Goal: Task Accomplishment & Management: Contribute content

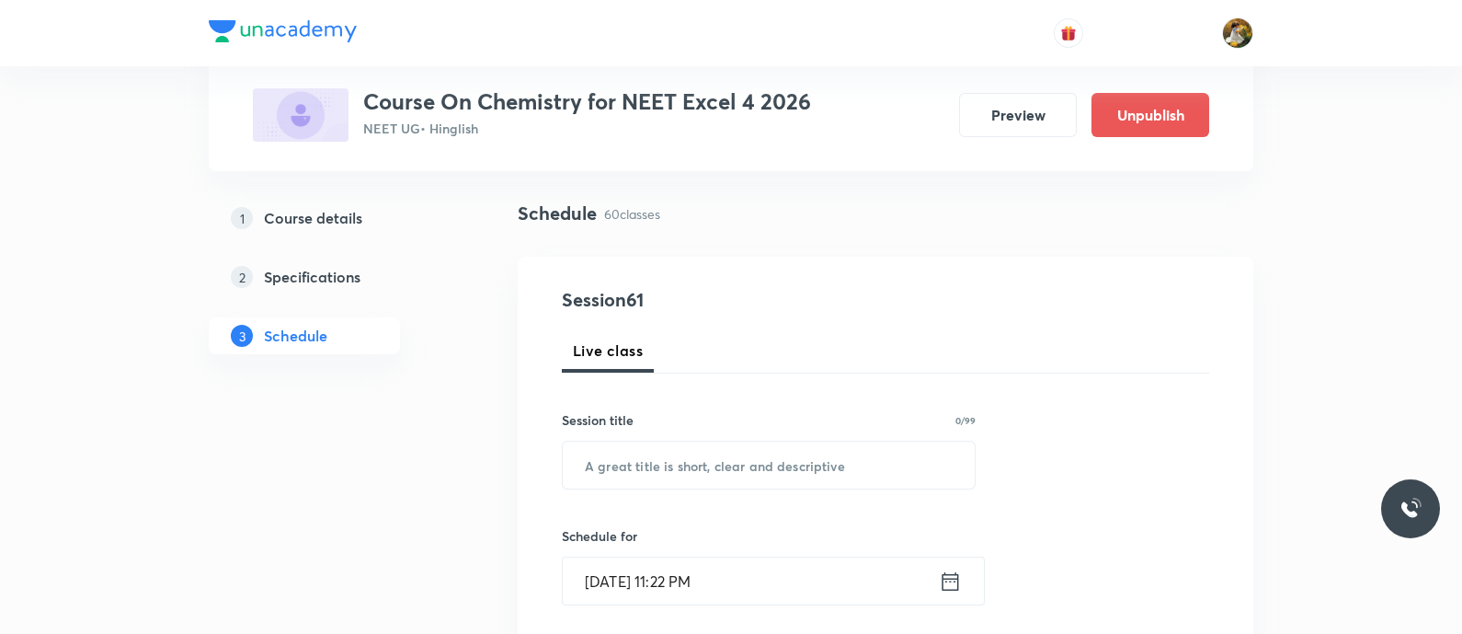
scroll to position [114, 0]
click at [748, 466] on input "text" at bounding box center [769, 462] width 412 height 47
paste input "alcohol [MEDICAL_DATA] and ether G-2 : thermodynamics"
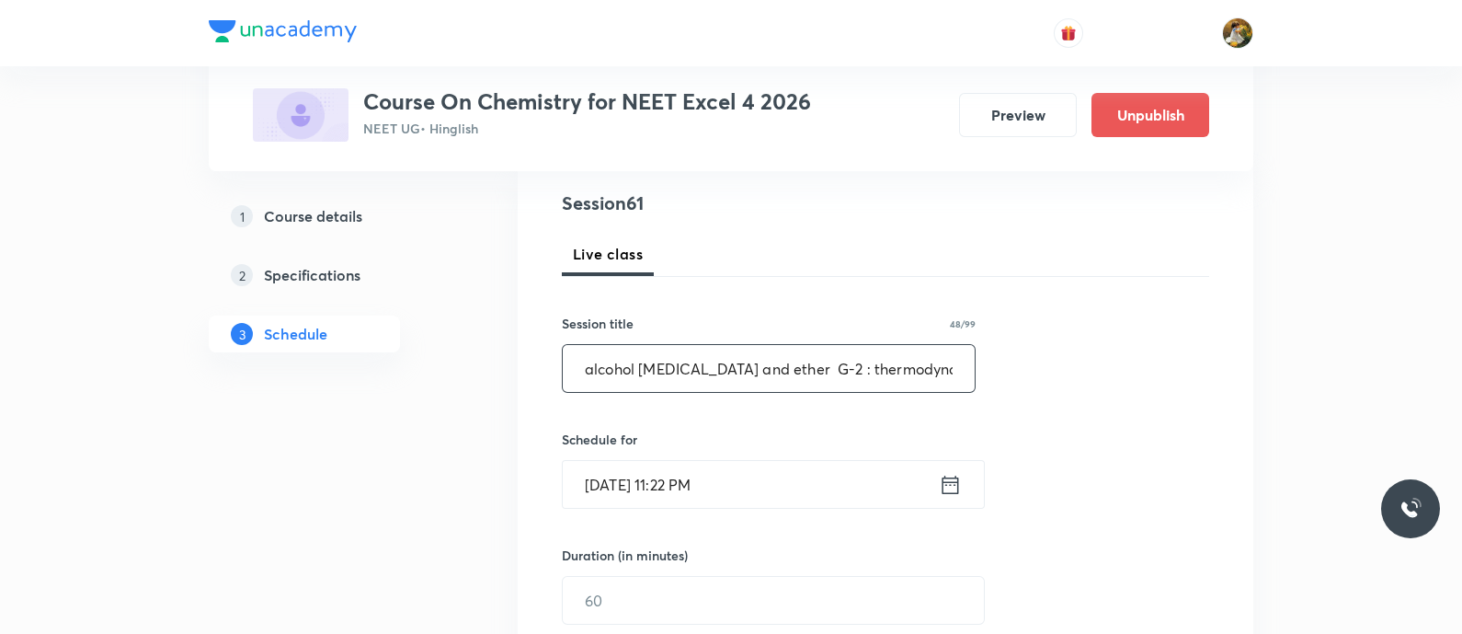
scroll to position [345, 0]
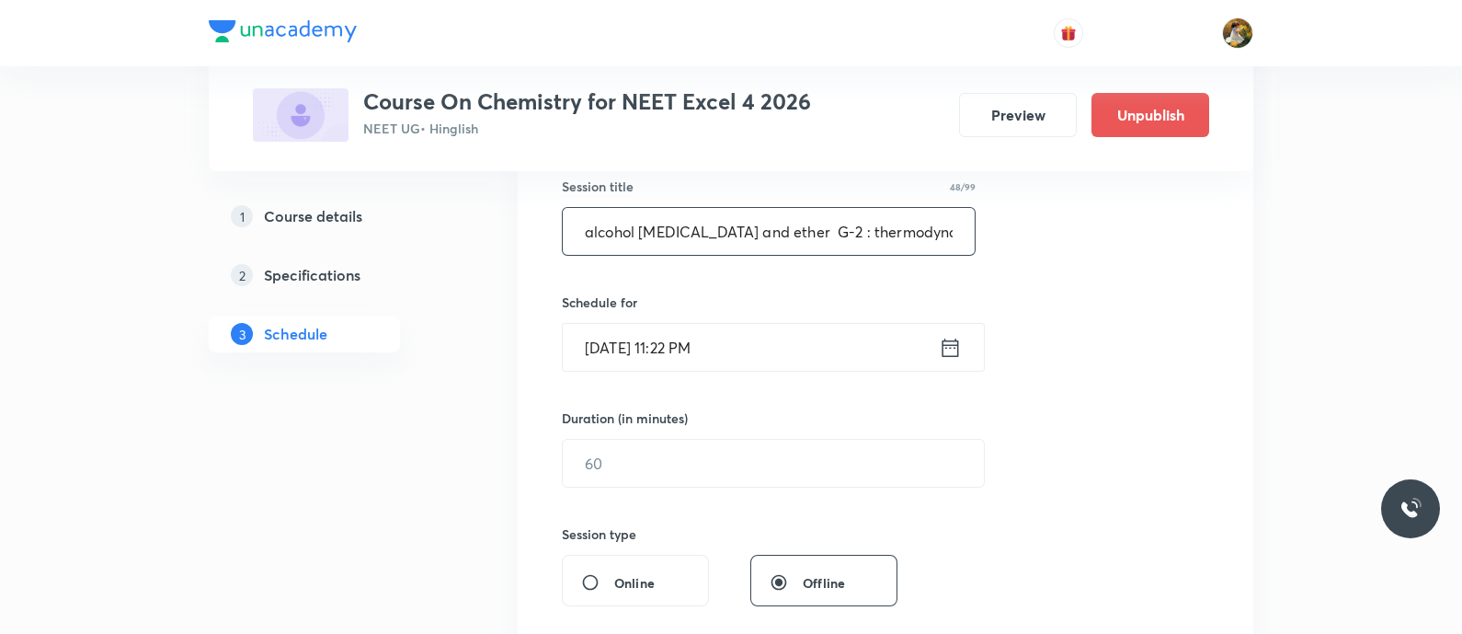
type input "alcohol [MEDICAL_DATA] and ether G-2 : thermodynamics"
click at [851, 341] on input "[DATE] 11:22 PM" at bounding box center [751, 347] width 376 height 47
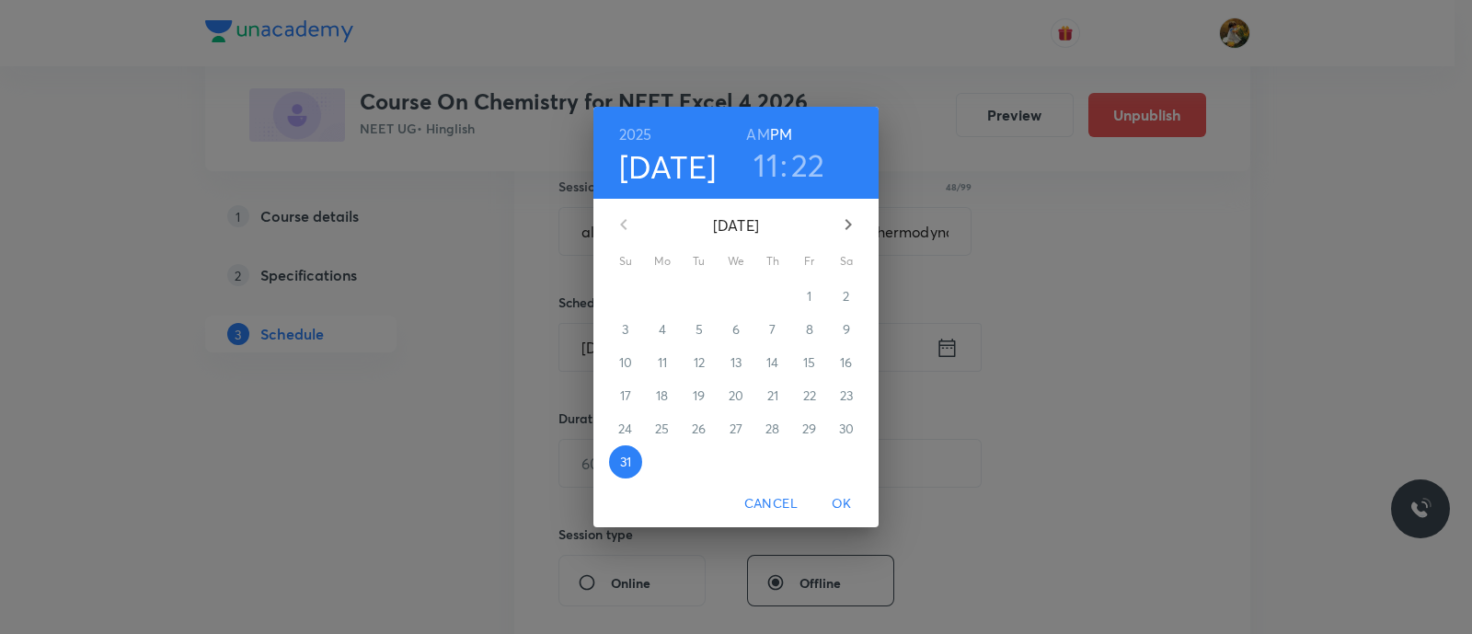
click at [839, 227] on icon "button" at bounding box center [848, 224] width 22 height 22
click at [703, 289] on span "2" at bounding box center [698, 296] width 33 height 18
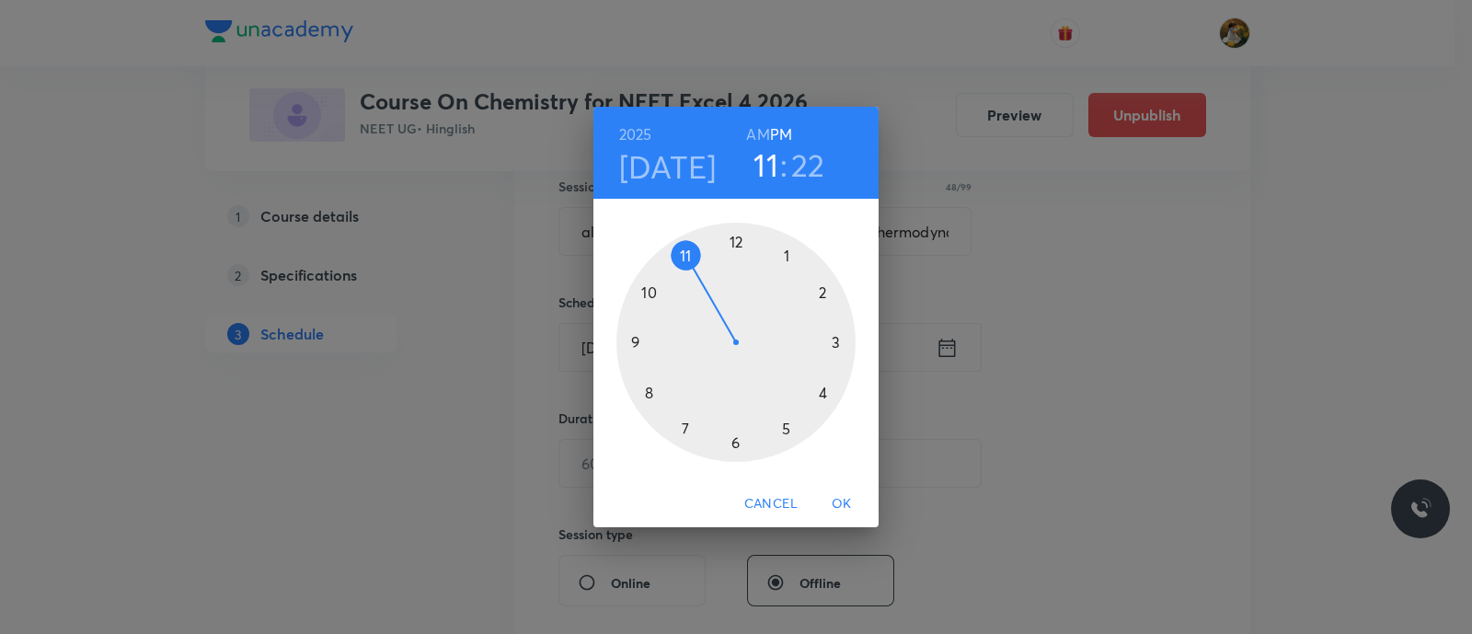
click at [639, 340] on div at bounding box center [735, 342] width 239 height 239
click at [757, 135] on h6 "AM" at bounding box center [757, 134] width 23 height 26
click at [732, 434] on div at bounding box center [735, 342] width 239 height 239
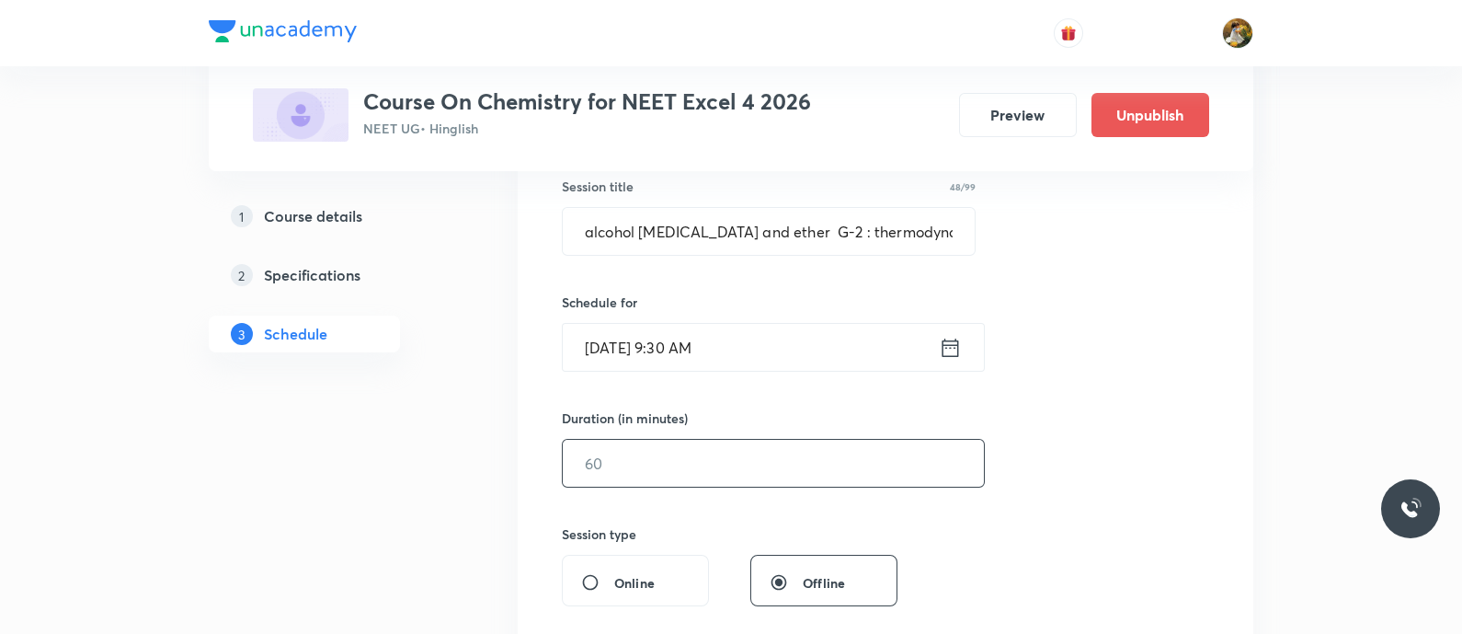
click at [765, 454] on input "text" at bounding box center [773, 463] width 421 height 47
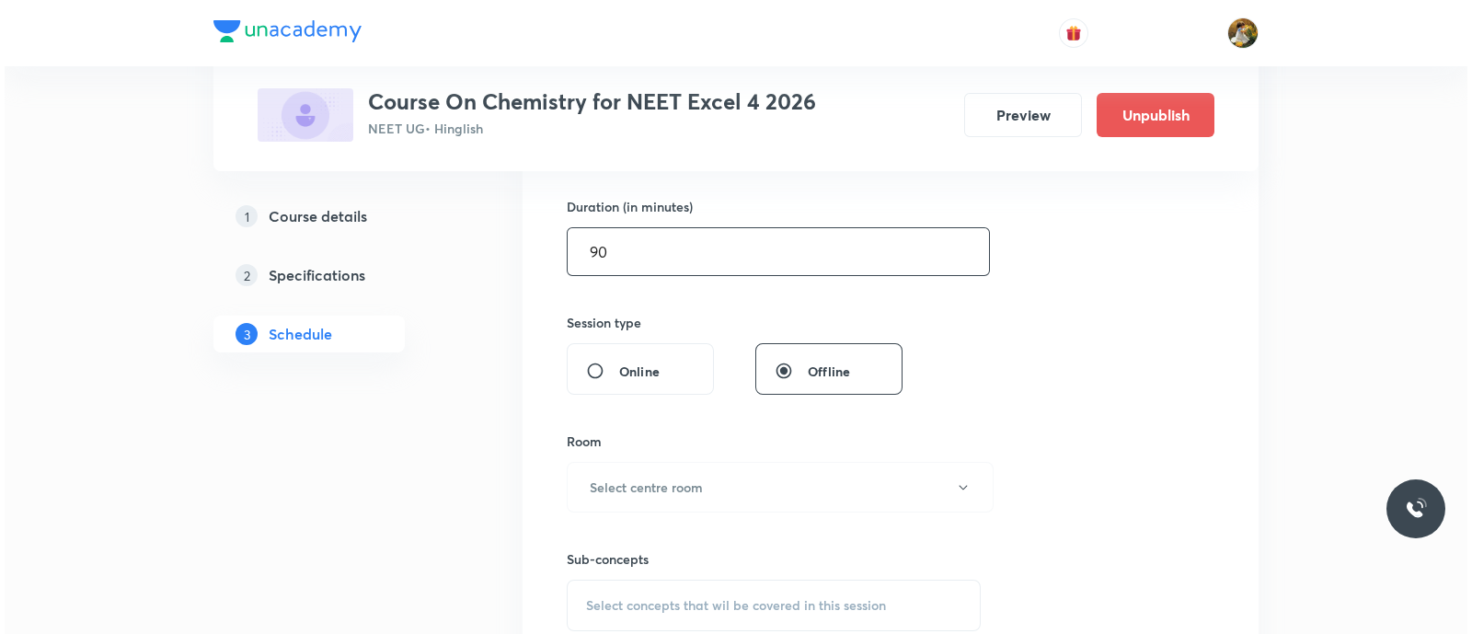
scroll to position [575, 0]
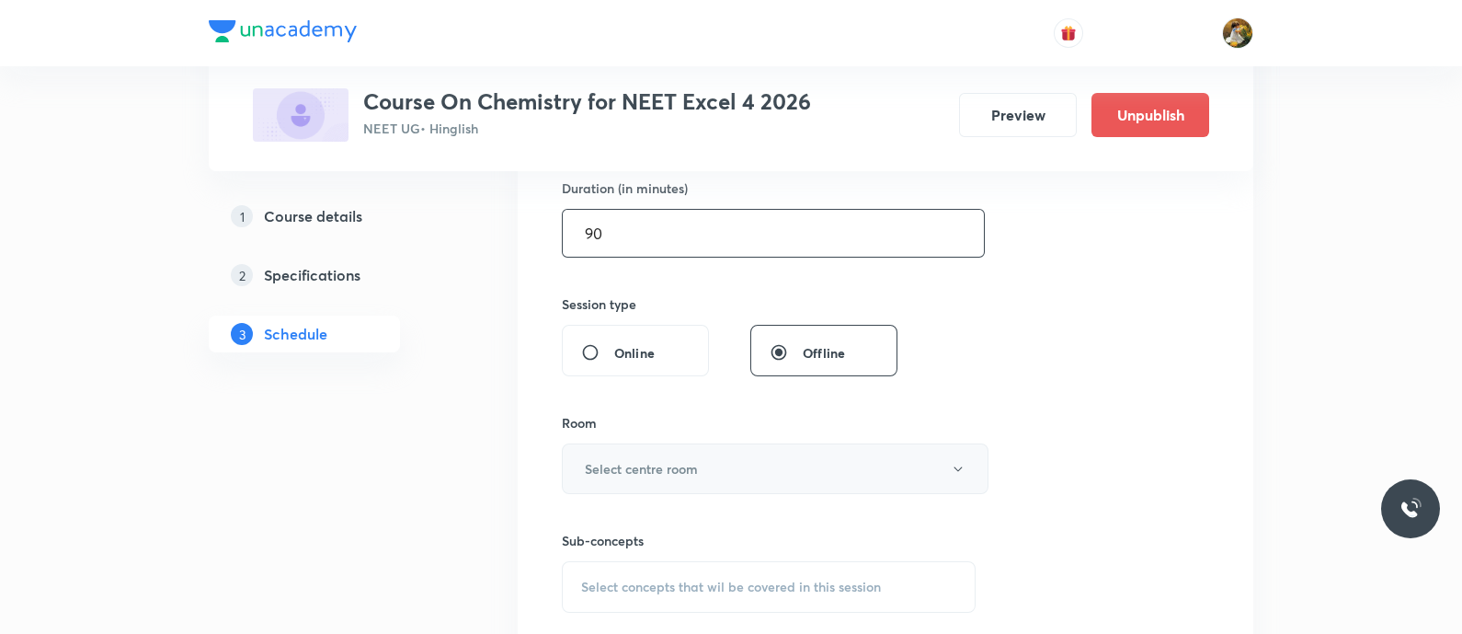
type input "90"
click at [807, 466] on button "Select centre room" at bounding box center [775, 468] width 427 height 51
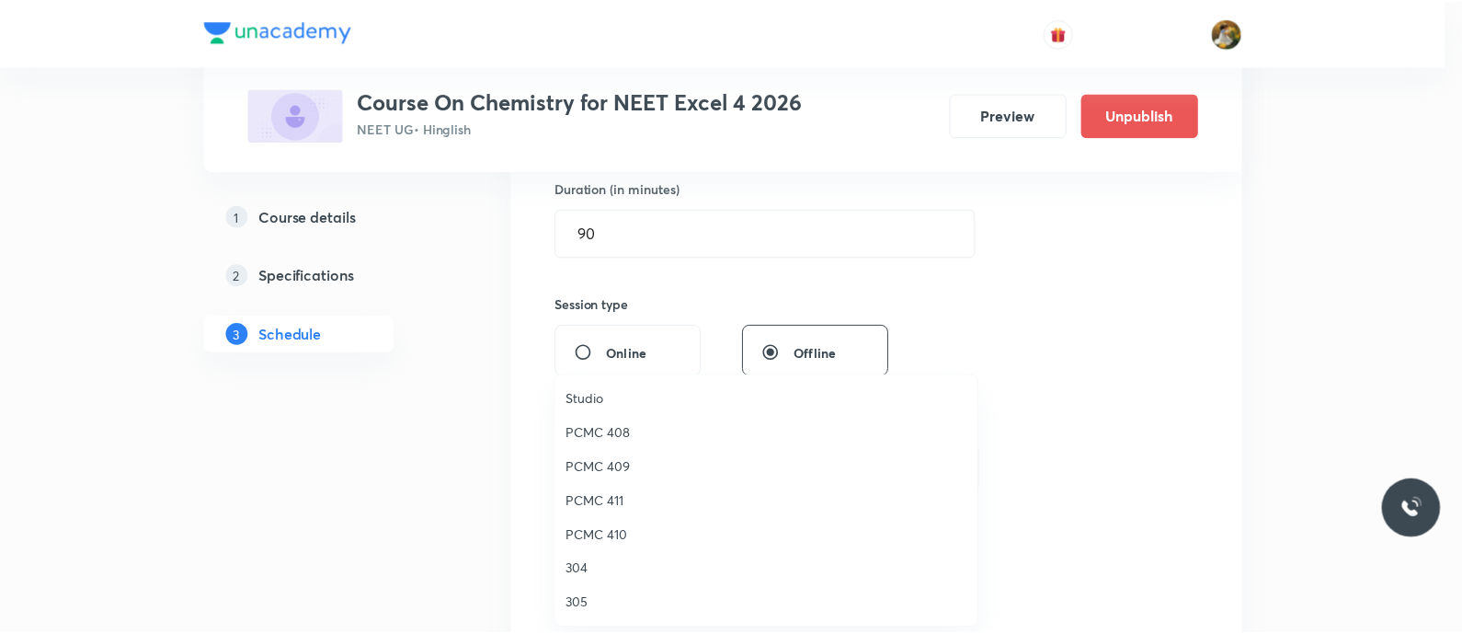
scroll to position [345, 0]
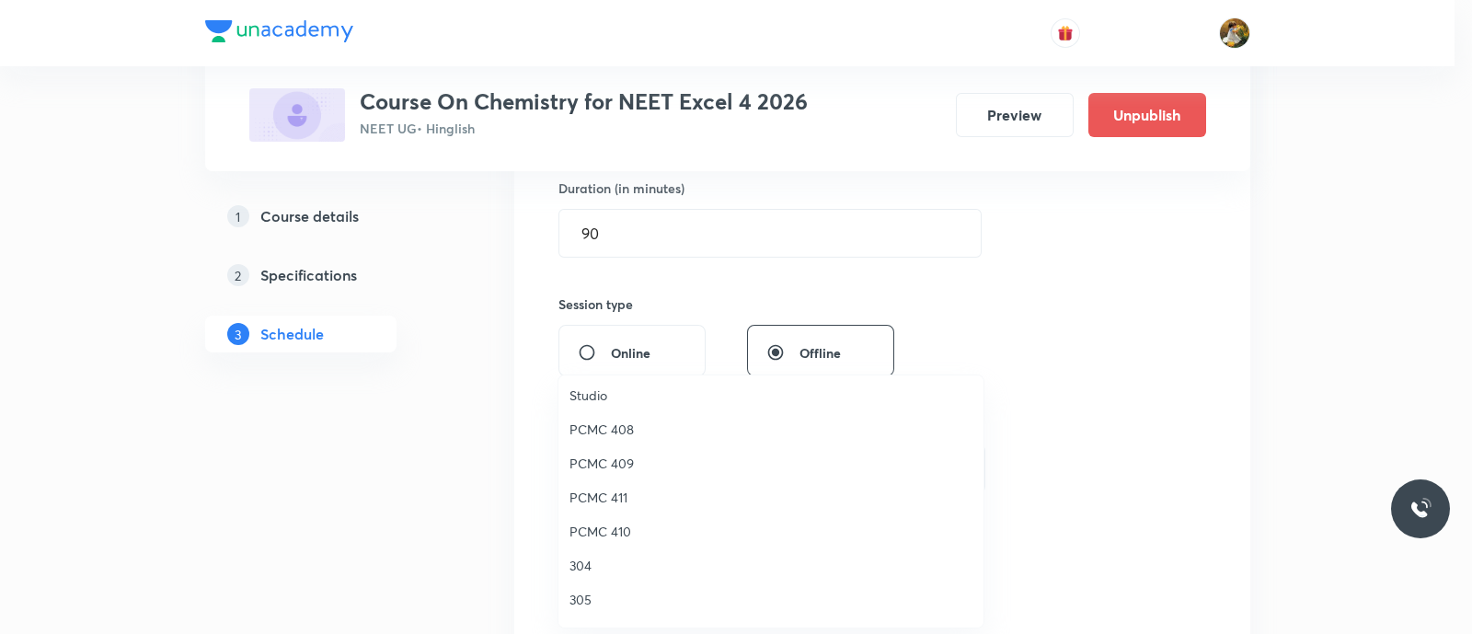
click at [605, 459] on span "PCMC 409" at bounding box center [770, 462] width 403 height 19
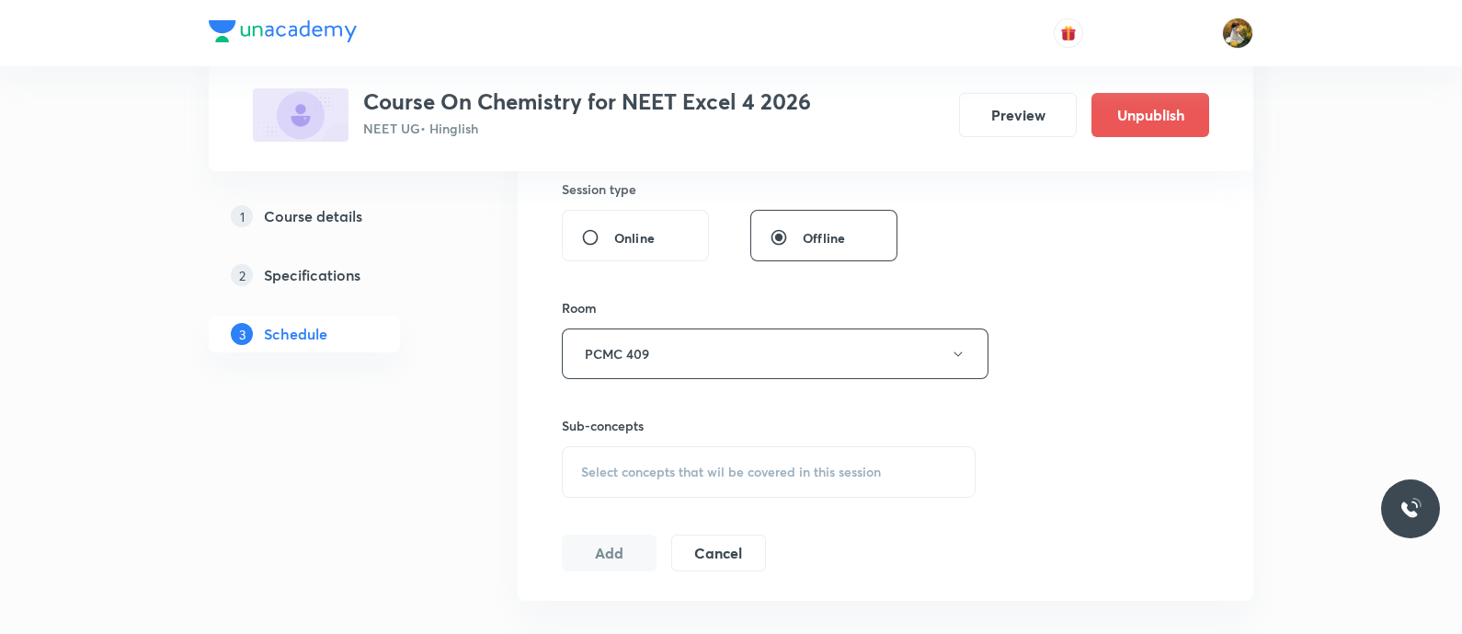
click at [893, 493] on div "Select concepts that wil be covered in this session" at bounding box center [769, 472] width 414 height 52
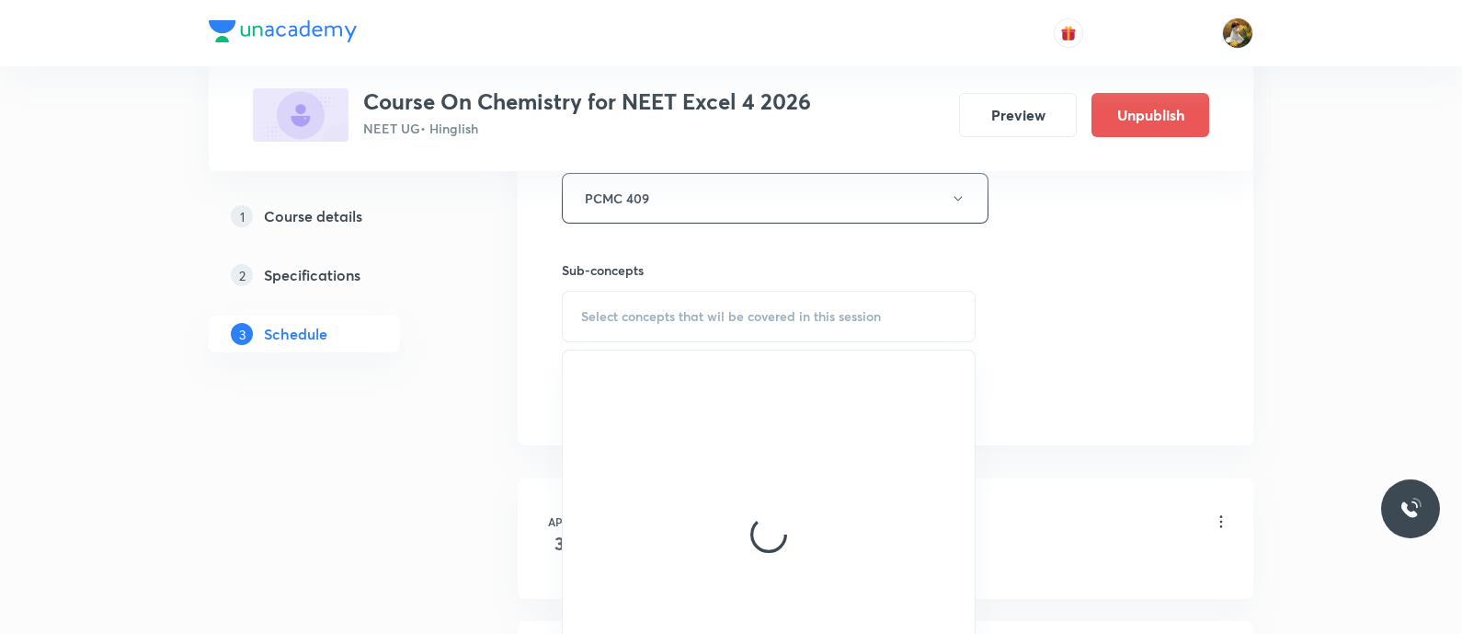
scroll to position [919, 0]
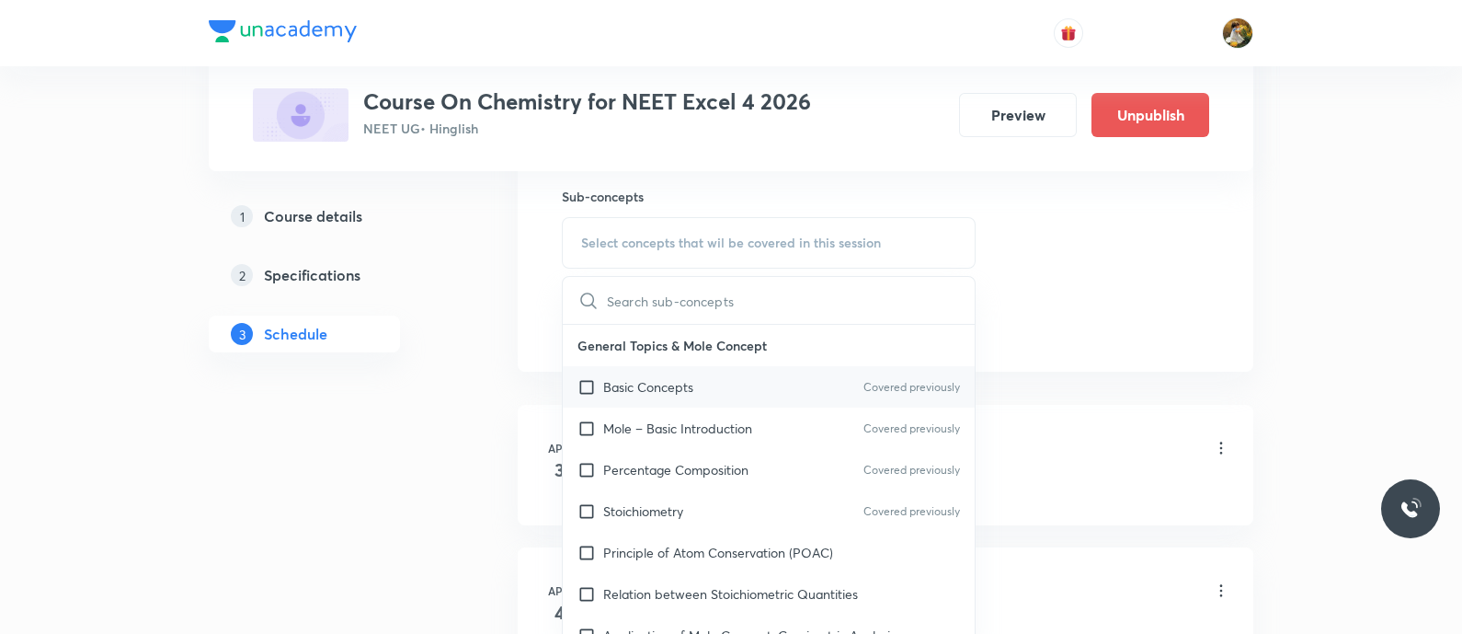
click at [774, 374] on div "Basic Concepts Covered previously" at bounding box center [769, 386] width 412 height 41
checkbox input "true"
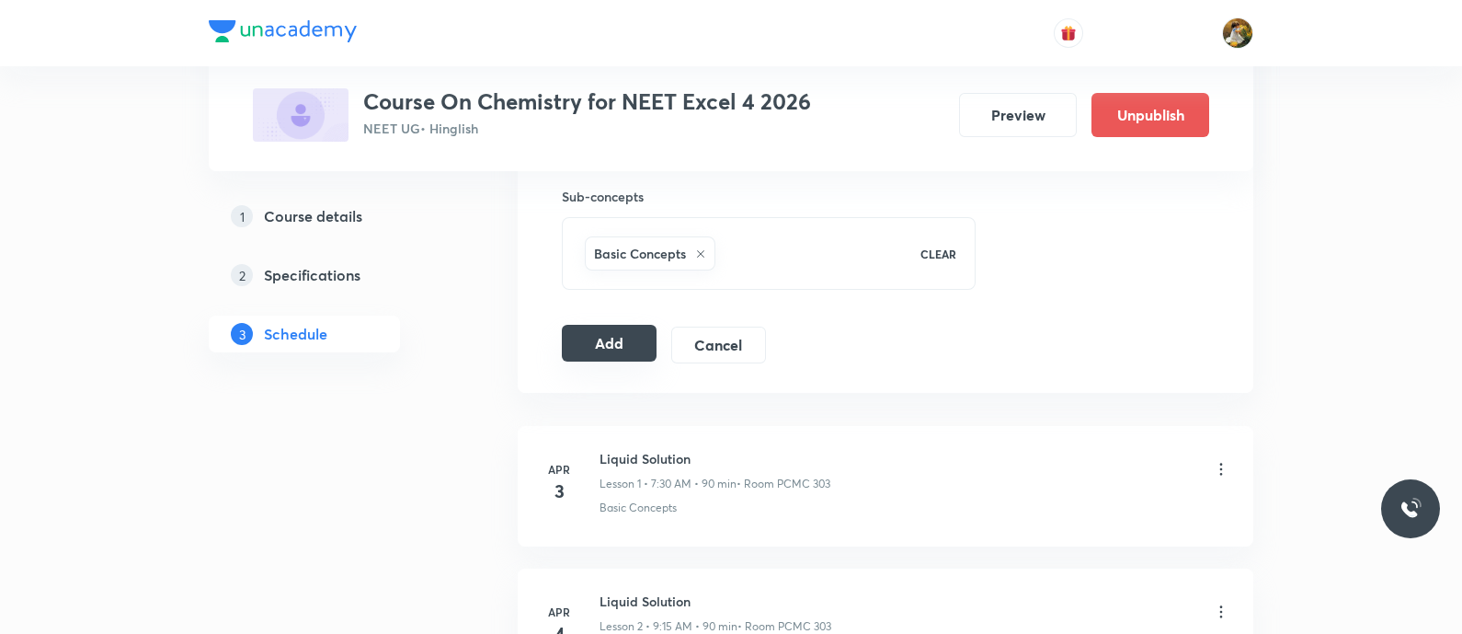
click at [607, 344] on button "Add" at bounding box center [609, 343] width 95 height 37
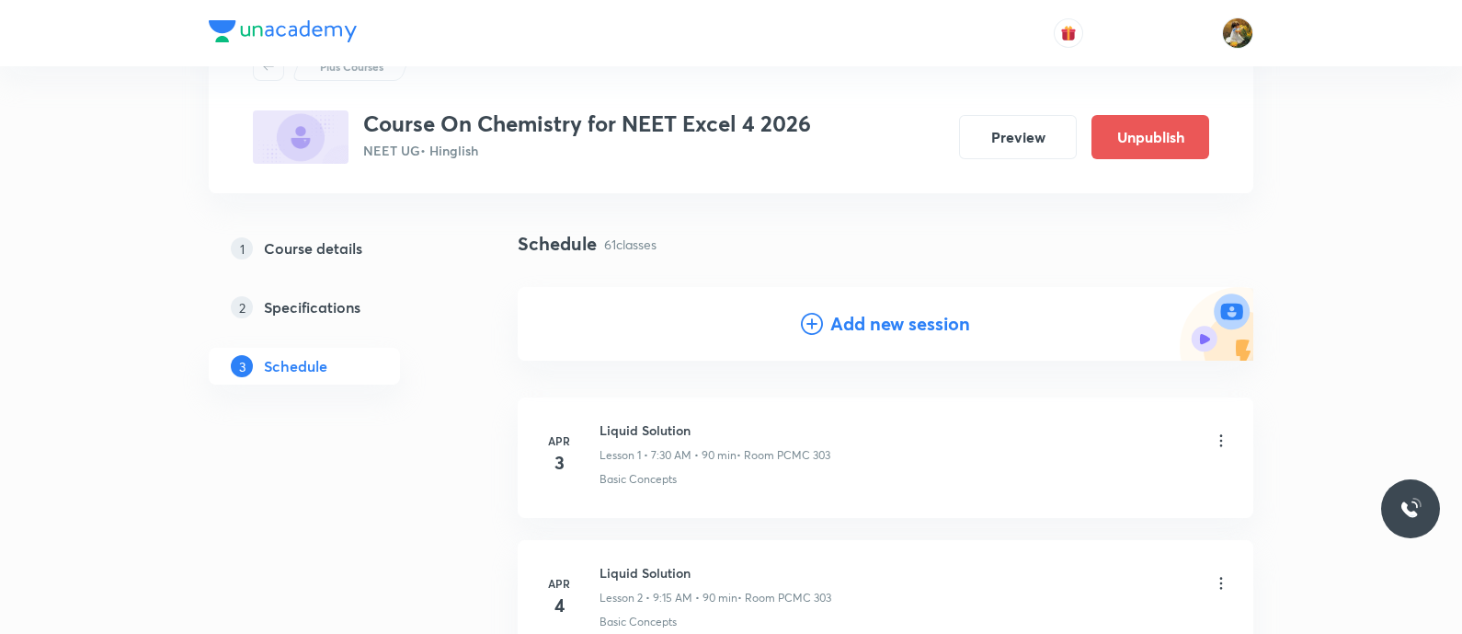
scroll to position [0, 0]
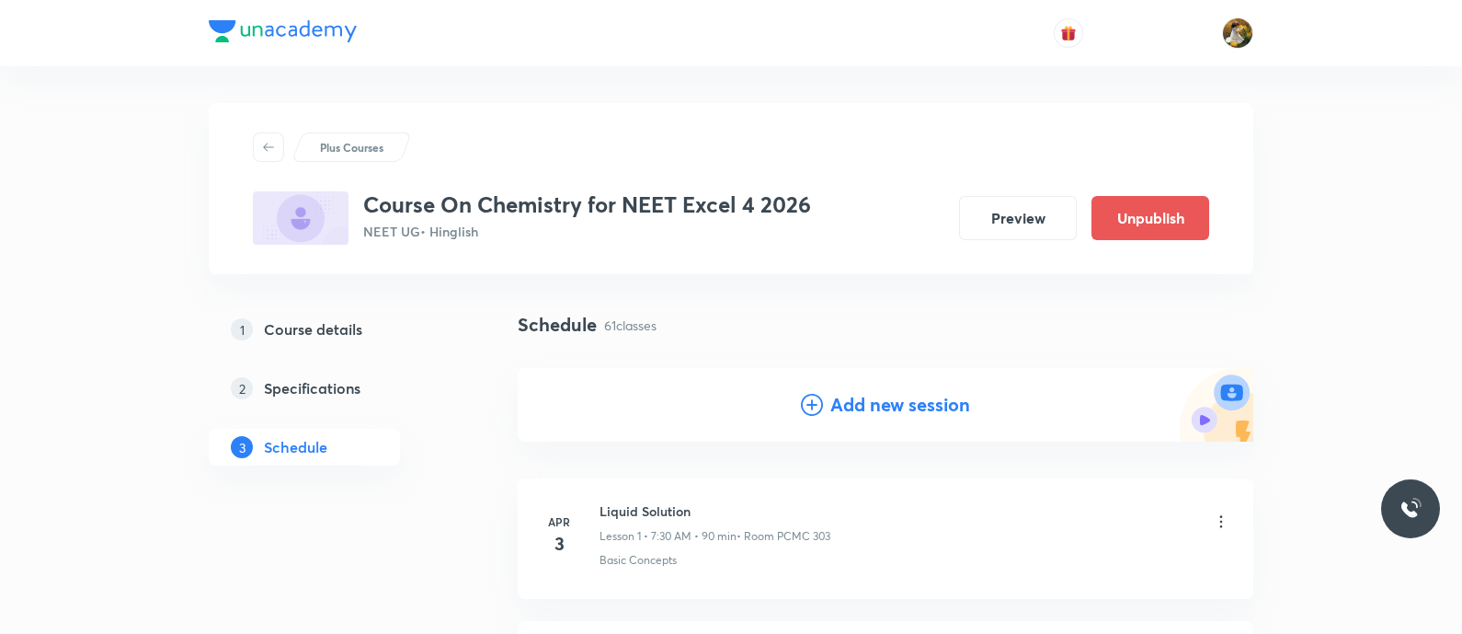
click at [892, 398] on h4 "Add new session" at bounding box center [900, 405] width 140 height 28
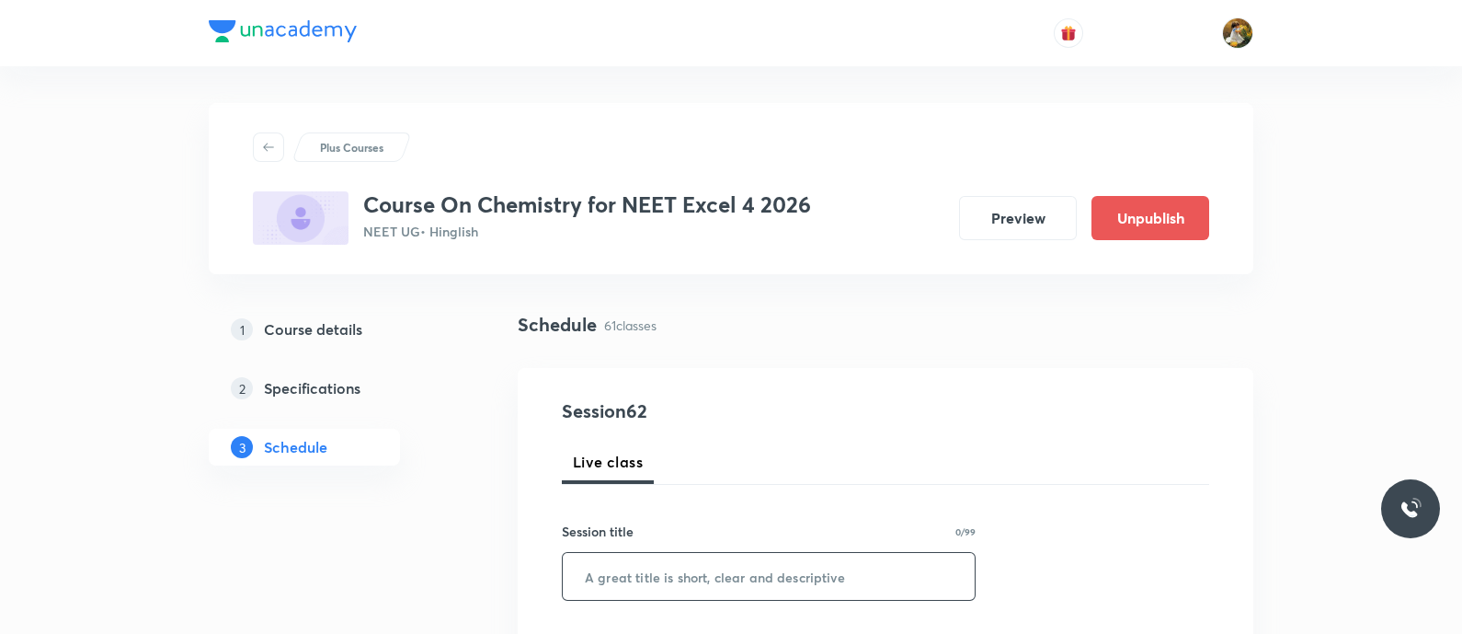
paste input "alcohol phenol and ether G-2 : thermodynamics"
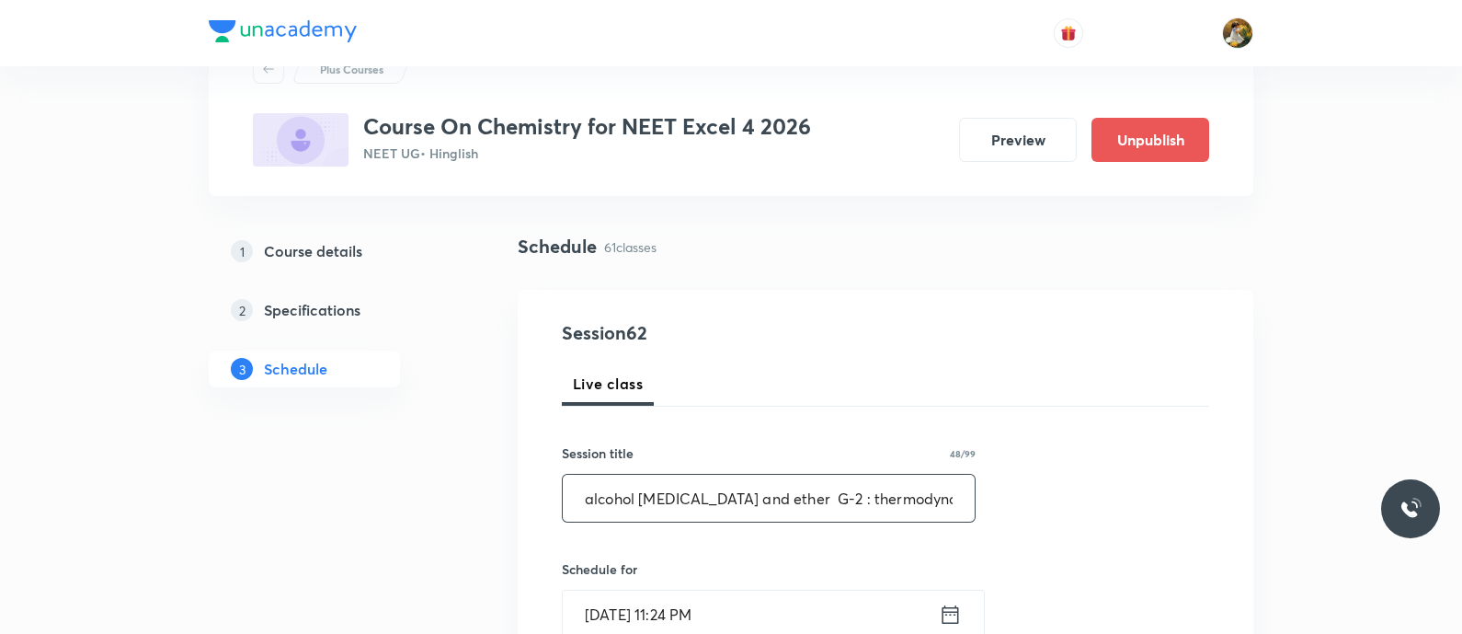
scroll to position [114, 0]
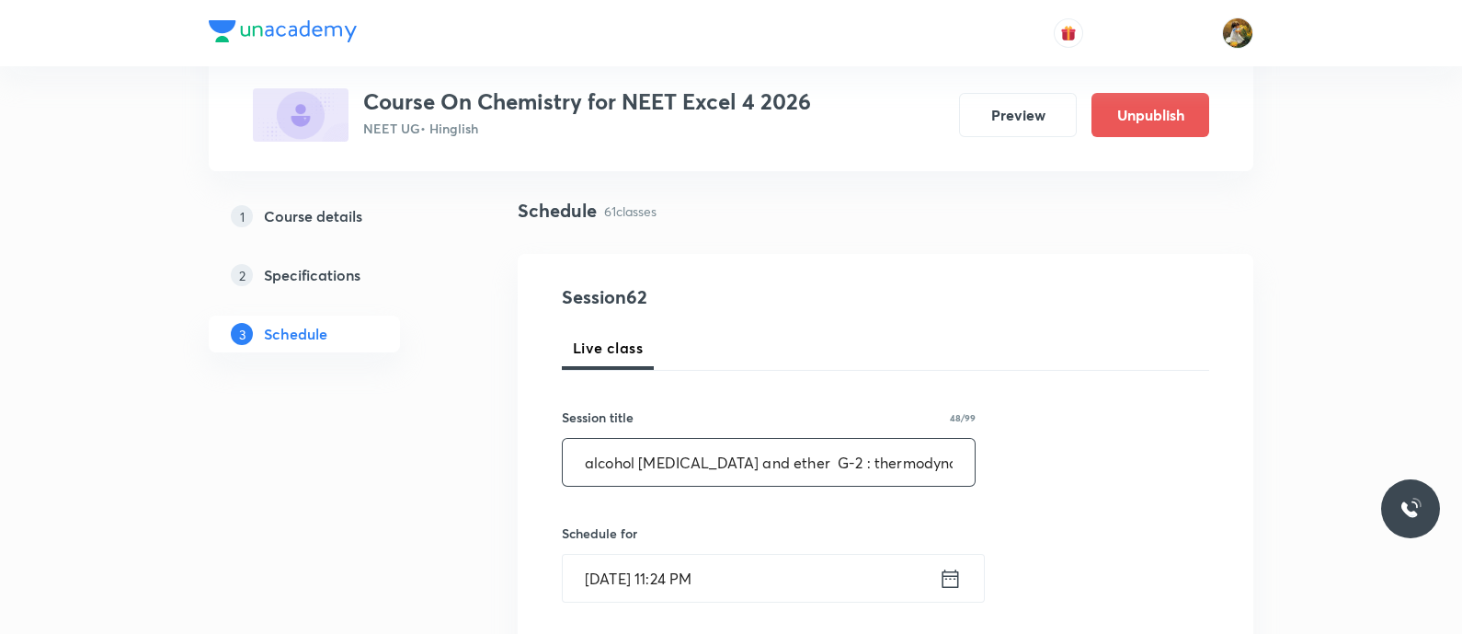
drag, startPoint x: 769, startPoint y: 452, endPoint x: 943, endPoint y: 487, distance: 177.1
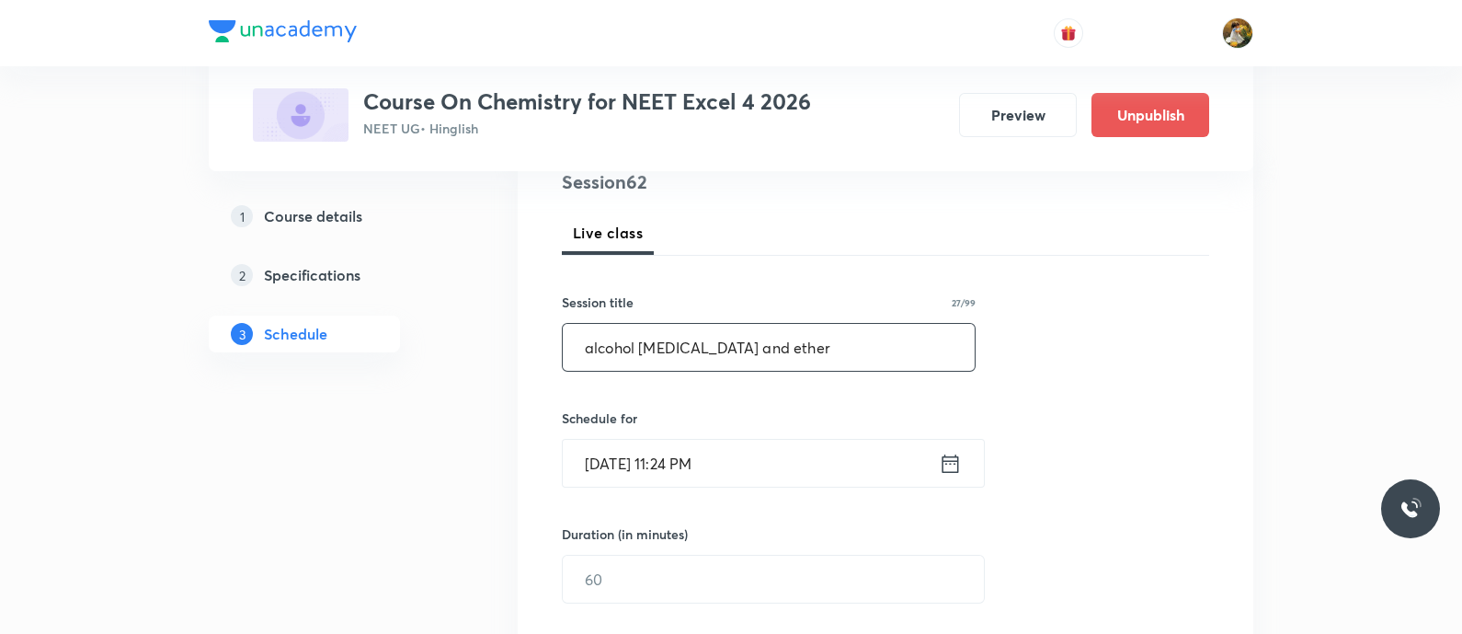
type input "alcohol phenol and ether"
click at [960, 462] on icon at bounding box center [950, 464] width 23 height 26
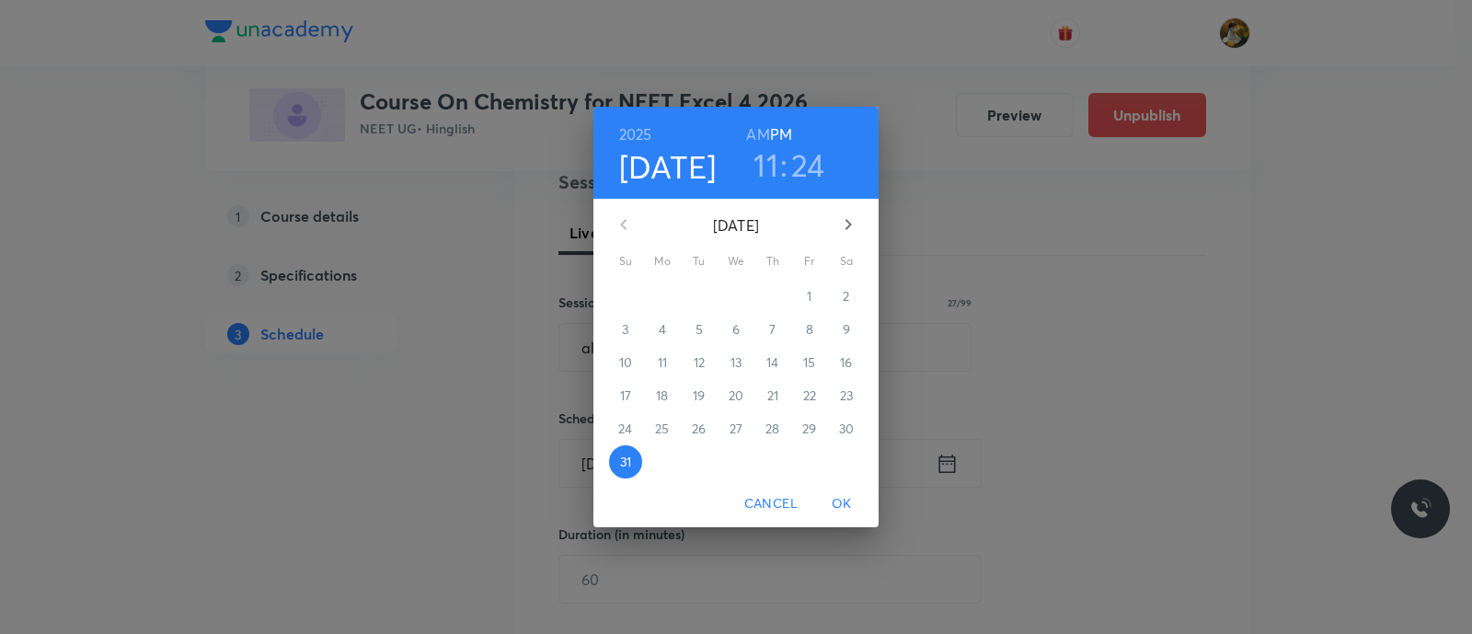
click at [856, 221] on icon "button" at bounding box center [848, 224] width 22 height 22
click at [736, 292] on p "3" at bounding box center [735, 296] width 6 height 18
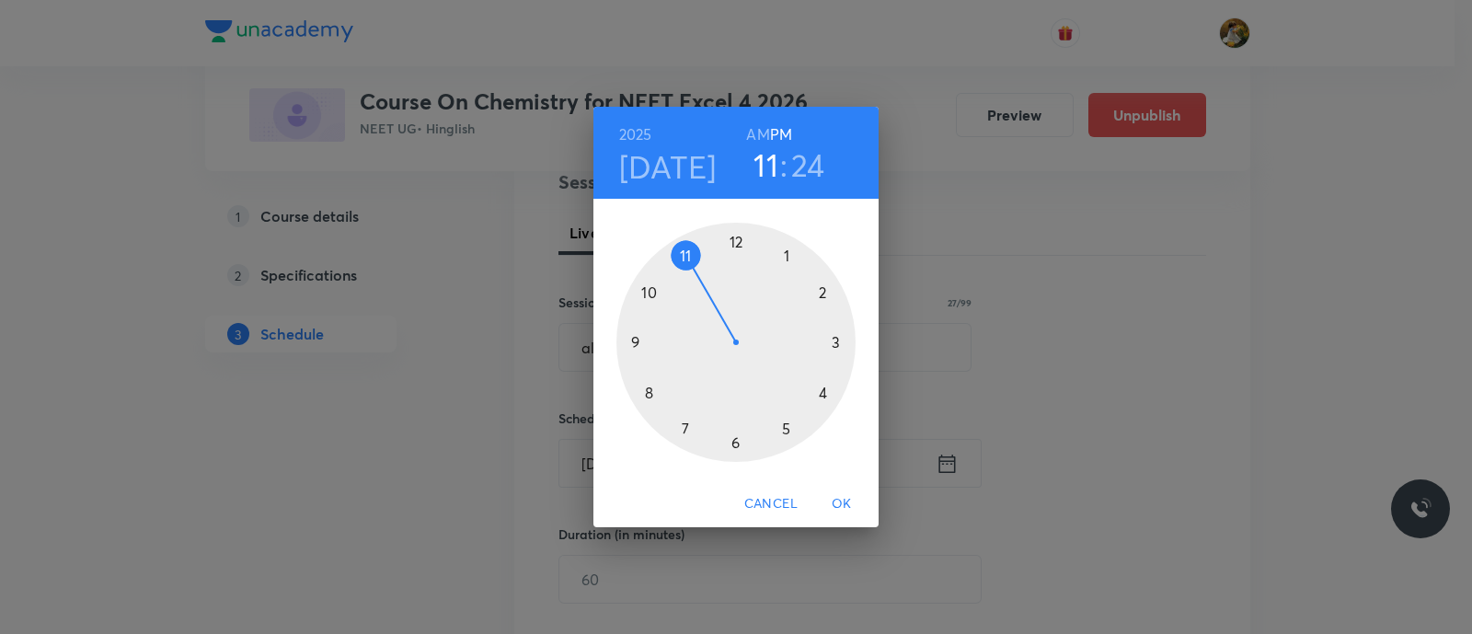
click at [633, 334] on div at bounding box center [735, 342] width 239 height 239
click at [760, 132] on h6 "AM" at bounding box center [757, 134] width 23 height 26
click at [737, 443] on div at bounding box center [735, 342] width 239 height 239
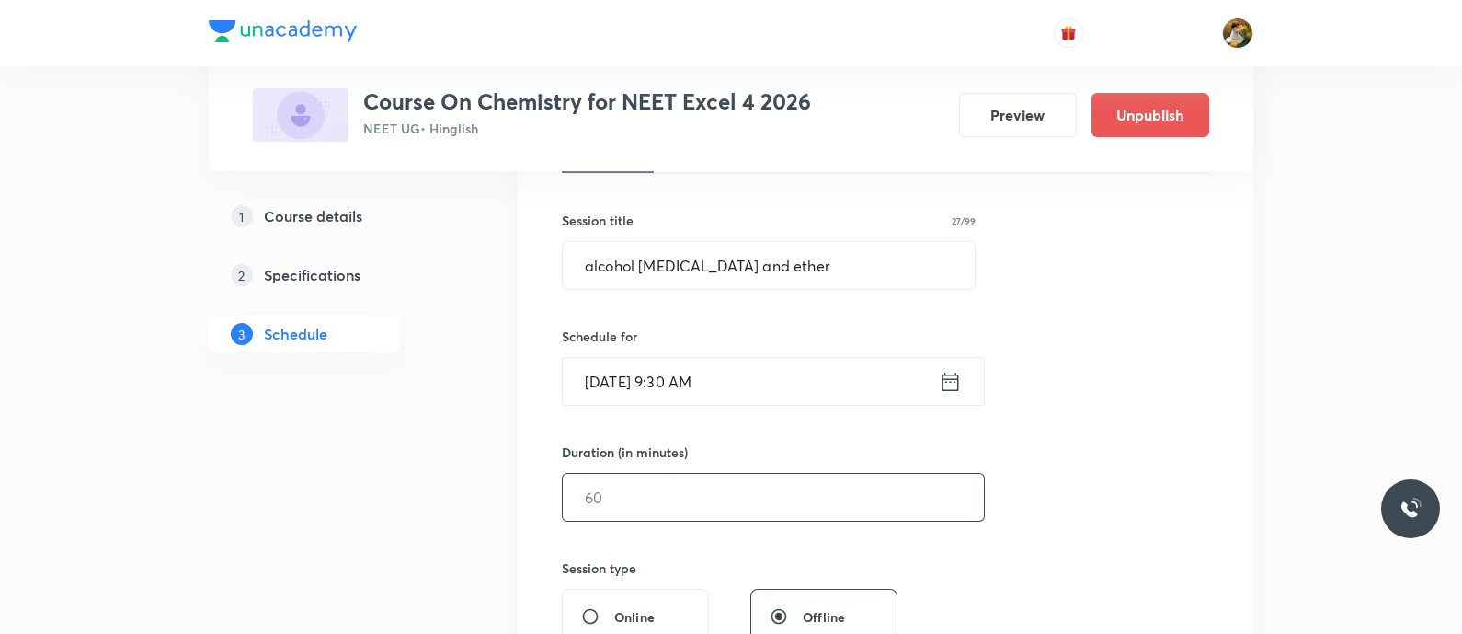
scroll to position [345, 0]
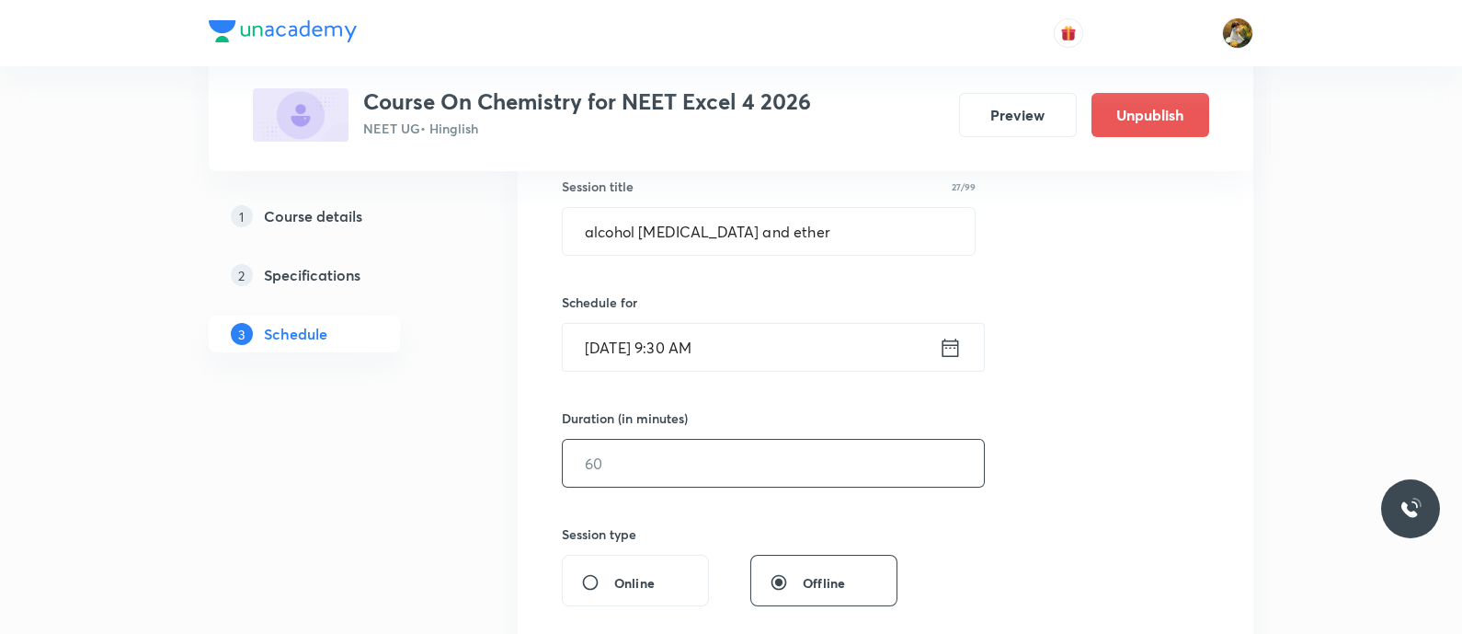
click at [790, 469] on input "text" at bounding box center [773, 463] width 421 height 47
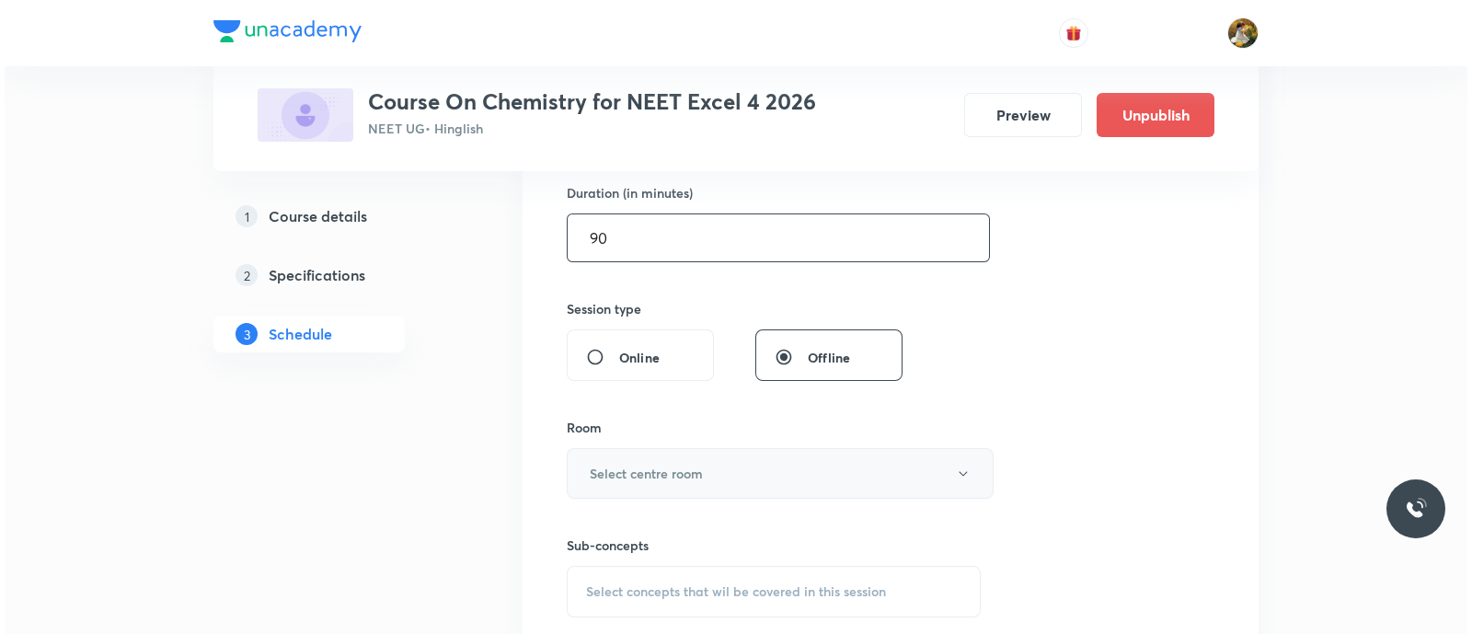
scroll to position [575, 0]
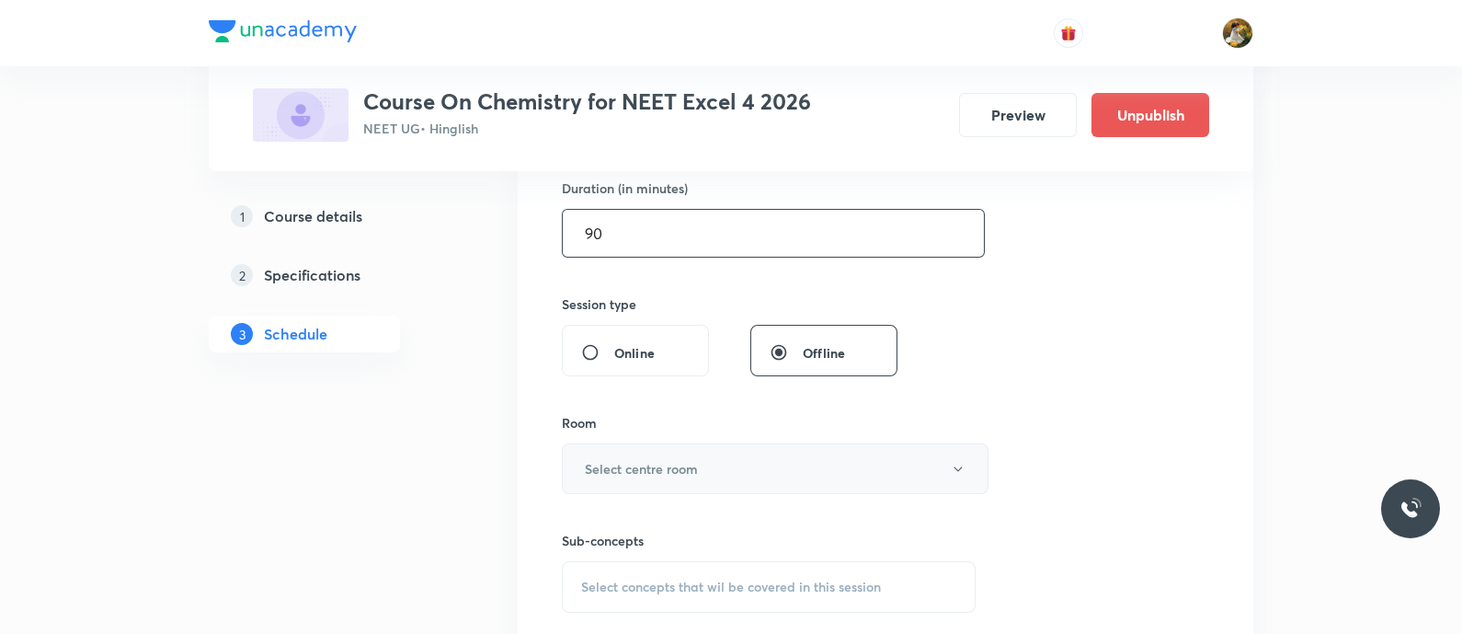
type input "90"
click at [805, 490] on button "Select centre room" at bounding box center [775, 468] width 427 height 51
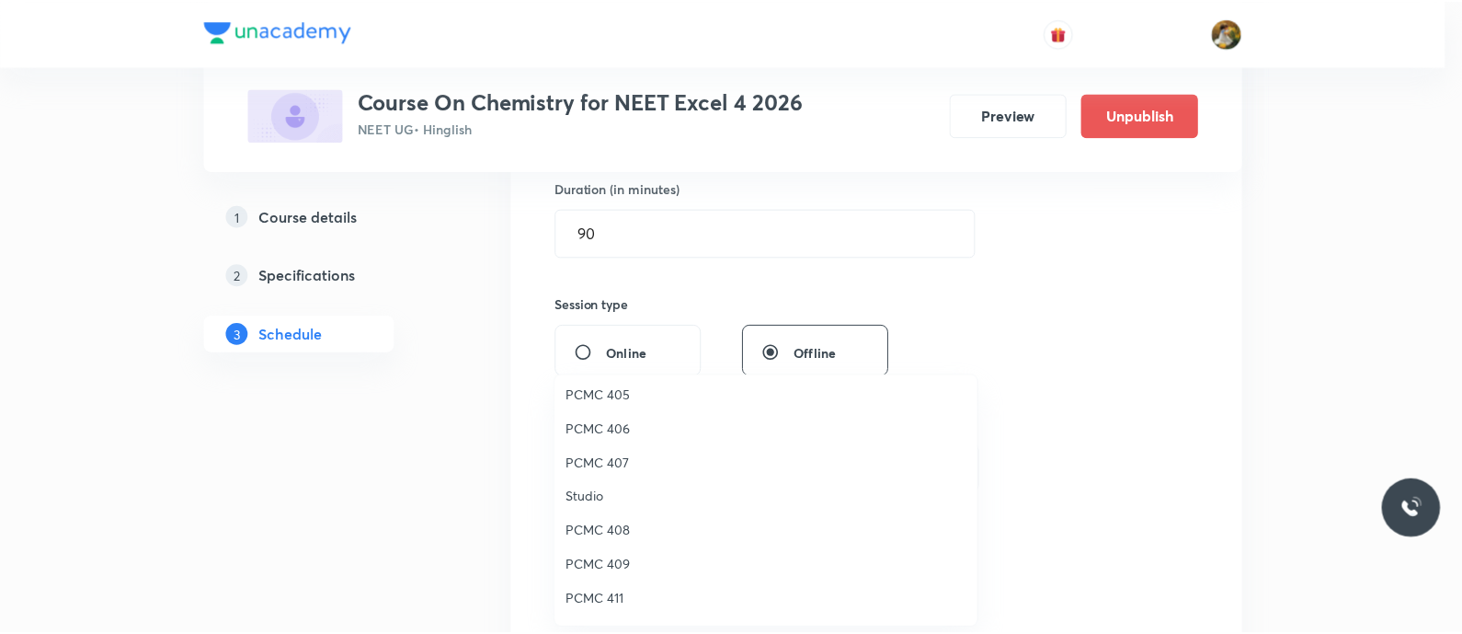
scroll to position [408, 0]
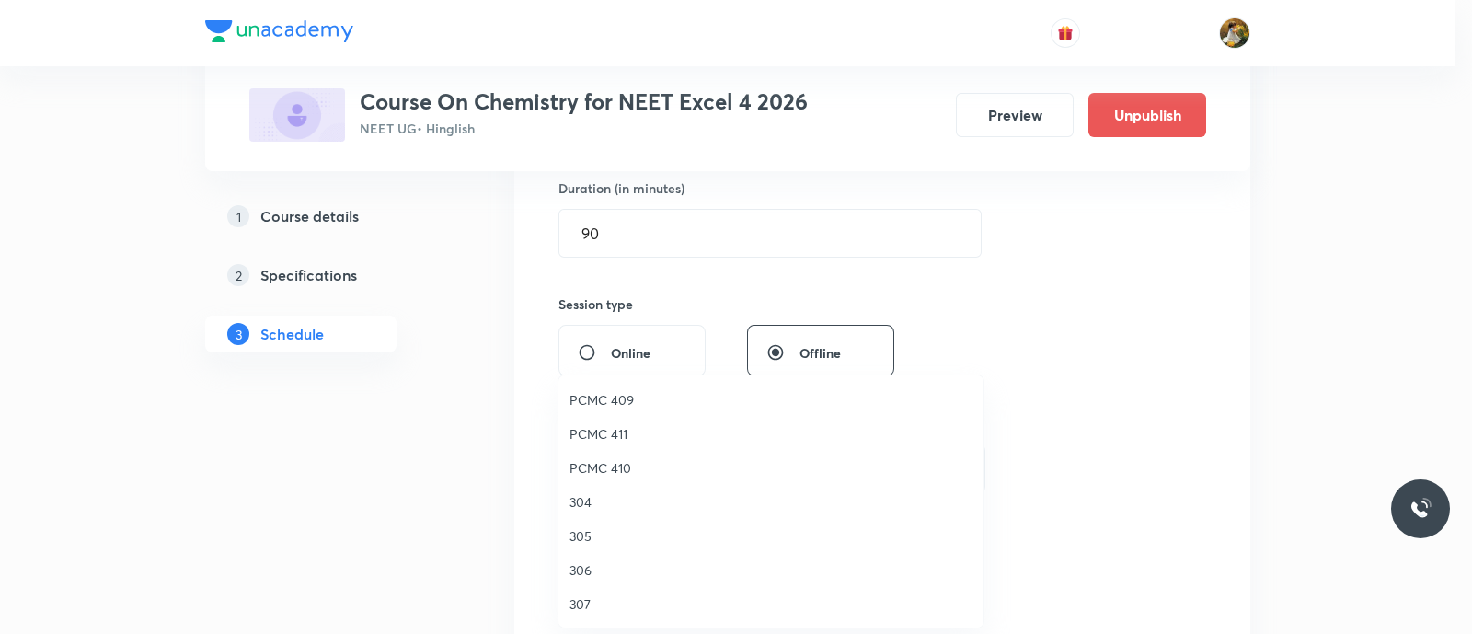
click at [614, 400] on span "PCMC 409" at bounding box center [770, 399] width 403 height 19
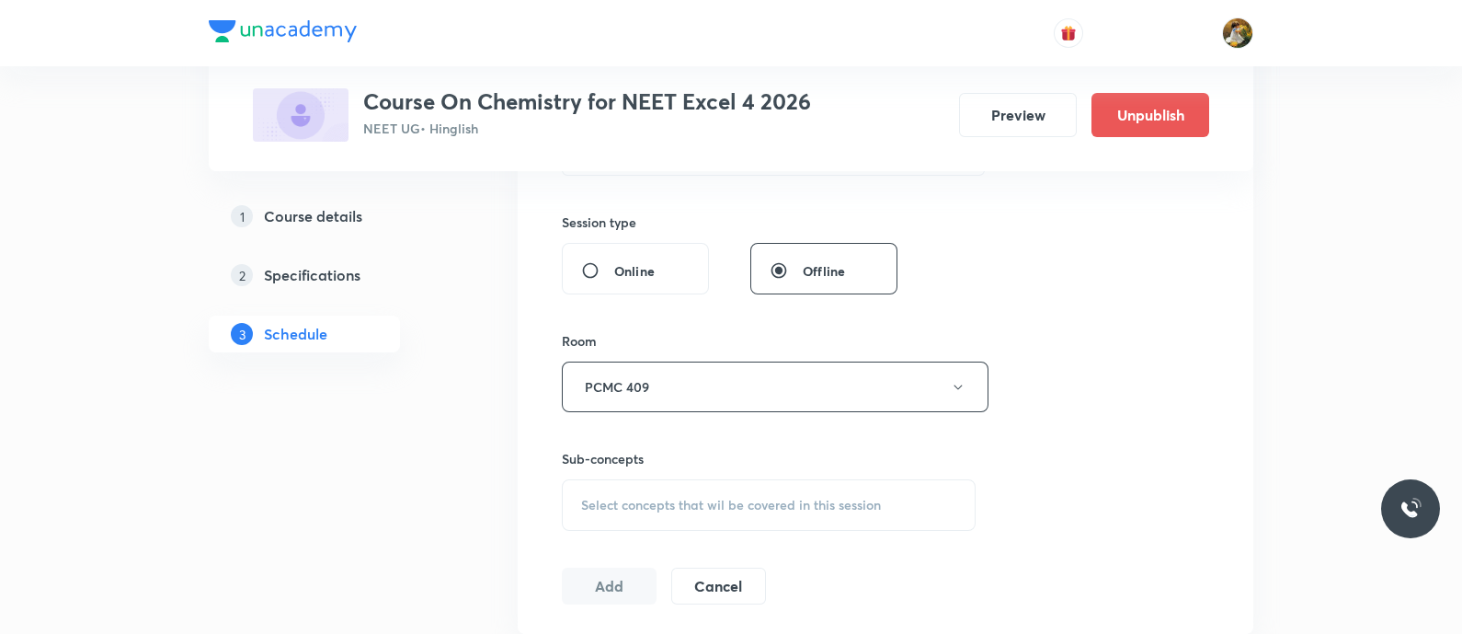
scroll to position [690, 0]
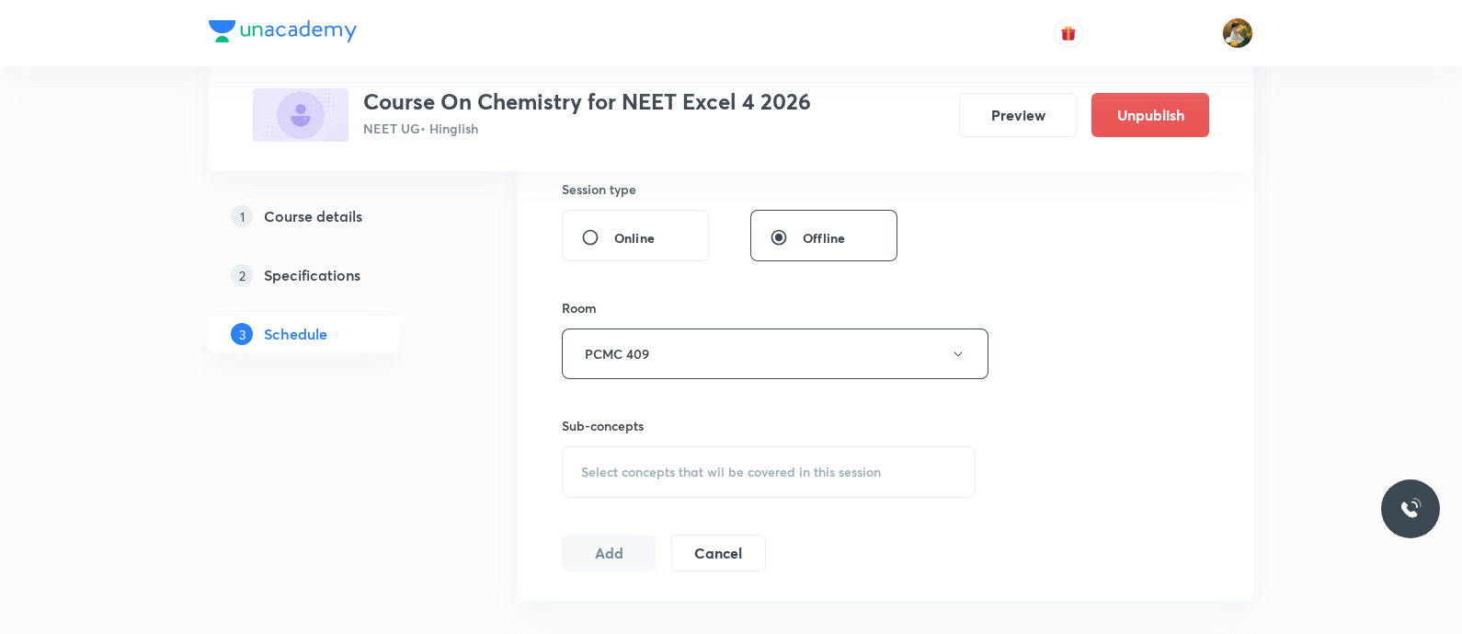
click at [906, 474] on div "Select concepts that wil be covered in this session" at bounding box center [769, 472] width 414 height 52
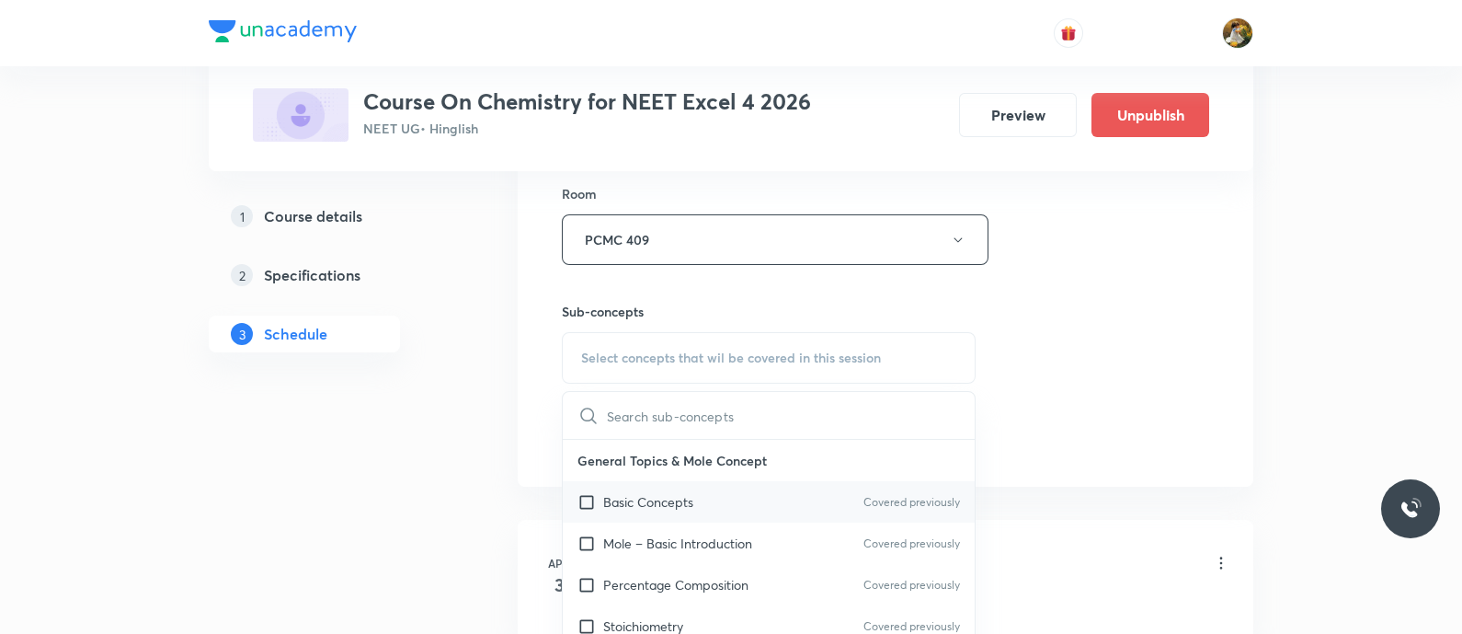
click at [806, 491] on div "Basic Concepts Covered previously" at bounding box center [769, 501] width 412 height 41
checkbox input "true"
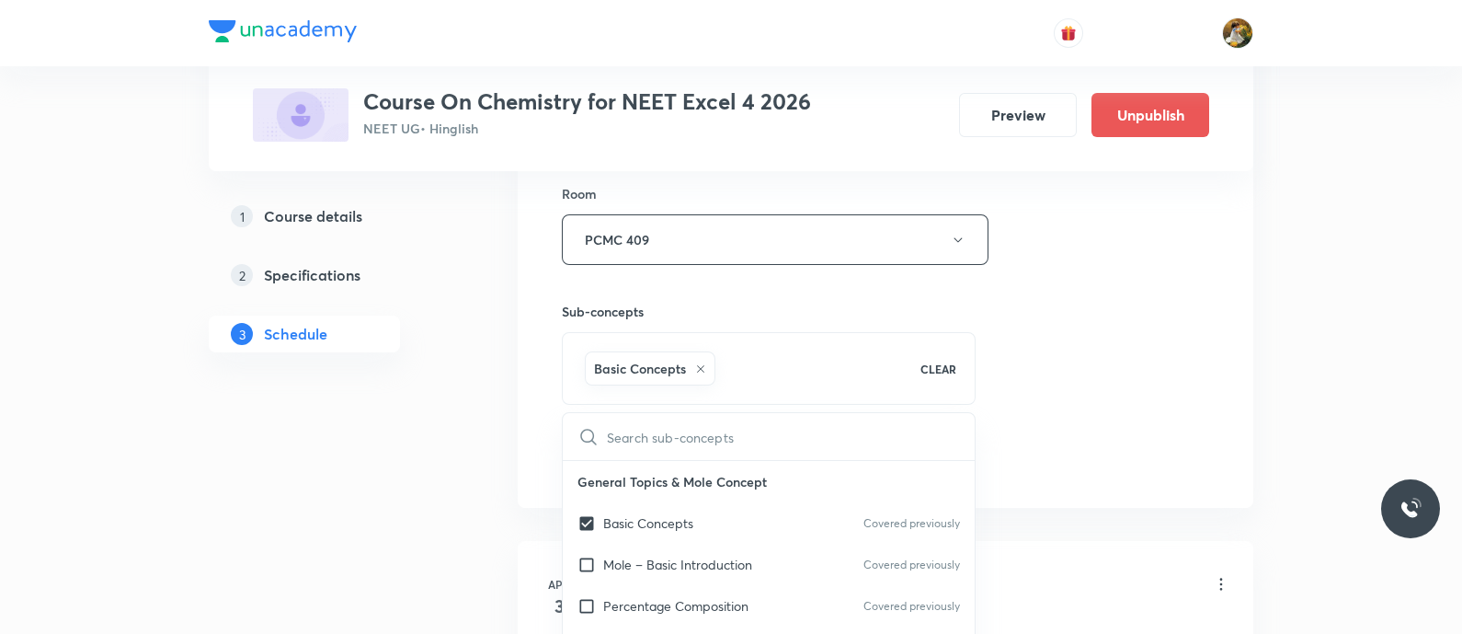
click at [1067, 395] on div "Session 62 Live class Session title 27/99 alcohol phenol and ether ​ Schedule f…" at bounding box center [885, 35] width 647 height 885
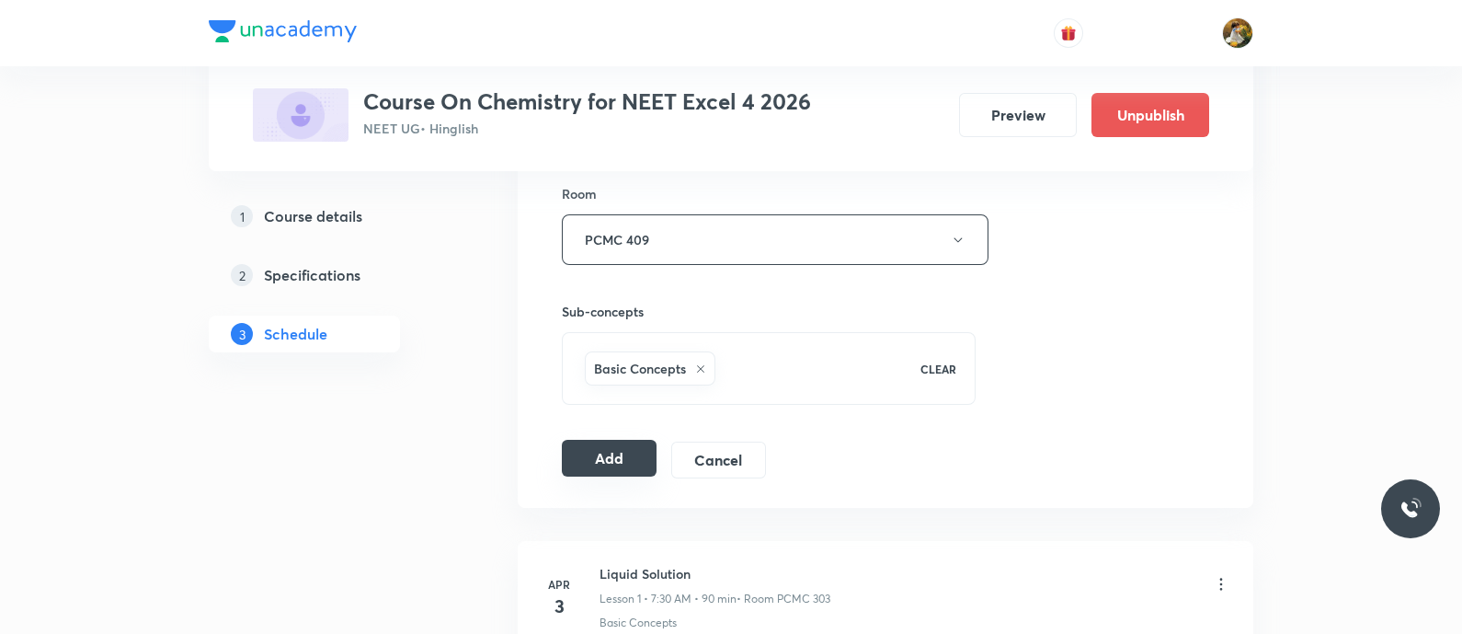
click at [606, 457] on button "Add" at bounding box center [609, 458] width 95 height 37
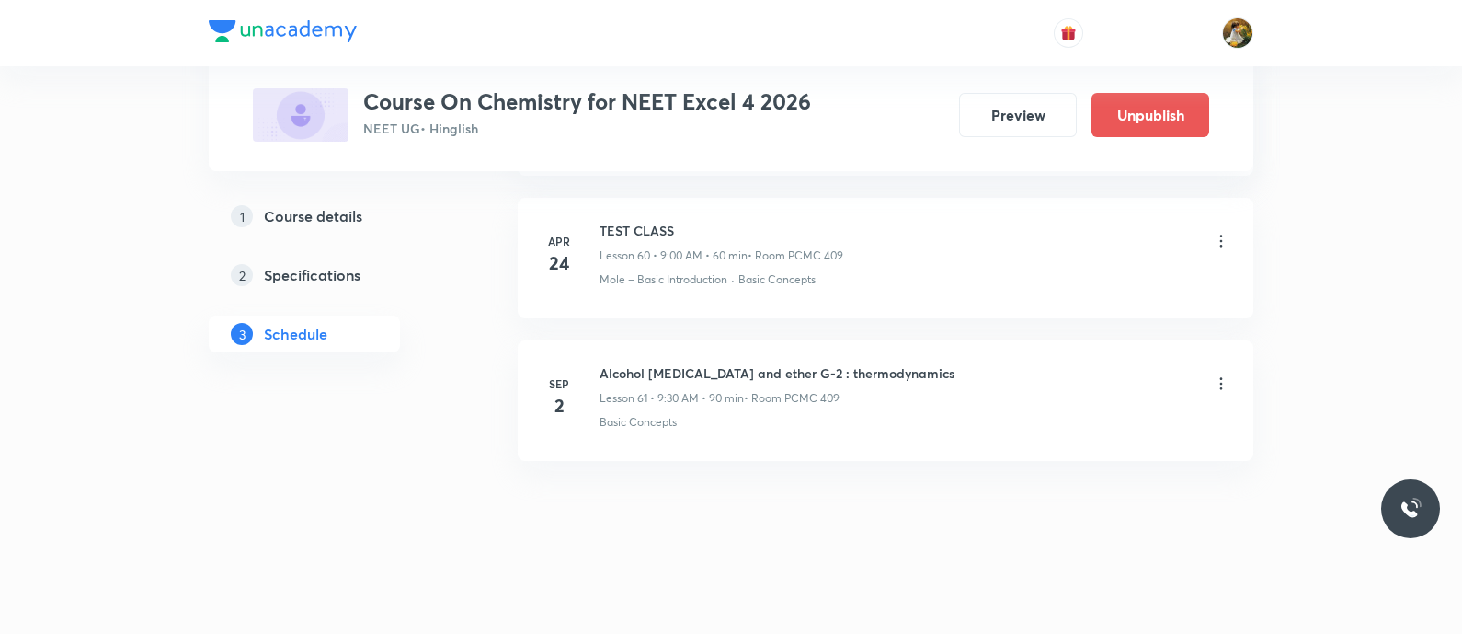
scroll to position [8670, 0]
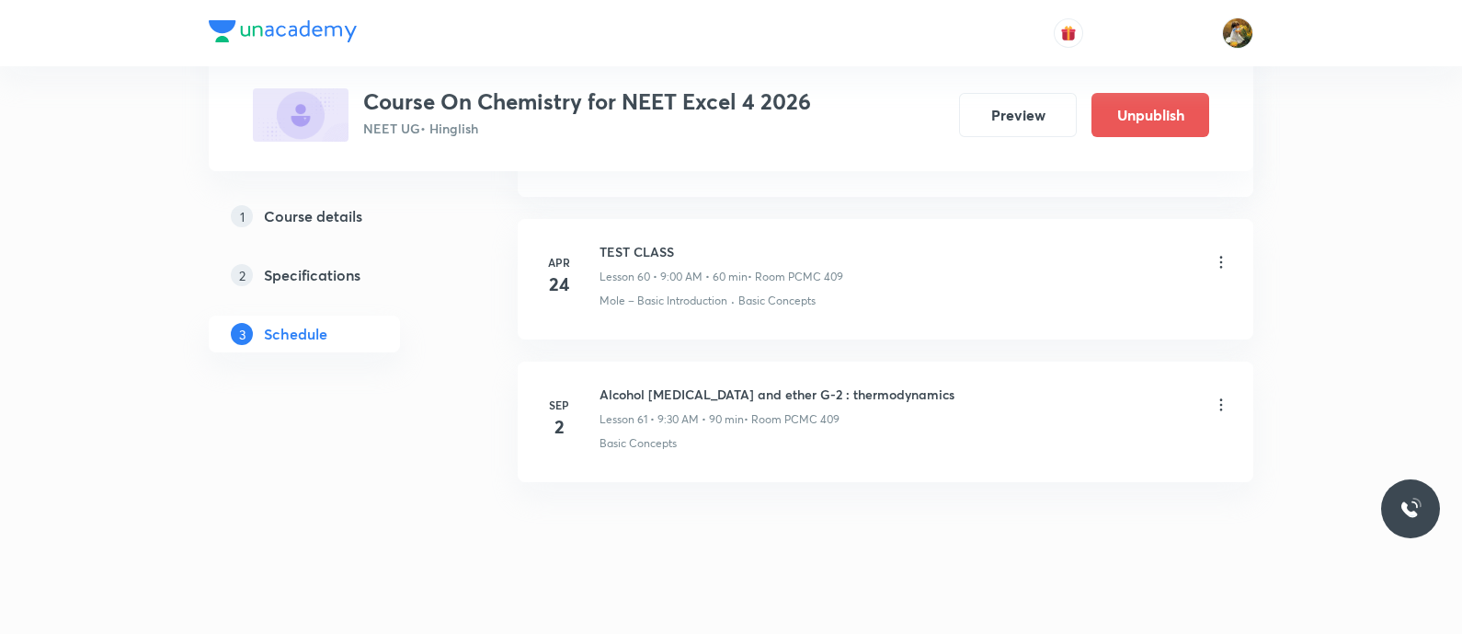
click at [1220, 399] on icon at bounding box center [1221, 405] width 3 height 12
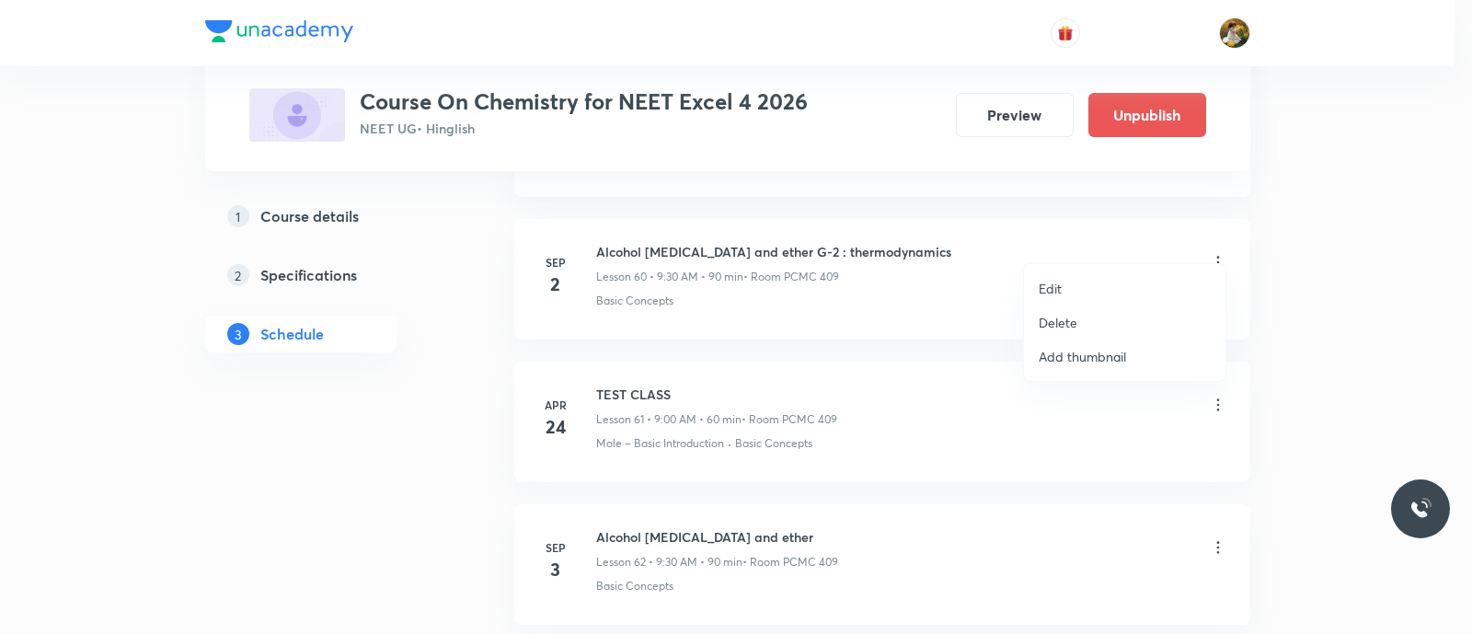
click at [1113, 295] on li "Edit" at bounding box center [1124, 288] width 201 height 34
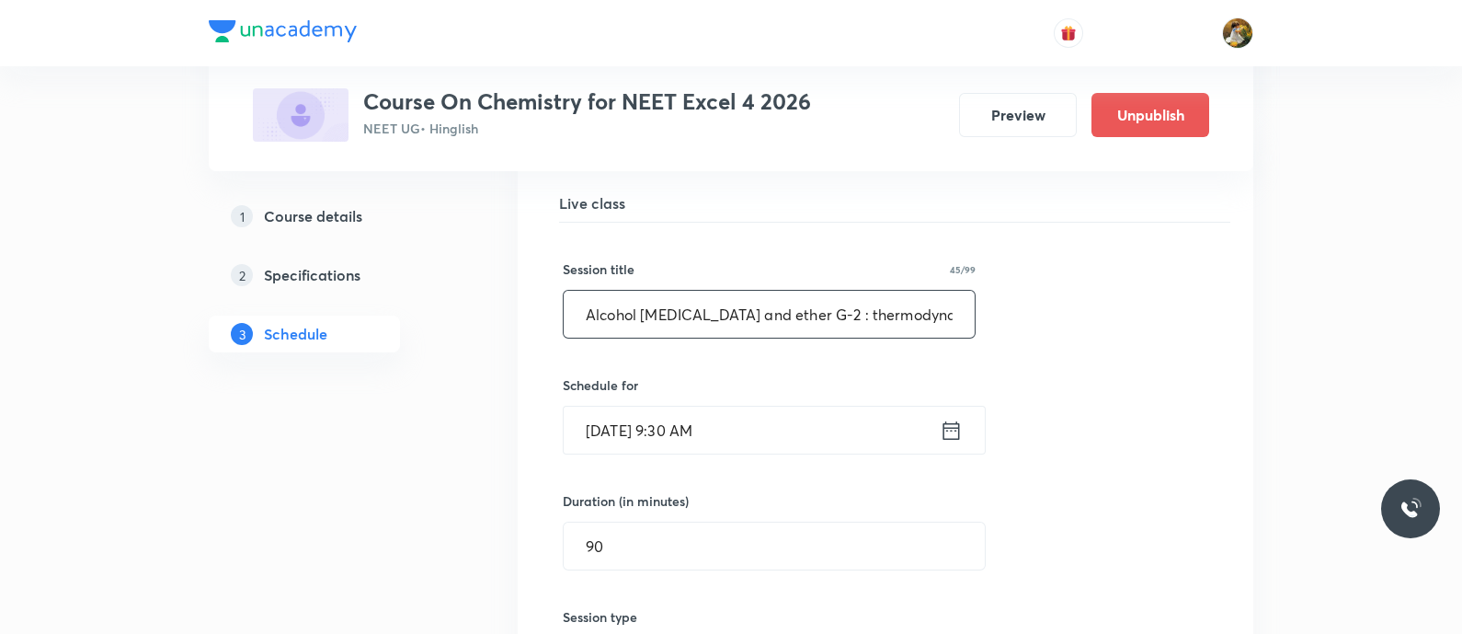
drag, startPoint x: 825, startPoint y: 291, endPoint x: 956, endPoint y: 319, distance: 134.6
click at [956, 319] on div "Session title 45/99 Alcohol phenol and ether G-2 : thermodynamics ​ Schedule fo…" at bounding box center [886, 623] width 646 height 801
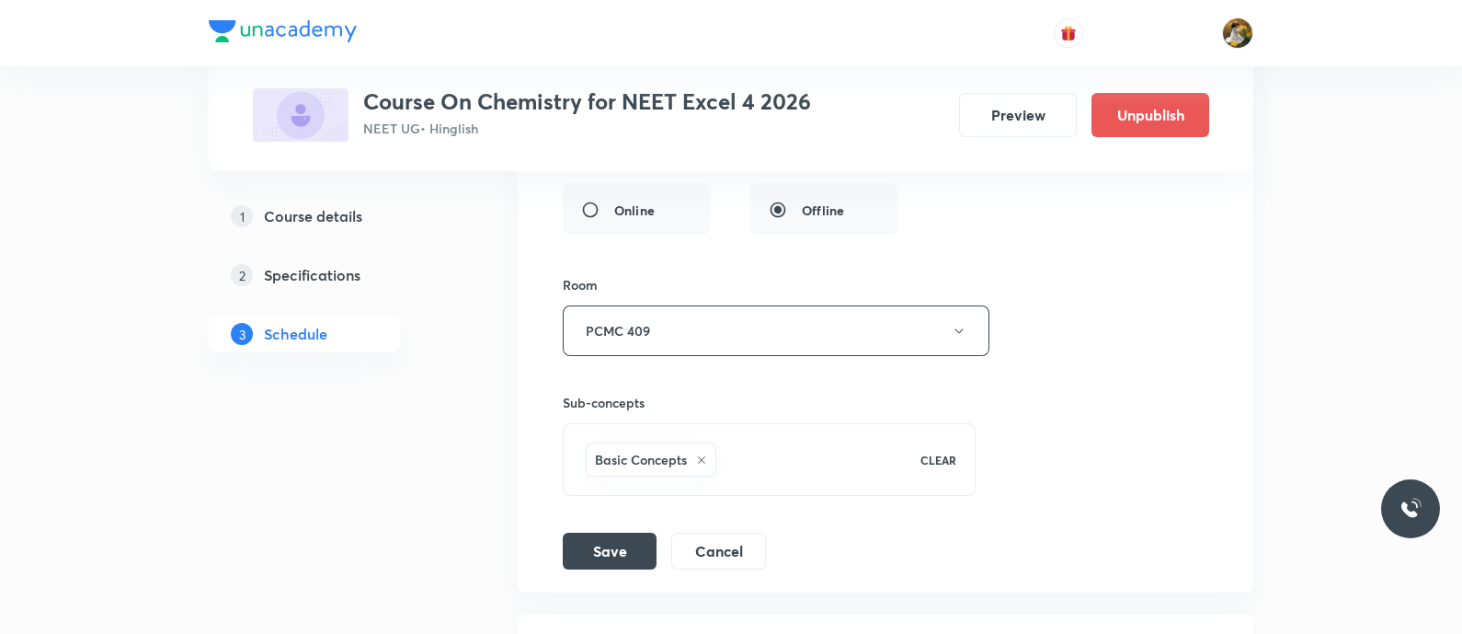
scroll to position [9130, 0]
type input "Alcohol phenol and ether"
click at [610, 525] on button "Save" at bounding box center [610, 543] width 94 height 37
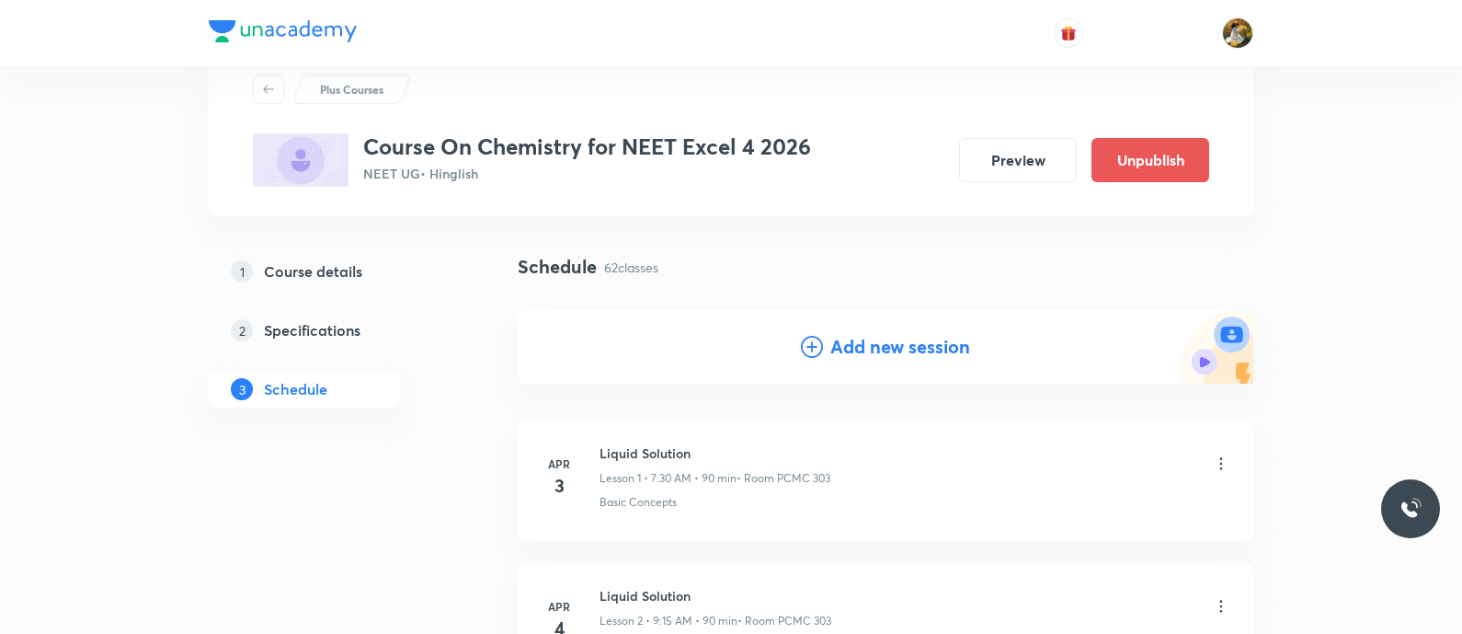
scroll to position [0, 0]
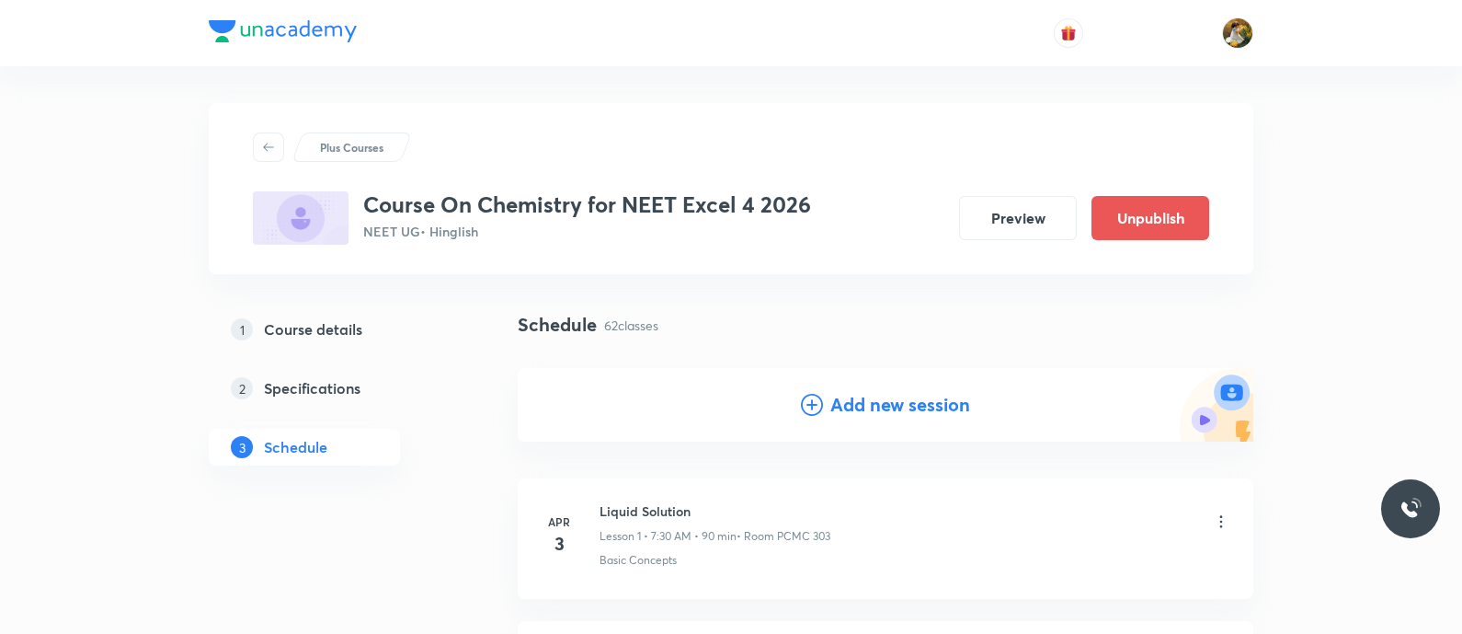
click at [965, 404] on h4 "Add new session" at bounding box center [900, 405] width 140 height 28
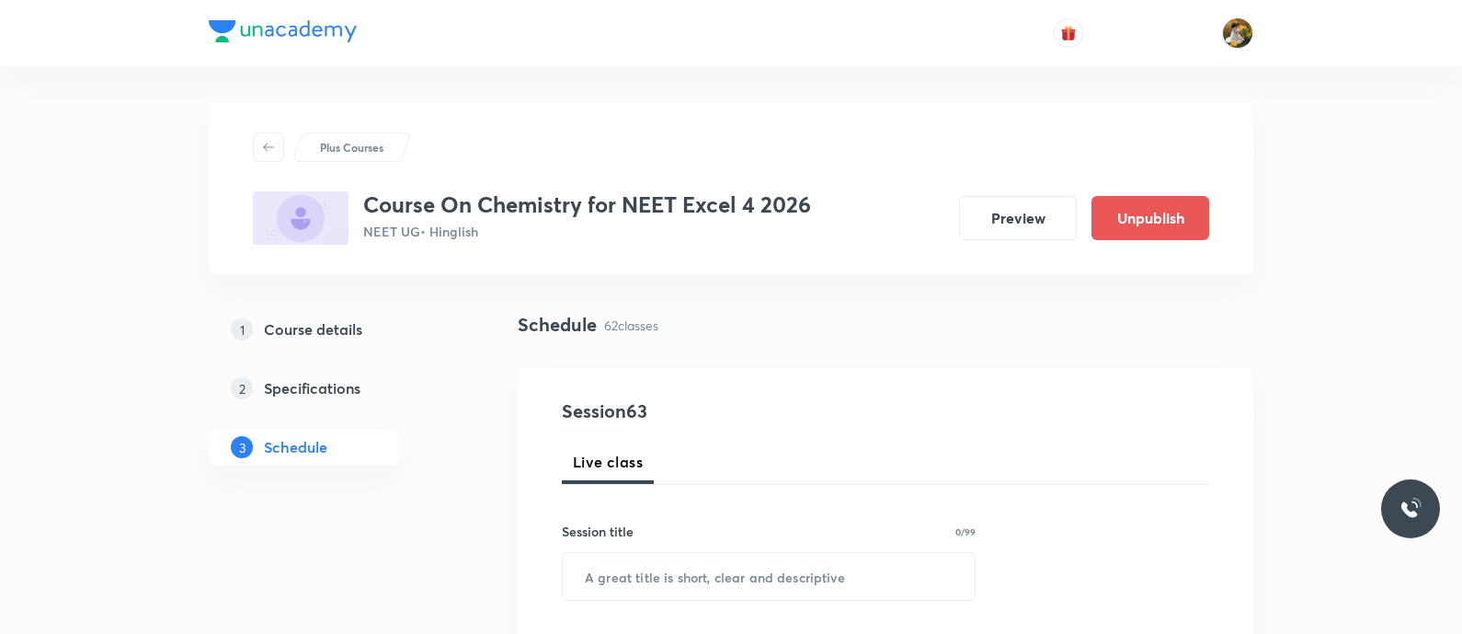
scroll to position [114, 0]
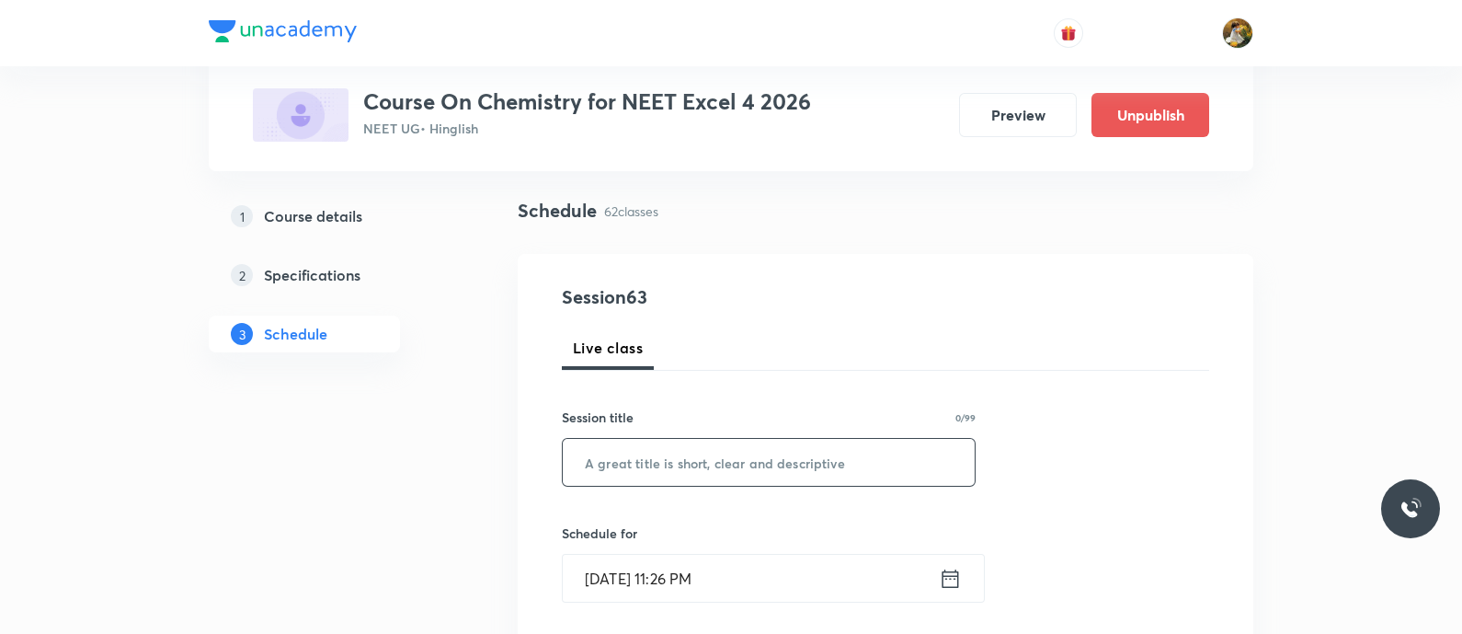
paste input "alcohol phenol and ether G-2 : thermodynamics"
drag, startPoint x: 763, startPoint y: 457, endPoint x: 1035, endPoint y: 503, distance: 275.2
drag, startPoint x: 586, startPoint y: 464, endPoint x: 790, endPoint y: 475, distance: 204.4
click at [790, 475] on input "alcohol phenol and ether" at bounding box center [769, 462] width 412 height 47
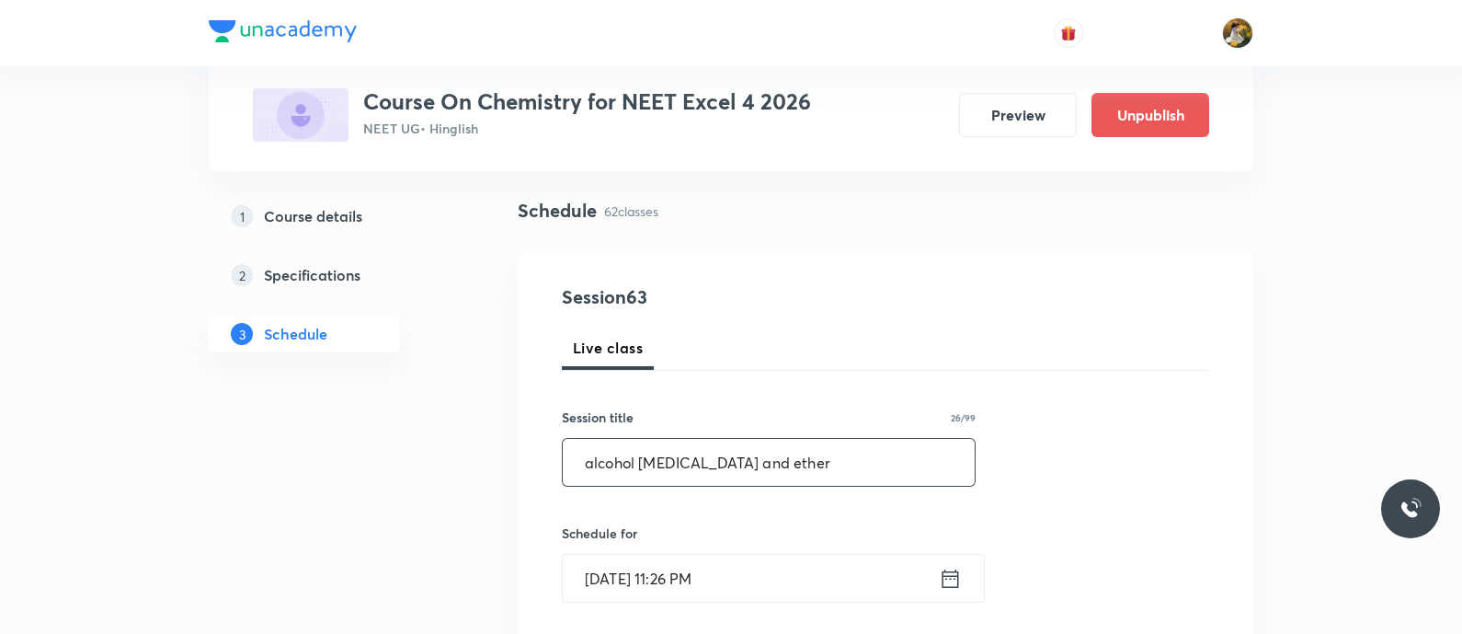
type input "alcohol phenol and ether"
click at [952, 575] on icon at bounding box center [950, 579] width 23 height 26
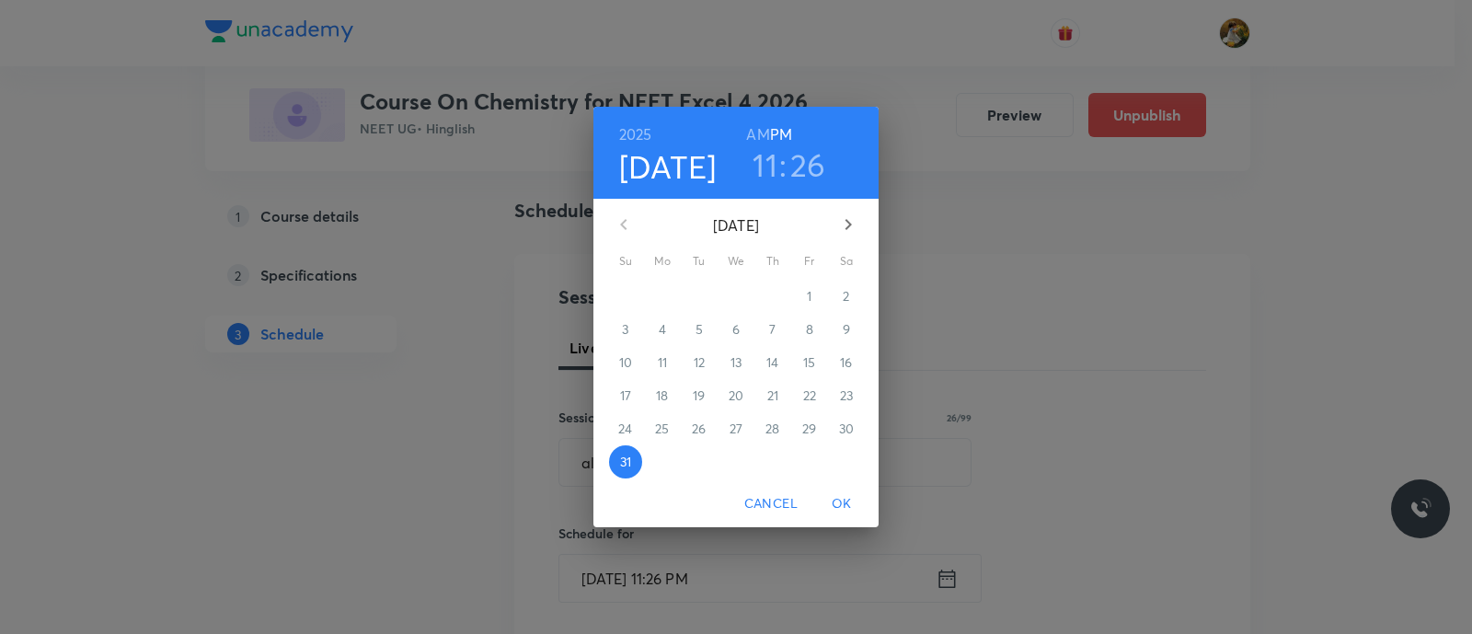
click at [841, 217] on icon "button" at bounding box center [848, 224] width 22 height 22
click at [773, 294] on p "4" at bounding box center [772, 296] width 7 height 18
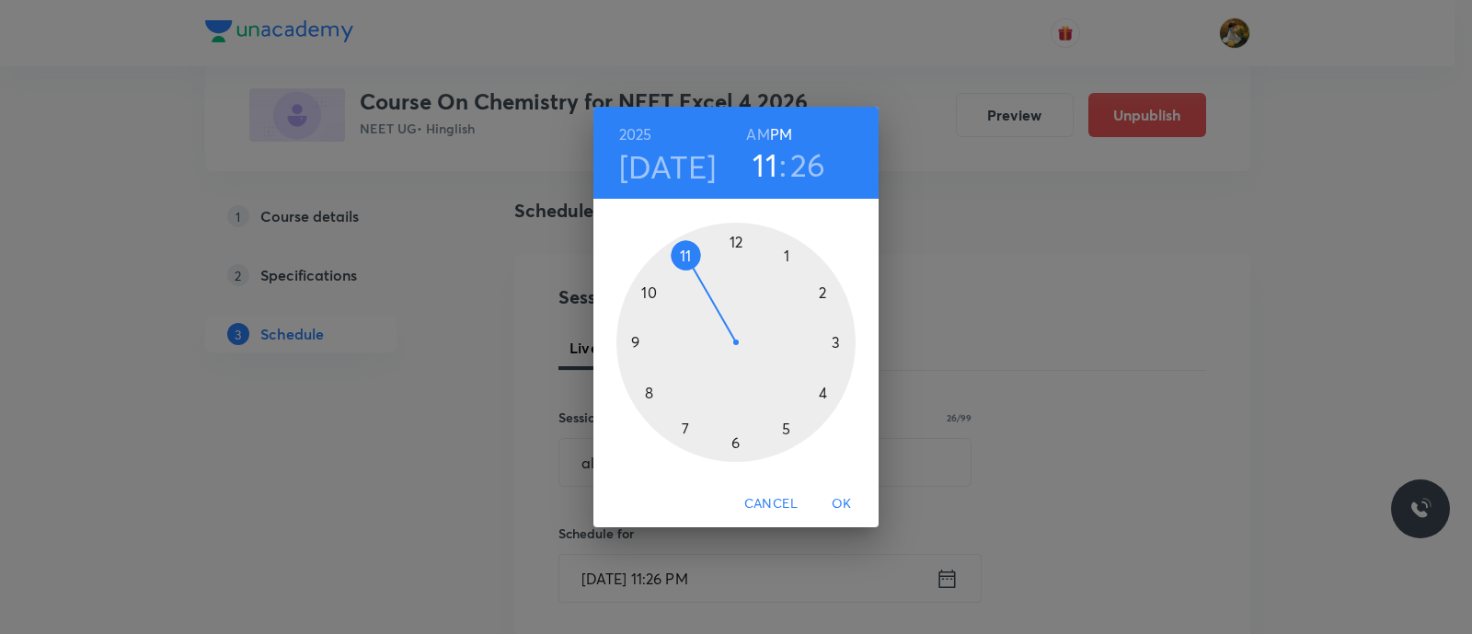
click at [680, 430] on div at bounding box center [735, 342] width 239 height 239
drag, startPoint x: 763, startPoint y: 131, endPoint x: 768, endPoint y: 168, distance: 38.0
click at [763, 129] on h6 "AM" at bounding box center [757, 134] width 23 height 26
click at [635, 343] on div at bounding box center [735, 342] width 239 height 239
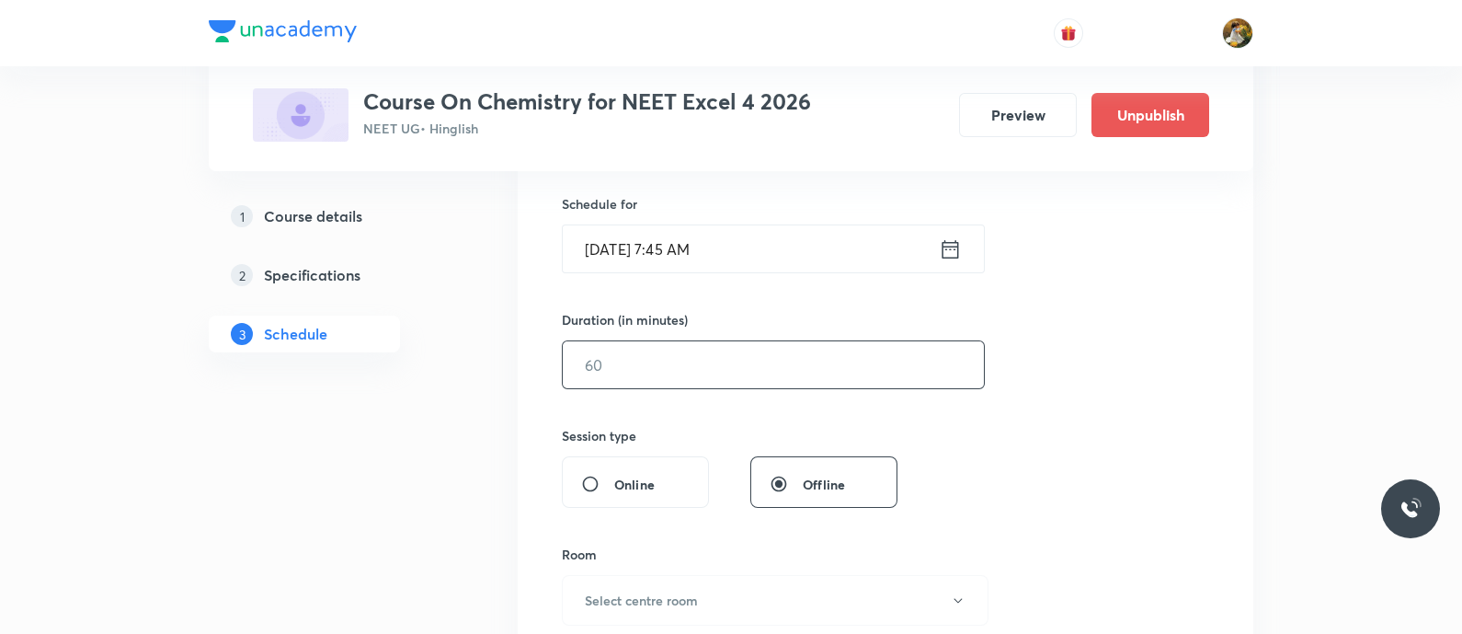
scroll to position [459, 0]
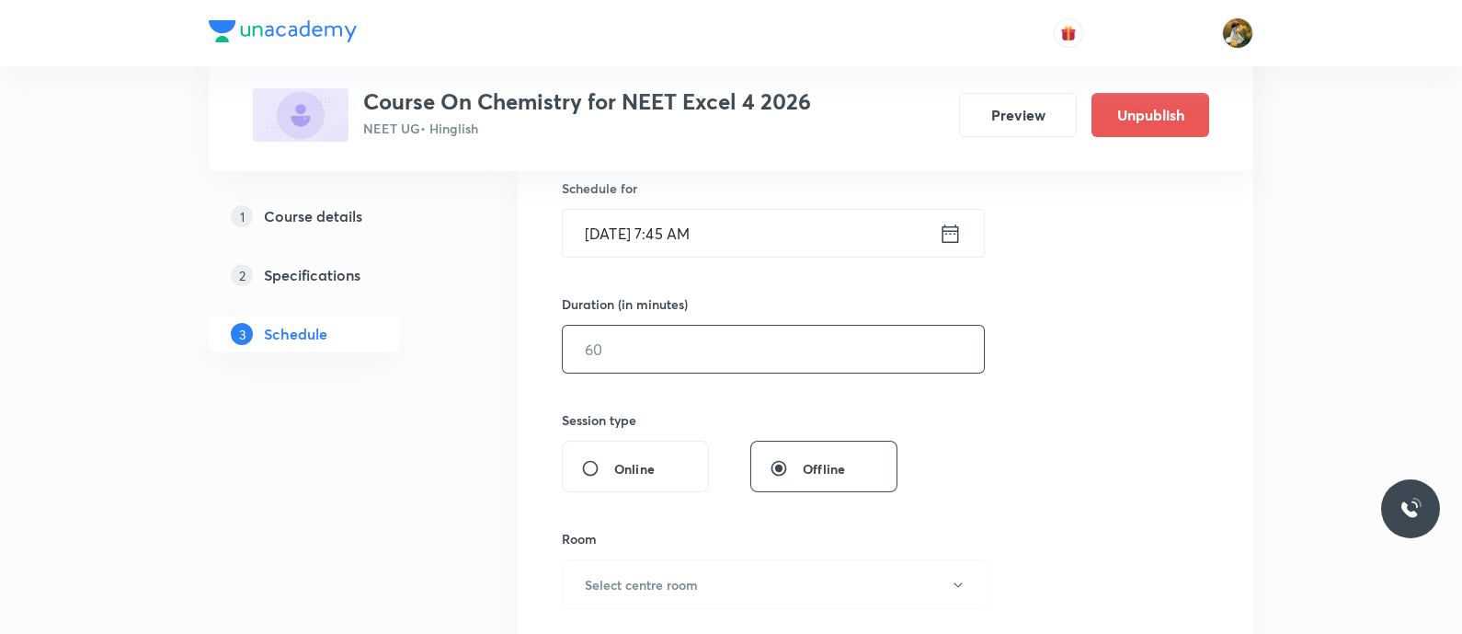
click at [834, 357] on input "text" at bounding box center [773, 349] width 421 height 47
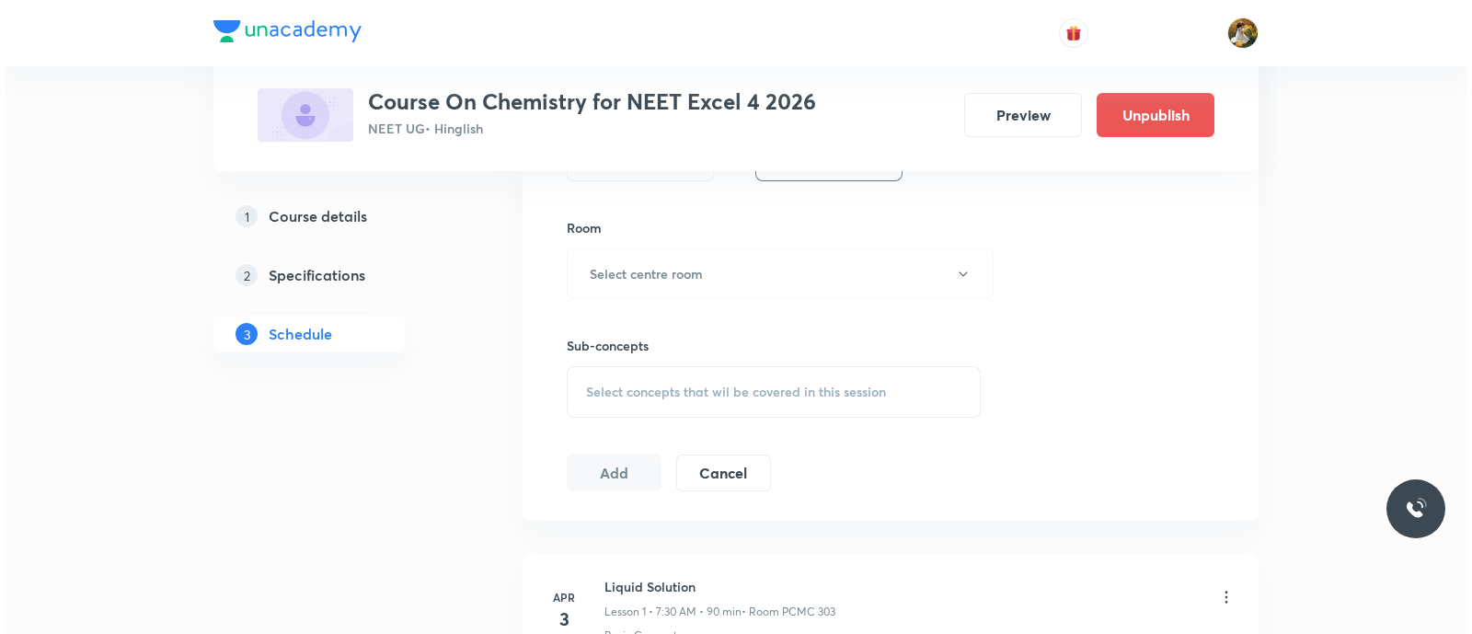
scroll to position [804, 0]
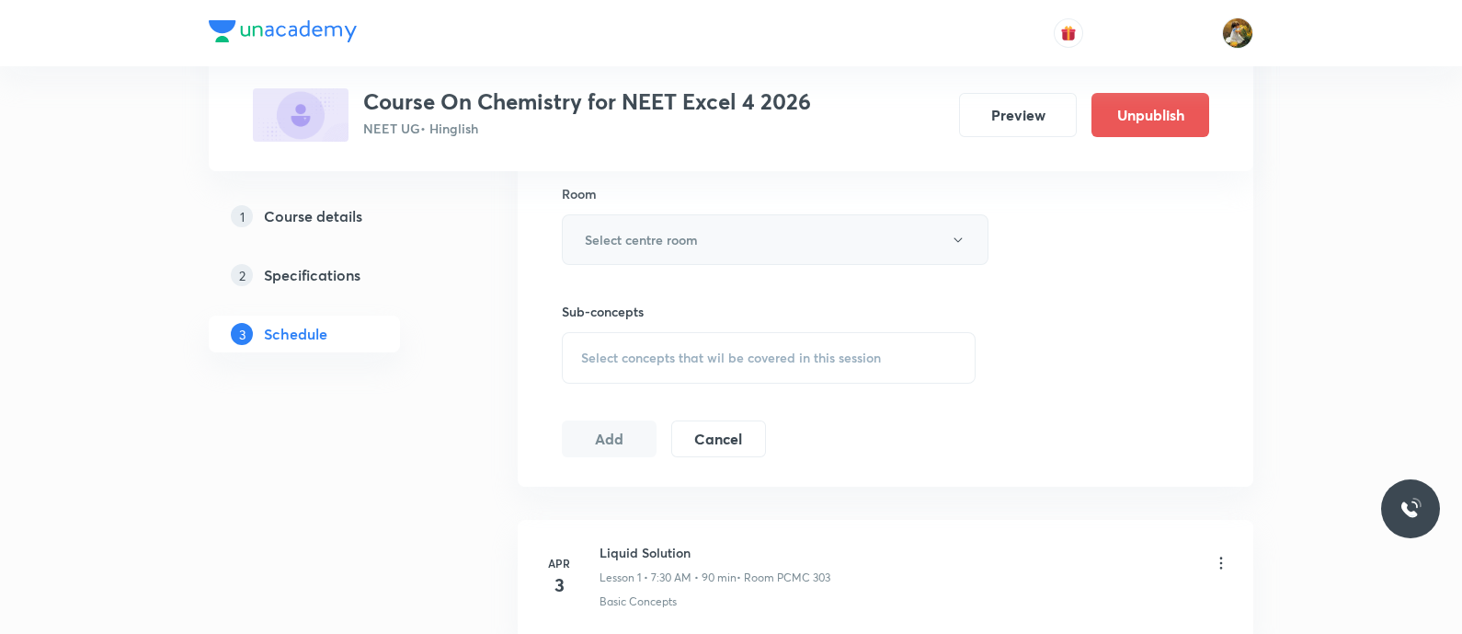
type input "90"
click at [787, 223] on button "Select centre room" at bounding box center [775, 239] width 427 height 51
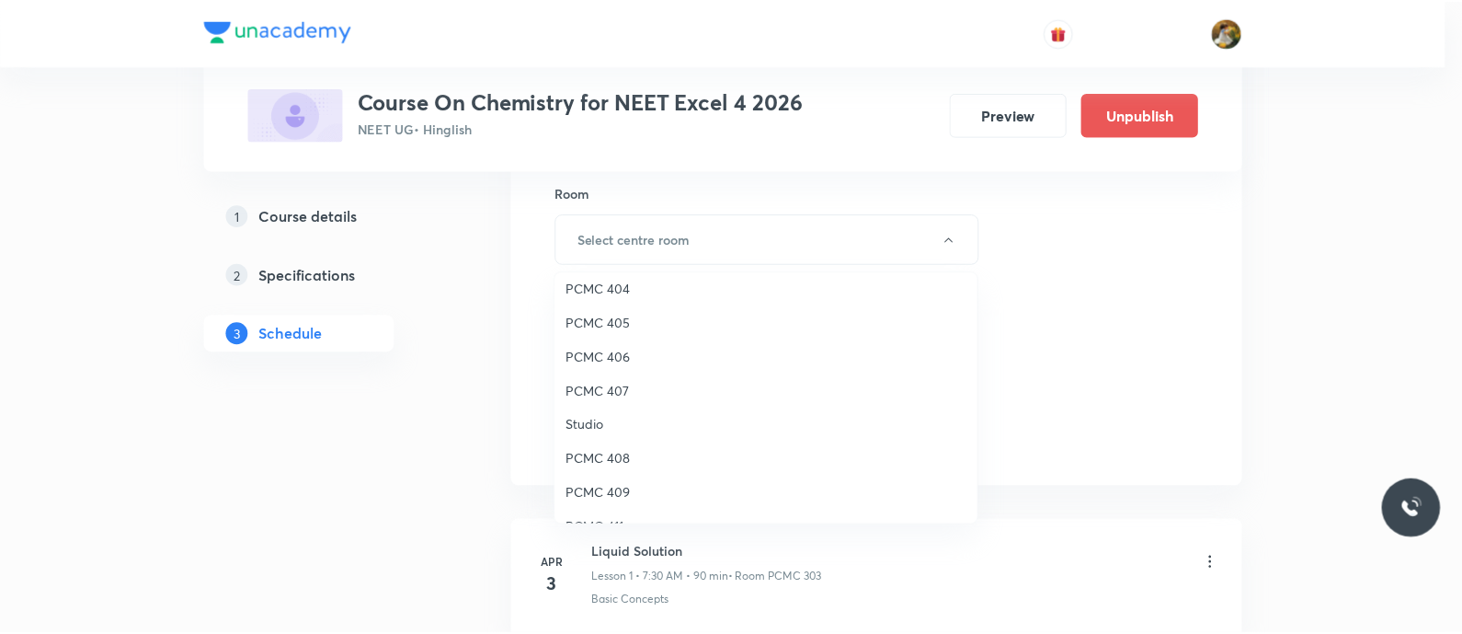
scroll to position [408, 0]
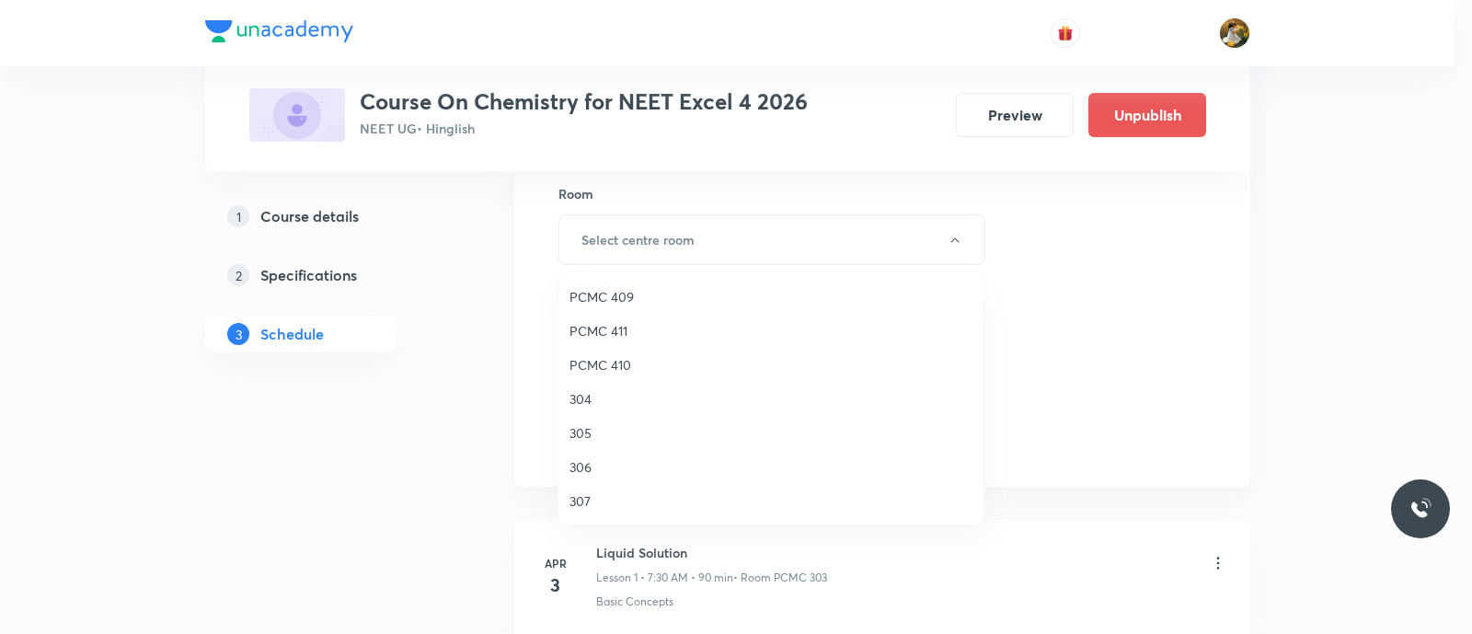
click at [627, 295] on span "PCMC 409" at bounding box center [770, 296] width 403 height 19
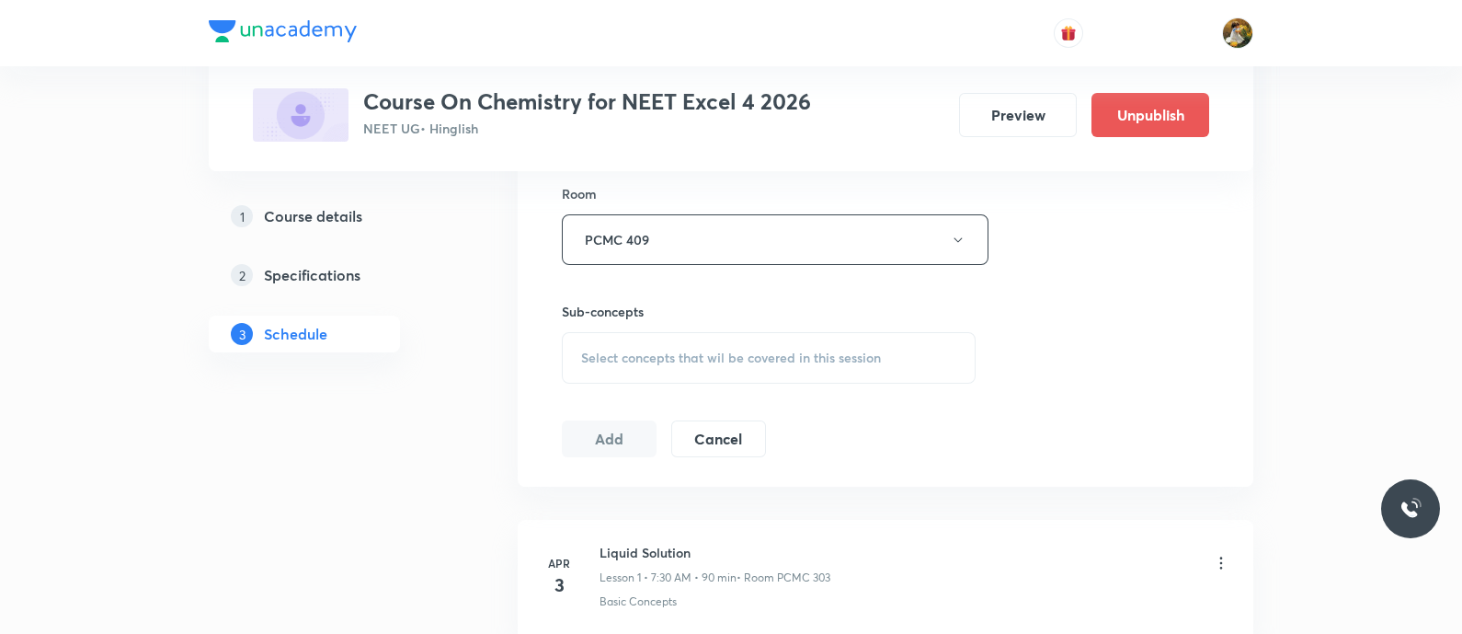
click at [893, 370] on div "Select concepts that wil be covered in this session" at bounding box center [769, 358] width 414 height 52
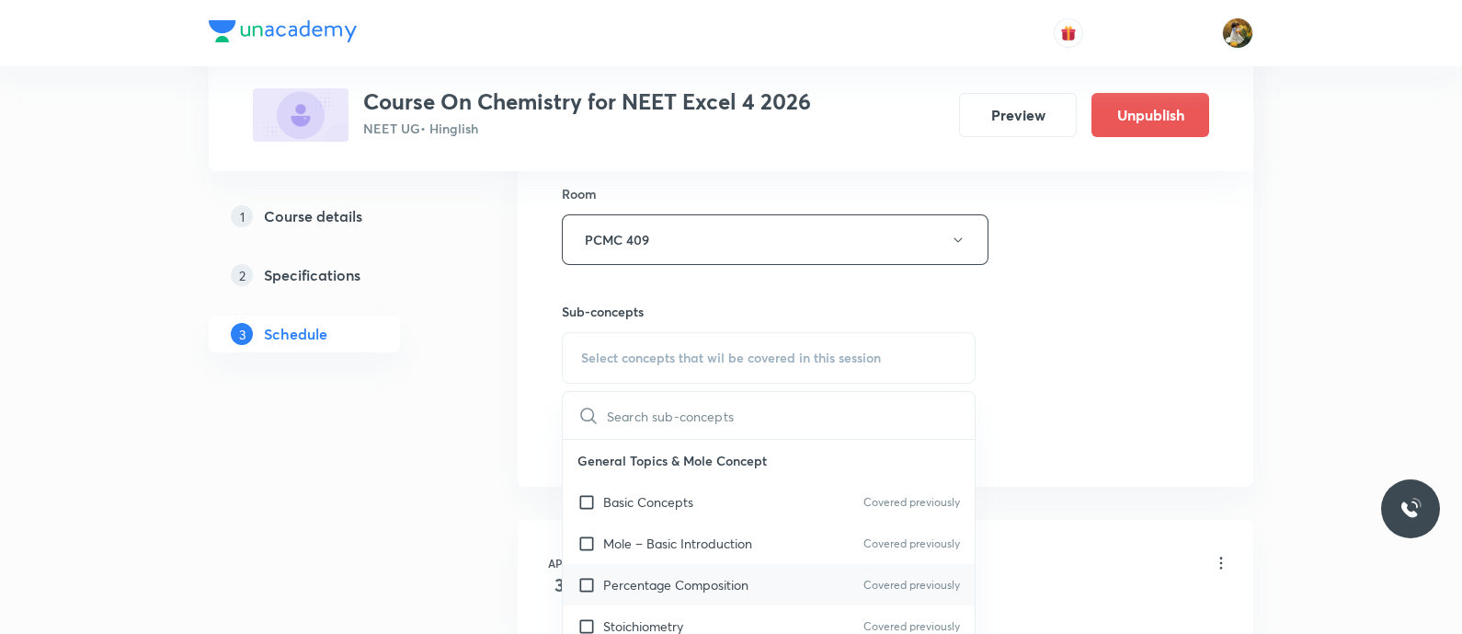
scroll to position [919, 0]
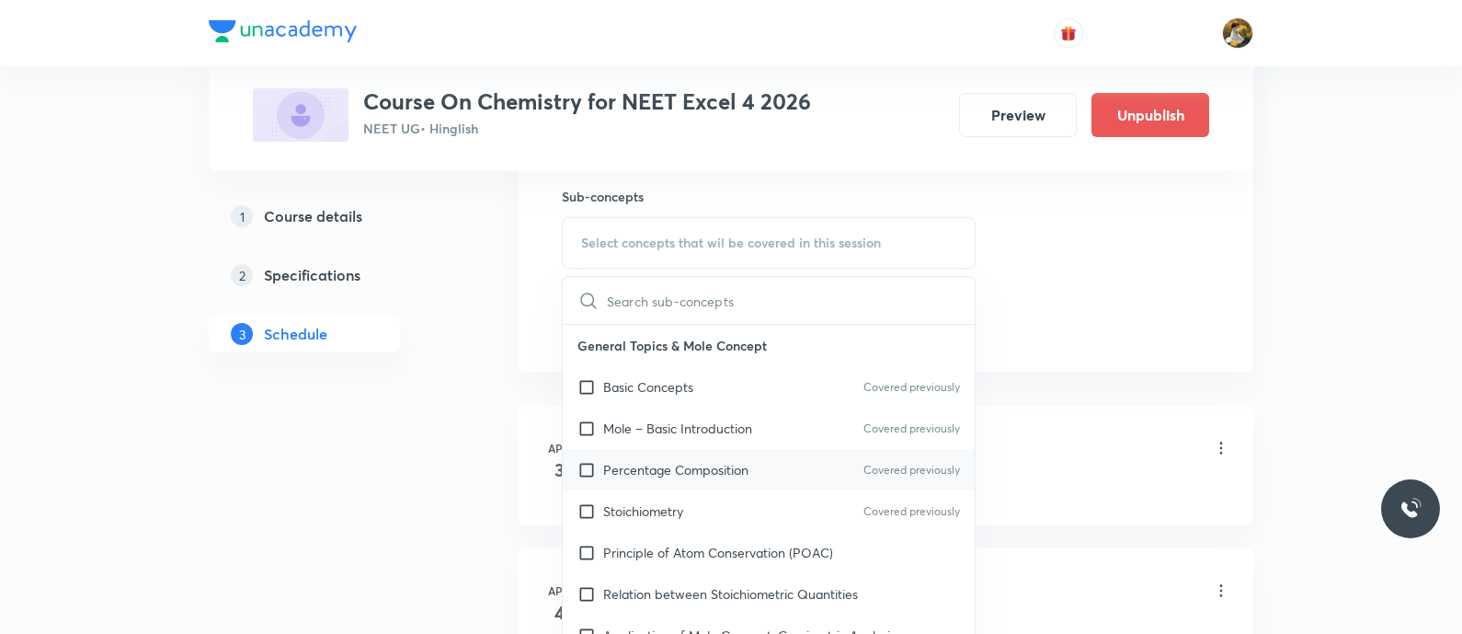
click at [837, 449] on div "Percentage Composition Covered previously" at bounding box center [769, 469] width 412 height 41
checkbox input "true"
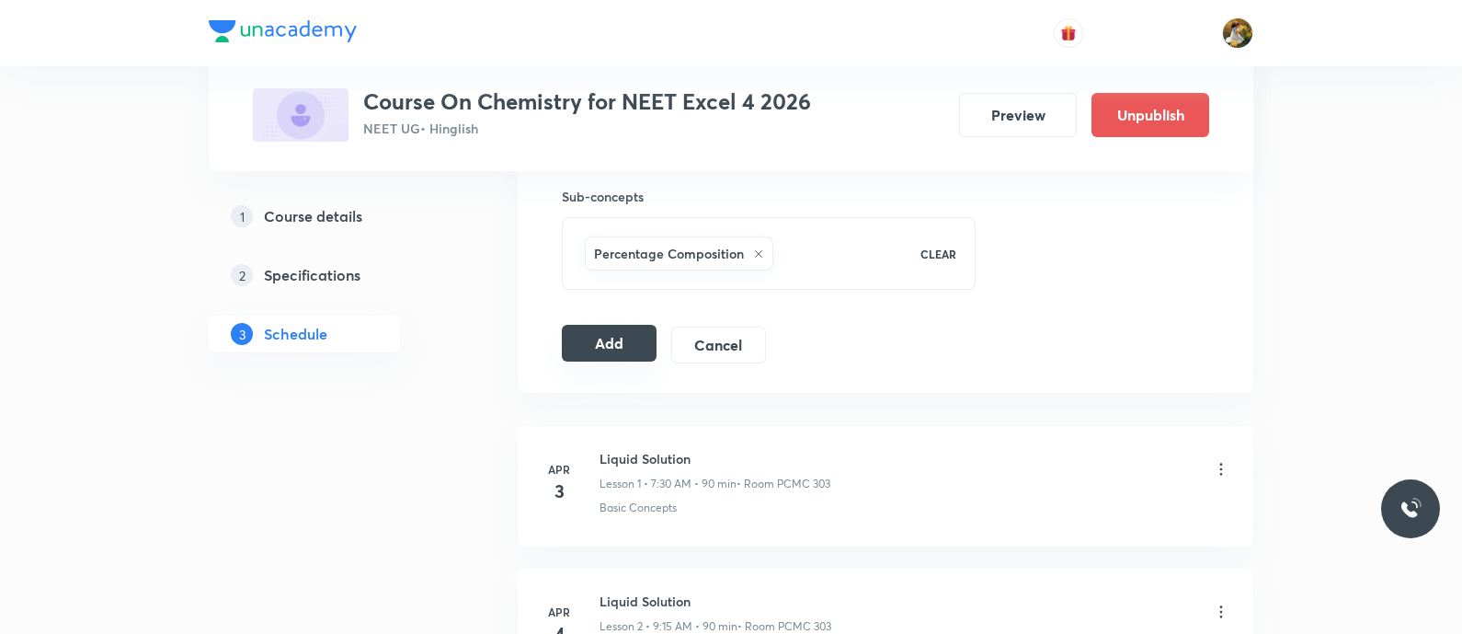
click at [628, 347] on button "Add" at bounding box center [609, 343] width 95 height 37
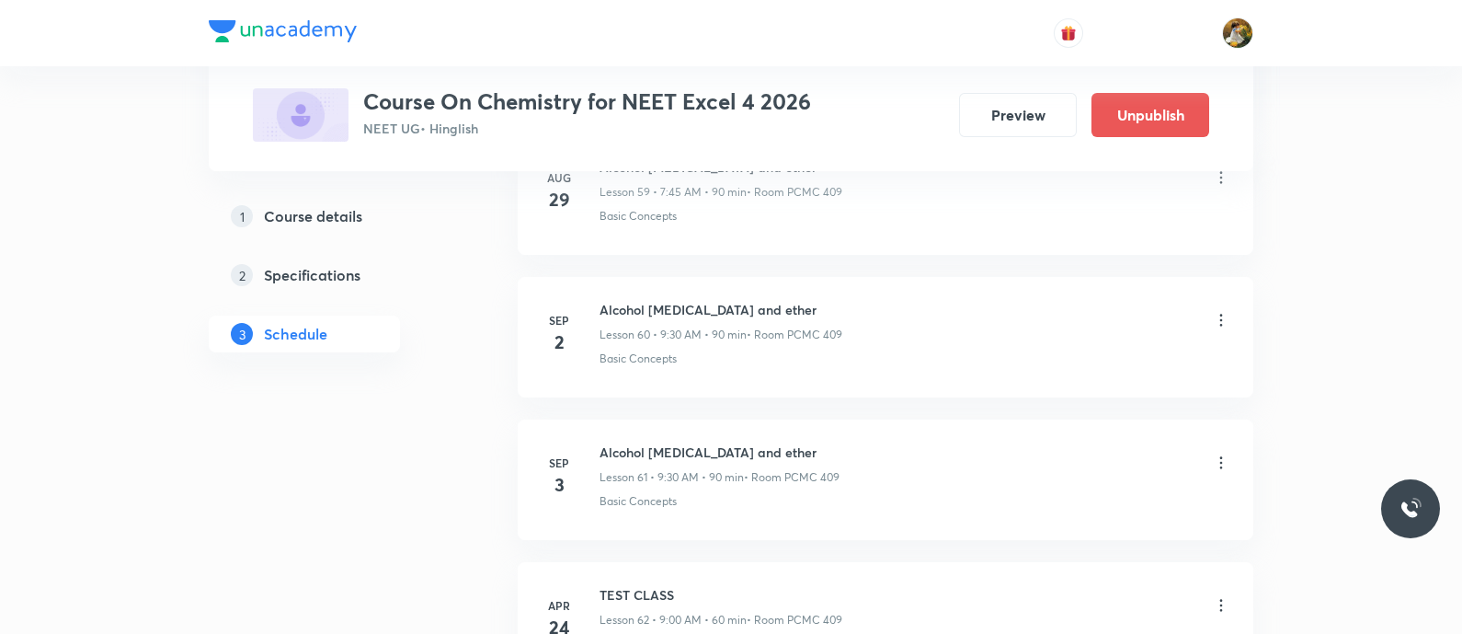
scroll to position [8610, 0]
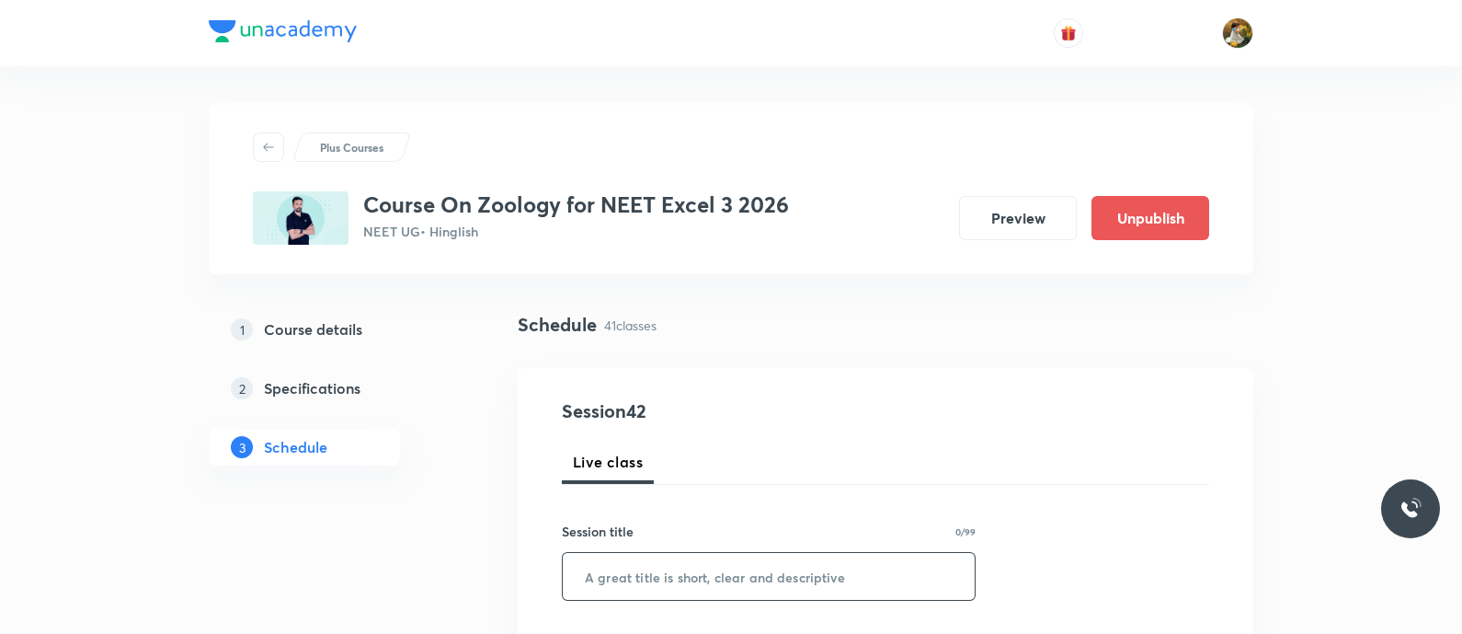
paste input "Human Health and Disease""
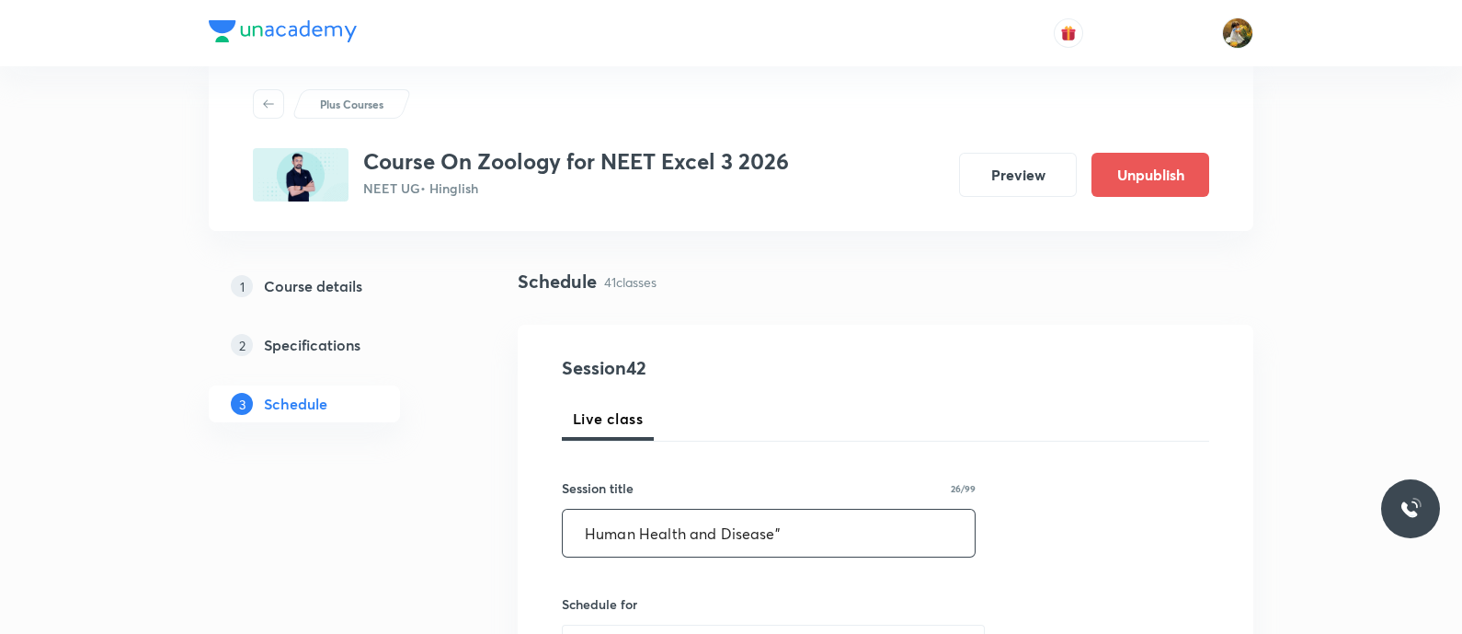
scroll to position [229, 0]
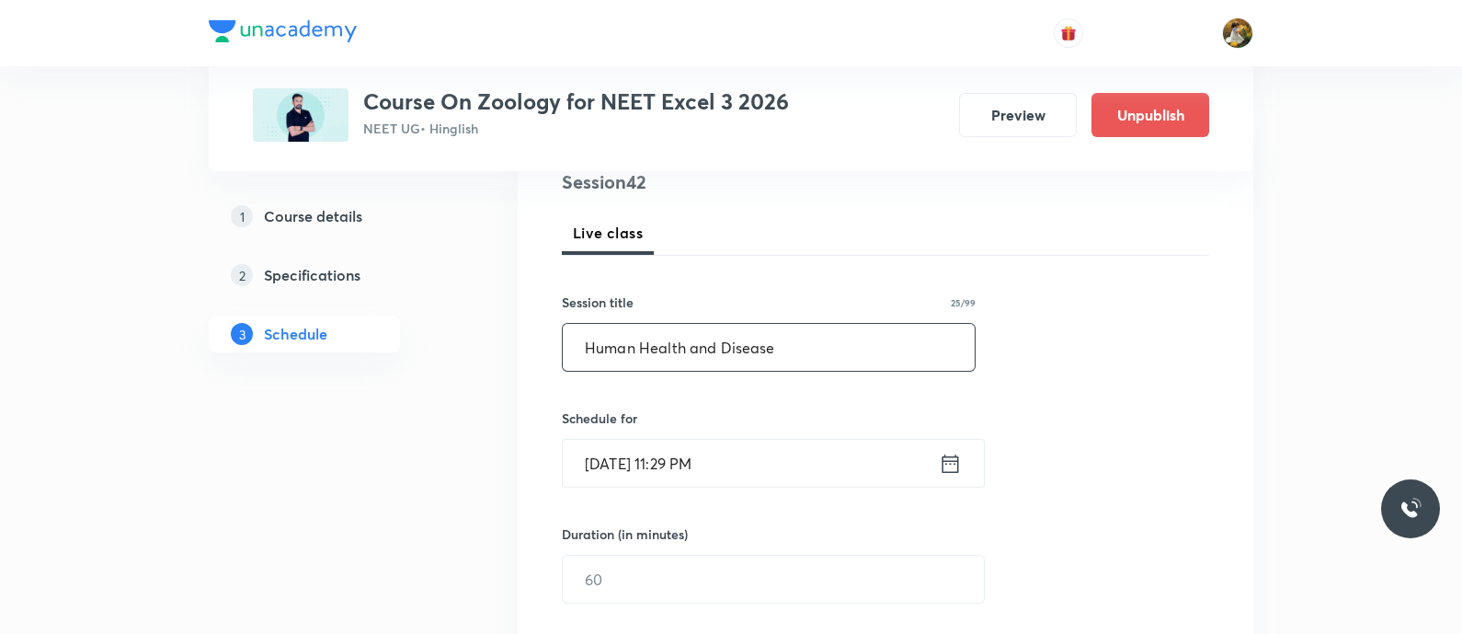
type input "Human Health and Disease"
click at [800, 458] on input "Aug 31, 2025, 11:29 PM" at bounding box center [751, 463] width 376 height 47
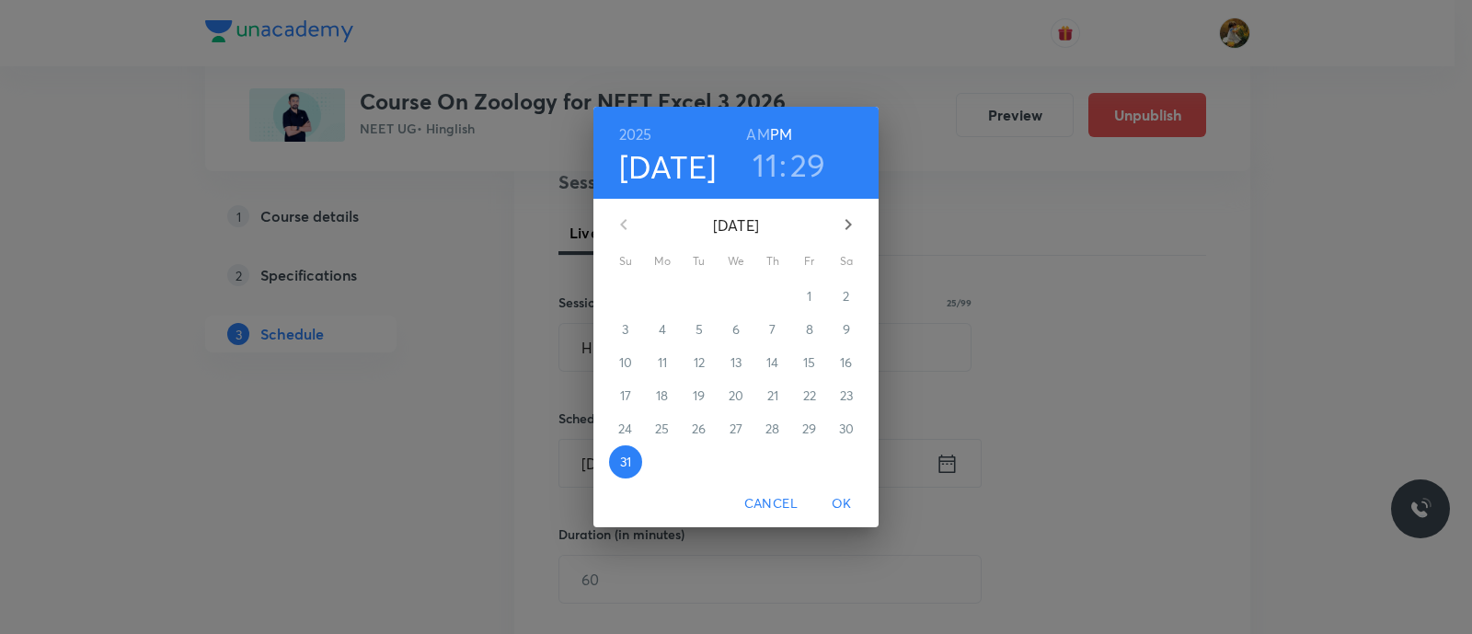
click at [853, 223] on icon "button" at bounding box center [848, 224] width 22 height 22
click at [808, 295] on p "5" at bounding box center [809, 296] width 7 height 18
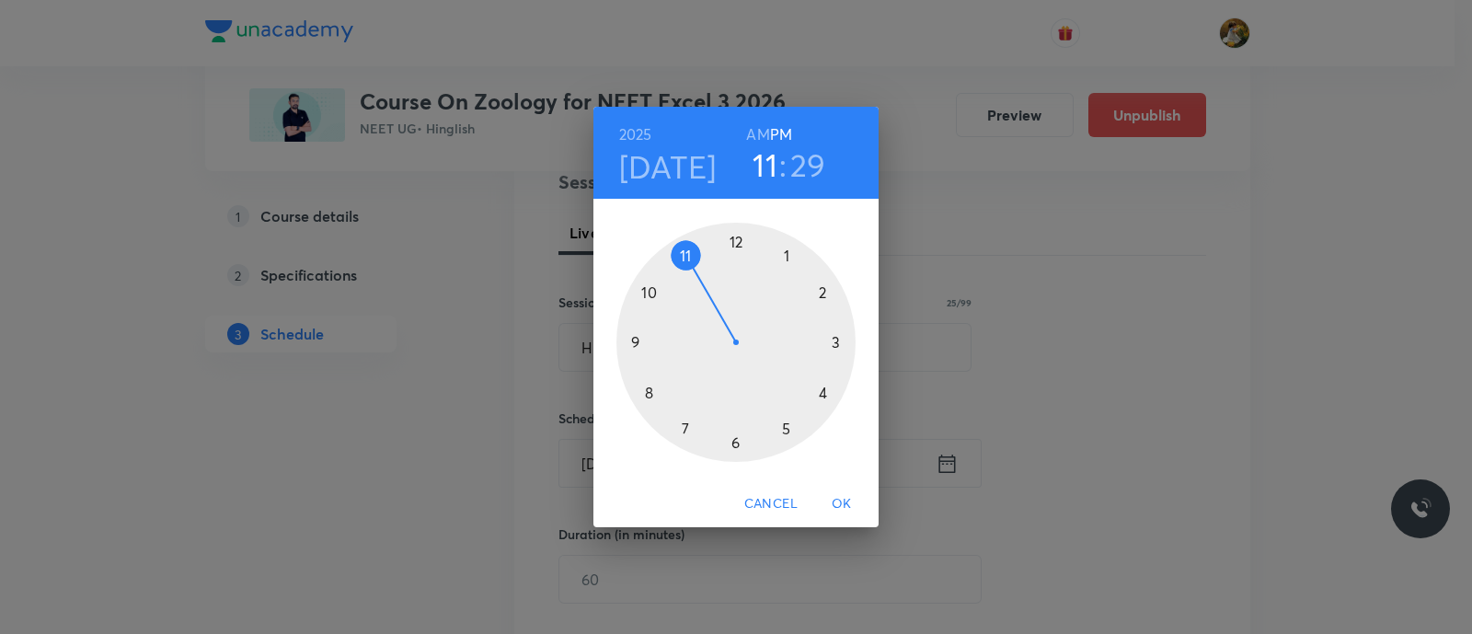
click at [786, 259] on div at bounding box center [735, 342] width 239 height 239
click at [735, 245] on div at bounding box center [735, 342] width 239 height 239
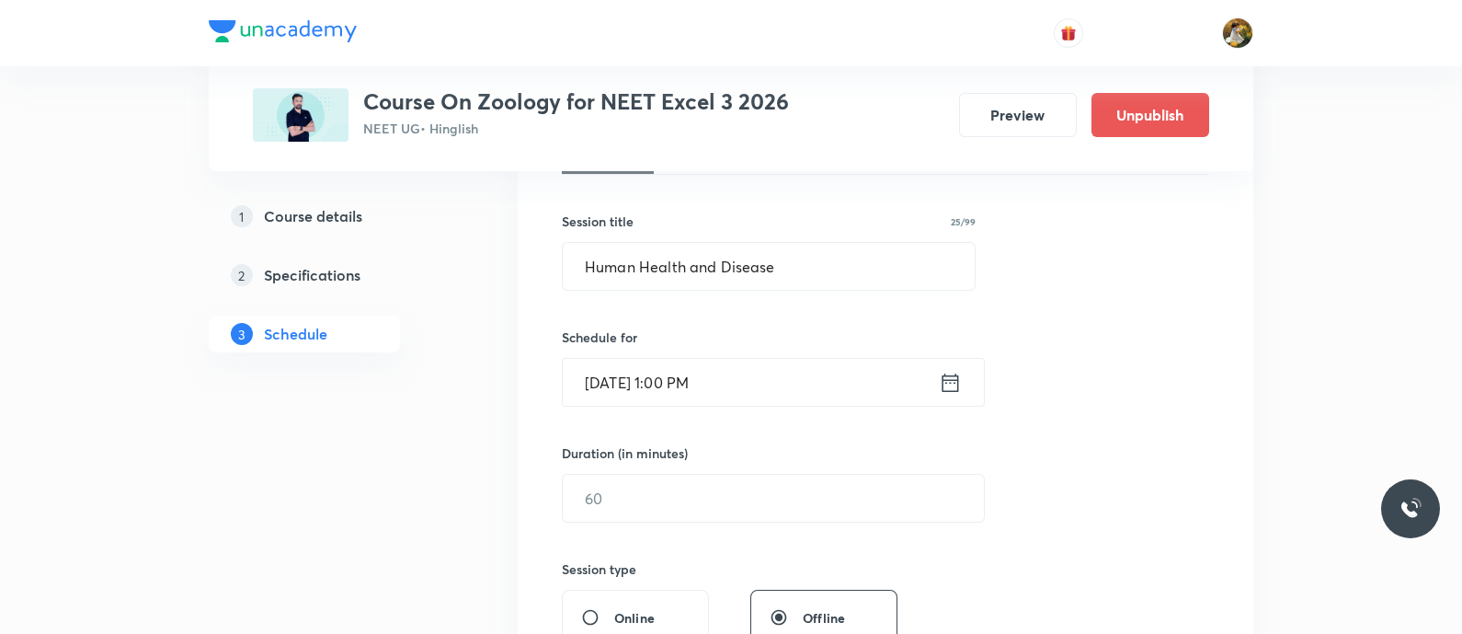
scroll to position [345, 0]
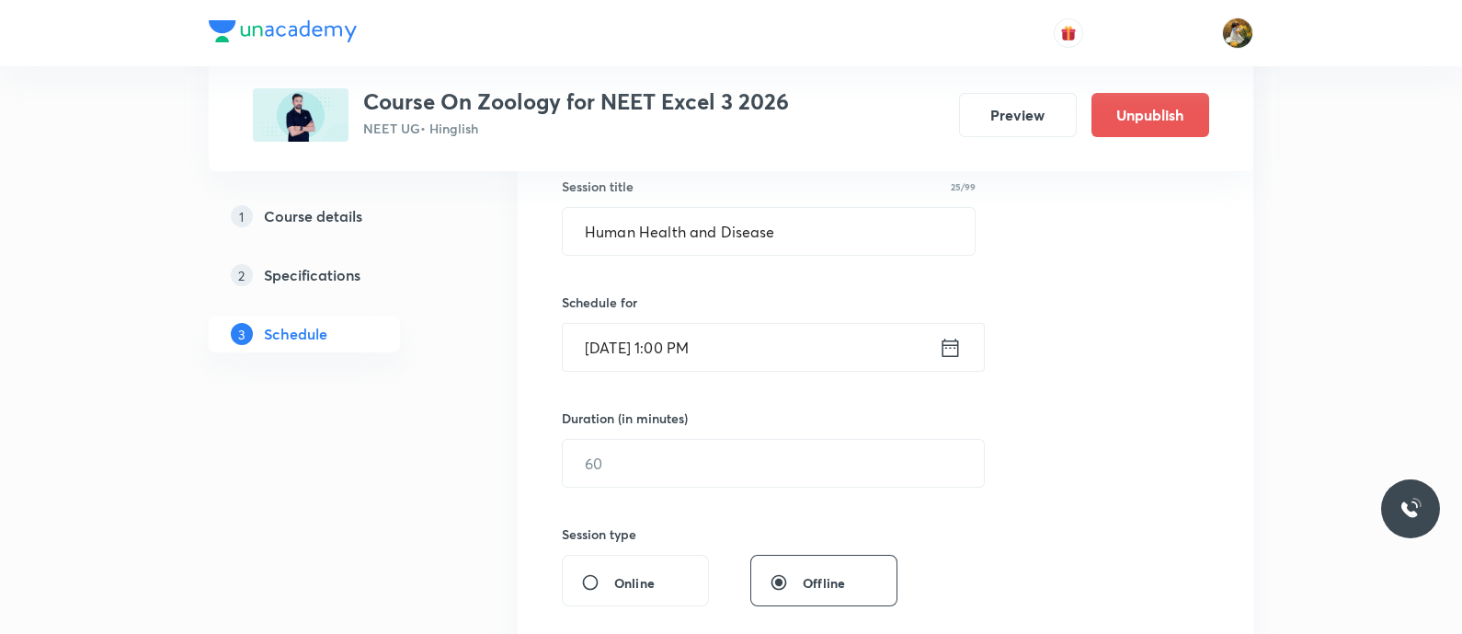
click at [767, 487] on div "Session 42 Live class Session title 25/99 Human Health and Disease ​ Schedule f…" at bounding box center [885, 484] width 647 height 864
click at [764, 471] on input "text" at bounding box center [773, 463] width 421 height 47
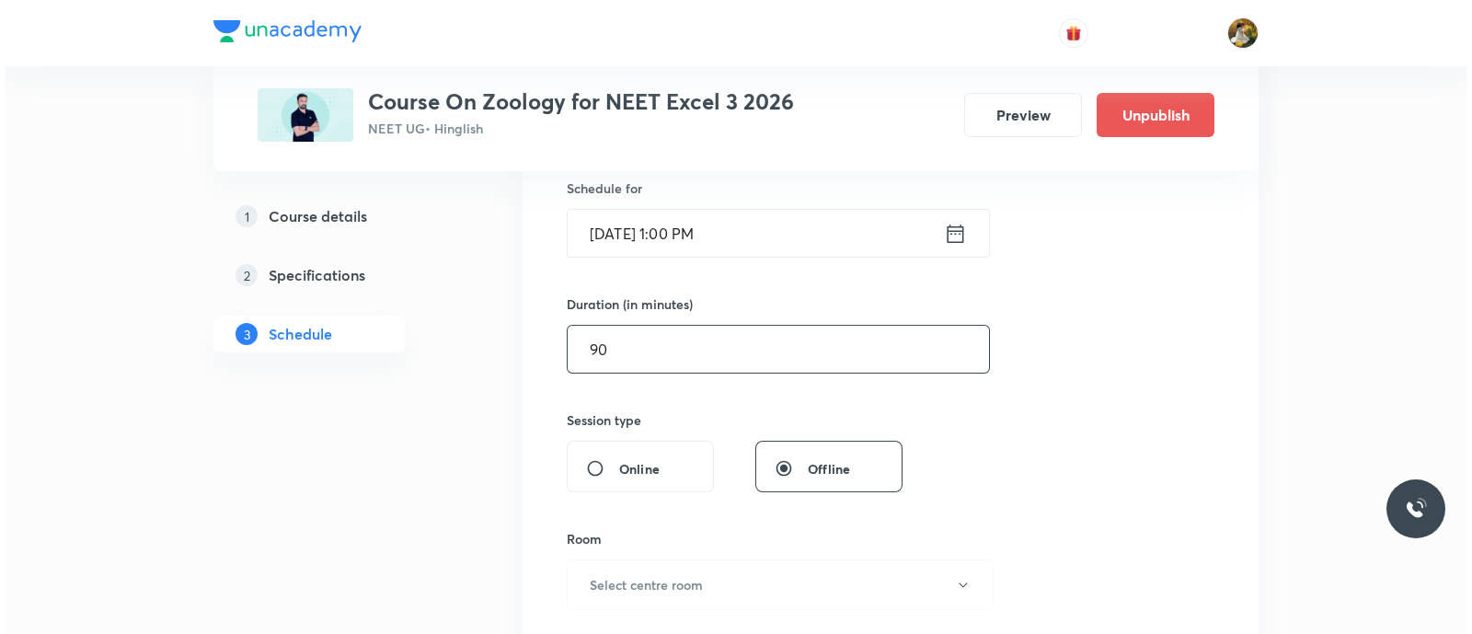
scroll to position [690, 0]
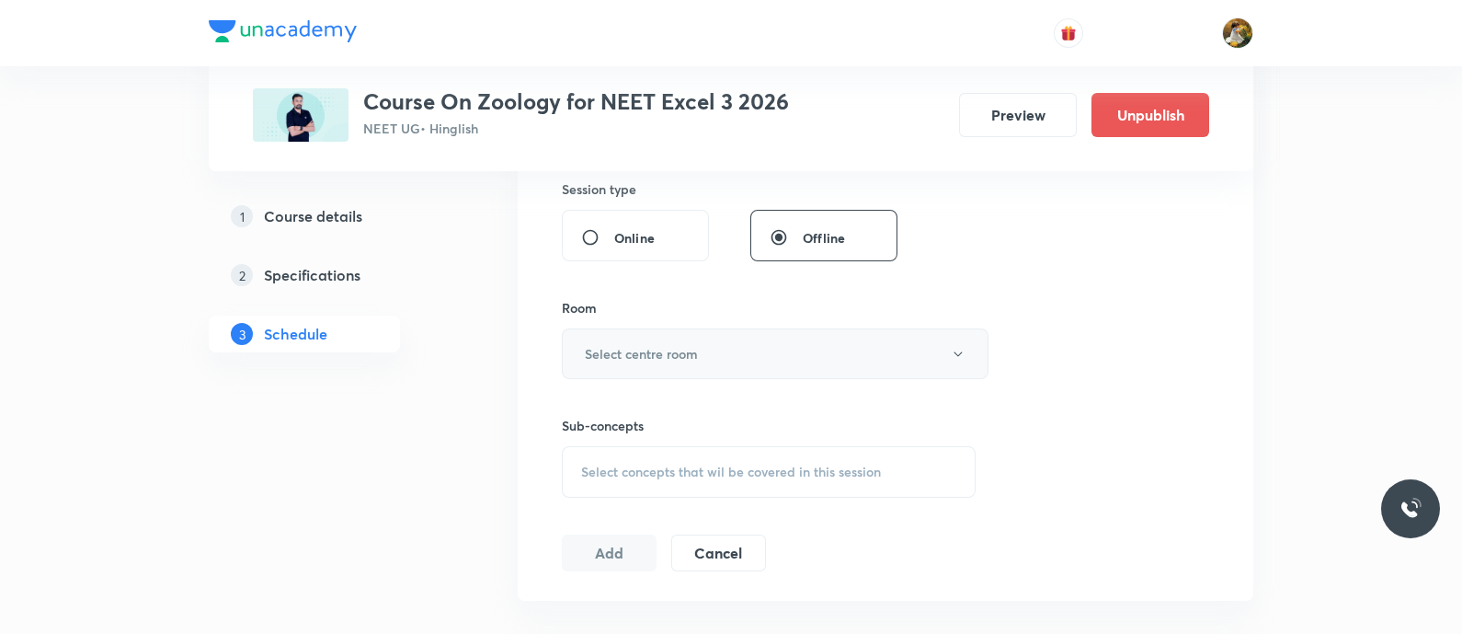
type input "90"
click at [839, 328] on button "Select centre room" at bounding box center [775, 353] width 427 height 51
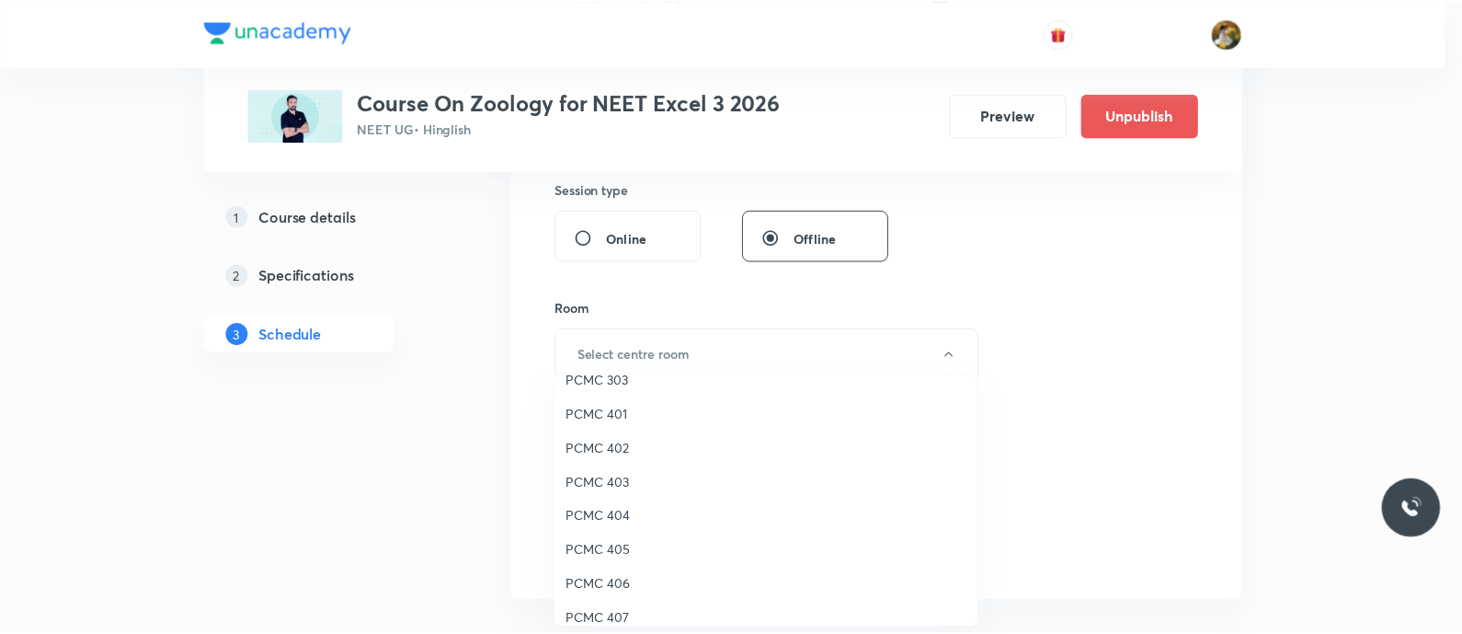
scroll to position [114, 0]
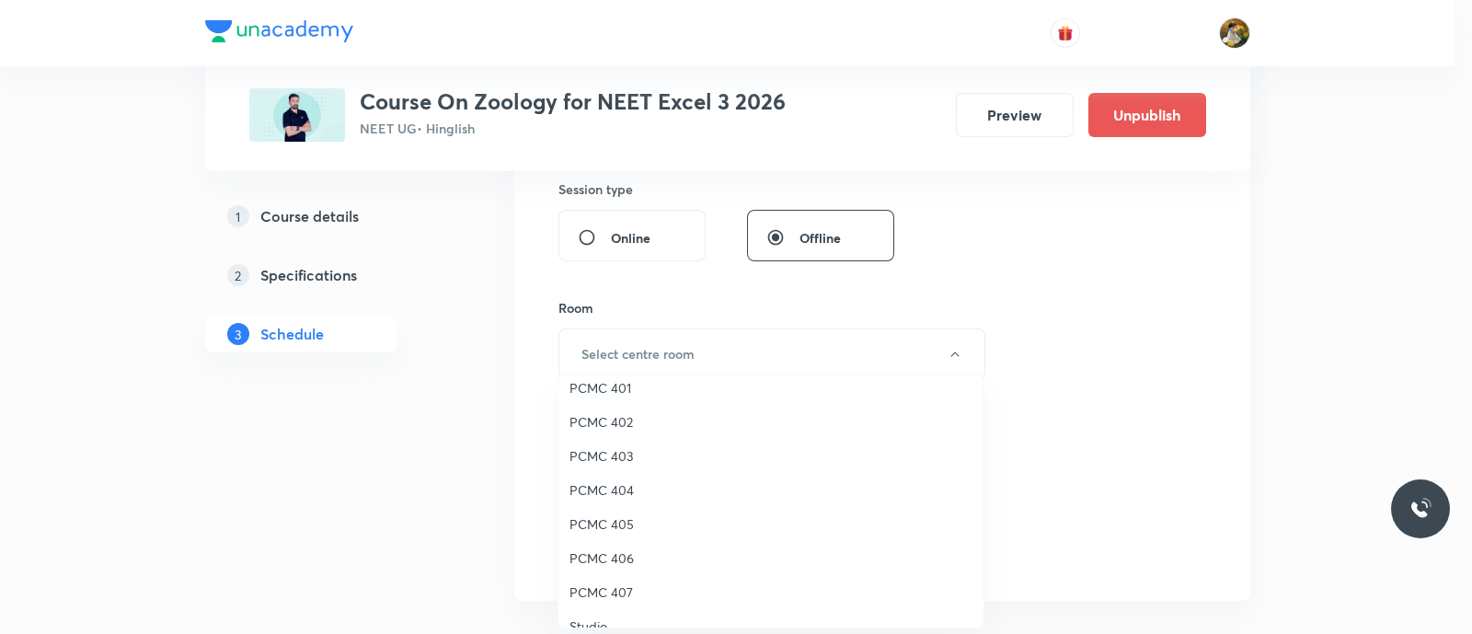
click at [607, 589] on span "PCMC 407" at bounding box center [770, 591] width 403 height 19
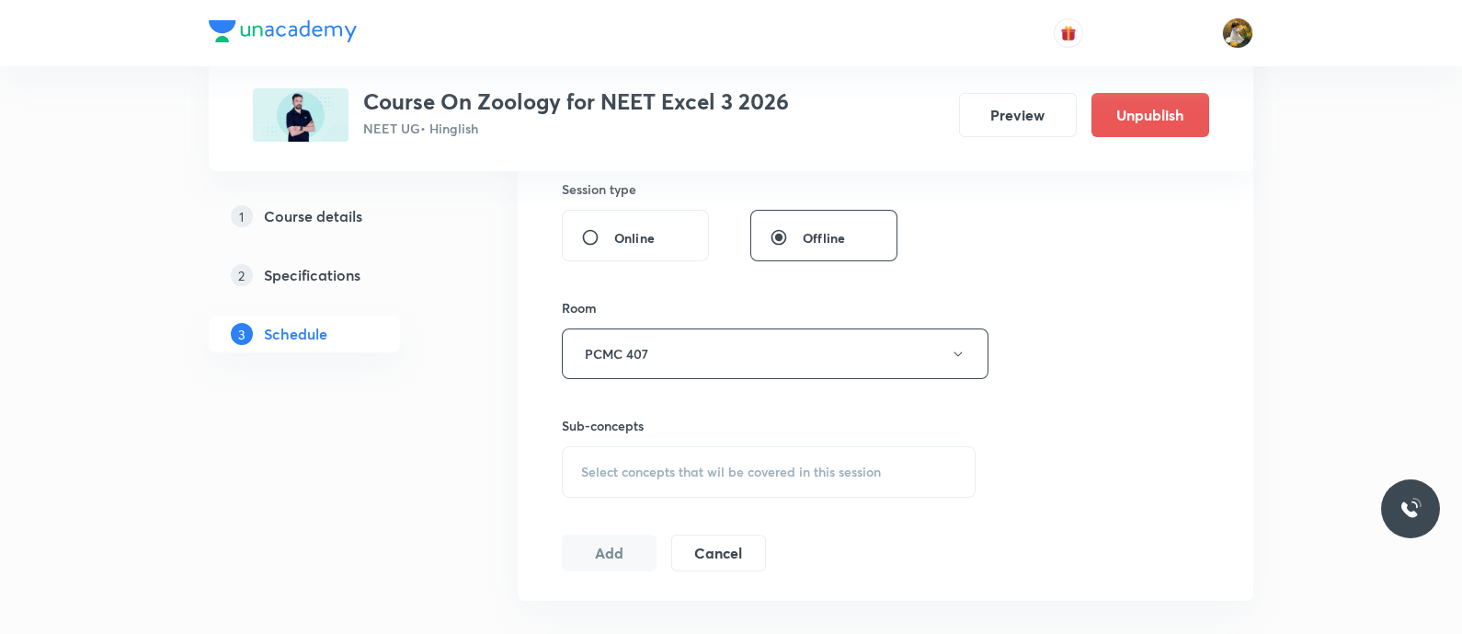
scroll to position [804, 0]
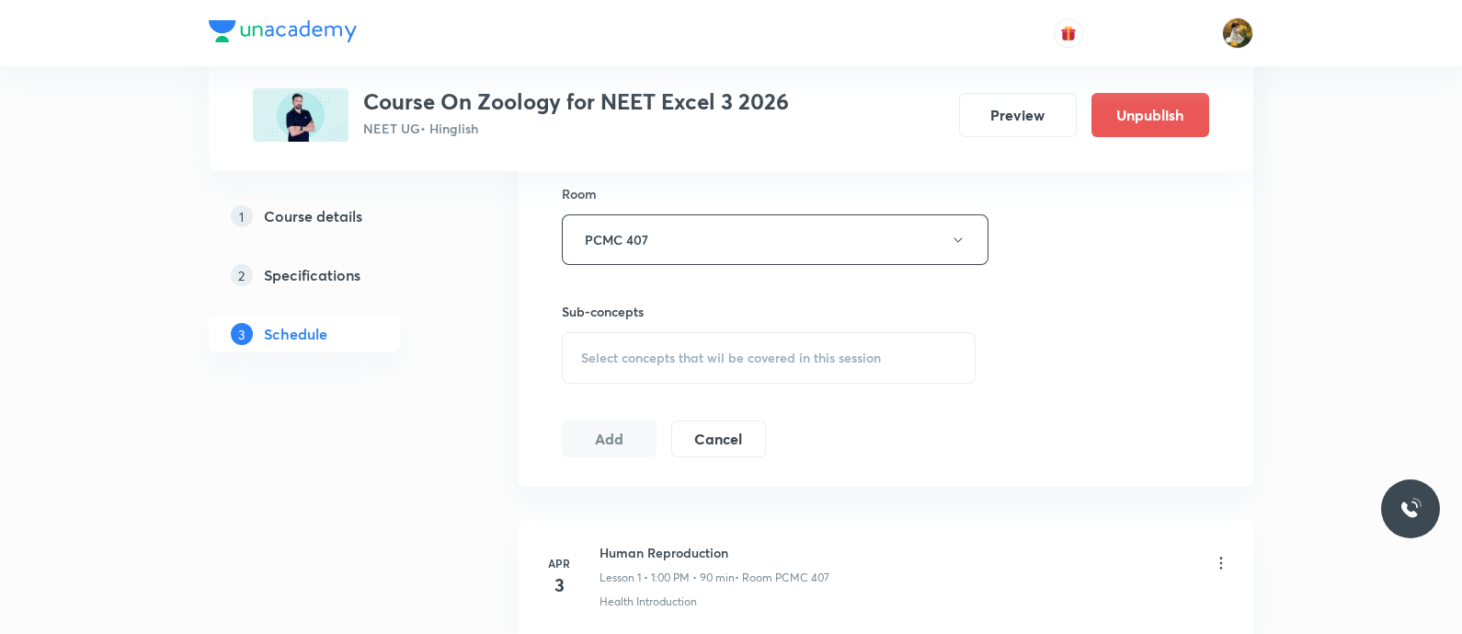
click at [765, 326] on div "Sub-concepts Select concepts that wil be covered in this session" at bounding box center [769, 343] width 414 height 82
click at [769, 380] on div "Select concepts that wil be covered in this session" at bounding box center [769, 358] width 414 height 52
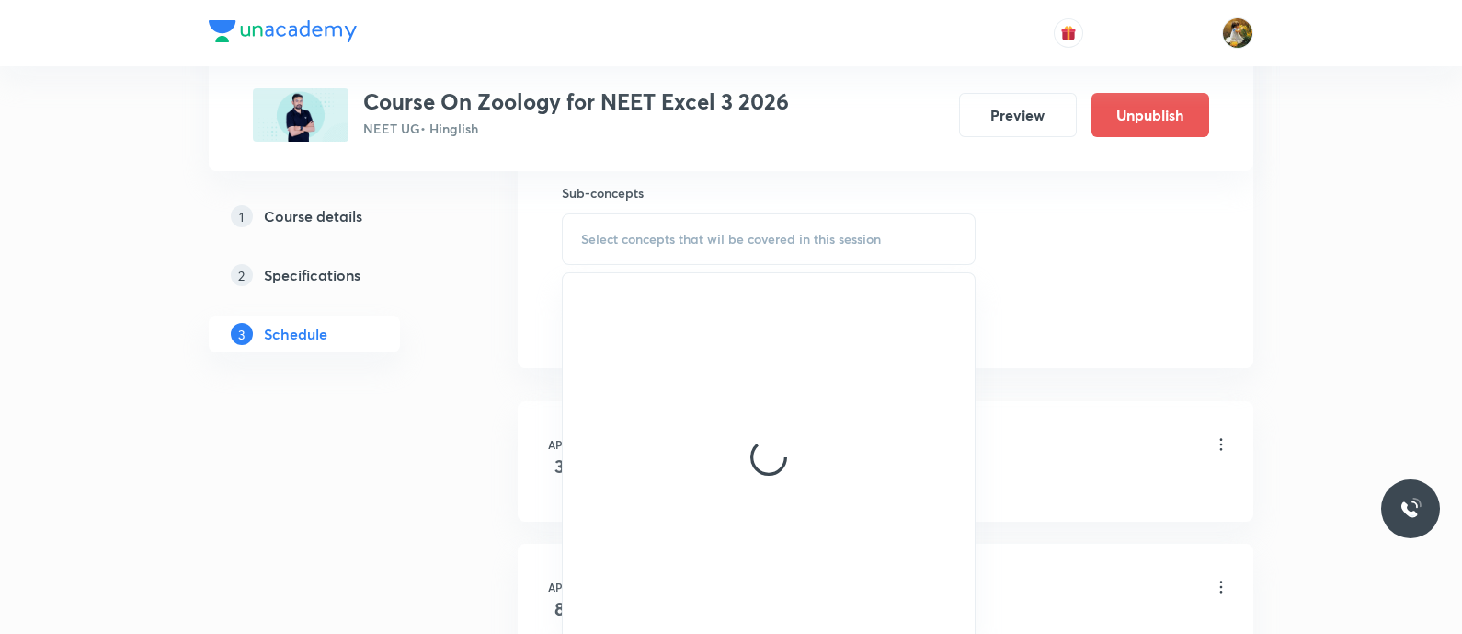
scroll to position [1035, 0]
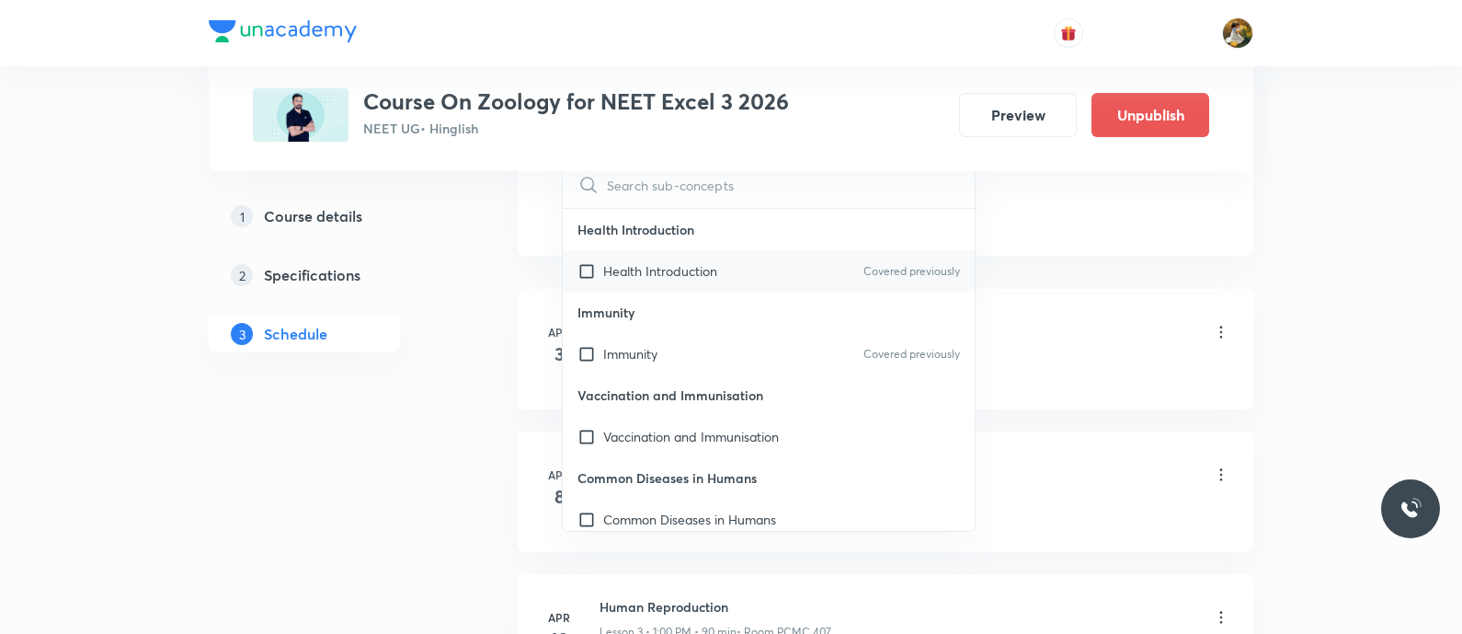
click at [808, 252] on div "Health Introduction Covered previously" at bounding box center [769, 270] width 412 height 41
checkbox input "true"
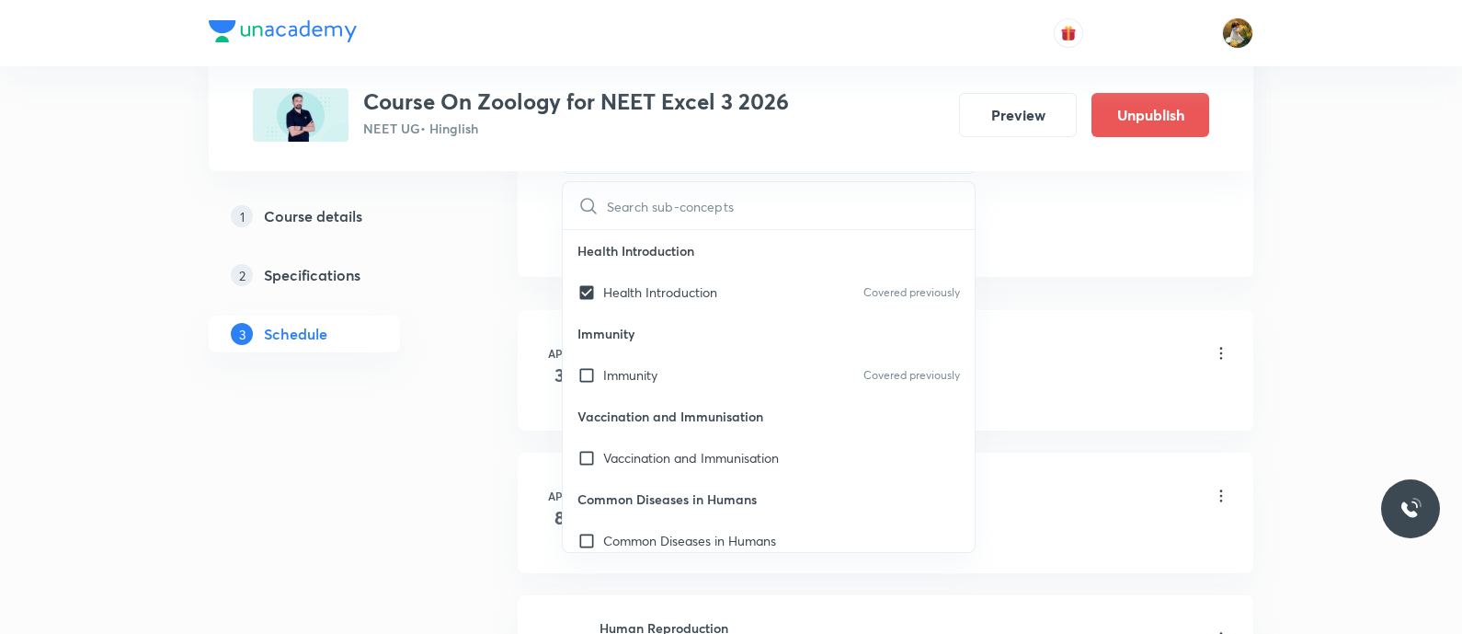
drag, startPoint x: 1030, startPoint y: 218, endPoint x: 962, endPoint y: 236, distance: 70.5
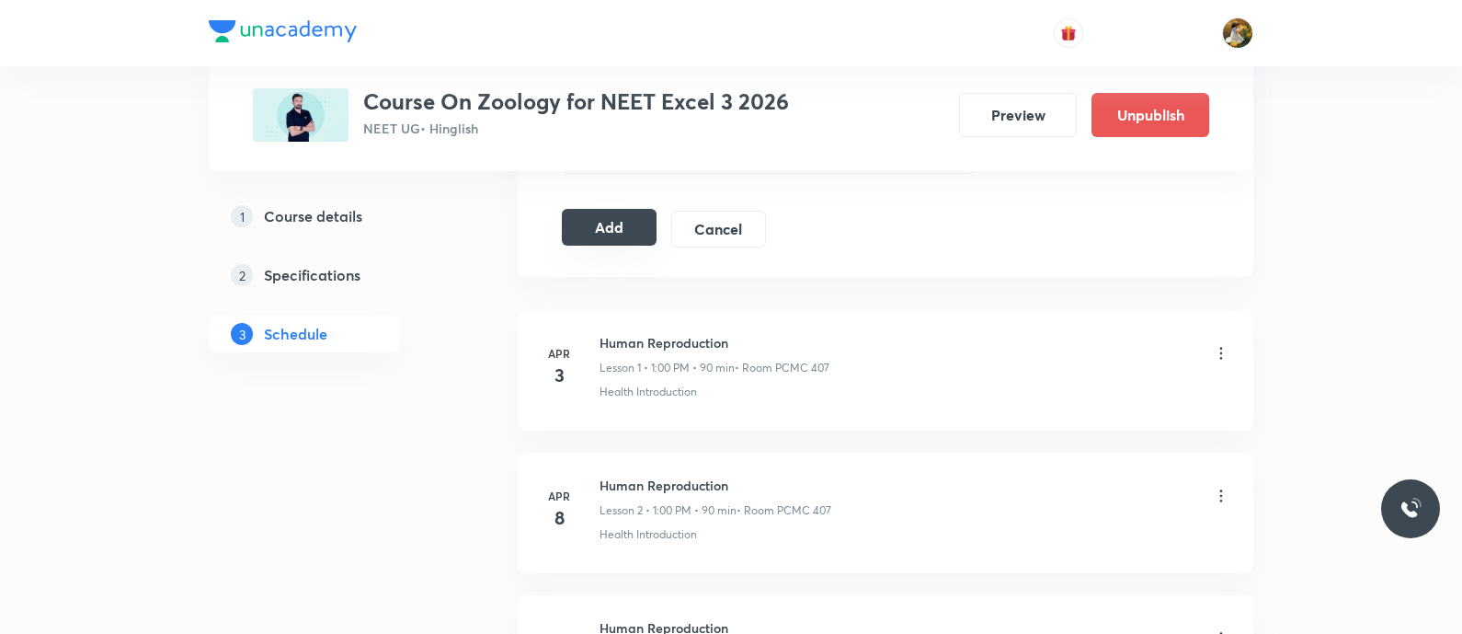
click at [632, 228] on button "Add" at bounding box center [609, 227] width 95 height 37
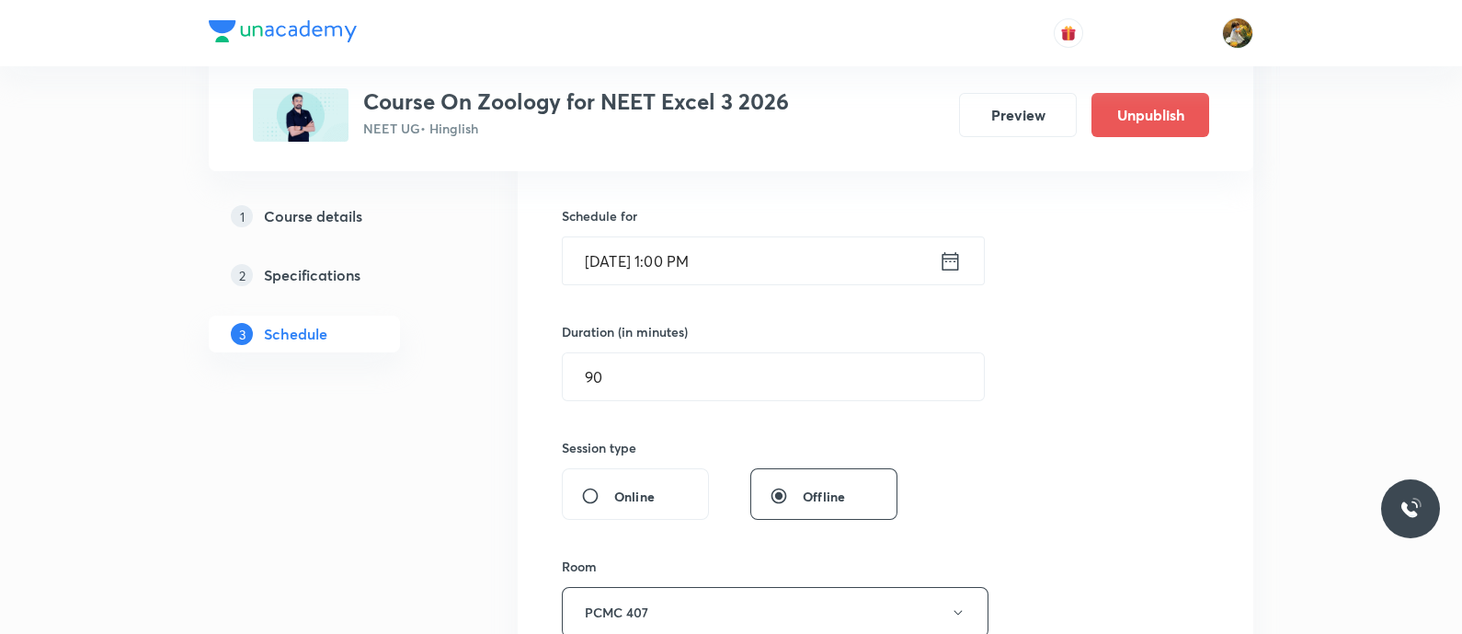
scroll to position [0, 0]
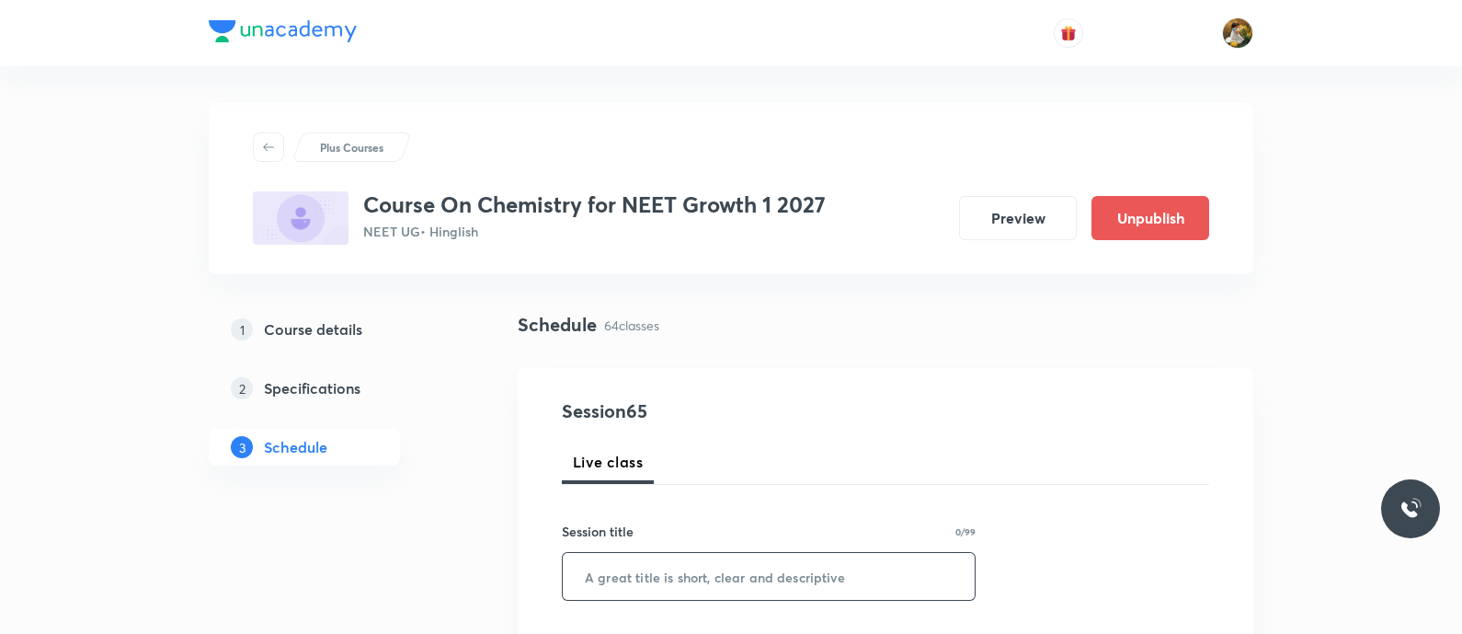
paste input "thermodynamics"
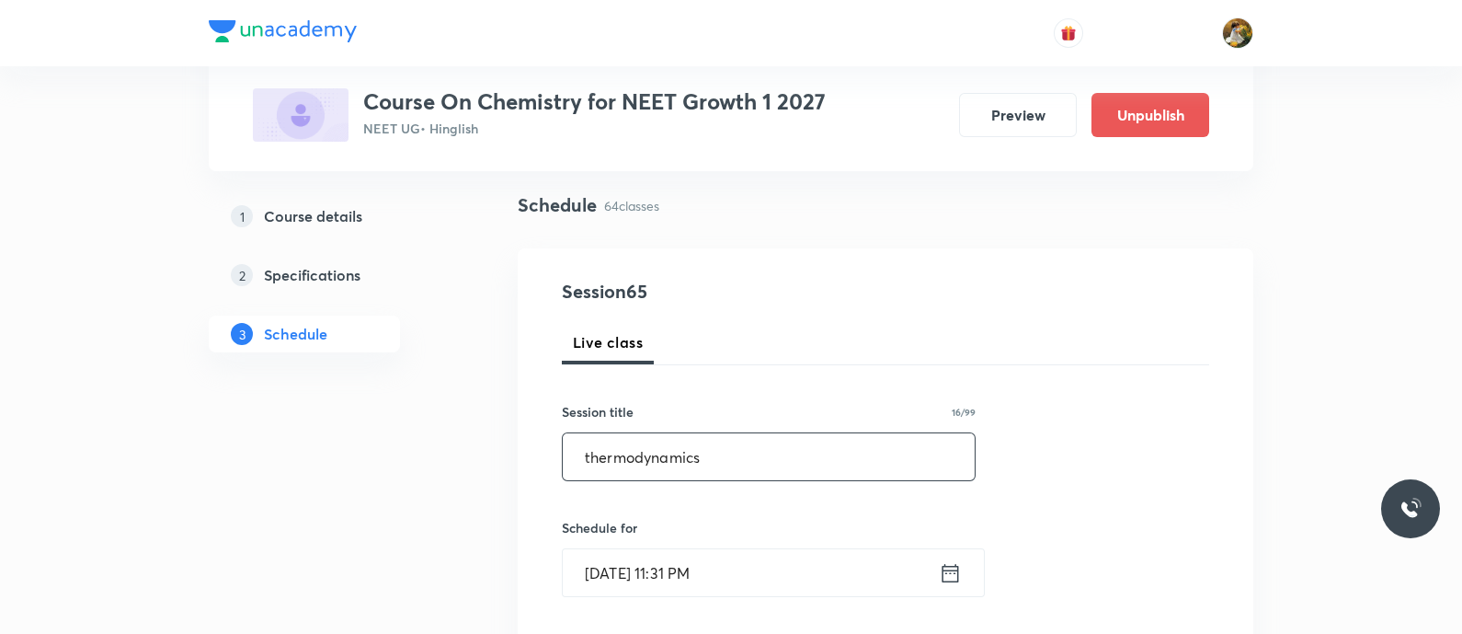
scroll to position [229, 0]
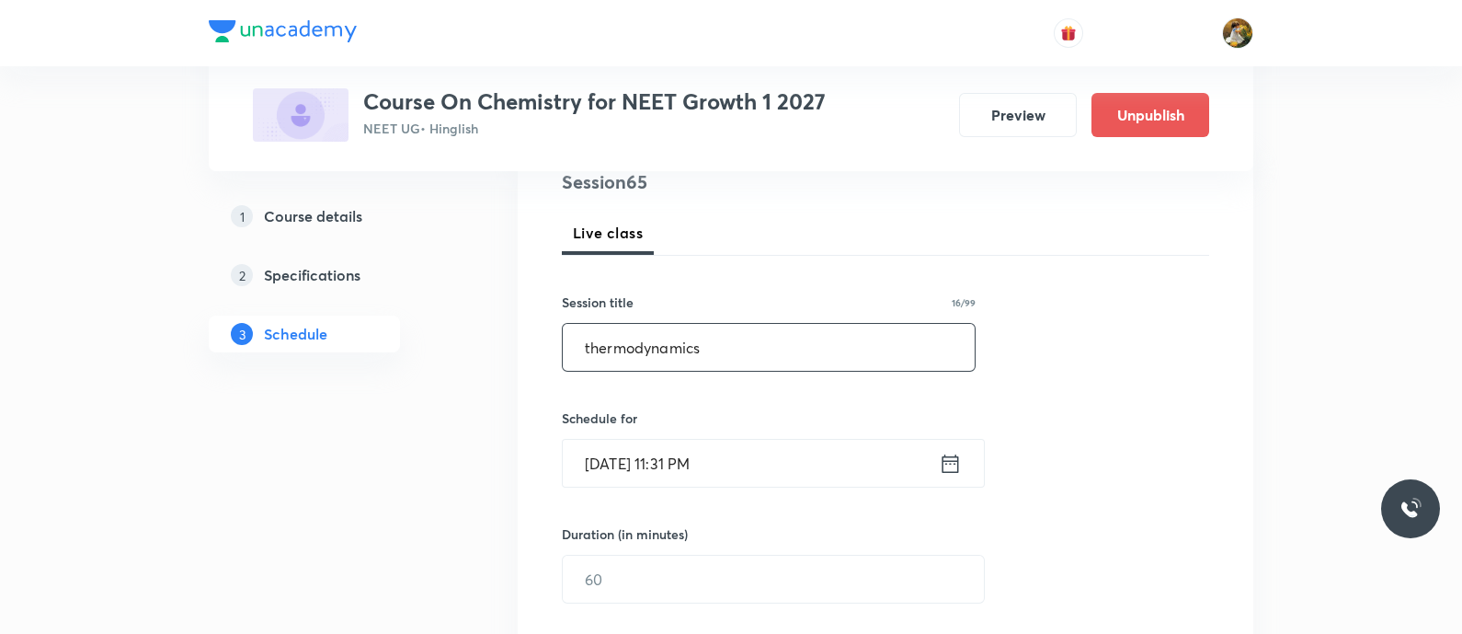
type input "thermodynamics"
click at [819, 460] on input "Aug 31, 2025, 11:31 PM" at bounding box center [751, 463] width 376 height 47
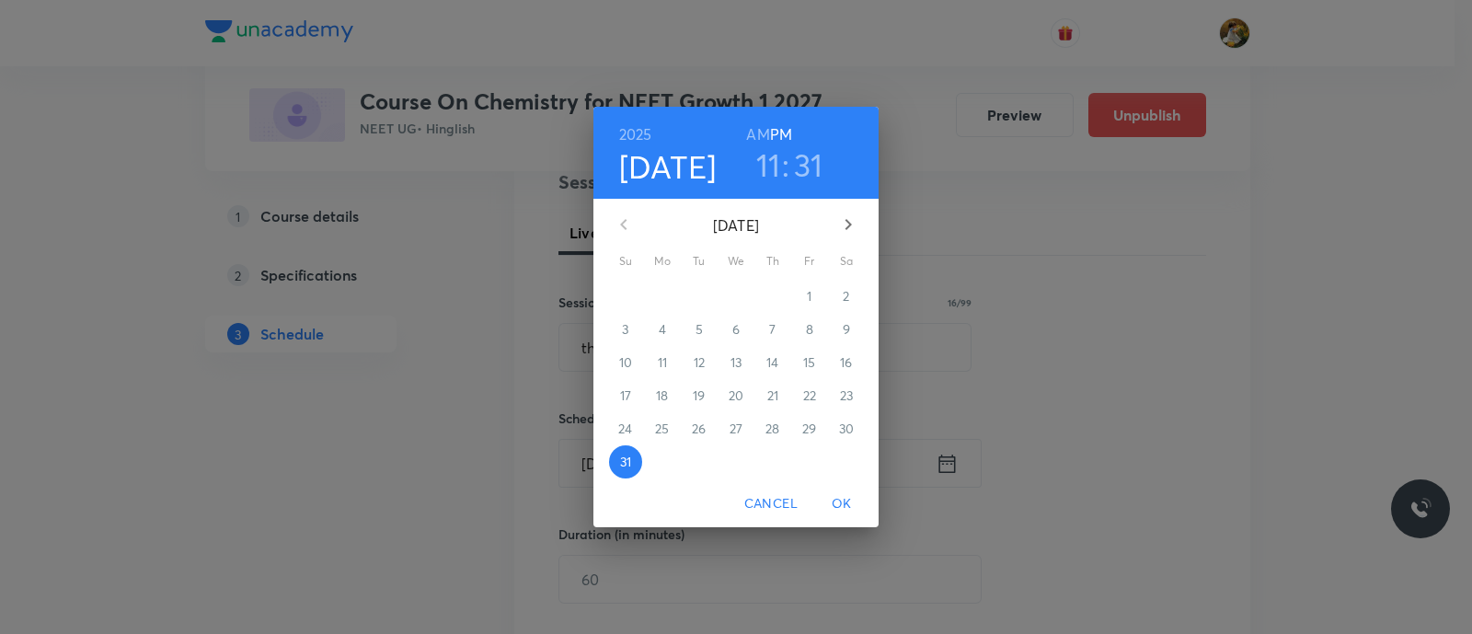
click at [853, 218] on icon "button" at bounding box center [848, 224] width 22 height 22
click at [701, 299] on p "2" at bounding box center [698, 296] width 6 height 18
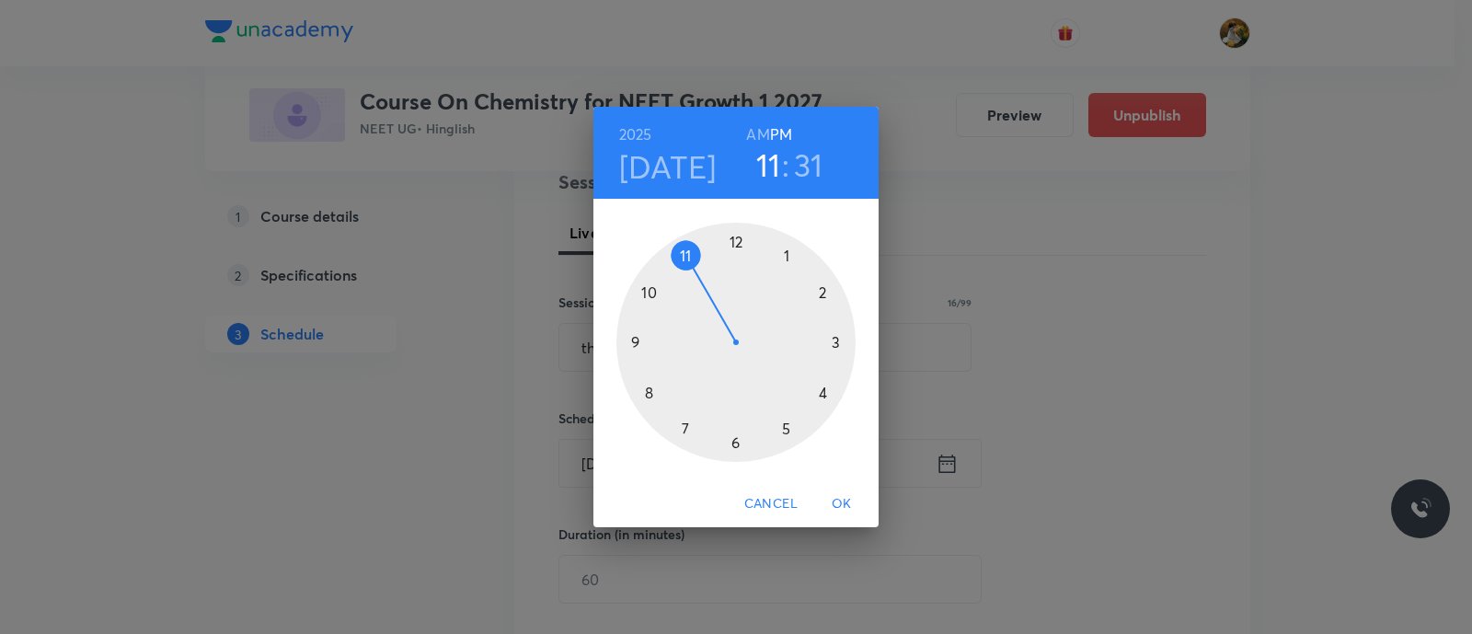
click at [634, 337] on div at bounding box center [735, 342] width 239 height 239
click at [761, 131] on h6 "AM" at bounding box center [757, 134] width 23 height 26
click at [738, 438] on div at bounding box center [735, 342] width 239 height 239
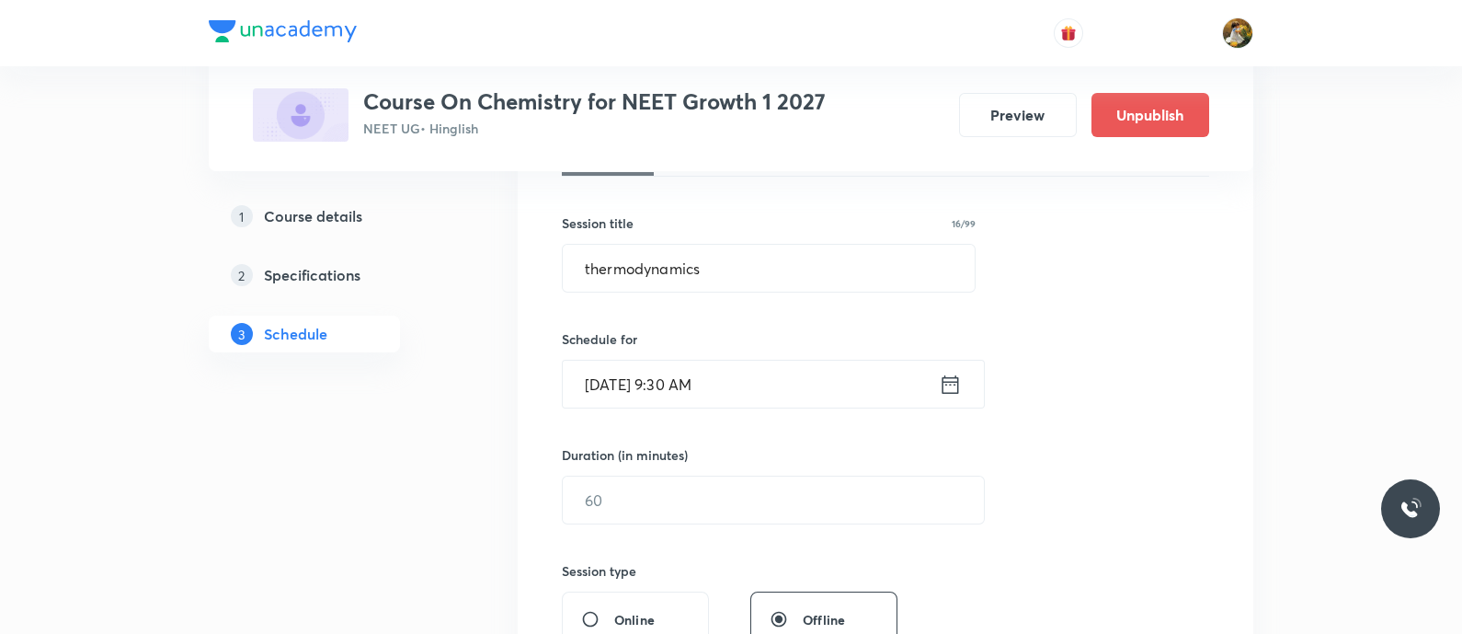
scroll to position [345, 0]
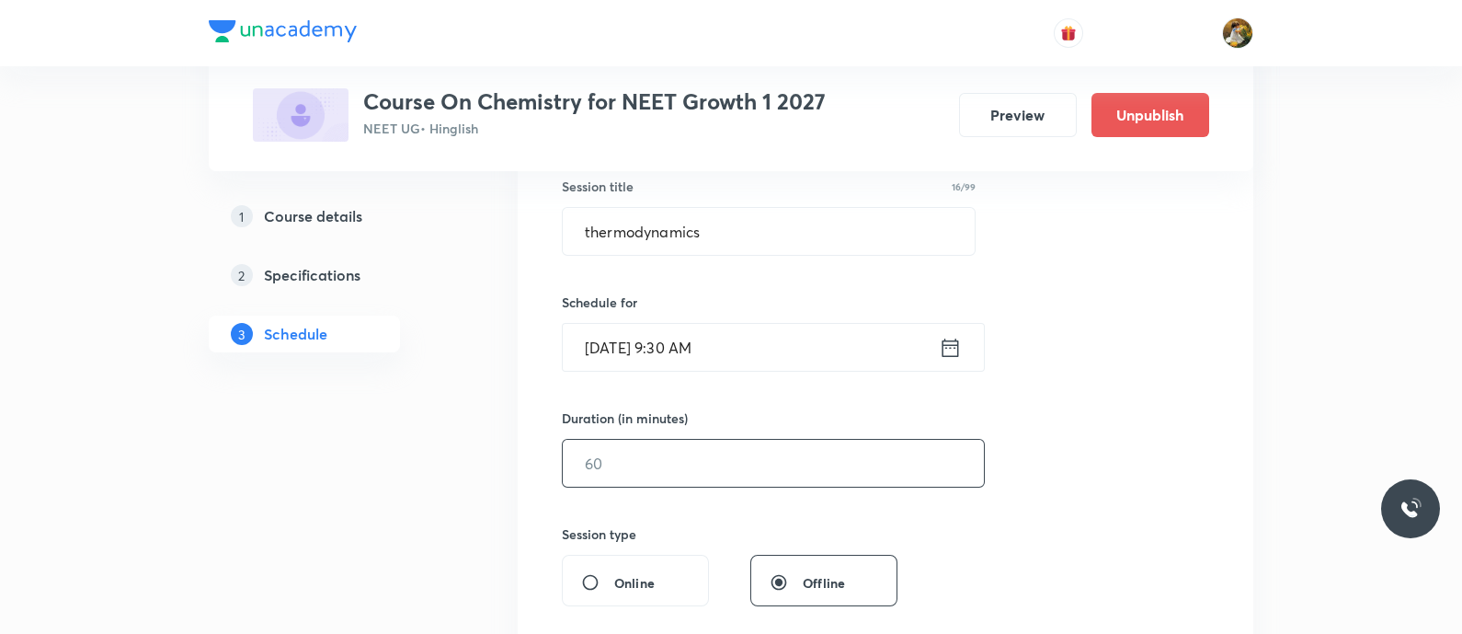
click at [779, 465] on input "text" at bounding box center [773, 463] width 421 height 47
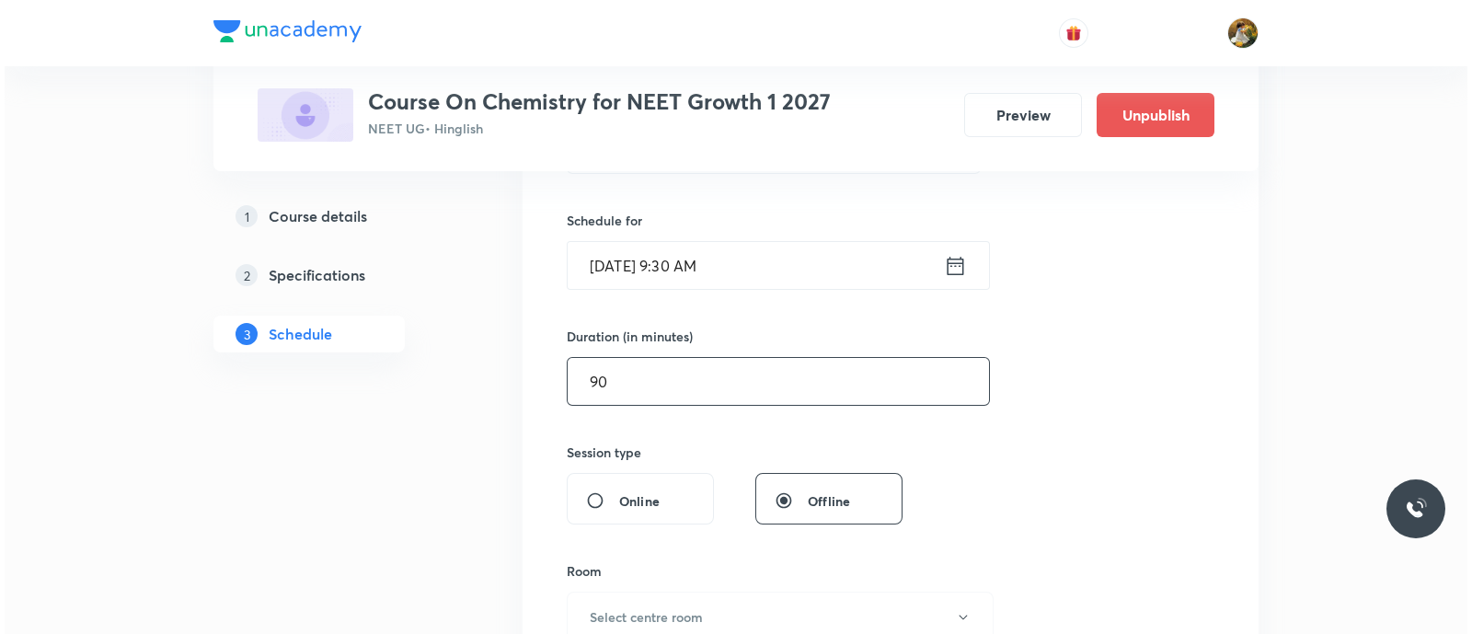
scroll to position [459, 0]
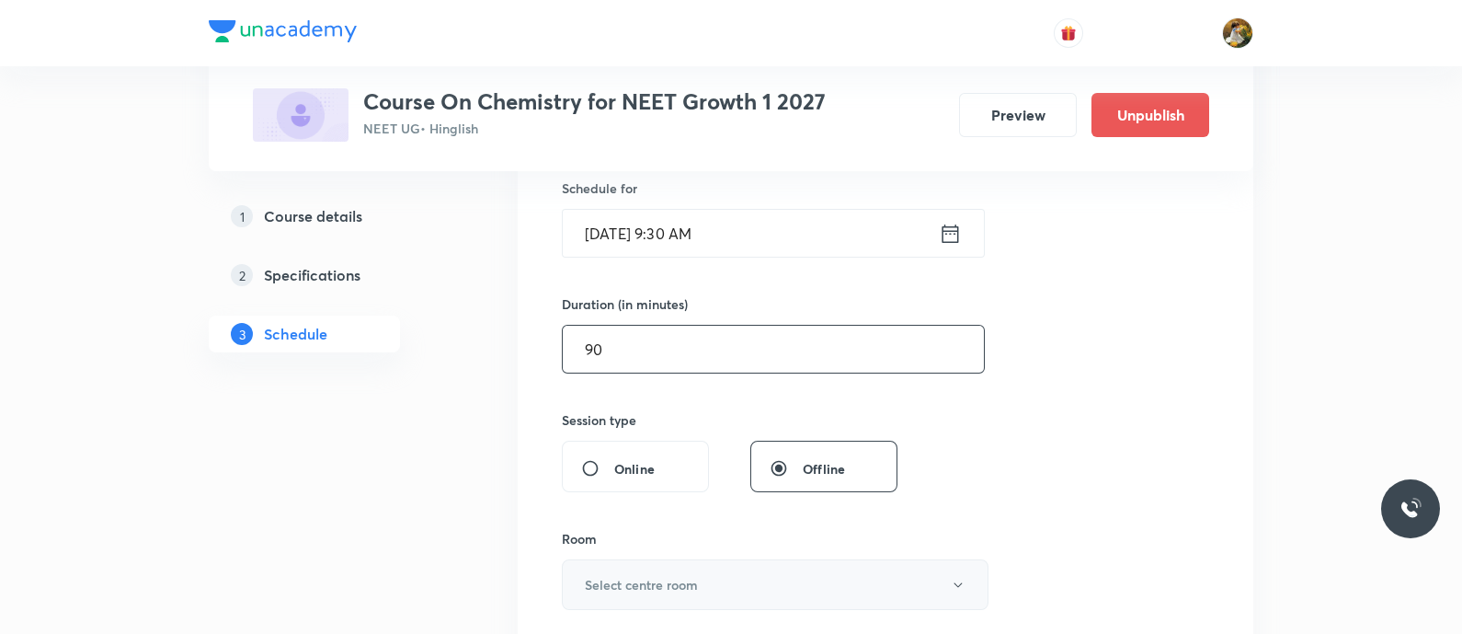
type input "90"
click at [745, 578] on button "Select centre room" at bounding box center [775, 584] width 427 height 51
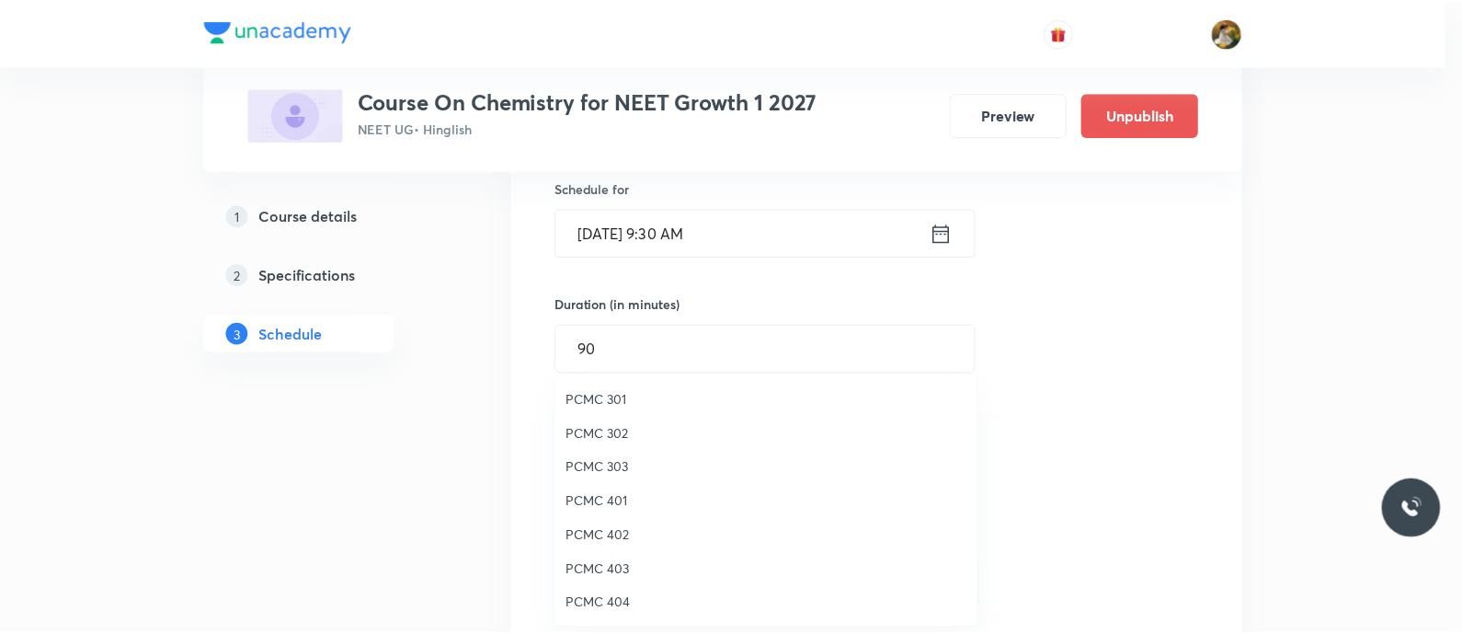
scroll to position [229, 0]
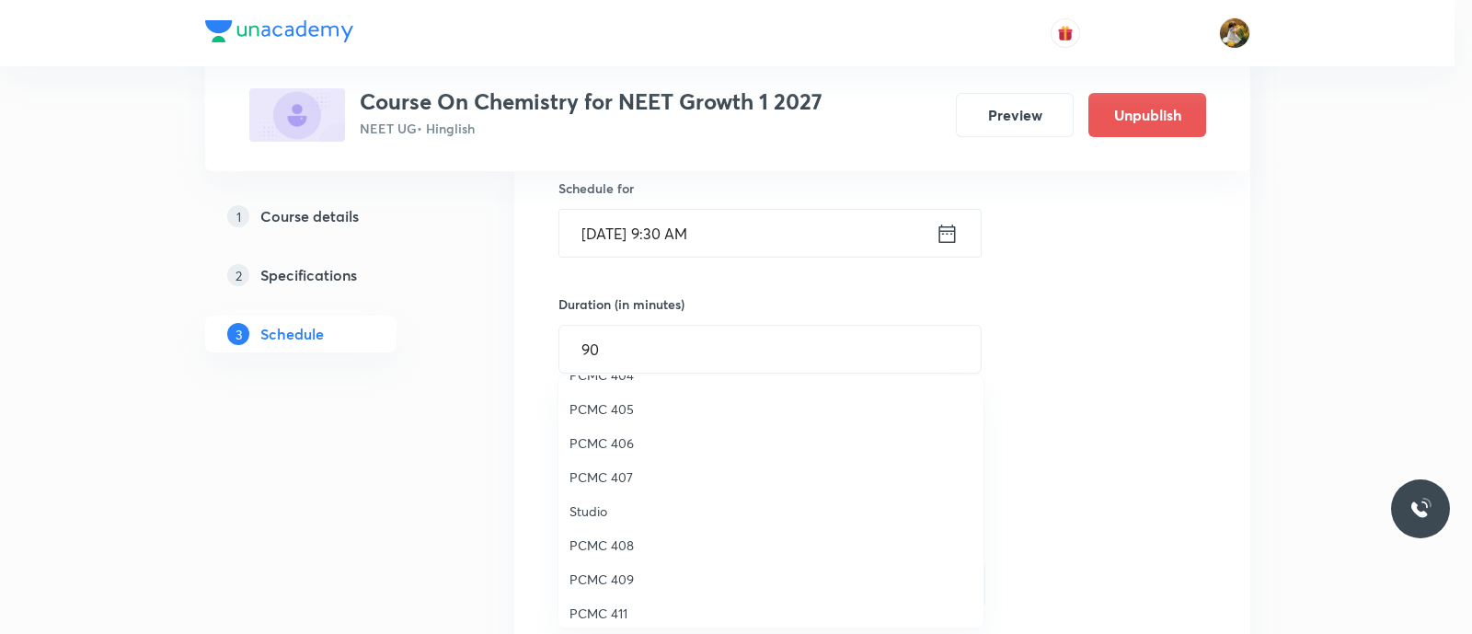
click at [618, 402] on span "PCMC 405" at bounding box center [770, 408] width 403 height 19
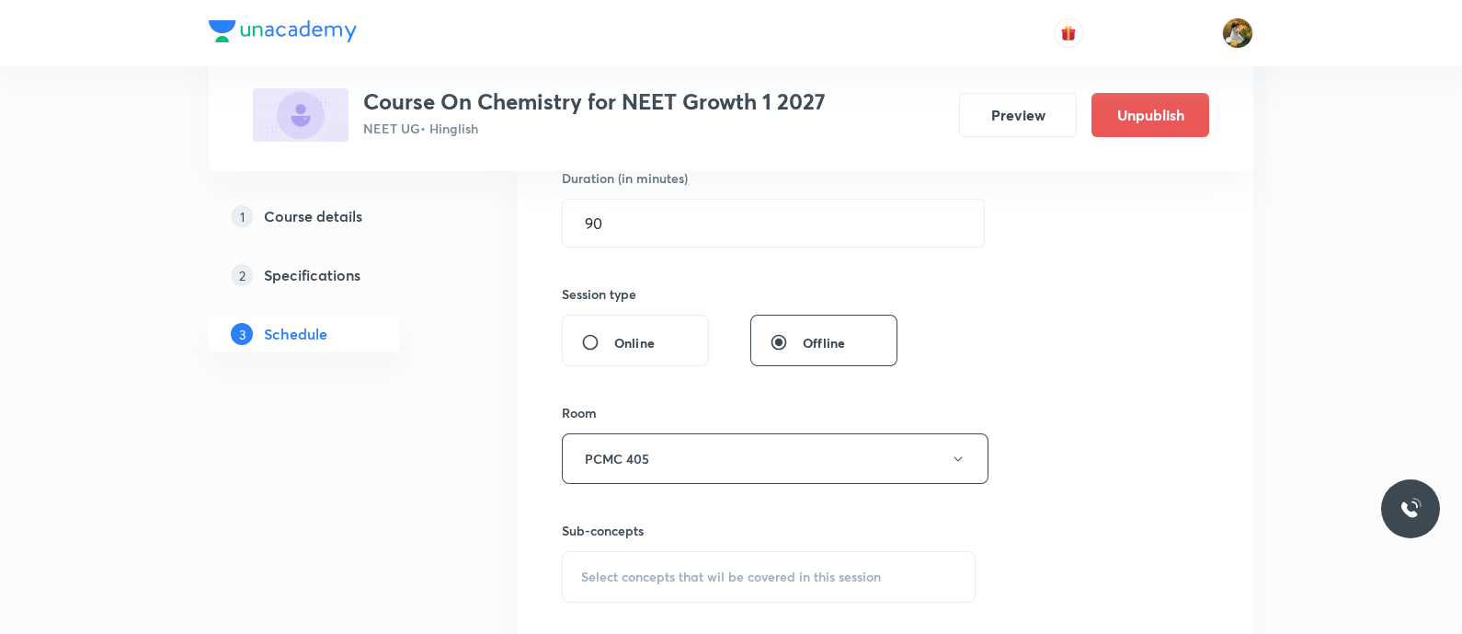
scroll to position [690, 0]
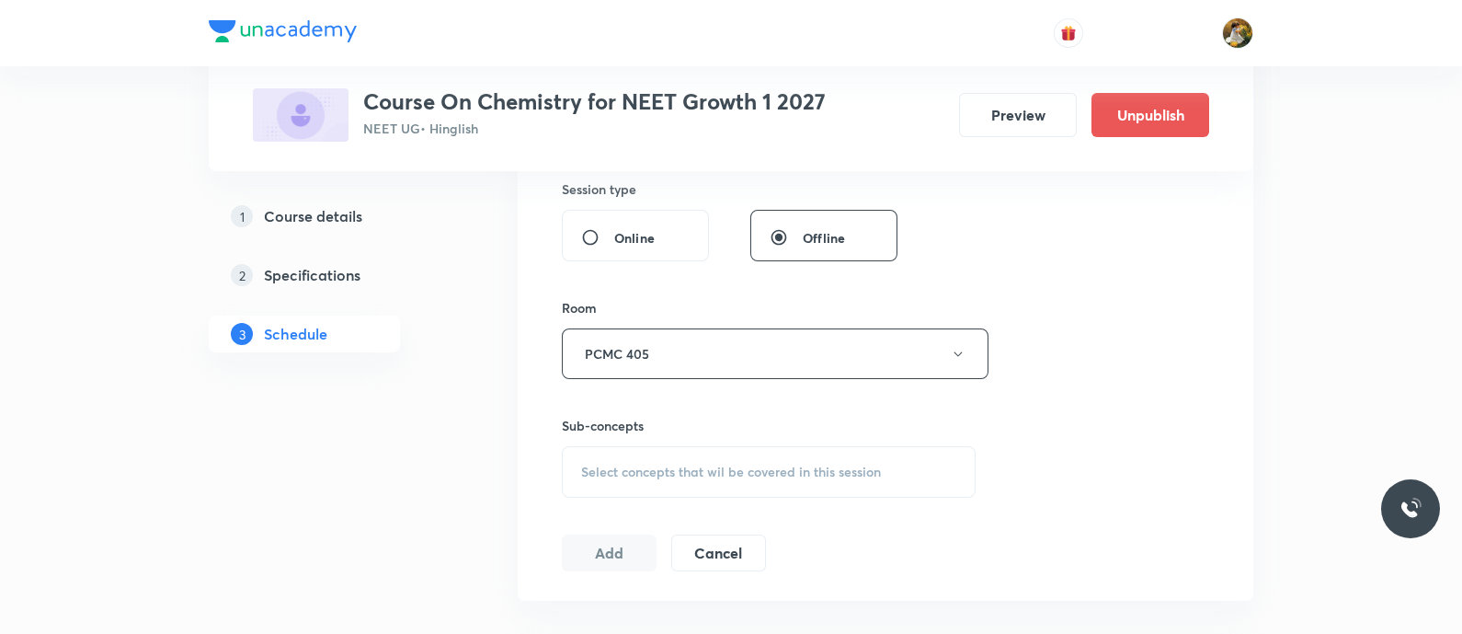
click at [846, 457] on div "Select concepts that wil be covered in this session" at bounding box center [769, 472] width 414 height 52
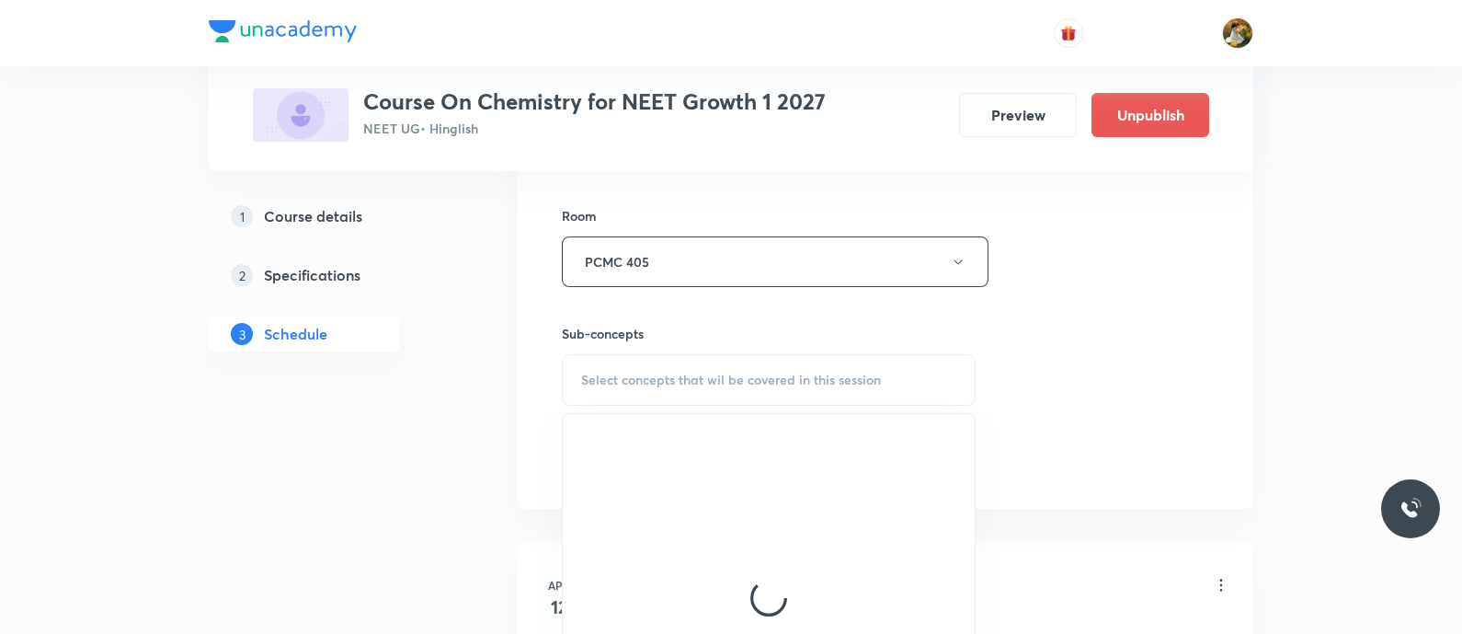
scroll to position [919, 0]
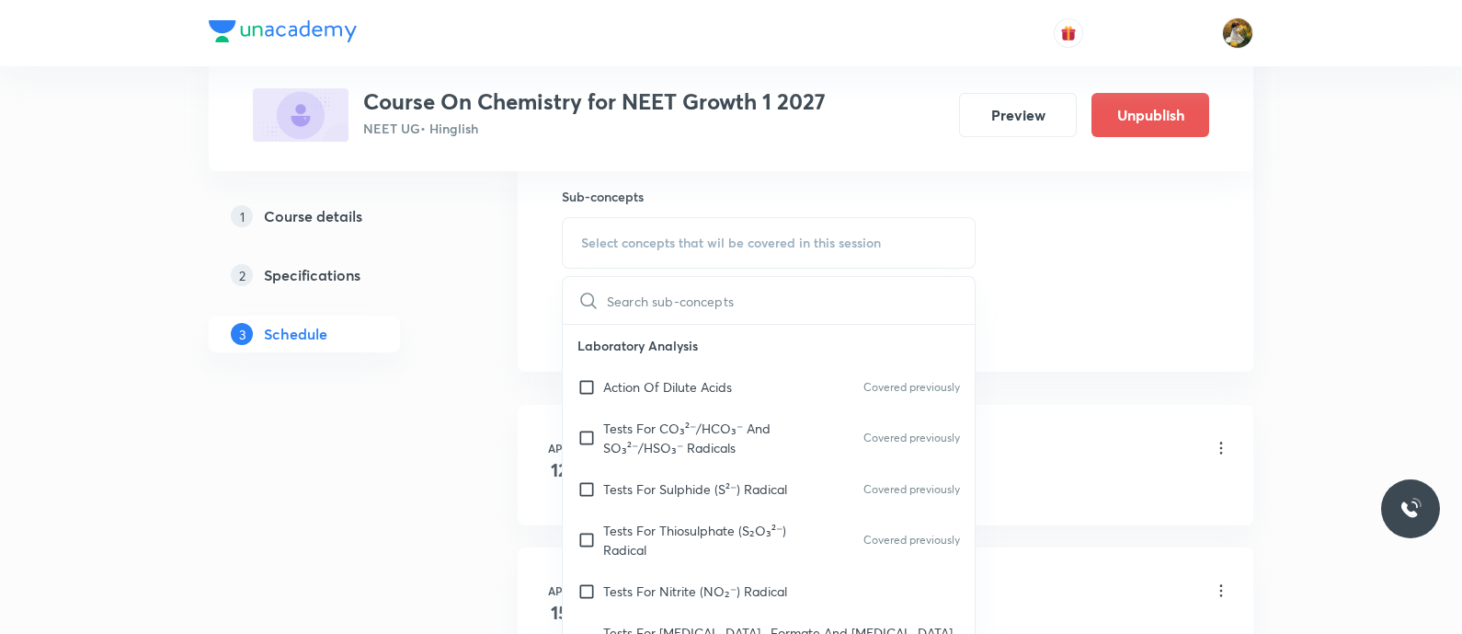
click at [764, 420] on p "Tests For CO₃²⁻/HCO₃⁻ And SO₃²⁻/HSO₃⁻ Radicals" at bounding box center [696, 437] width 186 height 39
checkbox input "true"
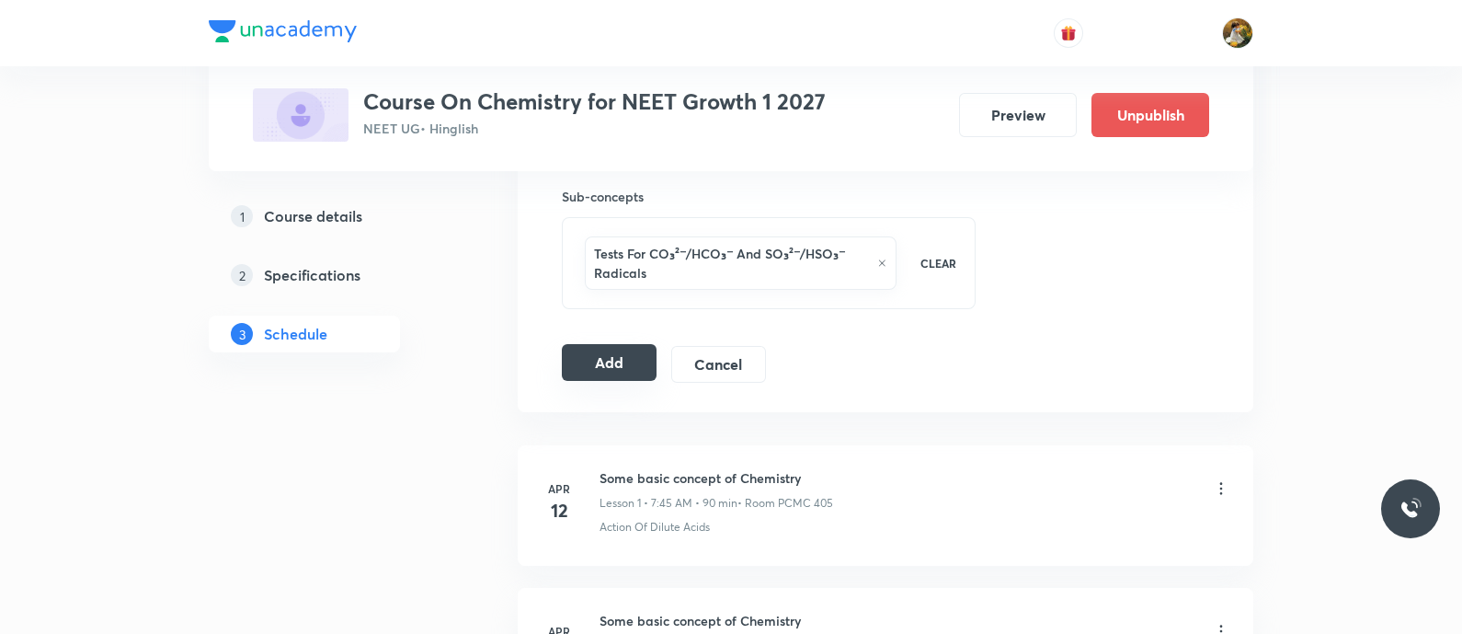
click at [584, 355] on button "Add" at bounding box center [609, 362] width 95 height 37
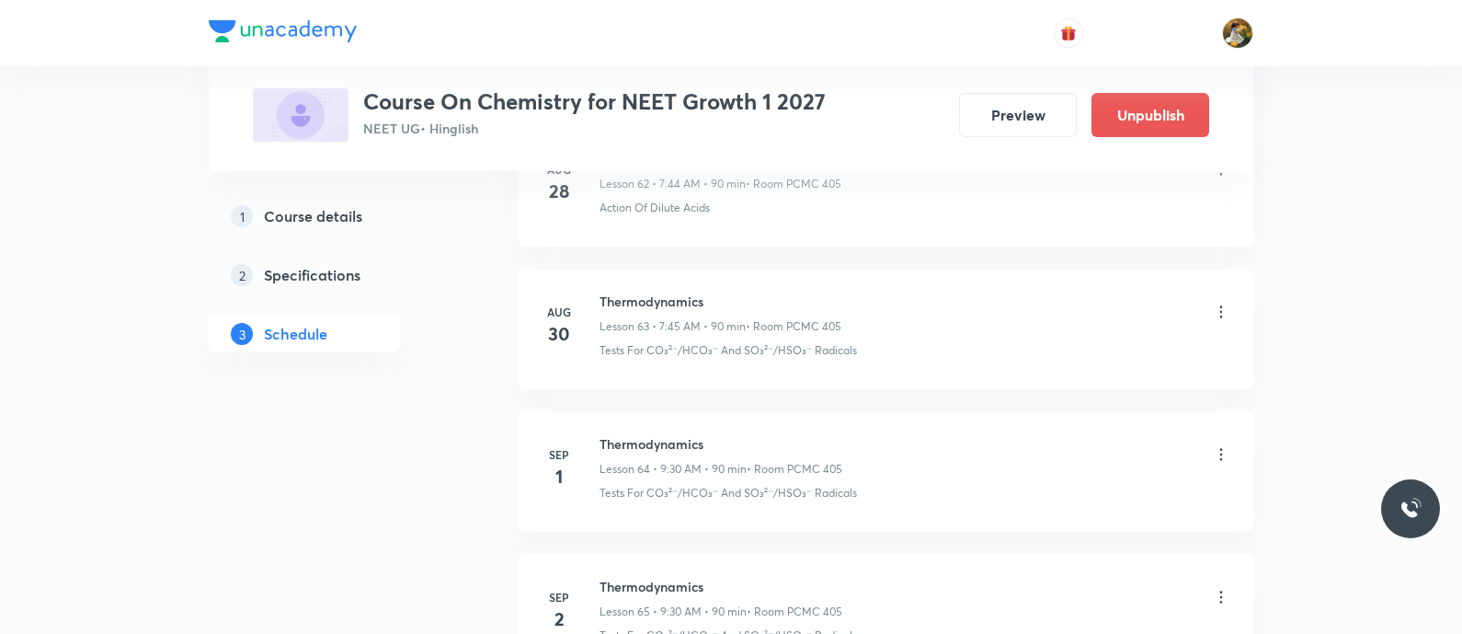
scroll to position [9238, 0]
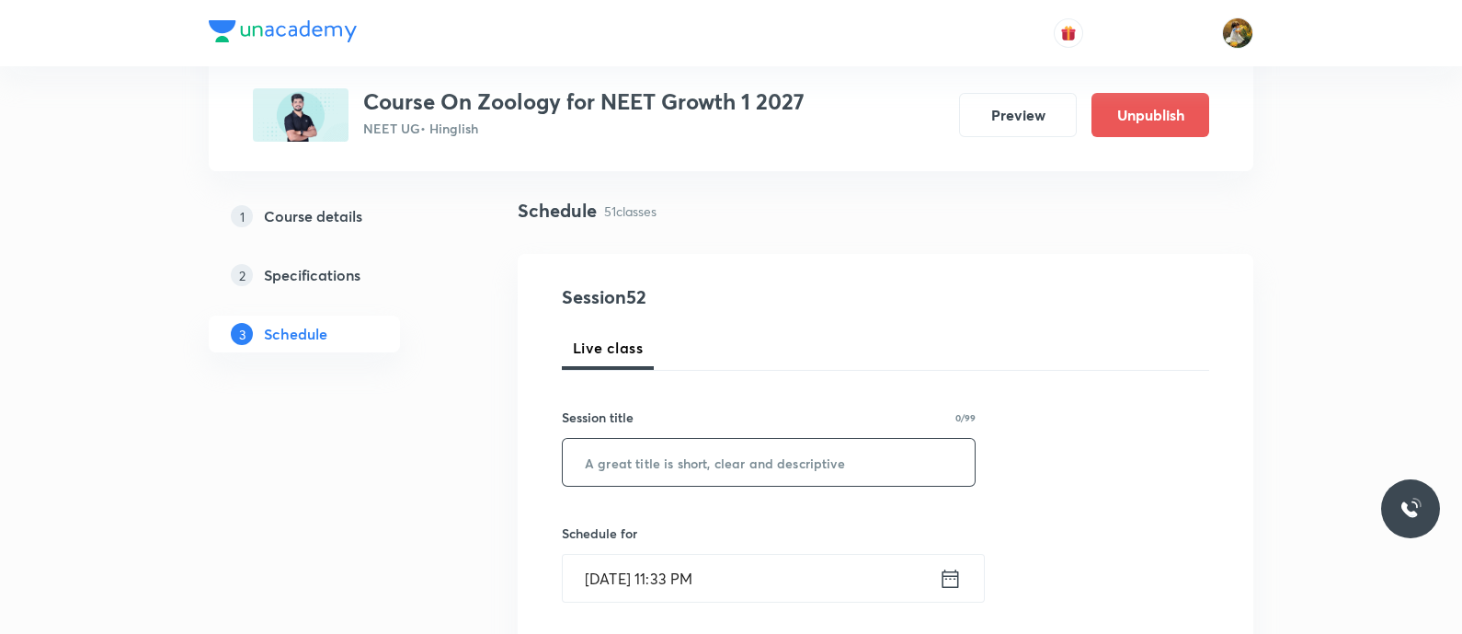
paste input "Breathing and Exchange of gases"
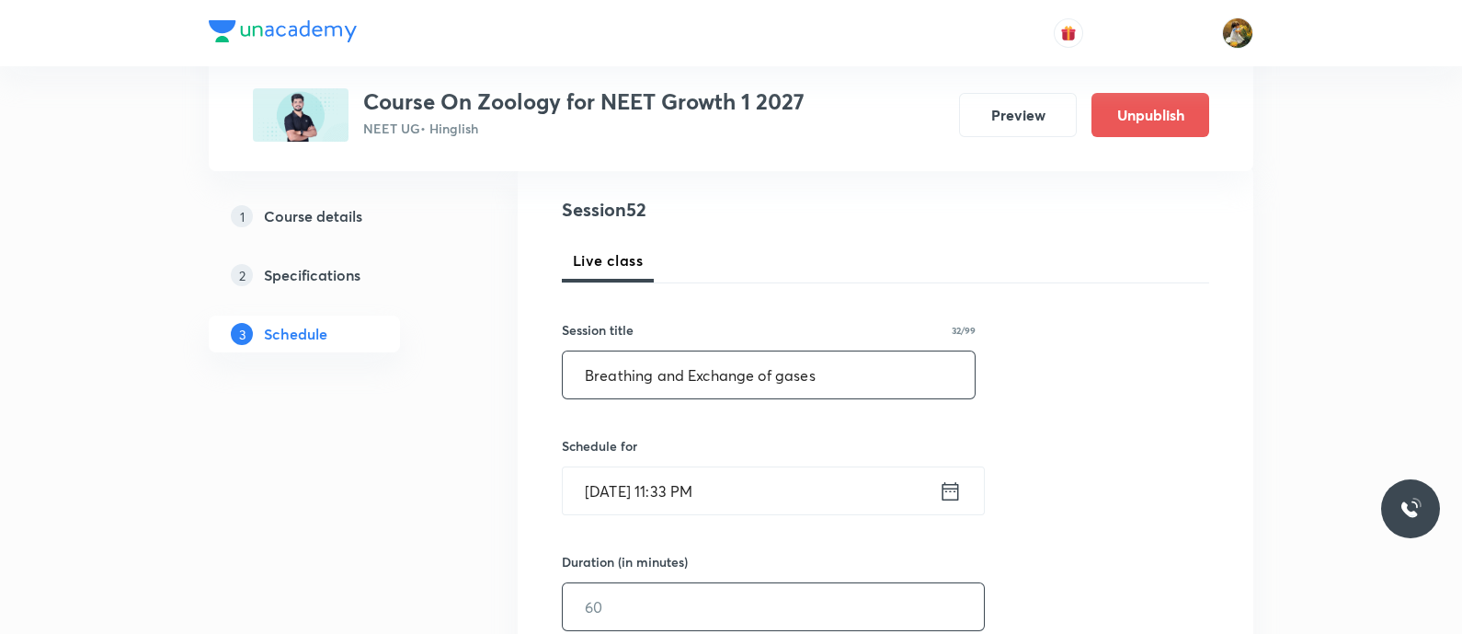
scroll to position [345, 0]
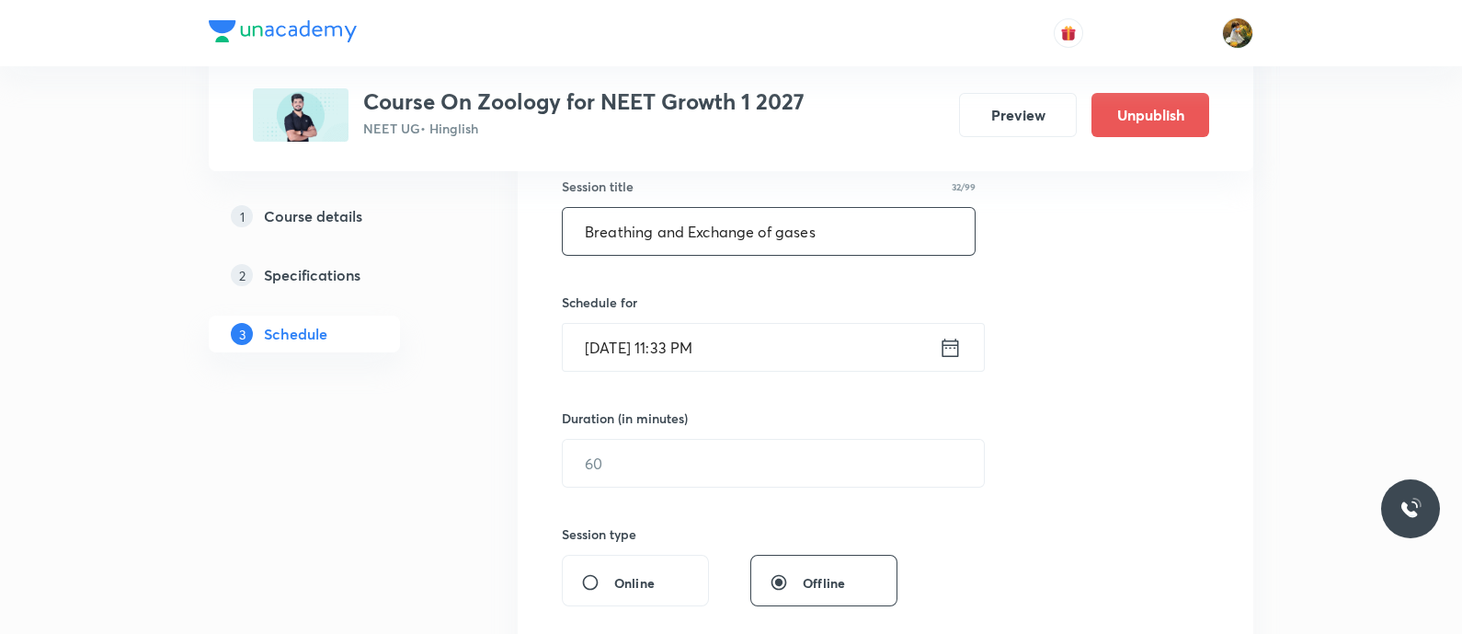
type input "Breathing and Exchange of gases"
click at [810, 340] on input "Aug 31, 2025, 11:33 PM" at bounding box center [751, 347] width 376 height 47
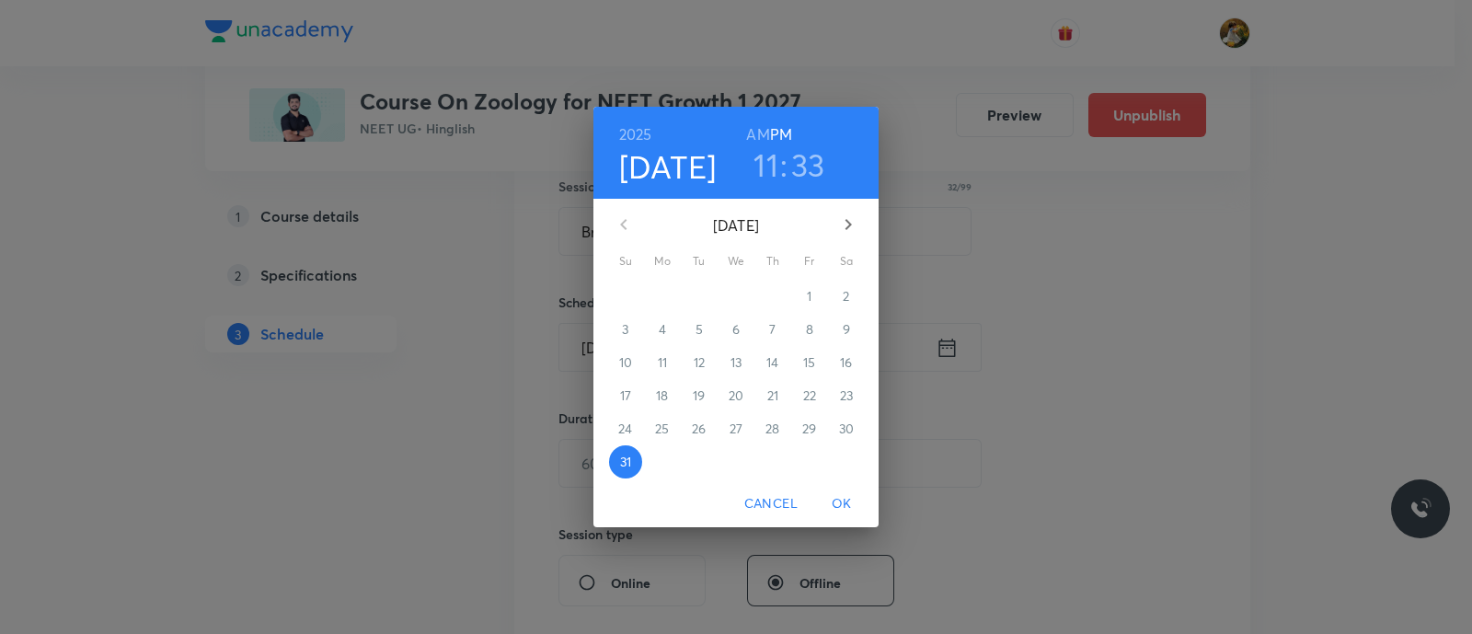
click at [840, 225] on icon "button" at bounding box center [848, 224] width 22 height 22
click at [773, 294] on p "4" at bounding box center [772, 296] width 7 height 18
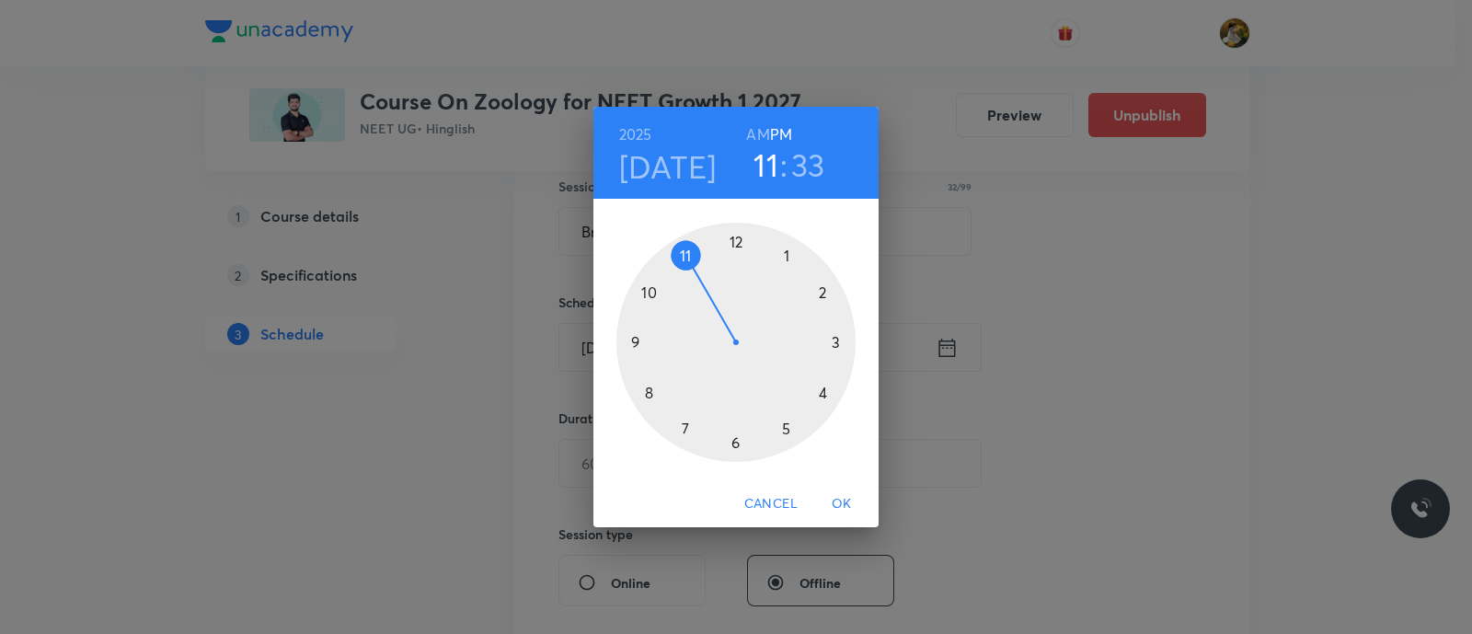
click at [684, 429] on div at bounding box center [735, 342] width 239 height 239
click at [755, 134] on h6 "AM" at bounding box center [757, 134] width 23 height 26
click at [631, 343] on div at bounding box center [735, 342] width 239 height 239
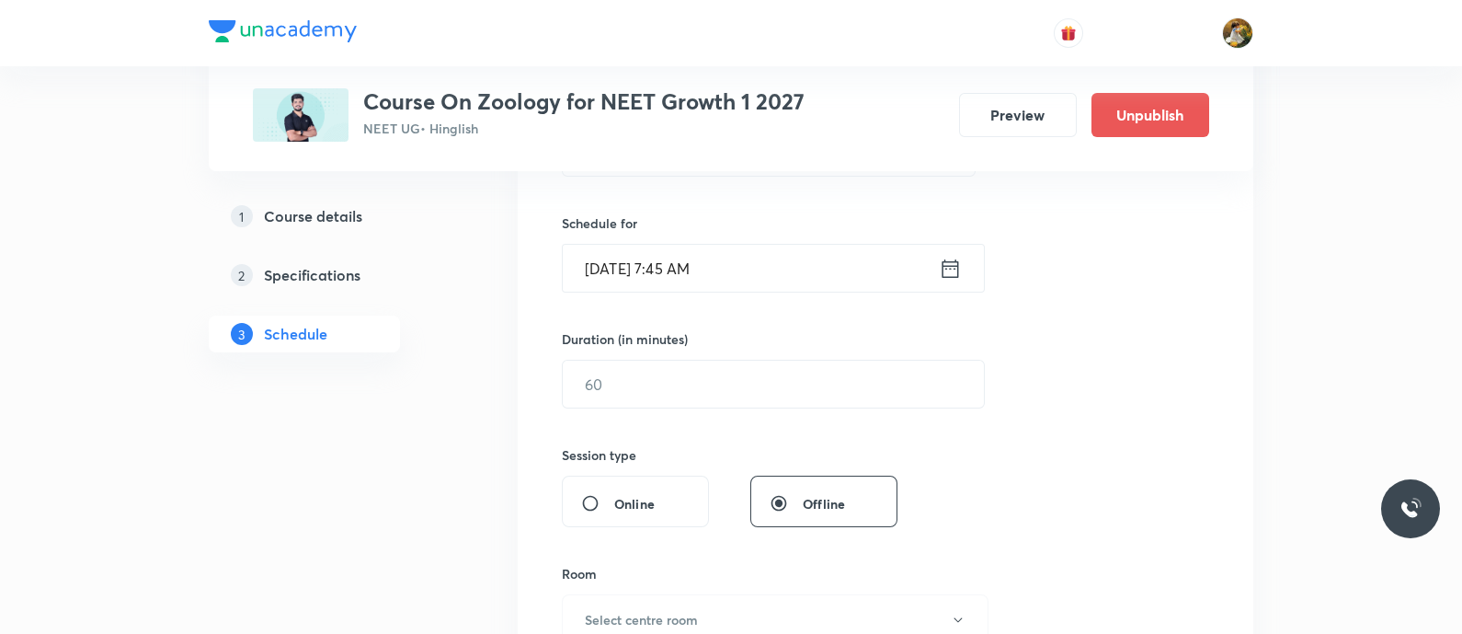
scroll to position [459, 0]
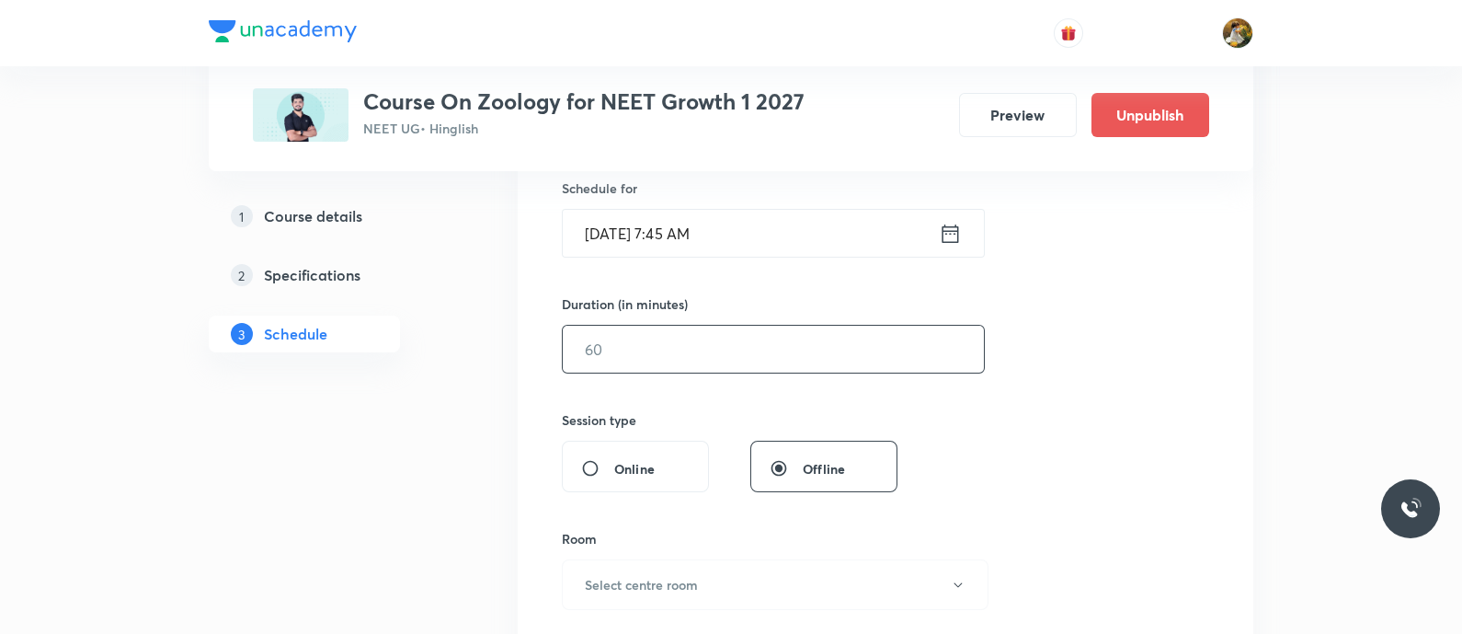
click at [819, 326] on input "text" at bounding box center [773, 349] width 421 height 47
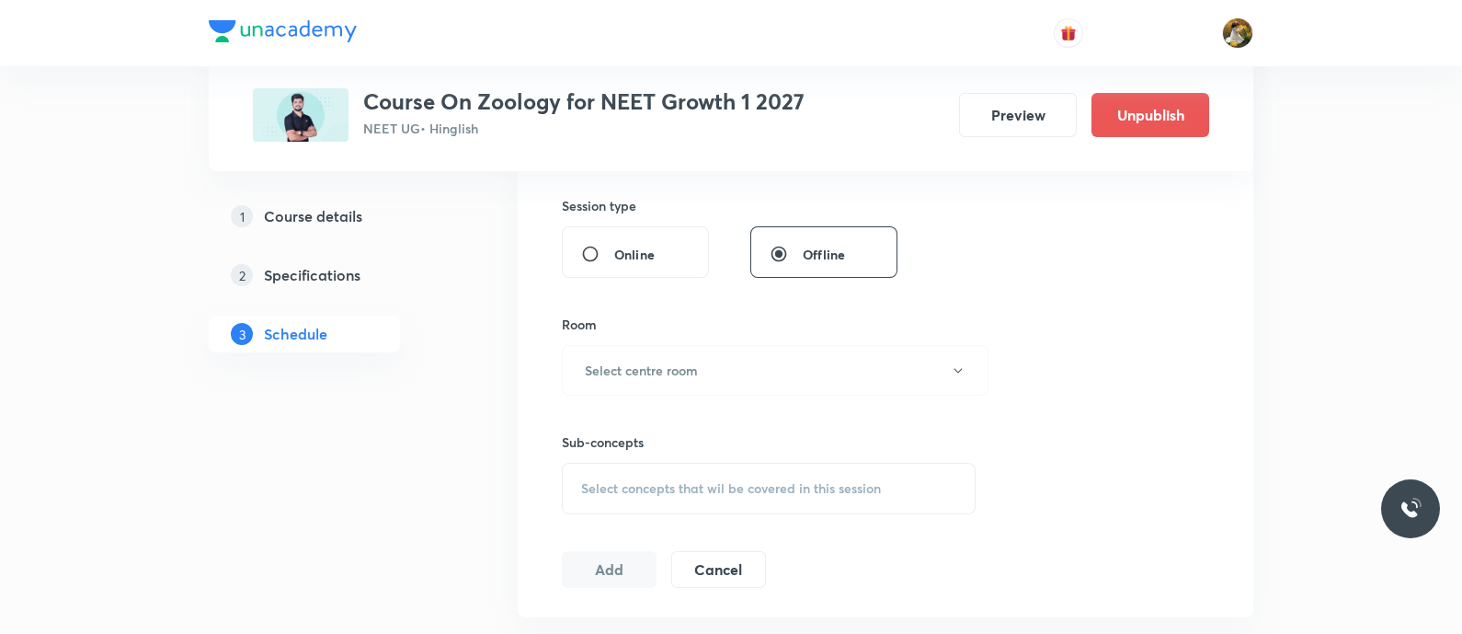
scroll to position [690, 0]
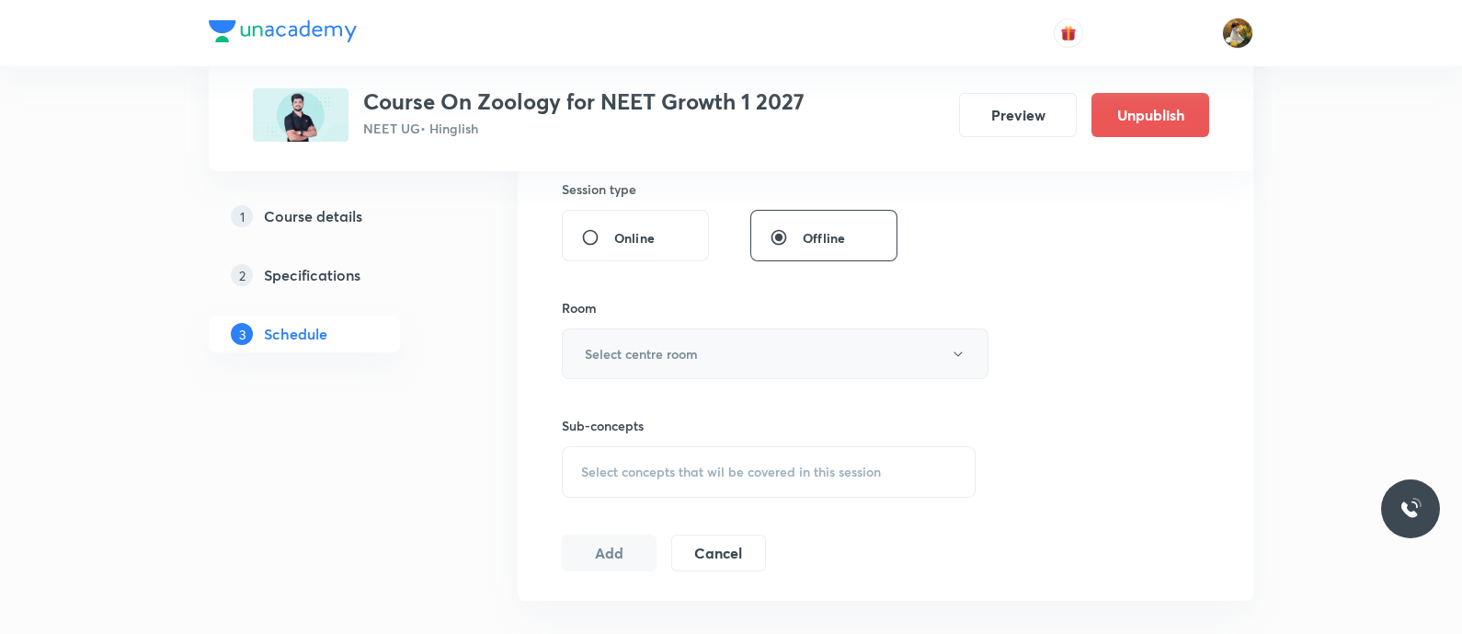
type input "90"
click at [863, 356] on button "Select centre room" at bounding box center [775, 353] width 427 height 51
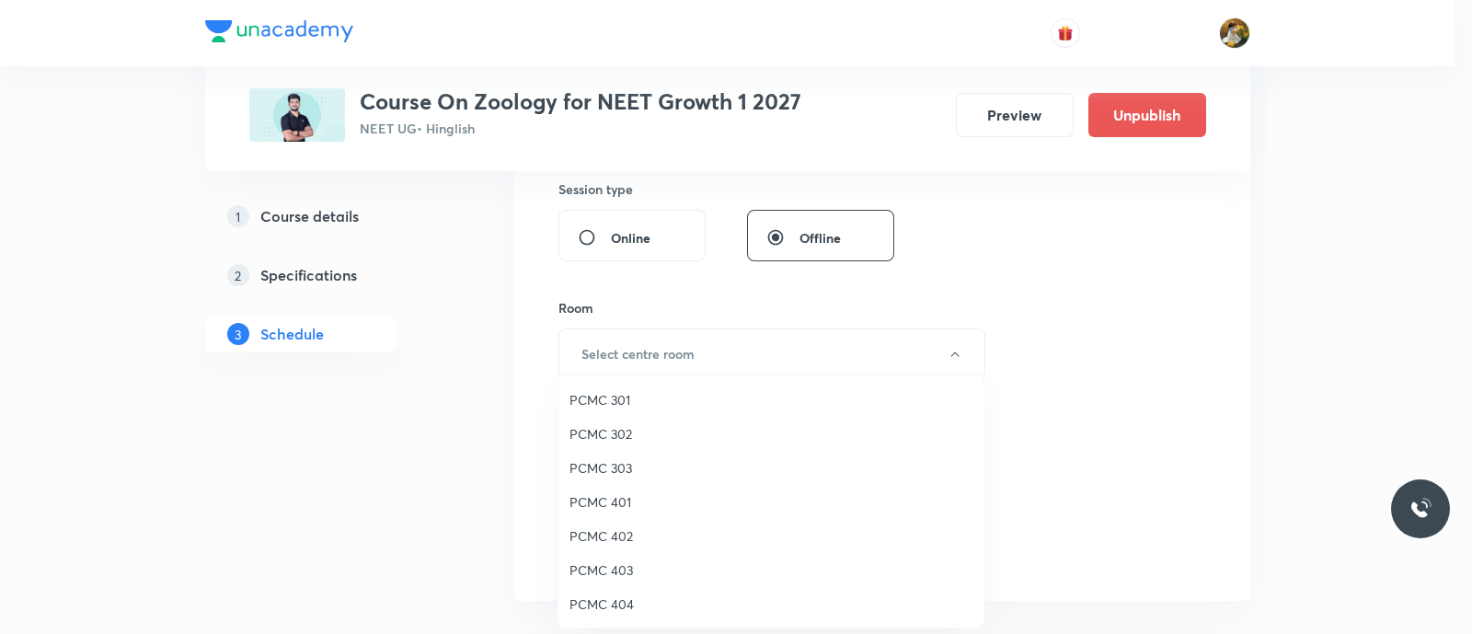
click at [1125, 313] on div at bounding box center [736, 317] width 1472 height 634
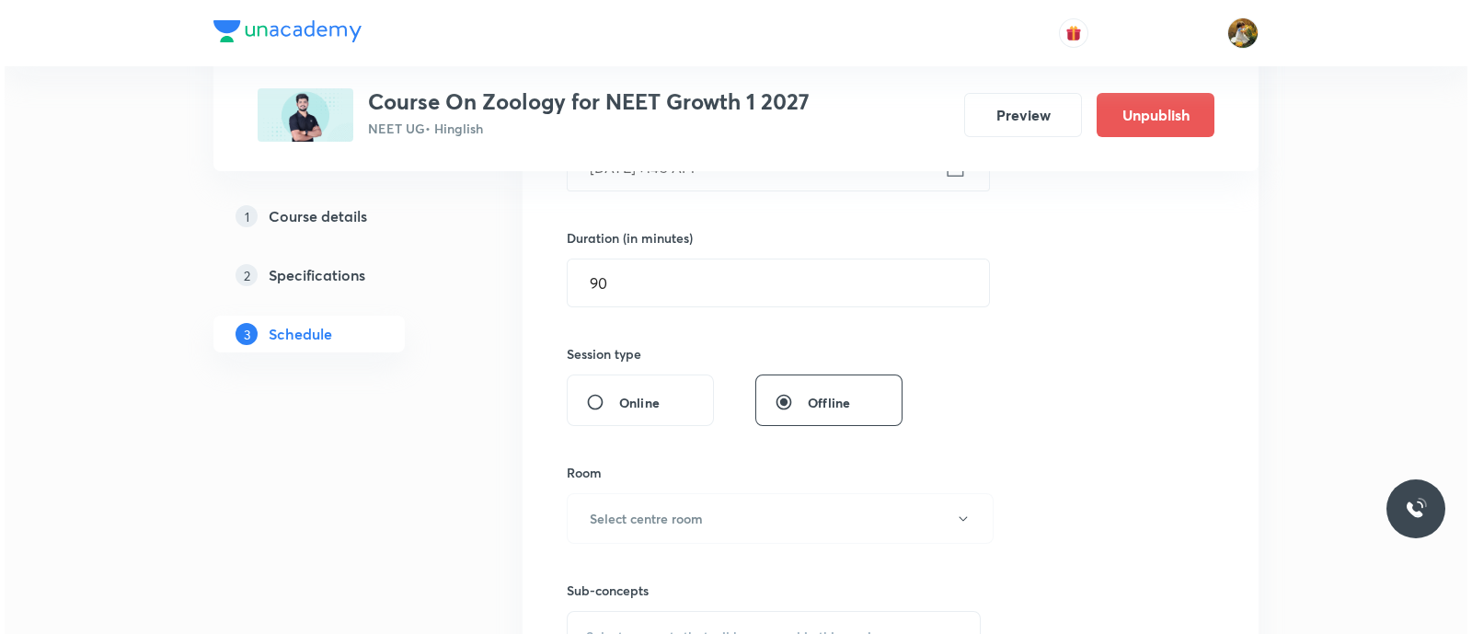
scroll to position [575, 0]
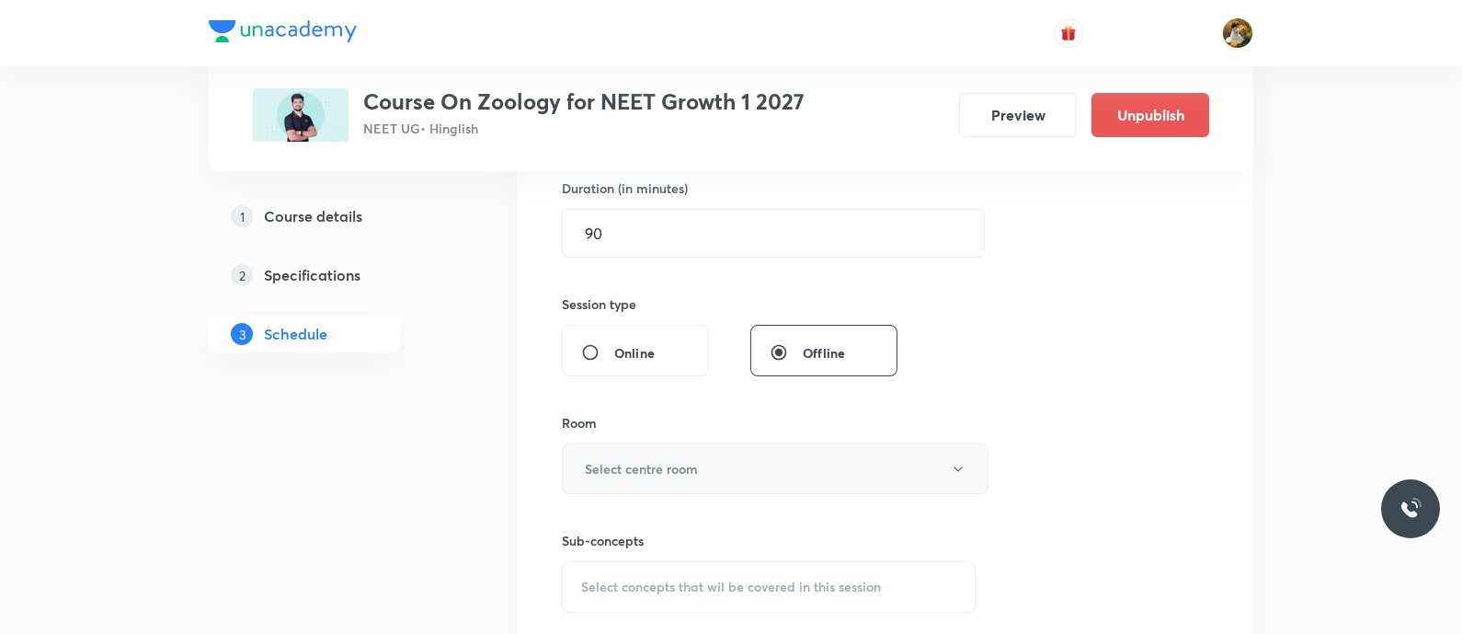
click at [784, 479] on button "Select centre room" at bounding box center [775, 468] width 427 height 51
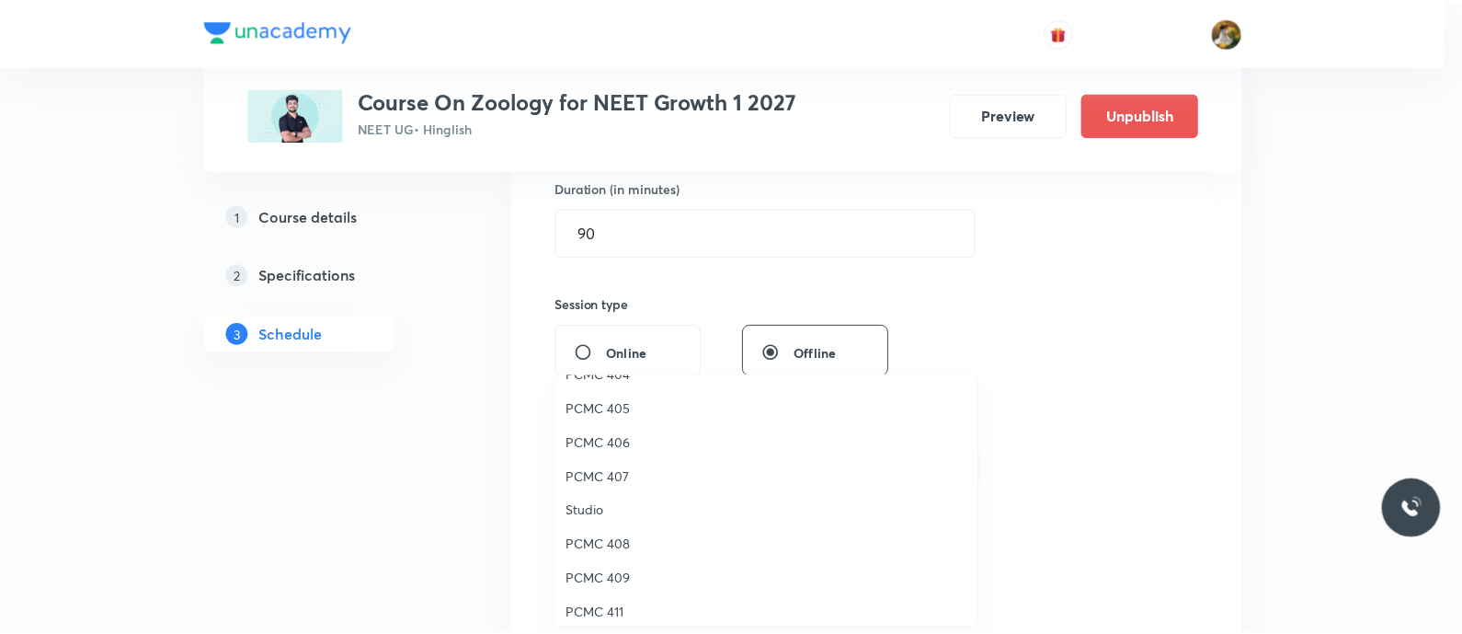
scroll to position [229, 0]
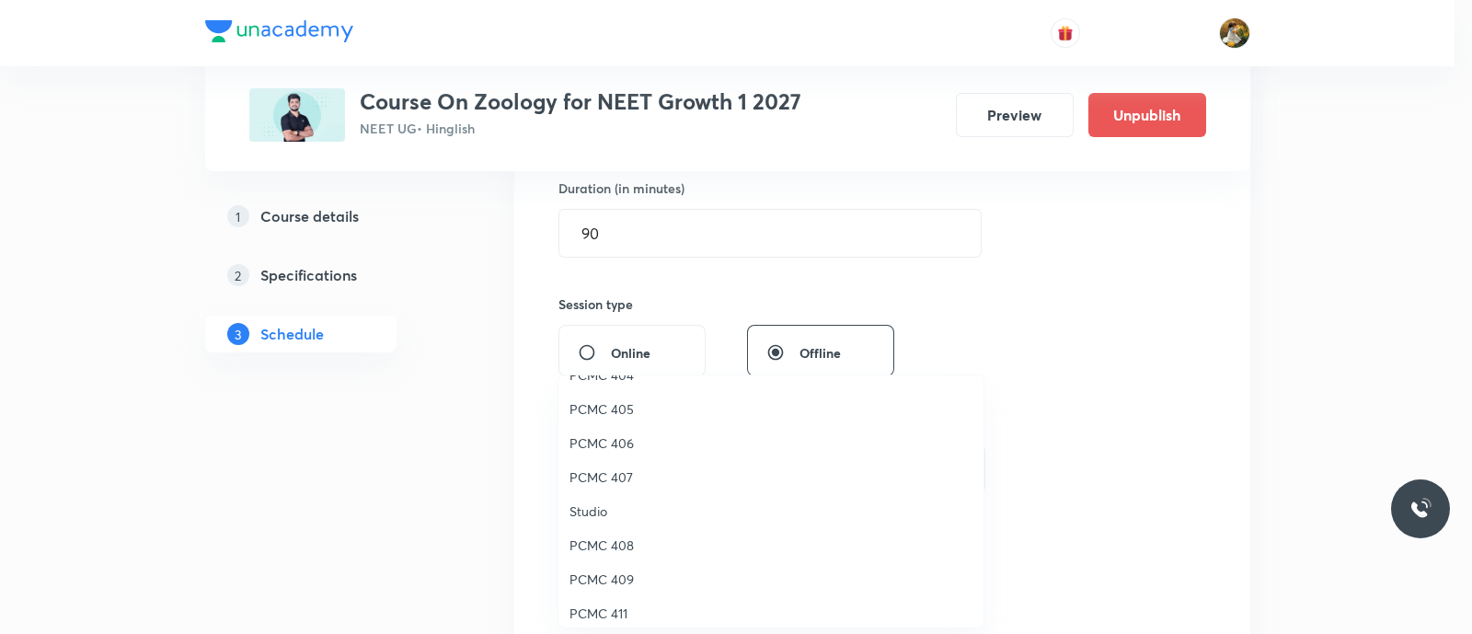
click at [613, 574] on span "PCMC 409" at bounding box center [770, 578] width 403 height 19
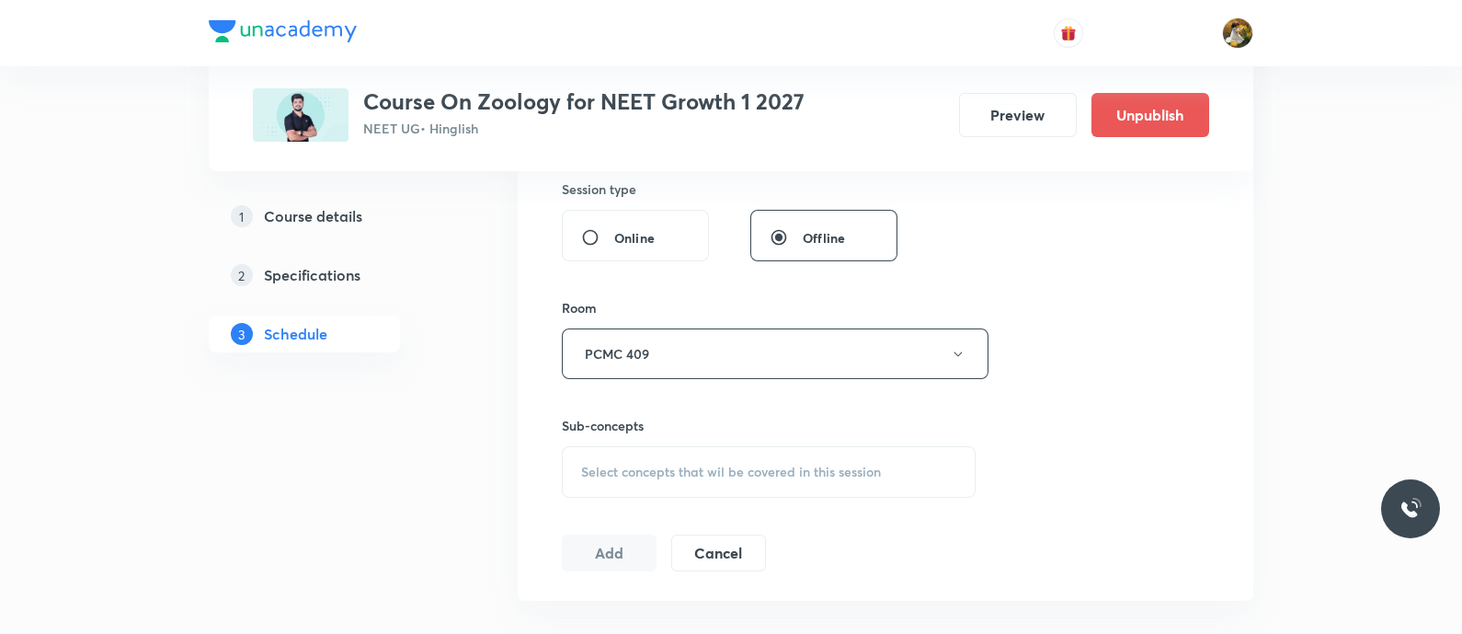
click at [791, 458] on div "Select concepts that wil be covered in this session" at bounding box center [769, 472] width 414 height 52
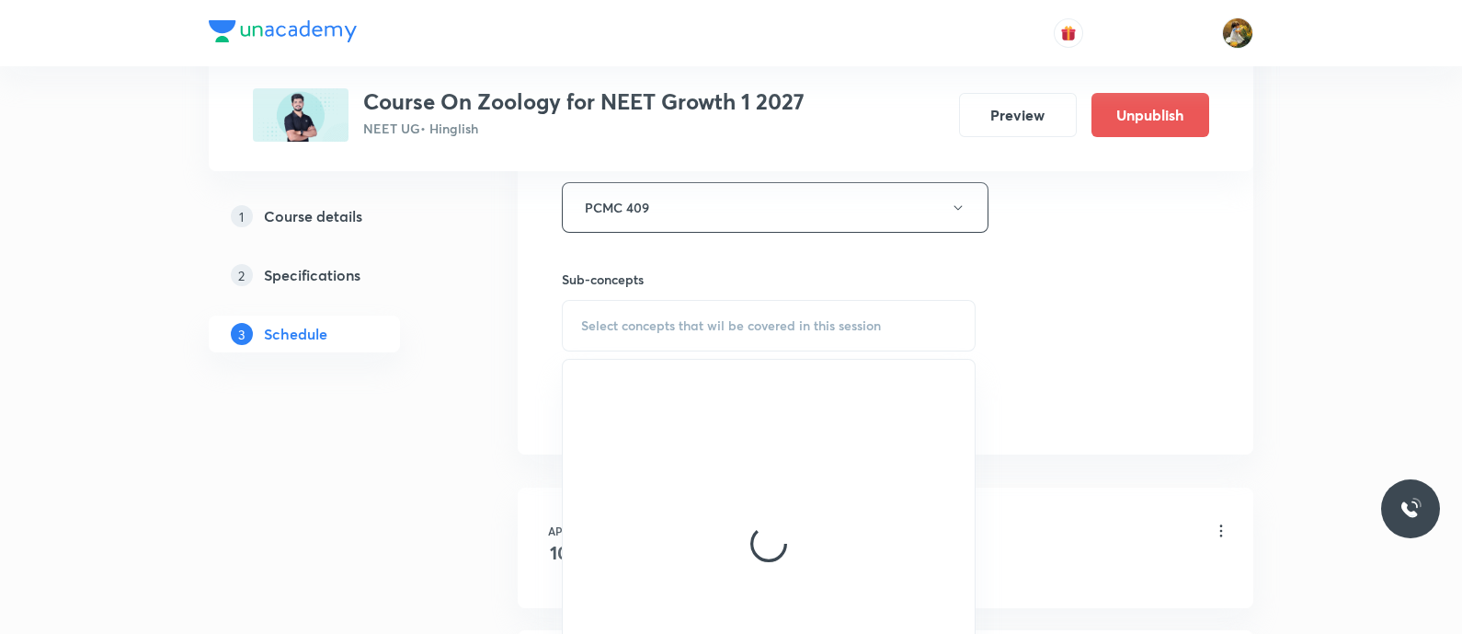
scroll to position [919, 0]
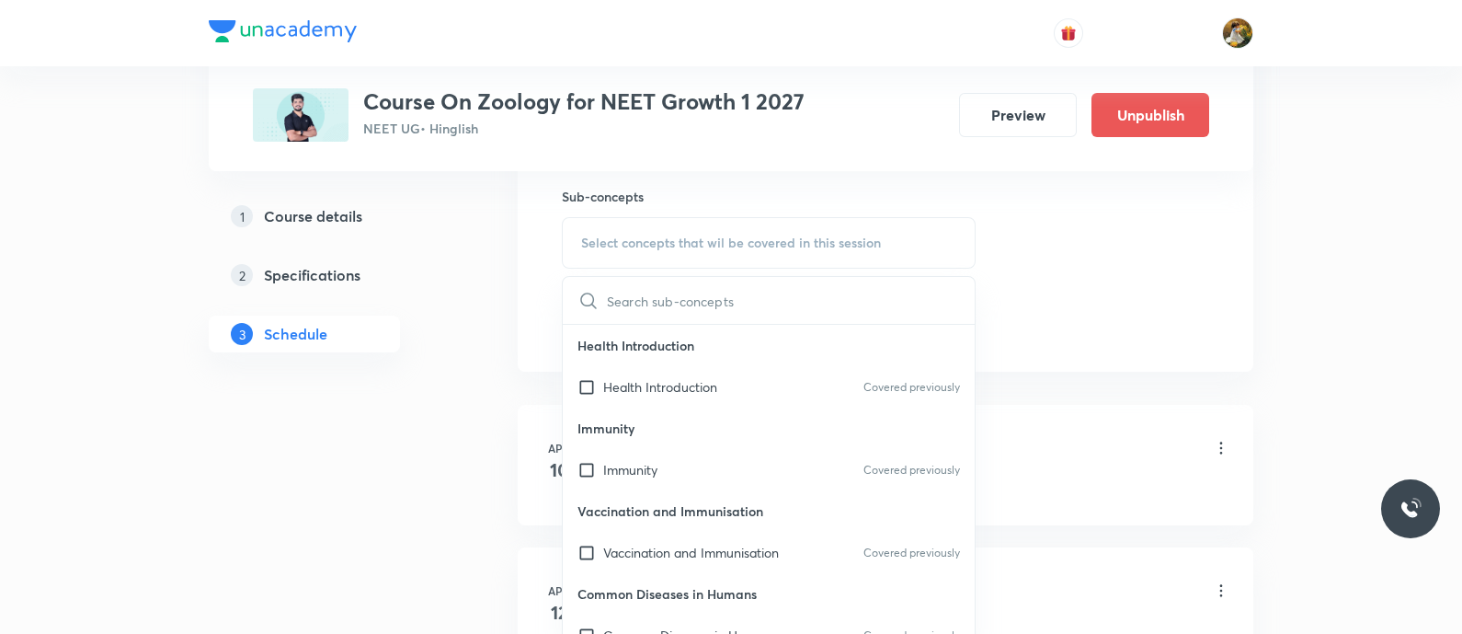
click at [699, 377] on p "Health Introduction" at bounding box center [660, 386] width 114 height 19
checkbox input "true"
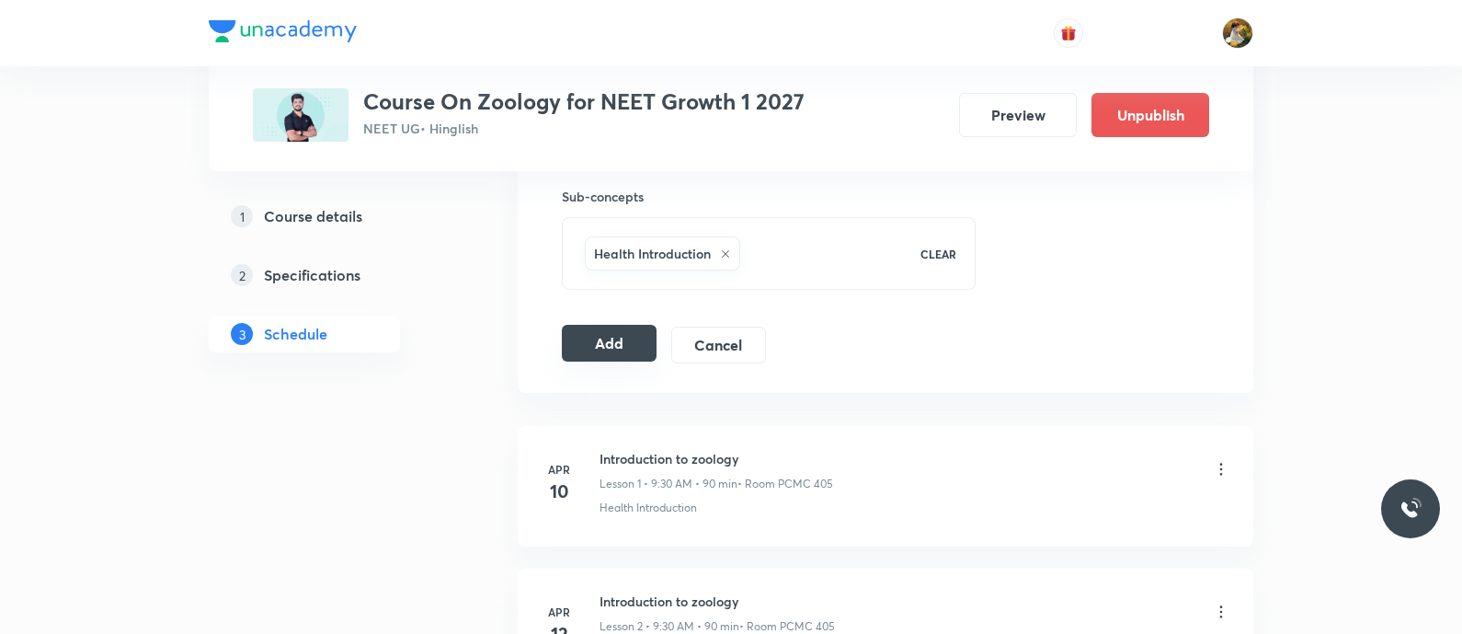
click at [612, 333] on button "Add" at bounding box center [609, 343] width 95 height 37
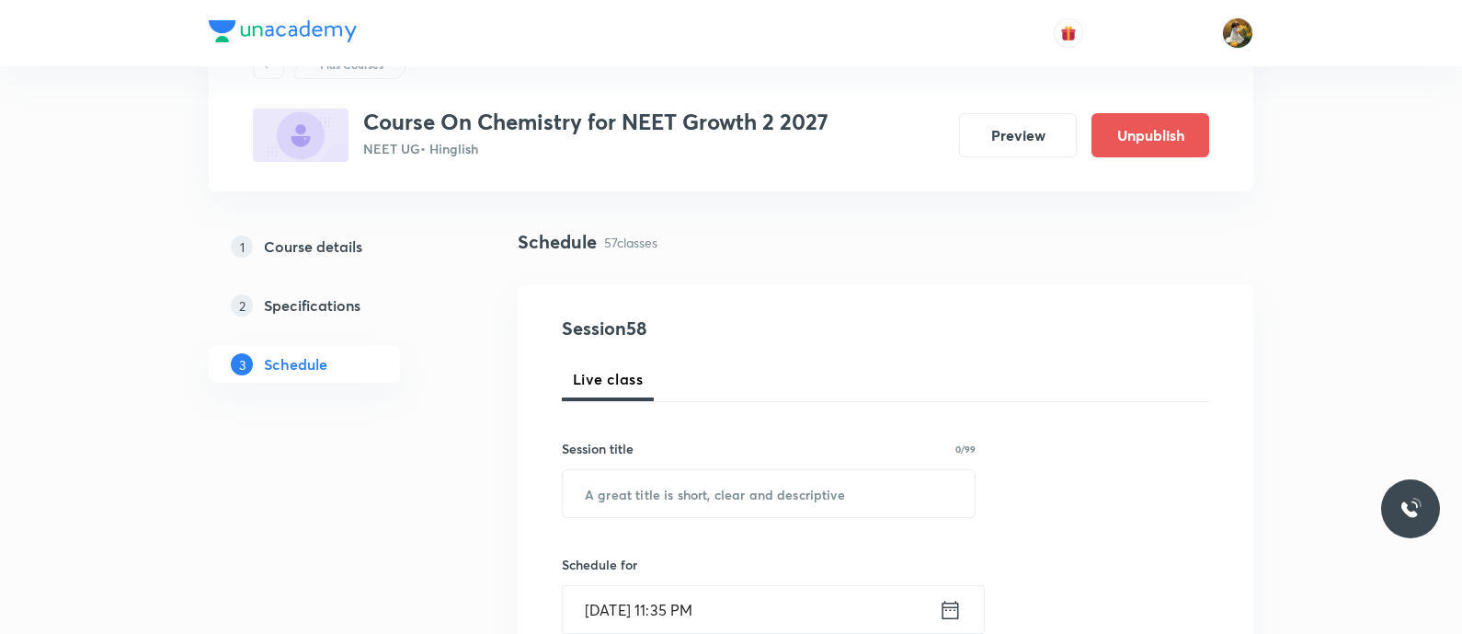
scroll to position [114, 0]
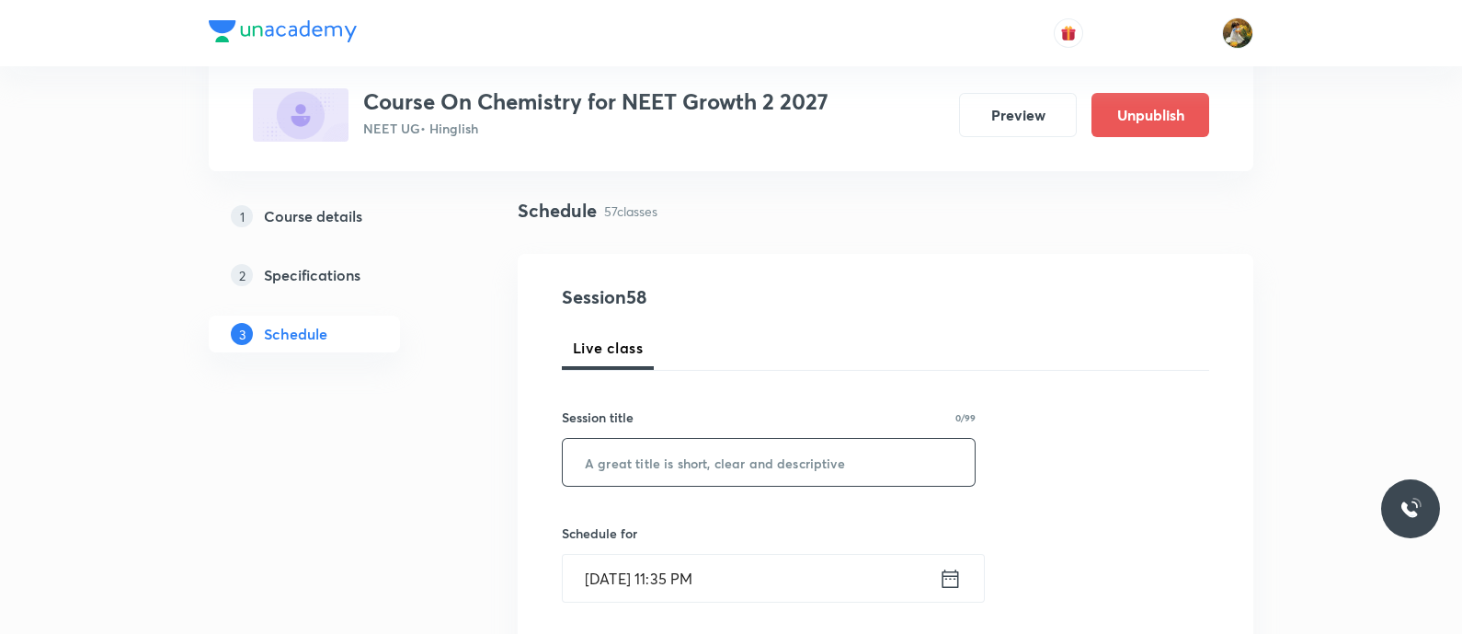
paste input "thermodynamics"
type input "thermodynamics"
click at [788, 598] on input "[DATE] 11:35 PM" at bounding box center [751, 578] width 376 height 47
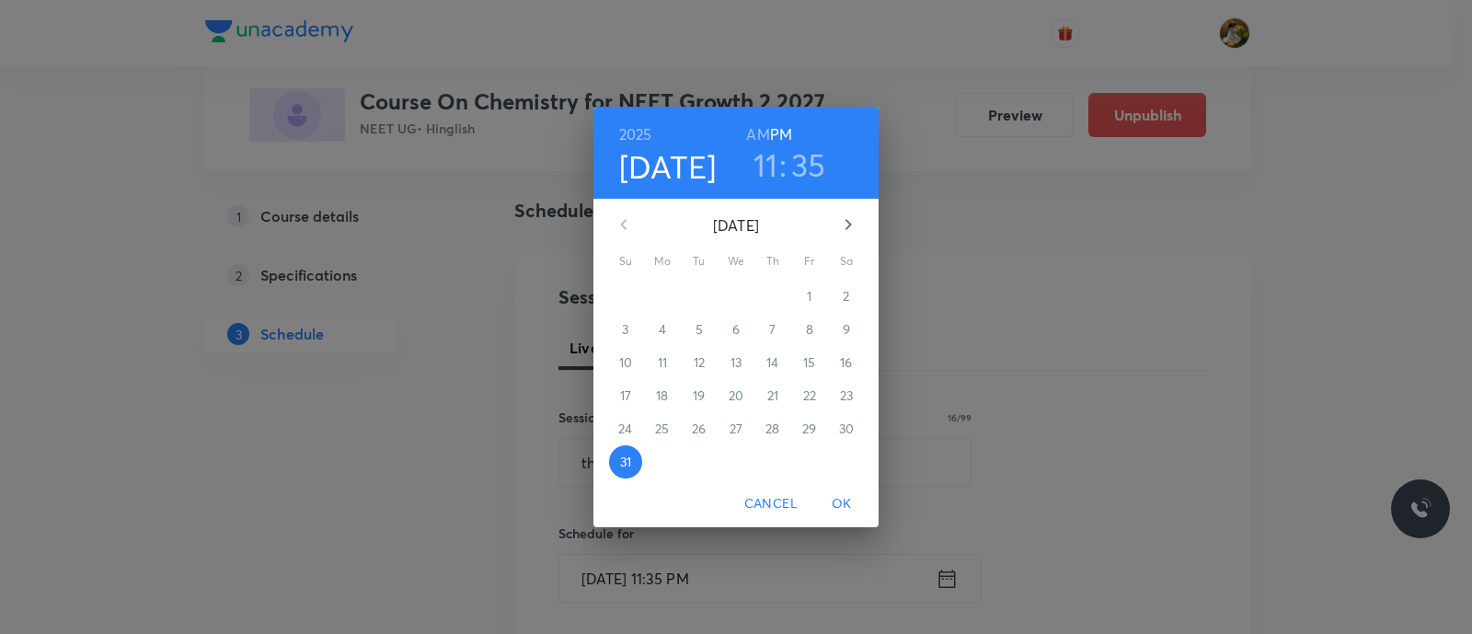
click at [859, 223] on button "button" at bounding box center [848, 224] width 44 height 44
click at [707, 293] on span "2" at bounding box center [698, 296] width 33 height 18
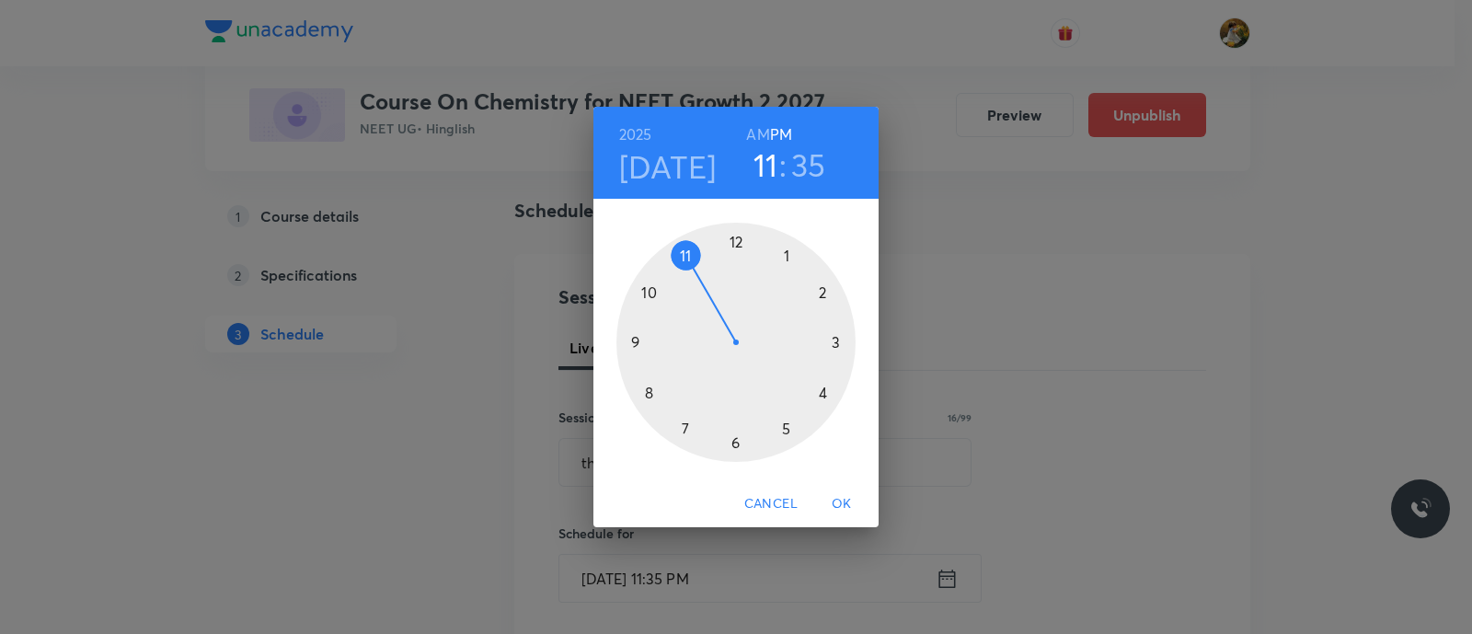
click at [690, 250] on div at bounding box center [735, 342] width 239 height 239
click at [750, 137] on h6 "AM" at bounding box center [757, 134] width 23 height 26
click at [827, 343] on div at bounding box center [735, 342] width 239 height 239
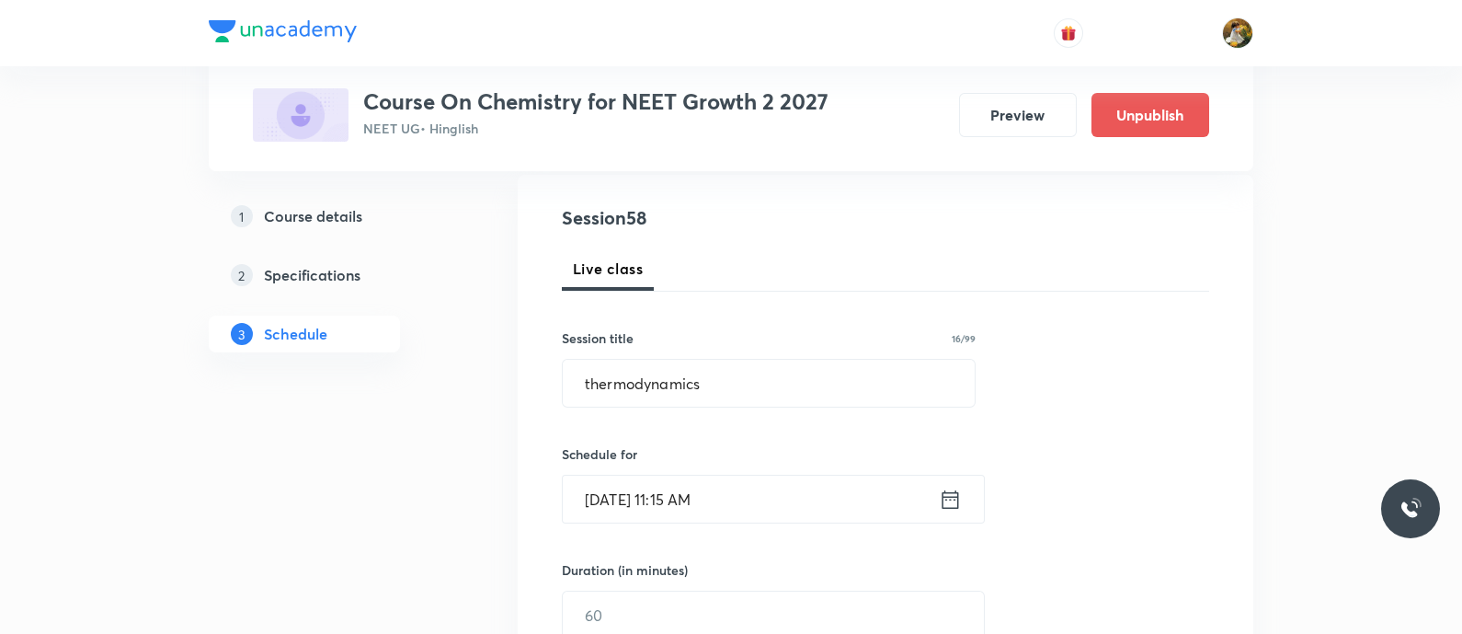
scroll to position [229, 0]
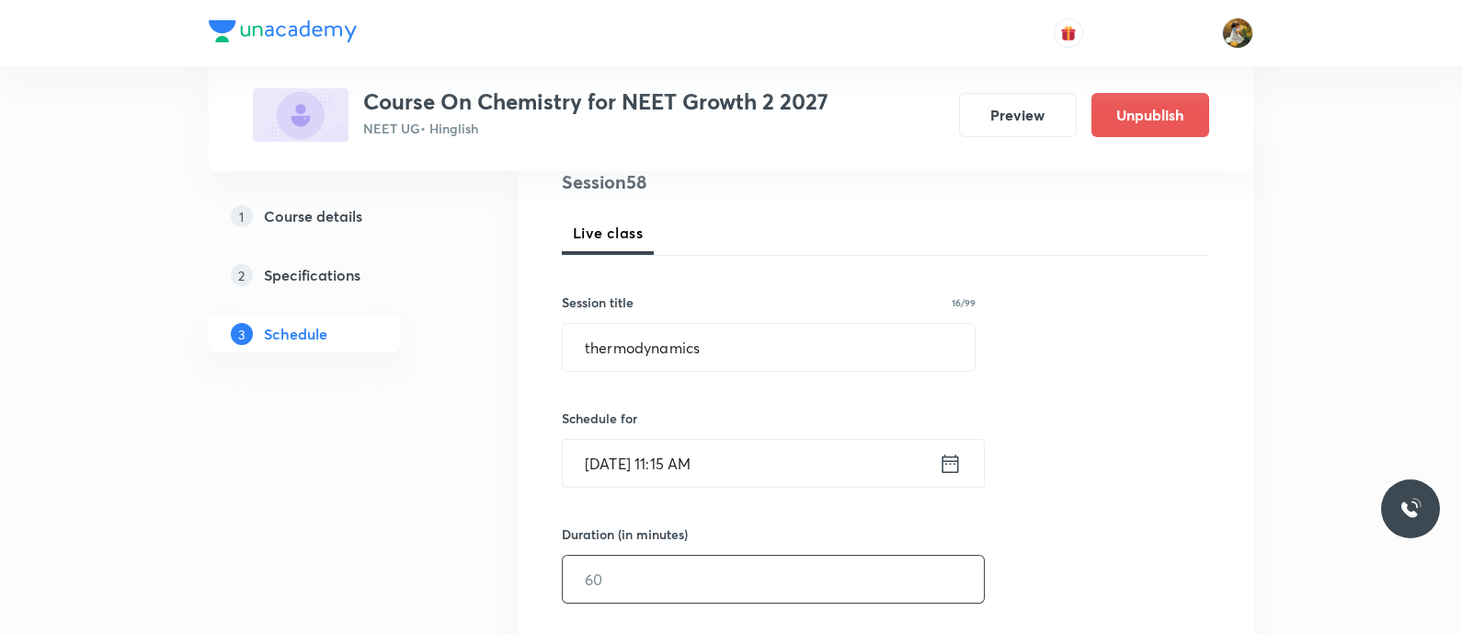
click at [790, 563] on input "text" at bounding box center [773, 579] width 421 height 47
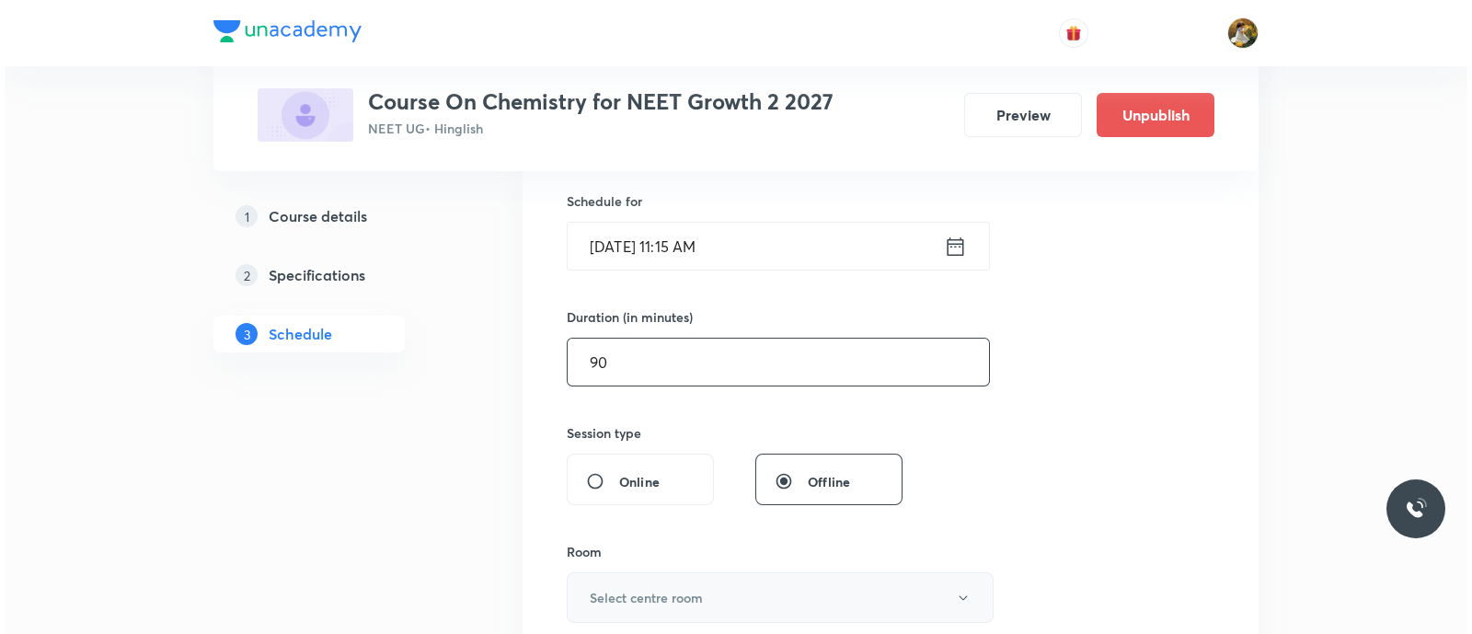
scroll to position [575, 0]
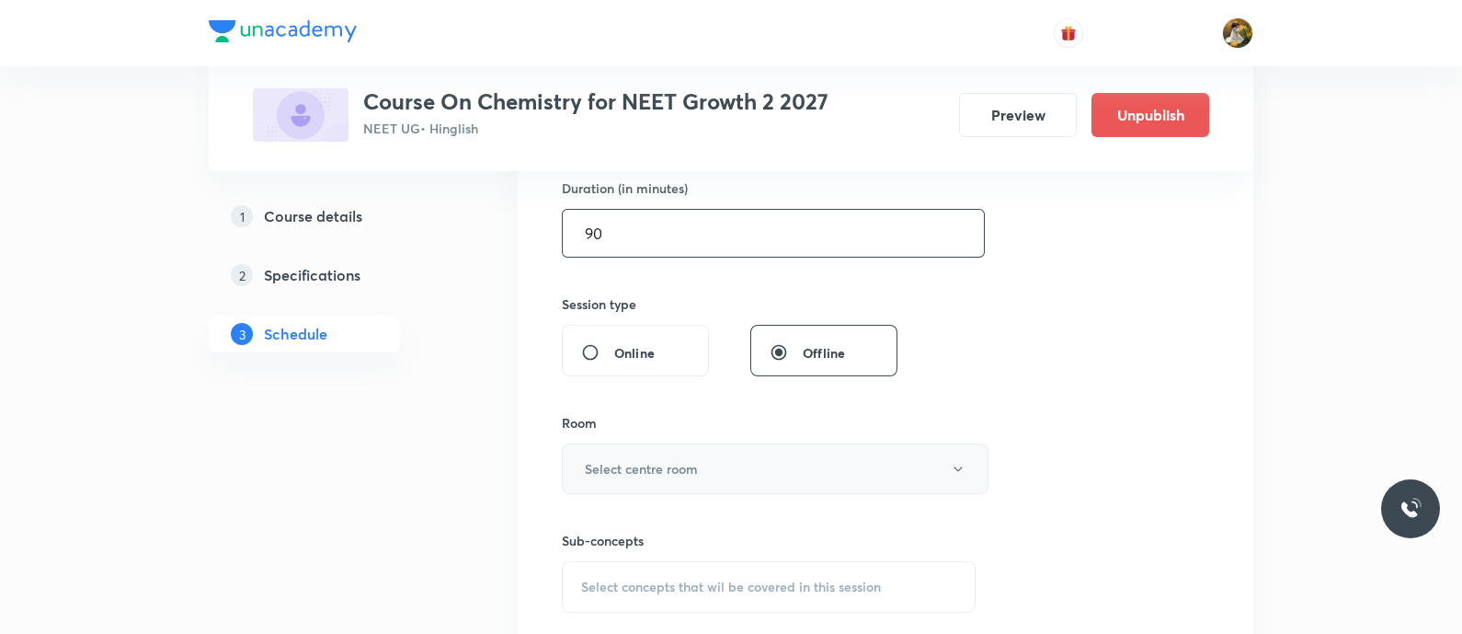
type input "90"
click at [719, 471] on button "Select centre room" at bounding box center [775, 468] width 427 height 51
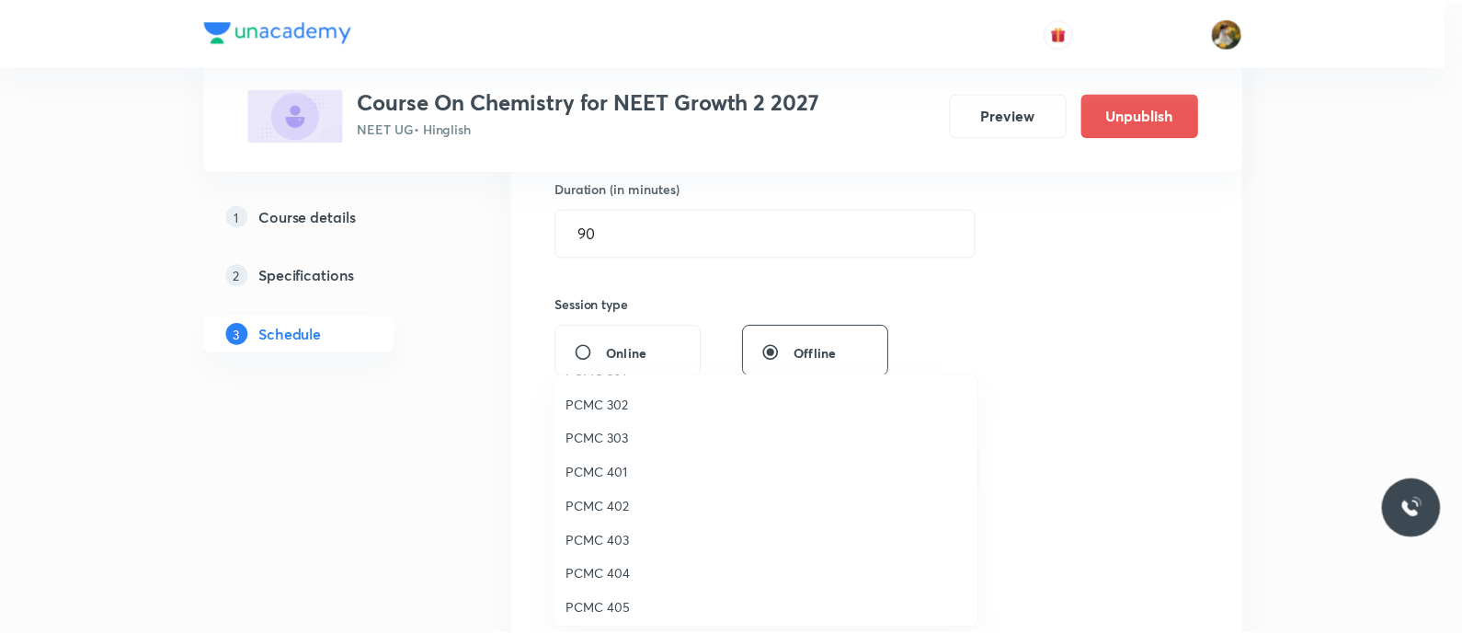
scroll to position [0, 0]
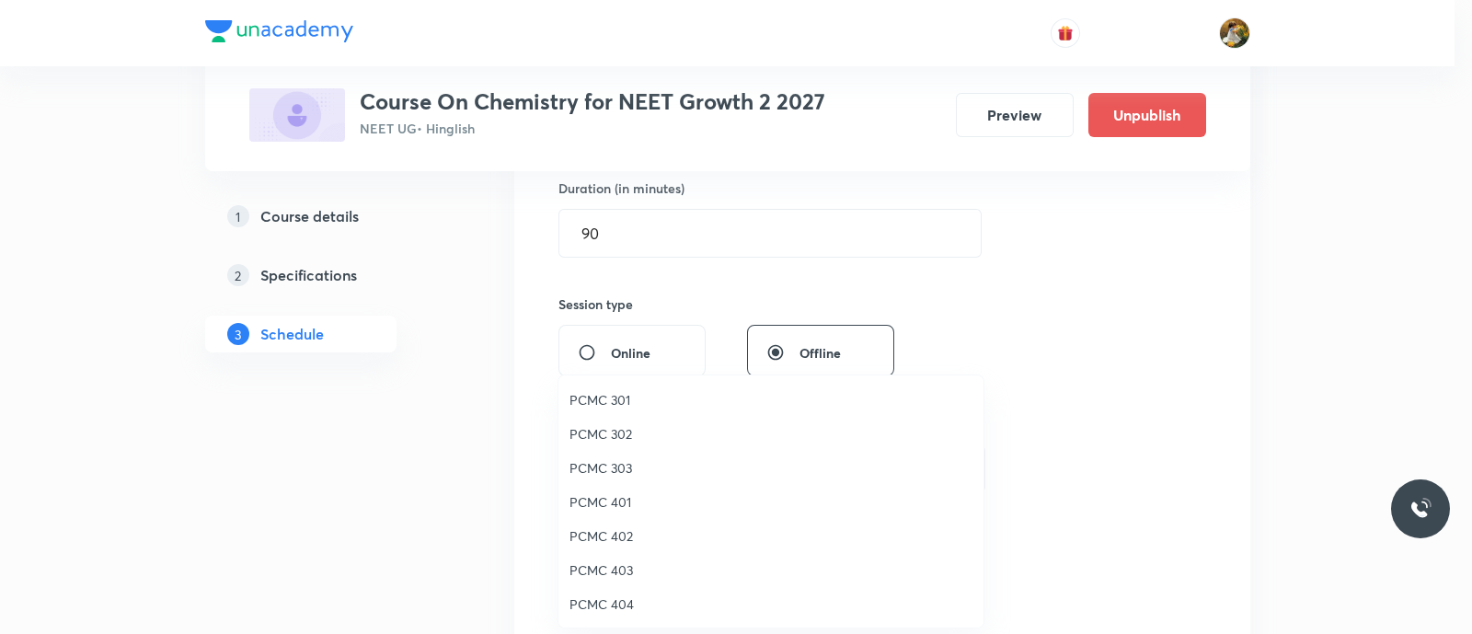
click at [614, 430] on span "PCMC 302" at bounding box center [770, 433] width 403 height 19
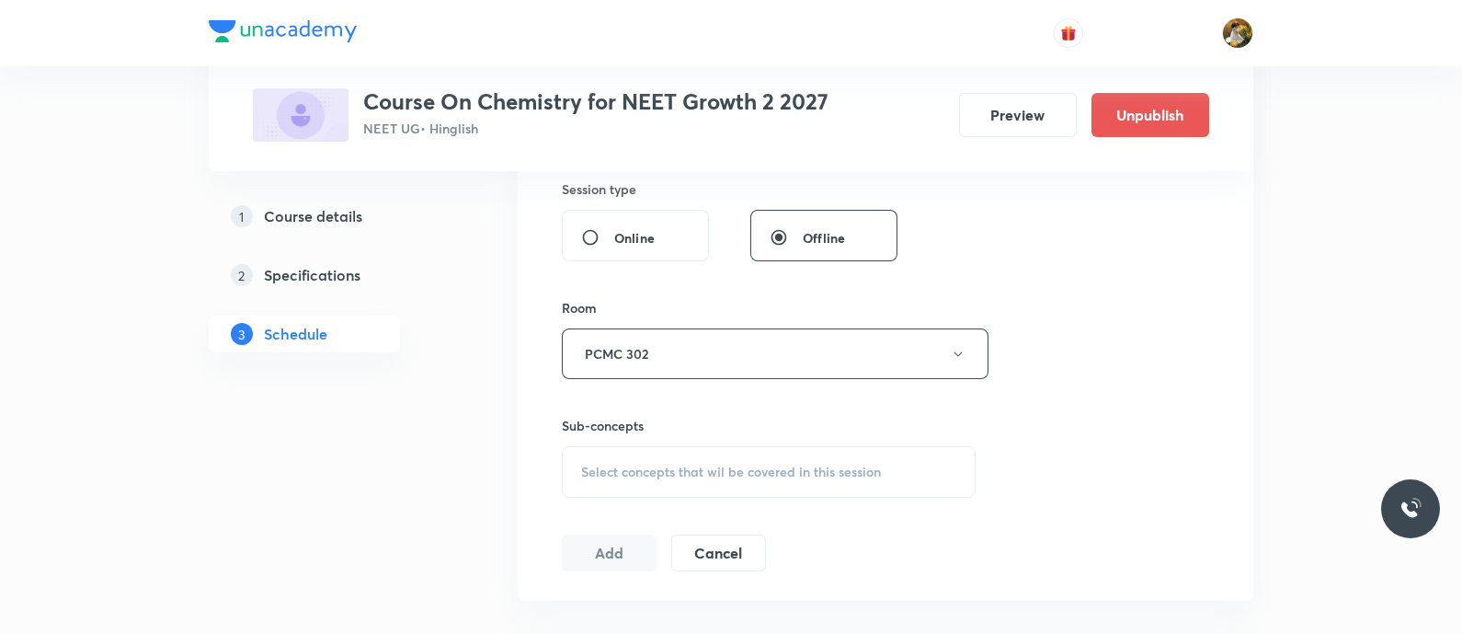
click at [824, 472] on span "Select concepts that wil be covered in this session" at bounding box center [731, 471] width 300 height 15
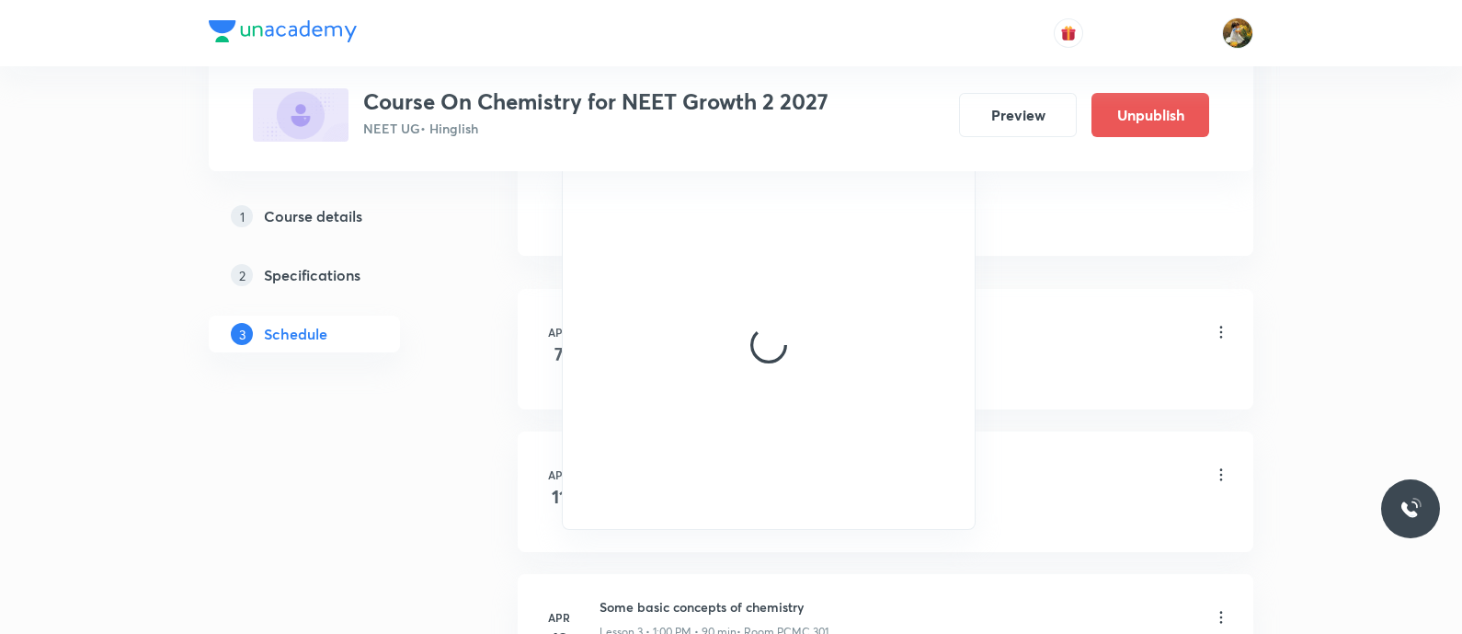
scroll to position [804, 0]
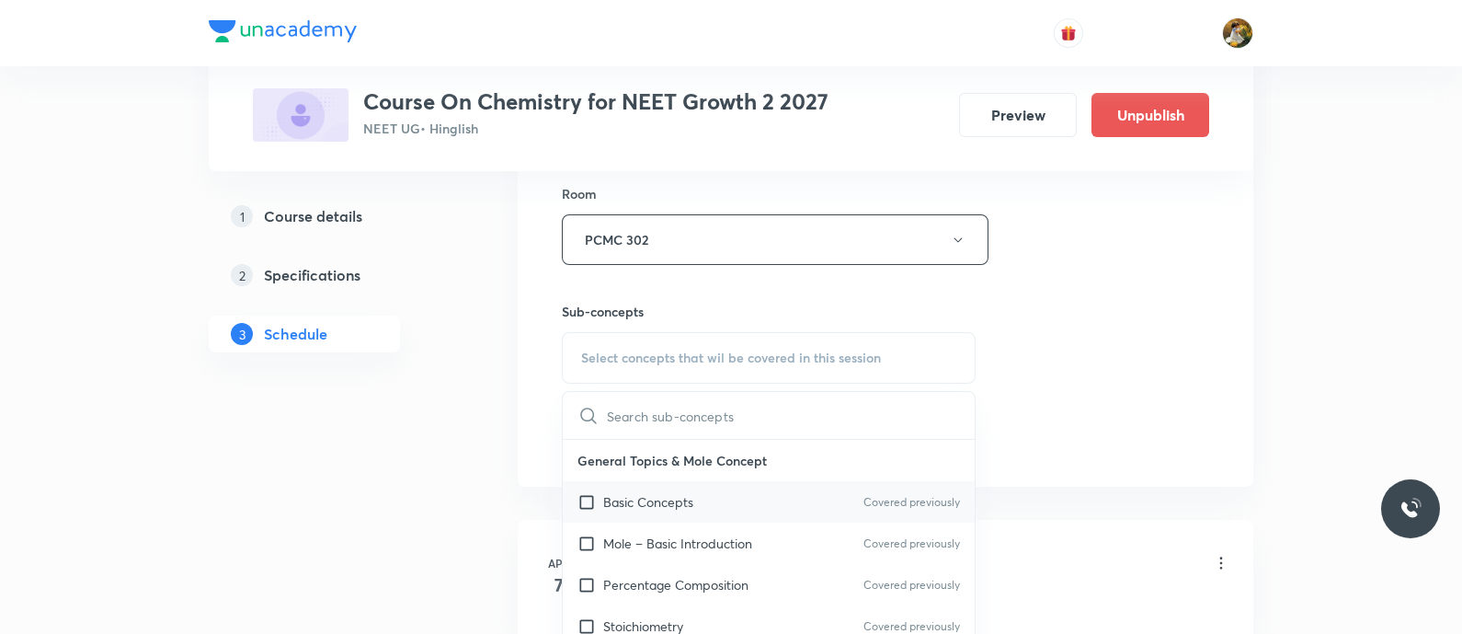
click at [777, 490] on div "Basic Concepts Covered previously" at bounding box center [769, 501] width 412 height 41
checkbox input "true"
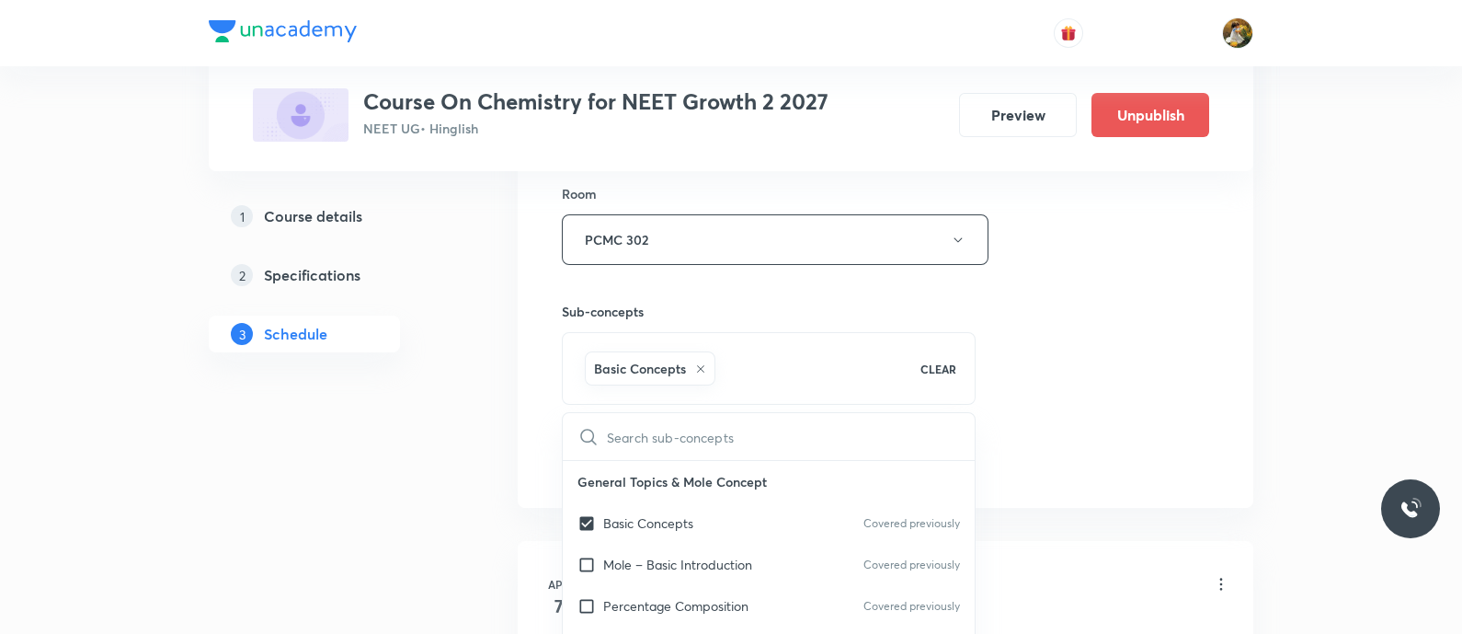
click at [1037, 356] on div "Session 58 Live class Session title 16/99 thermodynamics ​ Schedule for Sep 2, …" at bounding box center [885, 35] width 647 height 885
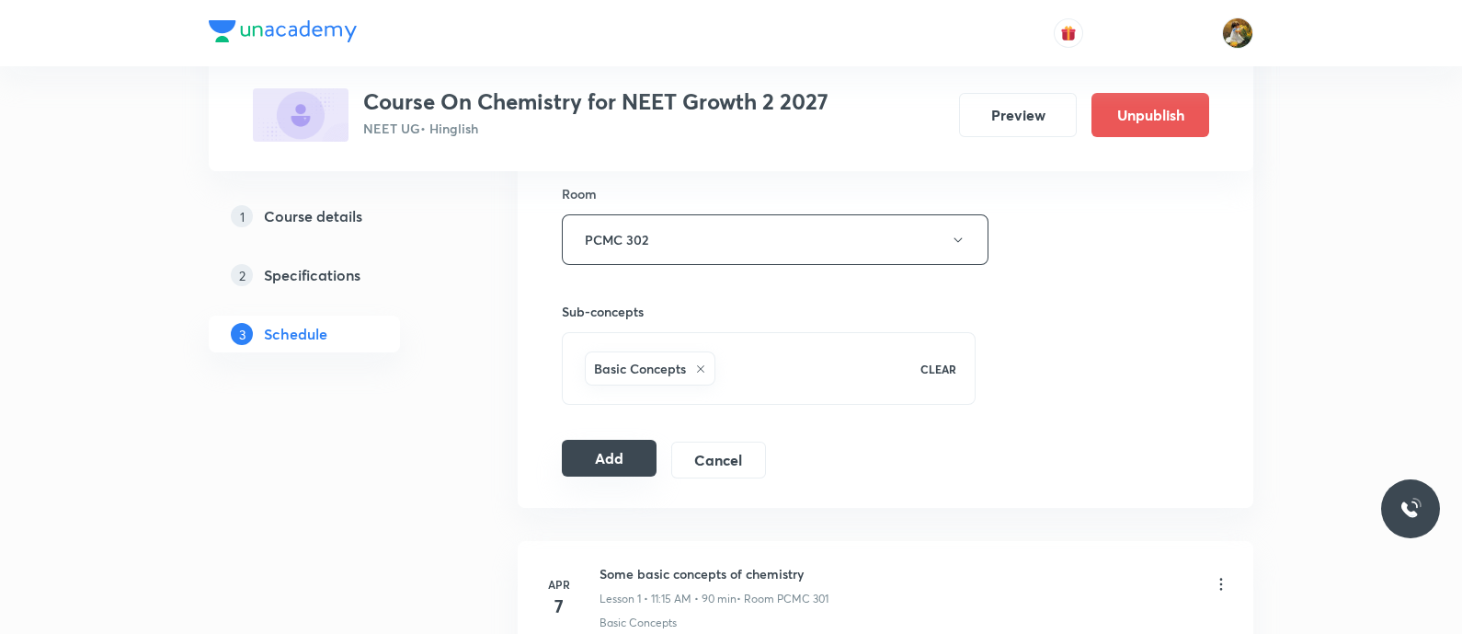
click at [635, 459] on button "Add" at bounding box center [609, 458] width 95 height 37
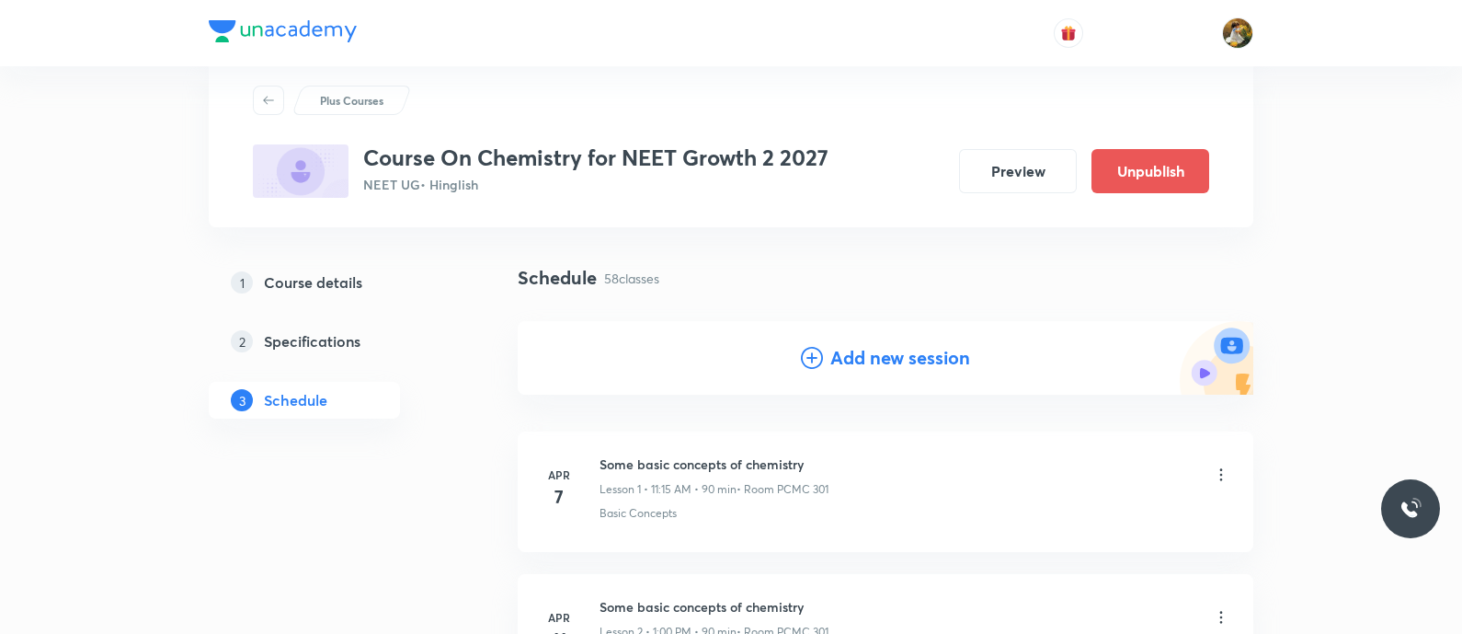
scroll to position [0, 0]
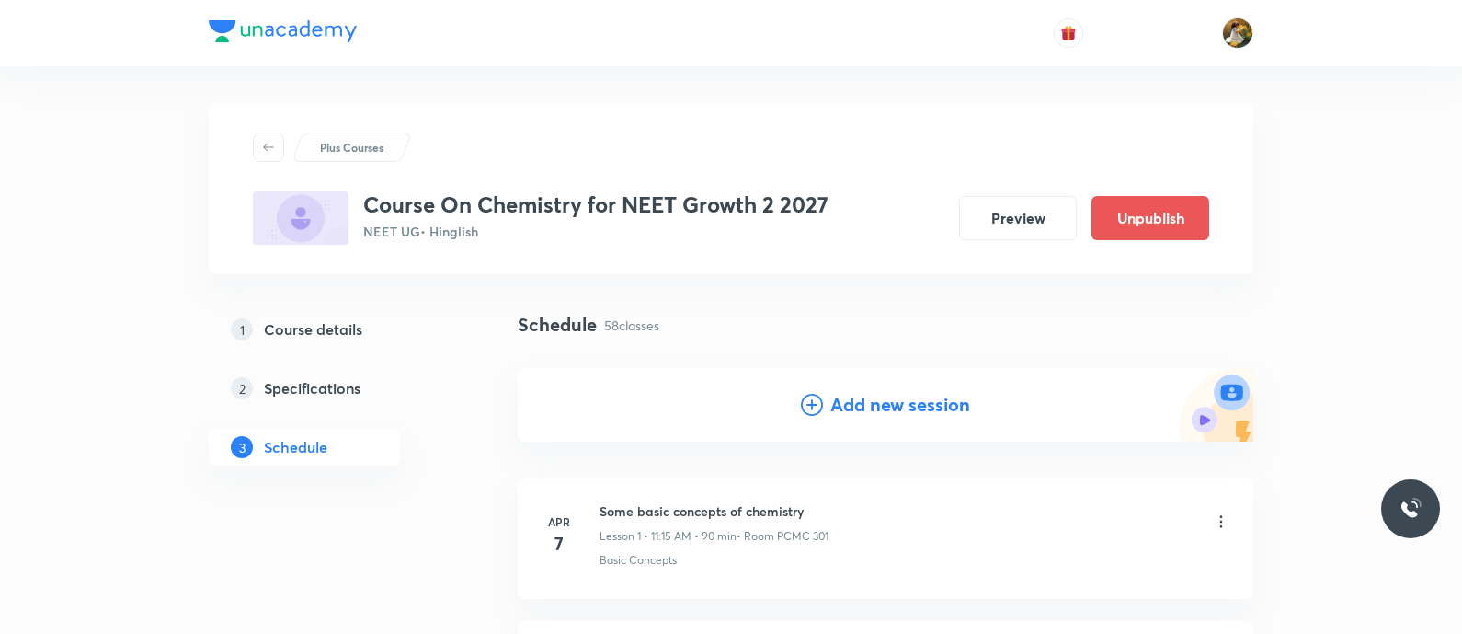
click at [877, 409] on h4 "Add new session" at bounding box center [900, 405] width 140 height 28
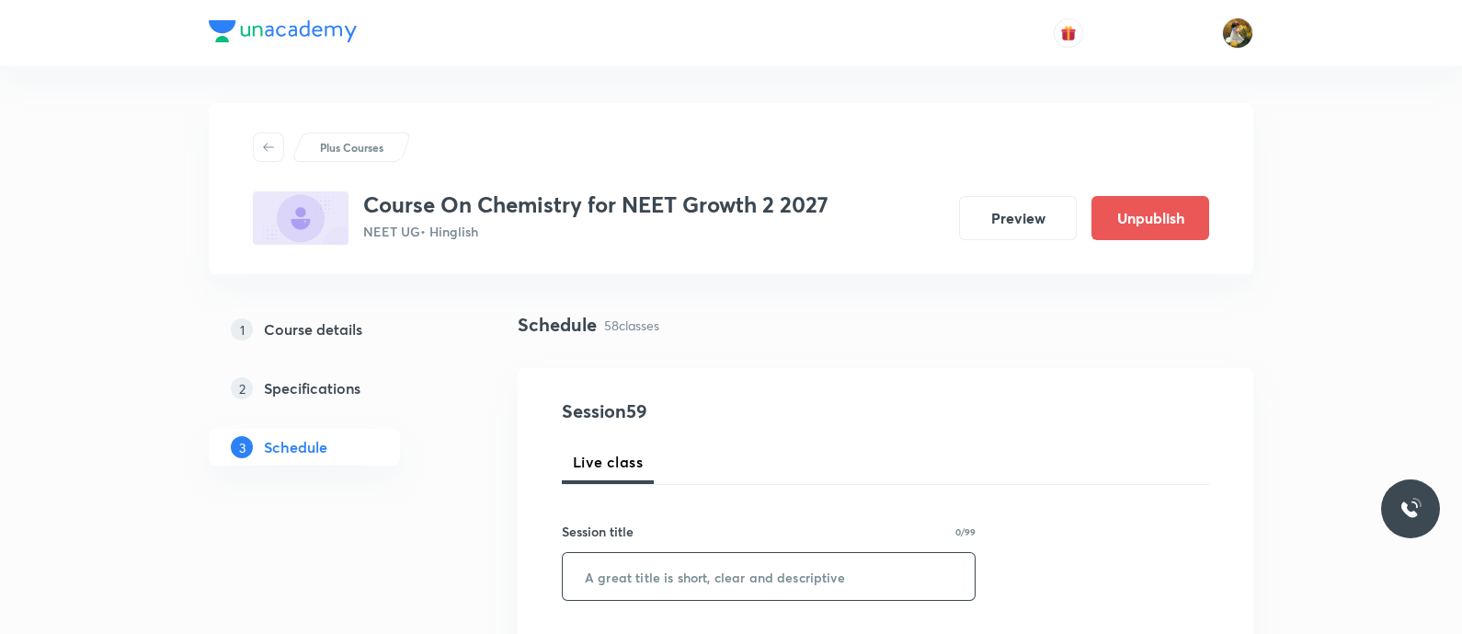
paste input "thermodynamics"
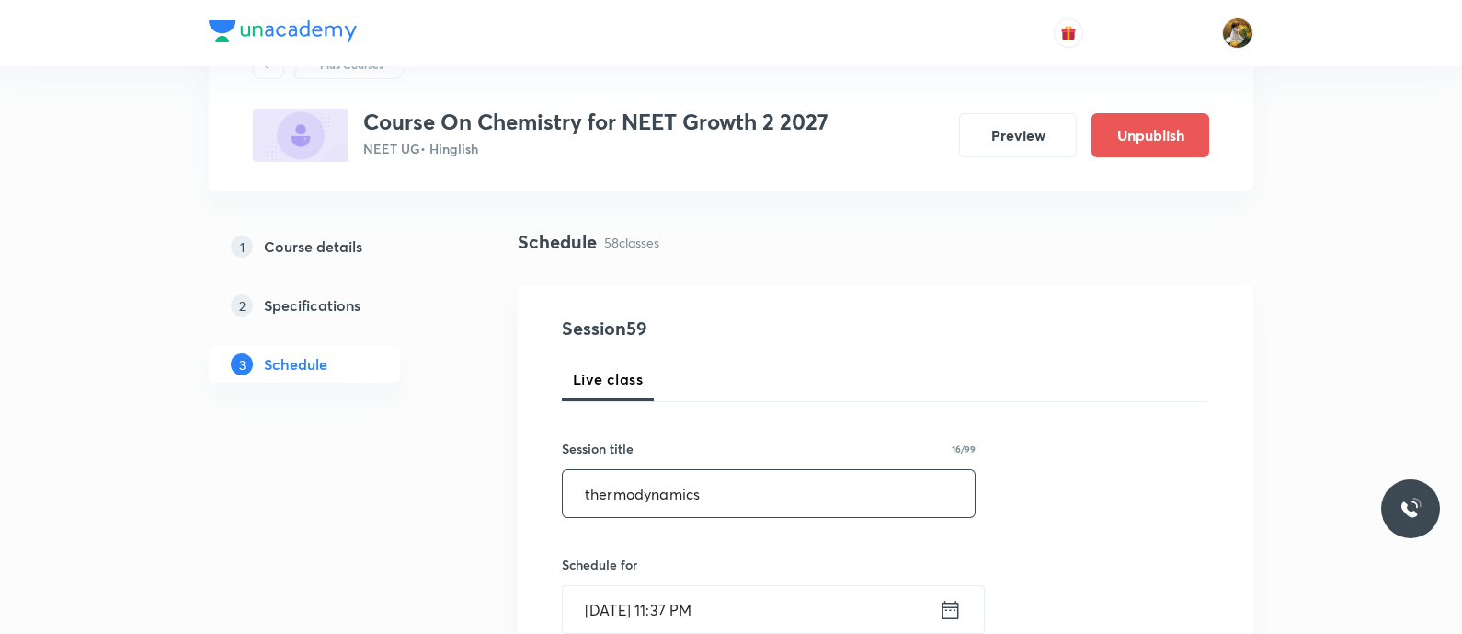
scroll to position [229, 0]
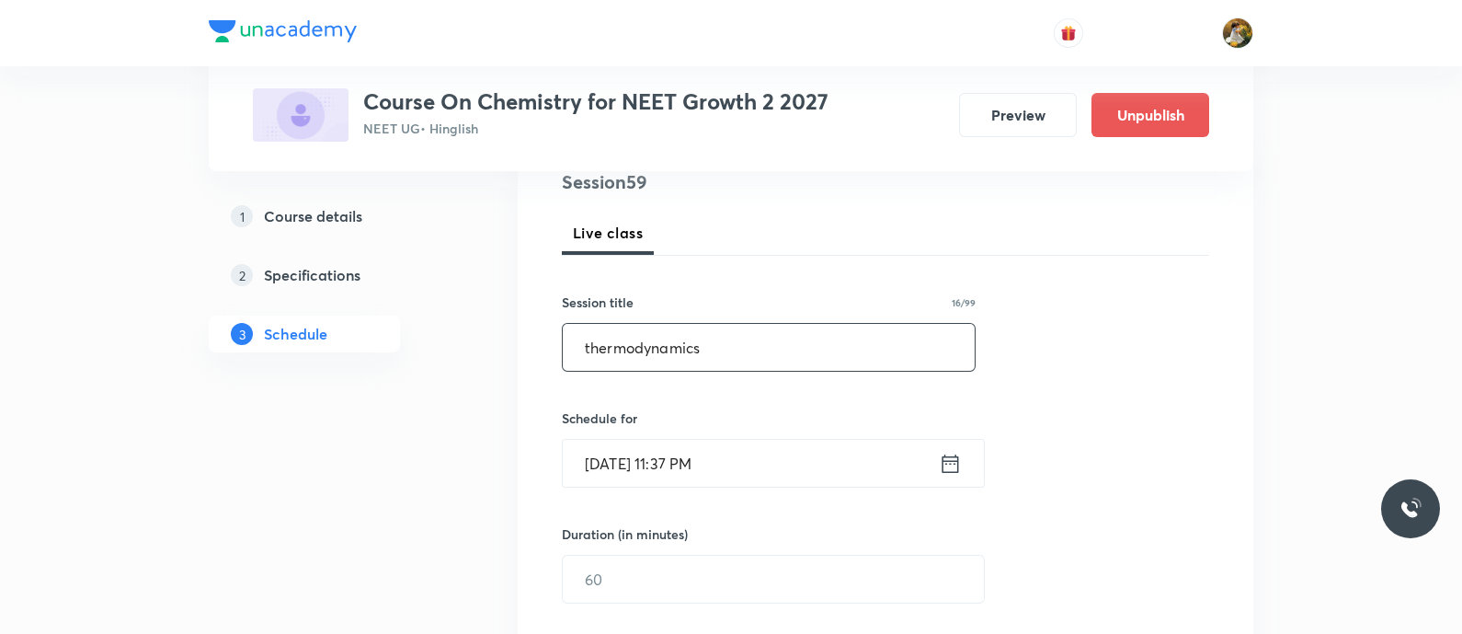
type input "thermodynamics"
click at [744, 475] on input "Aug 31, 2025, 11:37 PM" at bounding box center [751, 463] width 376 height 47
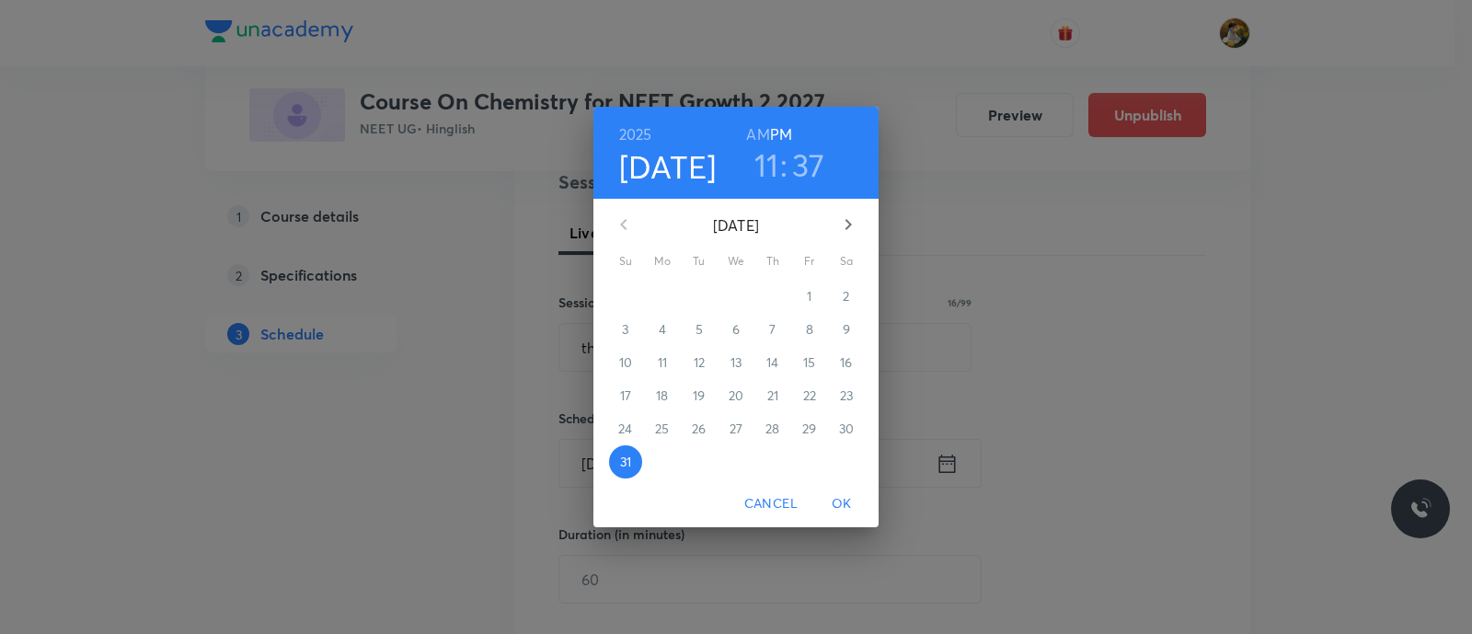
click at [853, 226] on icon "button" at bounding box center [848, 224] width 22 height 22
click at [814, 293] on span "5" at bounding box center [809, 296] width 33 height 18
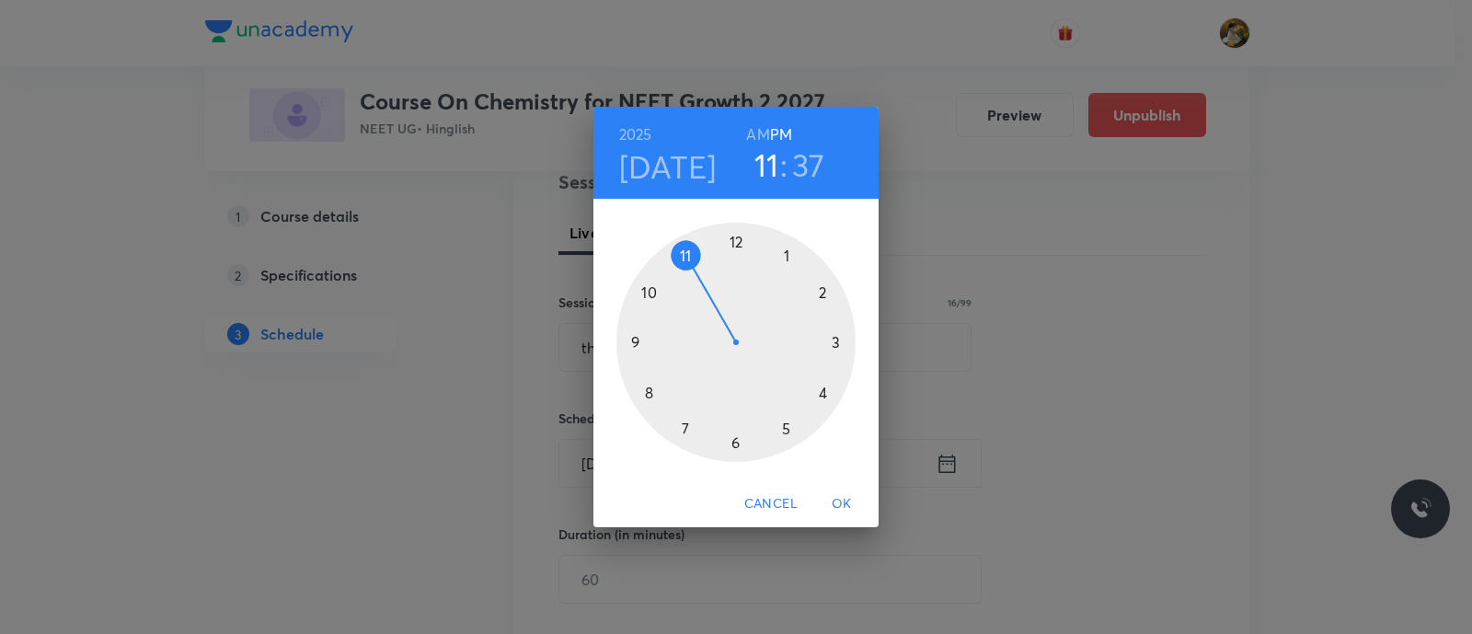
click at [782, 258] on div at bounding box center [735, 342] width 239 height 239
click at [759, 136] on h6 "AM" at bounding box center [757, 134] width 23 height 26
click at [786, 131] on h6 "PM" at bounding box center [781, 134] width 22 height 26
click at [727, 241] on div at bounding box center [735, 342] width 239 height 239
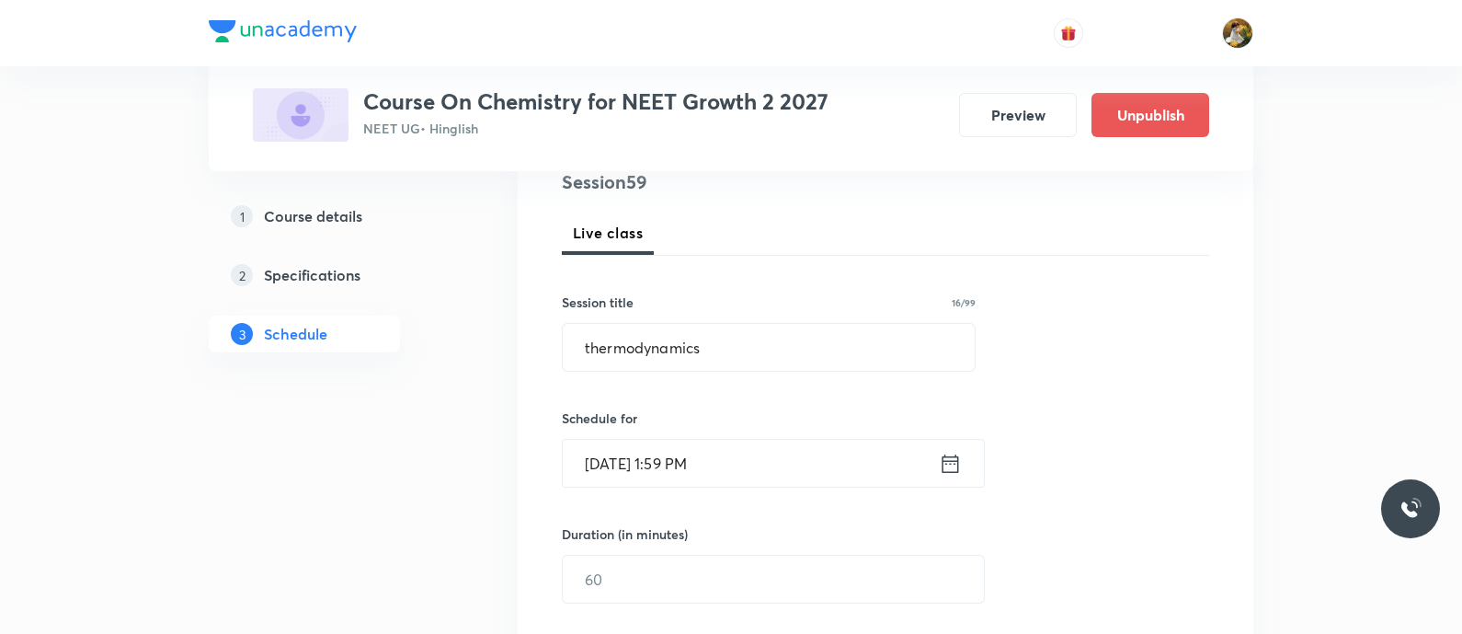
click at [773, 454] on input "Sep 5, 2025, 1:59 PM" at bounding box center [751, 463] width 376 height 47
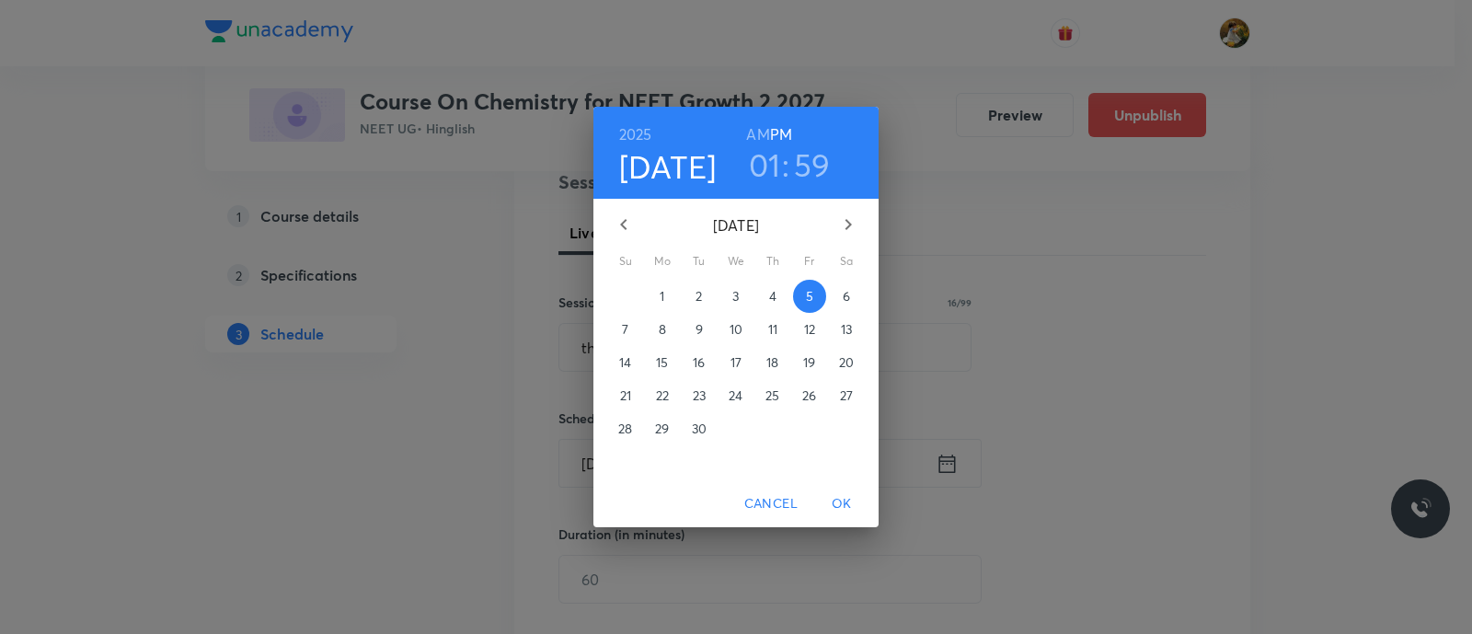
click at [778, 163] on h3 "01" at bounding box center [765, 164] width 32 height 39
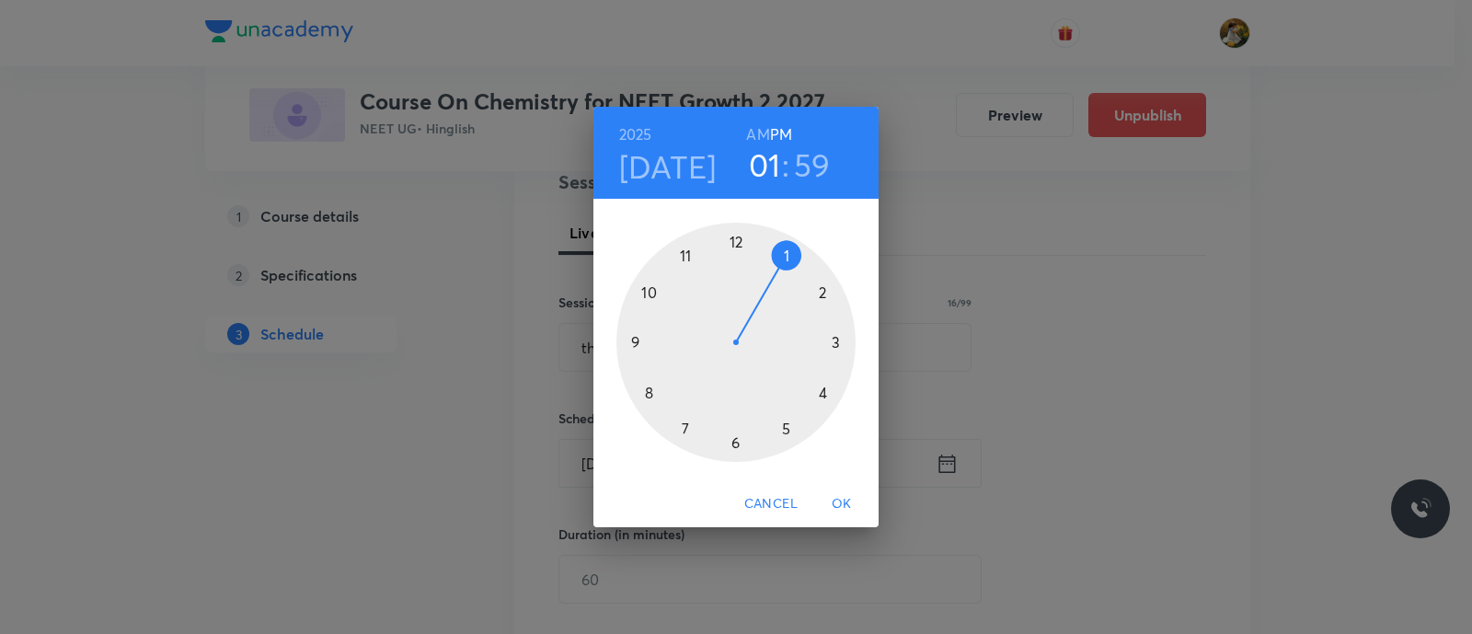
click at [797, 163] on h3 "59" at bounding box center [812, 164] width 37 height 39
click at [736, 241] on div at bounding box center [735, 342] width 239 height 239
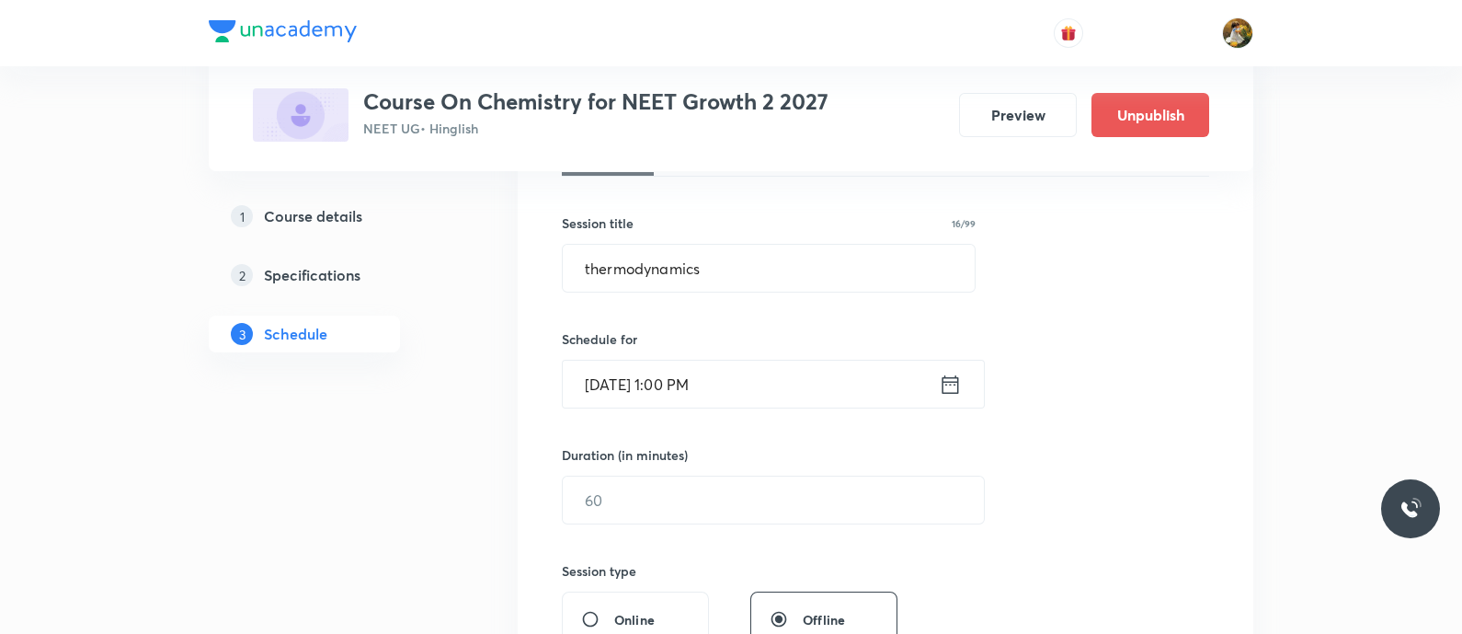
scroll to position [345, 0]
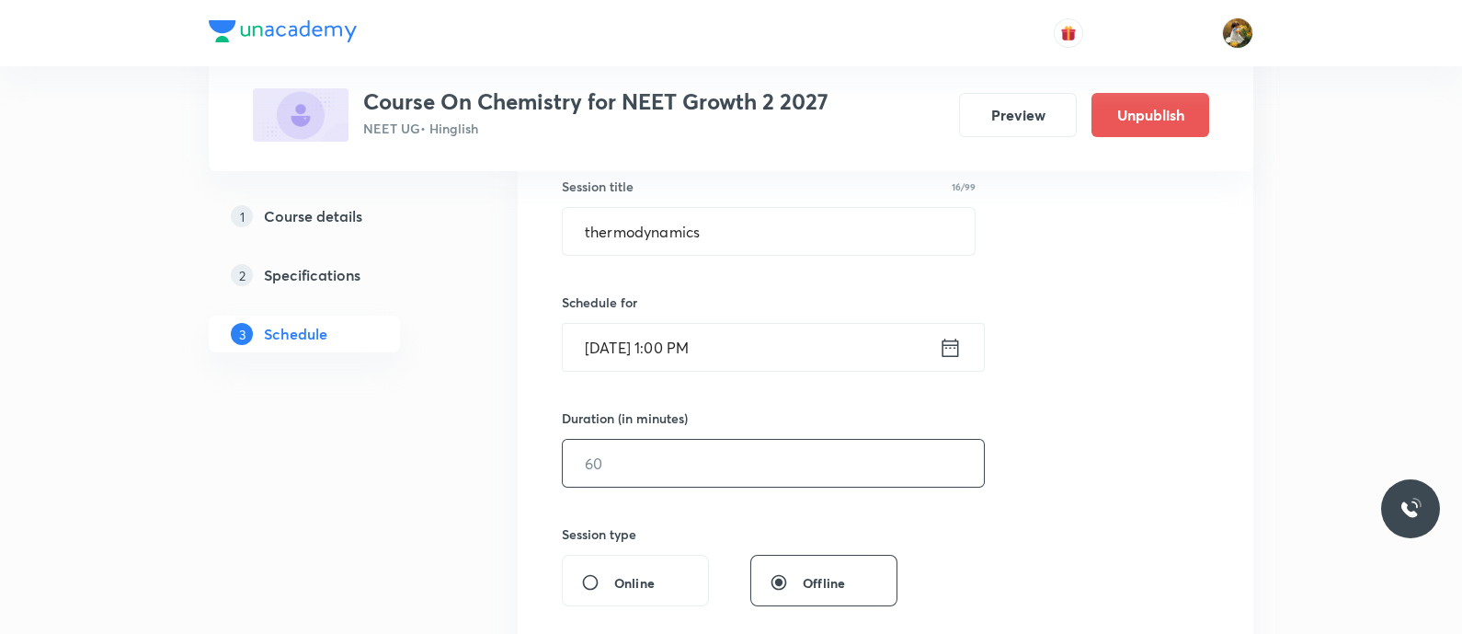
click at [722, 469] on input "text" at bounding box center [773, 463] width 421 height 47
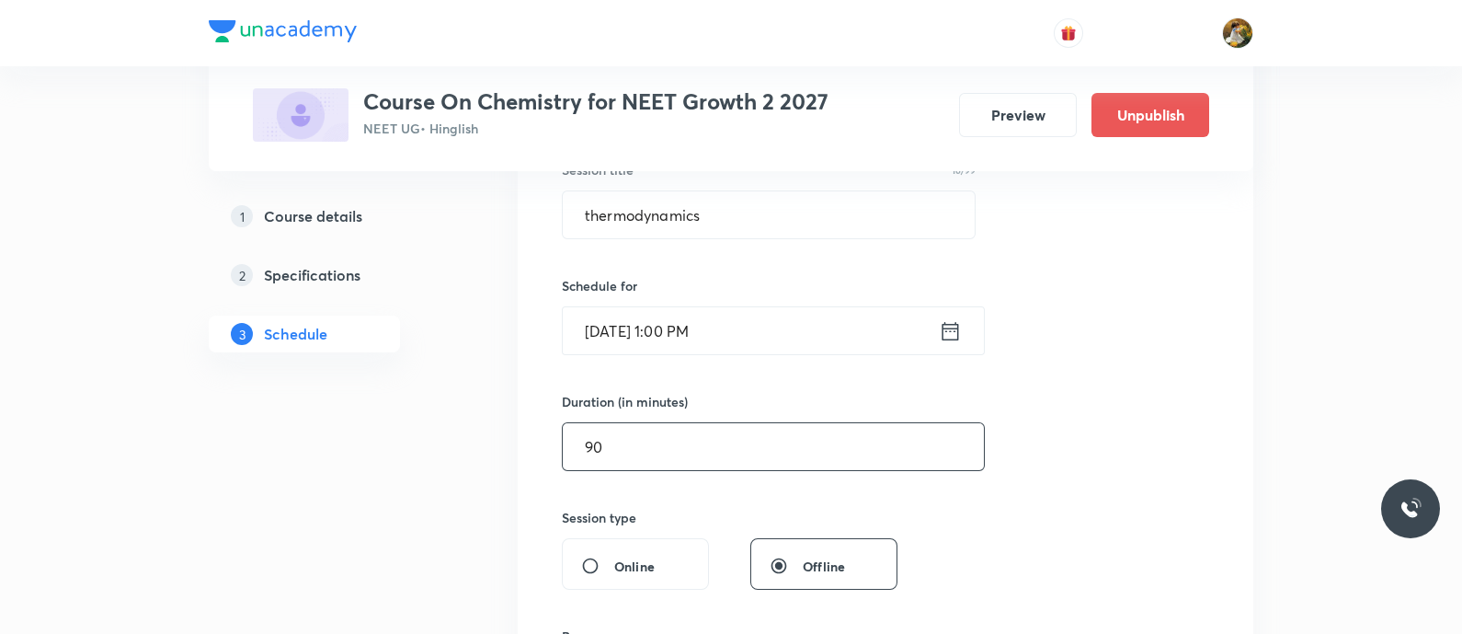
scroll to position [575, 0]
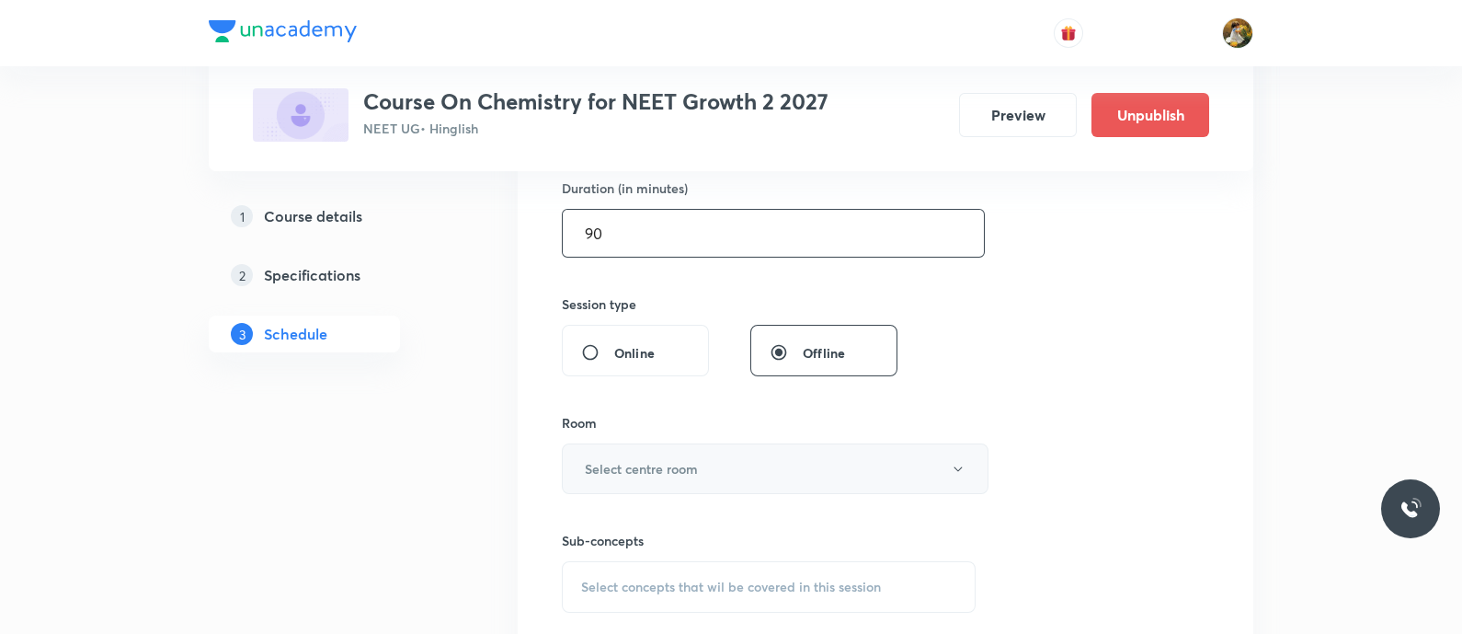
type input "90"
click at [704, 459] on button "Select centre room" at bounding box center [775, 468] width 427 height 51
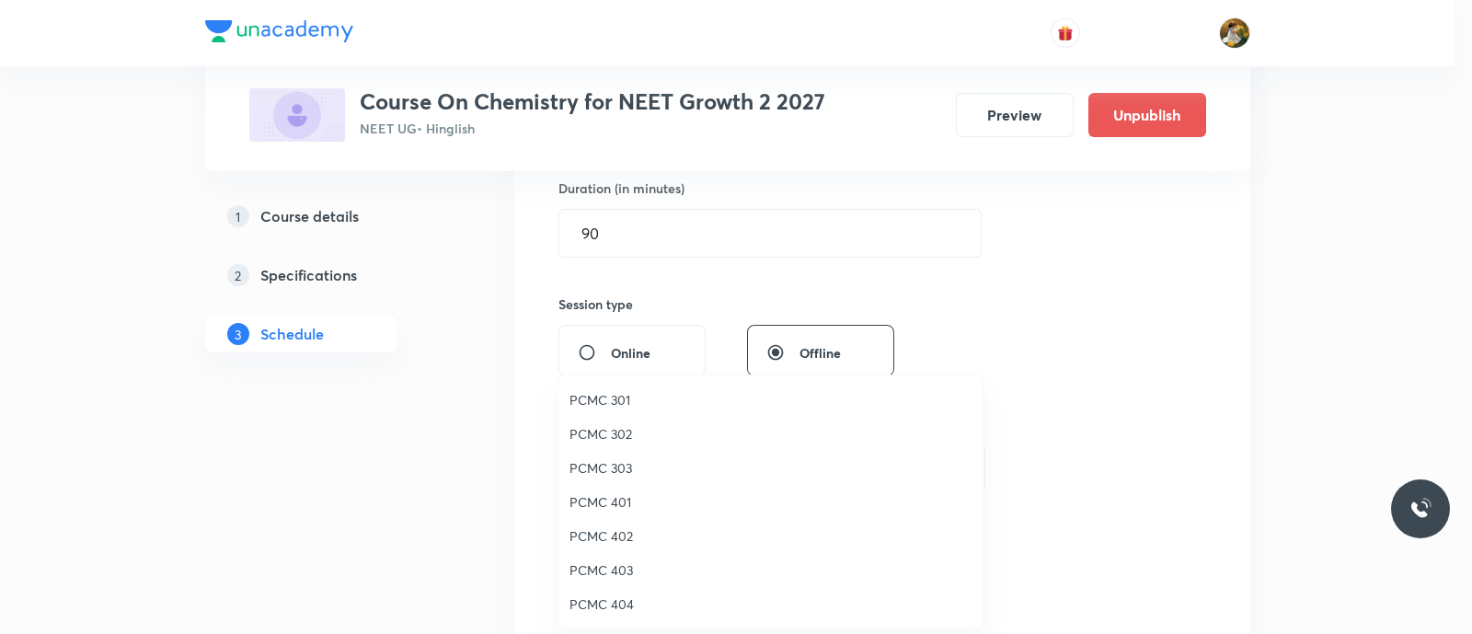
click at [625, 431] on span "PCMC 302" at bounding box center [770, 433] width 403 height 19
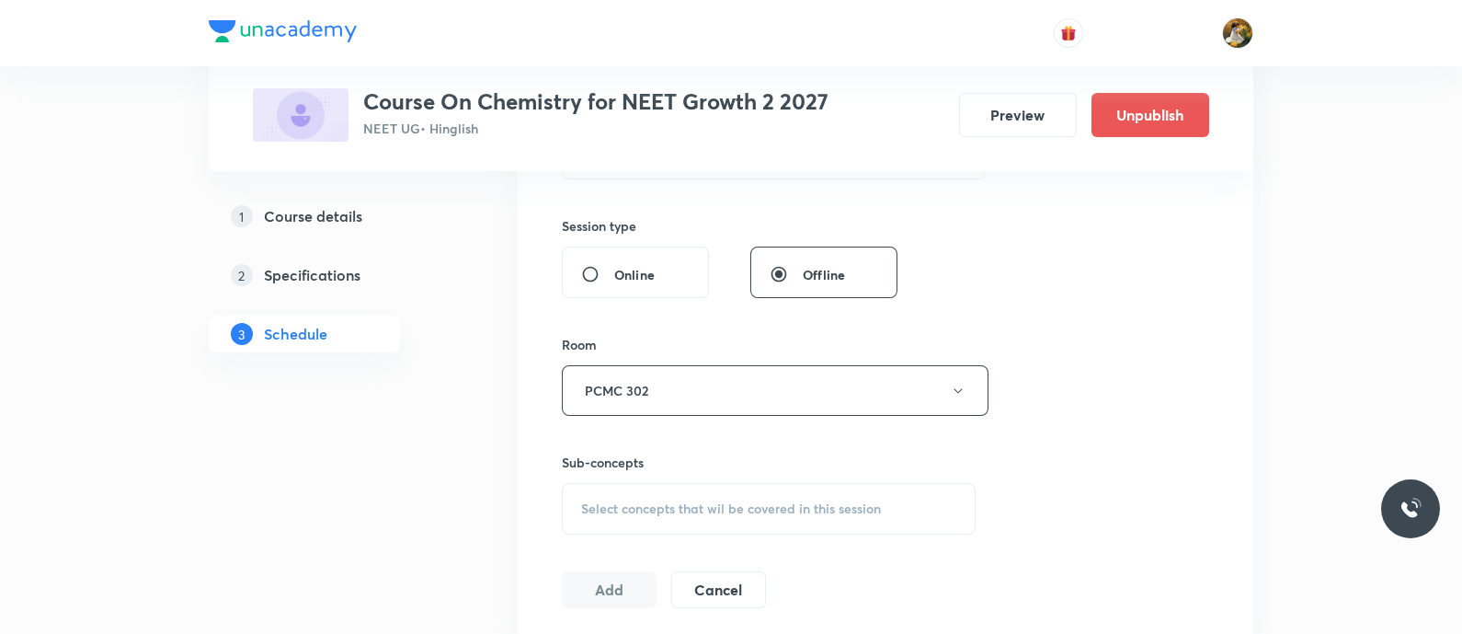
scroll to position [690, 0]
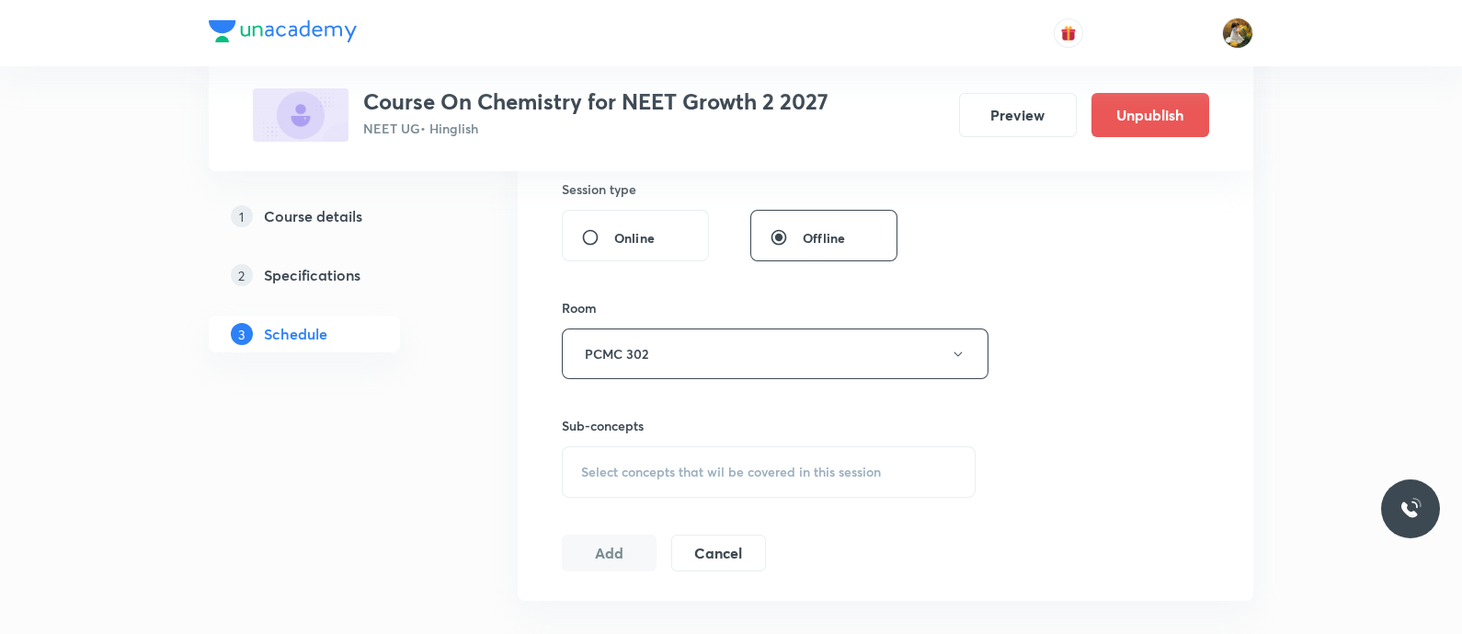
drag, startPoint x: 842, startPoint y: 482, endPoint x: 886, endPoint y: 470, distance: 45.7
click at [841, 483] on div "Select concepts that wil be covered in this session" at bounding box center [769, 472] width 414 height 52
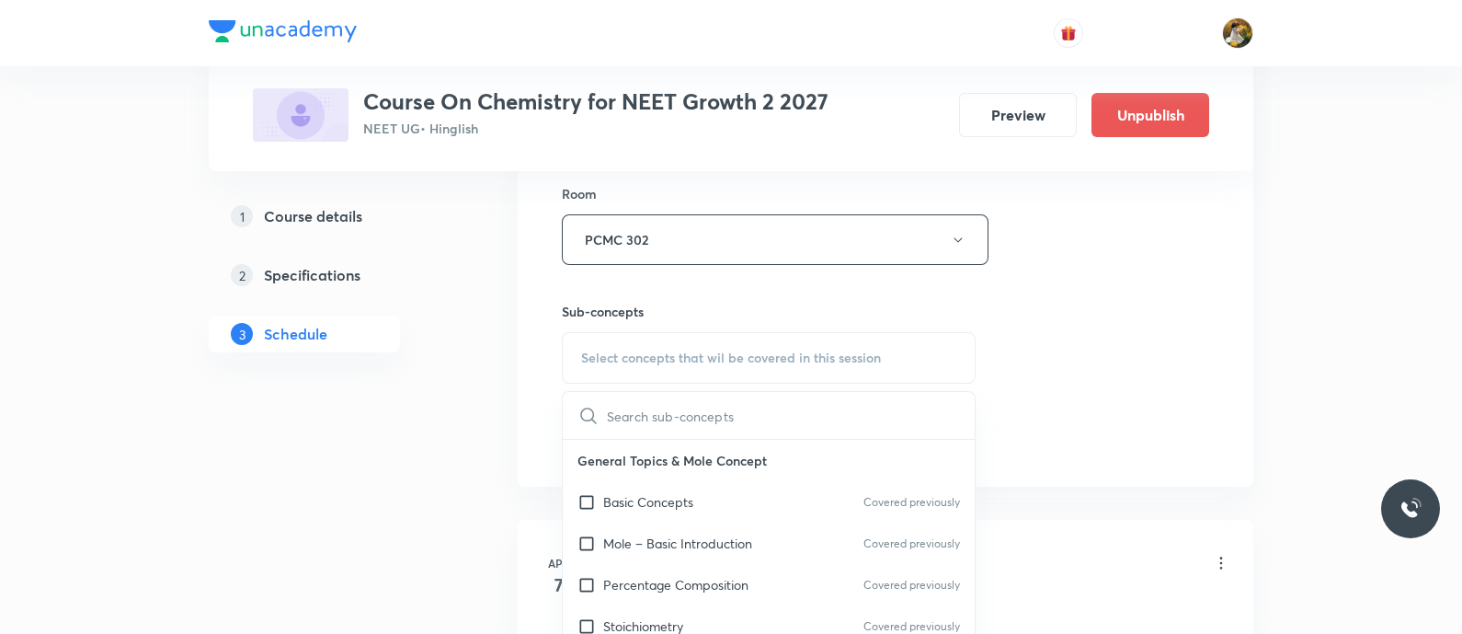
click at [749, 494] on div "Basic Concepts Covered previously" at bounding box center [769, 501] width 412 height 41
checkbox input "true"
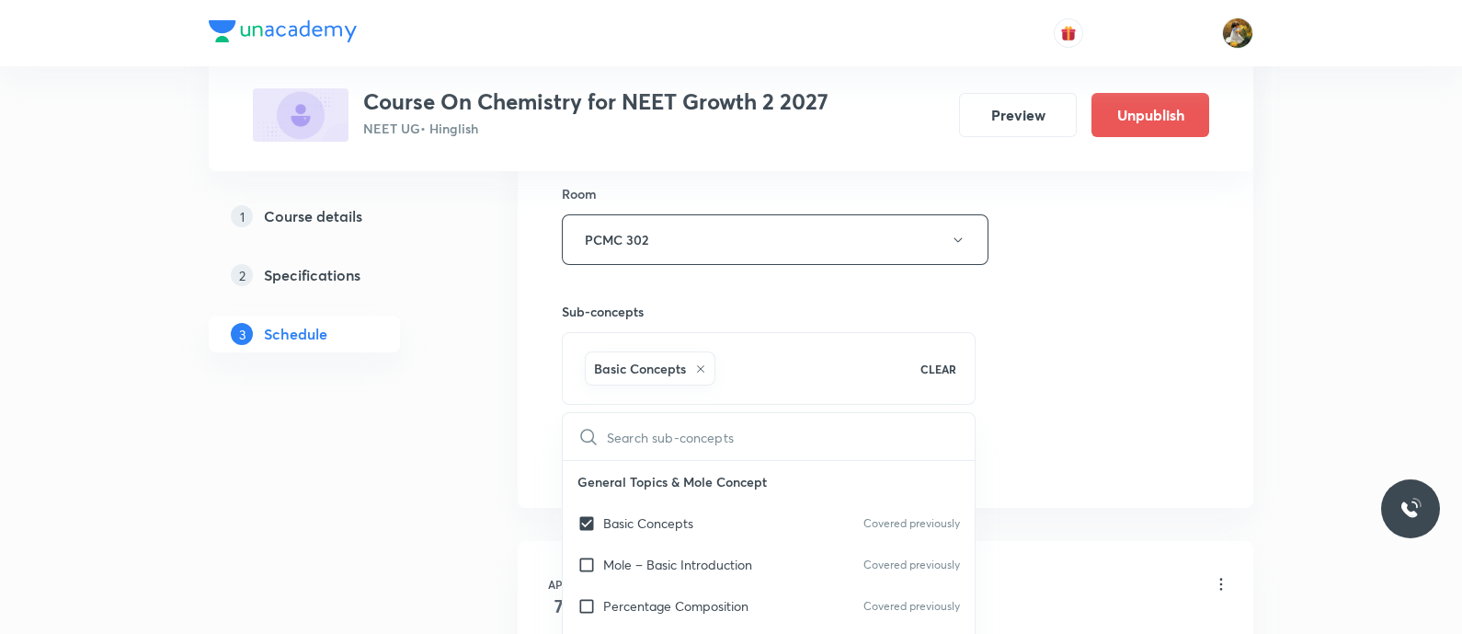
click at [1064, 367] on div "Session 59 Live class Session title 16/99 thermodynamics ​ Schedule for Sep 5, …" at bounding box center [885, 35] width 647 height 885
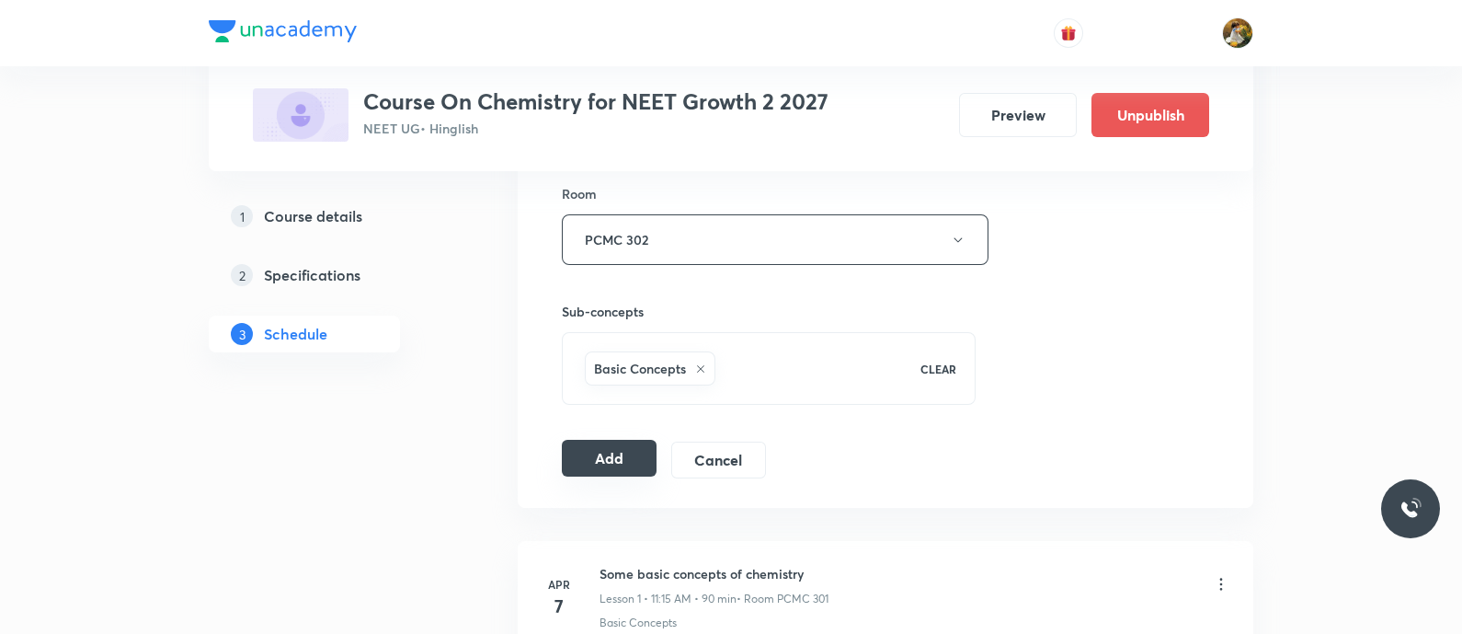
click at [624, 460] on button "Add" at bounding box center [609, 458] width 95 height 37
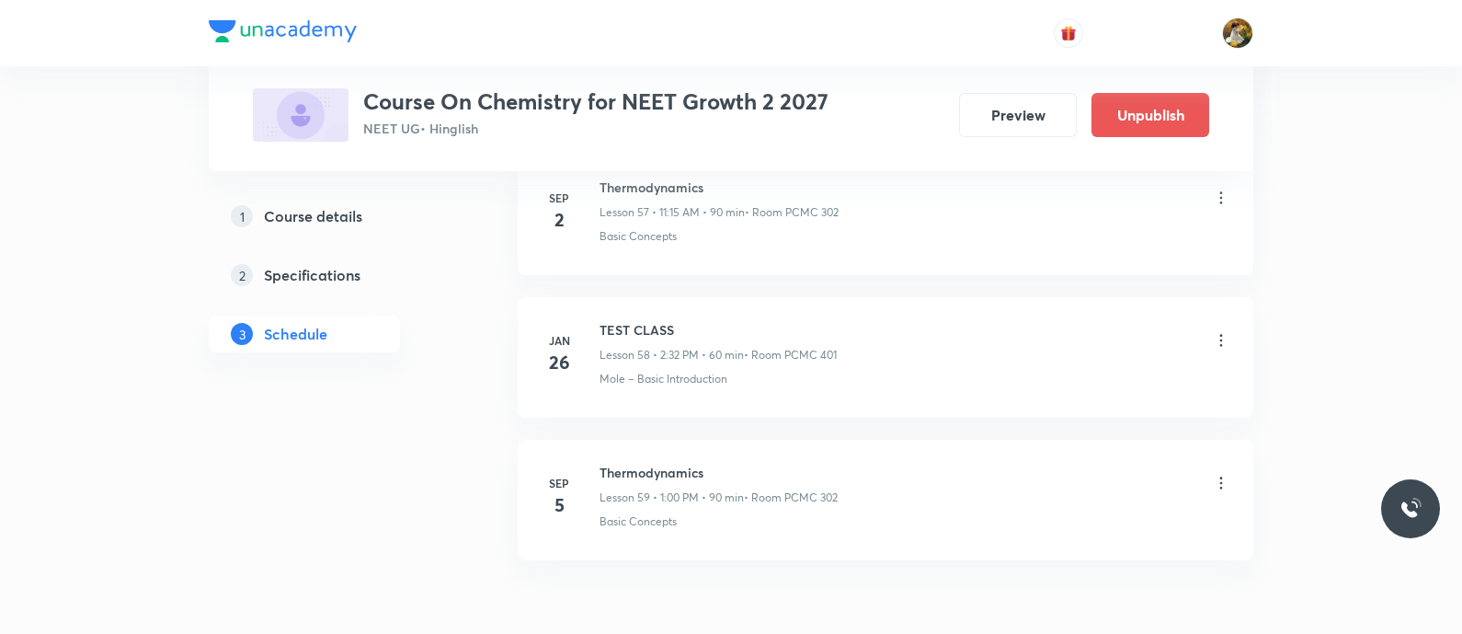
scroll to position [8271, 0]
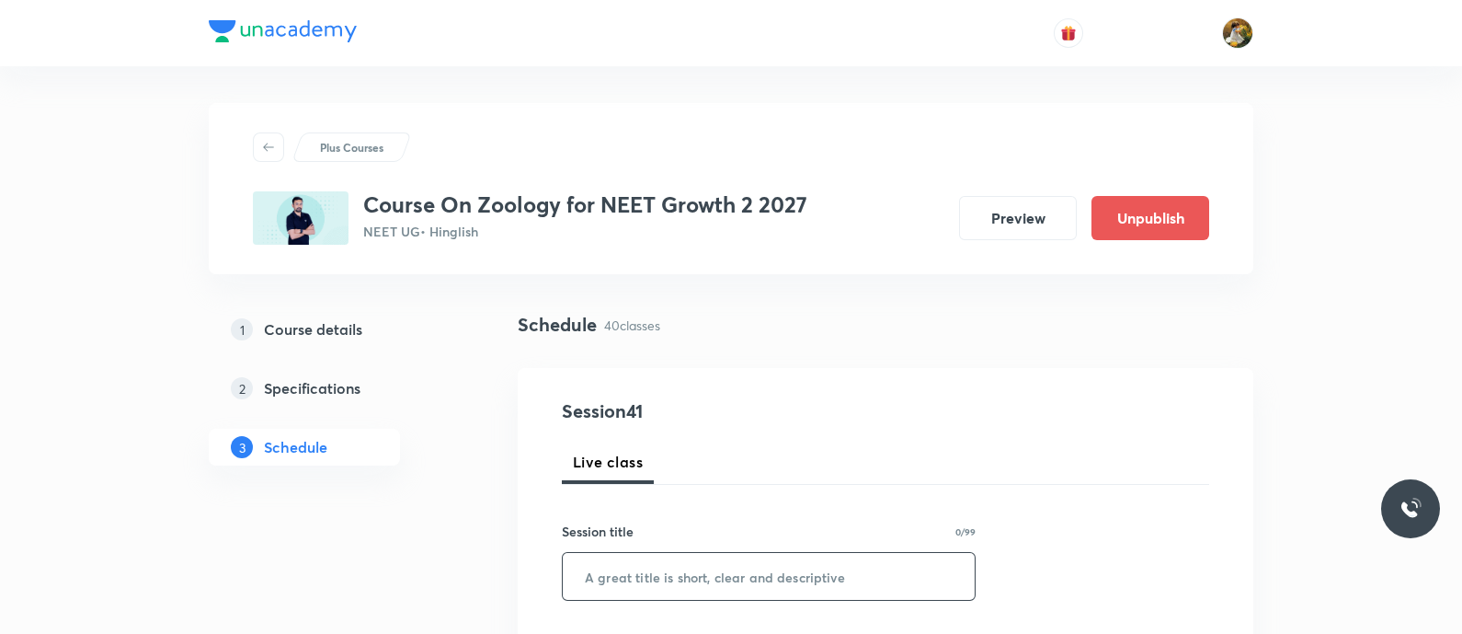
paste input "Breathing and Exchange of Gases"
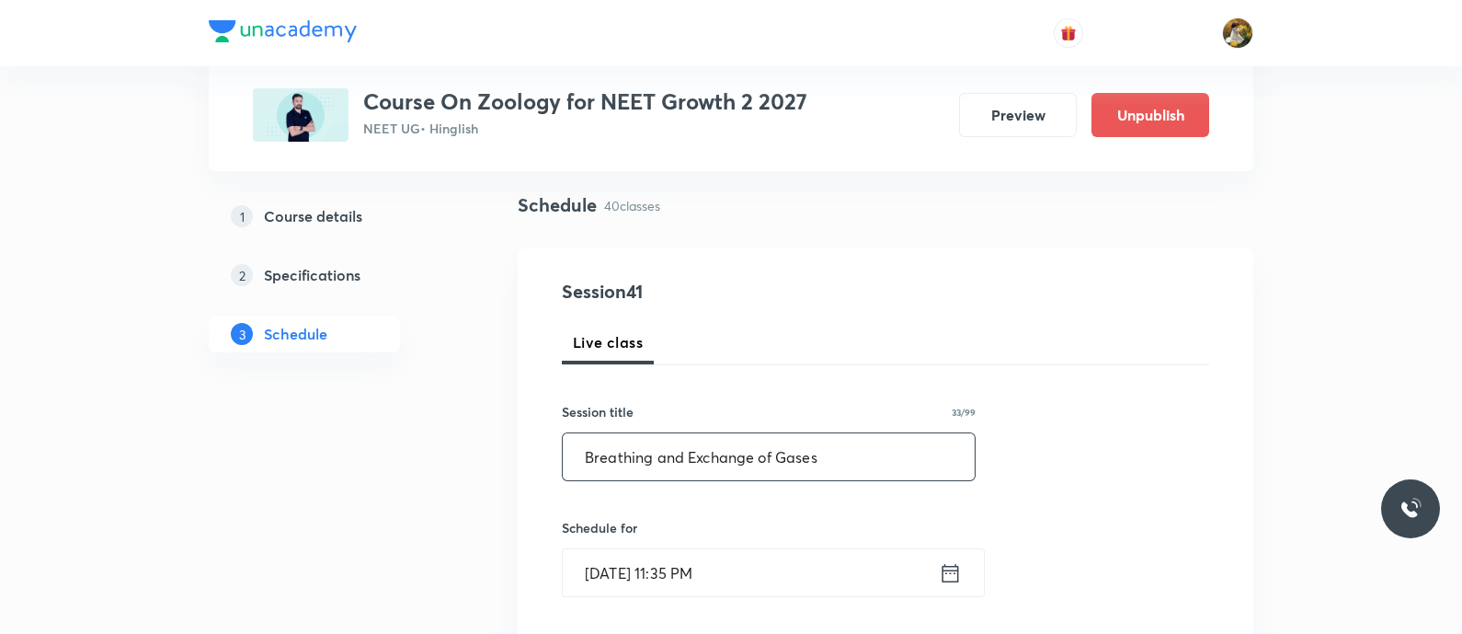
scroll to position [229, 0]
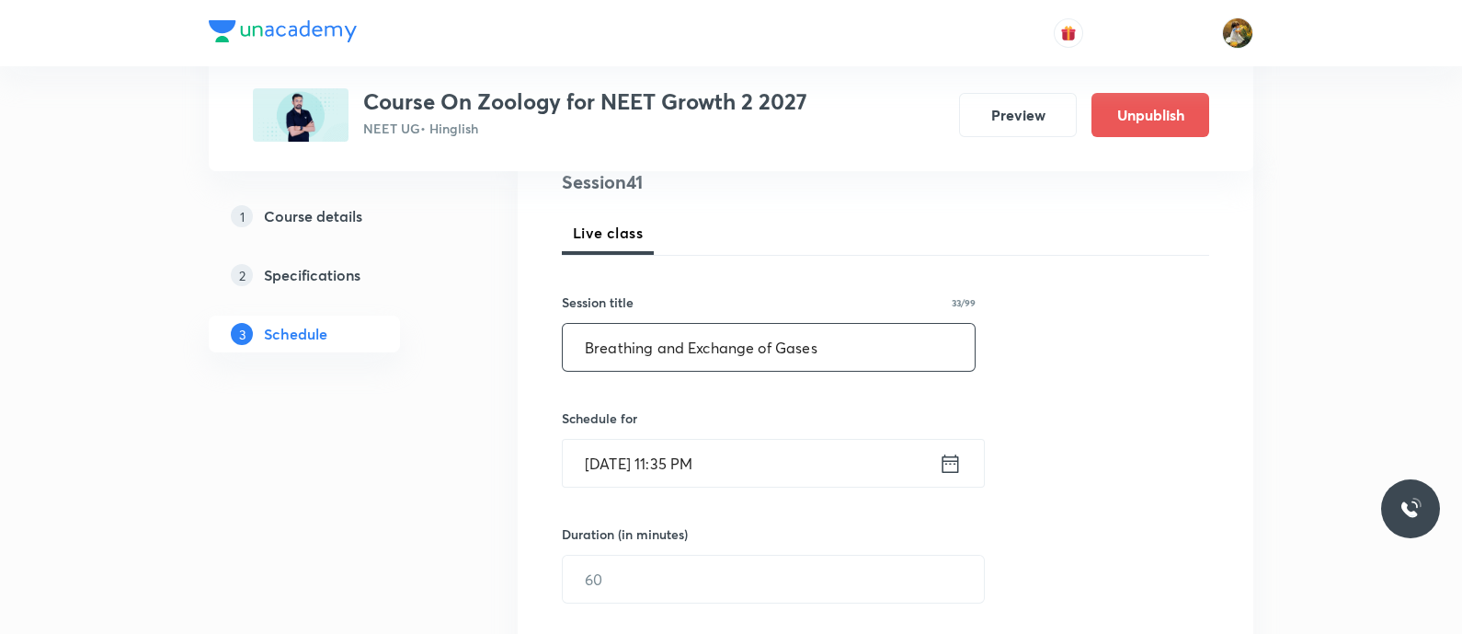
type input "Breathing and Exchange of Gases"
click at [795, 475] on input "[DATE] 11:35 PM" at bounding box center [751, 463] width 376 height 47
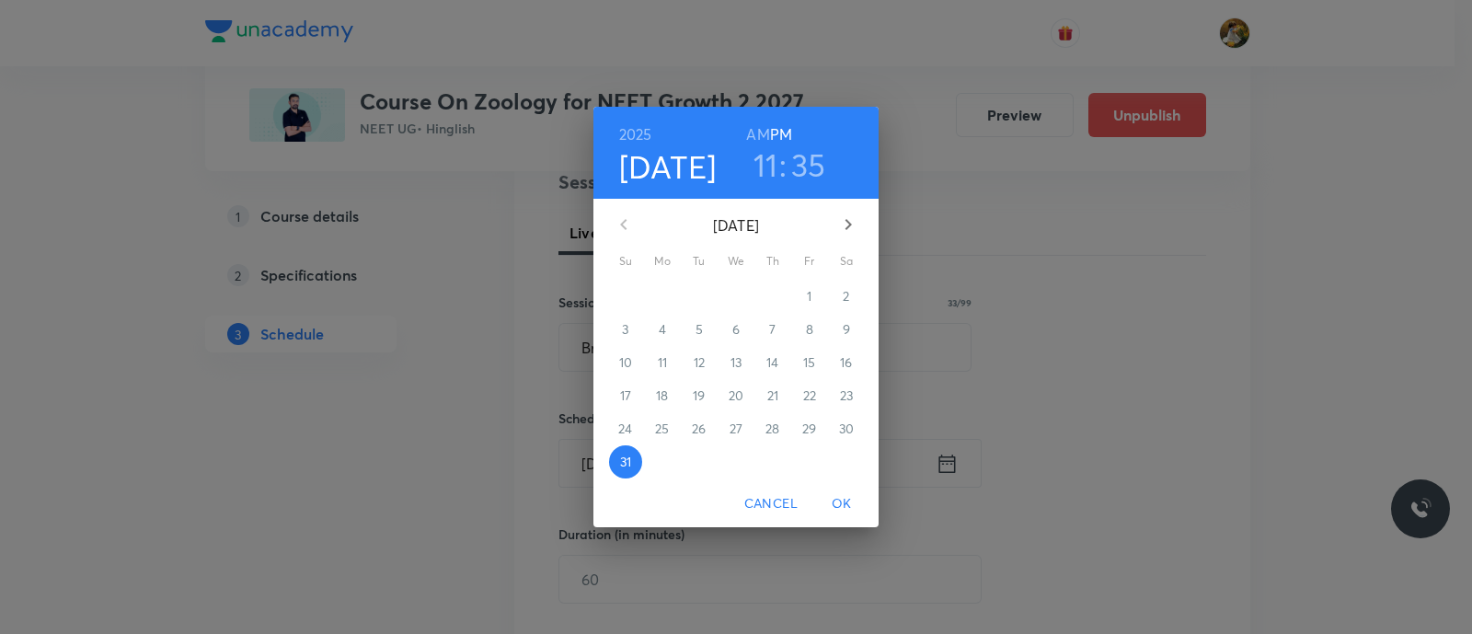
click at [853, 223] on icon "button" at bounding box center [848, 224] width 22 height 22
click at [704, 290] on span "2" at bounding box center [698, 296] width 33 height 18
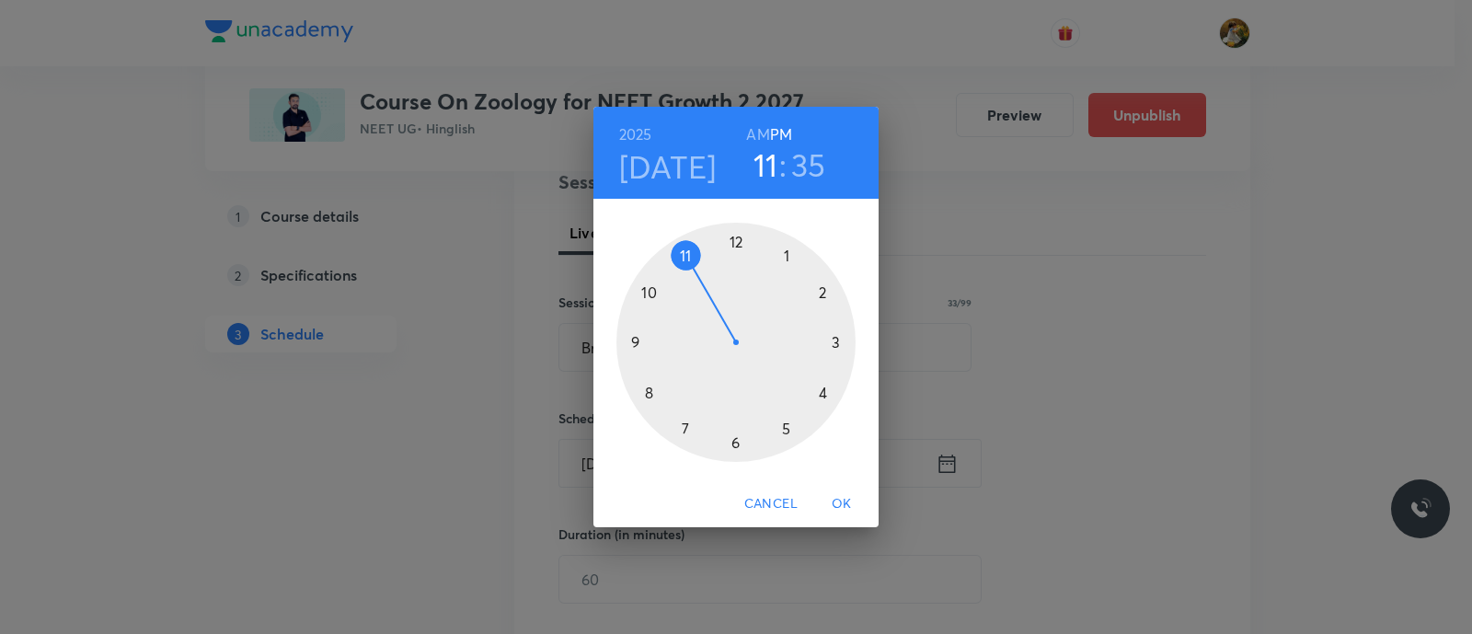
click at [787, 248] on div at bounding box center [735, 342] width 239 height 239
click at [731, 236] on div at bounding box center [735, 342] width 239 height 239
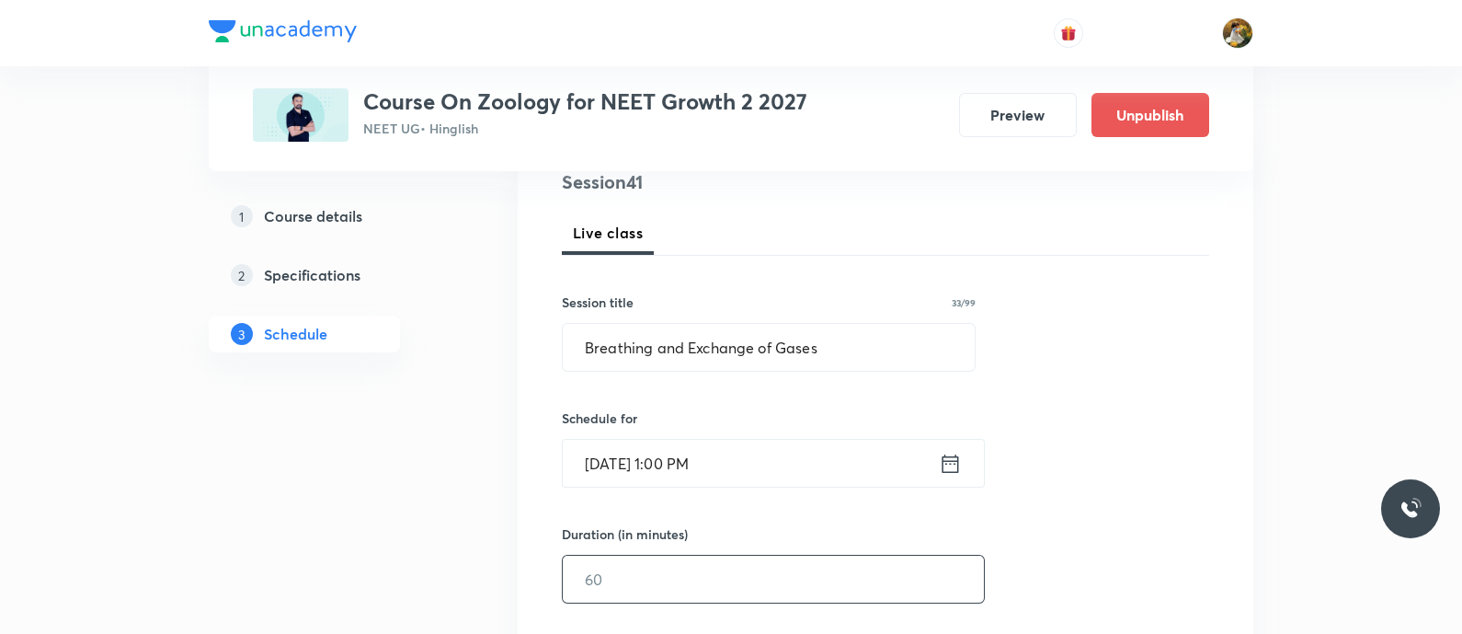
click at [713, 583] on input "text" at bounding box center [773, 579] width 421 height 47
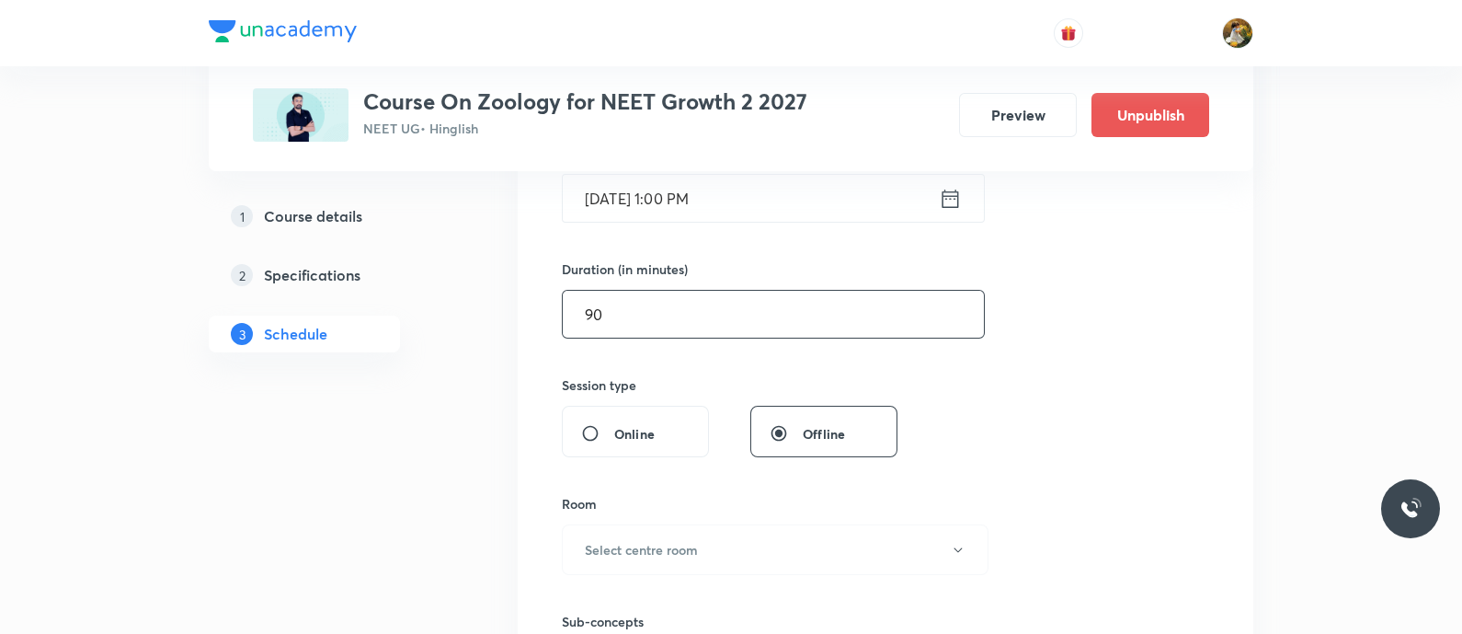
scroll to position [575, 0]
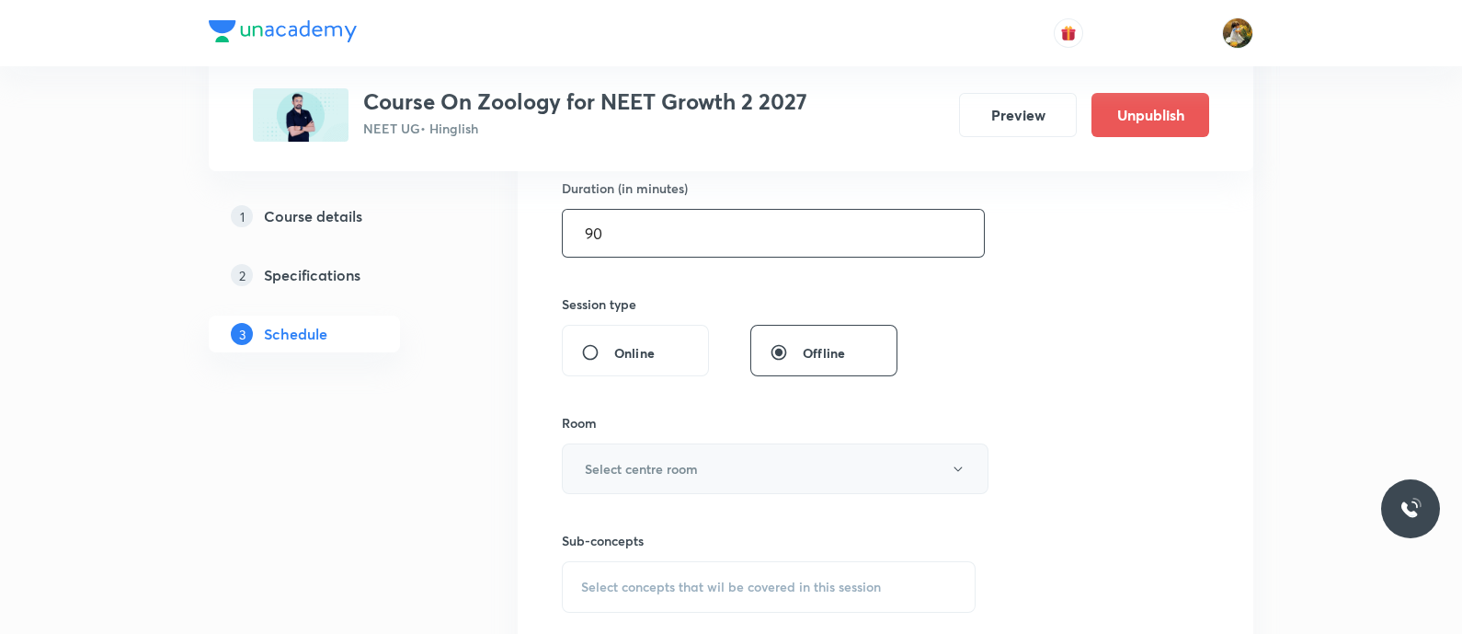
type input "90"
click at [773, 466] on button "Select centre room" at bounding box center [775, 468] width 427 height 51
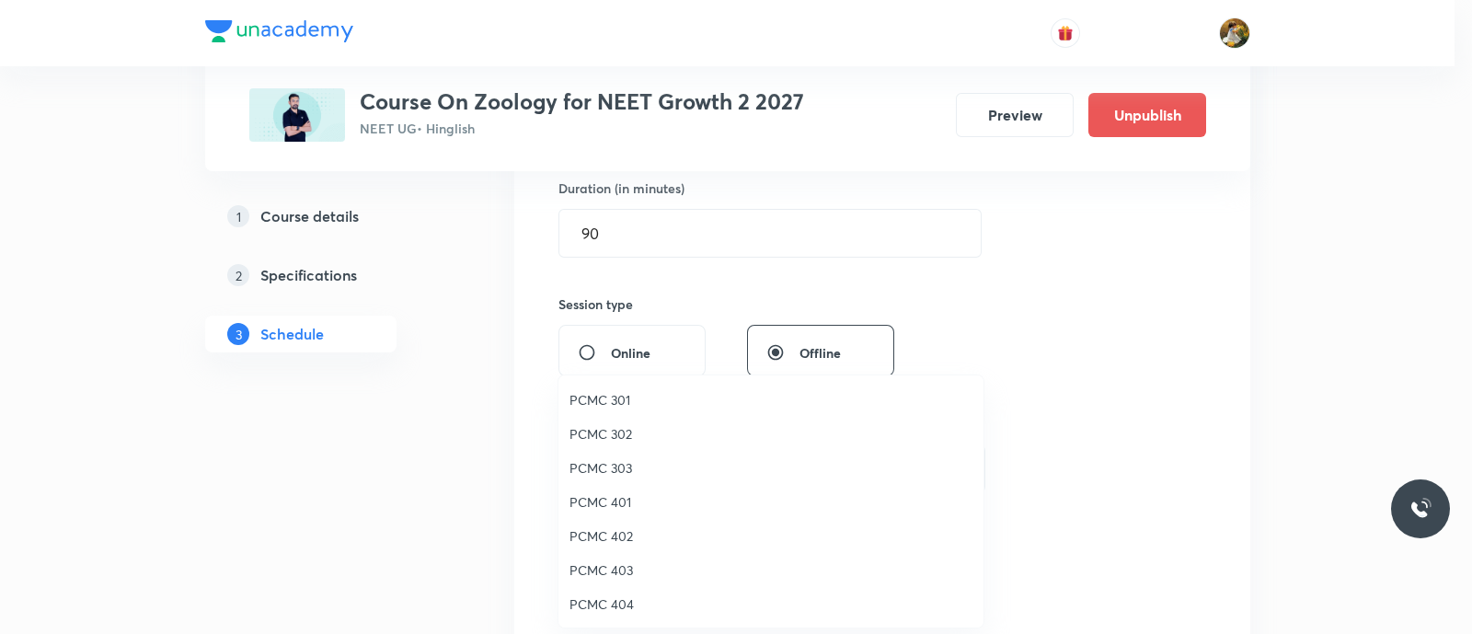
click at [628, 425] on span "PCMC 302" at bounding box center [770, 433] width 403 height 19
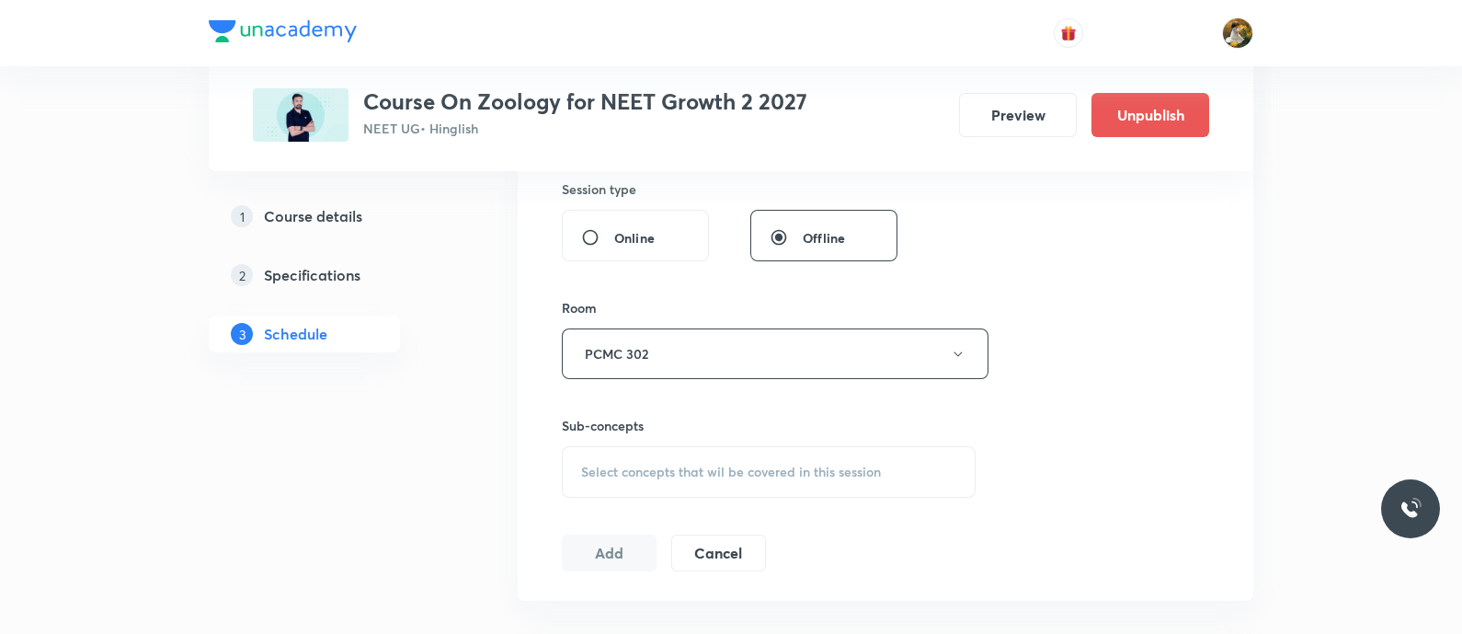
click at [891, 477] on div "Select concepts that wil be covered in this session" at bounding box center [769, 472] width 414 height 52
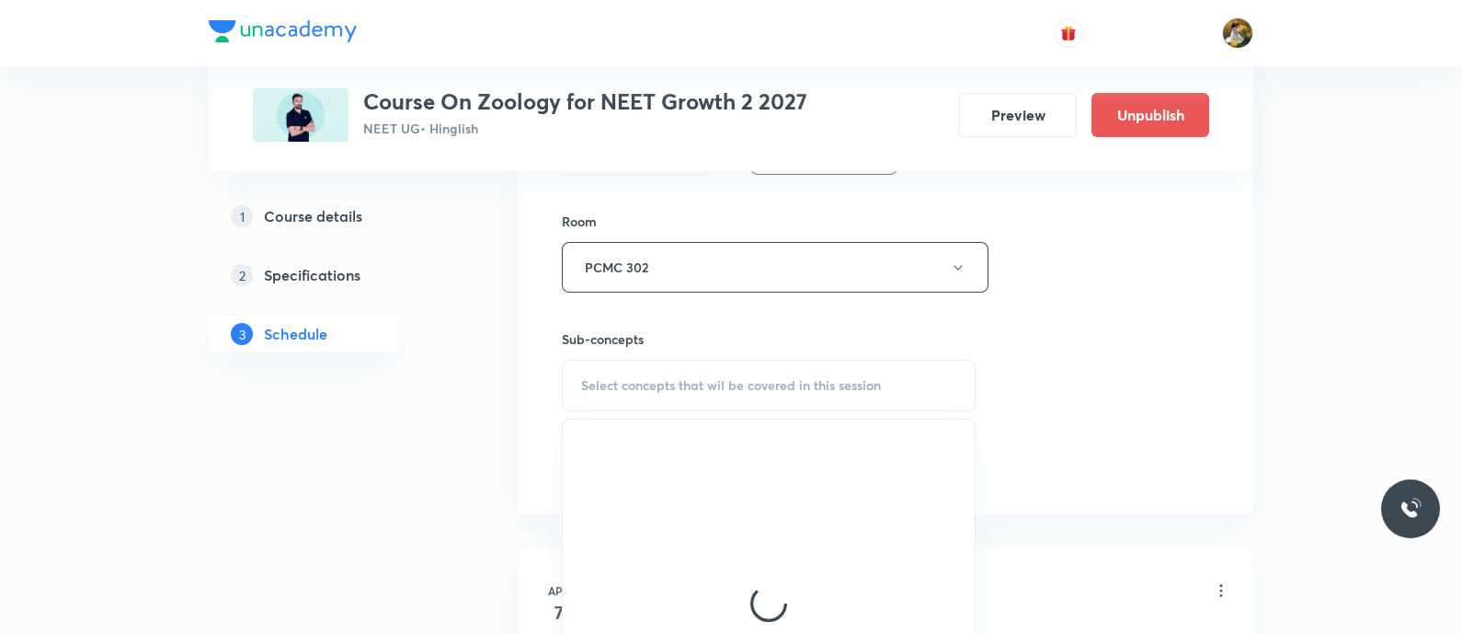
scroll to position [919, 0]
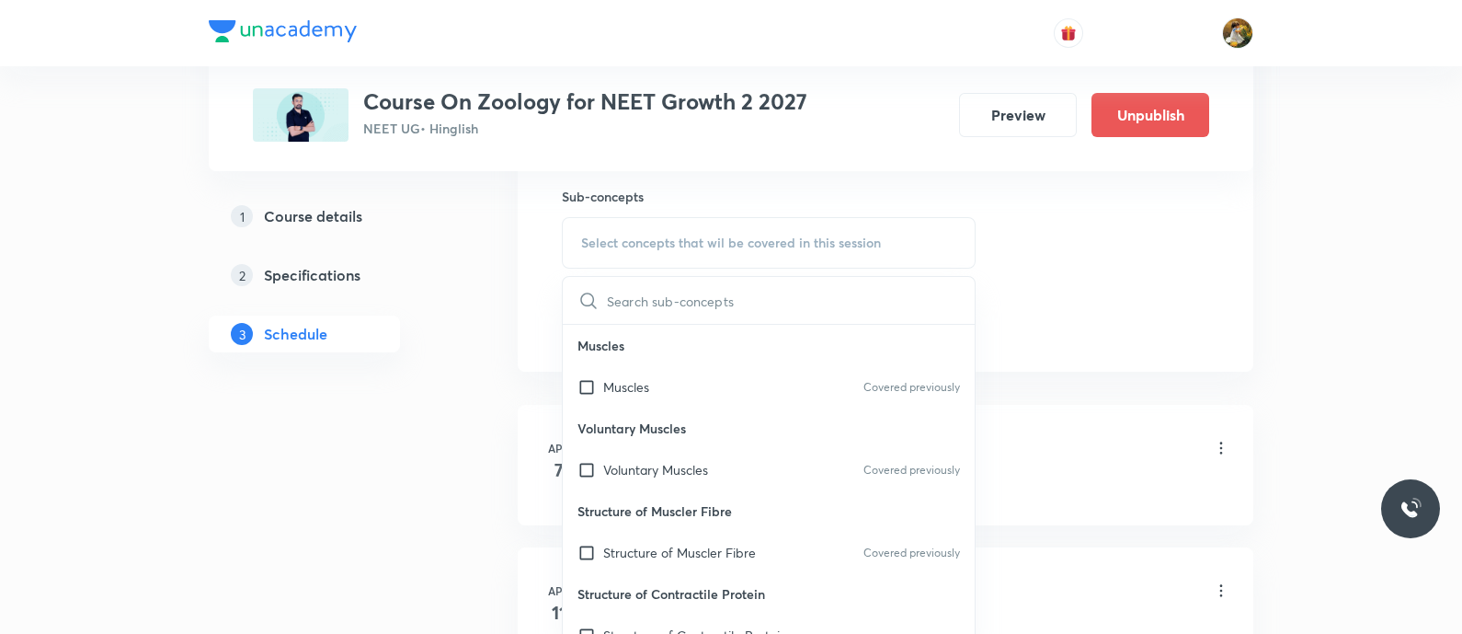
click at [690, 378] on div "Muscles Covered previously" at bounding box center [769, 386] width 412 height 41
checkbox input "true"
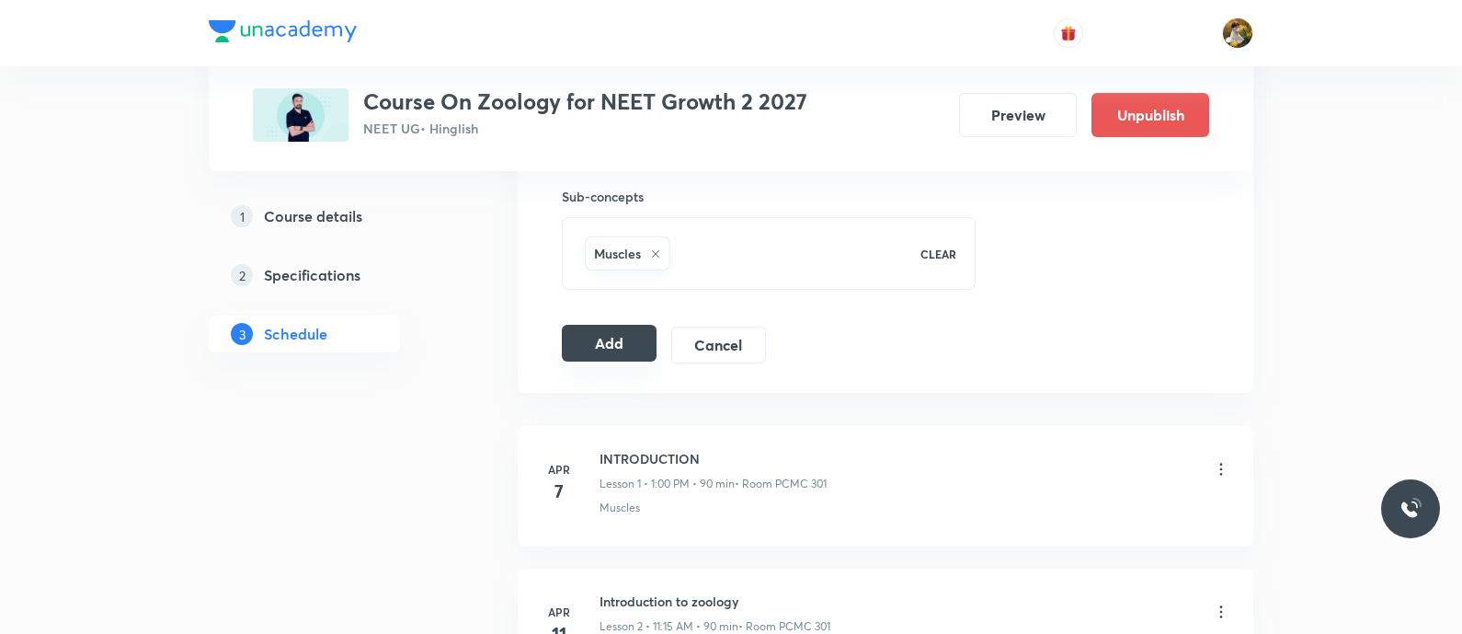
click at [575, 349] on button "Add" at bounding box center [609, 343] width 95 height 37
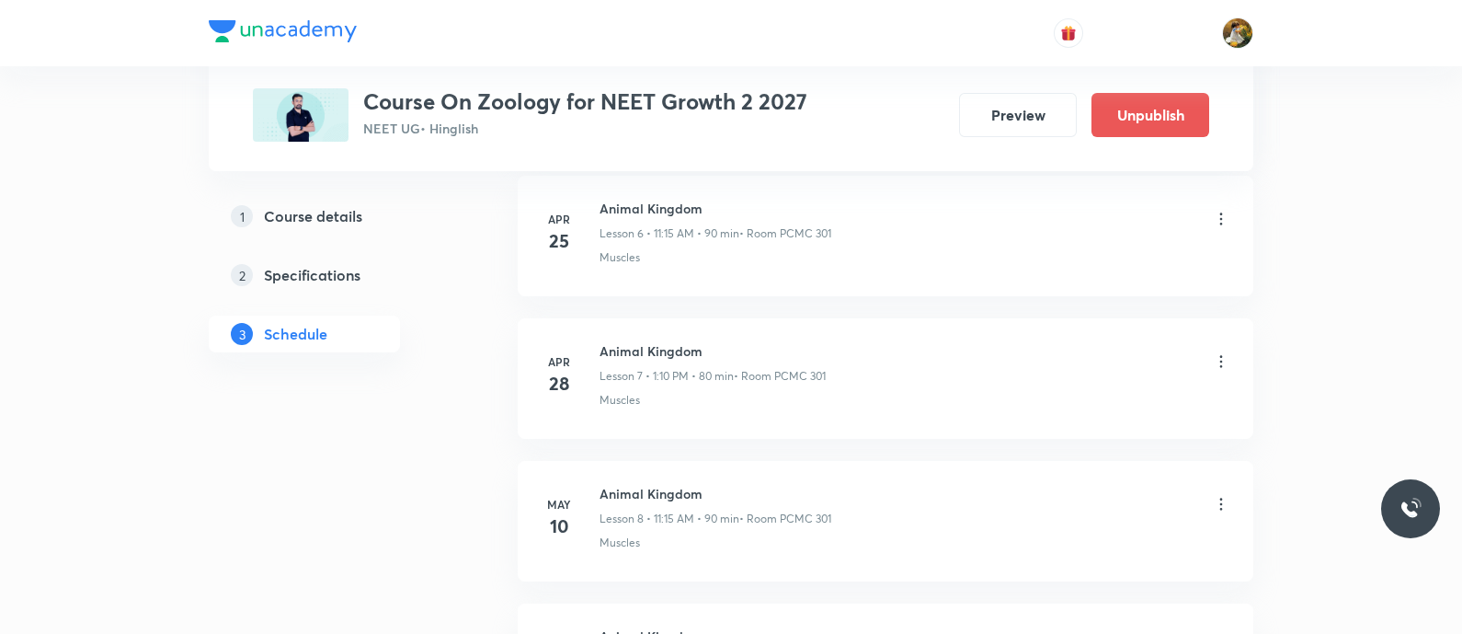
scroll to position [0, 0]
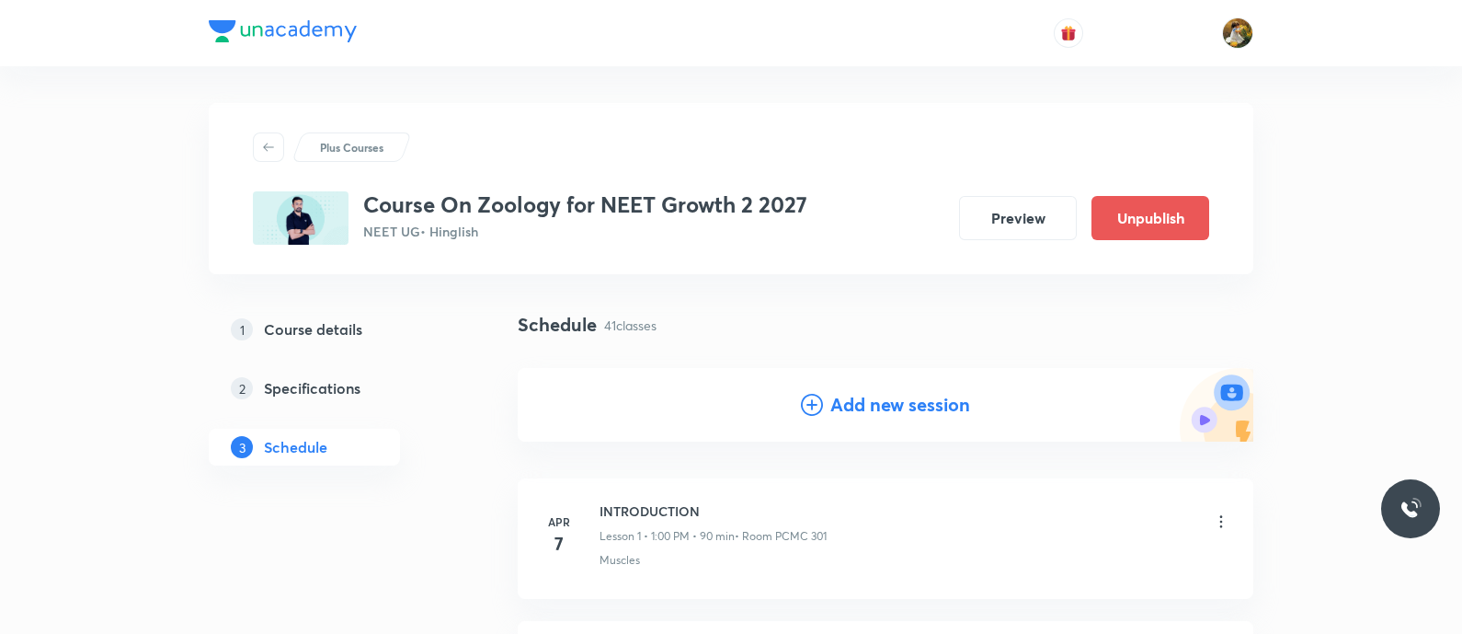
click at [924, 396] on h4 "Add new session" at bounding box center [900, 405] width 140 height 28
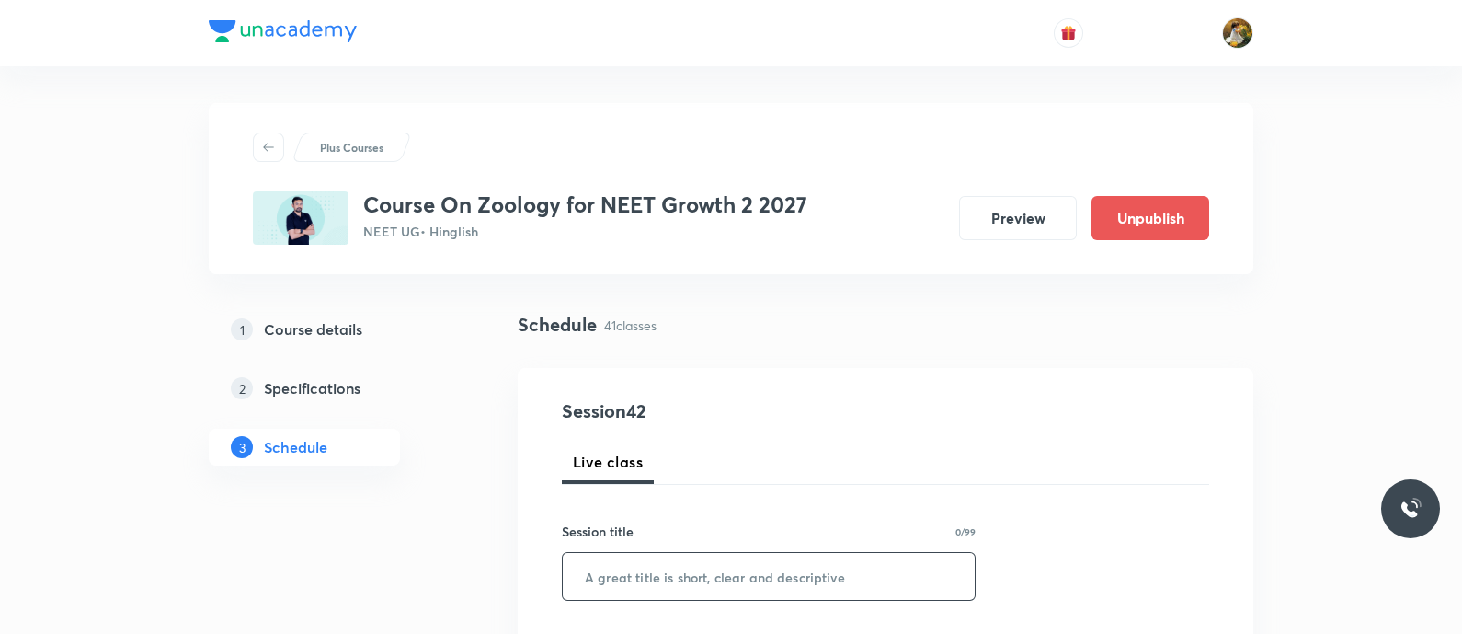
paste input "Breathing and Exchange of Gases"
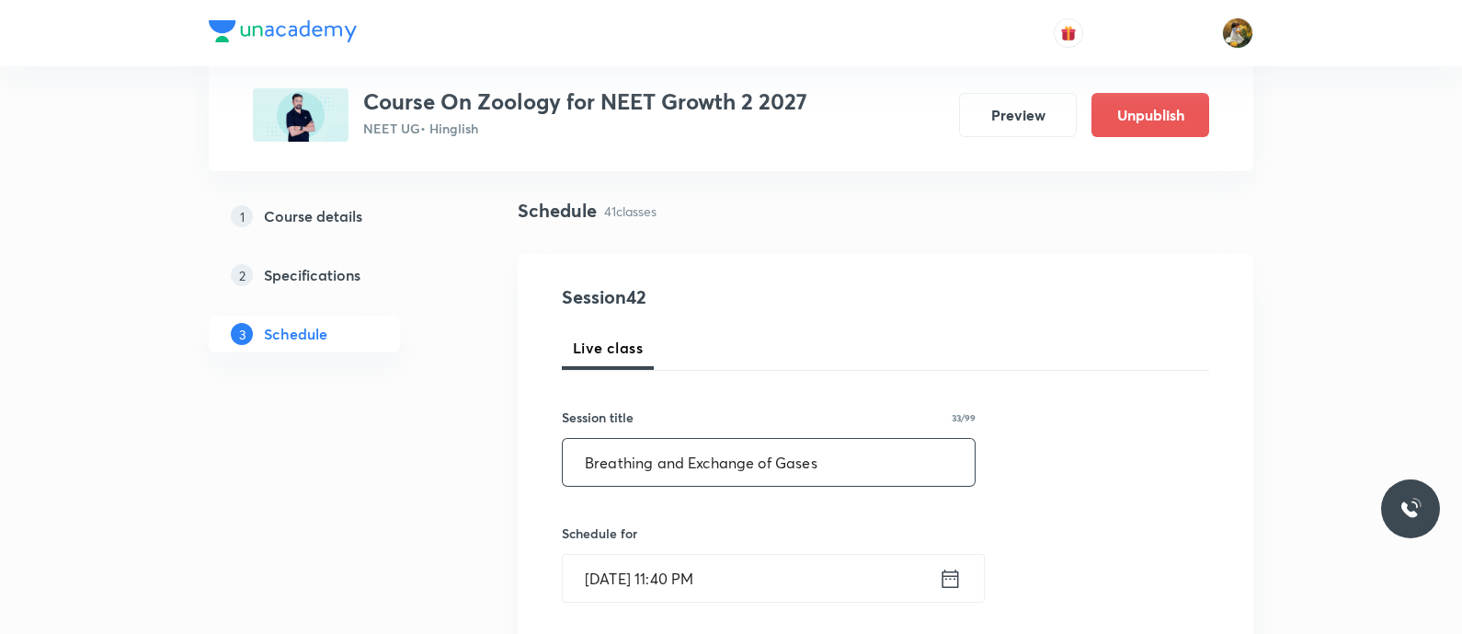
scroll to position [229, 0]
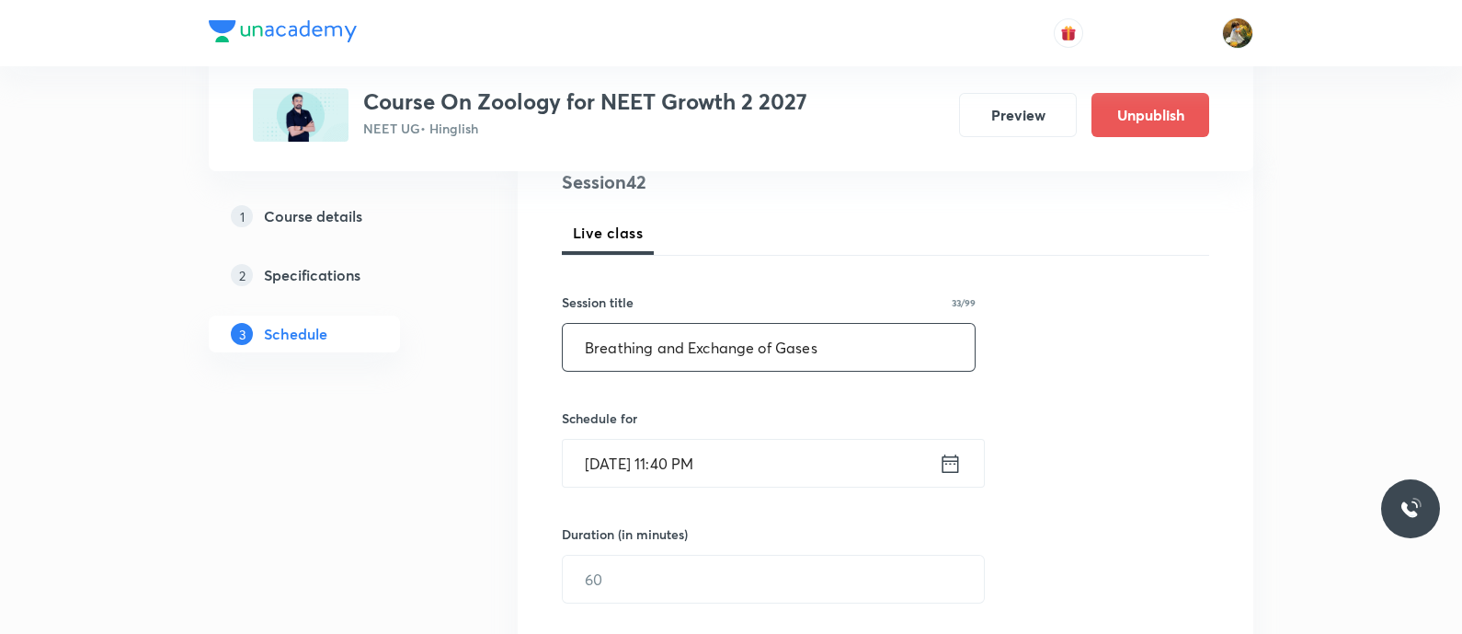
type input "Breathing and Exchange of Gases"
click at [746, 454] on input "[DATE] 11:40 PM" at bounding box center [751, 463] width 376 height 47
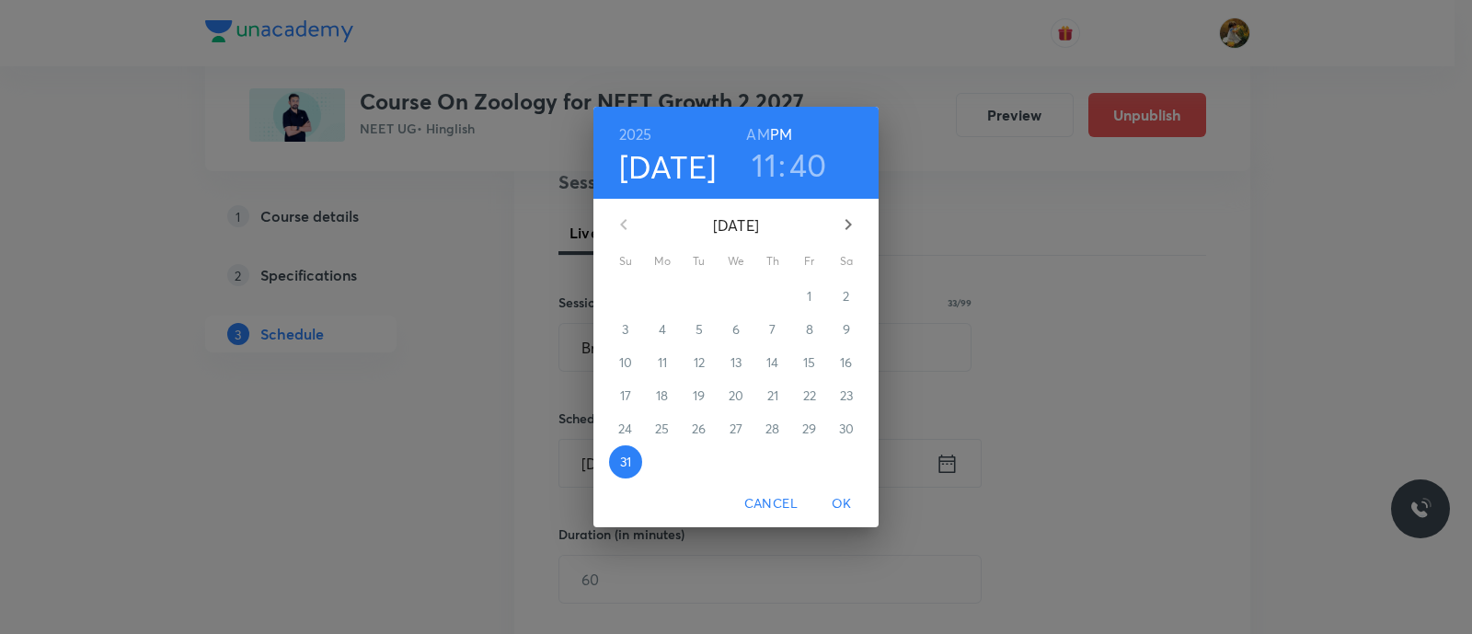
click at [1120, 272] on div "[DATE] 11 : 40 AM PM [DATE] Su Mo Tu We Th Fr Sa 27 28 29 30 31 1 2 3 4 5 6 7 8…" at bounding box center [736, 317] width 1472 height 634
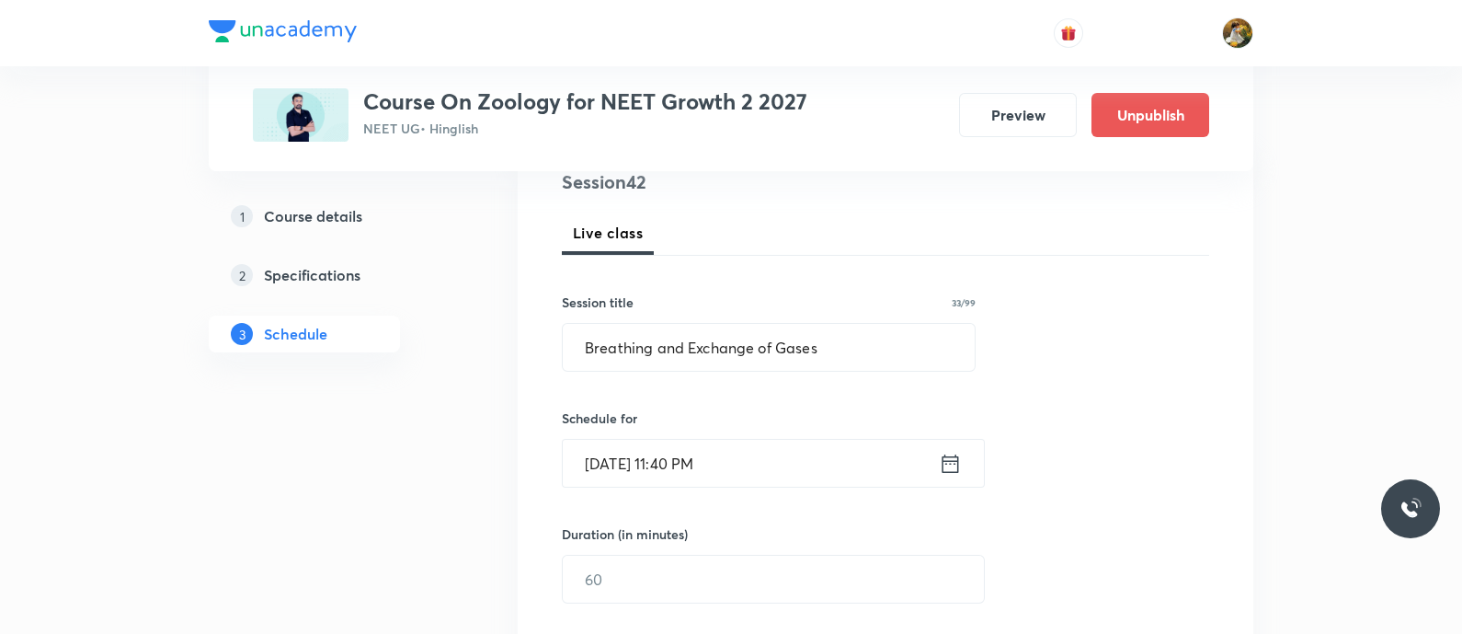
drag, startPoint x: 768, startPoint y: 463, endPoint x: 625, endPoint y: 447, distance: 143.4
click at [625, 447] on input "[DATE] 11:40 PM" at bounding box center [751, 463] width 376 height 47
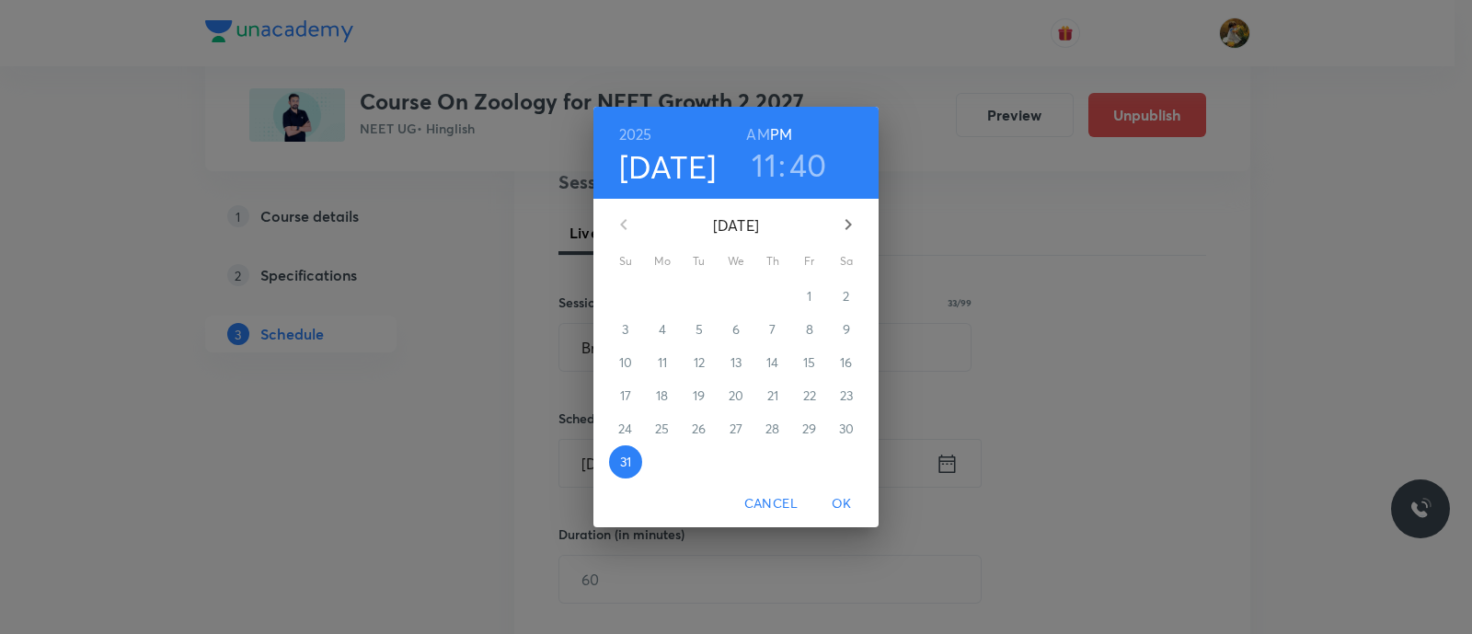
click at [853, 223] on icon "button" at bounding box center [848, 224] width 22 height 22
click at [767, 293] on span "4" at bounding box center [772, 296] width 33 height 18
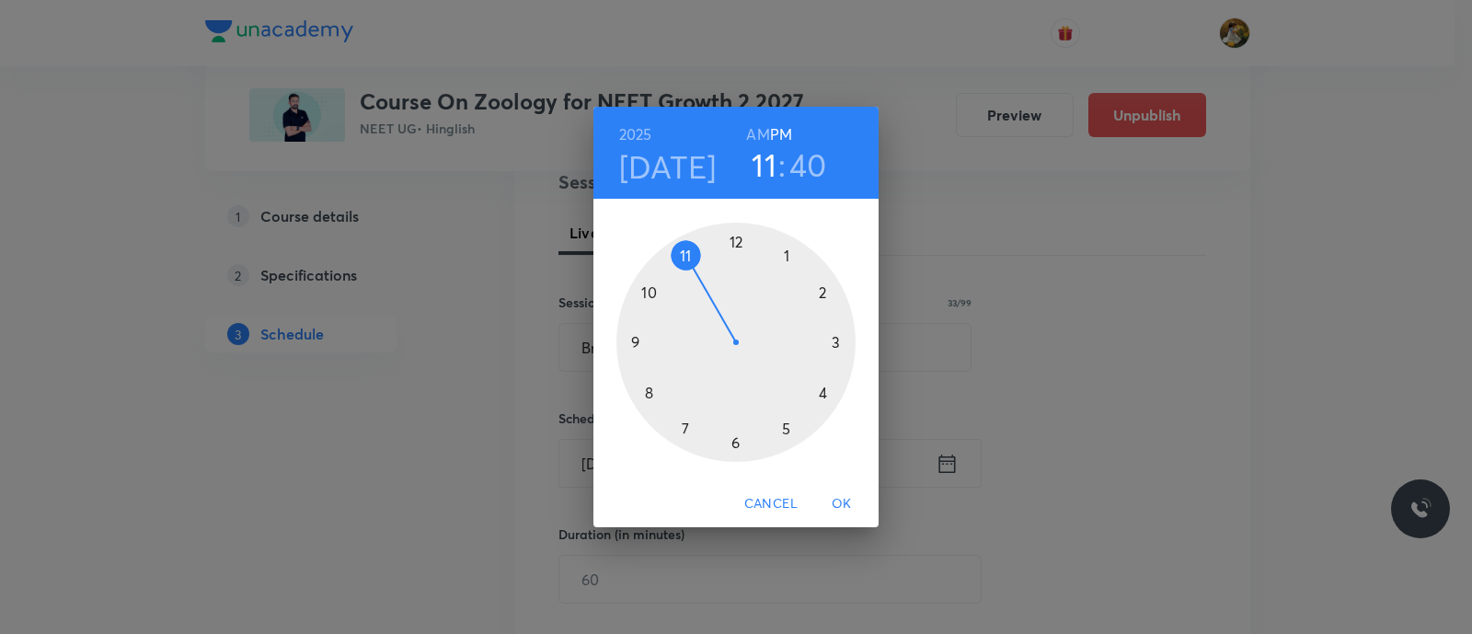
drag, startPoint x: 683, startPoint y: 258, endPoint x: 750, endPoint y: 208, distance: 83.3
click at [683, 258] on div at bounding box center [735, 342] width 239 height 239
click at [746, 132] on div "2025 Sep 4 11 : 40 AM PM" at bounding box center [736, 152] width 256 height 63
click at [759, 131] on h6 "AM" at bounding box center [757, 134] width 23 height 26
click at [834, 344] on div at bounding box center [735, 342] width 239 height 239
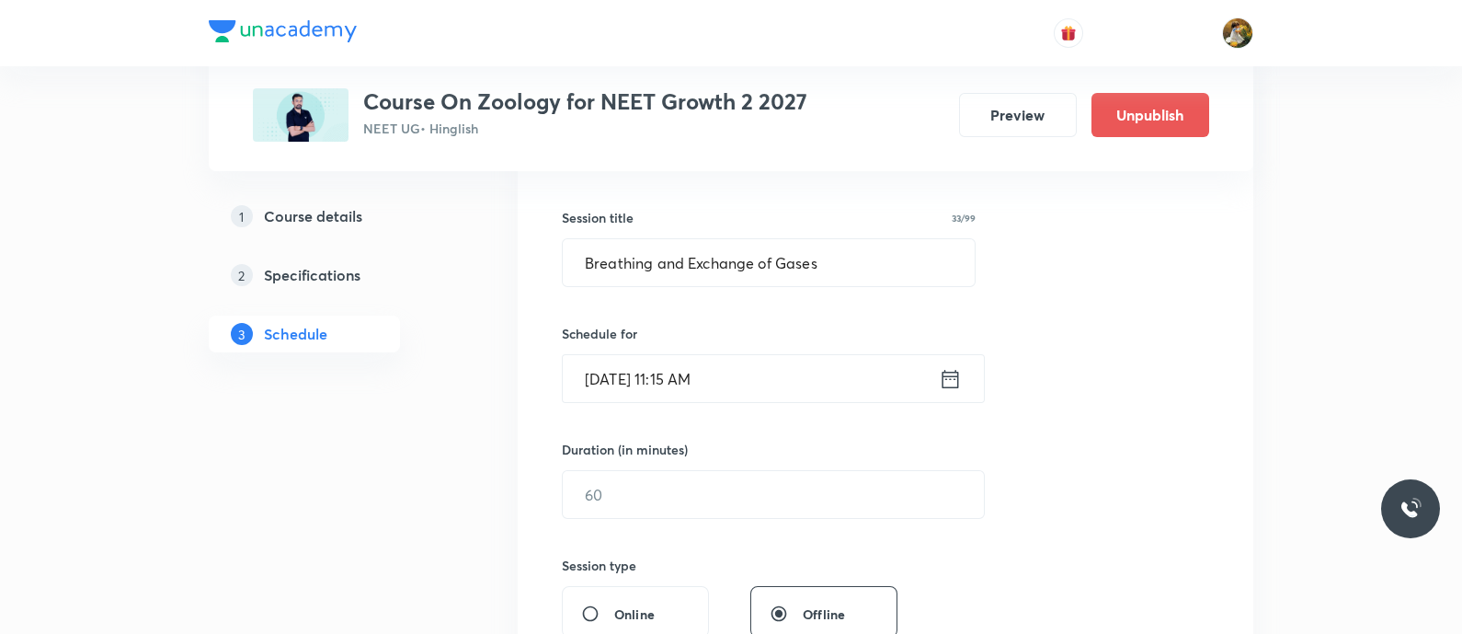
scroll to position [345, 0]
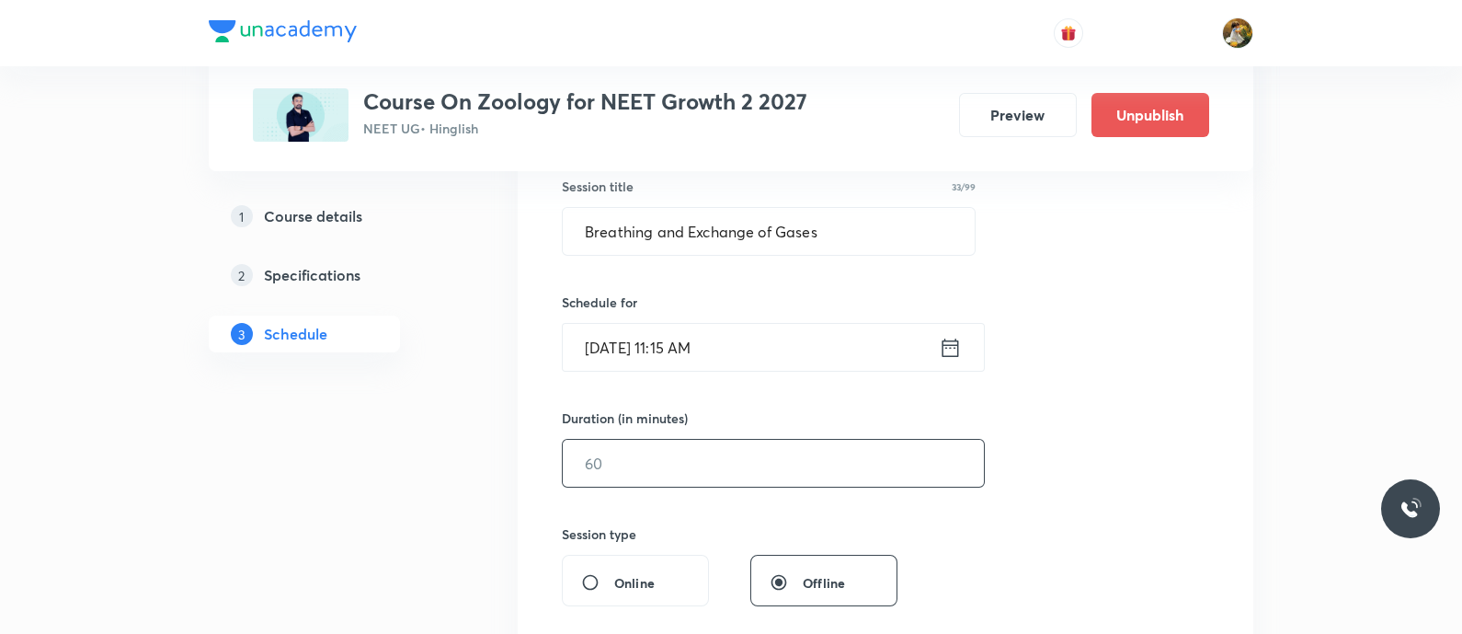
click at [728, 467] on input "text" at bounding box center [773, 463] width 421 height 47
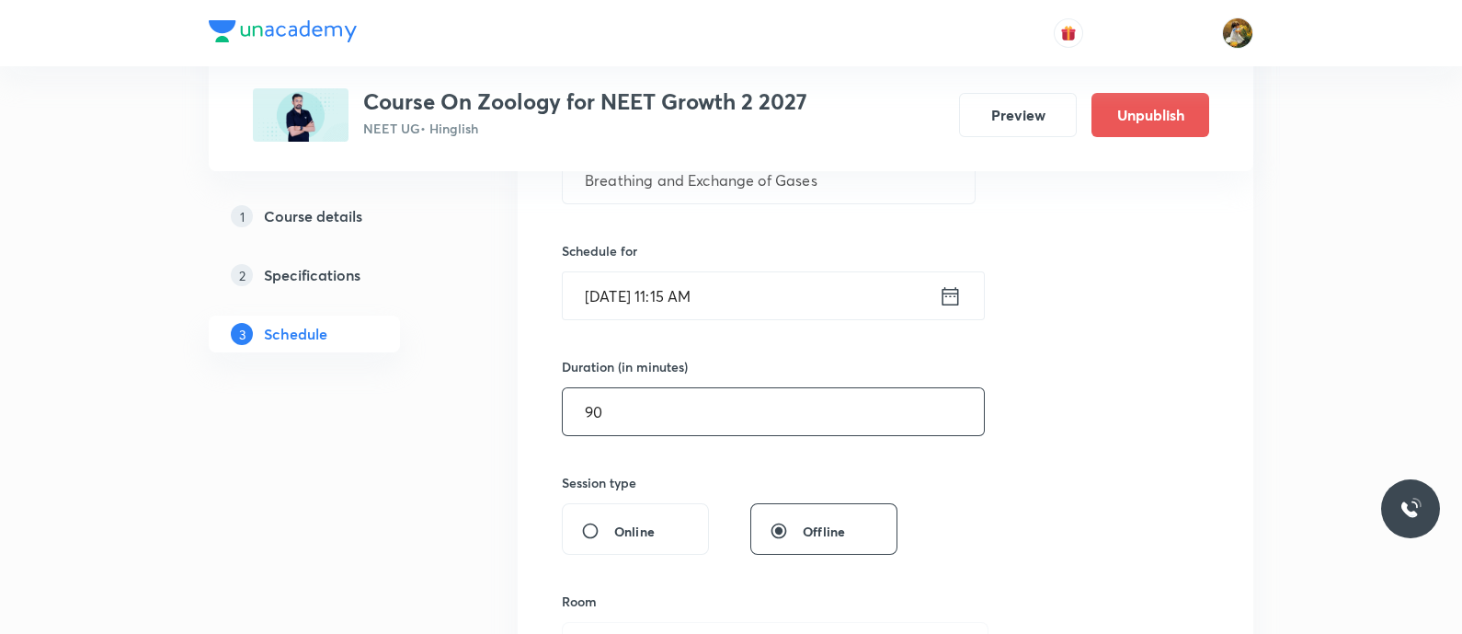
scroll to position [459, 0]
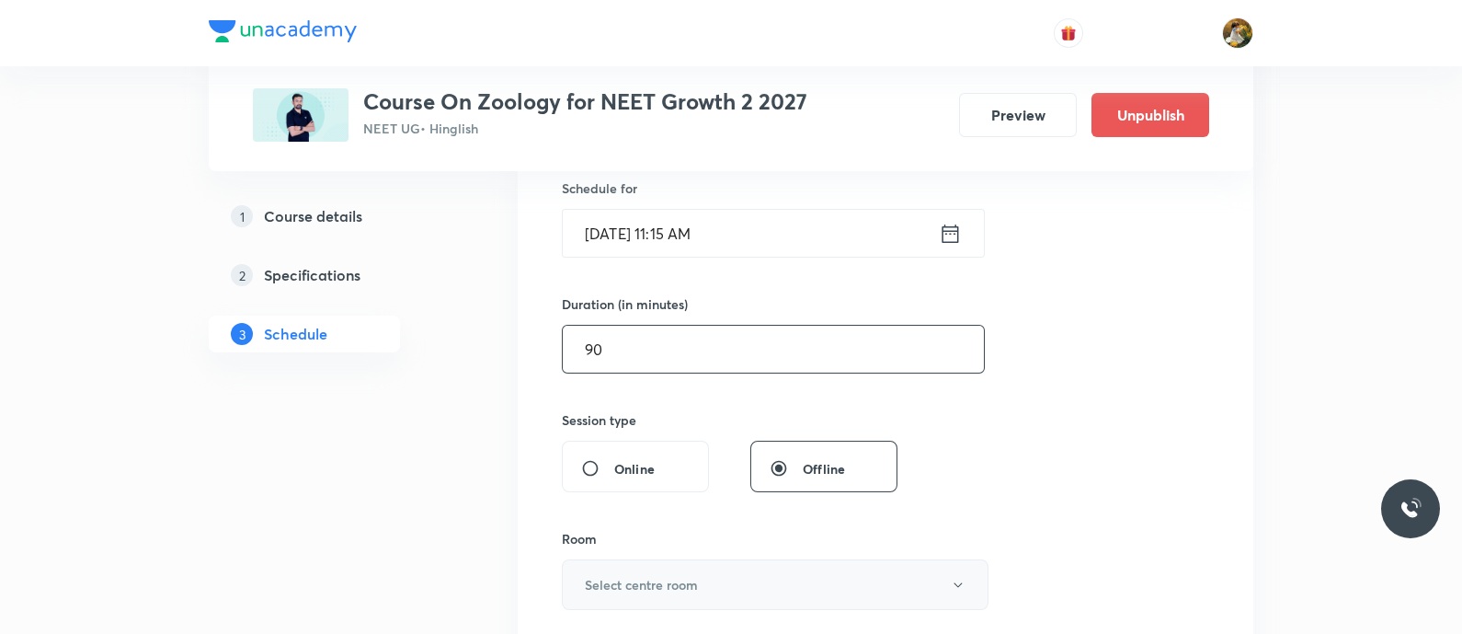
type input "90"
click at [700, 581] on button "Select centre room" at bounding box center [775, 584] width 427 height 51
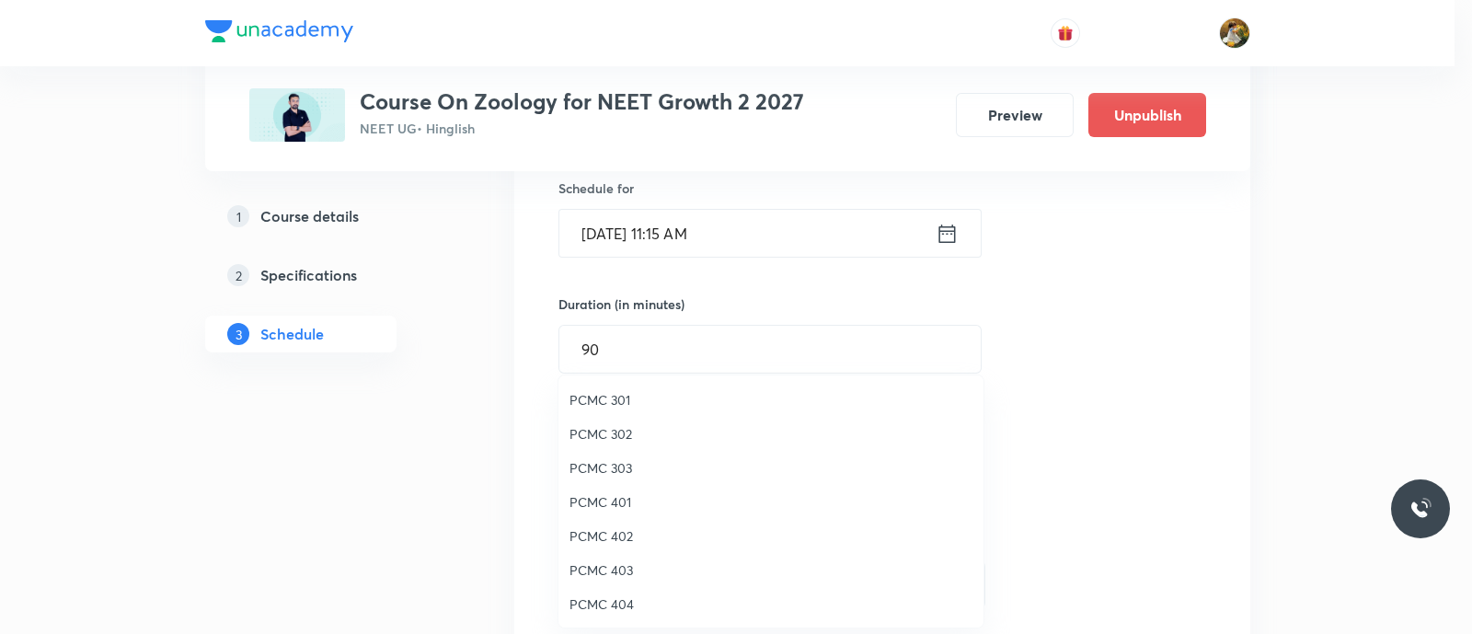
click at [619, 424] on span "PCMC 302" at bounding box center [770, 433] width 403 height 19
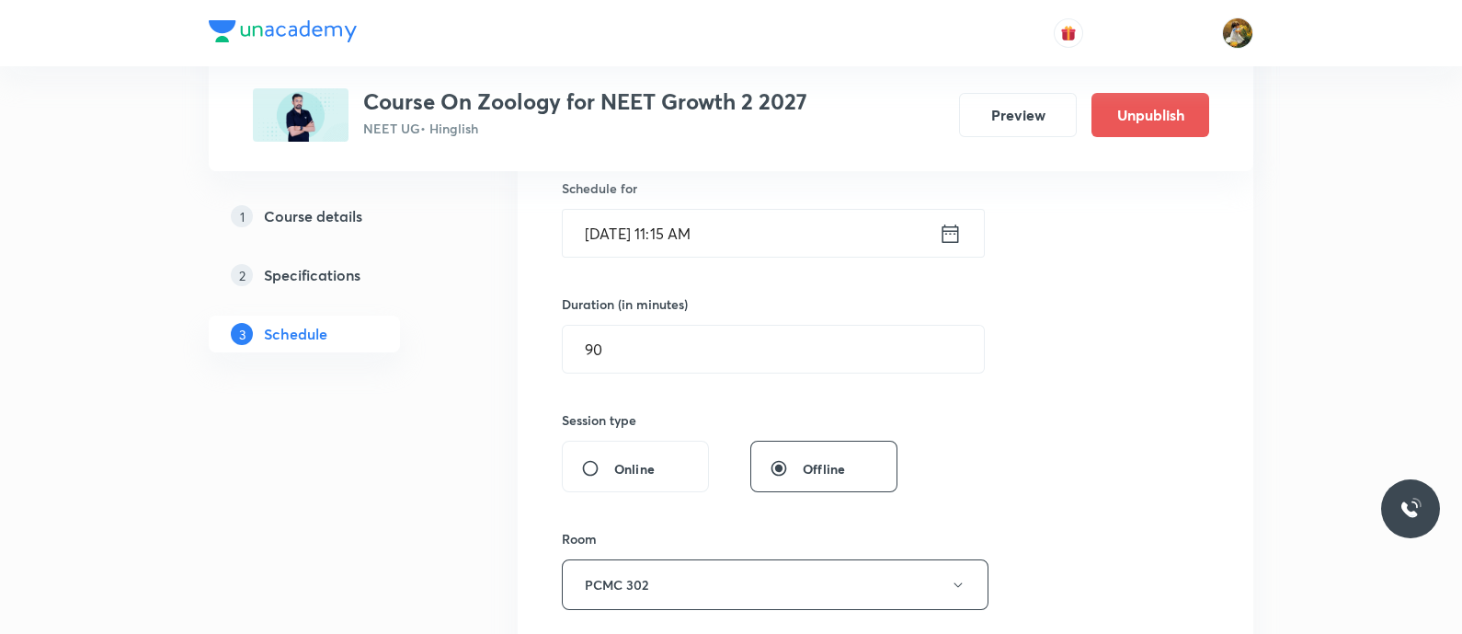
scroll to position [690, 0]
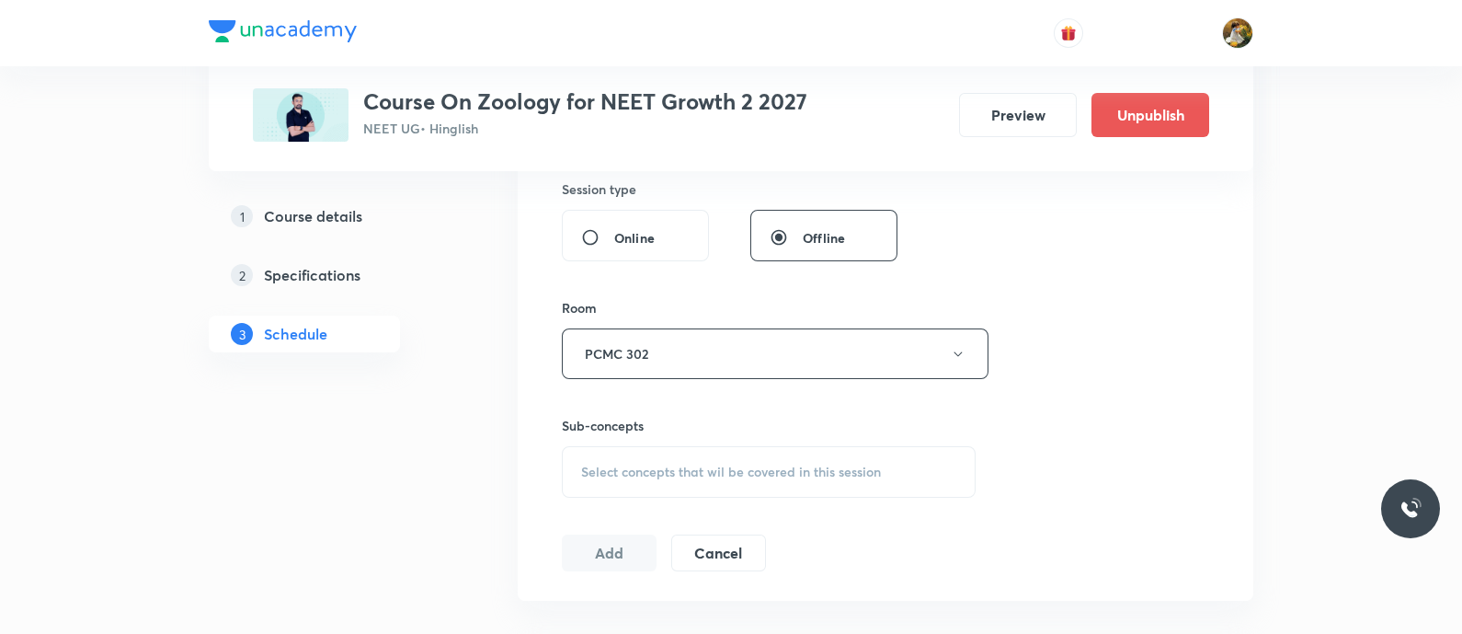
click at [784, 464] on span "Select concepts that wil be covered in this session" at bounding box center [731, 471] width 300 height 15
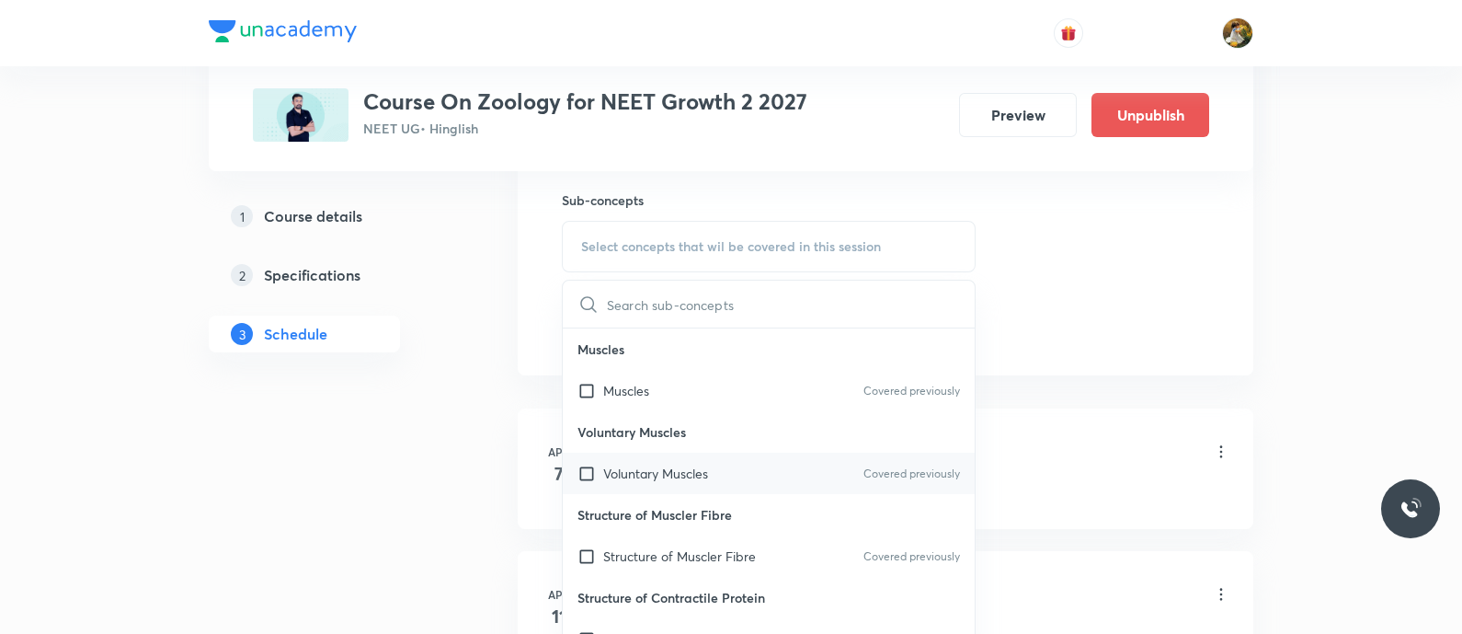
scroll to position [919, 0]
click at [720, 471] on div "Voluntary Muscles Covered previously" at bounding box center [769, 469] width 412 height 41
checkbox input "true"
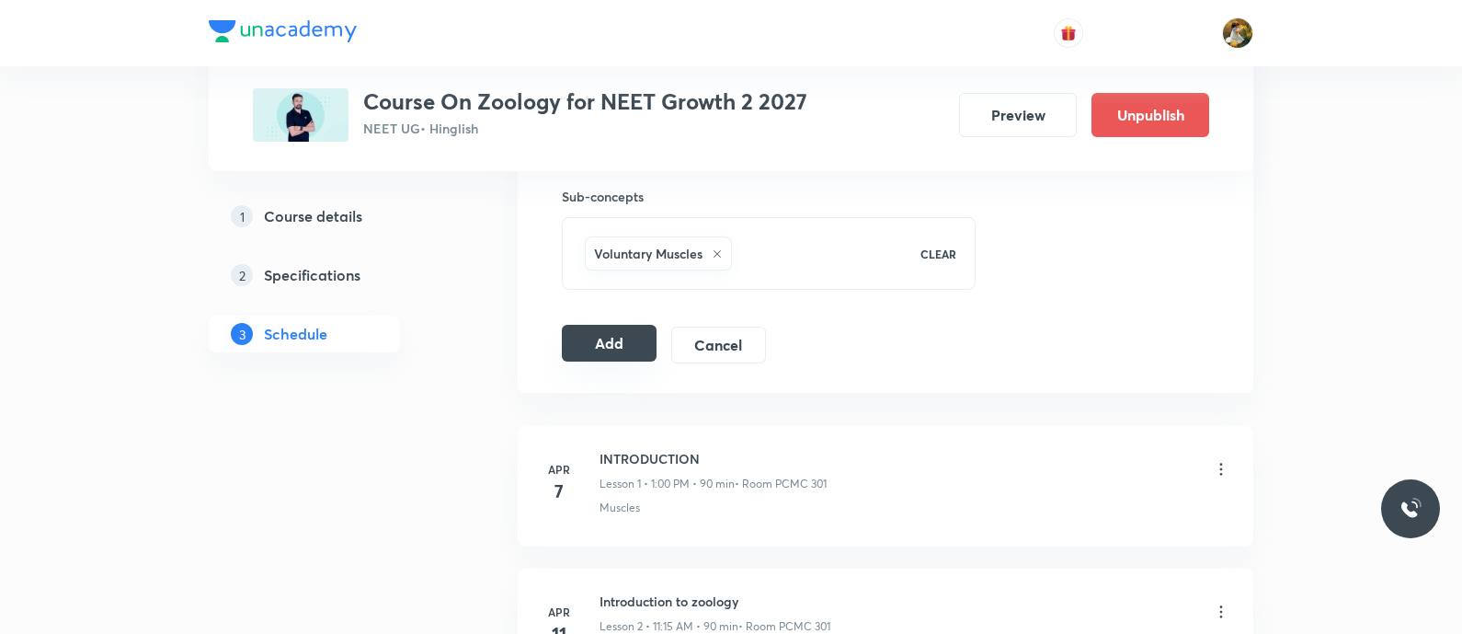
click at [625, 333] on button "Add" at bounding box center [609, 343] width 95 height 37
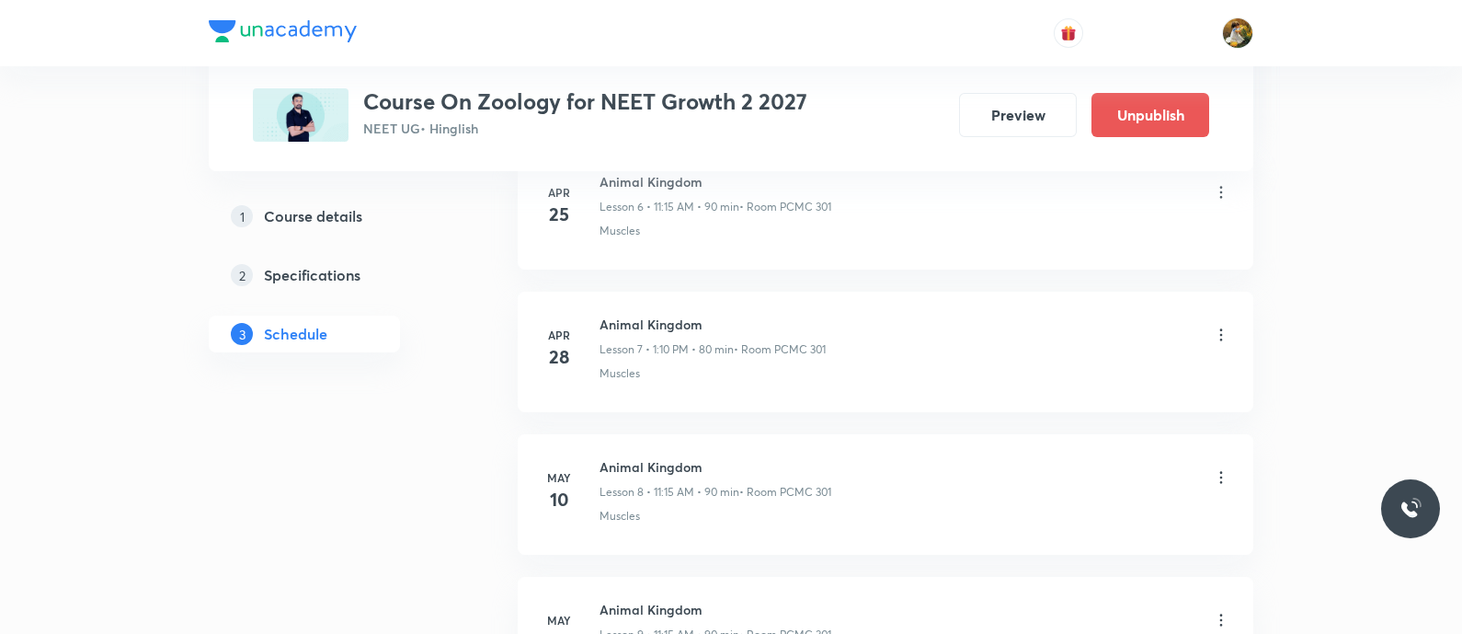
scroll to position [1265, 0]
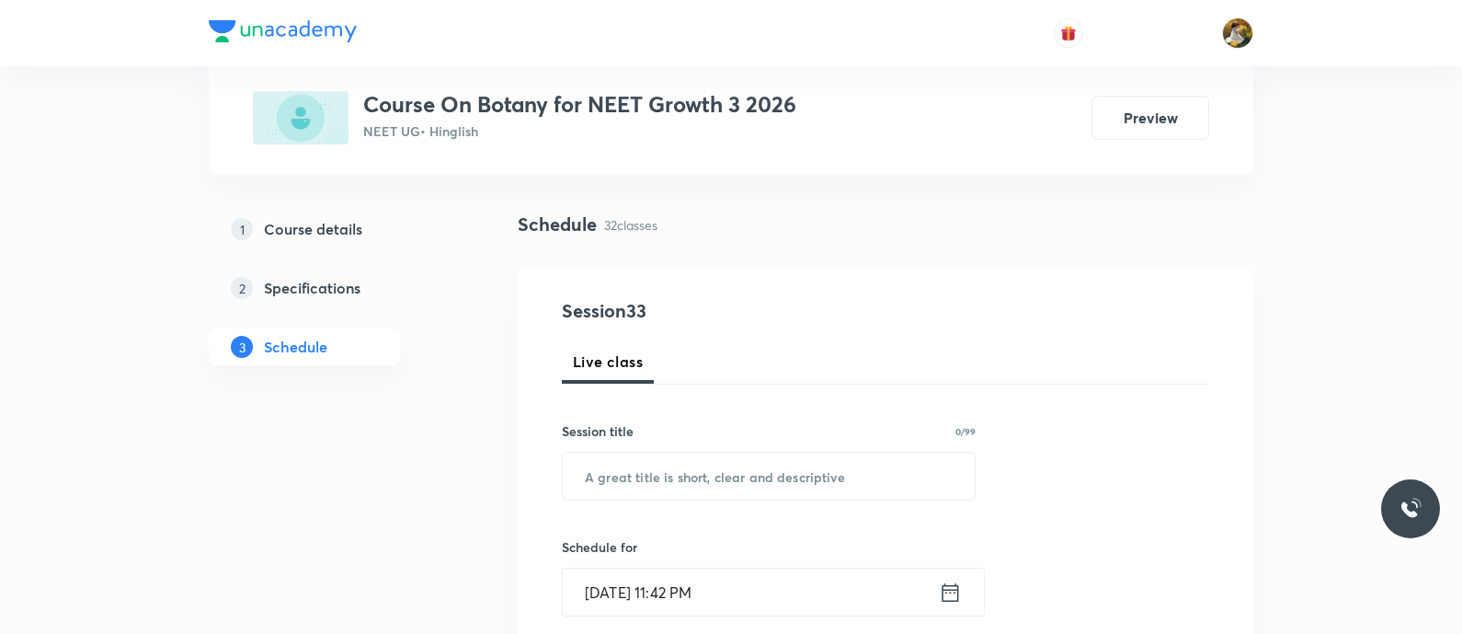
scroll to position [229, 0]
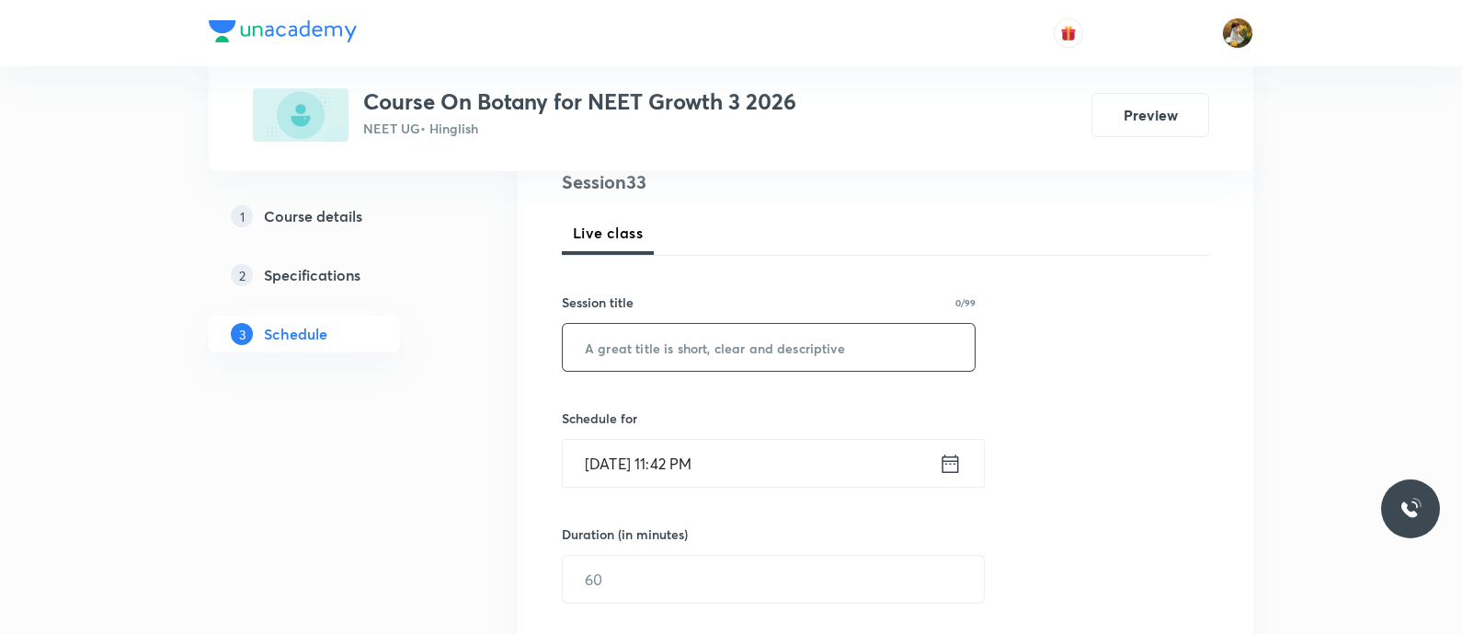
click at [727, 350] on input "text" at bounding box center [769, 347] width 412 height 47
paste input "biological classification"
type input "biological classification"
click at [795, 471] on input "[DATE] 11:42 PM" at bounding box center [751, 463] width 376 height 47
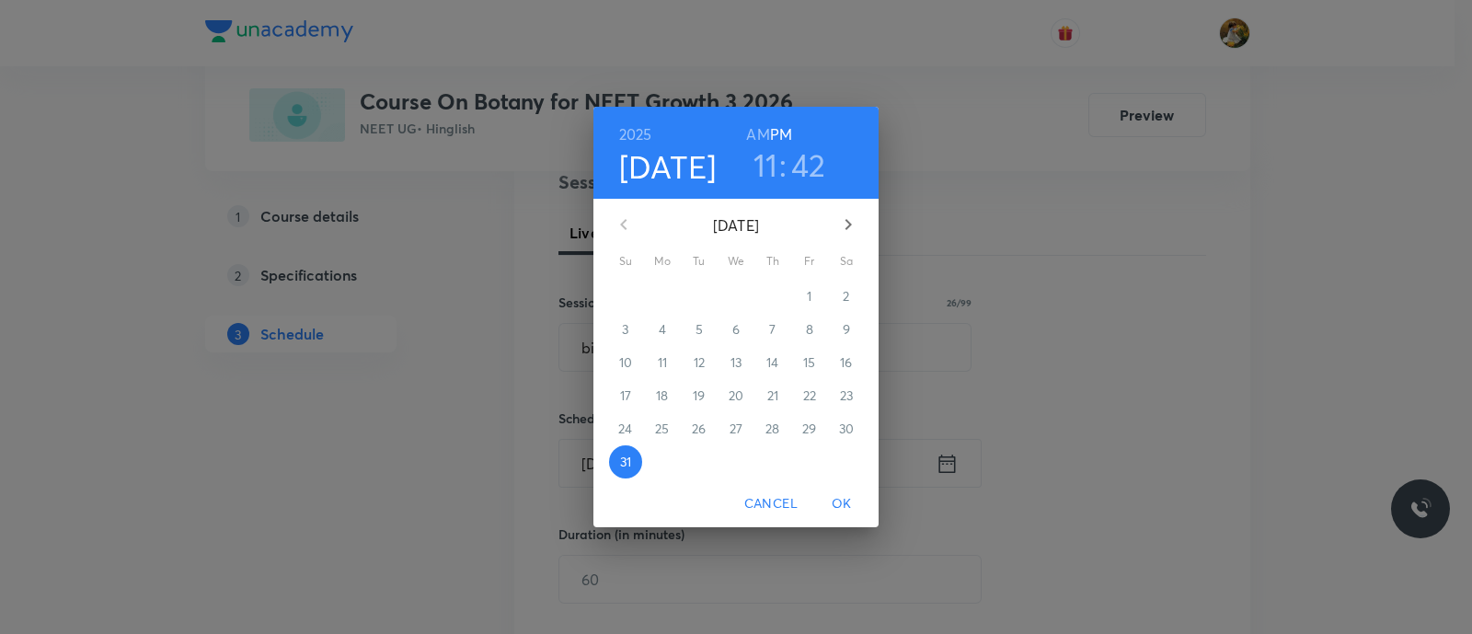
click at [855, 223] on icon "button" at bounding box center [848, 224] width 22 height 22
click at [706, 293] on span "2" at bounding box center [698, 296] width 33 height 18
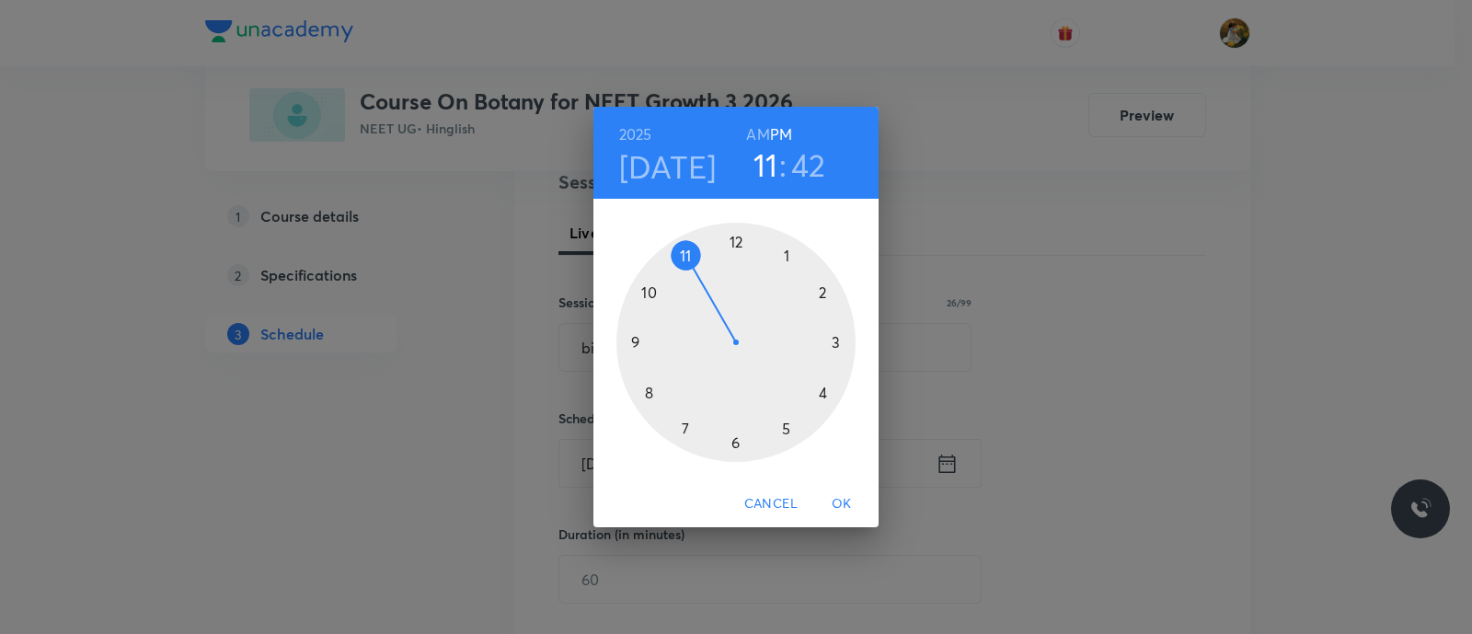
click at [633, 339] on div at bounding box center [735, 342] width 239 height 239
click at [736, 444] on div at bounding box center [735, 342] width 239 height 239
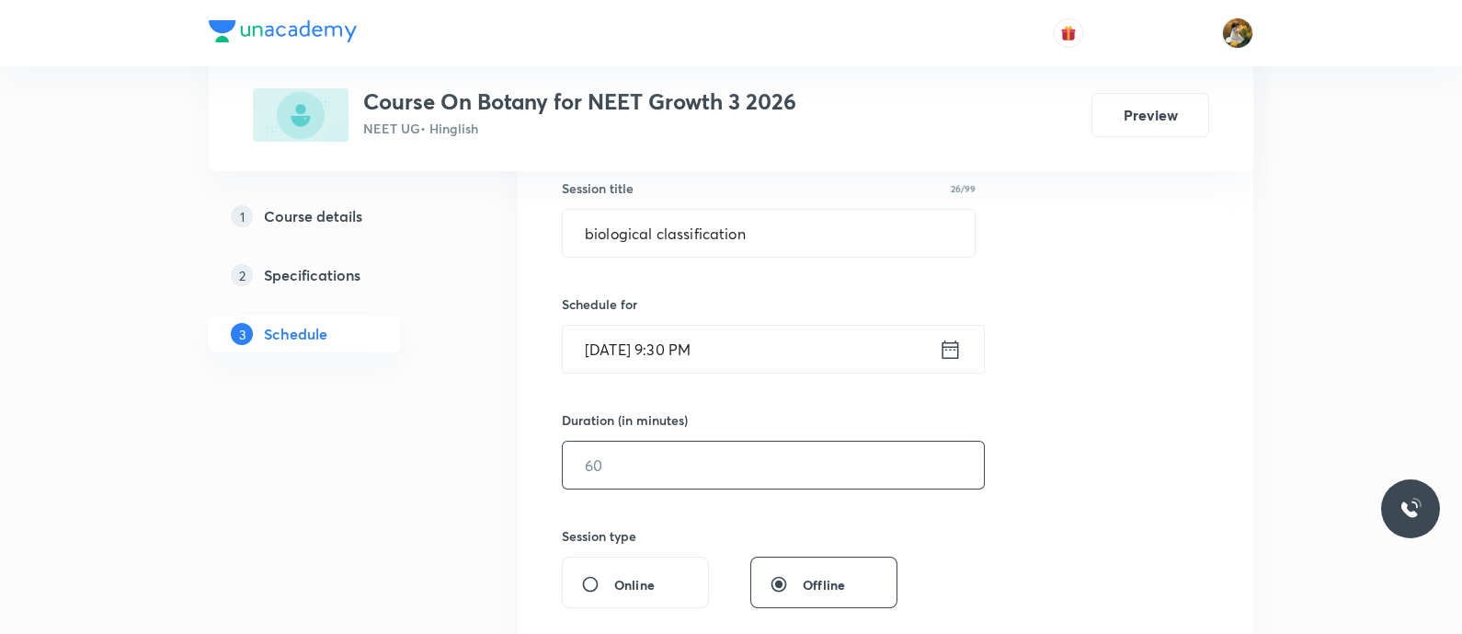
scroll to position [345, 0]
click at [744, 469] on input "text" at bounding box center [773, 463] width 421 height 47
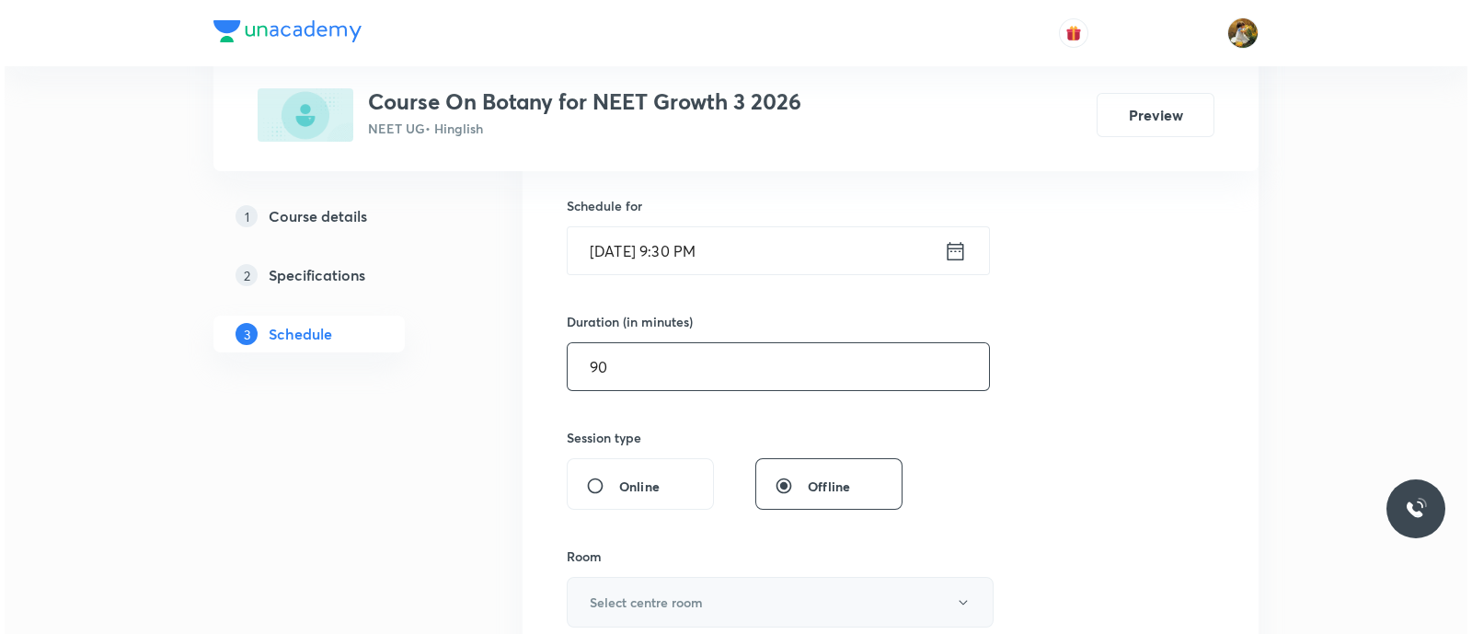
scroll to position [575, 0]
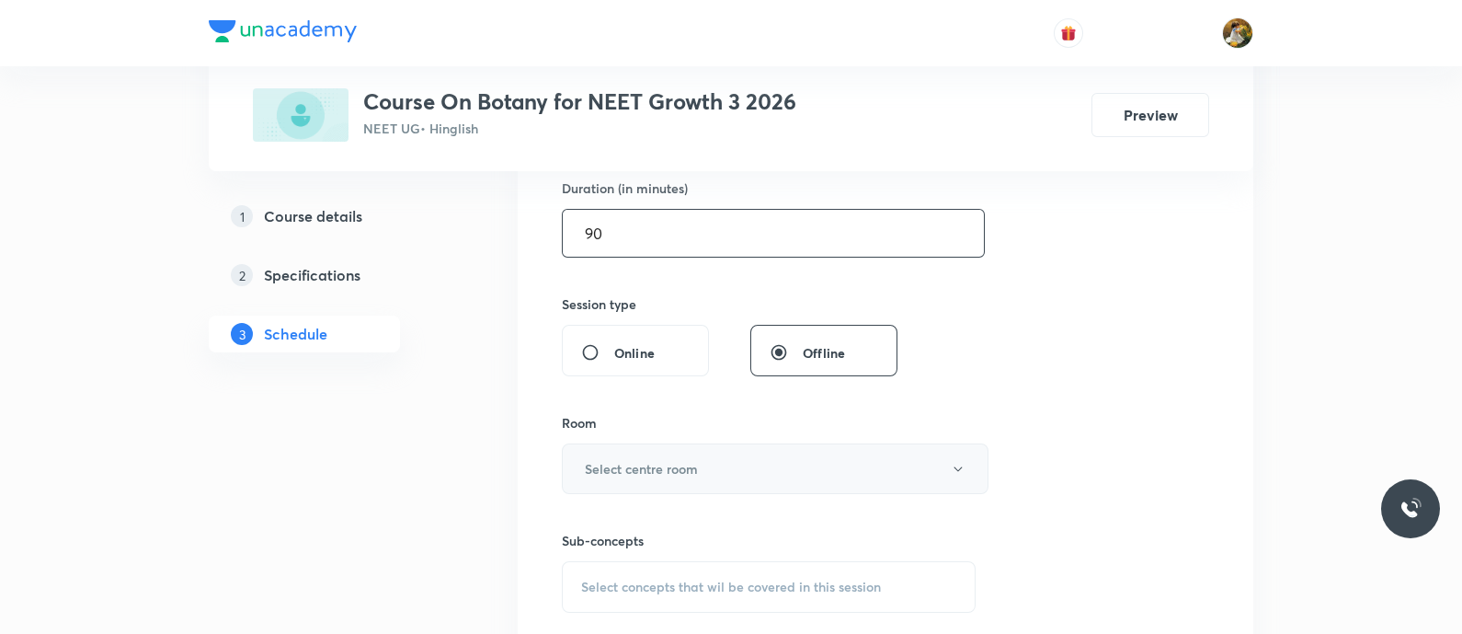
type input "90"
click at [745, 489] on button "Select centre room" at bounding box center [775, 468] width 427 height 51
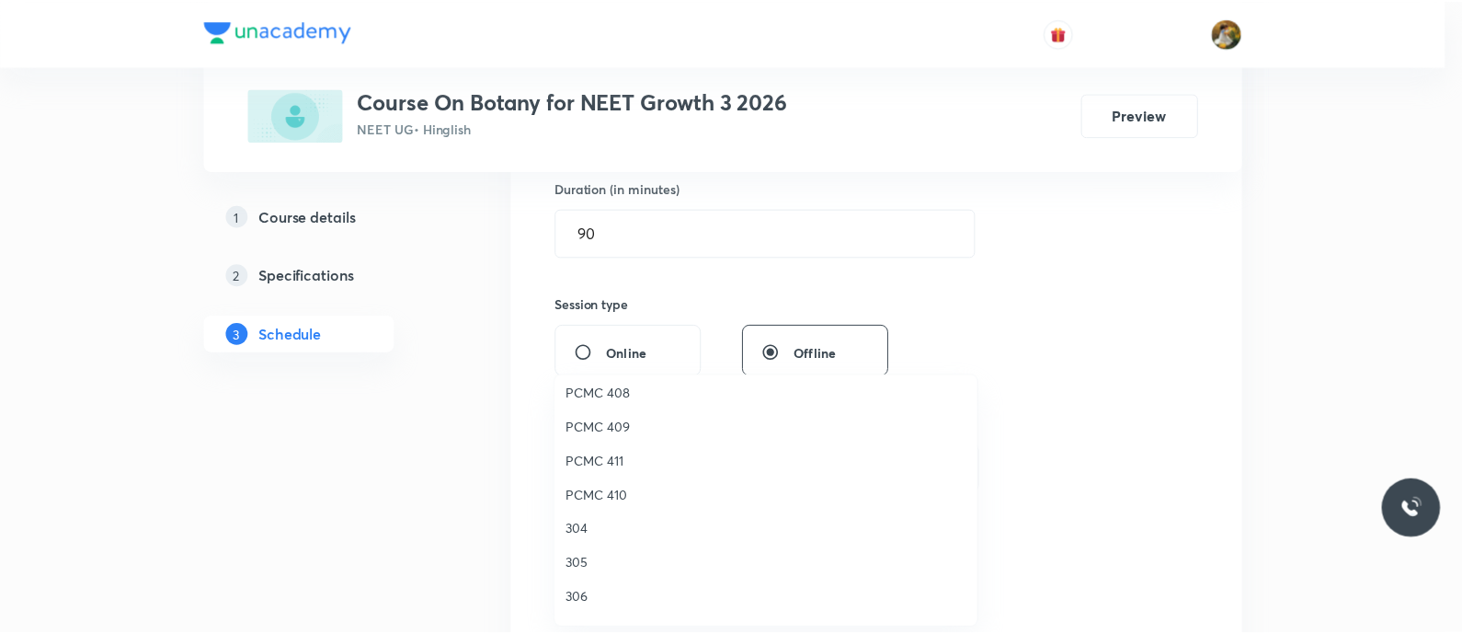
scroll to position [408, 0]
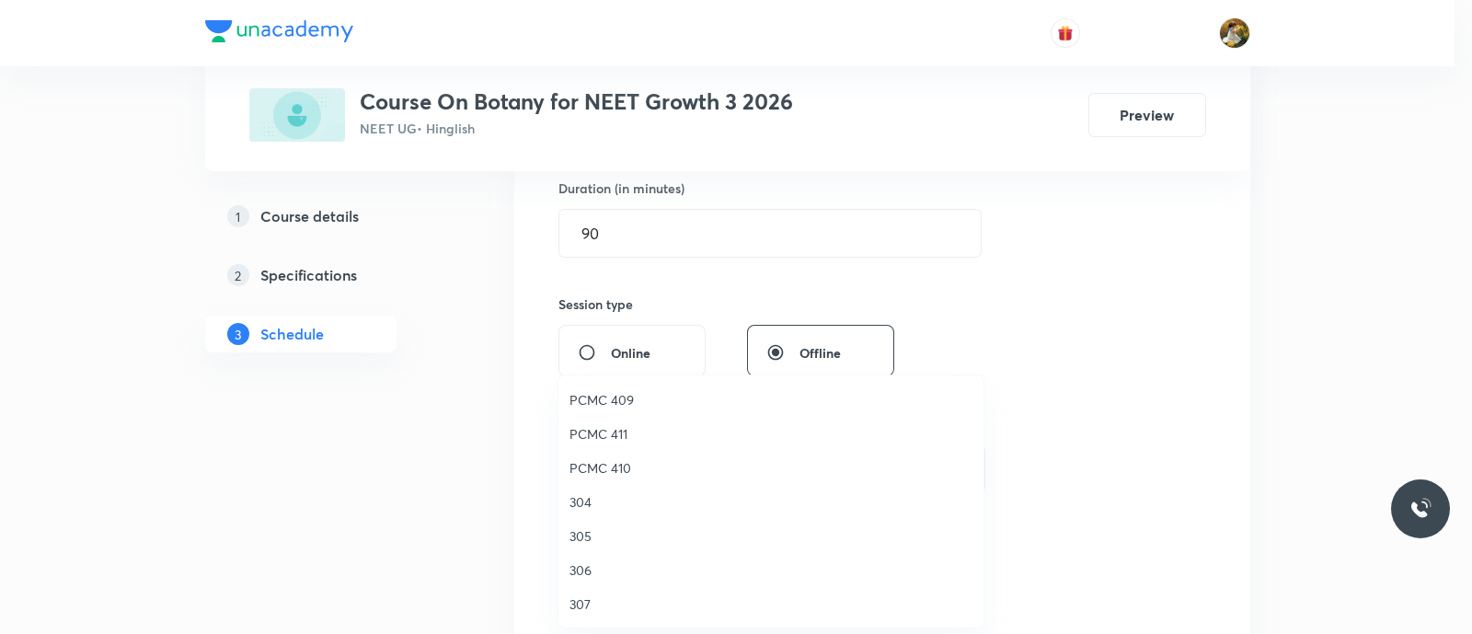
click at [587, 603] on span "307" at bounding box center [770, 603] width 403 height 19
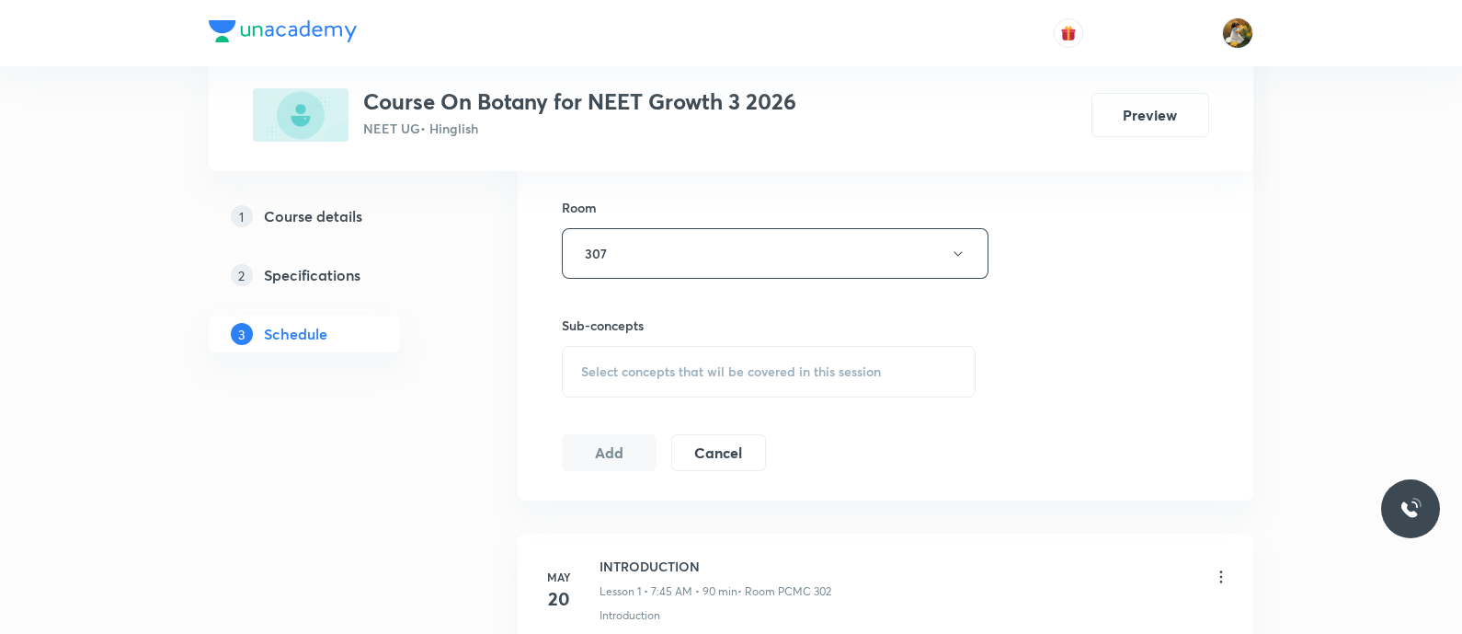
scroll to position [804, 0]
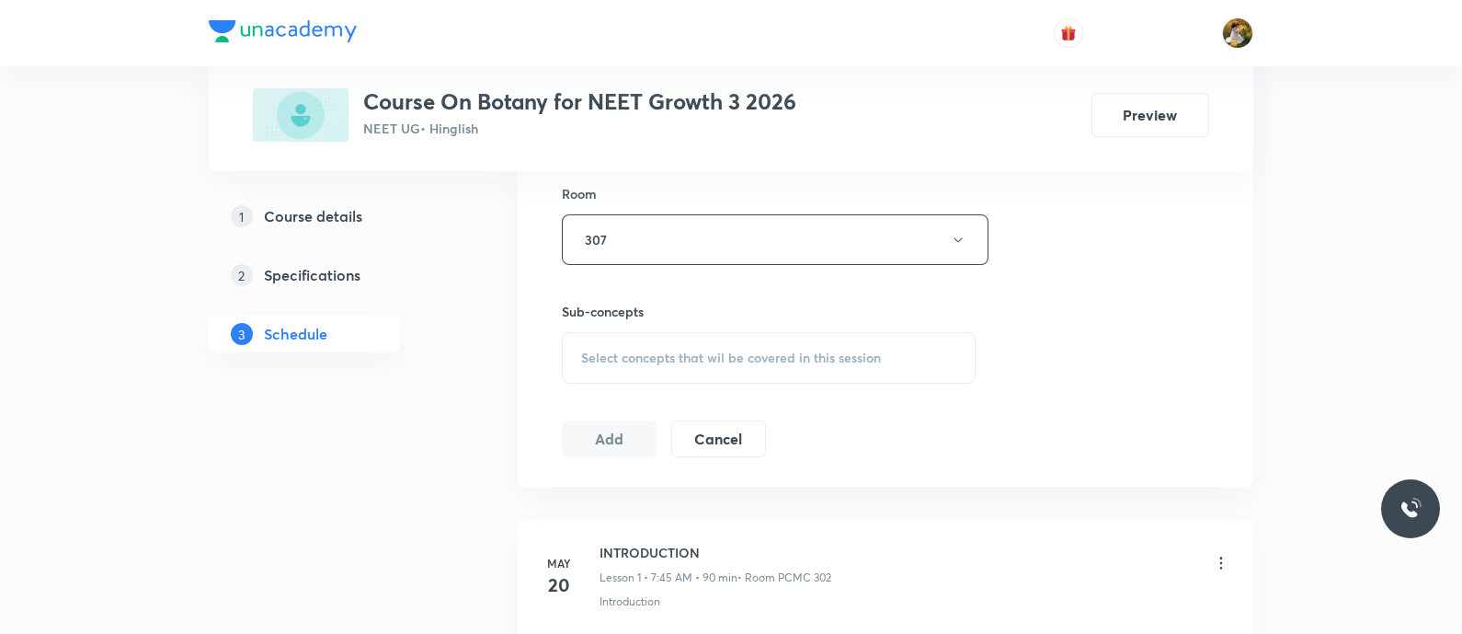
click at [846, 361] on span "Select concepts that wil be covered in this session" at bounding box center [731, 357] width 300 height 15
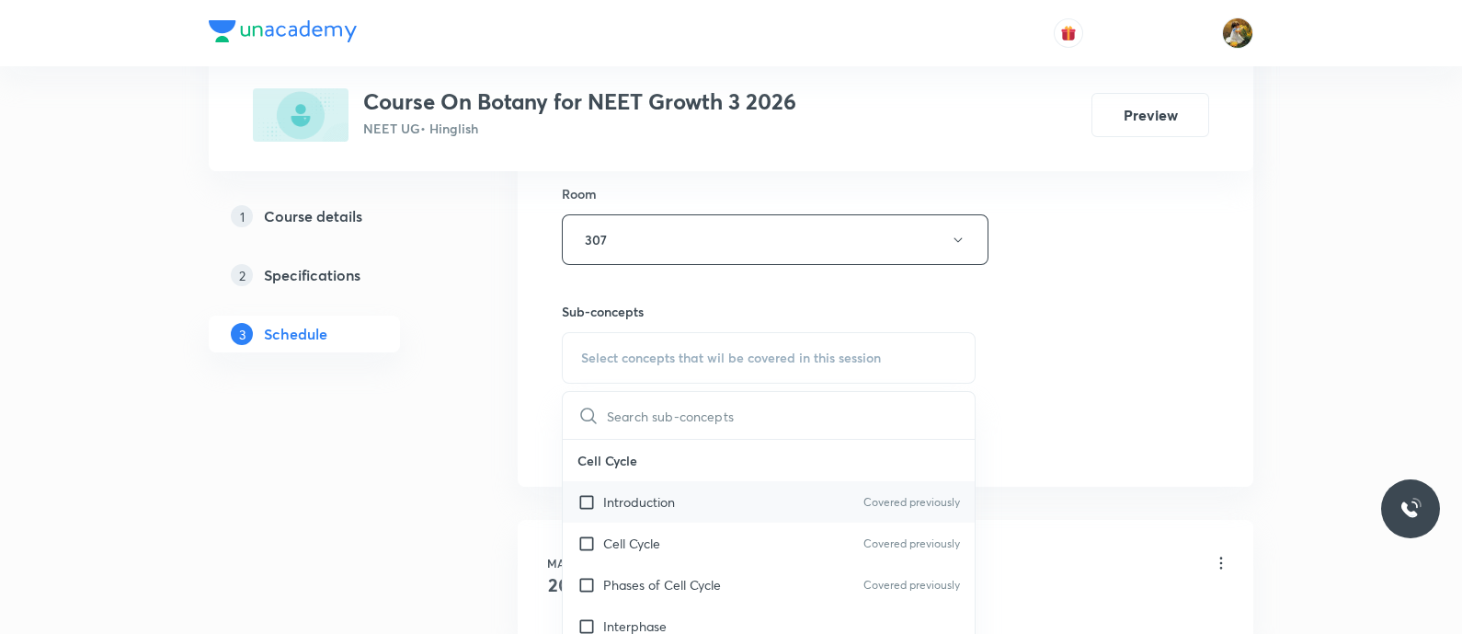
click at [710, 504] on div "Introduction Covered previously" at bounding box center [769, 501] width 412 height 41
checkbox input "true"
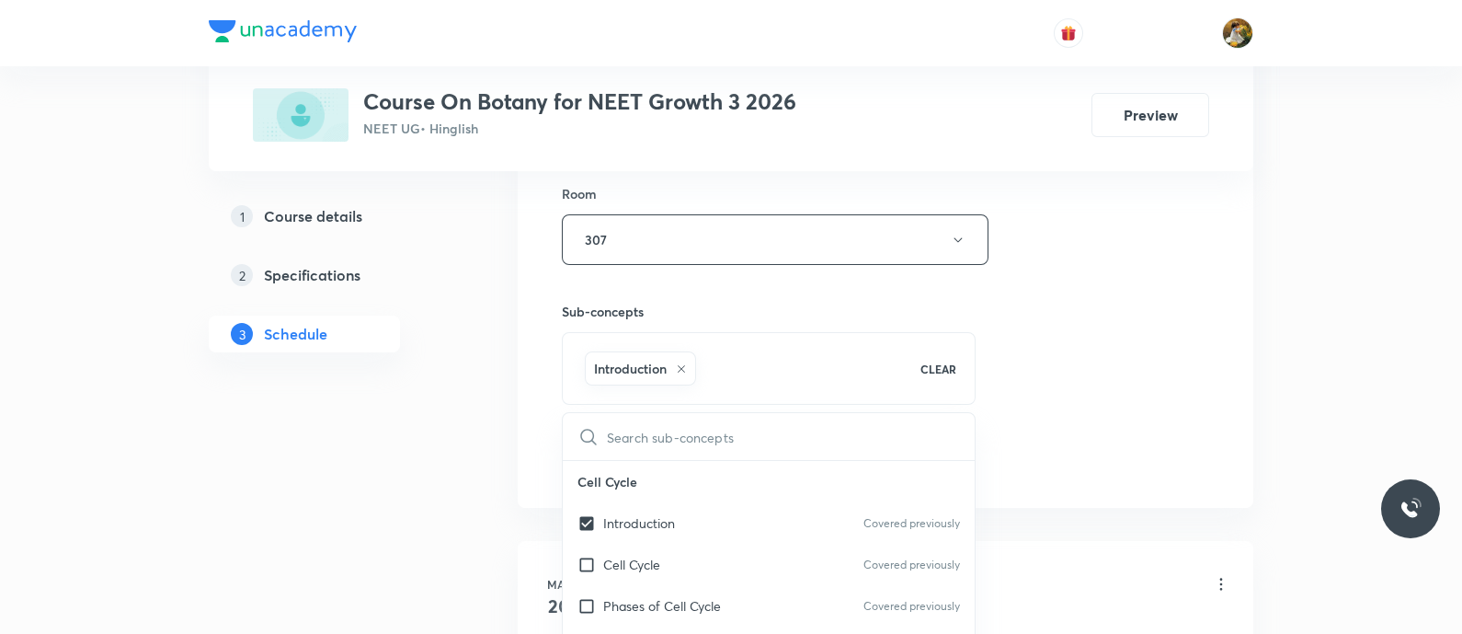
click at [1116, 351] on div "Session 33 Live class Session title 26/99 biological classification ​ Schedule …" at bounding box center [885, 35] width 647 height 885
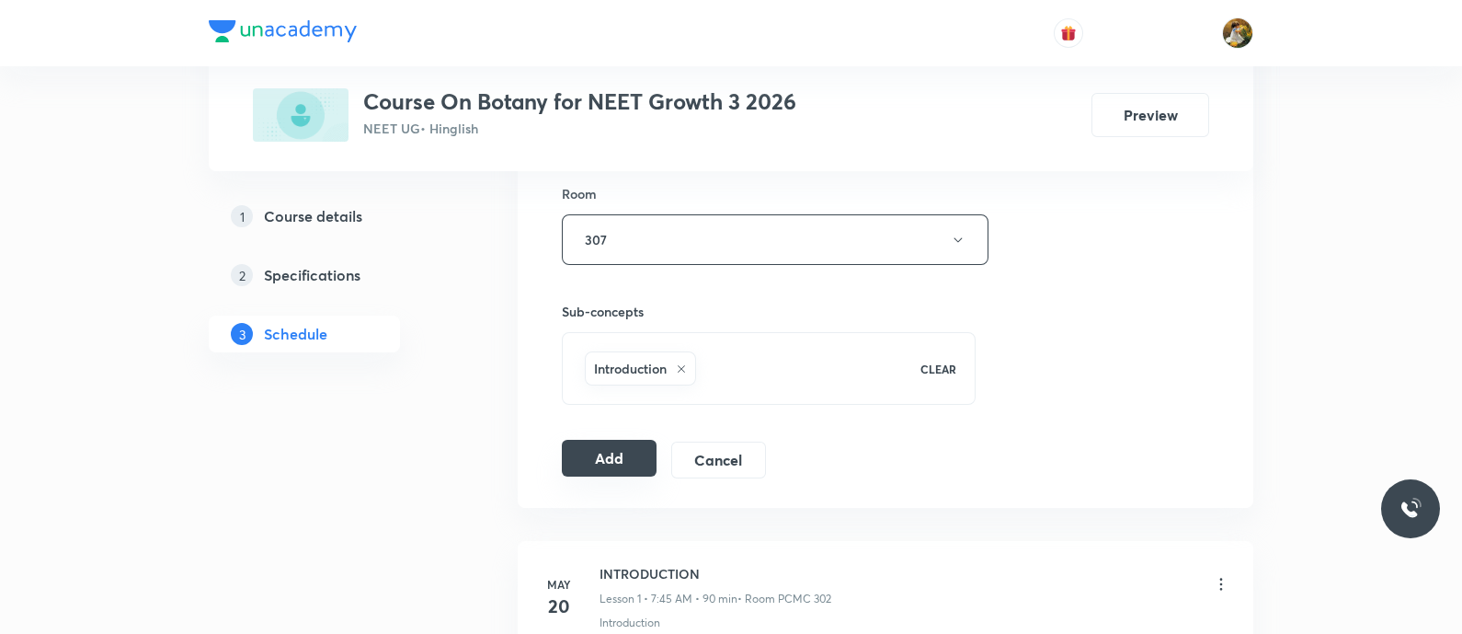
click at [631, 452] on button "Add" at bounding box center [609, 458] width 95 height 37
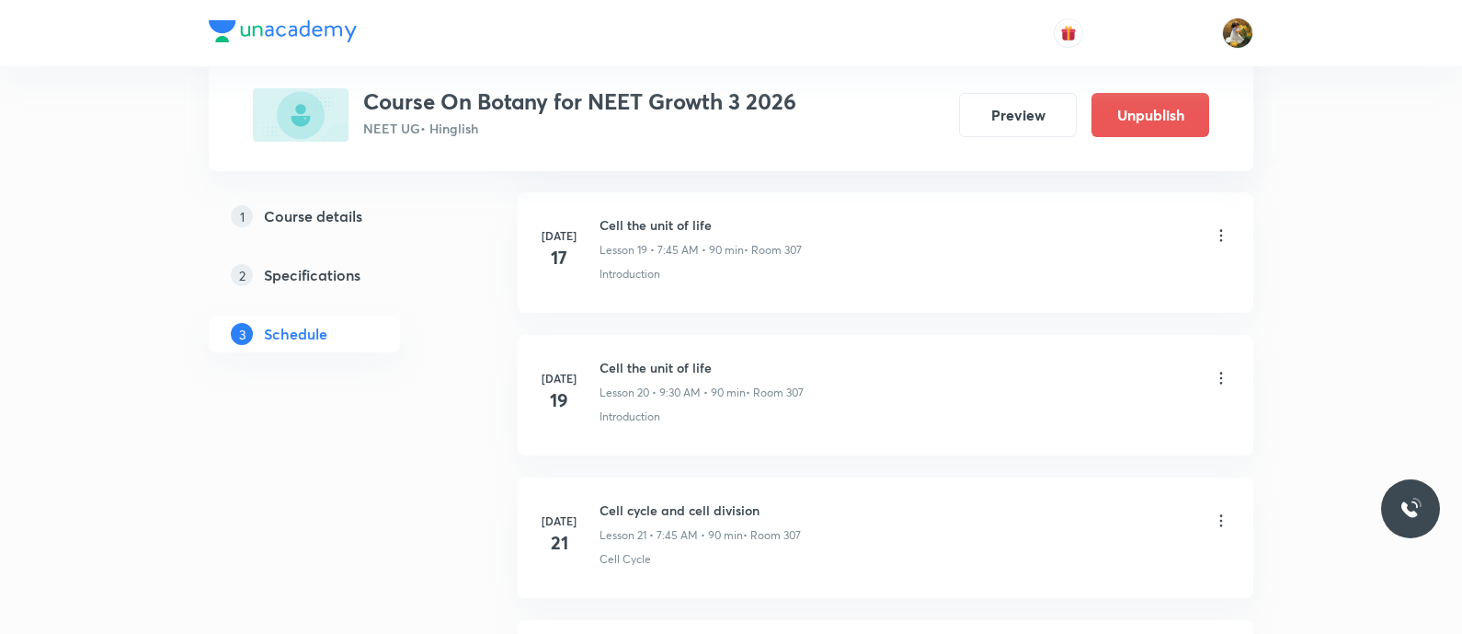
scroll to position [2759, 0]
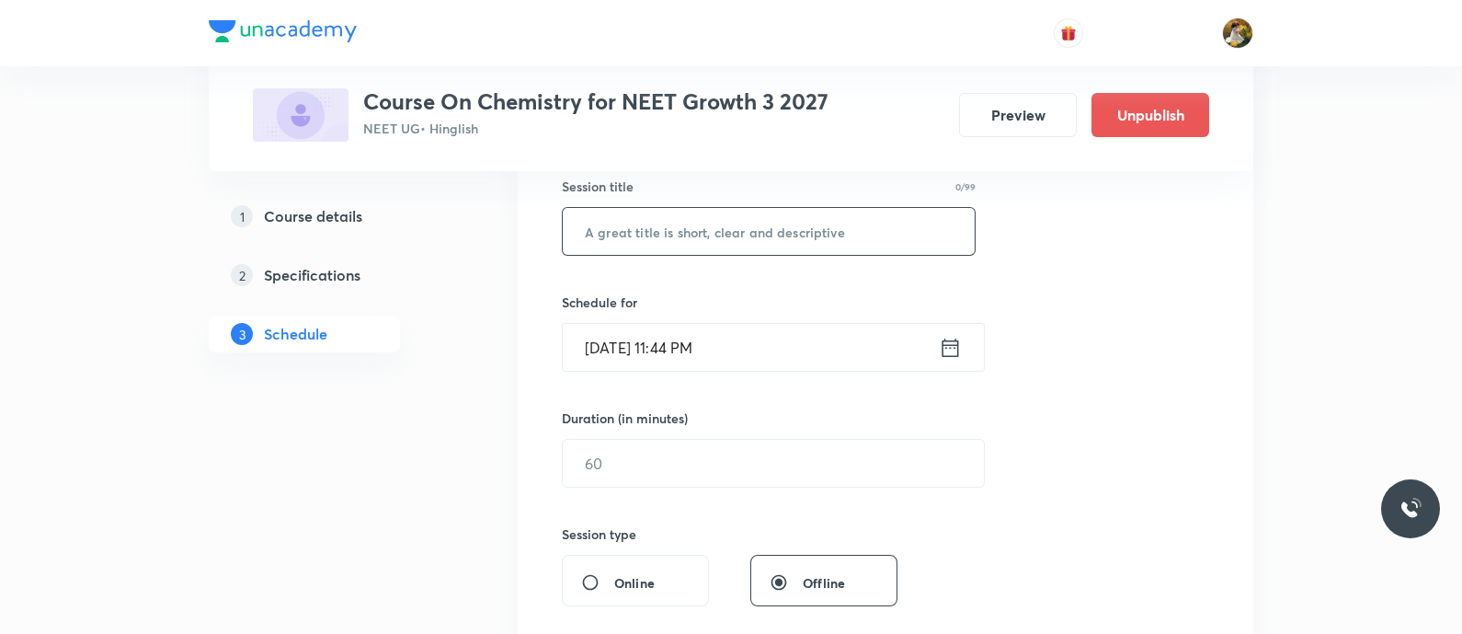
paste input "chemical bonding"
type input "chemical bonding"
click at [755, 342] on input "[DATE] 11:44 PM" at bounding box center [751, 347] width 376 height 47
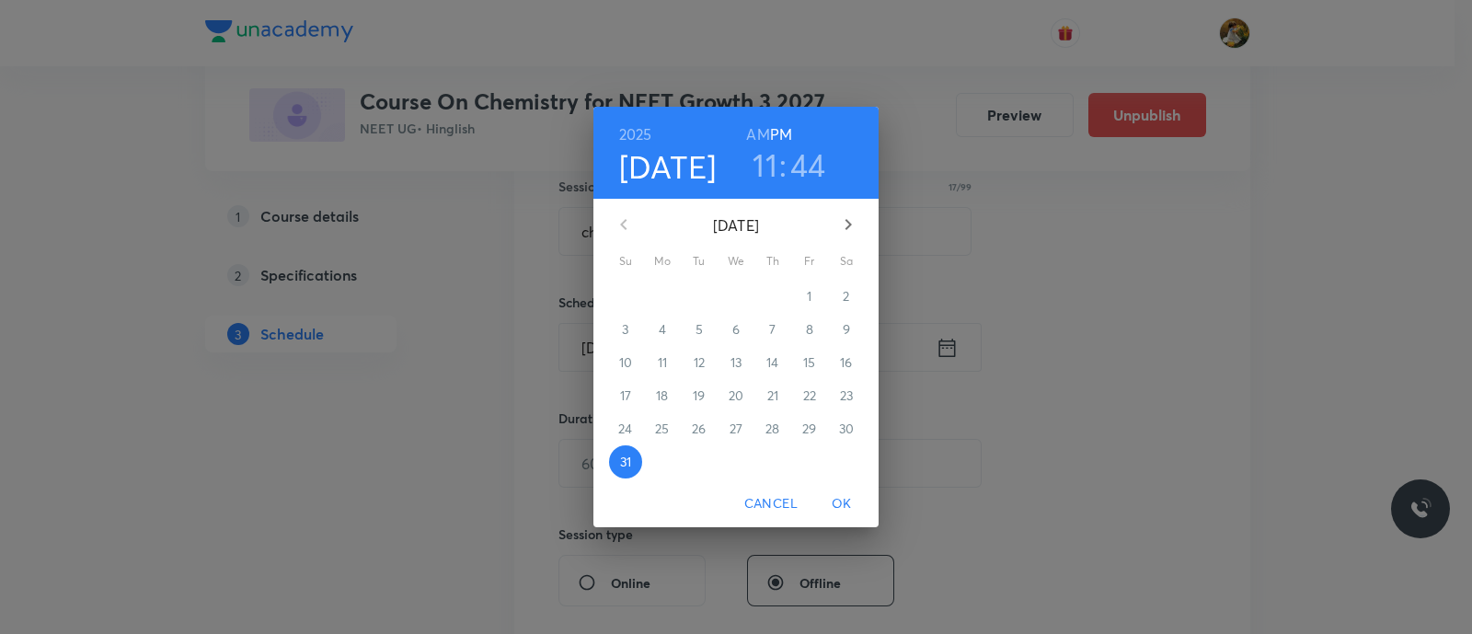
click at [846, 213] on icon "button" at bounding box center [848, 224] width 22 height 22
click at [769, 295] on p "4" at bounding box center [772, 296] width 7 height 18
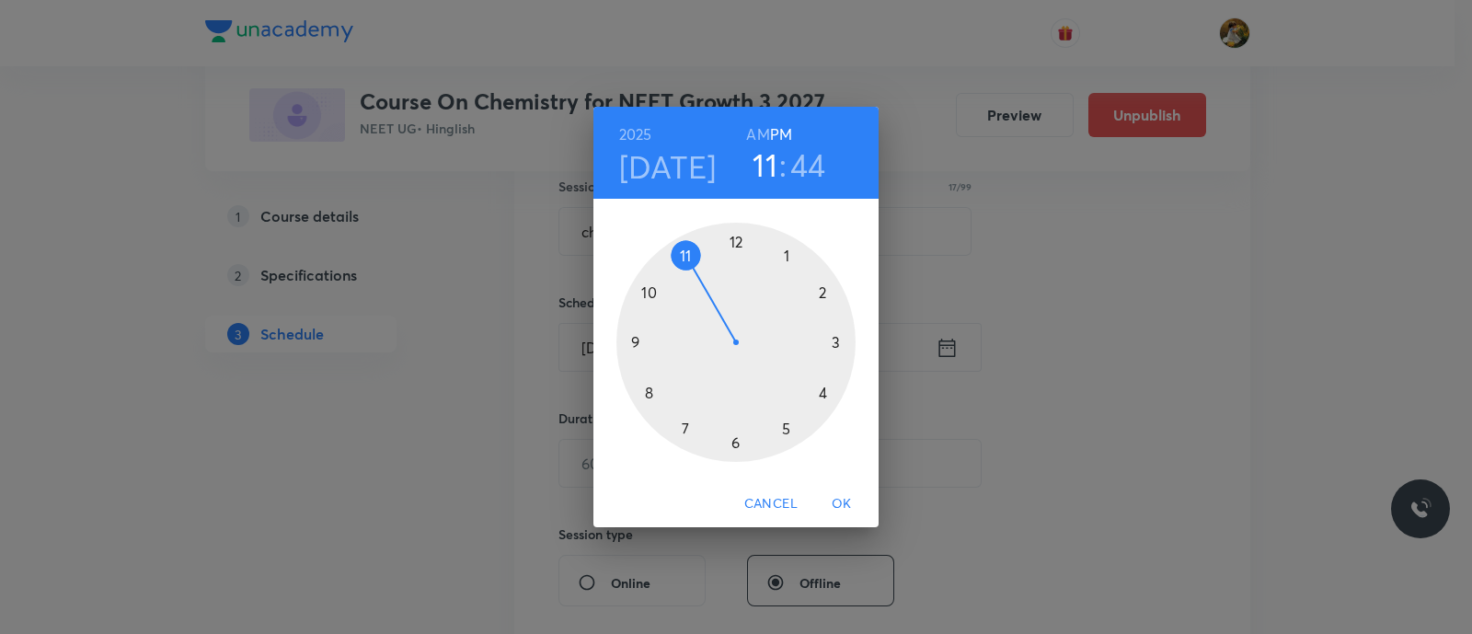
click at [685, 429] on div at bounding box center [735, 342] width 239 height 239
click at [635, 338] on div at bounding box center [735, 342] width 239 height 239
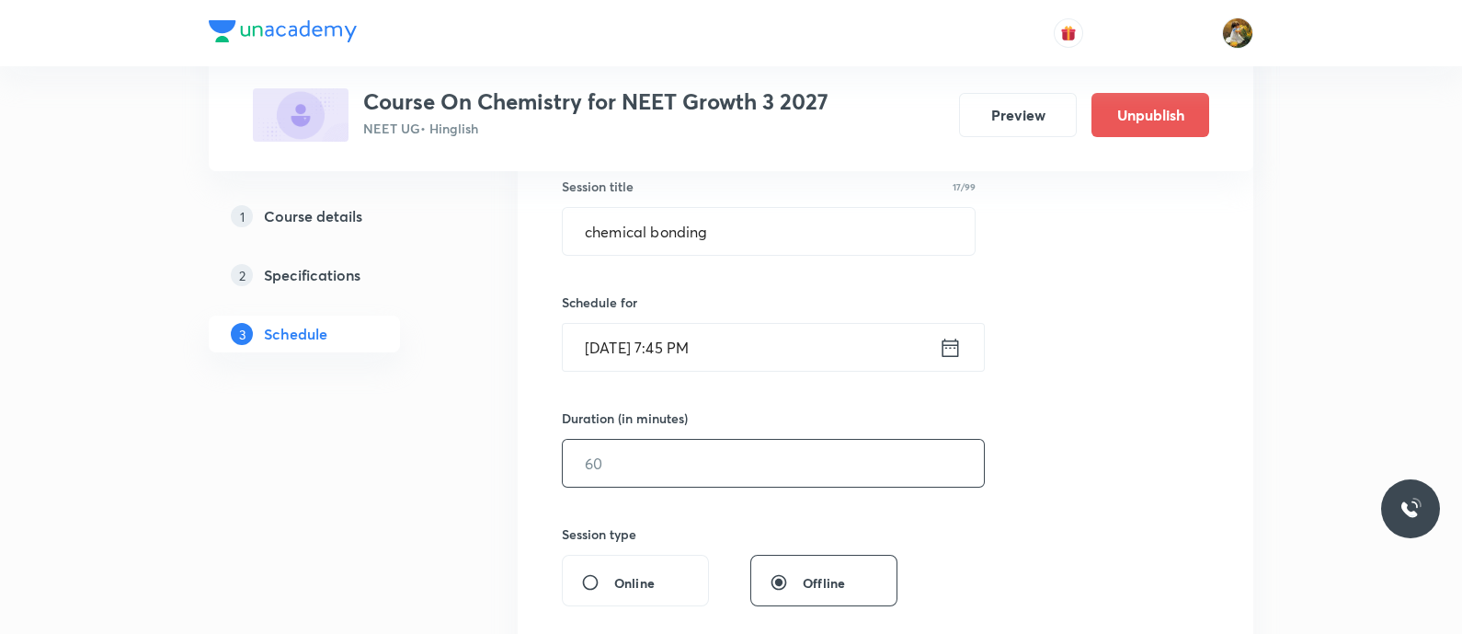
scroll to position [459, 0]
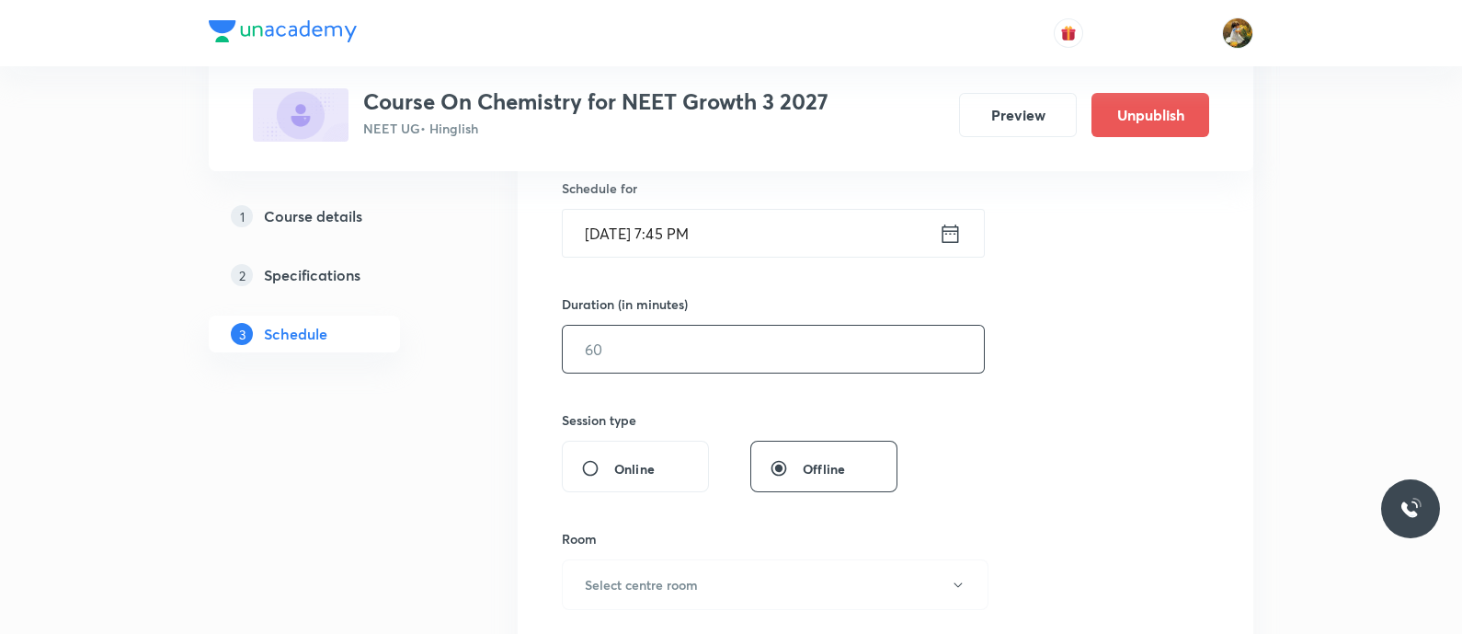
click at [775, 341] on input "text" at bounding box center [773, 349] width 421 height 47
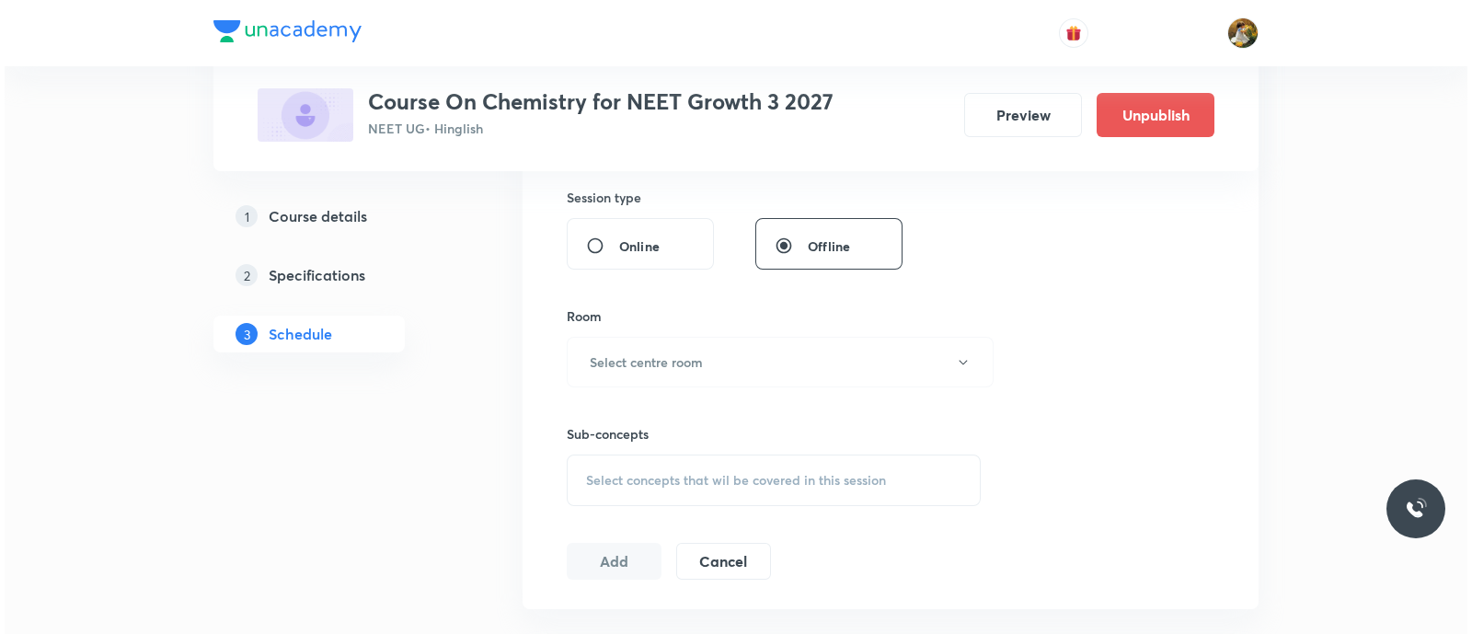
scroll to position [690, 0]
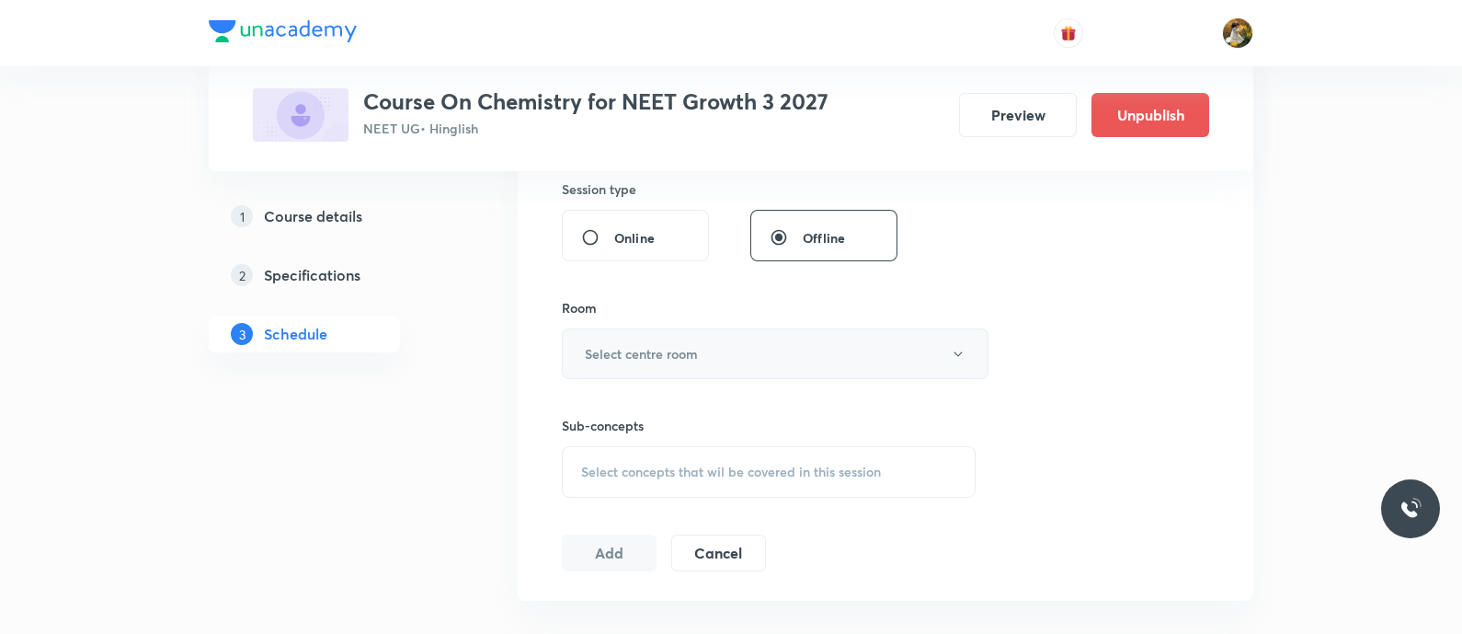
type input "90"
click at [734, 358] on button "Select centre room" at bounding box center [775, 353] width 427 height 51
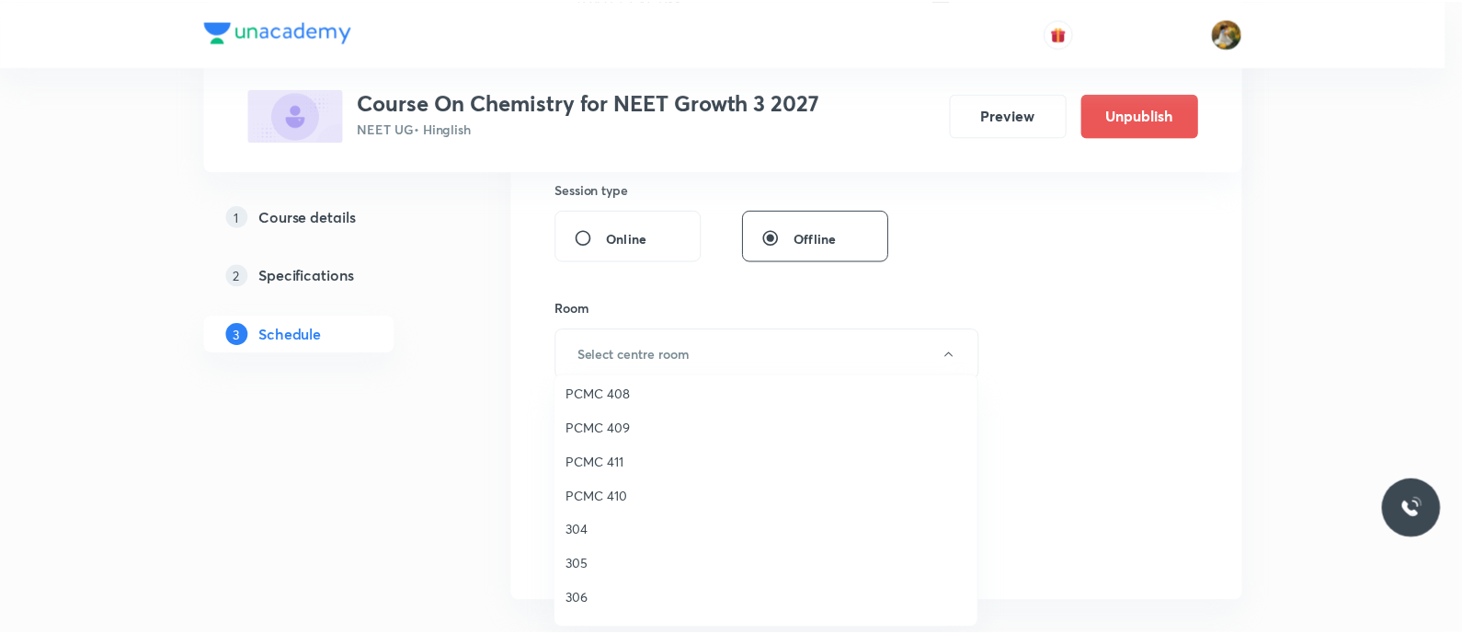
scroll to position [408, 0]
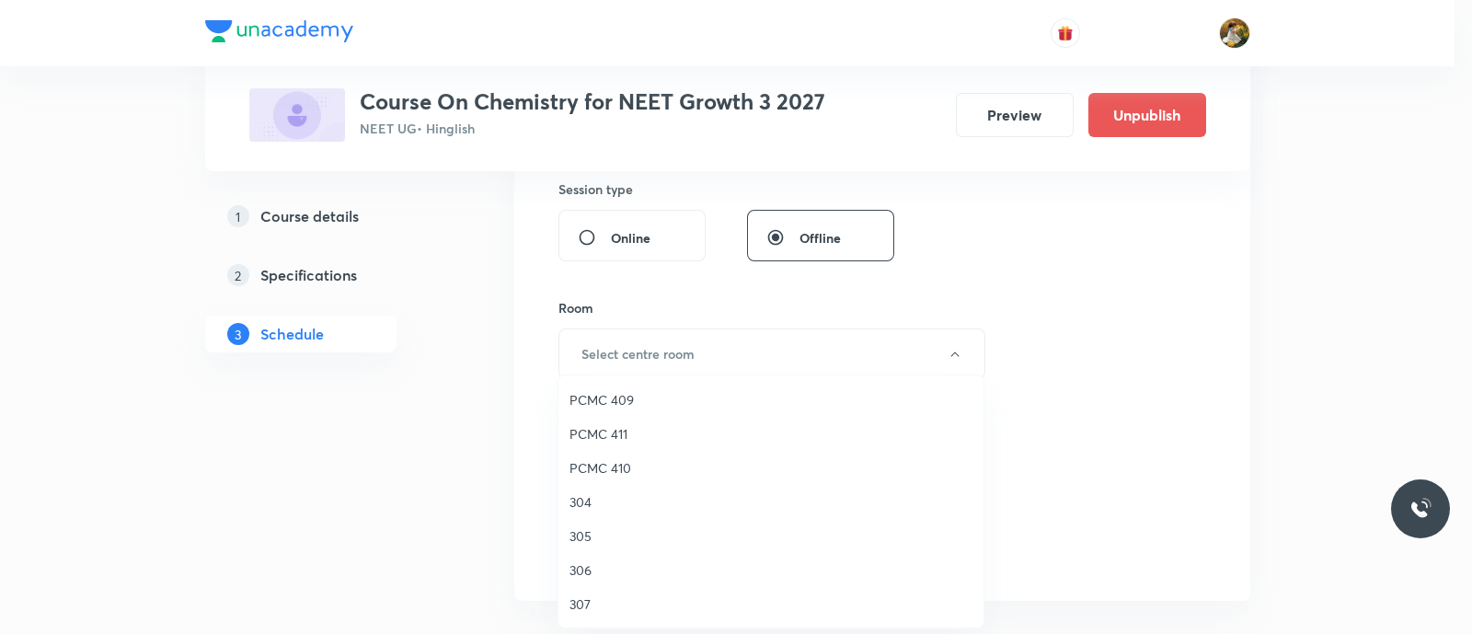
click at [571, 595] on span "307" at bounding box center [770, 603] width 403 height 19
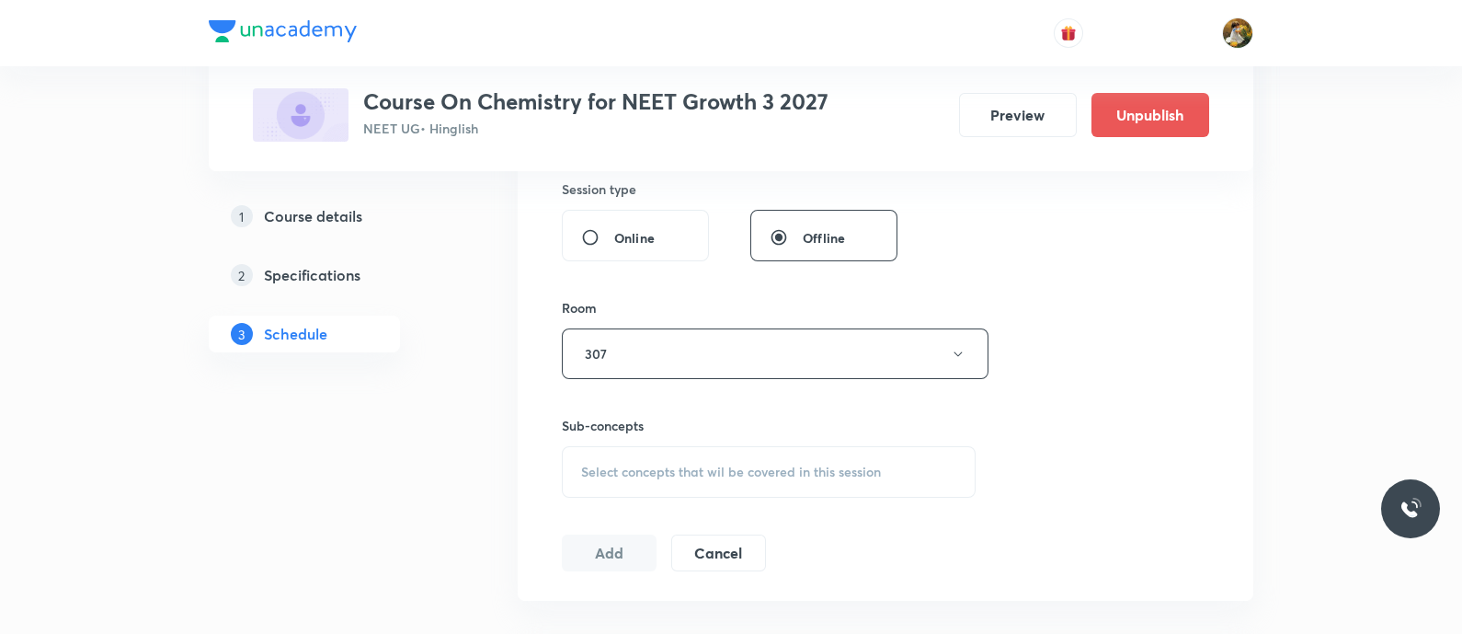
click at [1065, 407] on div "Session 40 Live class Session title 17/99 chemical bonding ​ Schedule for Sep 4…" at bounding box center [885, 140] width 647 height 864
click at [805, 474] on span "Select concepts that wil be covered in this session" at bounding box center [731, 471] width 300 height 15
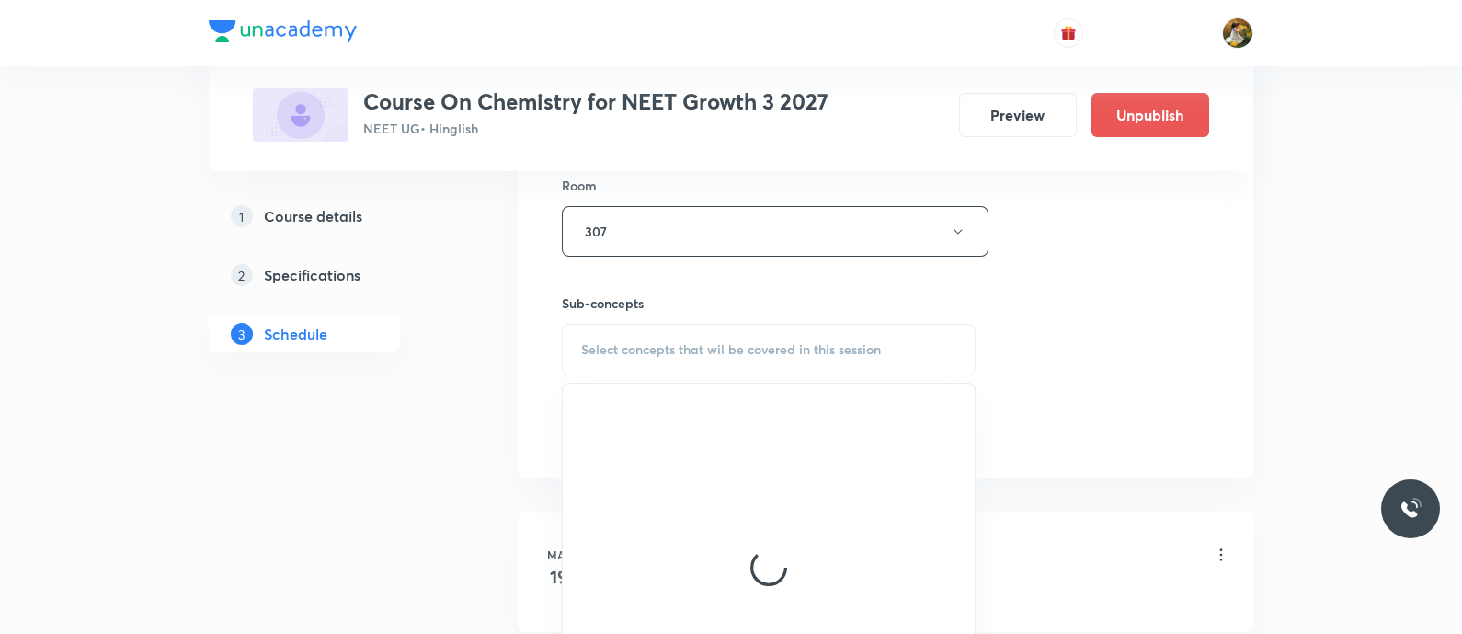
scroll to position [919, 0]
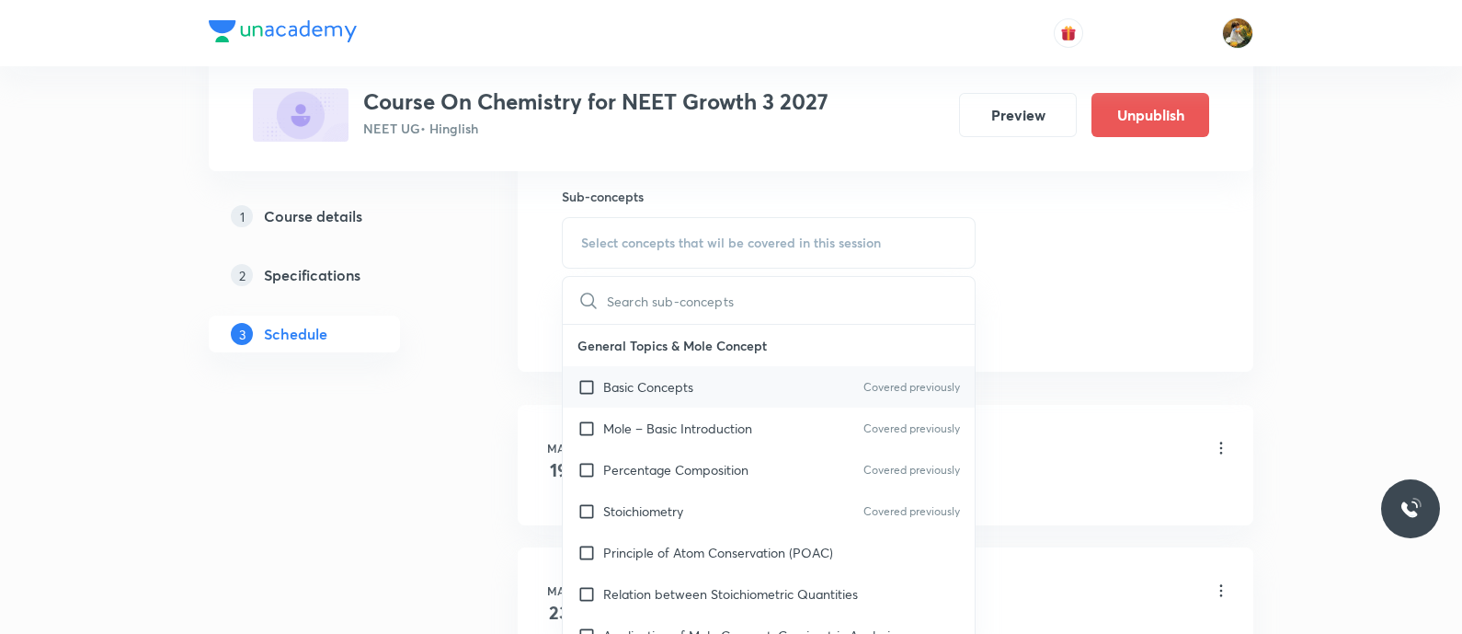
click at [677, 381] on p "Basic Concepts" at bounding box center [648, 386] width 90 height 19
checkbox input "true"
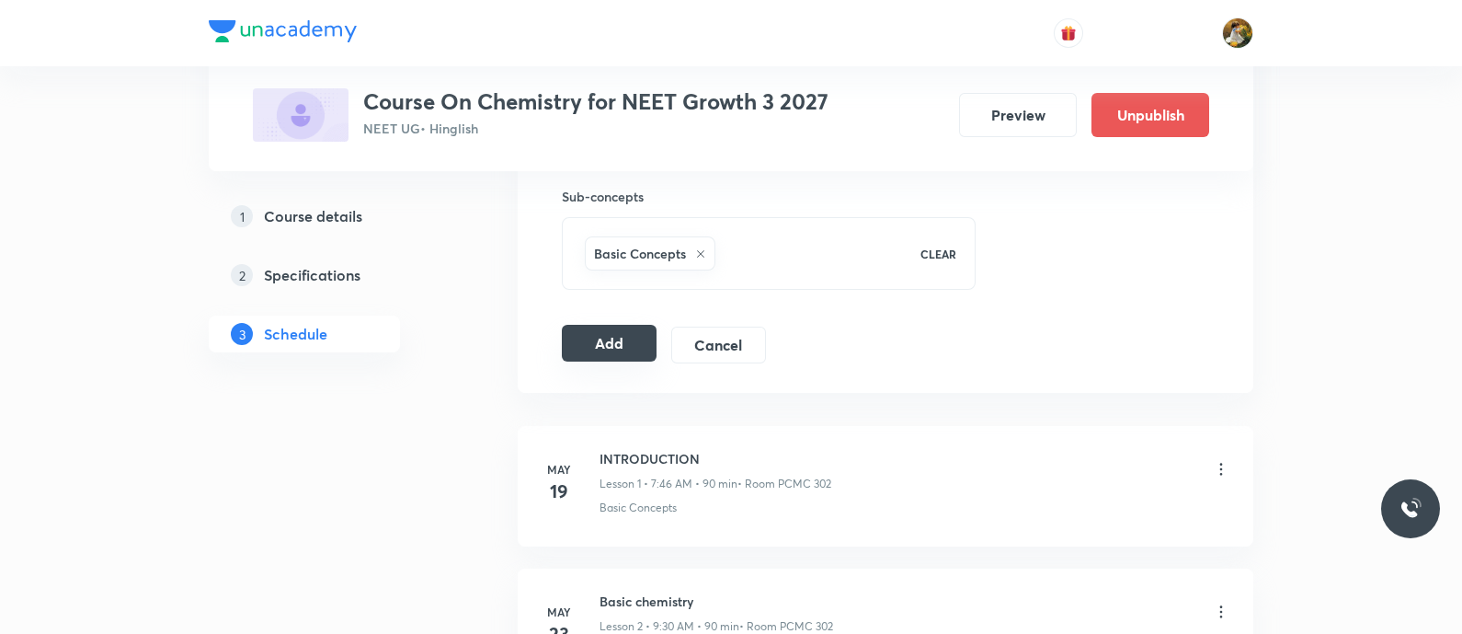
click at [624, 337] on button "Add" at bounding box center [609, 343] width 95 height 37
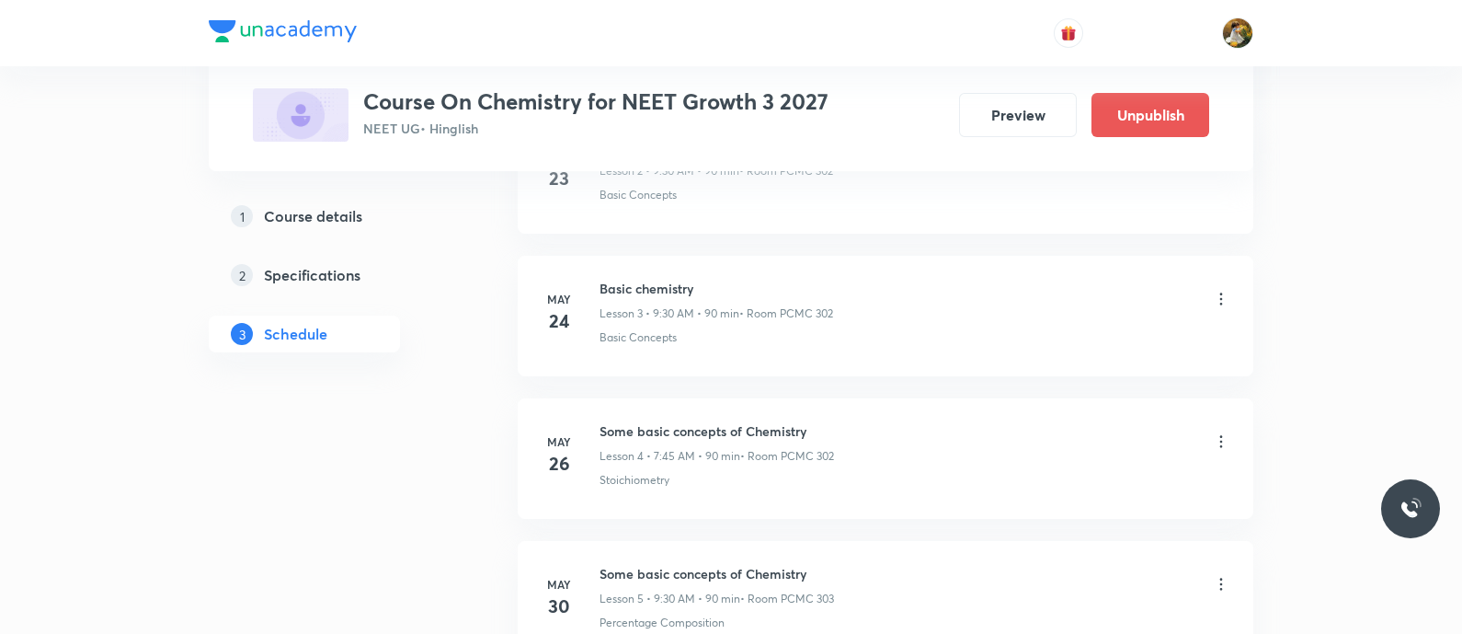
scroll to position [229, 0]
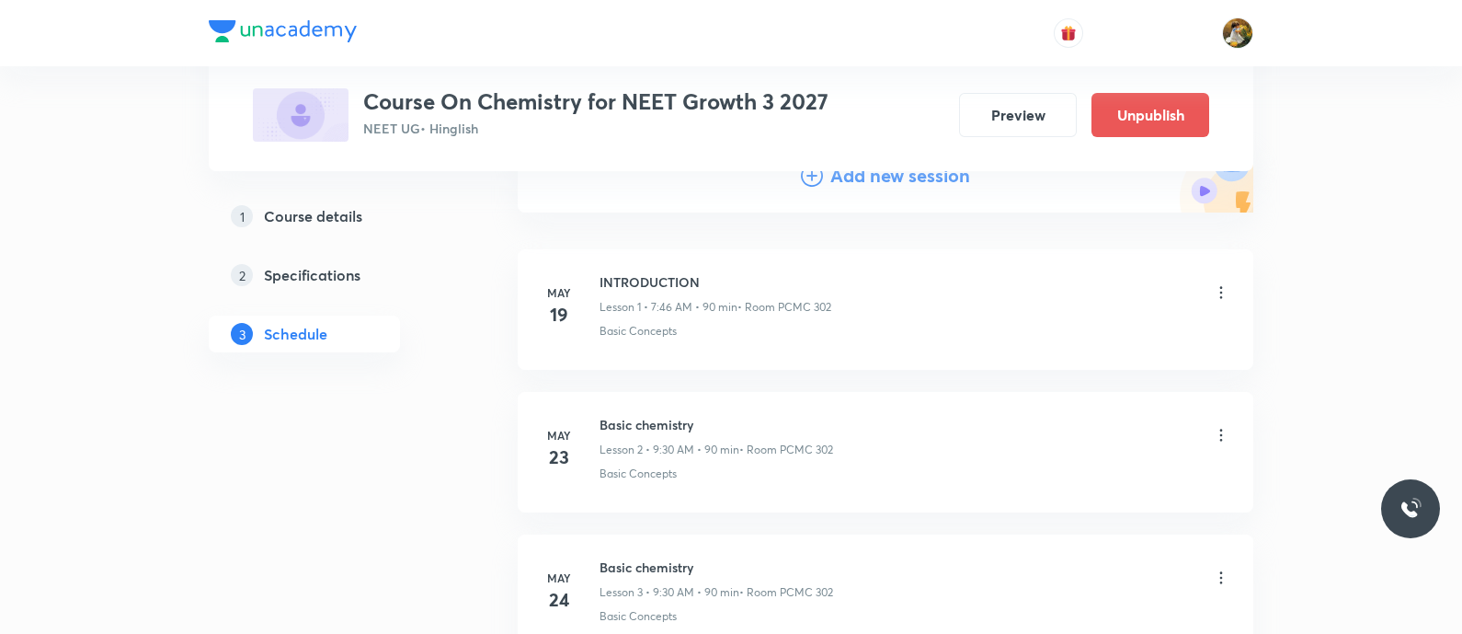
click at [842, 172] on h4 "Add new session" at bounding box center [900, 176] width 140 height 28
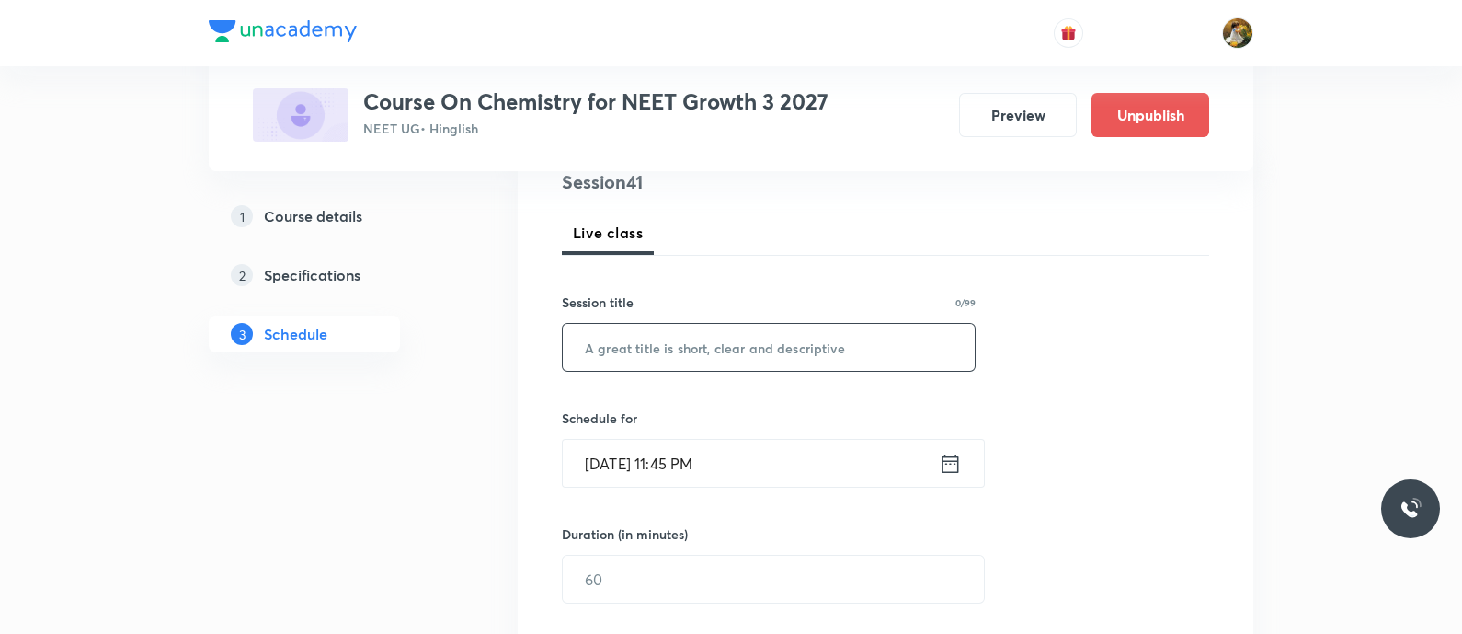
paste input "chemical bonding"
type input "chemical bonding"
click at [722, 452] on input "Aug 31, 2025, 11:45 PM" at bounding box center [751, 463] width 376 height 47
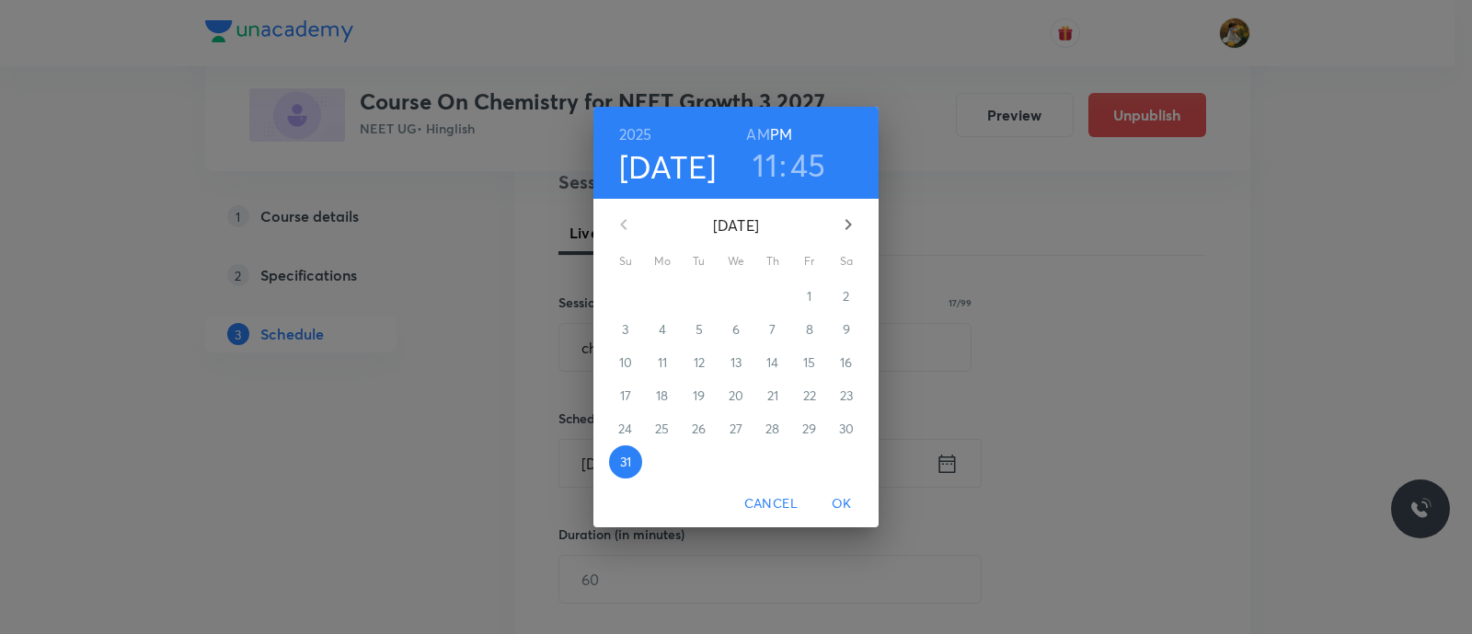
click at [860, 223] on button "button" at bounding box center [848, 224] width 44 height 44
click at [806, 296] on p "5" at bounding box center [809, 296] width 7 height 18
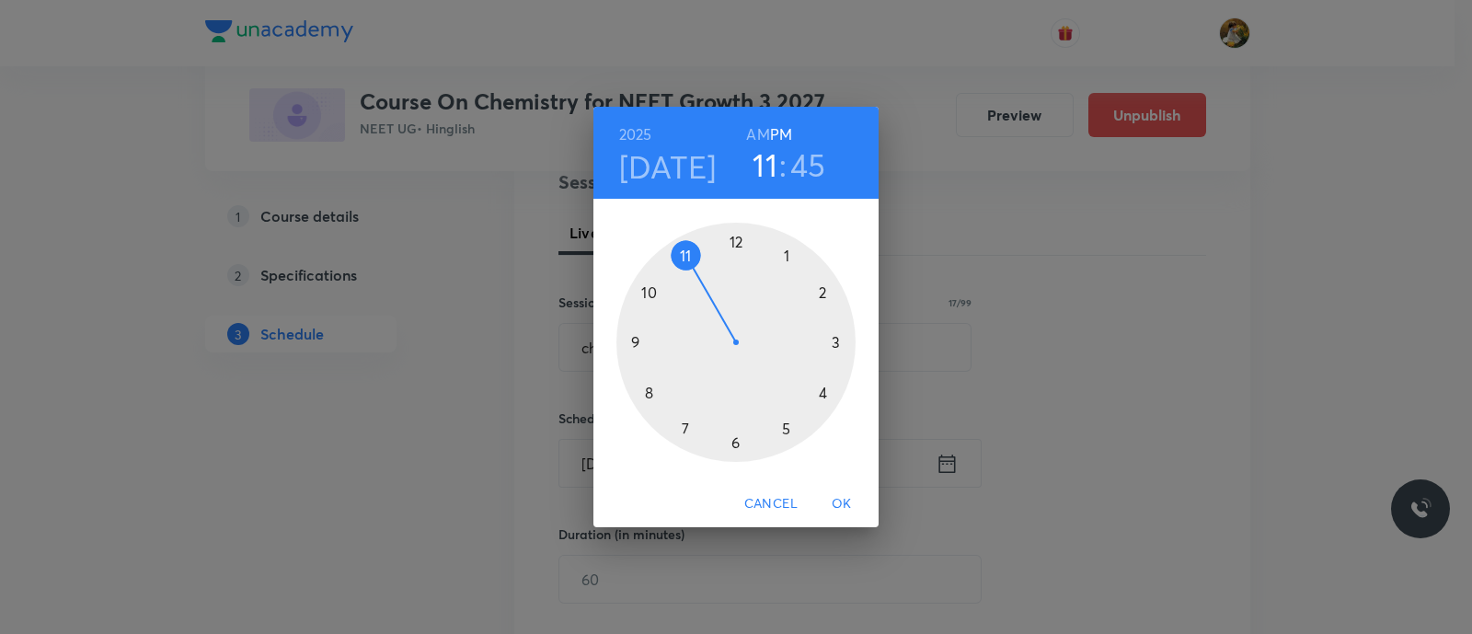
click at [683, 427] on div at bounding box center [735, 342] width 239 height 239
click at [761, 133] on h6 "AM" at bounding box center [757, 134] width 23 height 26
click at [636, 338] on div at bounding box center [735, 342] width 239 height 239
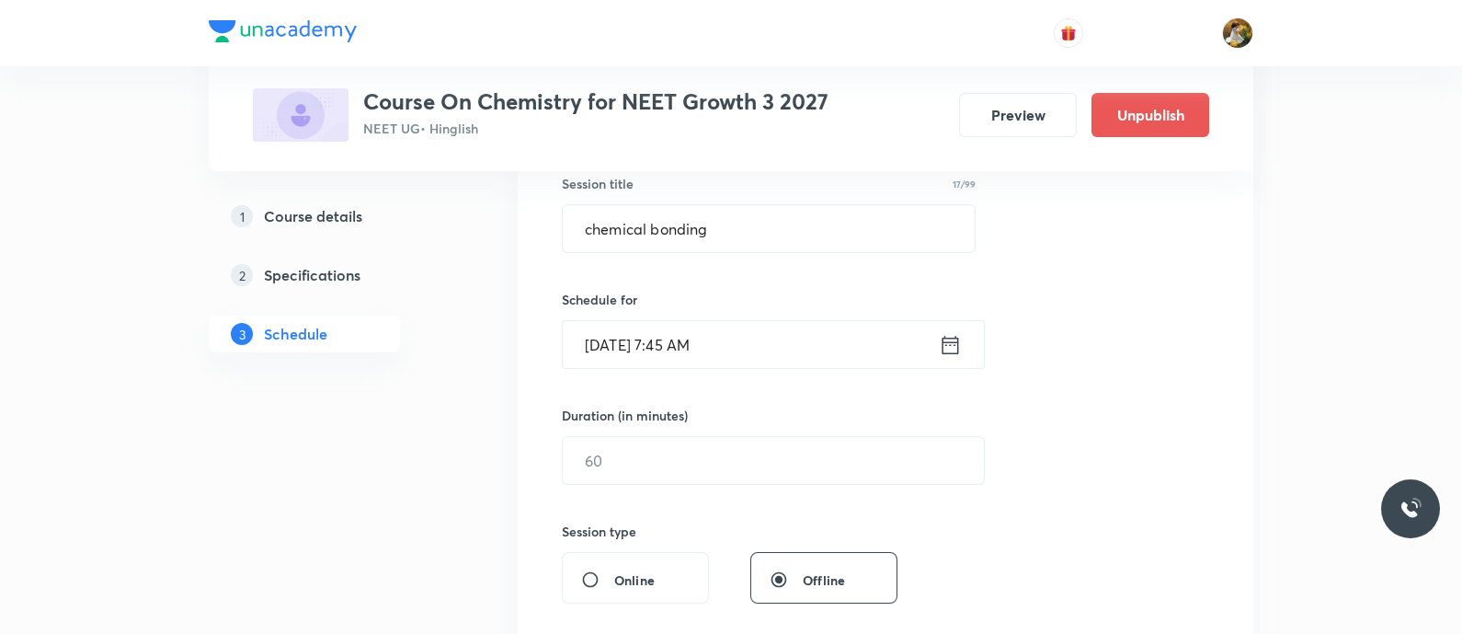
scroll to position [459, 0]
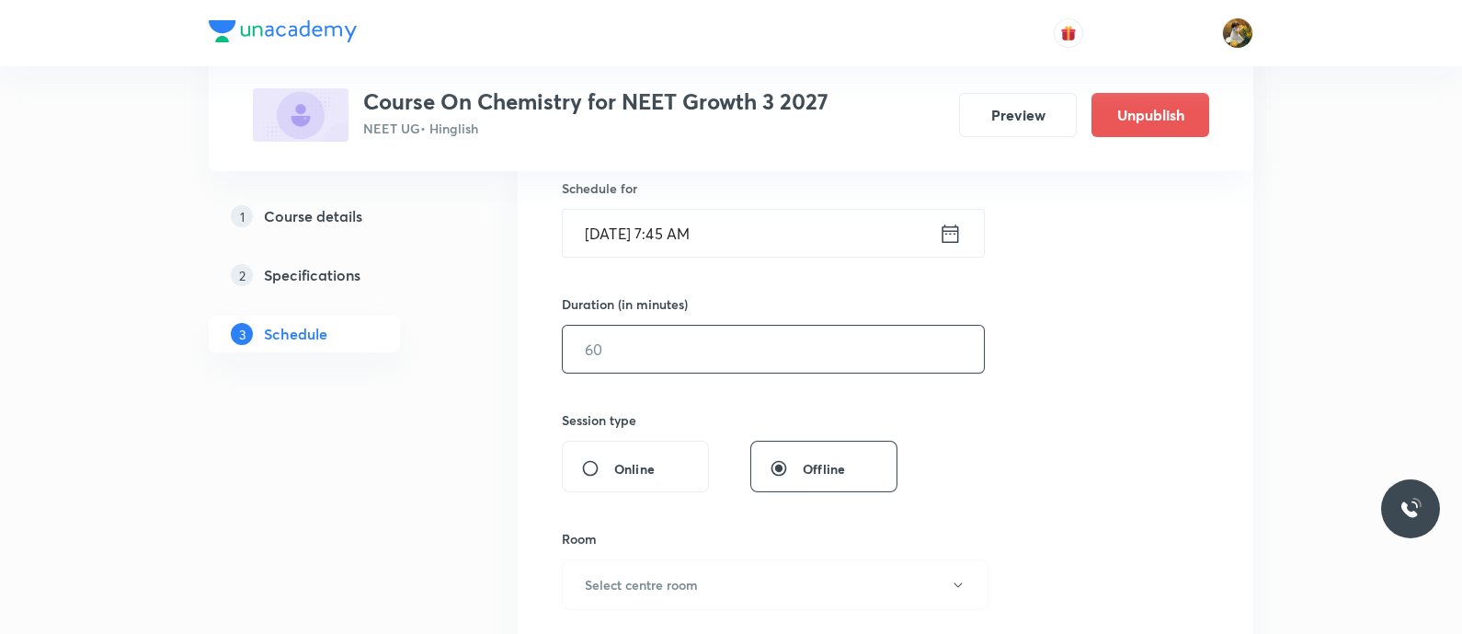
click at [744, 354] on input "text" at bounding box center [773, 349] width 421 height 47
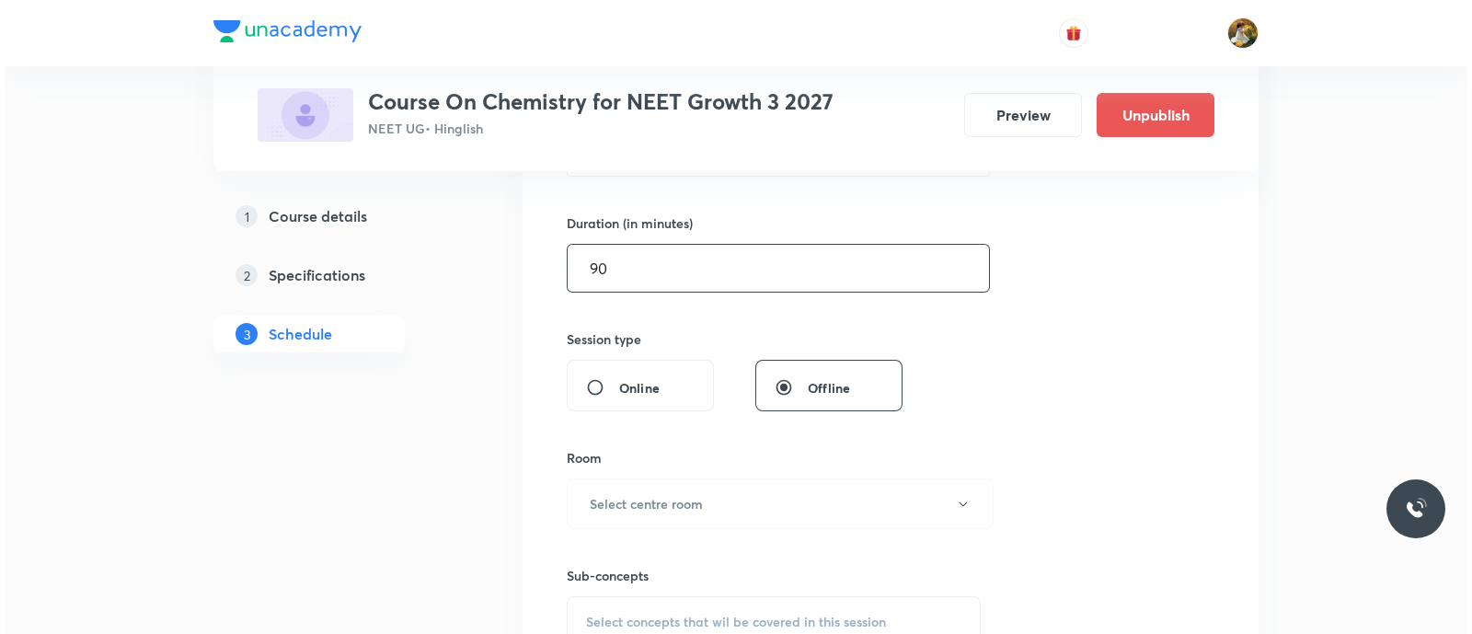
scroll to position [575, 0]
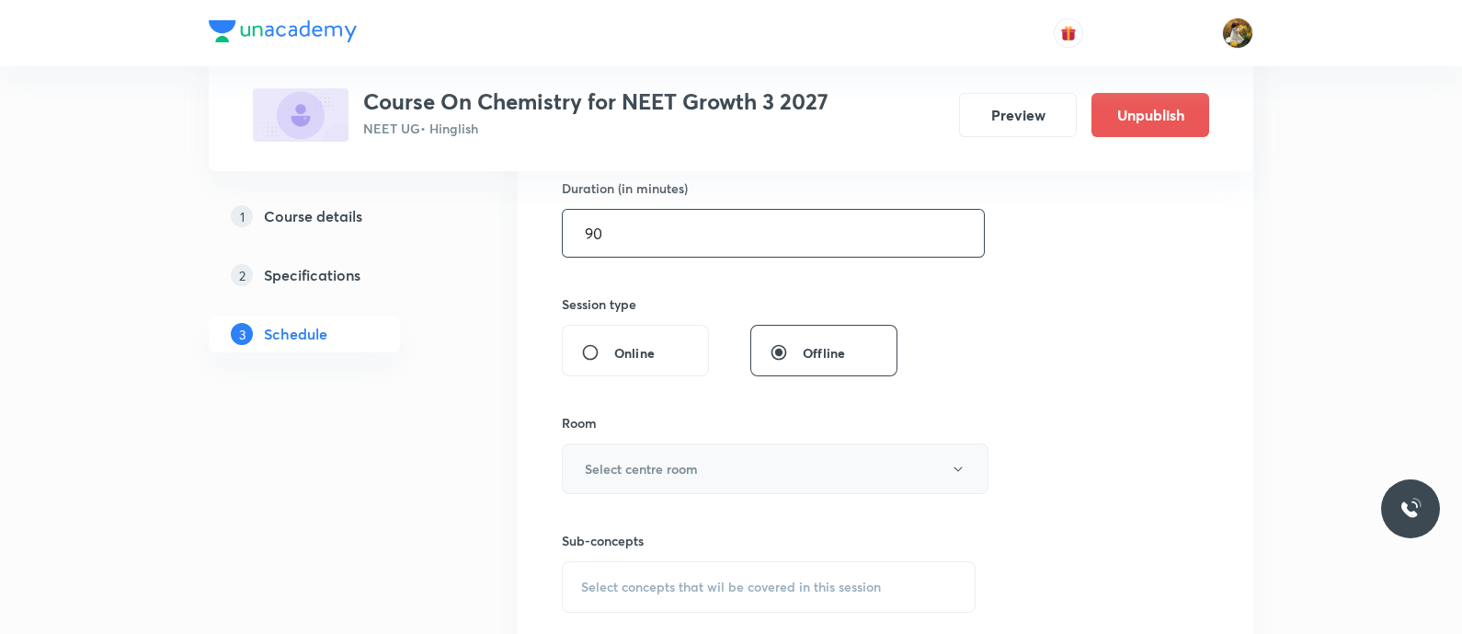
type input "90"
click at [747, 461] on button "Select centre room" at bounding box center [775, 468] width 427 height 51
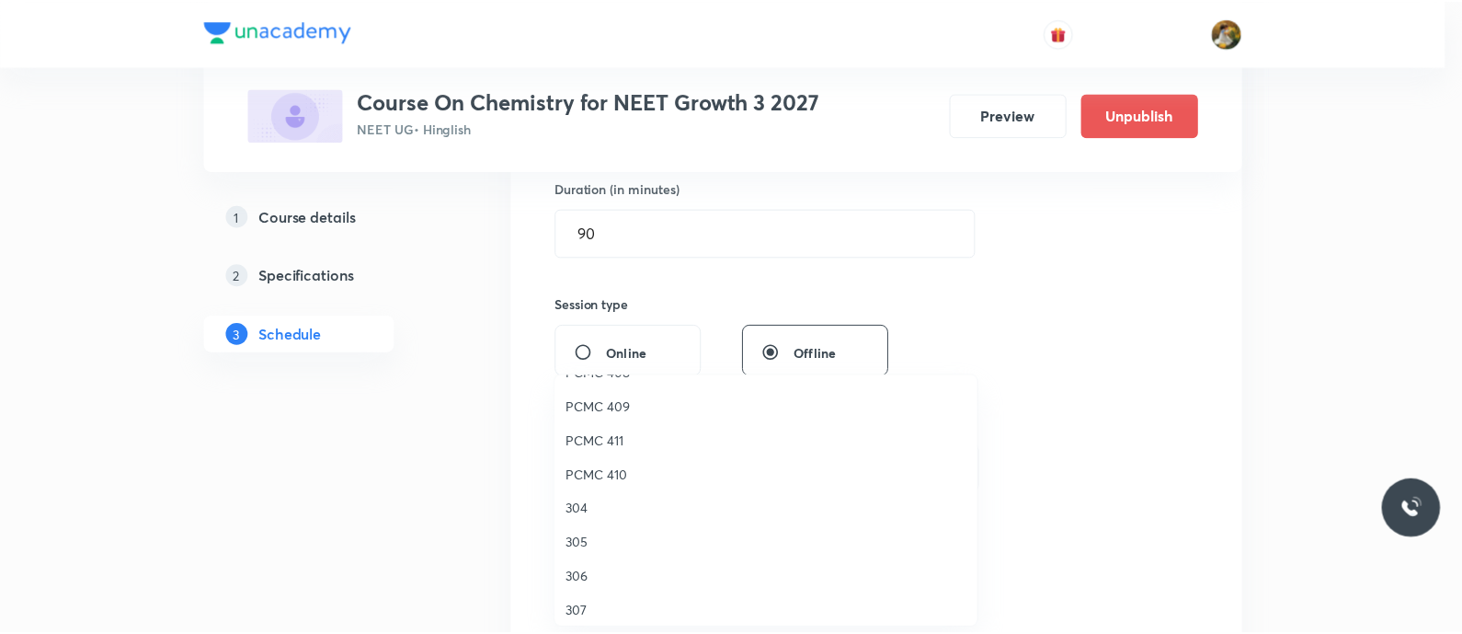
scroll to position [408, 0]
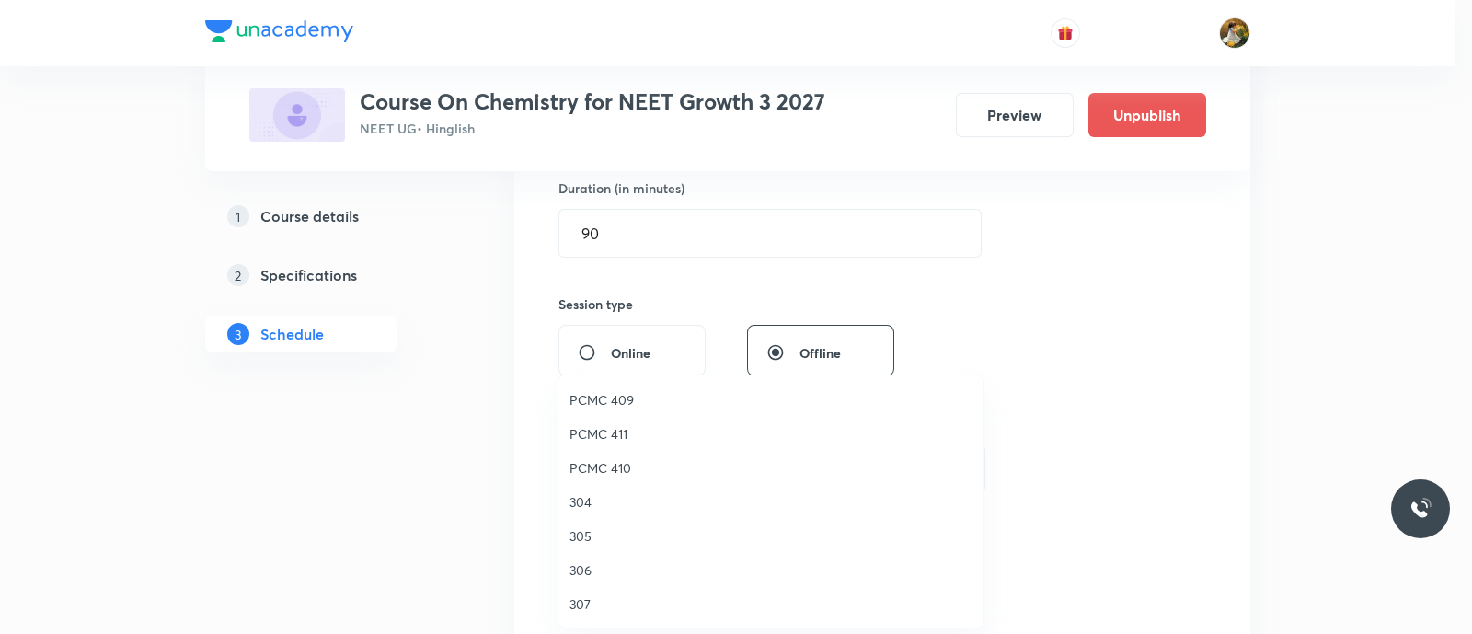
click at [578, 599] on span "307" at bounding box center [770, 603] width 403 height 19
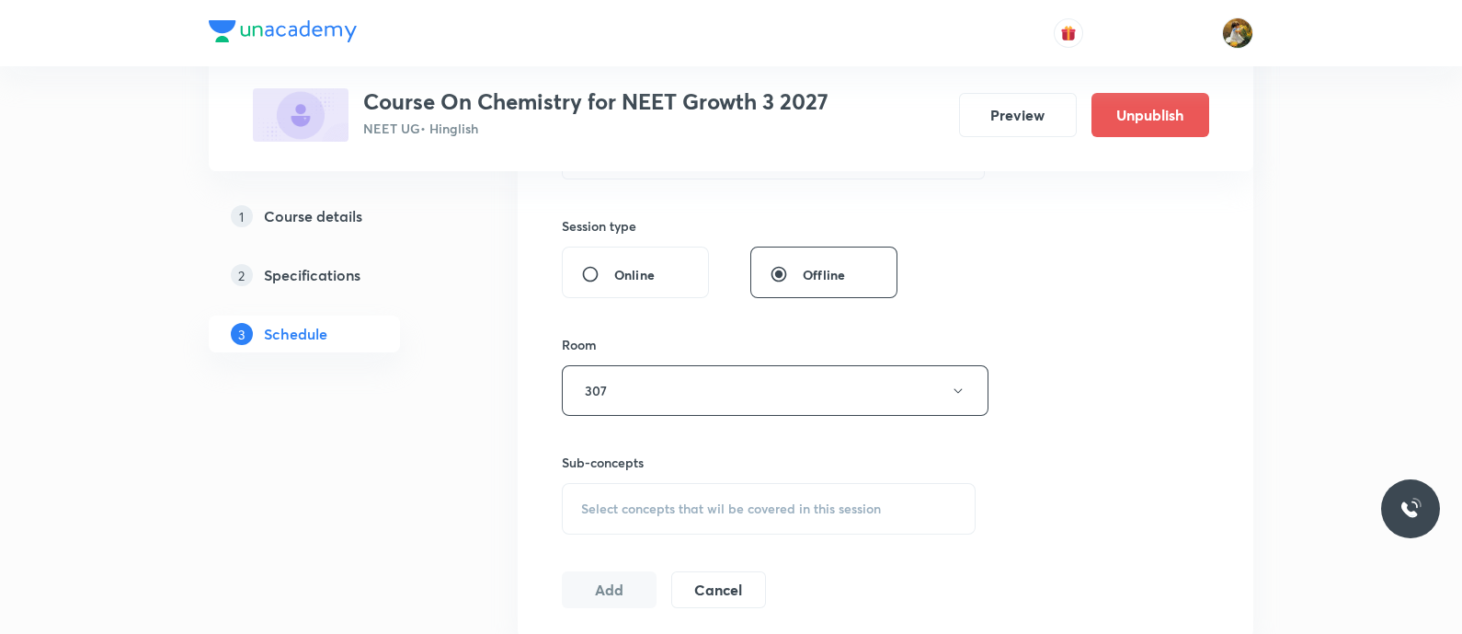
scroll to position [690, 0]
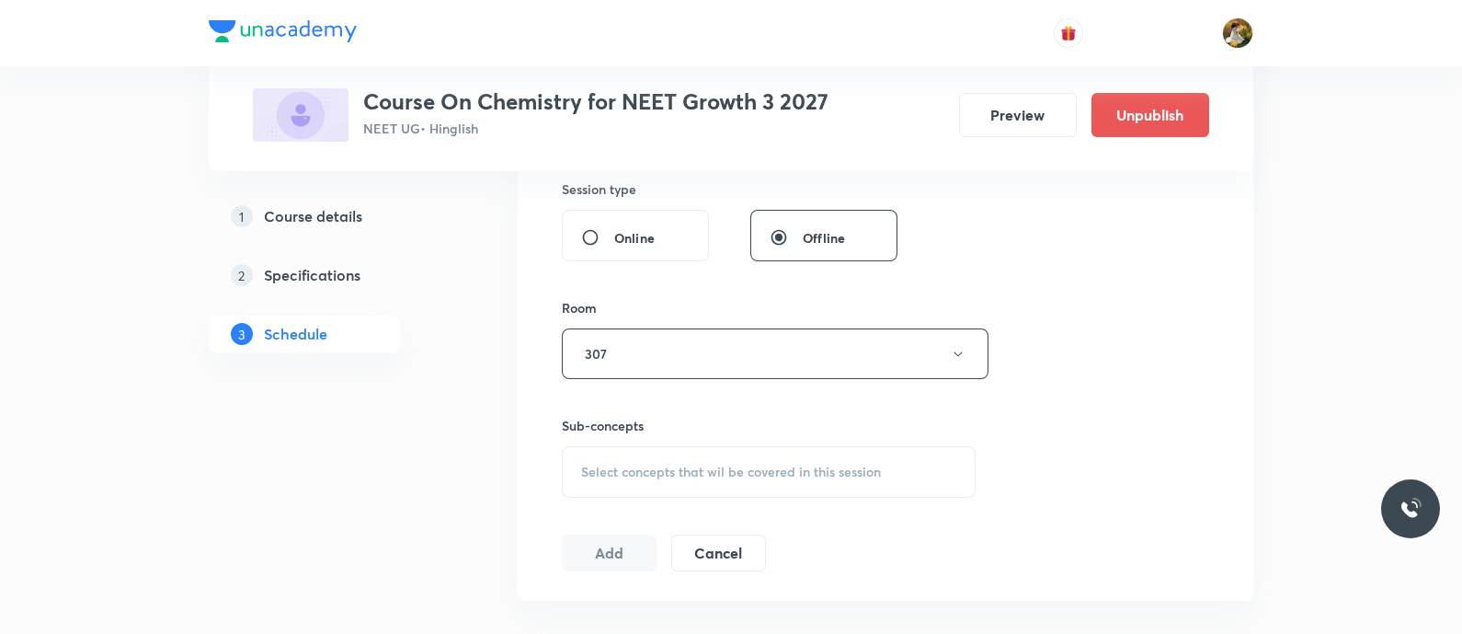
click at [819, 485] on div "Select concepts that wil be covered in this session" at bounding box center [769, 472] width 414 height 52
click at [819, 480] on div "Select concepts that wil be covered in this session" at bounding box center [769, 472] width 414 height 52
click at [776, 607] on div "Basic Concepts Covered previously" at bounding box center [769, 615] width 412 height 41
checkbox input "true"
click at [1081, 439] on div "Session 41 Live class Session title 17/99 chemical bonding ​ Schedule for Sep 5…" at bounding box center [885, 150] width 647 height 885
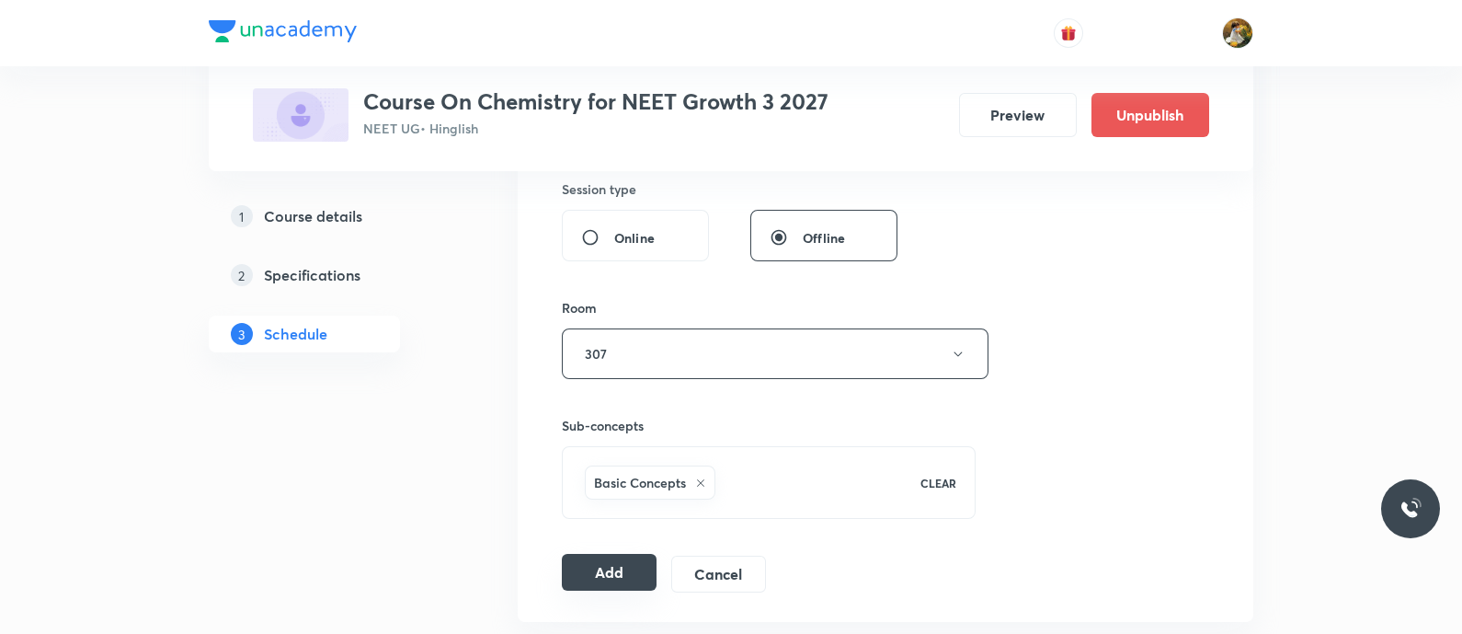
click at [599, 575] on button "Add" at bounding box center [609, 572] width 95 height 37
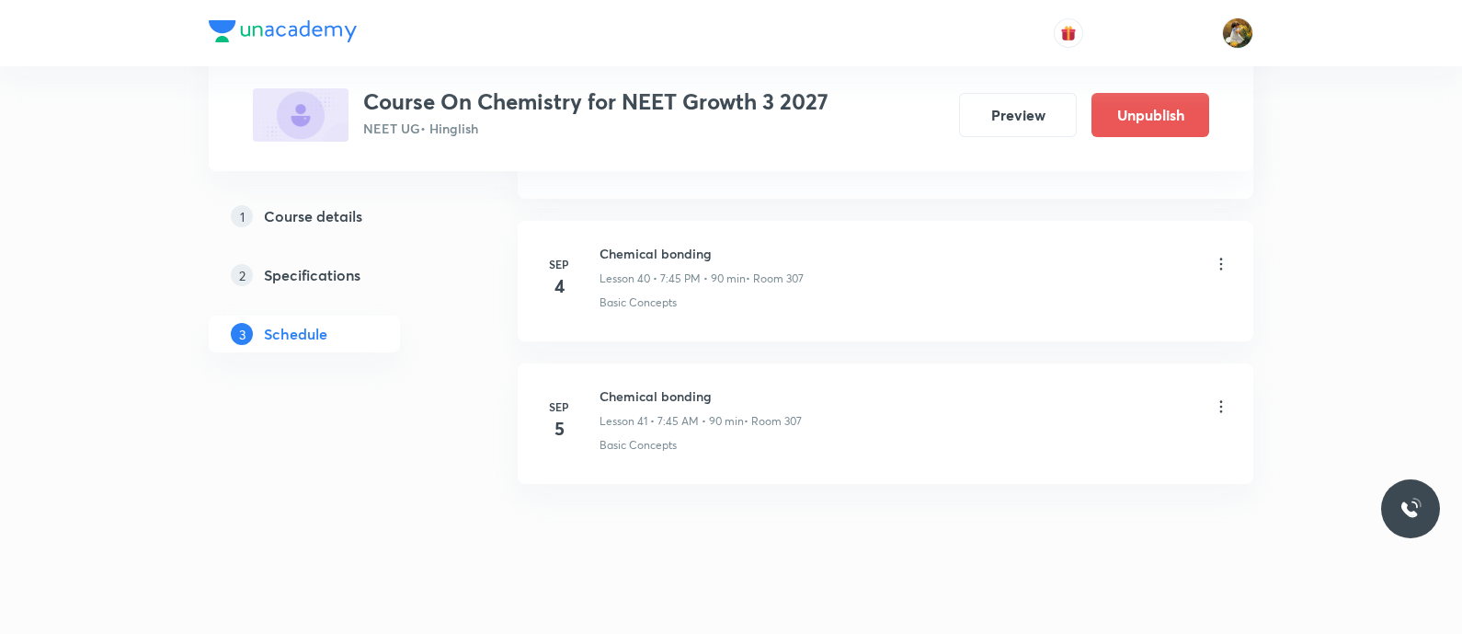
scroll to position [5825, 0]
click at [1220, 246] on icon at bounding box center [1221, 255] width 18 height 18
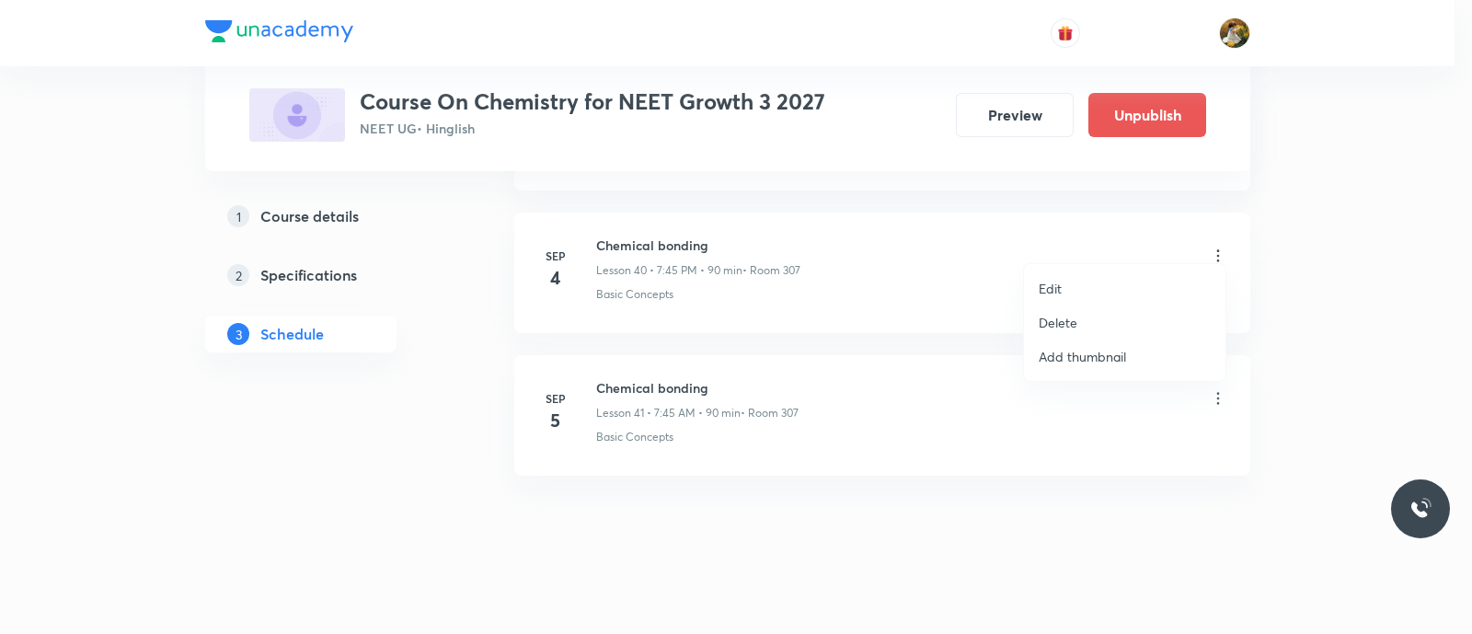
click at [1067, 286] on li "Edit" at bounding box center [1124, 288] width 201 height 34
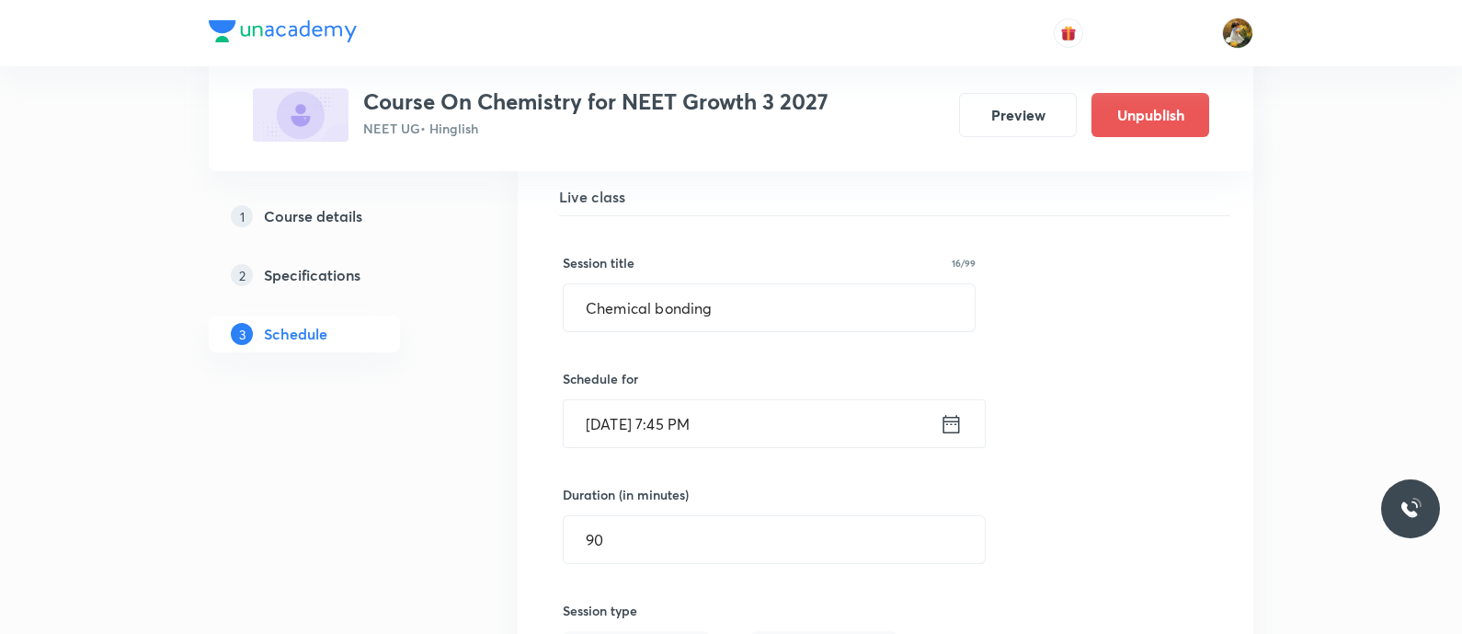
click at [955, 411] on icon at bounding box center [951, 424] width 23 height 26
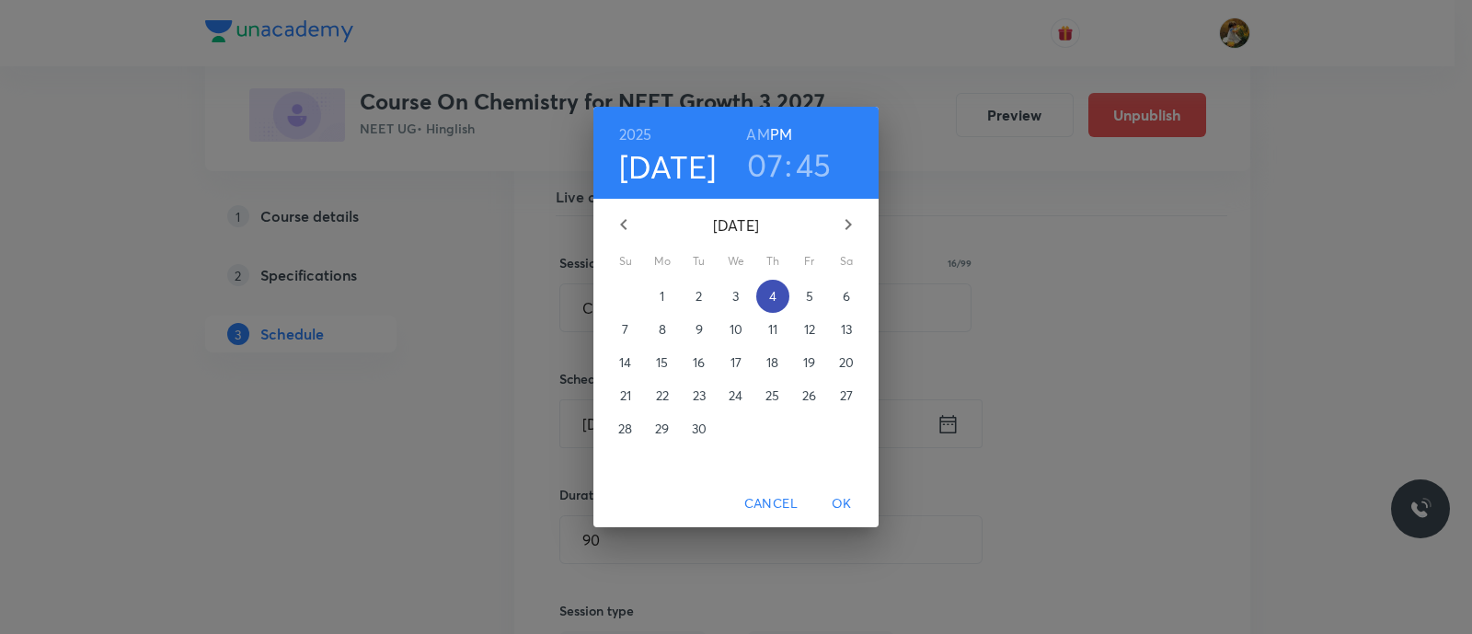
click at [782, 296] on span "4" at bounding box center [772, 296] width 33 height 18
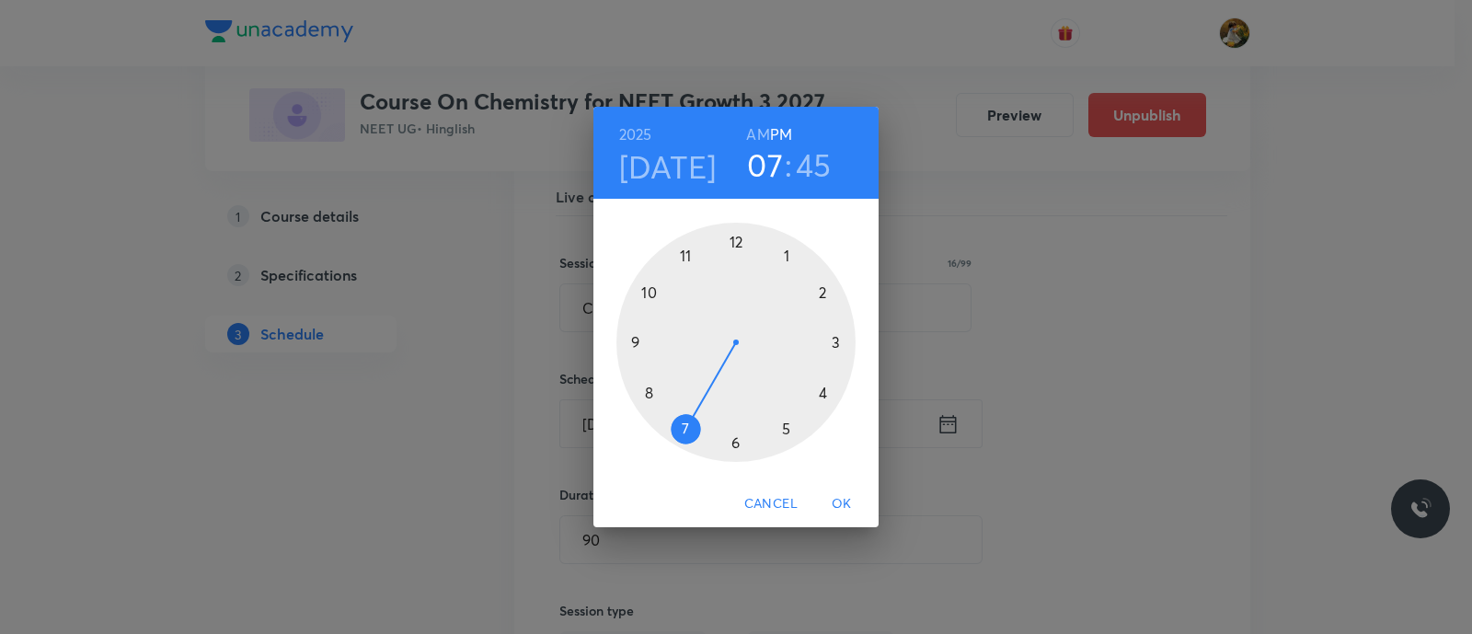
click at [678, 423] on div at bounding box center [735, 342] width 239 height 239
click at [754, 125] on h6 "AM" at bounding box center [757, 134] width 23 height 26
click at [843, 503] on span "OK" at bounding box center [841, 503] width 44 height 23
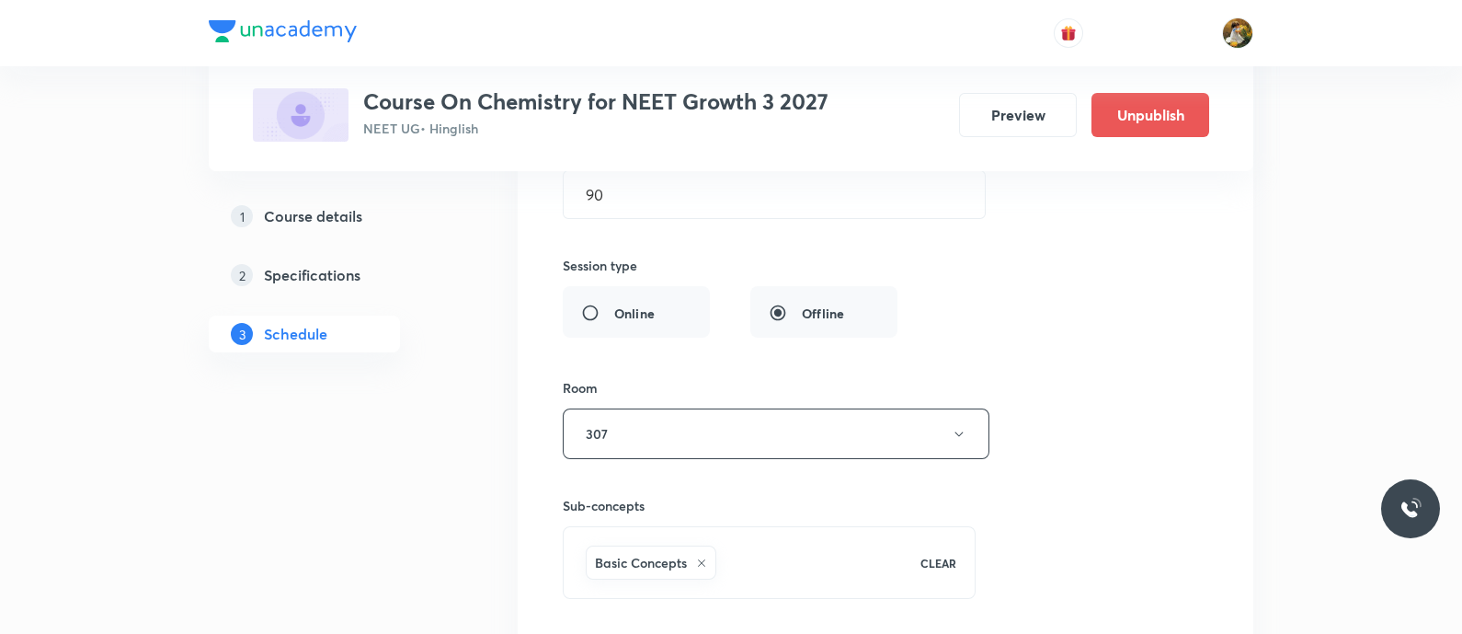
scroll to position [6400, 0]
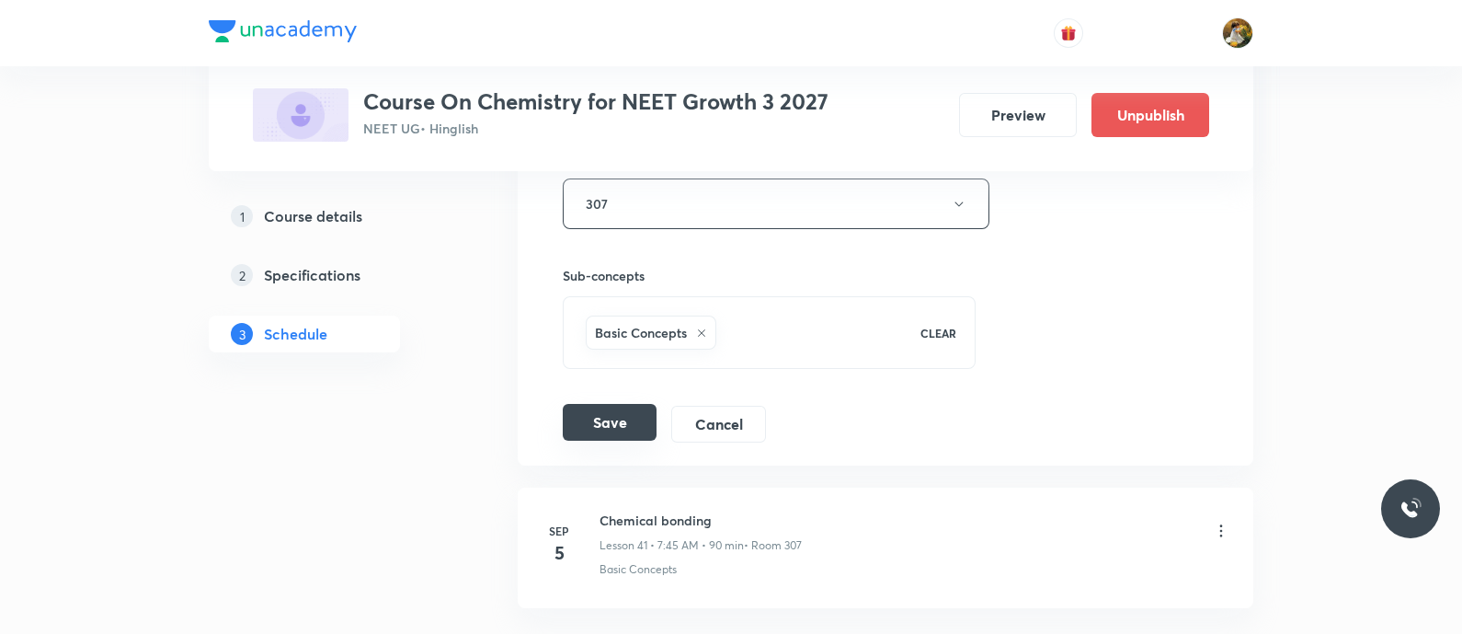
click at [614, 407] on button "Save" at bounding box center [610, 422] width 94 height 37
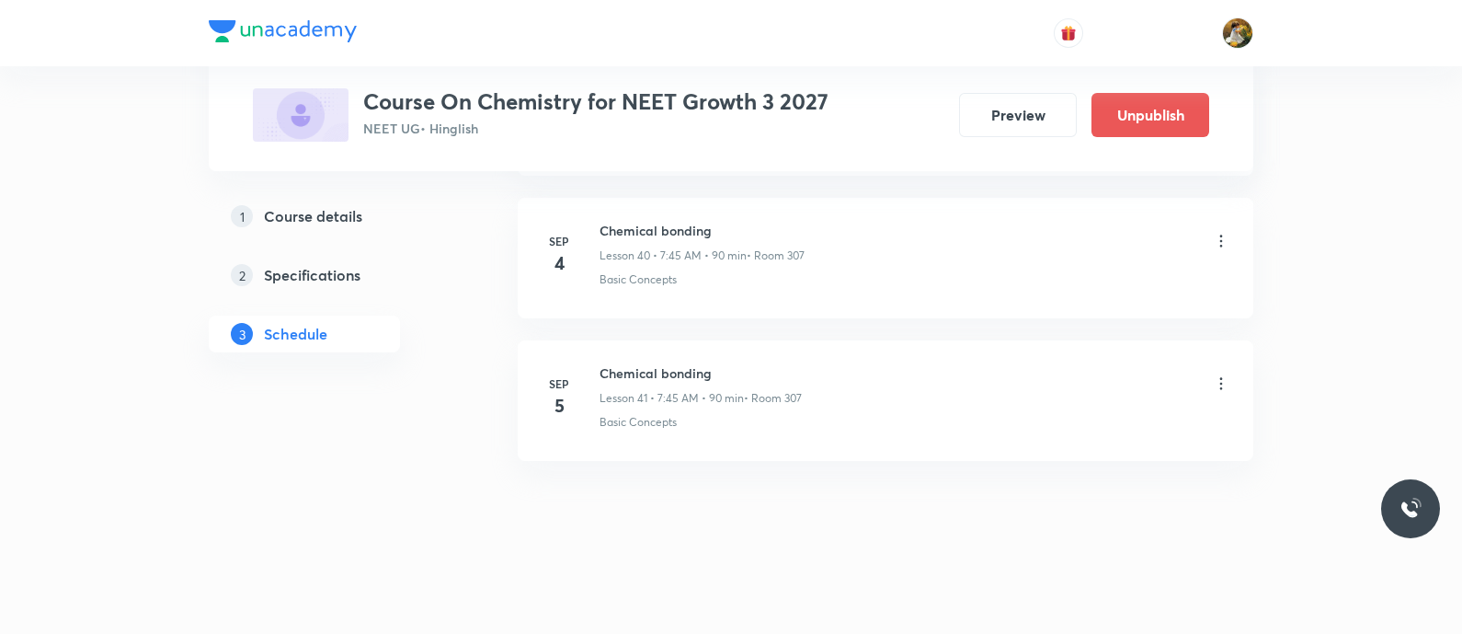
scroll to position [5825, 0]
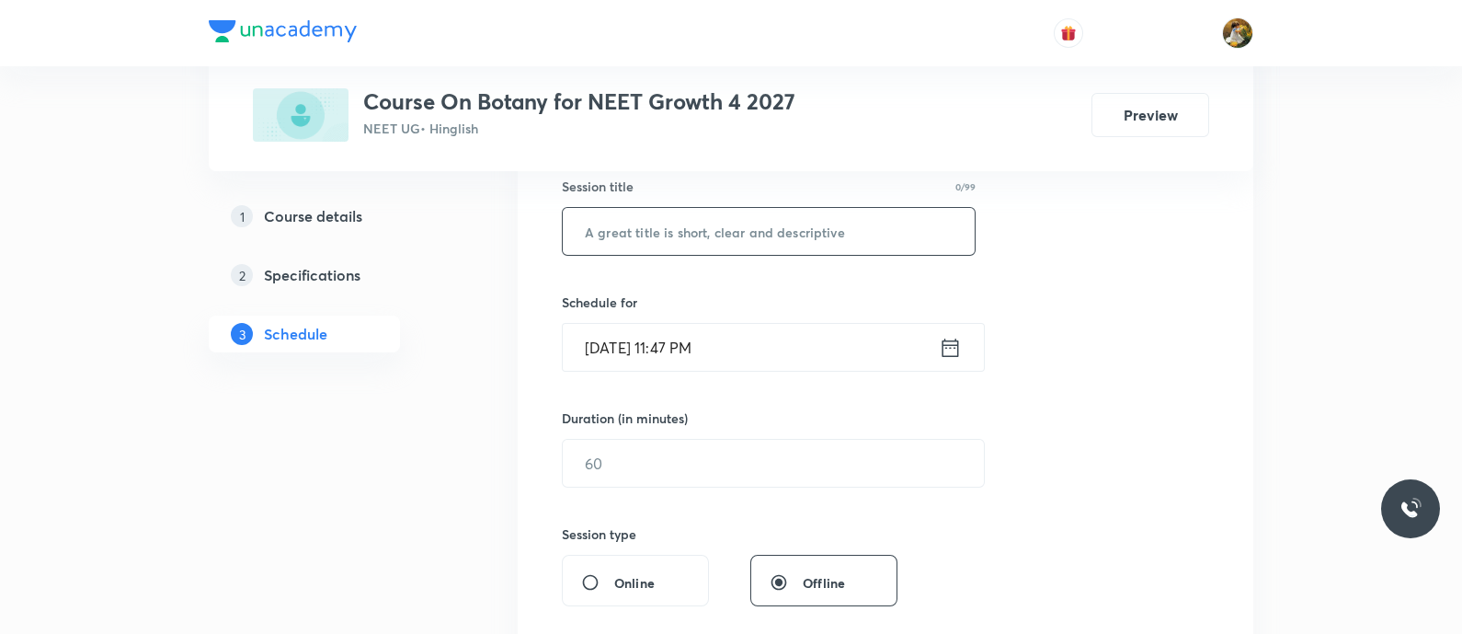
click at [736, 219] on input "text" at bounding box center [769, 231] width 412 height 47
paste input "biological classification"
type input "biological classification"
click at [772, 349] on input "Aug 31, 2025, 11:47 PM" at bounding box center [751, 347] width 376 height 47
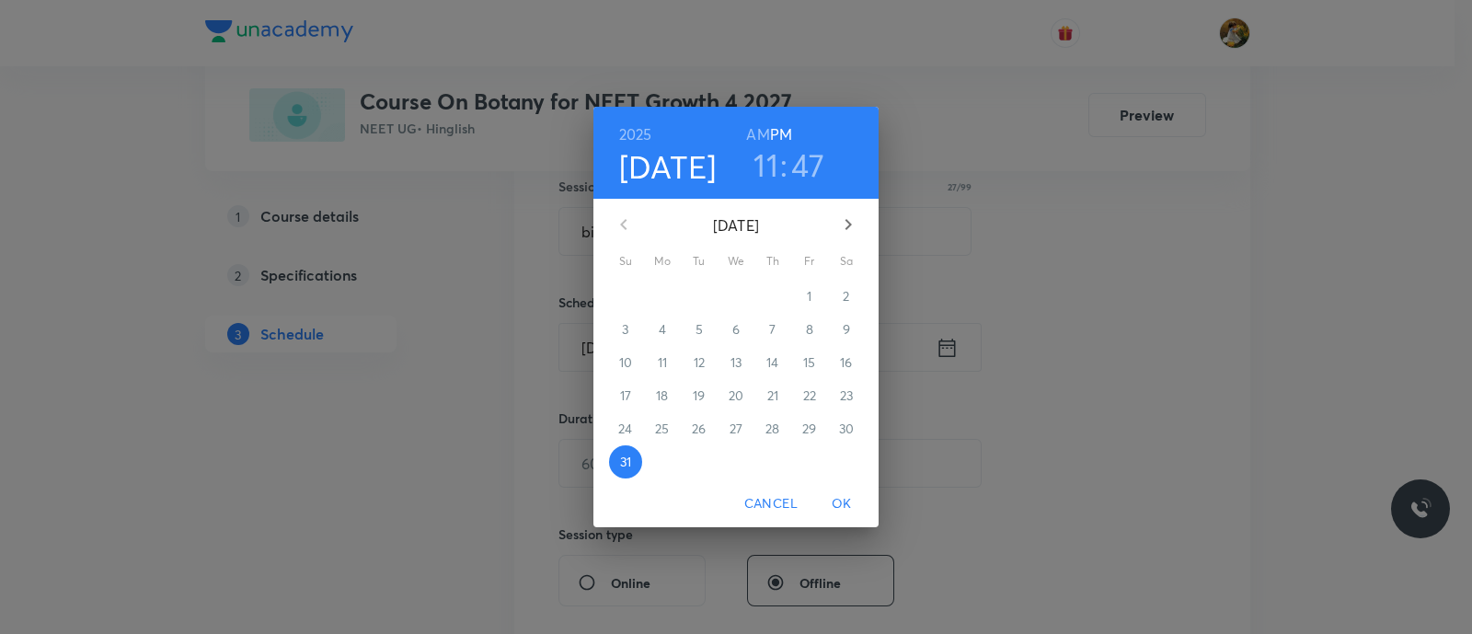
click at [845, 235] on icon "button" at bounding box center [848, 224] width 22 height 22
click at [697, 293] on p "2" at bounding box center [698, 296] width 6 height 18
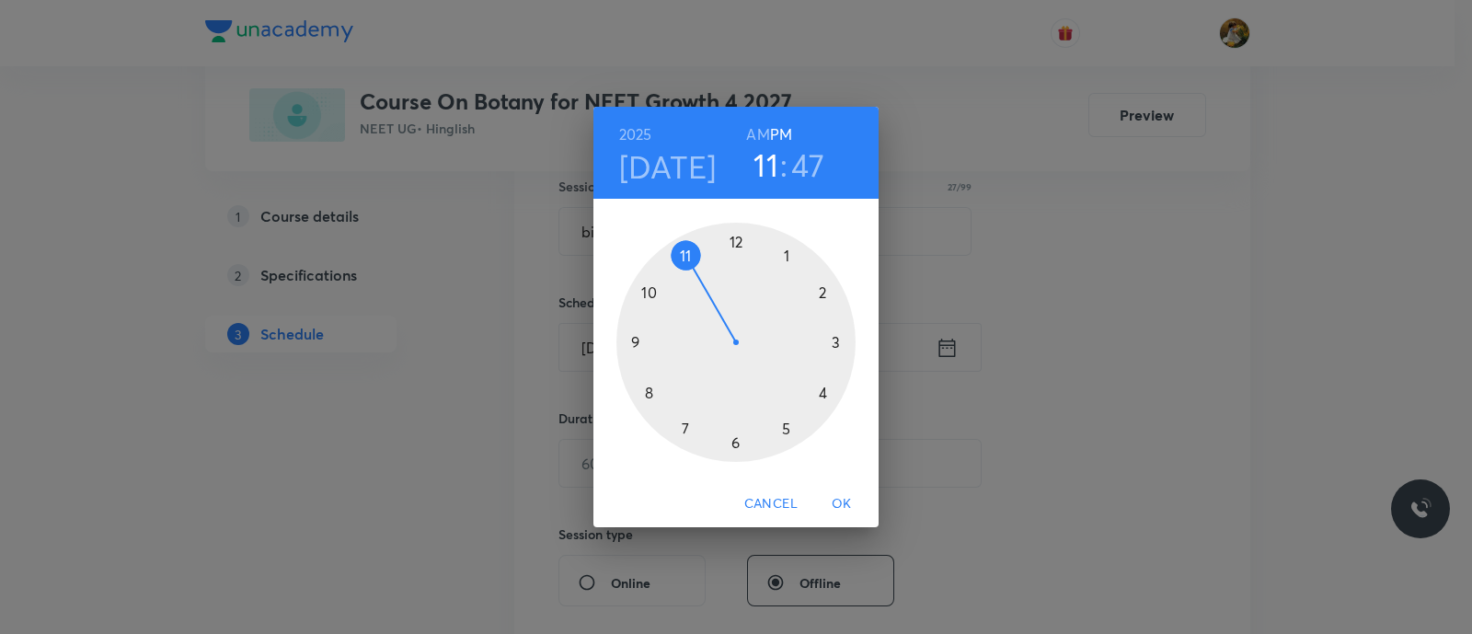
click at [691, 255] on div at bounding box center [735, 342] width 239 height 239
click at [763, 132] on h6 "AM" at bounding box center [757, 134] width 23 height 26
click at [842, 340] on div at bounding box center [735, 342] width 239 height 239
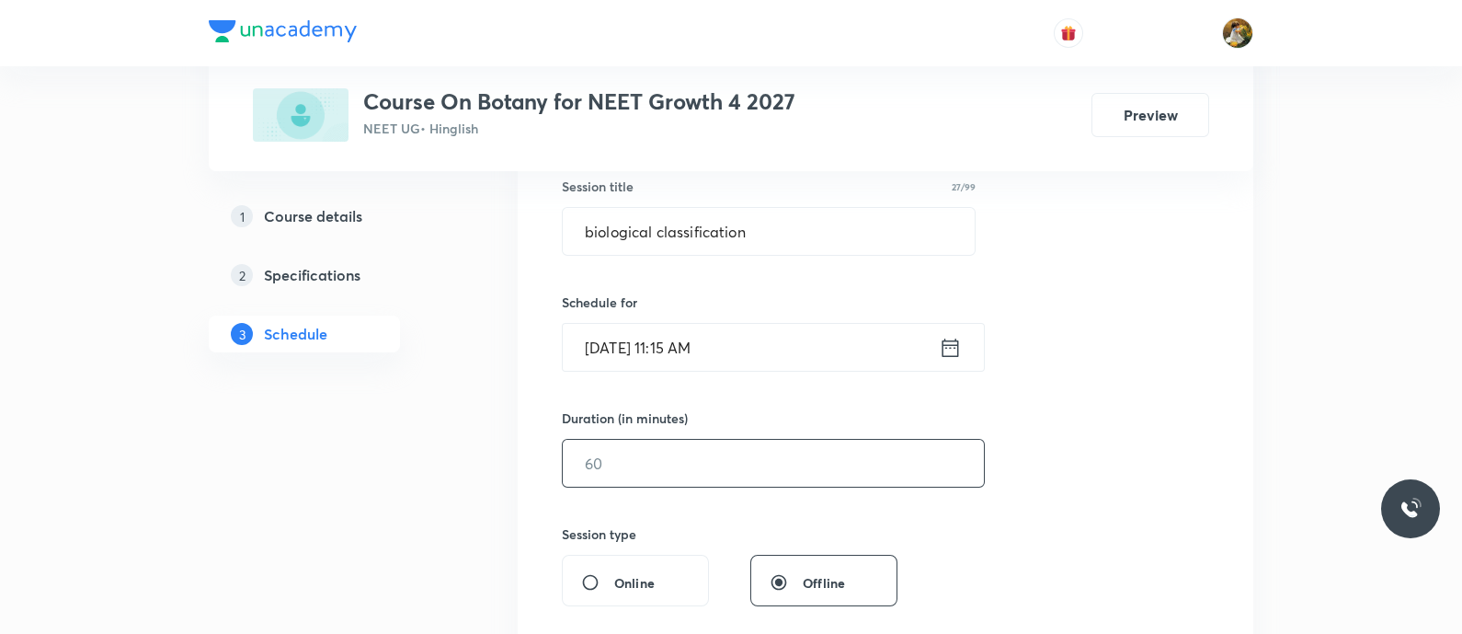
click at [782, 471] on input "text" at bounding box center [773, 463] width 421 height 47
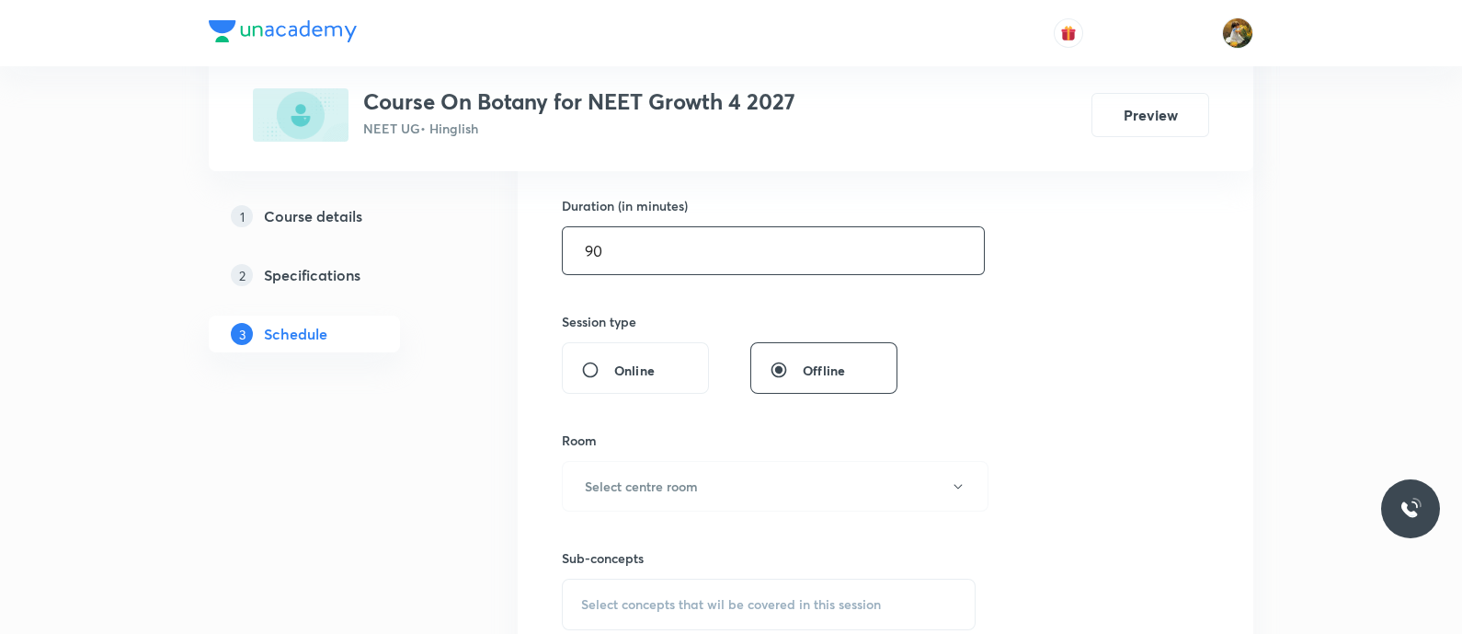
scroll to position [575, 0]
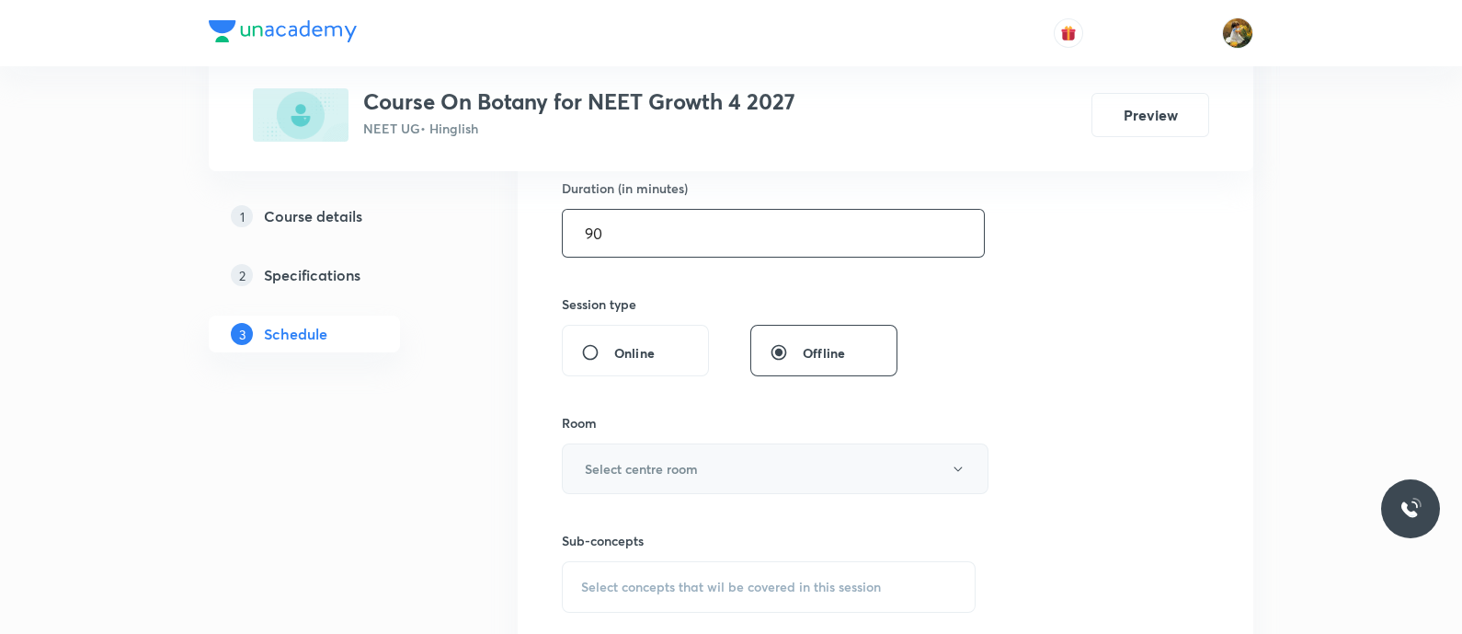
type input "90"
click at [772, 475] on button "Select centre room" at bounding box center [775, 468] width 427 height 51
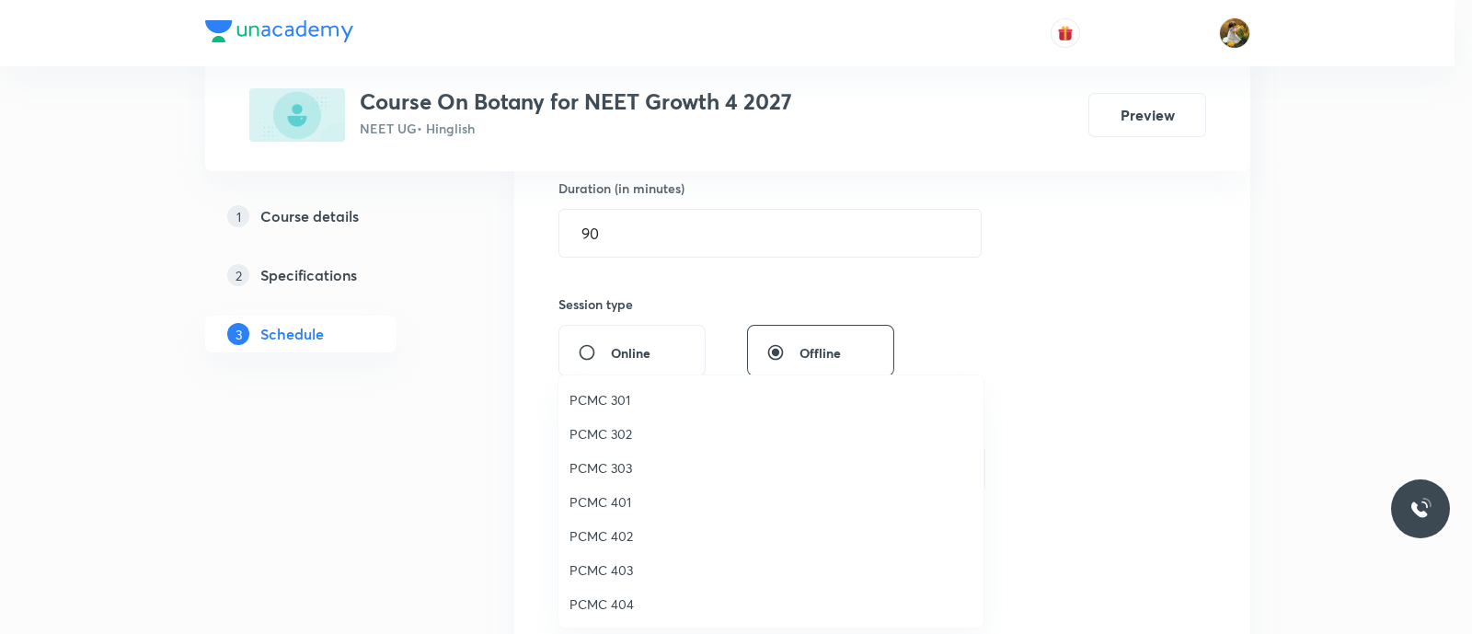
click at [616, 395] on span "PCMC 301" at bounding box center [770, 399] width 403 height 19
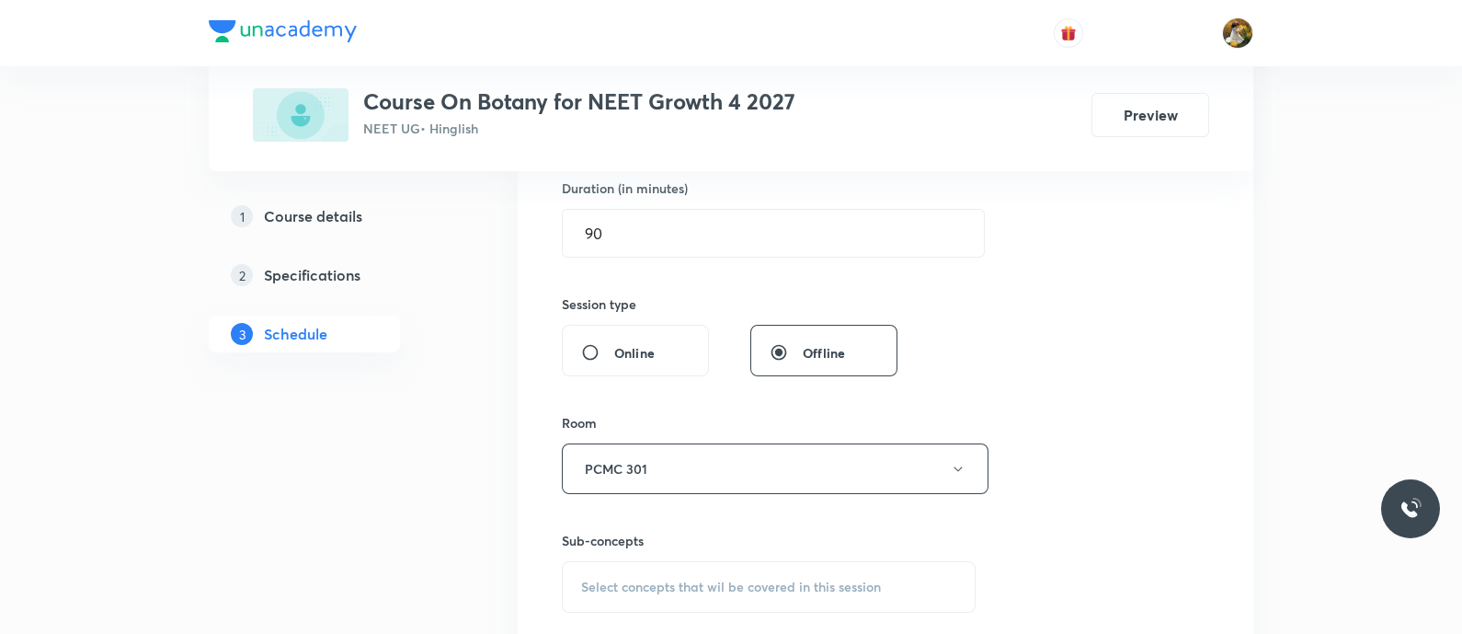
drag, startPoint x: 1082, startPoint y: 374, endPoint x: 1064, endPoint y: 397, distance: 29.4
click at [1083, 374] on div "Session 29 Live class Session title 27/99 biological classification ​ Schedule …" at bounding box center [885, 254] width 647 height 864
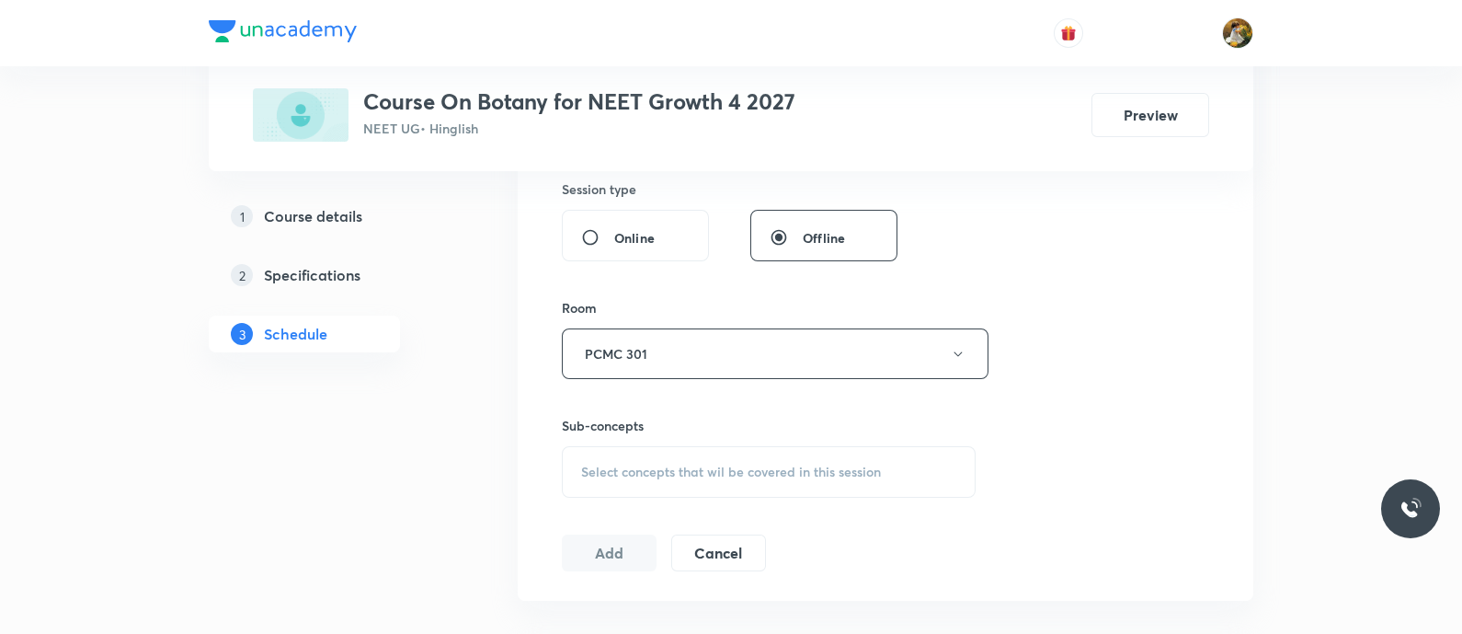
click at [810, 479] on div "Select concepts that wil be covered in this session" at bounding box center [769, 472] width 414 height 52
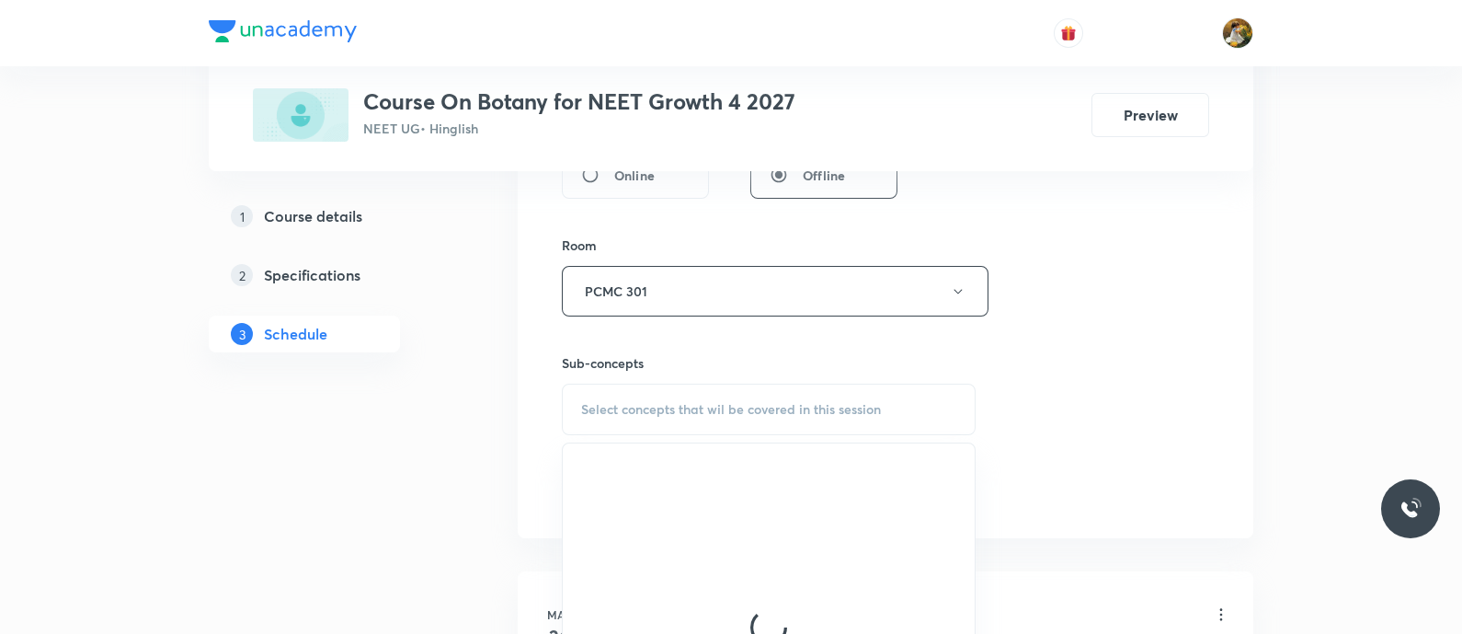
scroll to position [804, 0]
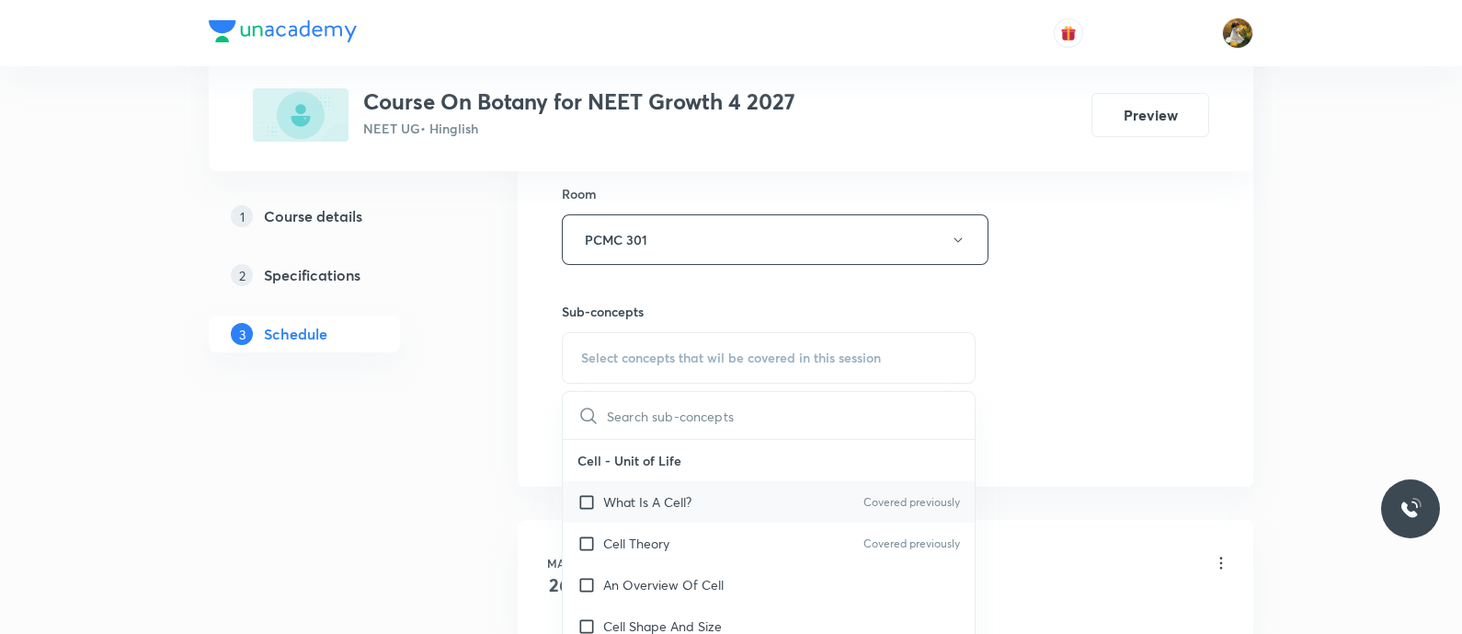
click at [773, 503] on div "What Is A Cell? Covered previously" at bounding box center [769, 501] width 412 height 41
checkbox input "true"
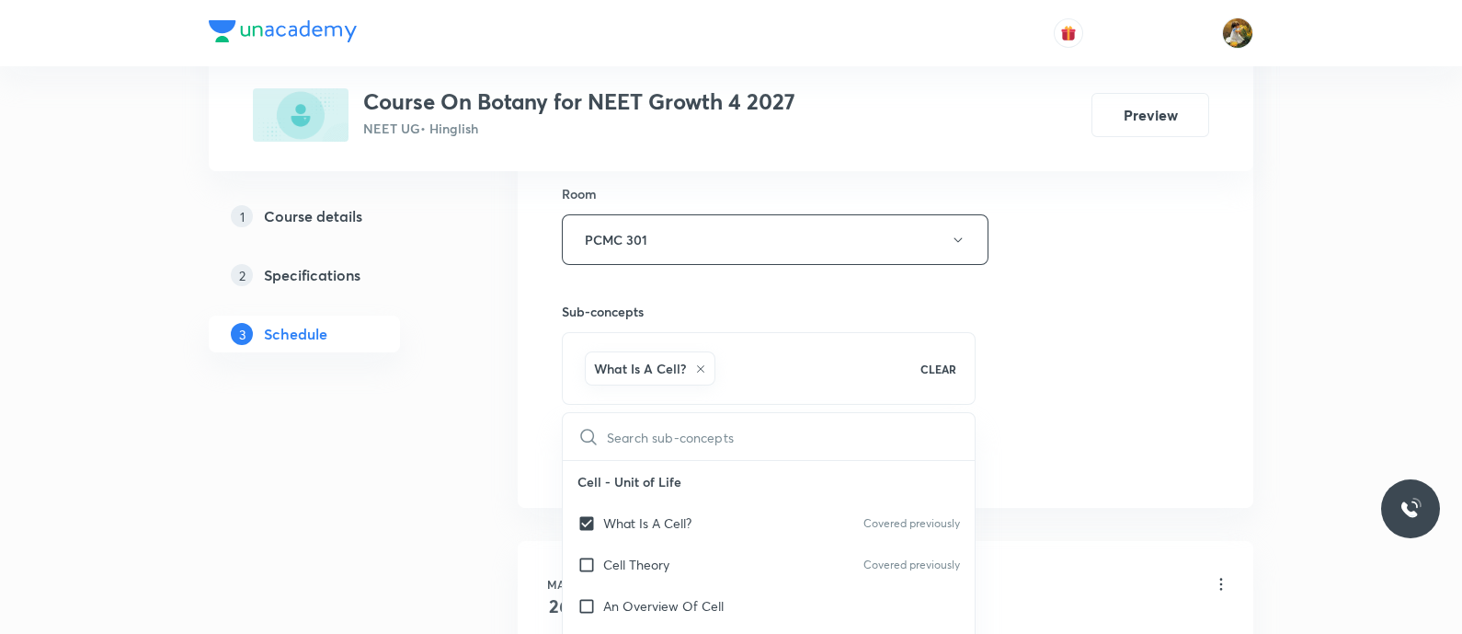
click at [1064, 361] on div "Session 29 Live class Session title 27/99 biological classification ​ Schedule …" at bounding box center [885, 35] width 647 height 885
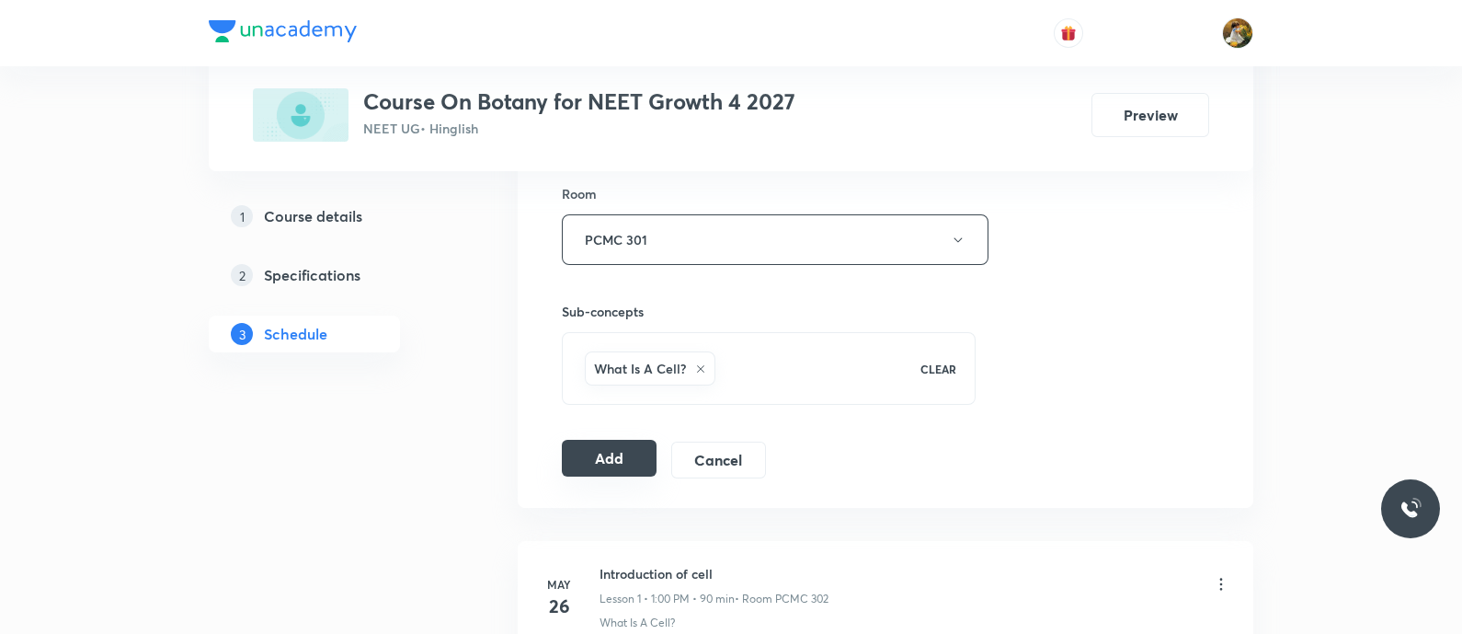
click at [617, 448] on button "Add" at bounding box center [609, 458] width 95 height 37
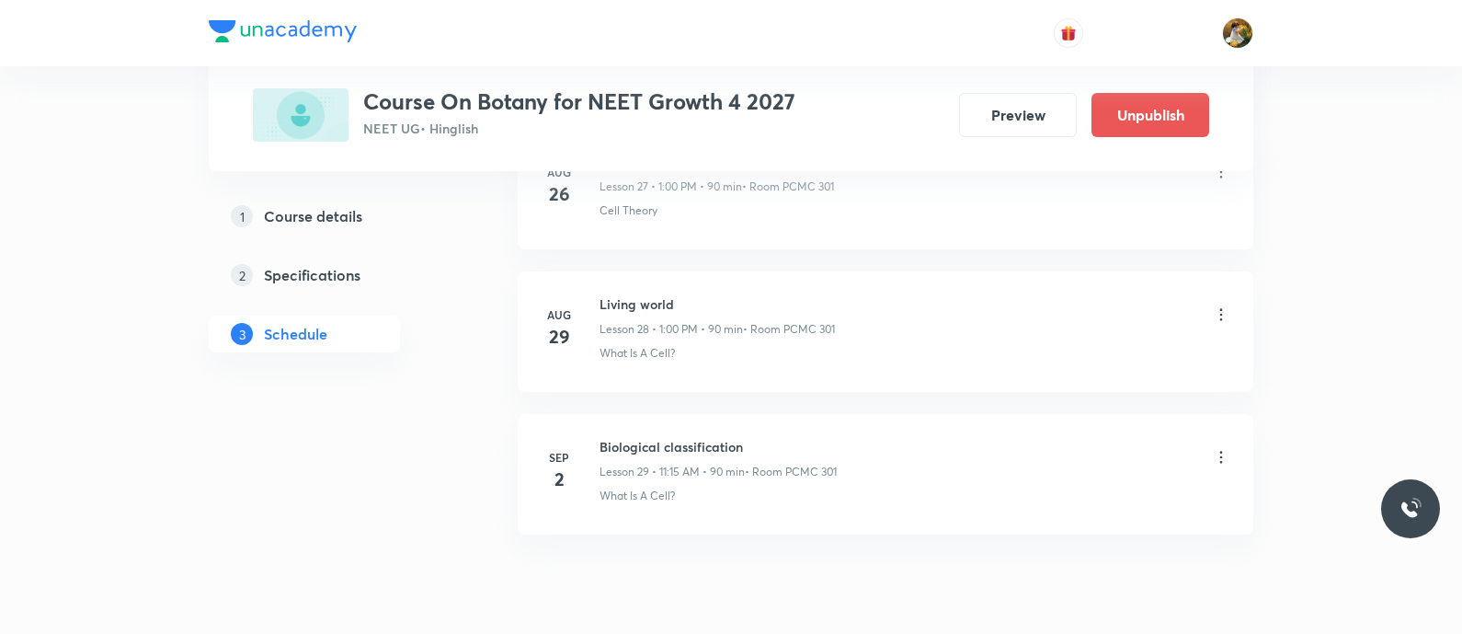
scroll to position [4119, 0]
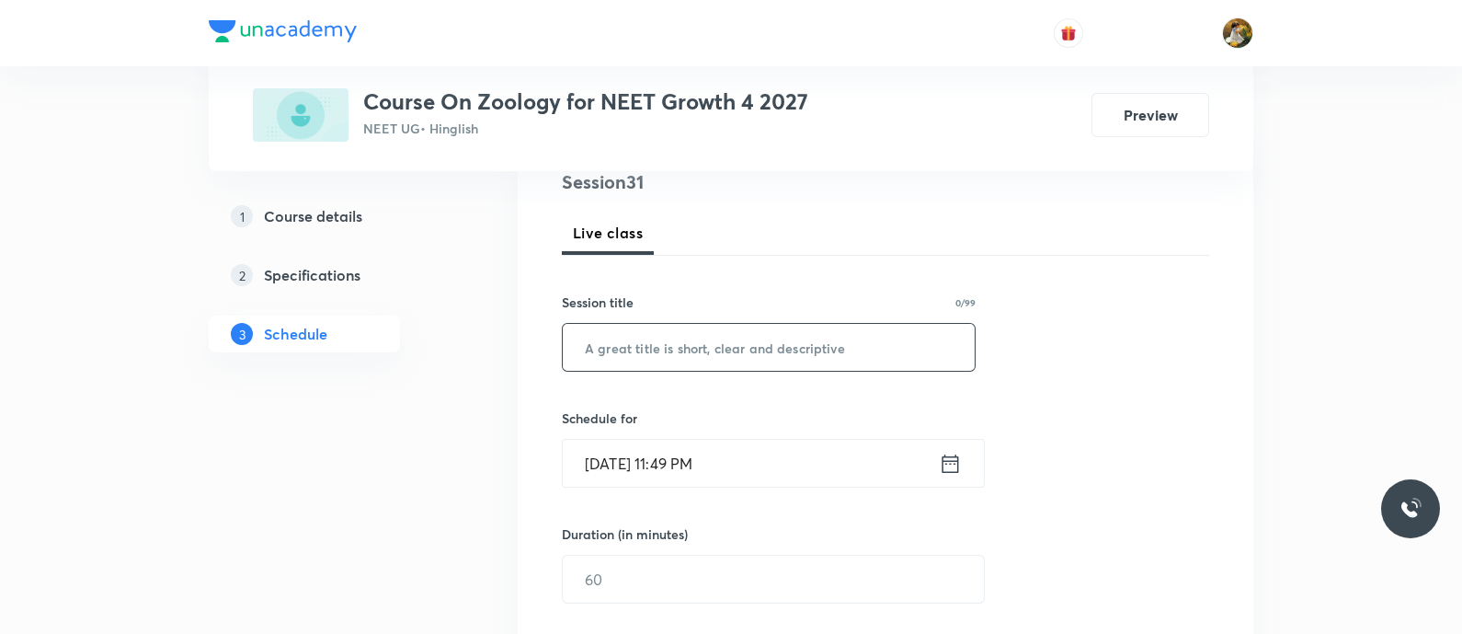
paste input "Biomolecules"
type input "Biomolecules"
click at [746, 459] on input "[DATE] 11:49 PM" at bounding box center [751, 463] width 376 height 47
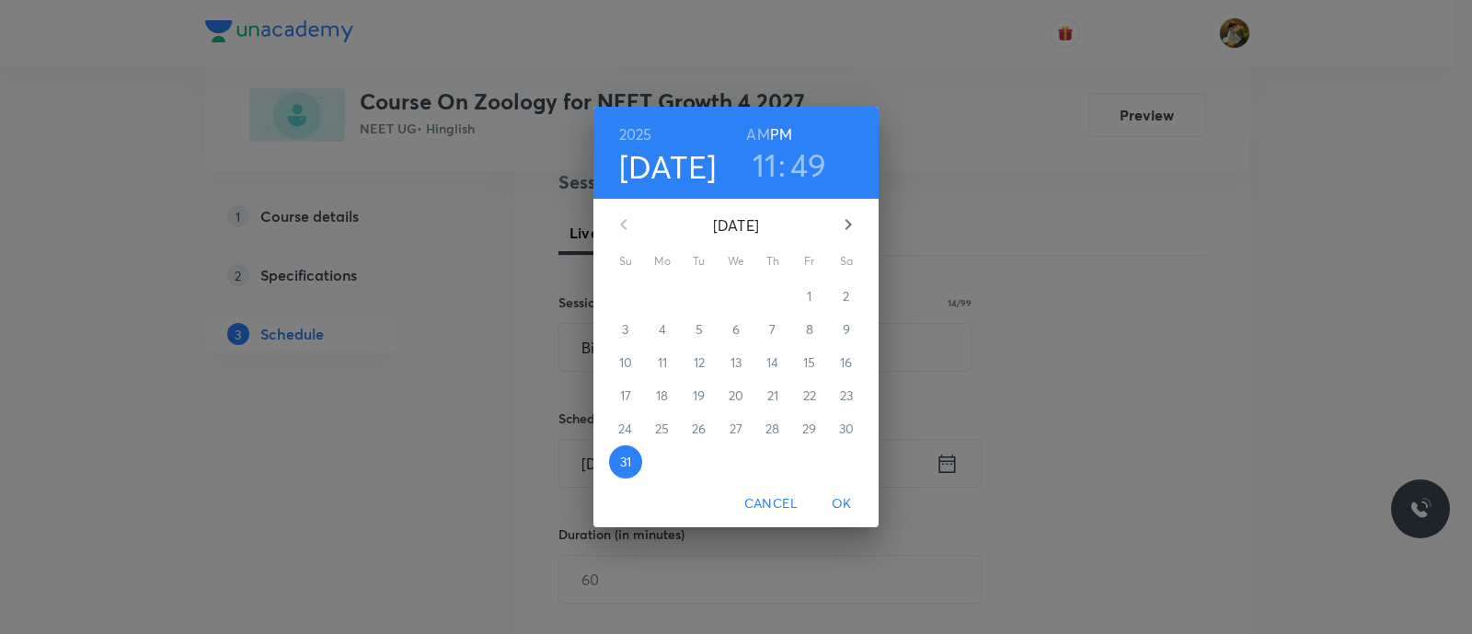
click at [851, 220] on icon "button" at bounding box center [848, 224] width 22 height 22
click at [704, 293] on span "2" at bounding box center [698, 296] width 33 height 18
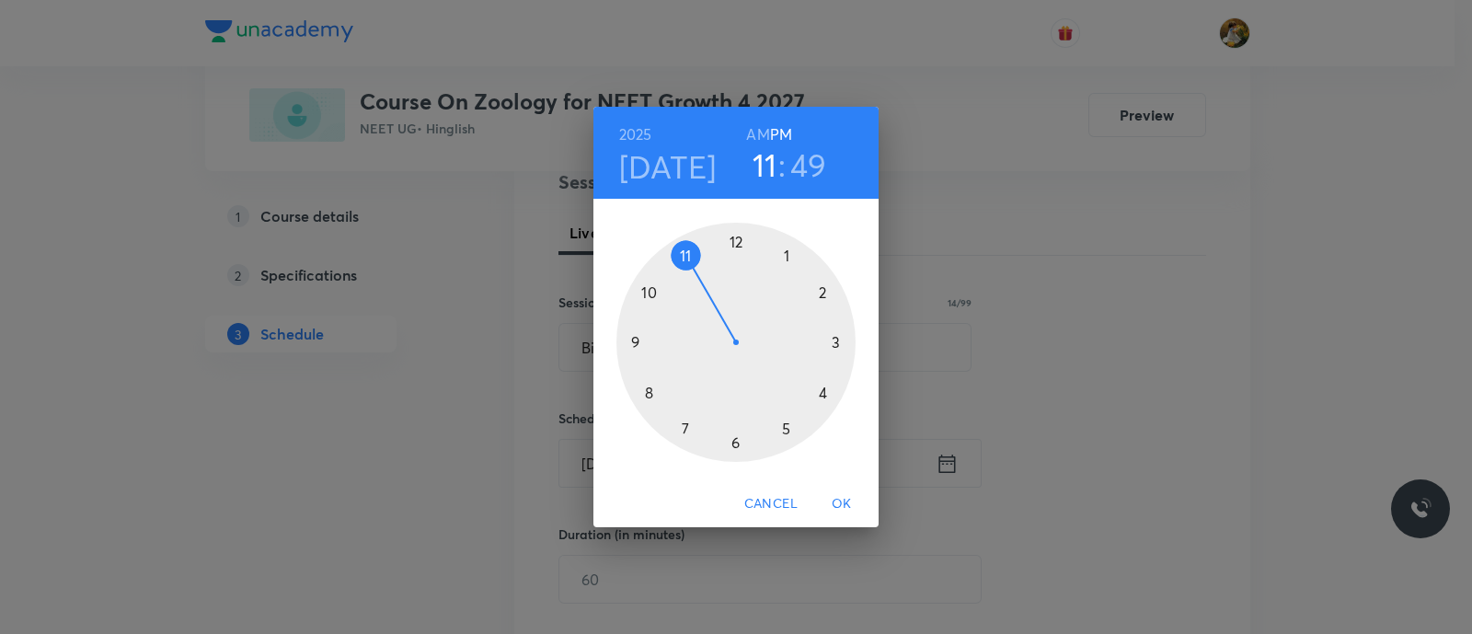
click at [785, 258] on div at bounding box center [735, 342] width 239 height 239
click at [733, 240] on div at bounding box center [735, 342] width 239 height 239
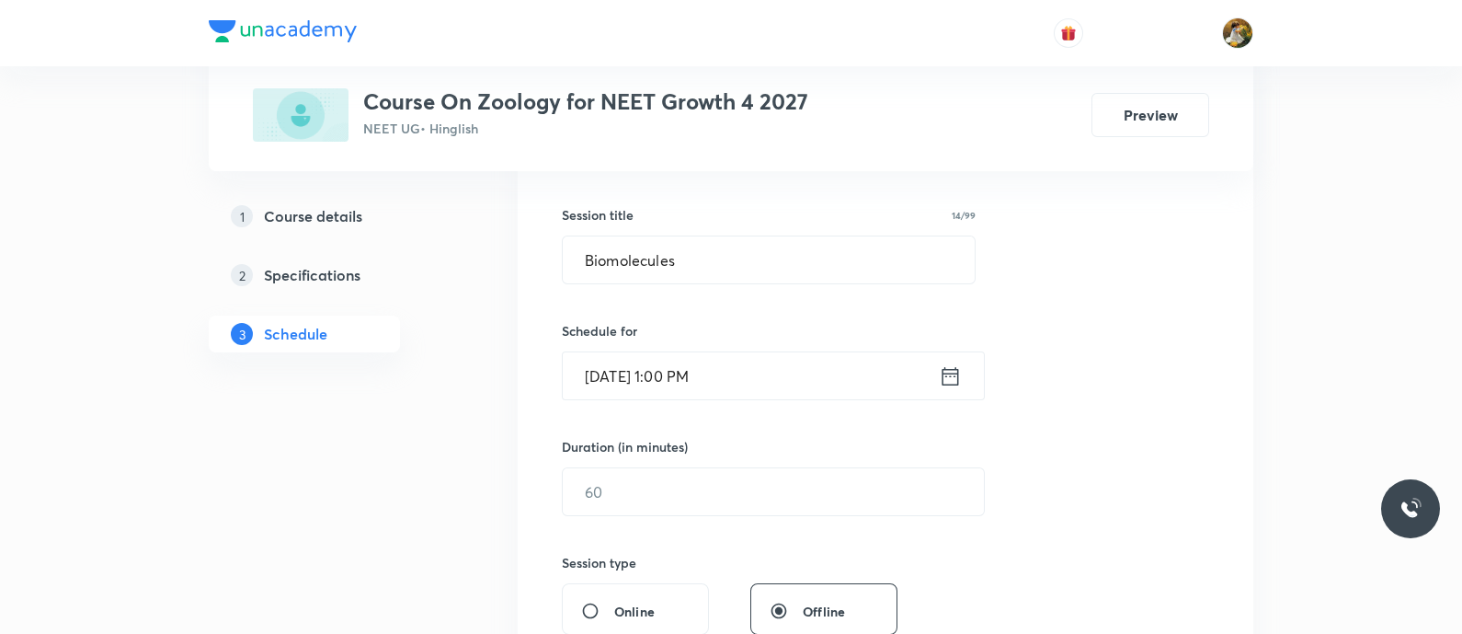
scroll to position [345, 0]
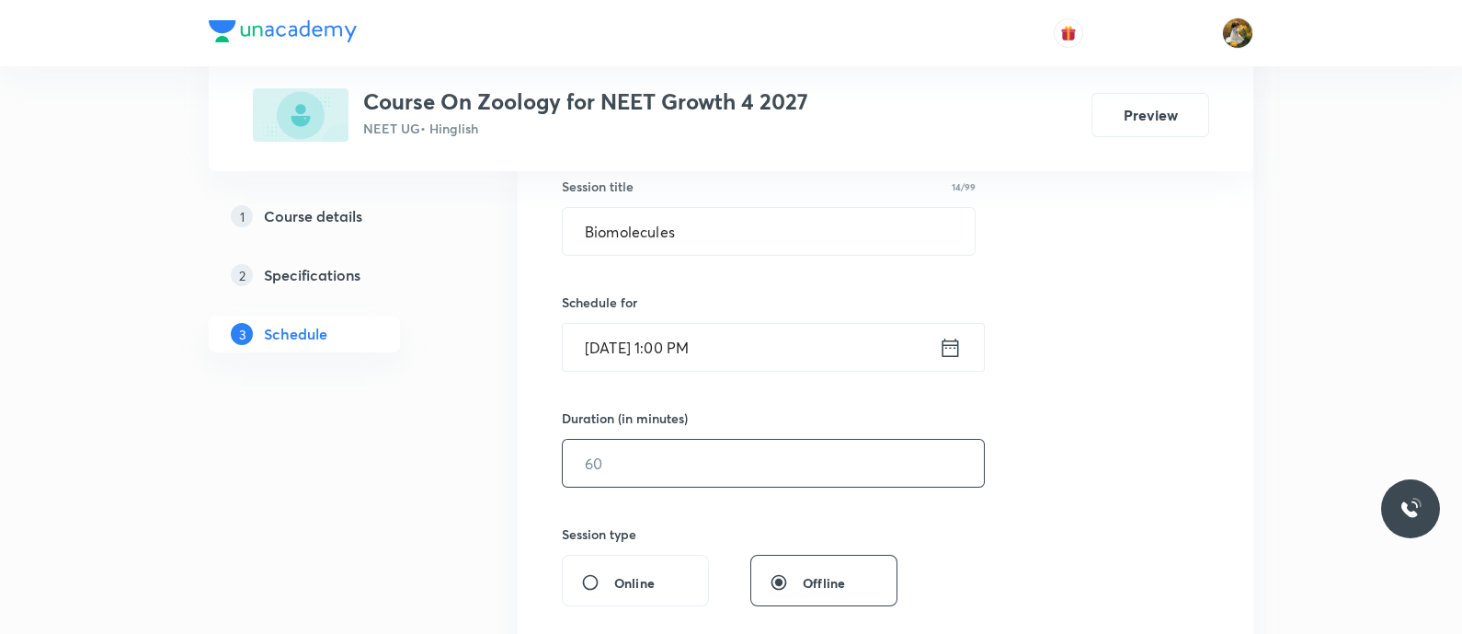
click at [770, 475] on input "text" at bounding box center [773, 463] width 421 height 47
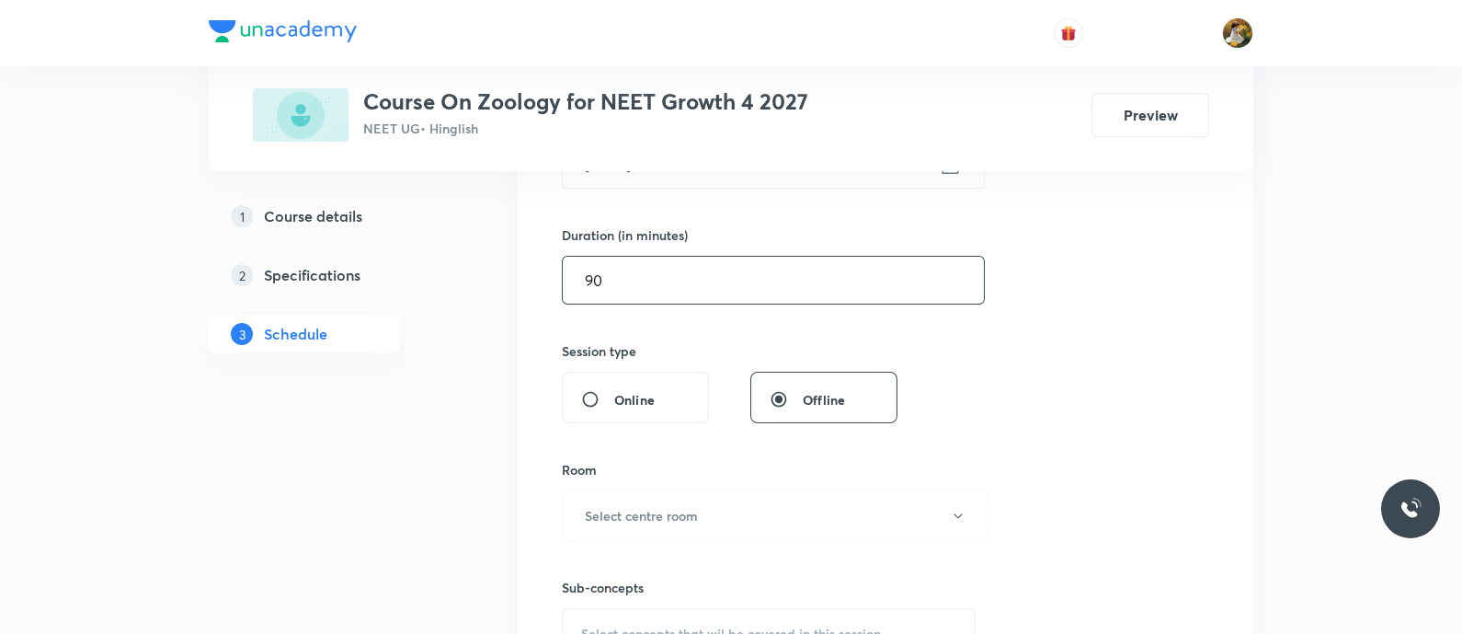
scroll to position [575, 0]
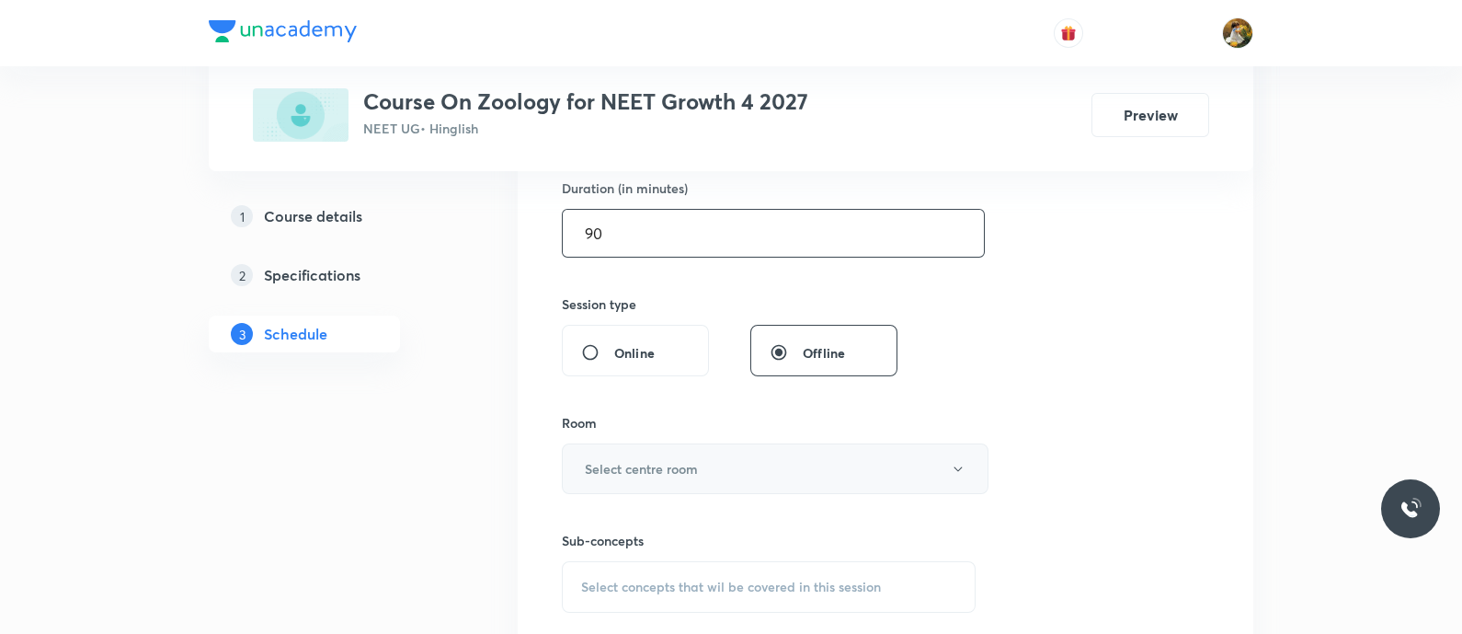
type input "90"
click at [797, 463] on button "Select centre room" at bounding box center [775, 468] width 427 height 51
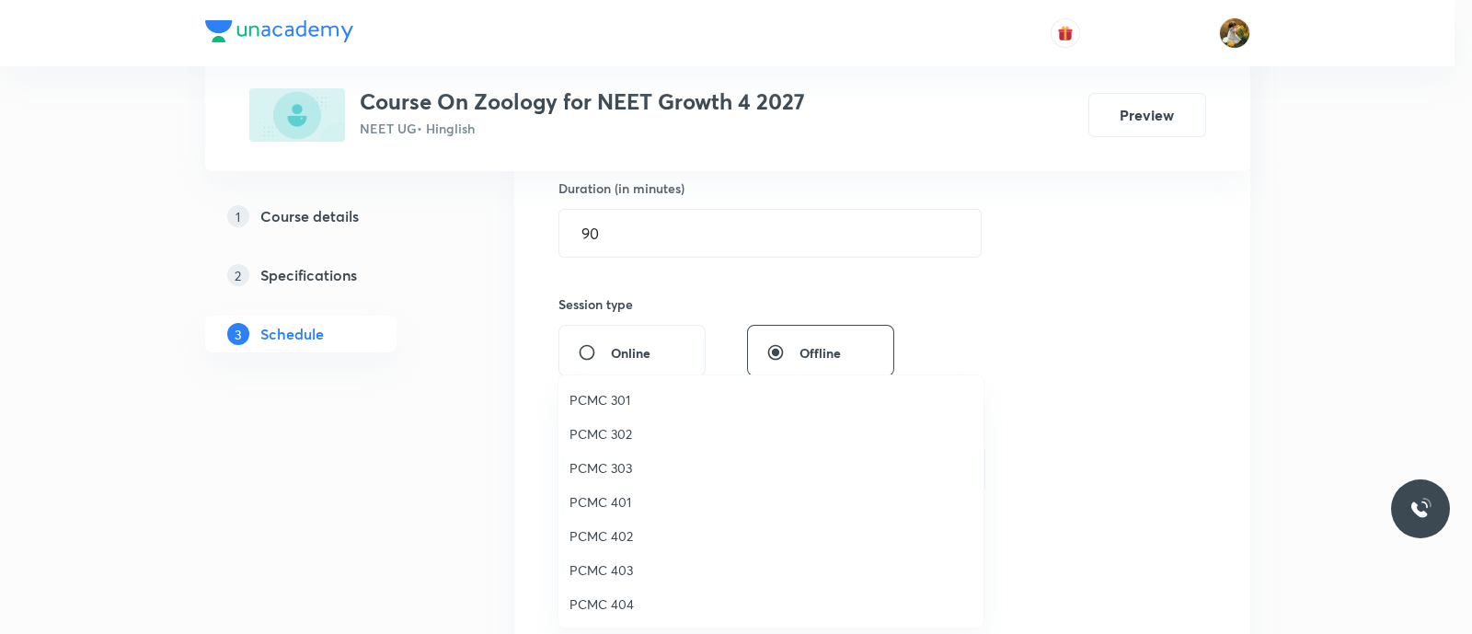
click at [622, 399] on span "PCMC 301" at bounding box center [770, 399] width 403 height 19
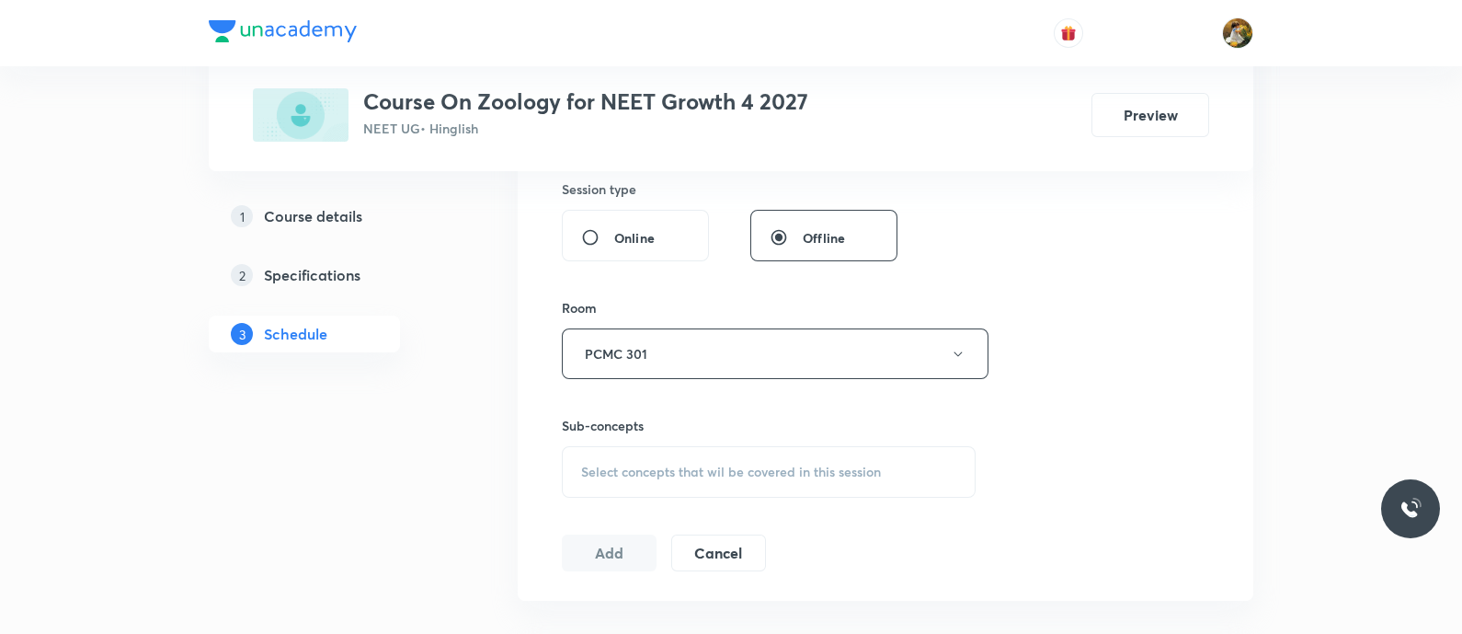
click at [715, 487] on div "Select concepts that wil be covered in this session" at bounding box center [769, 472] width 414 height 52
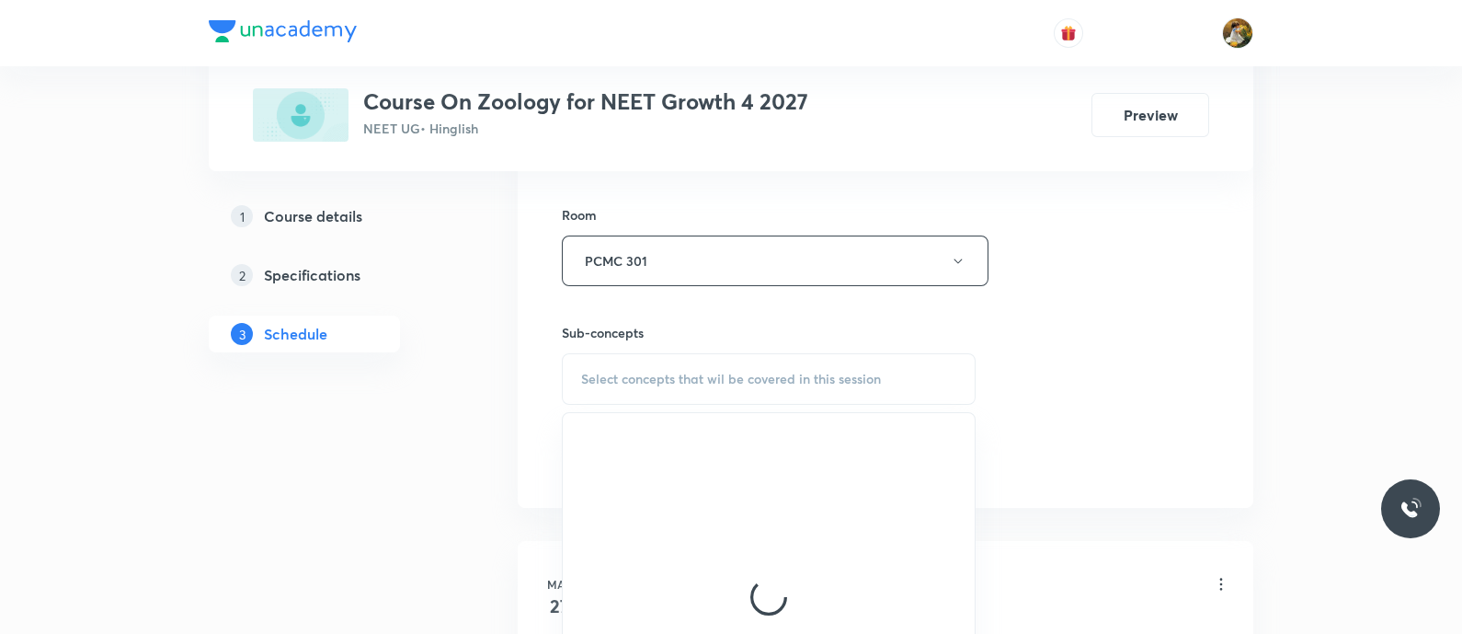
scroll to position [804, 0]
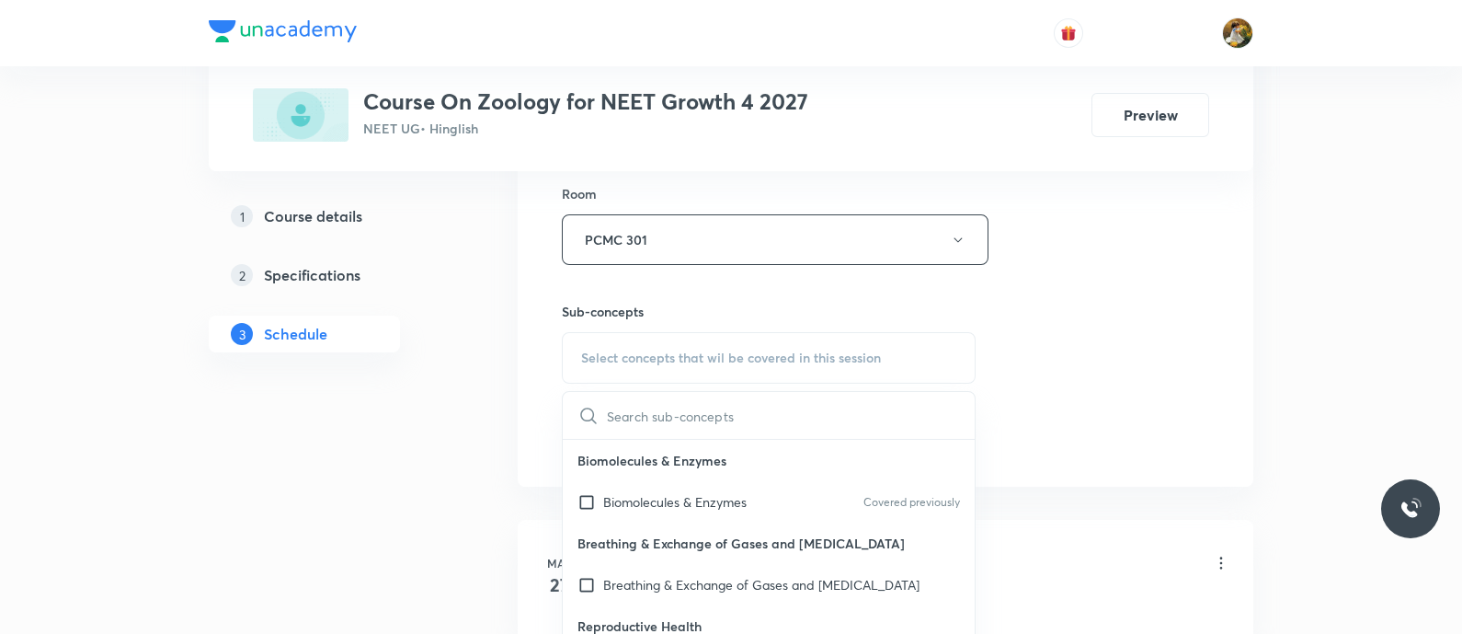
click at [762, 509] on div "Biomolecules & Enzymes Covered previously" at bounding box center [769, 501] width 412 height 41
checkbox input "true"
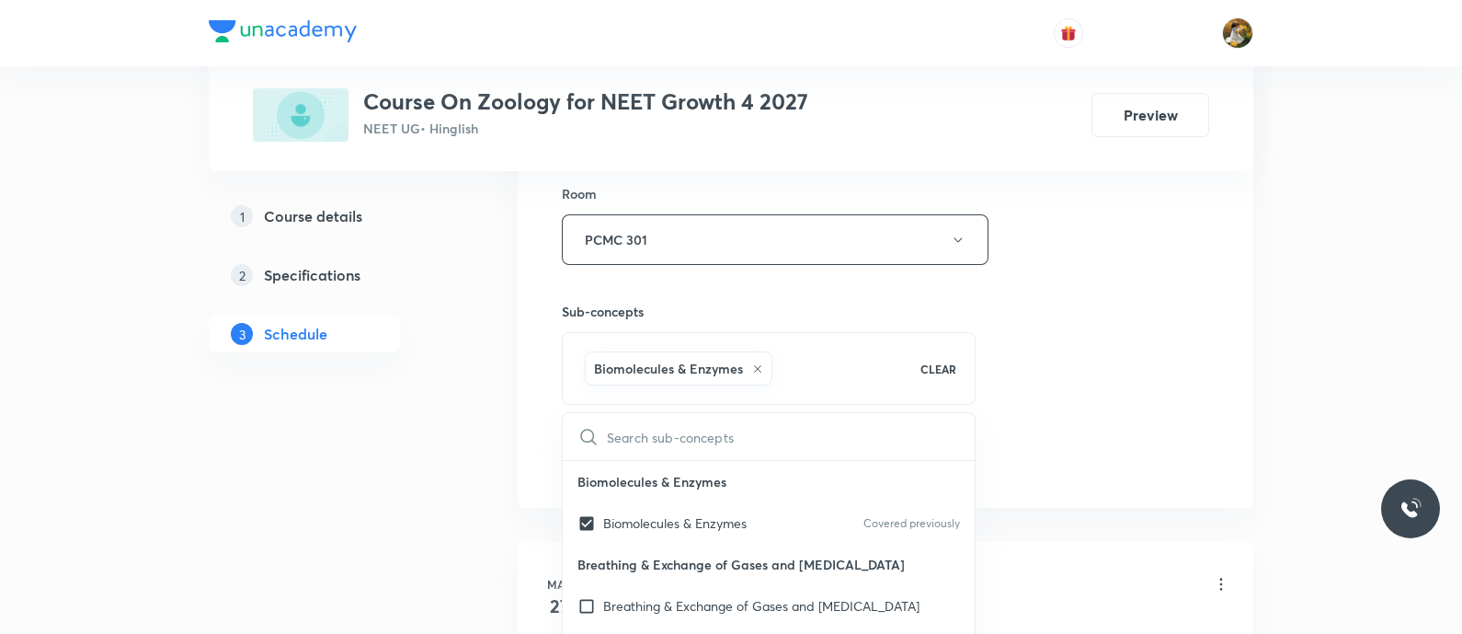
click at [1083, 361] on div "Session 31 Live class Session title 14/99 Biomolecules ​ Schedule for [DATE] 1:…" at bounding box center [885, 35] width 647 height 885
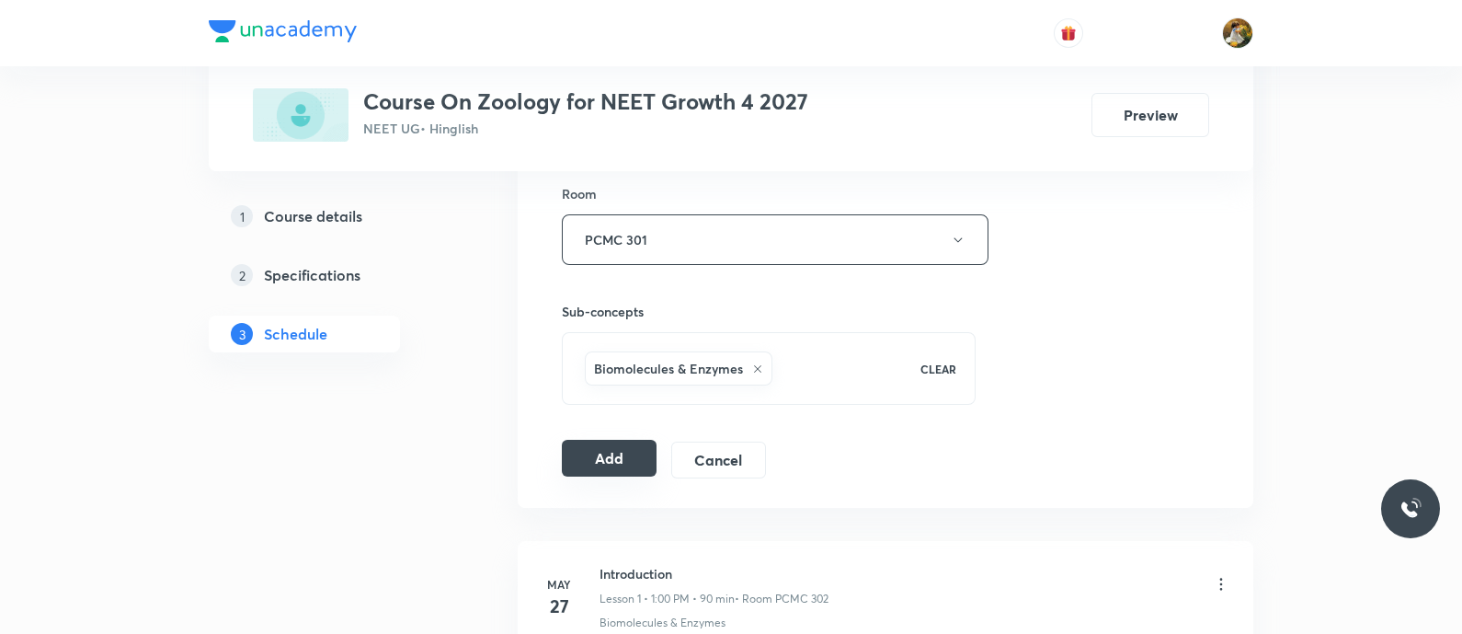
click at [614, 457] on button "Add" at bounding box center [609, 458] width 95 height 37
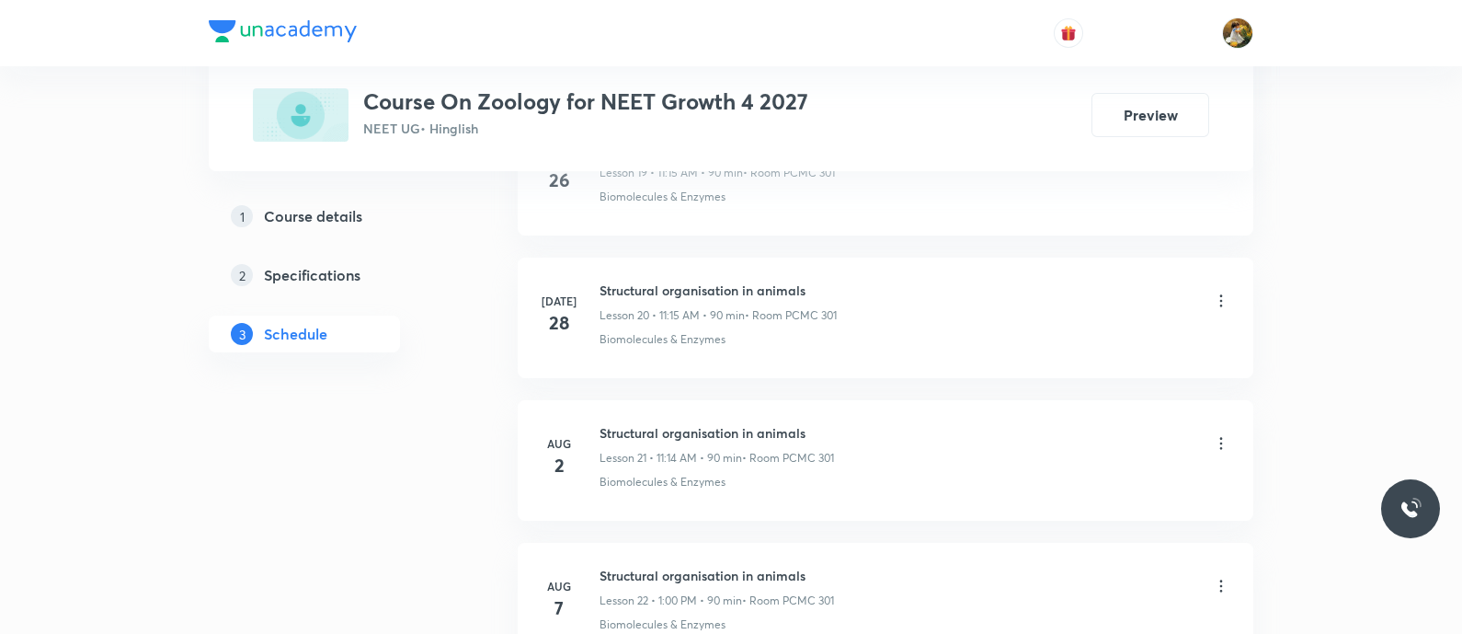
scroll to position [4262, 0]
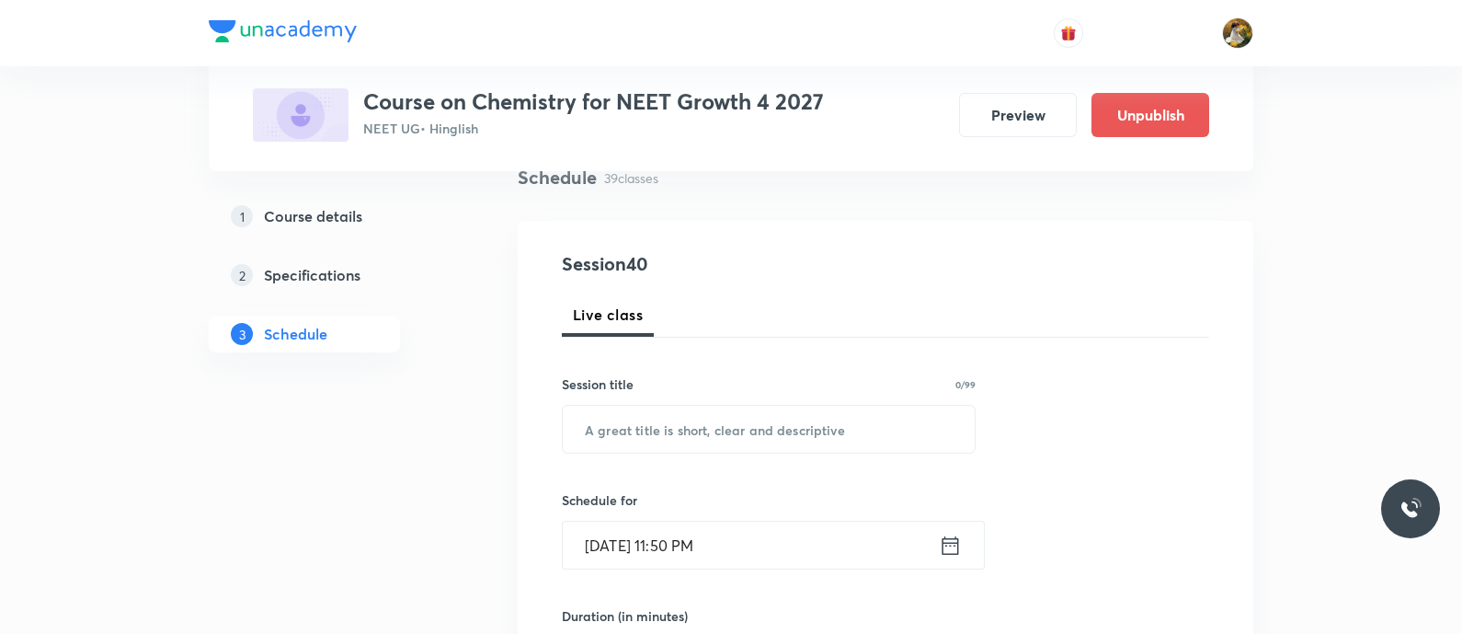
scroll to position [229, 0]
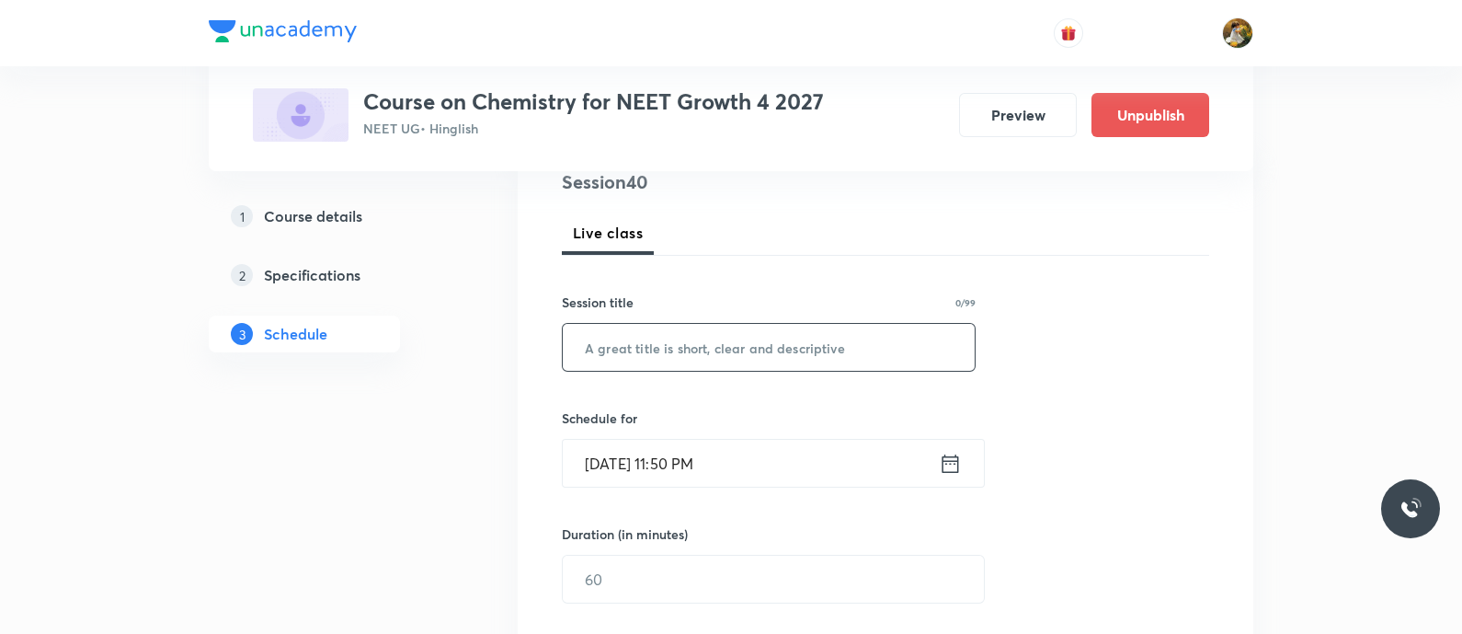
click at [752, 342] on input "text" at bounding box center [769, 347] width 412 height 47
paste input "chemical bonding"
type input "chemical bonding"
click at [786, 462] on input "Aug 31, 2025, 11:50 PM" at bounding box center [751, 463] width 376 height 47
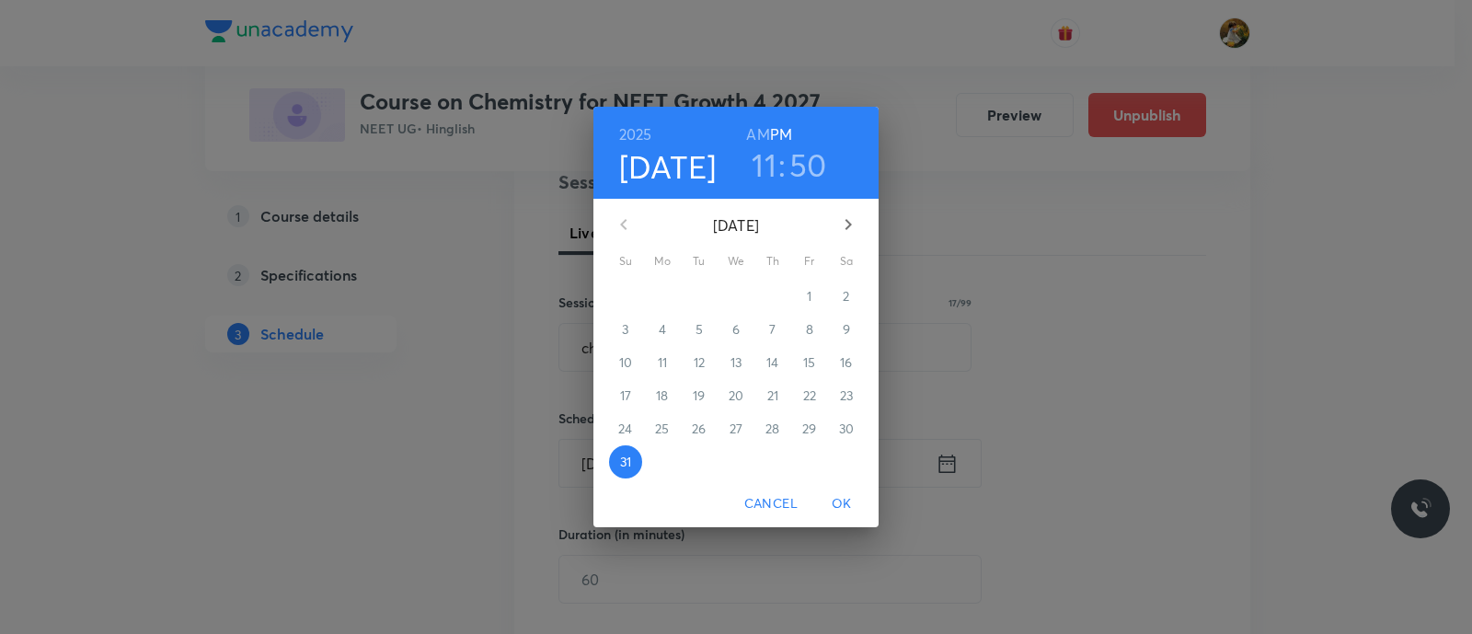
drag, startPoint x: 849, startPoint y: 213, endPoint x: 848, endPoint y: 261, distance: 47.8
click at [849, 214] on icon "button" at bounding box center [848, 224] width 22 height 22
click at [765, 301] on span "4" at bounding box center [772, 296] width 33 height 18
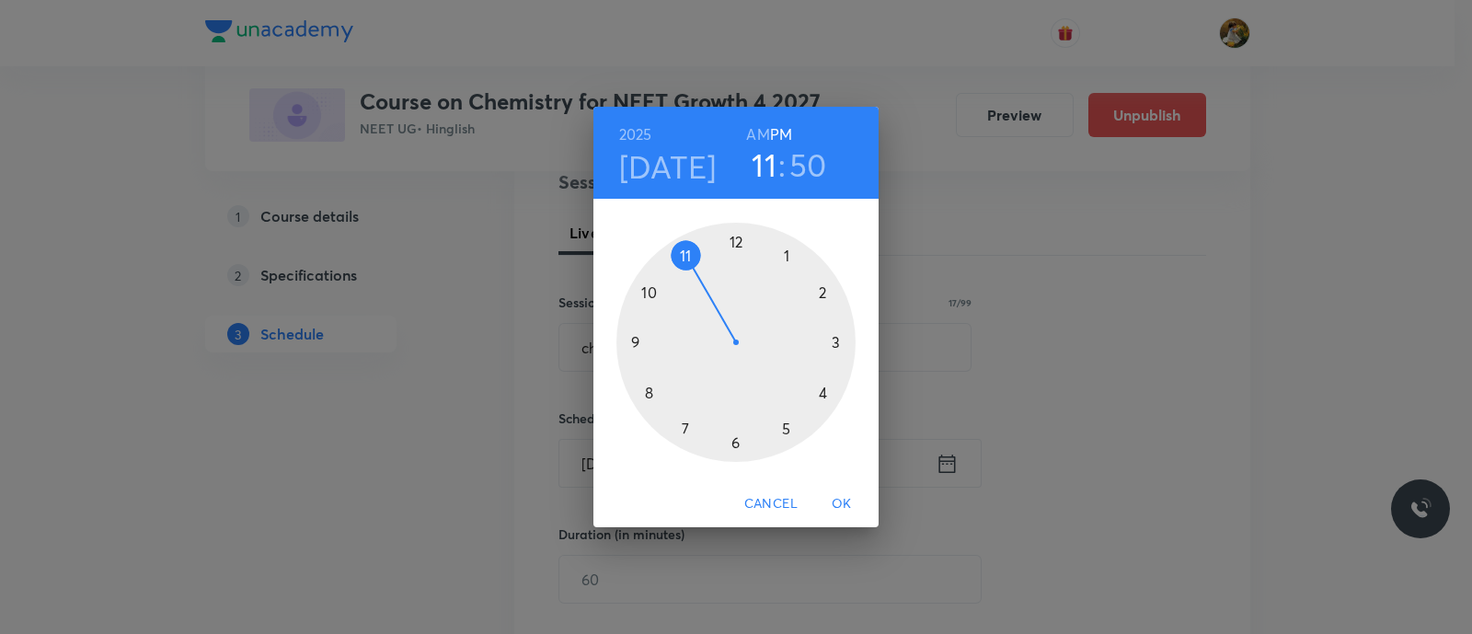
click at [784, 251] on div at bounding box center [735, 342] width 239 height 239
click at [759, 131] on h6 "AM" at bounding box center [757, 134] width 23 height 26
click at [782, 132] on h6 "PM" at bounding box center [781, 134] width 22 height 26
click at [733, 241] on div at bounding box center [735, 342] width 239 height 239
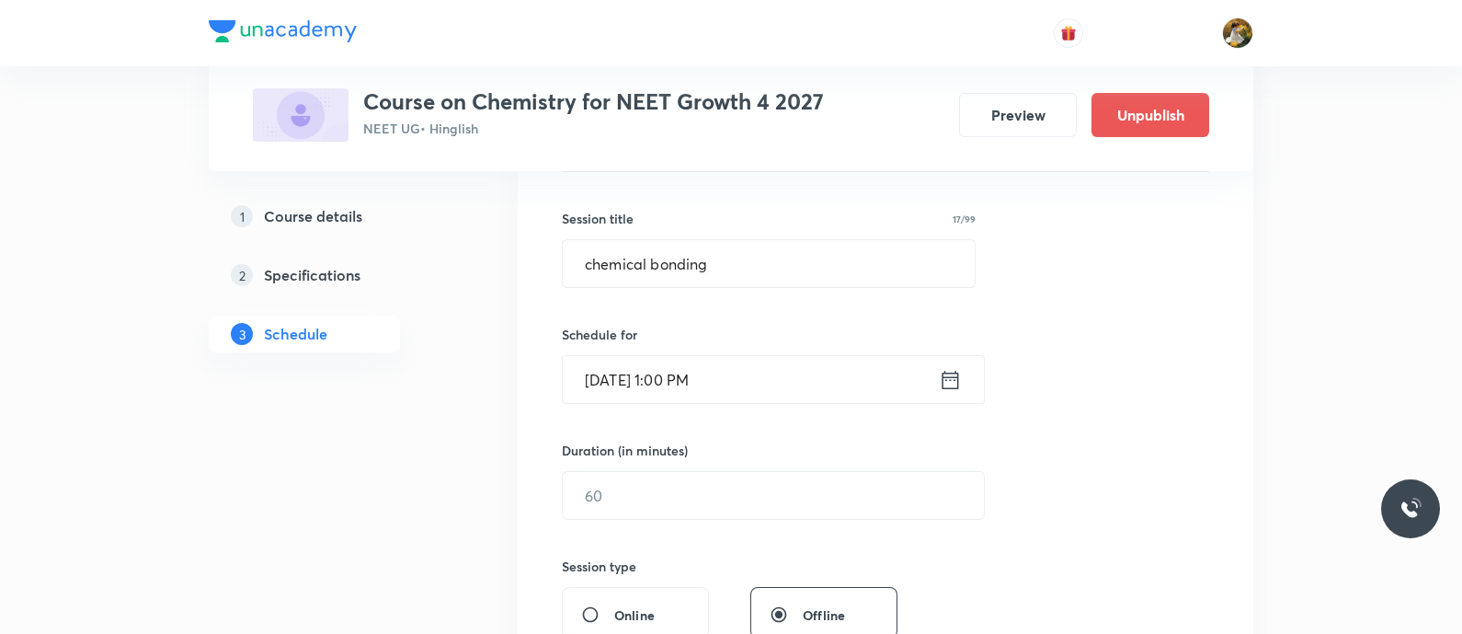
scroll to position [345, 0]
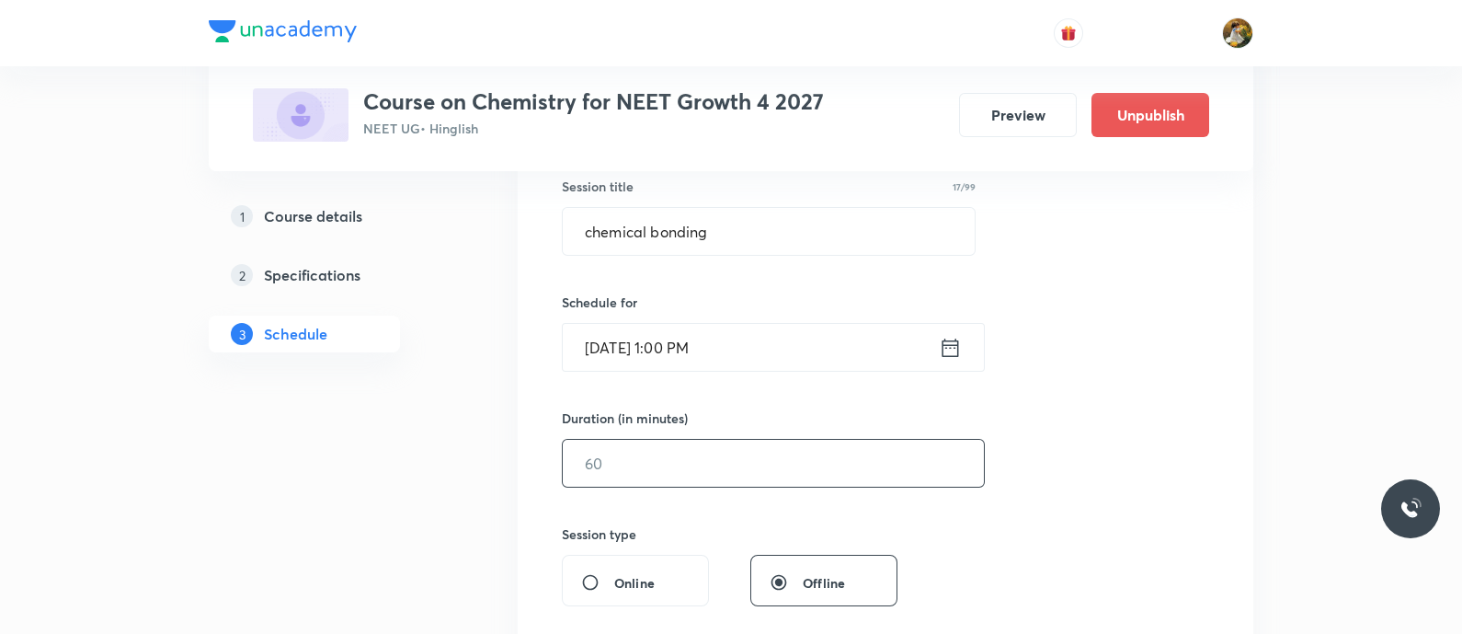
click at [745, 443] on input "text" at bounding box center [773, 463] width 421 height 47
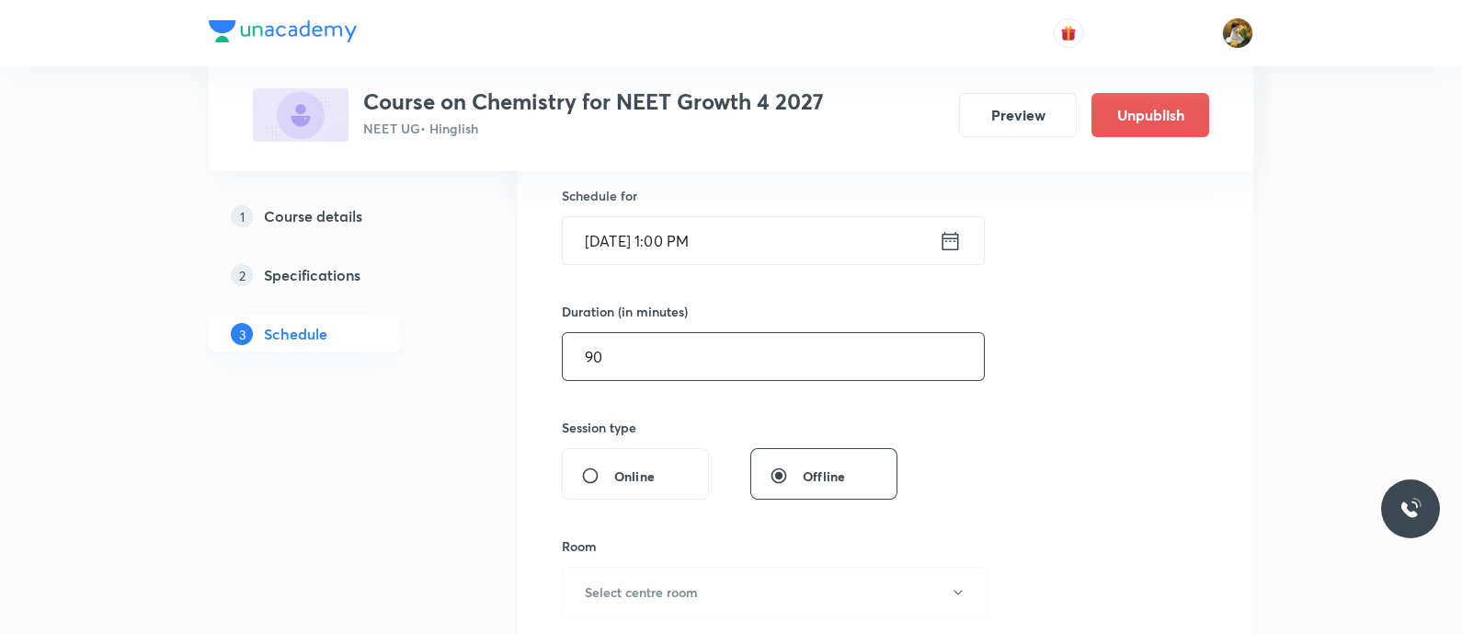
scroll to position [690, 0]
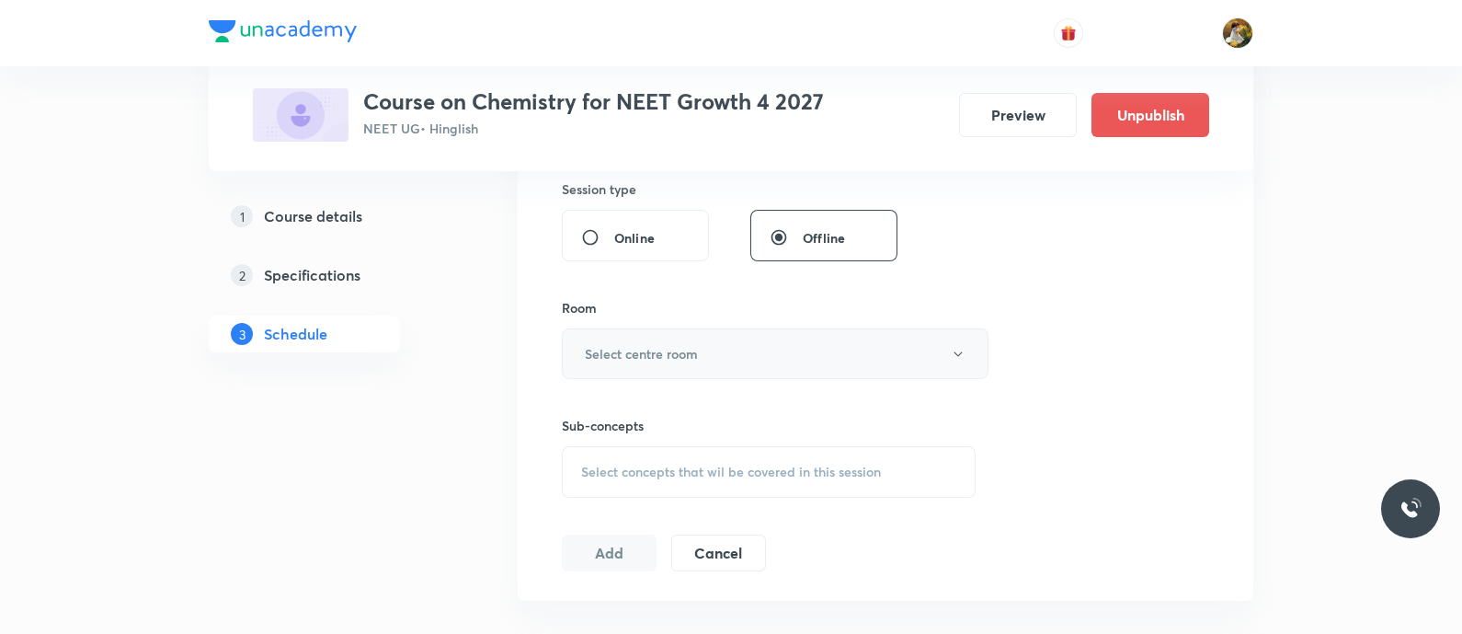
type input "90"
click at [742, 347] on button "Select centre room" at bounding box center [775, 353] width 427 height 51
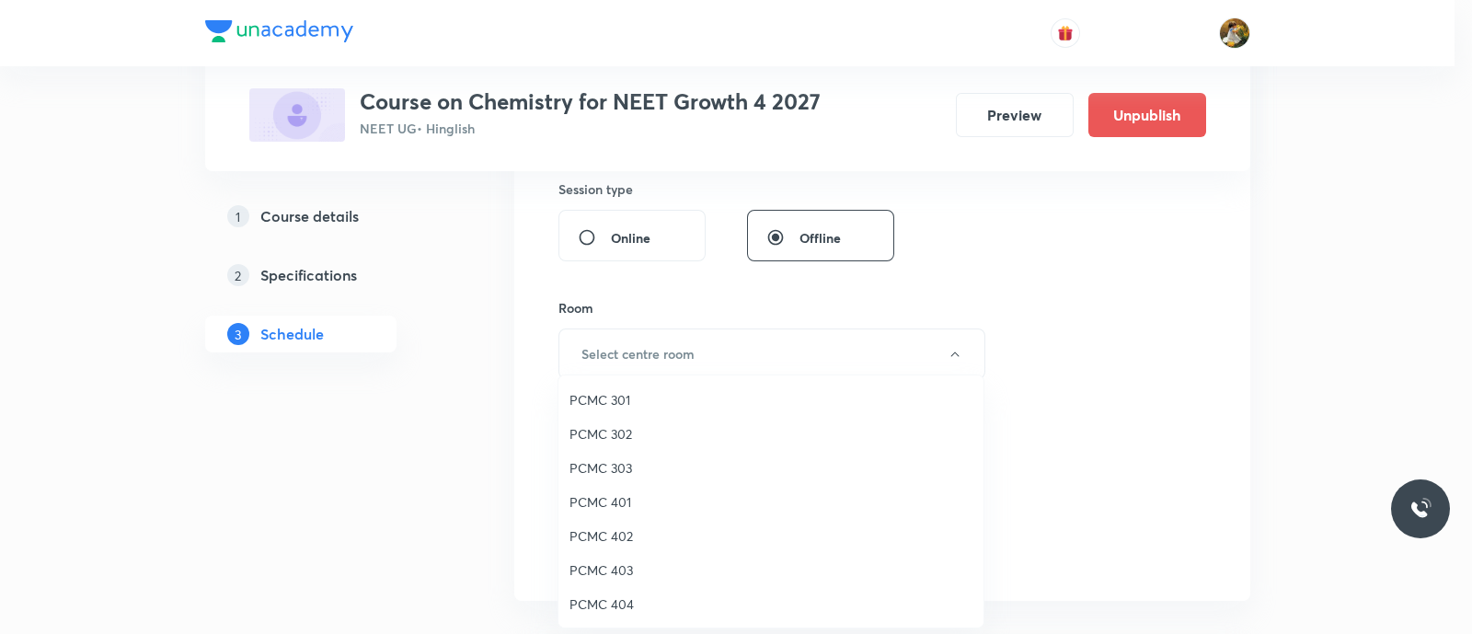
click at [623, 388] on li "PCMC 301" at bounding box center [770, 400] width 425 height 34
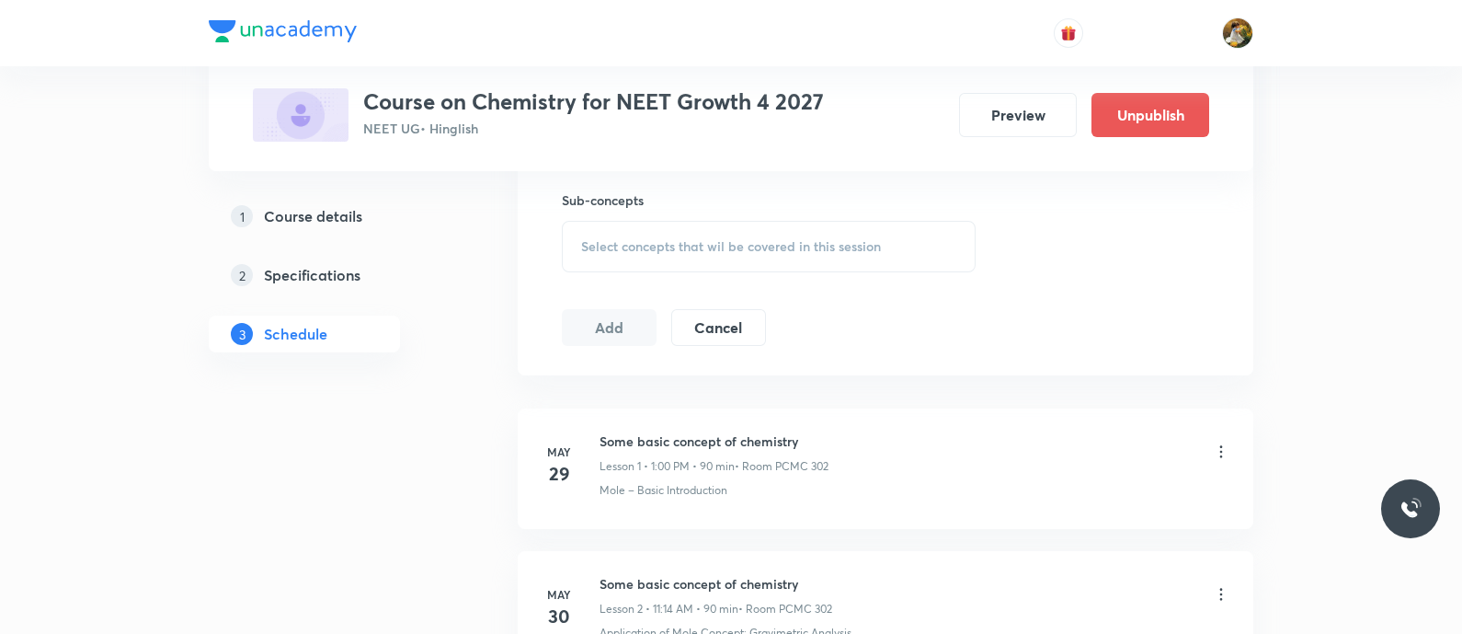
scroll to position [919, 0]
click at [757, 245] on span "Select concepts that wil be covered in this session" at bounding box center [731, 242] width 300 height 15
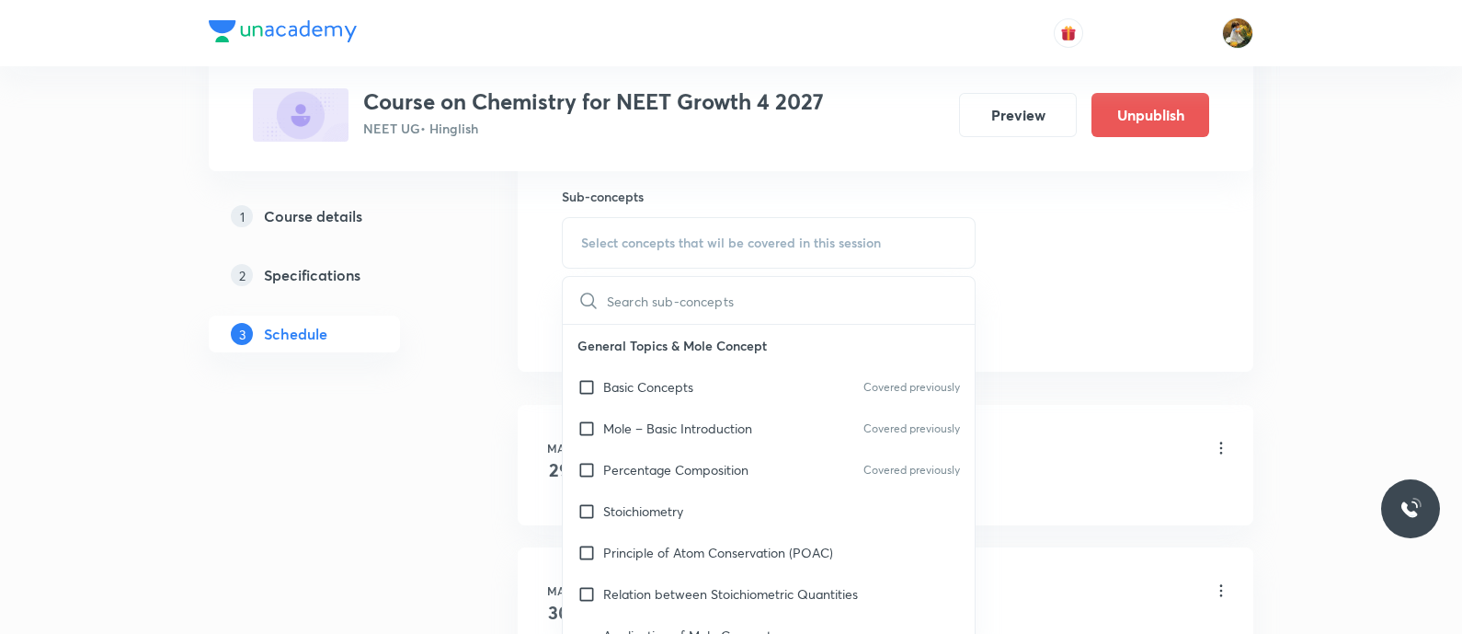
click at [794, 425] on div "Mole – Basic Introduction Covered previously" at bounding box center [769, 427] width 412 height 41
checkbox input "true"
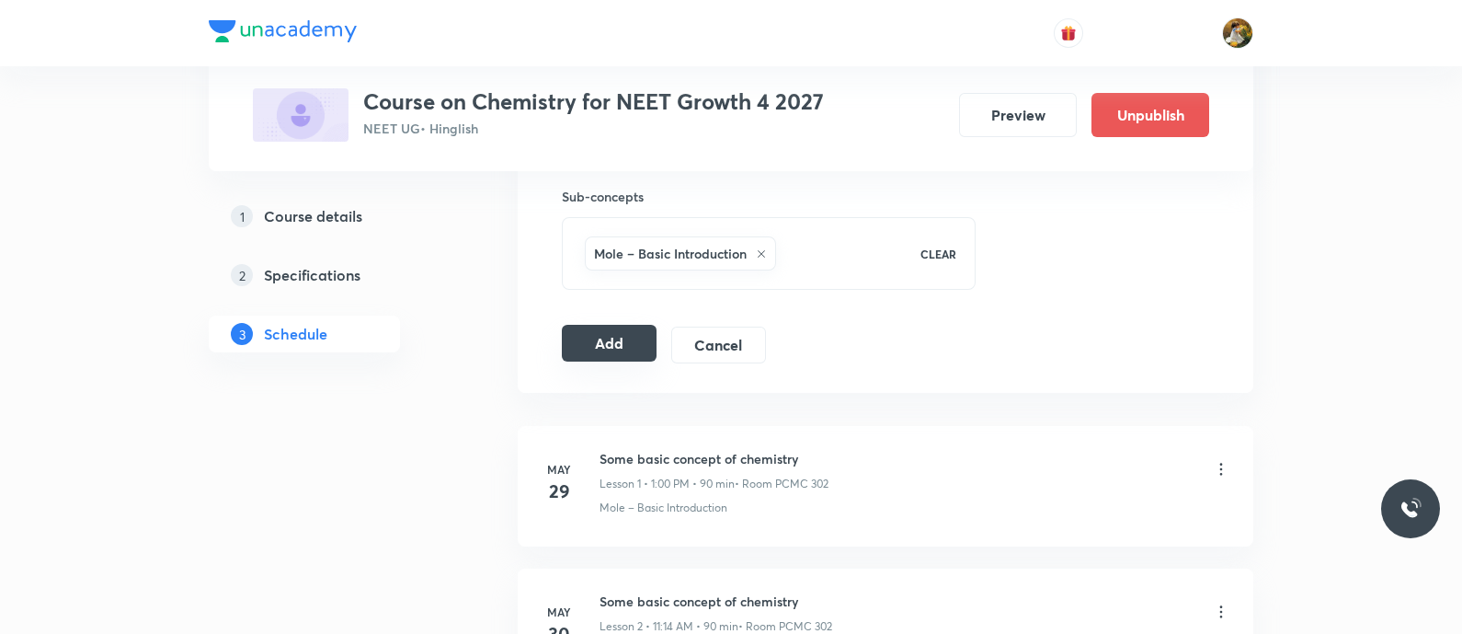
click at [637, 338] on button "Add" at bounding box center [609, 343] width 95 height 37
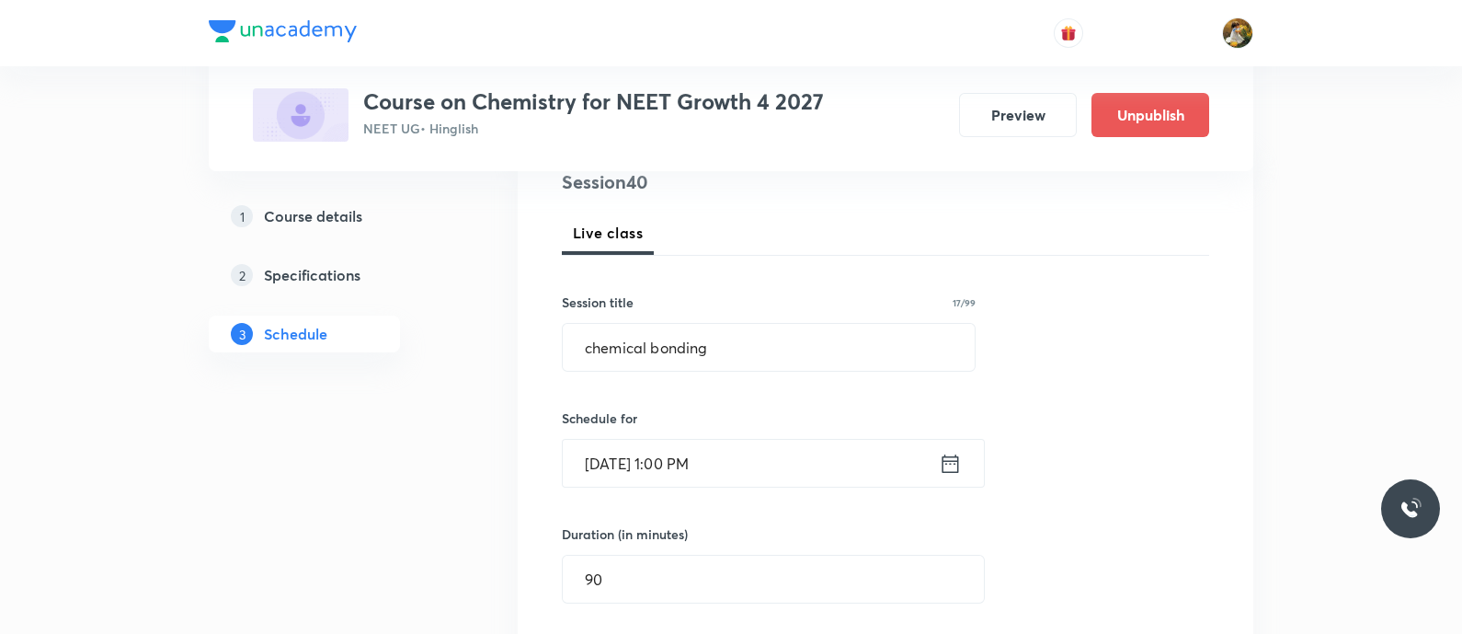
scroll to position [0, 0]
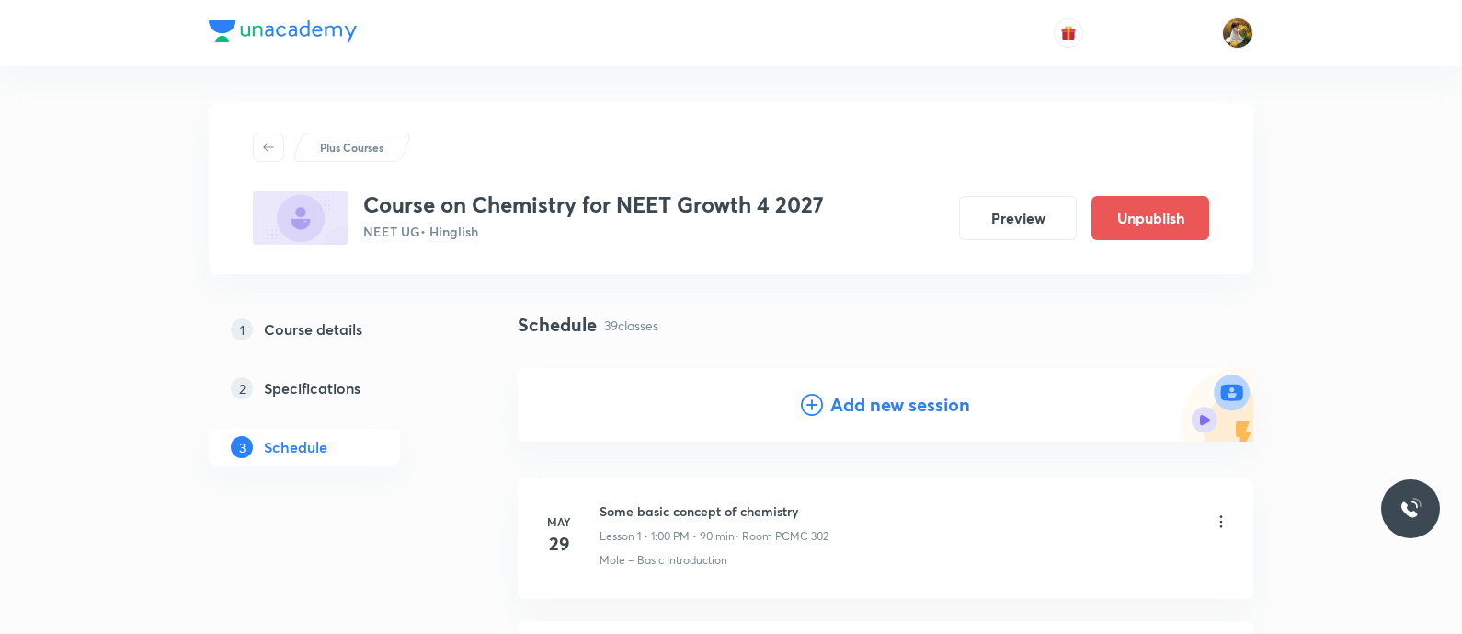
click at [915, 403] on h4 "Add new session" at bounding box center [900, 405] width 140 height 28
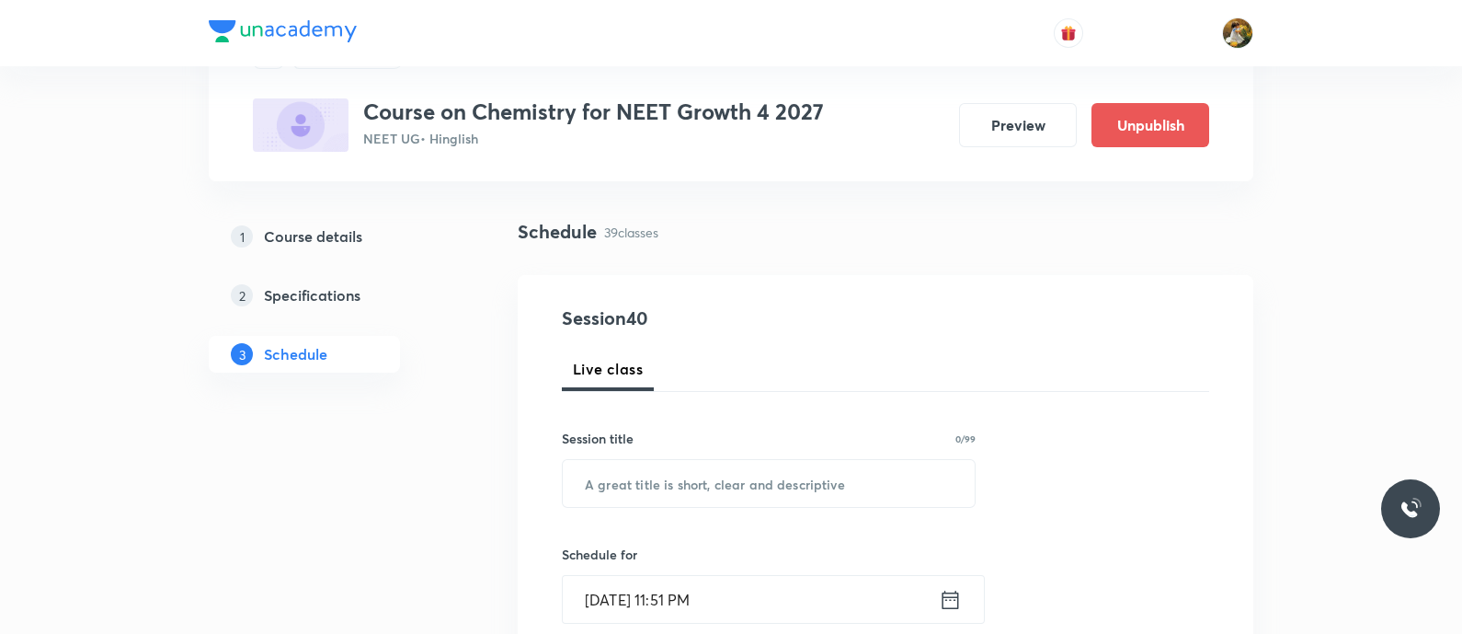
scroll to position [114, 0]
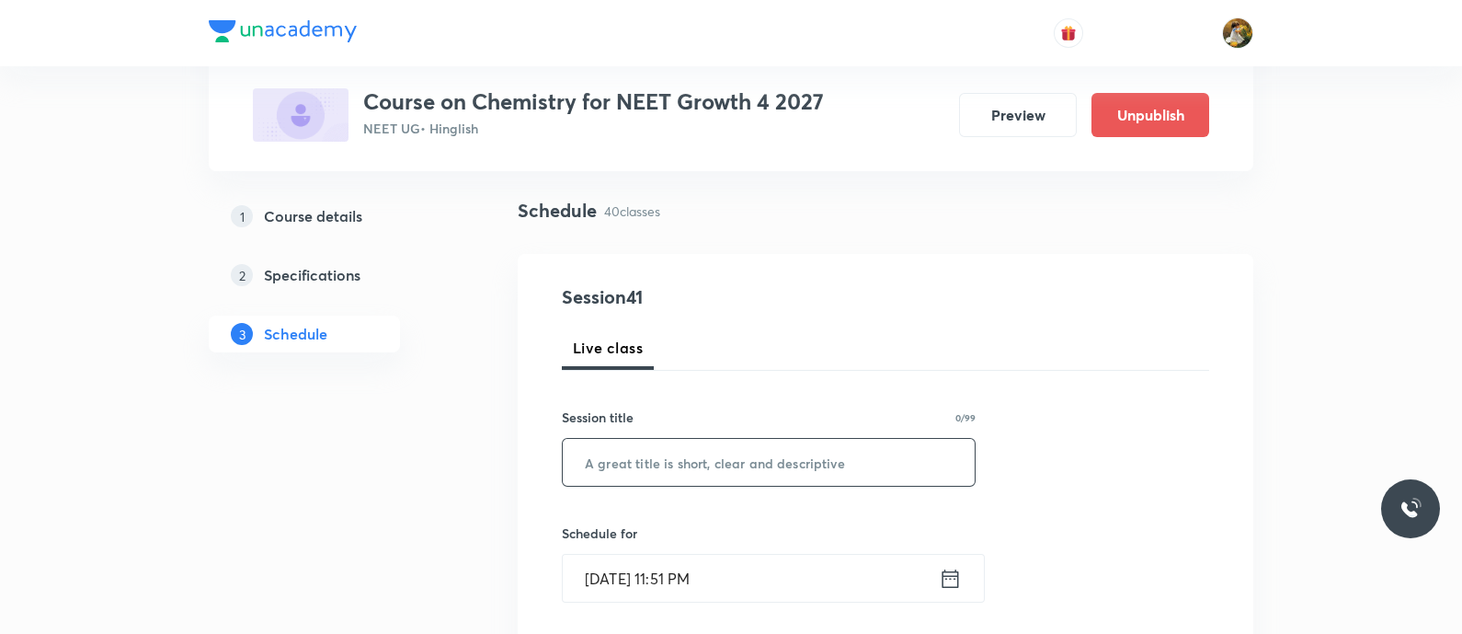
drag, startPoint x: 827, startPoint y: 446, endPoint x: 777, endPoint y: 457, distance: 50.9
paste input "chemical bonding"
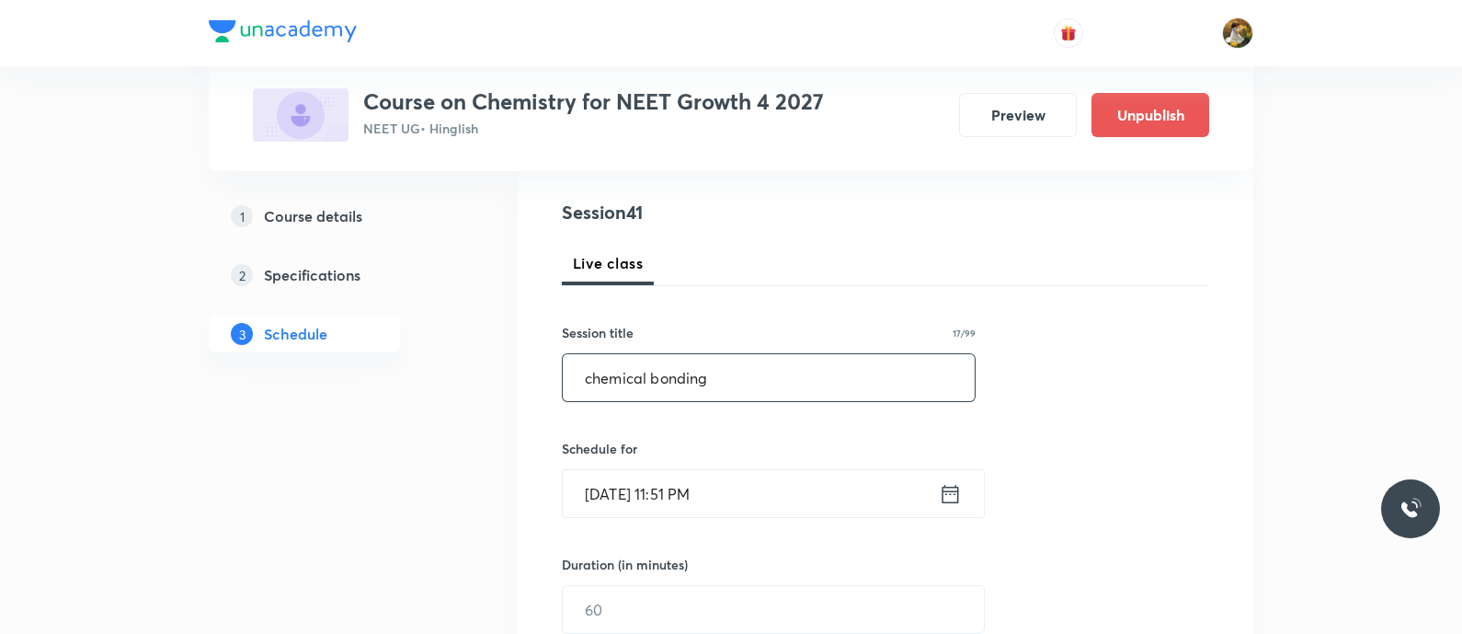
scroll to position [229, 0]
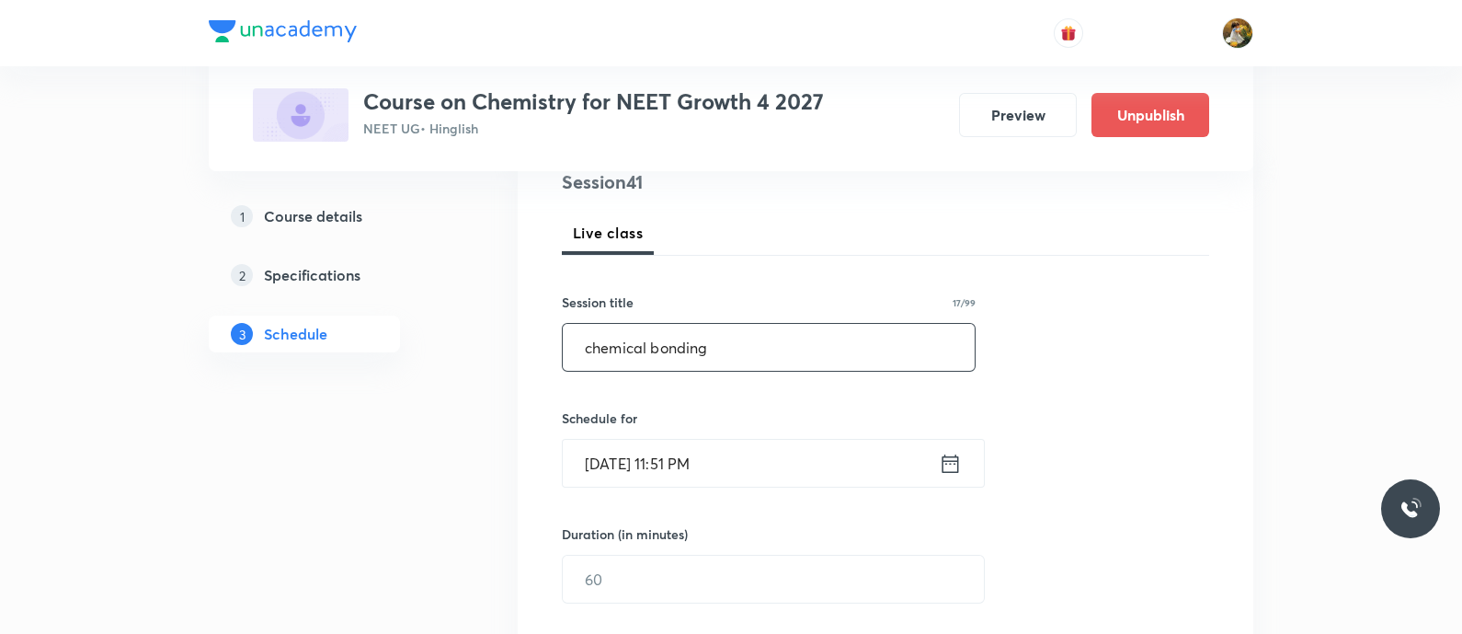
type input "chemical bonding"
click at [763, 463] on input "Aug 31, 2025, 11:51 PM" at bounding box center [751, 463] width 376 height 47
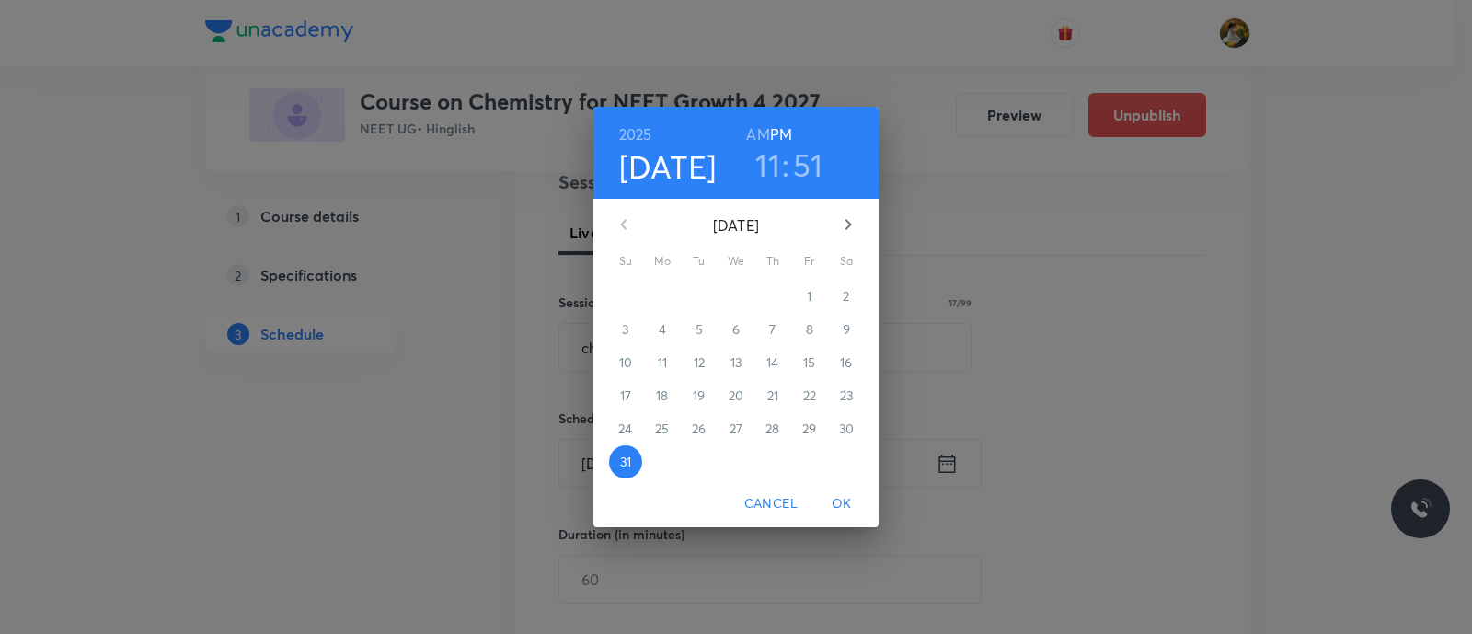
click at [847, 222] on icon "button" at bounding box center [848, 224] width 22 height 22
click at [807, 292] on p "5" at bounding box center [809, 296] width 7 height 18
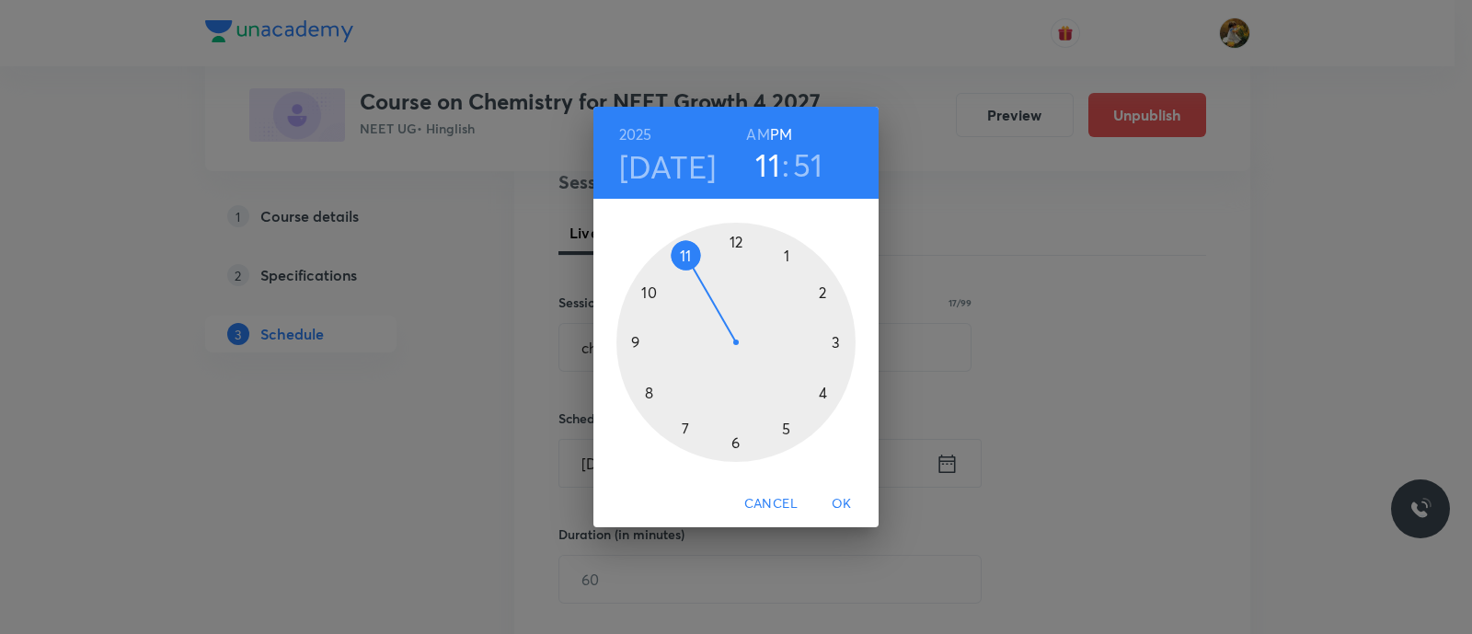
click at [684, 251] on div at bounding box center [735, 342] width 239 height 239
click at [755, 132] on h6 "AM" at bounding box center [757, 134] width 23 height 26
click at [832, 341] on div at bounding box center [735, 342] width 239 height 239
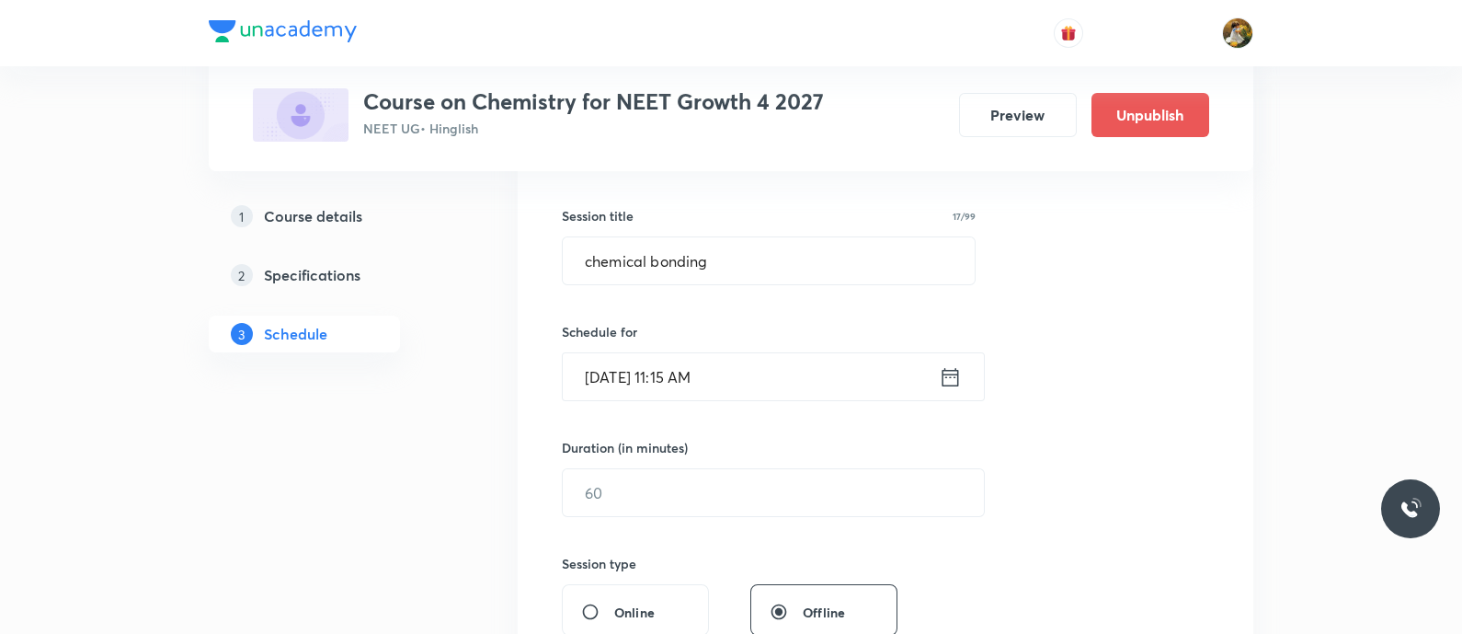
scroll to position [345, 0]
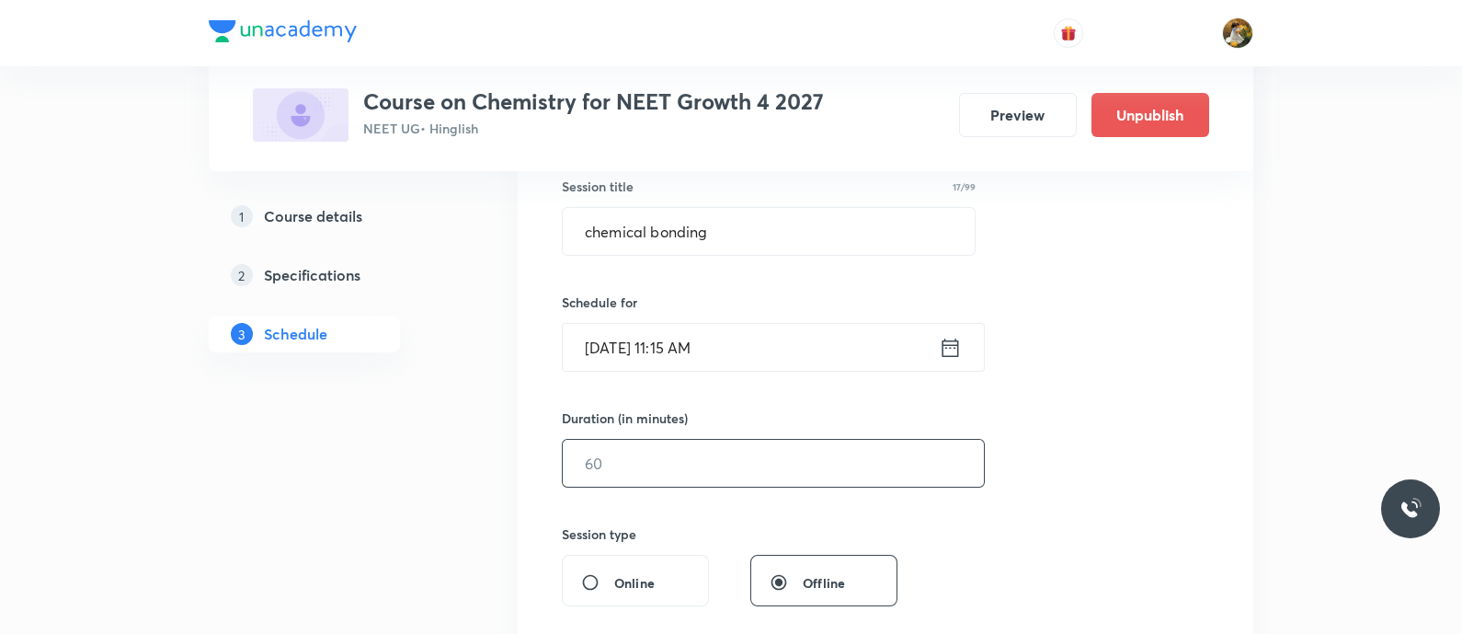
click at [768, 464] on input "text" at bounding box center [773, 463] width 421 height 47
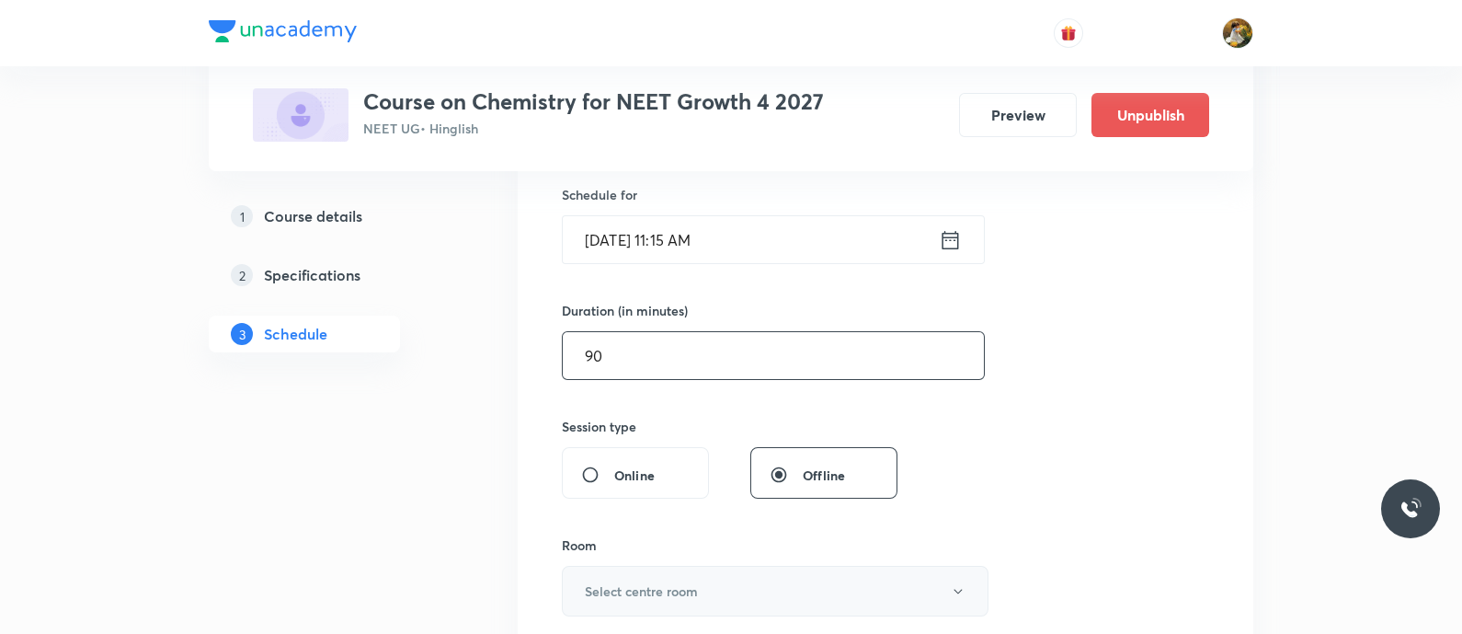
scroll to position [575, 0]
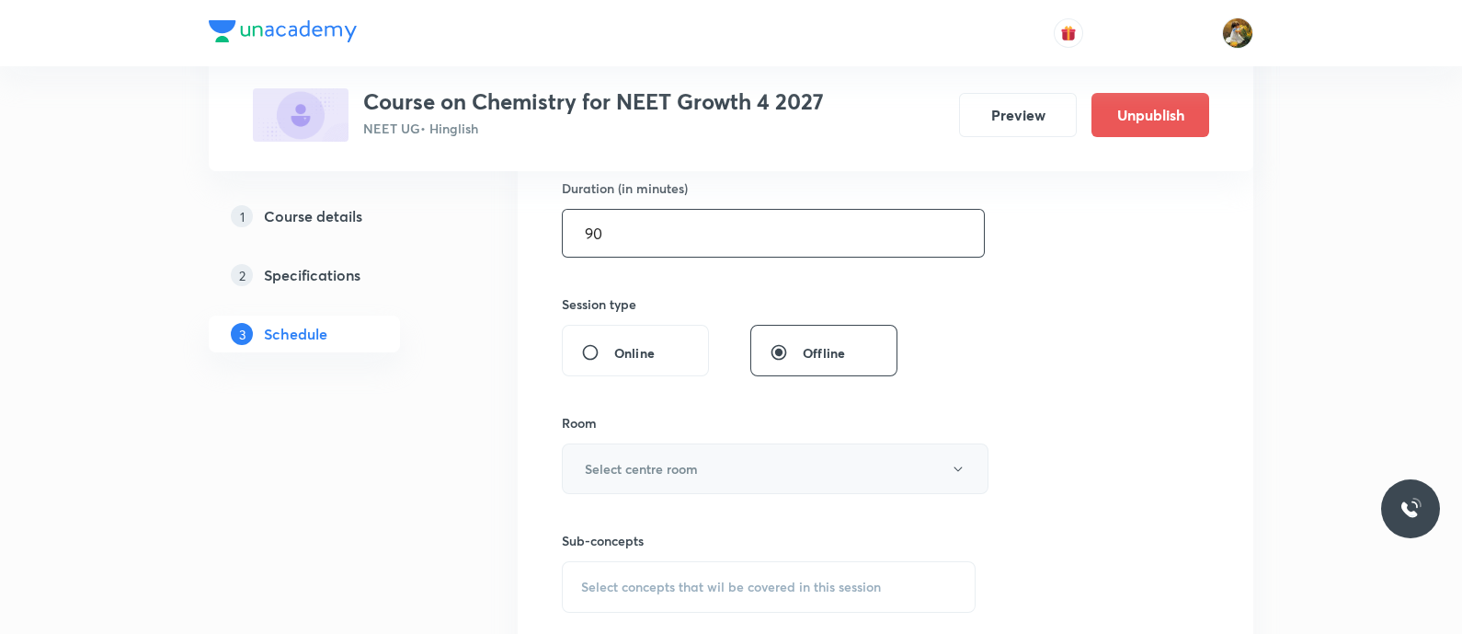
type input "90"
click at [776, 452] on button "Select centre room" at bounding box center [775, 468] width 427 height 51
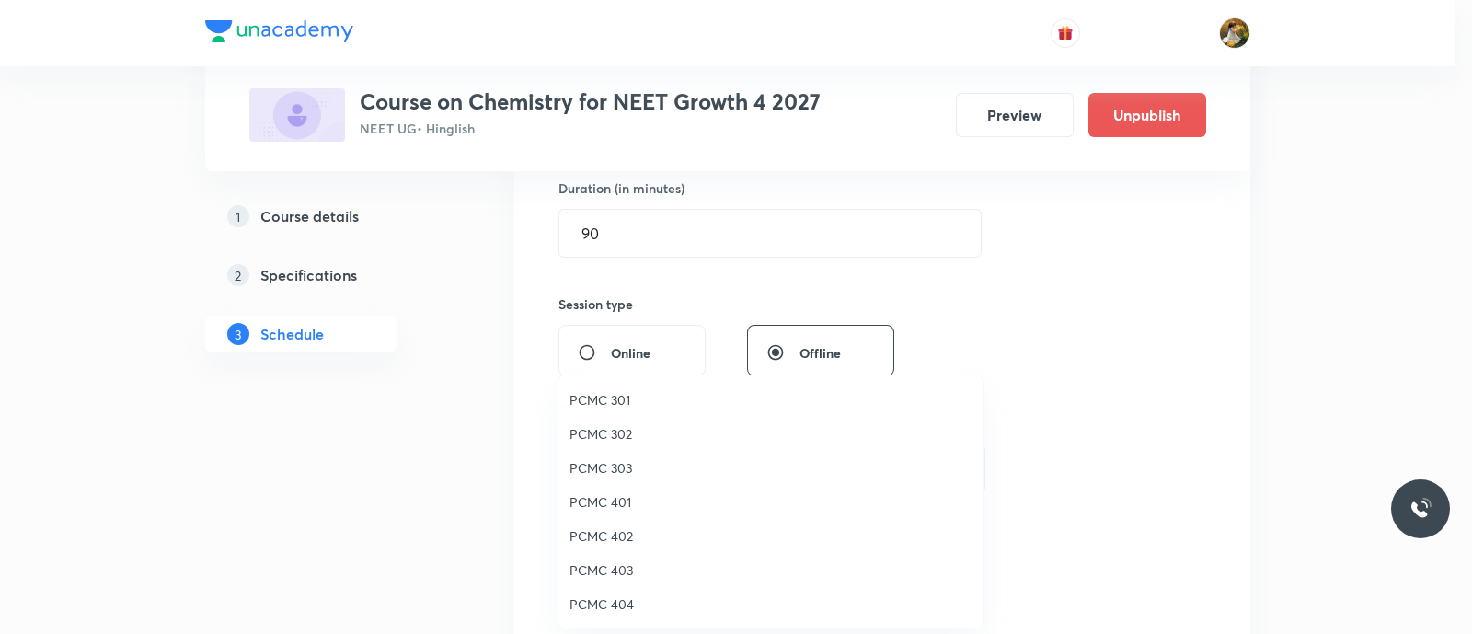
click at [590, 392] on span "PCMC 301" at bounding box center [770, 399] width 403 height 19
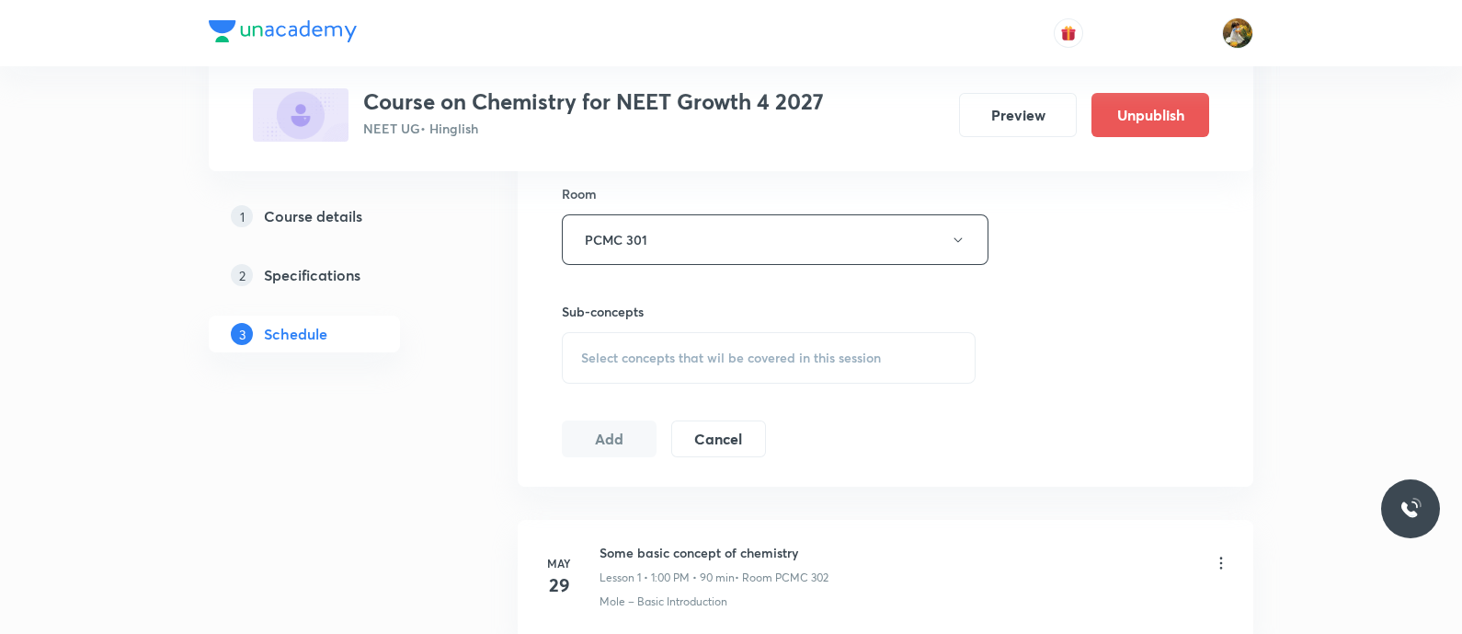
click at [837, 355] on span "Select concepts that wil be covered in this session" at bounding box center [731, 357] width 300 height 15
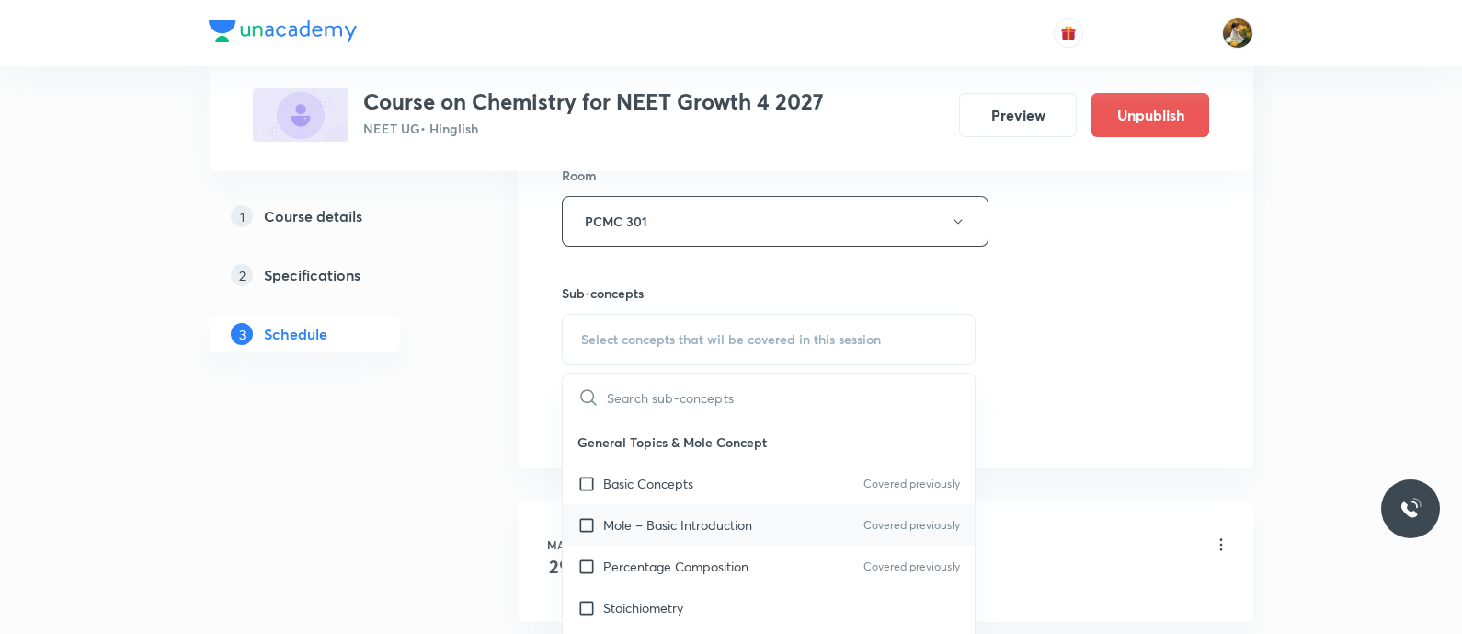
scroll to position [919, 0]
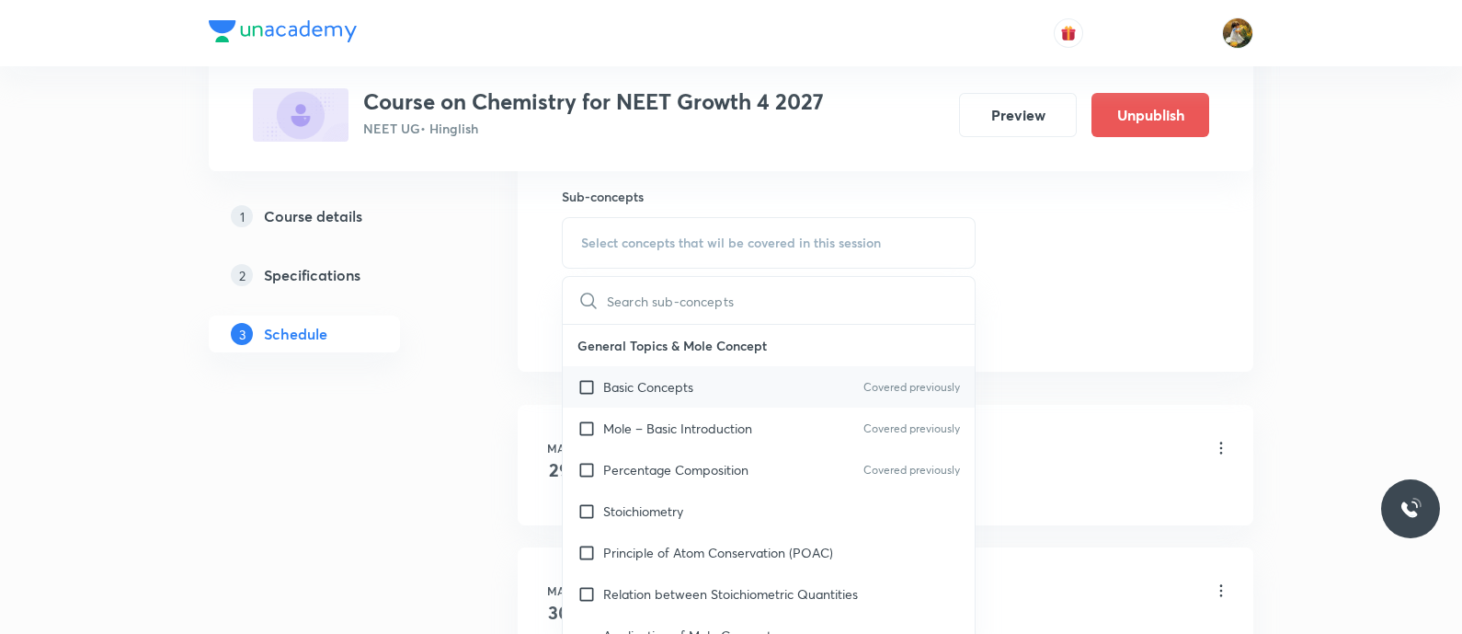
click at [753, 383] on div "Basic Concepts Covered previously" at bounding box center [769, 386] width 412 height 41
checkbox input "true"
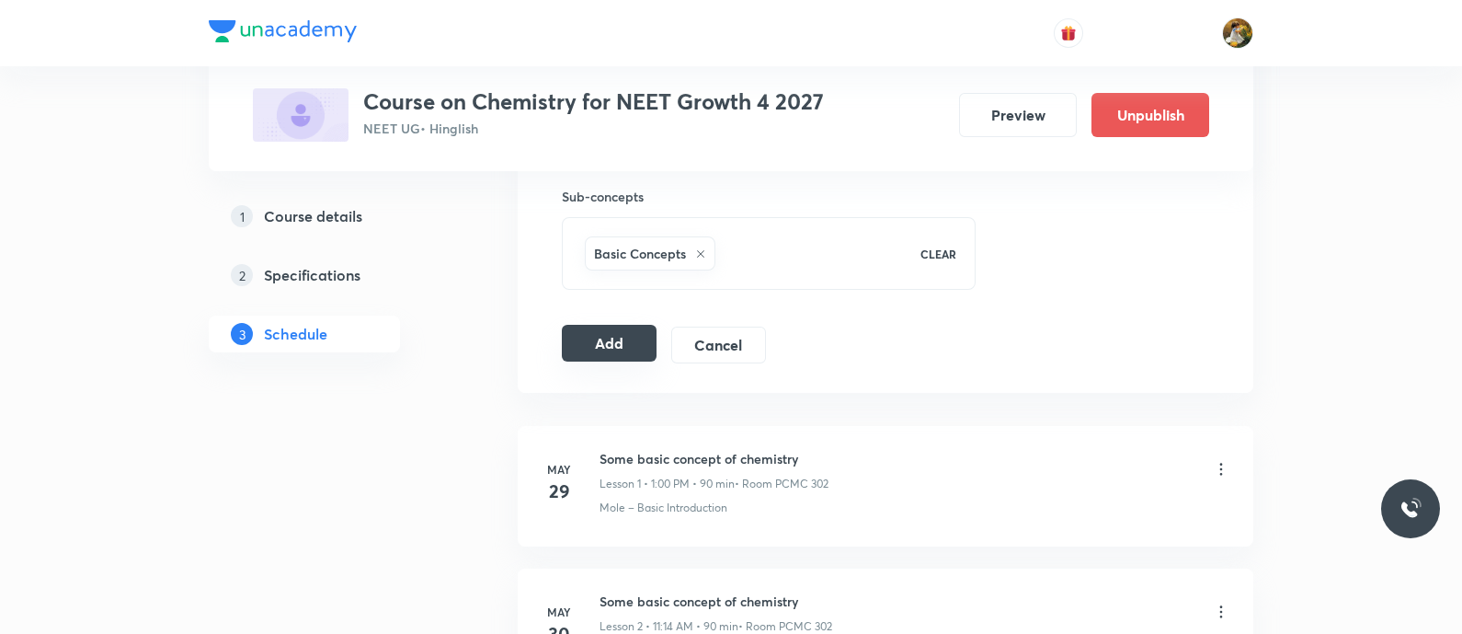
click at [622, 351] on button "Add" at bounding box center [609, 343] width 95 height 37
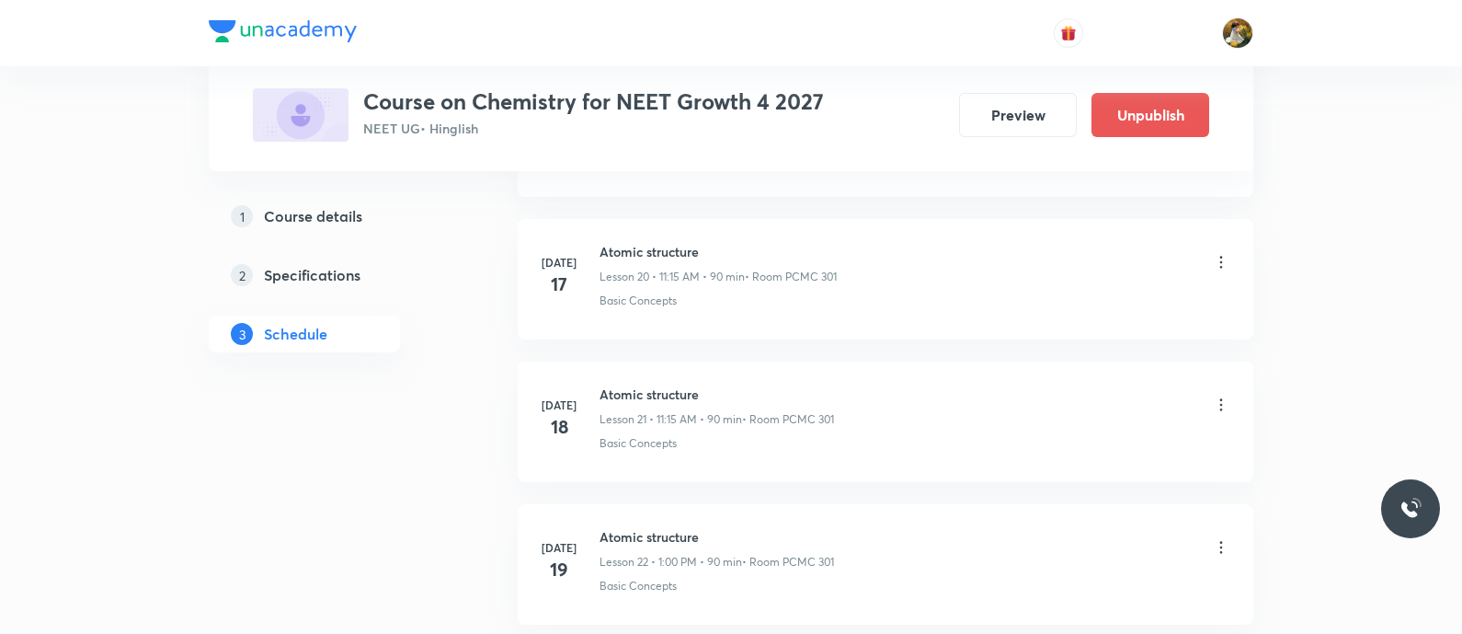
scroll to position [2988, 0]
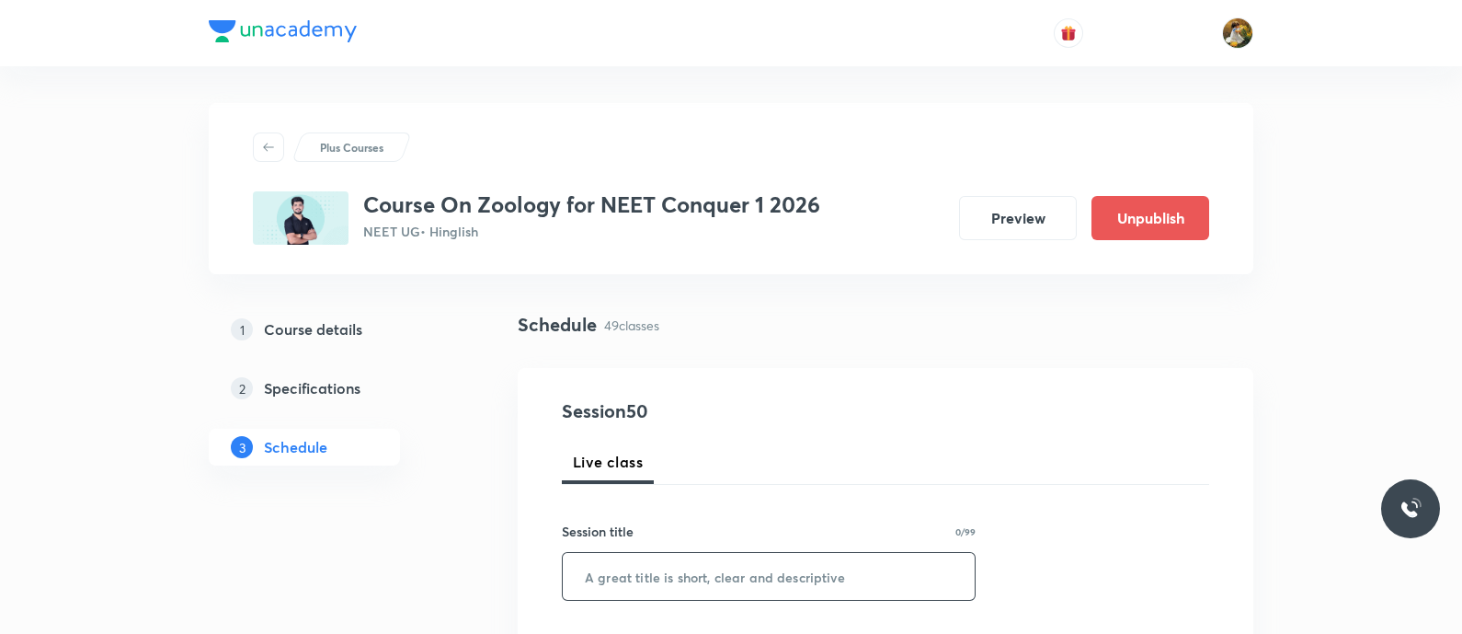
click at [729, 572] on input "text" at bounding box center [769, 576] width 412 height 47
paste input "[MEDICAL_DATA] & circulation"
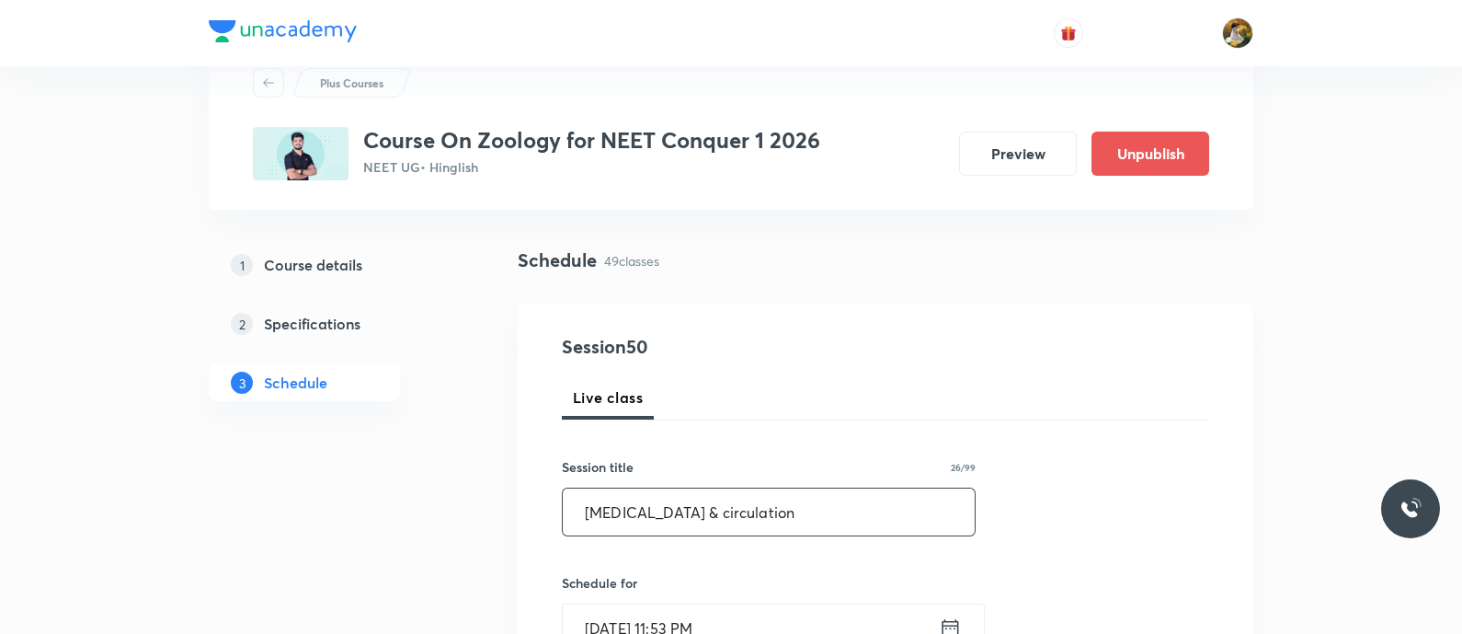
scroll to position [114, 0]
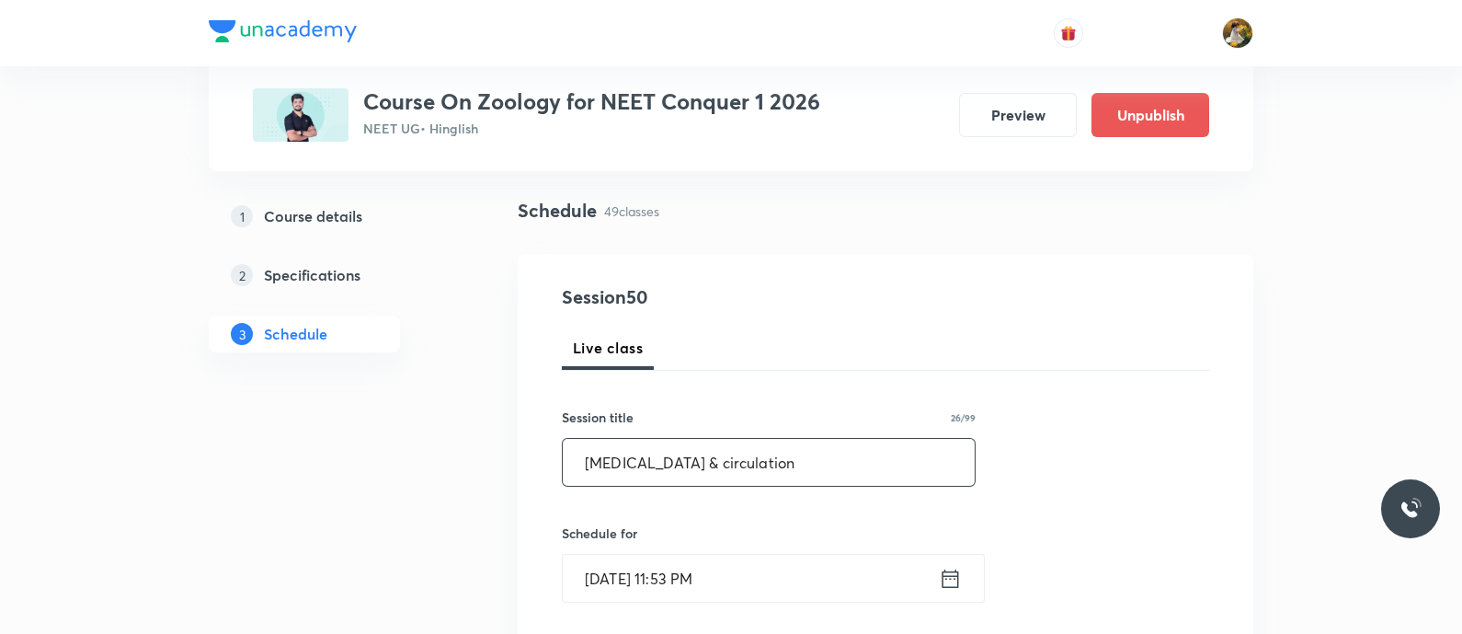
type input "Body fluids & circulation"
click at [809, 590] on input "[DATE] 11:53 PM" at bounding box center [751, 578] width 376 height 47
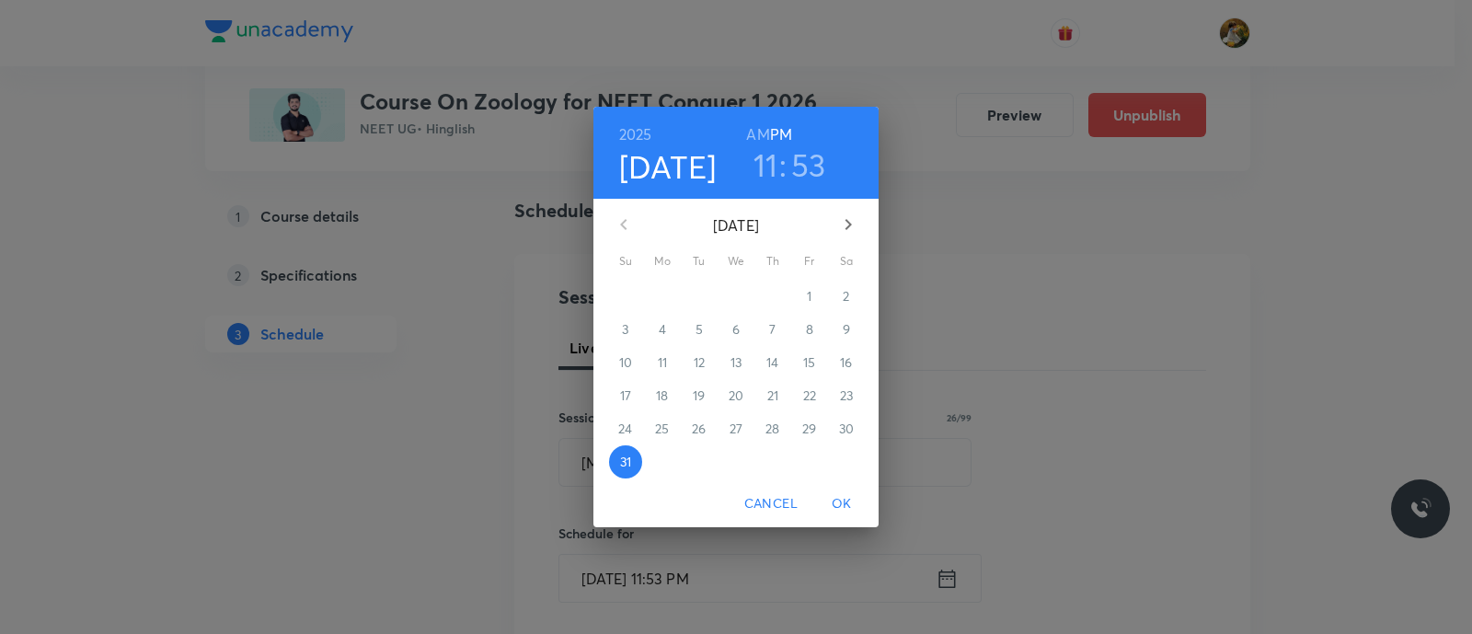
click at [842, 226] on icon "button" at bounding box center [848, 224] width 22 height 22
click at [763, 300] on span "4" at bounding box center [772, 296] width 33 height 18
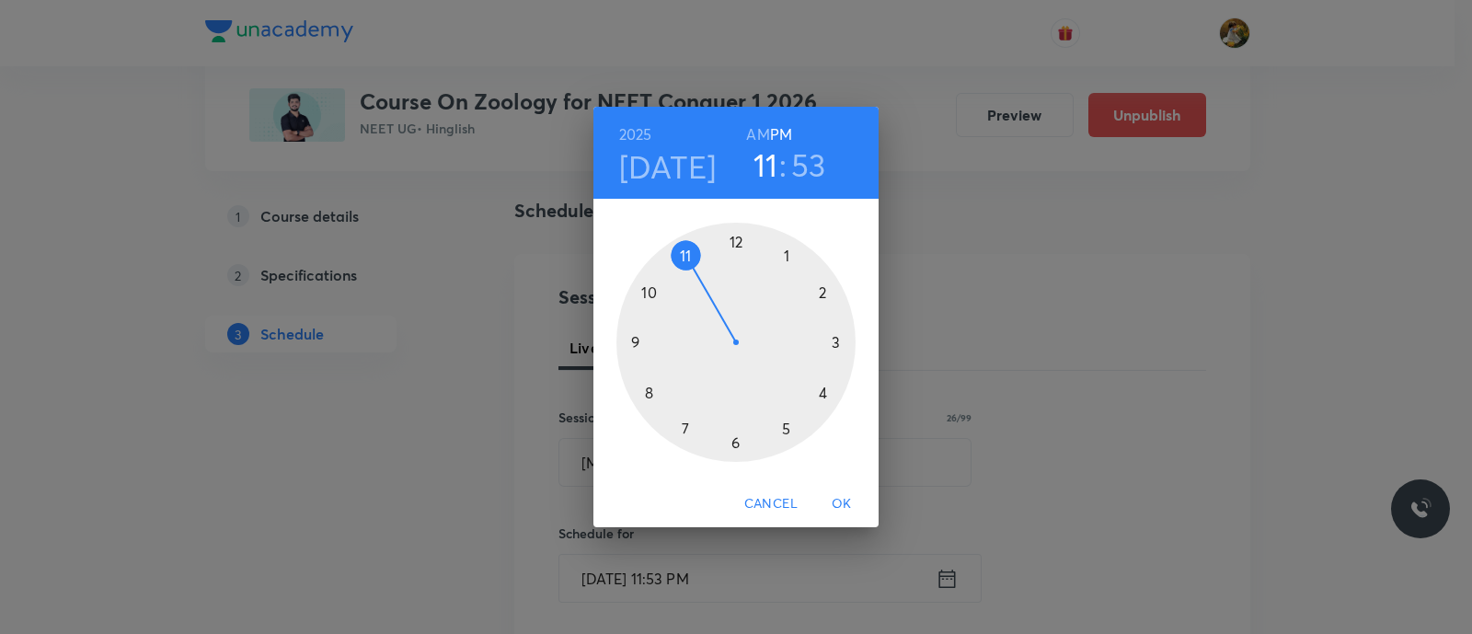
drag, startPoint x: 680, startPoint y: 250, endPoint x: 719, endPoint y: 195, distance: 67.9
click at [679, 249] on div at bounding box center [735, 342] width 239 height 239
click at [758, 132] on h6 "AM" at bounding box center [757, 134] width 23 height 26
click at [838, 347] on div at bounding box center [735, 342] width 239 height 239
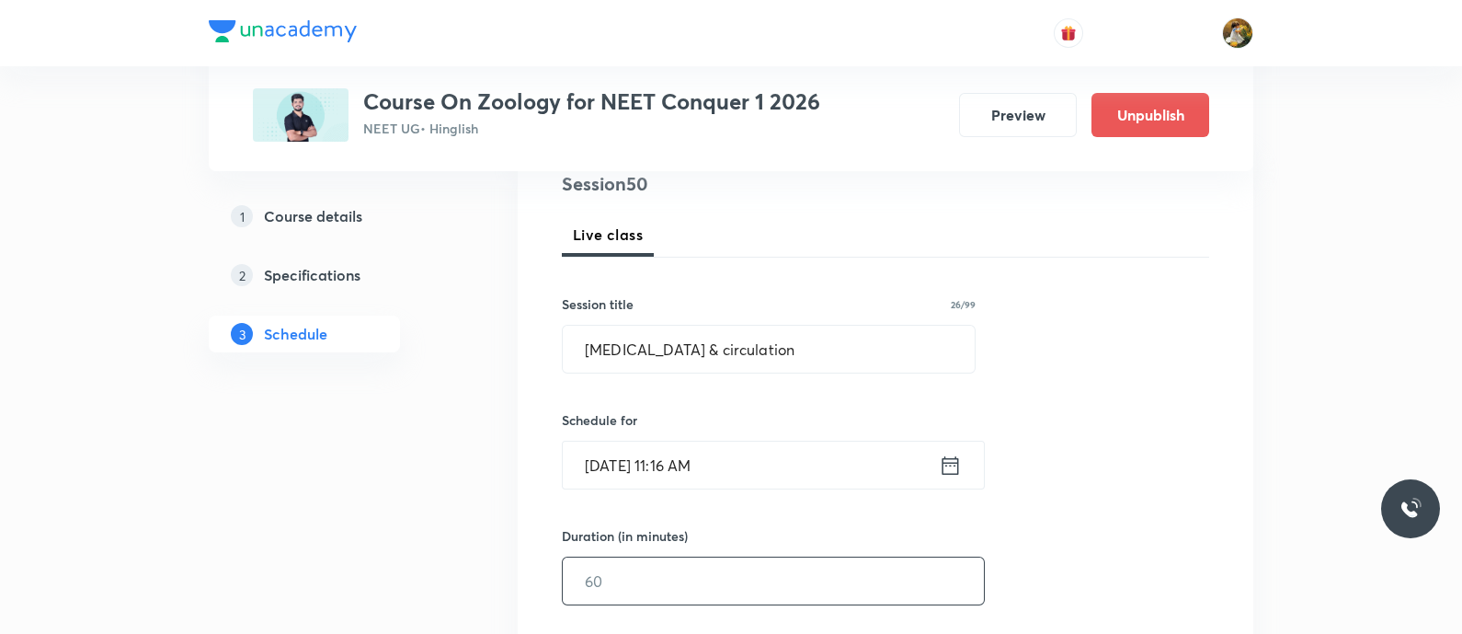
scroll to position [229, 0]
click at [828, 566] on input "text" at bounding box center [773, 579] width 421 height 47
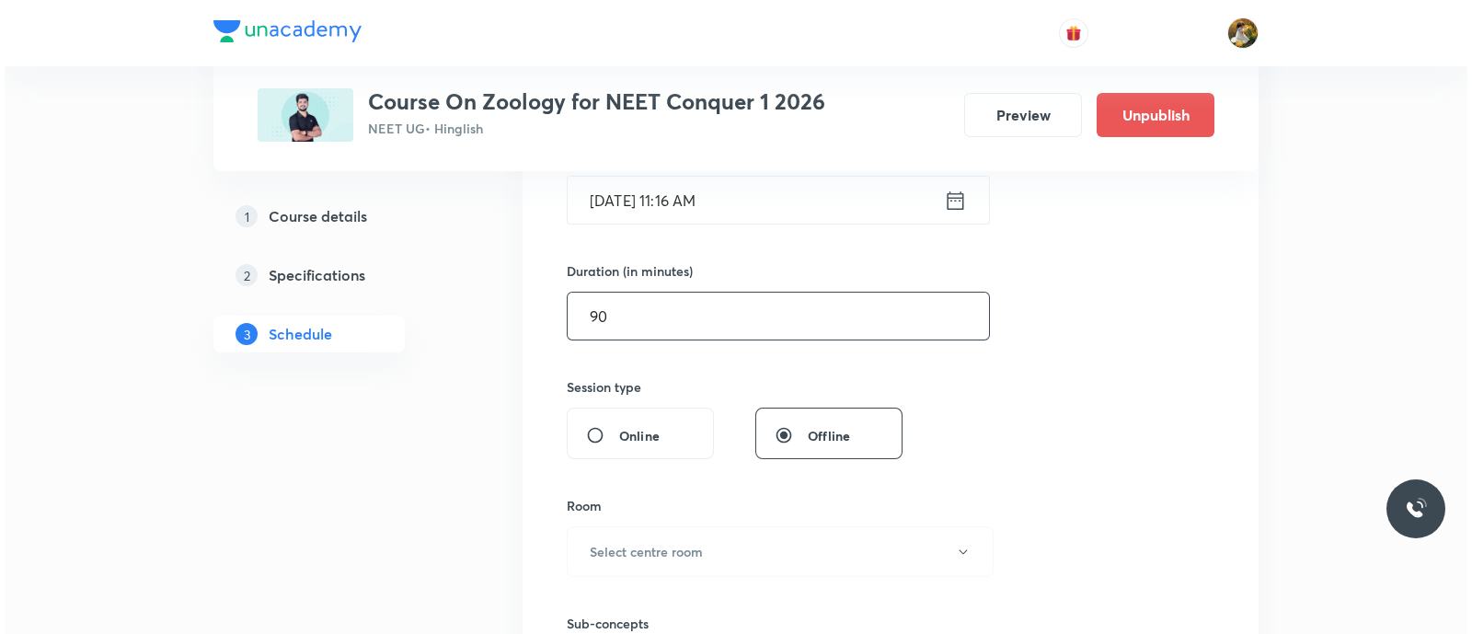
scroll to position [575, 0]
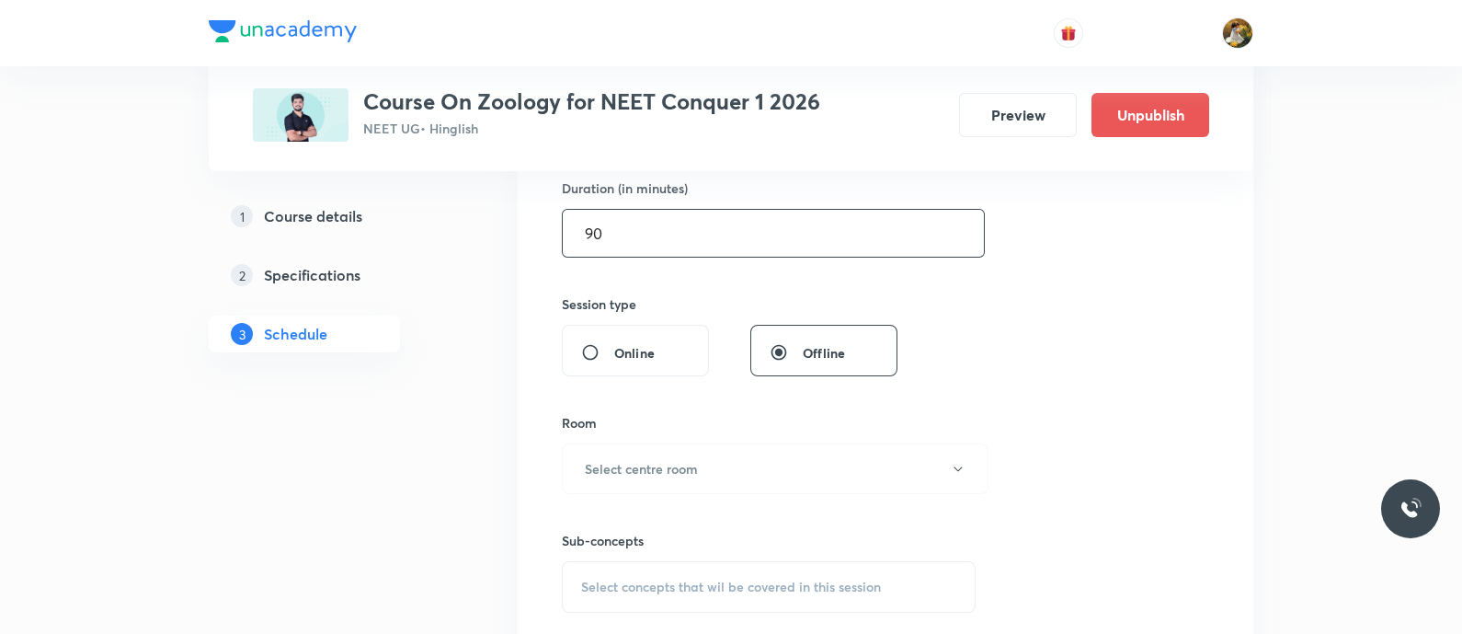
type input "90"
click at [763, 494] on div "Sub-concepts Select concepts that wil be covered in this session" at bounding box center [769, 553] width 414 height 119
click at [758, 482] on button "Select centre room" at bounding box center [775, 468] width 427 height 51
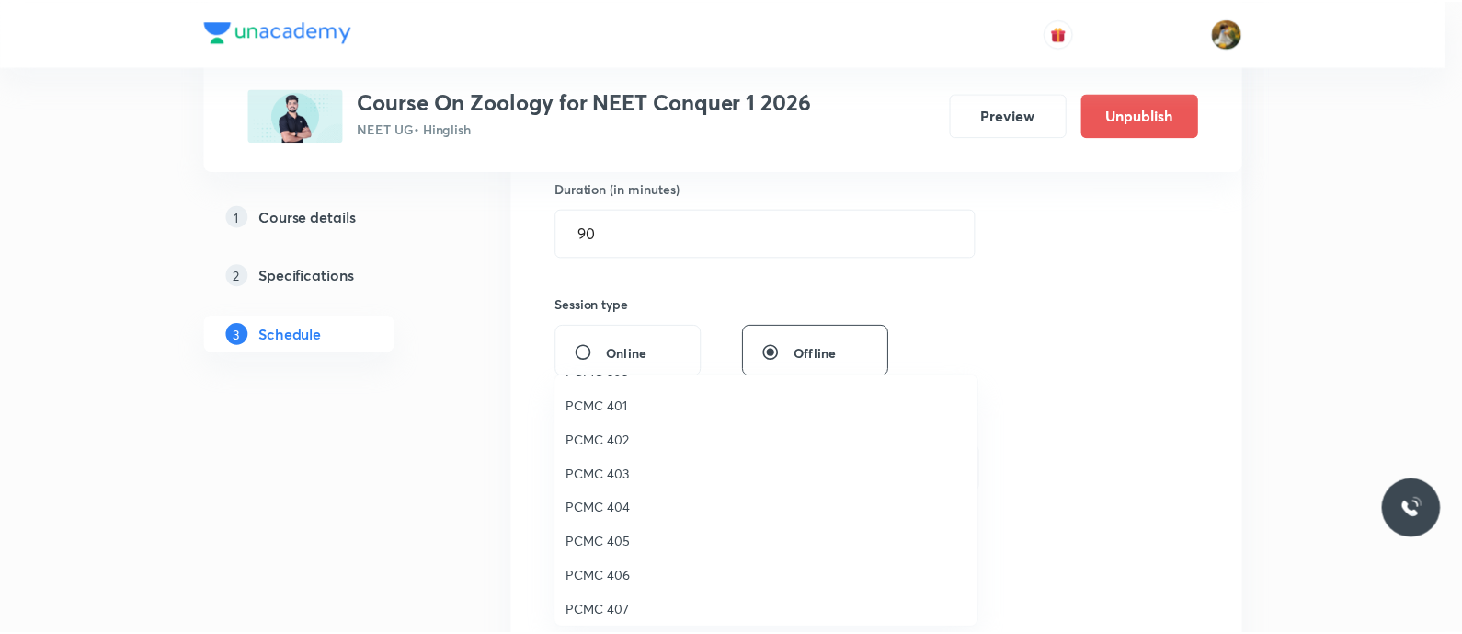
scroll to position [229, 0]
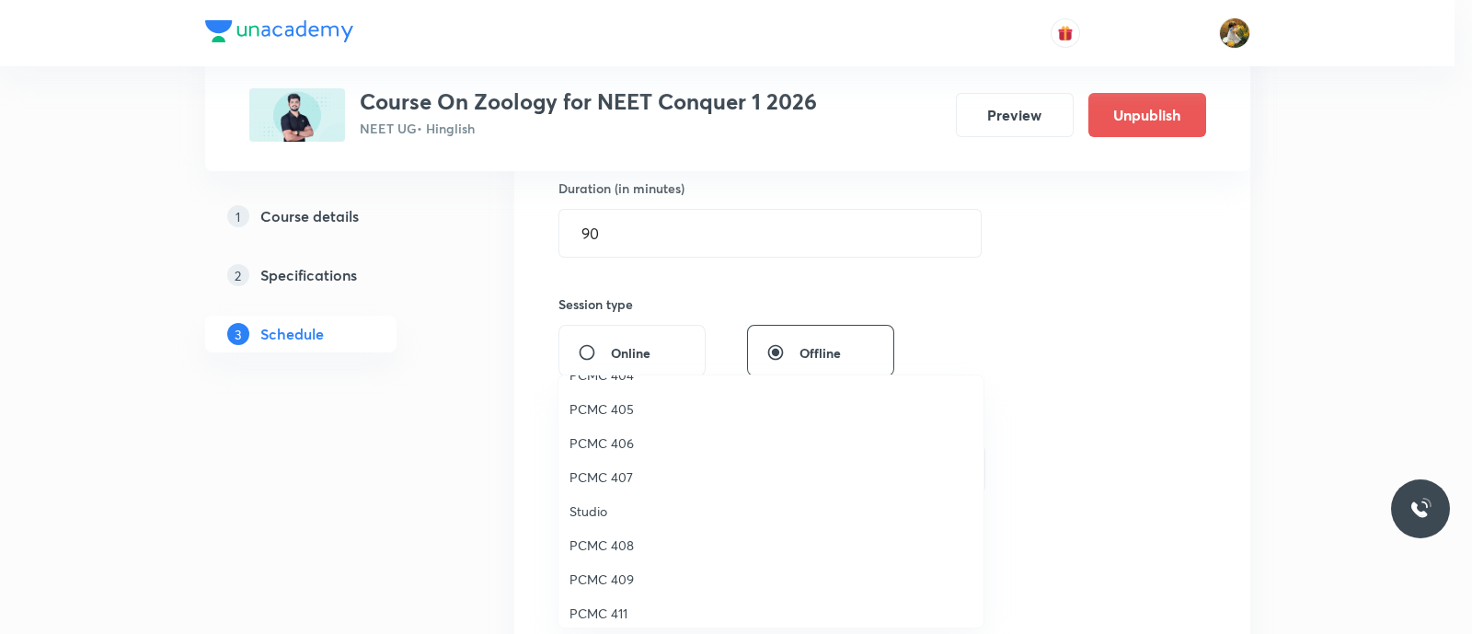
click at [614, 552] on span "PCMC 408" at bounding box center [770, 544] width 403 height 19
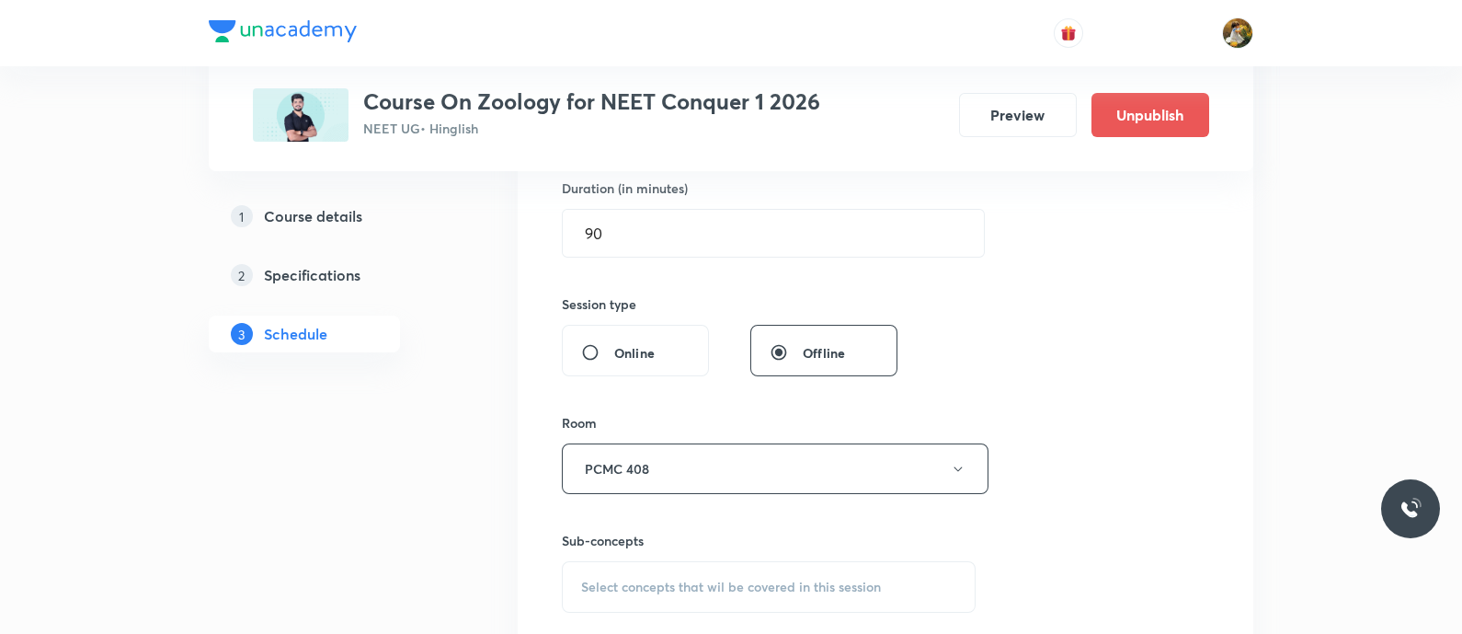
scroll to position [575, 0]
click at [793, 595] on div "Select concepts that wil be covered in this session" at bounding box center [769, 587] width 414 height 52
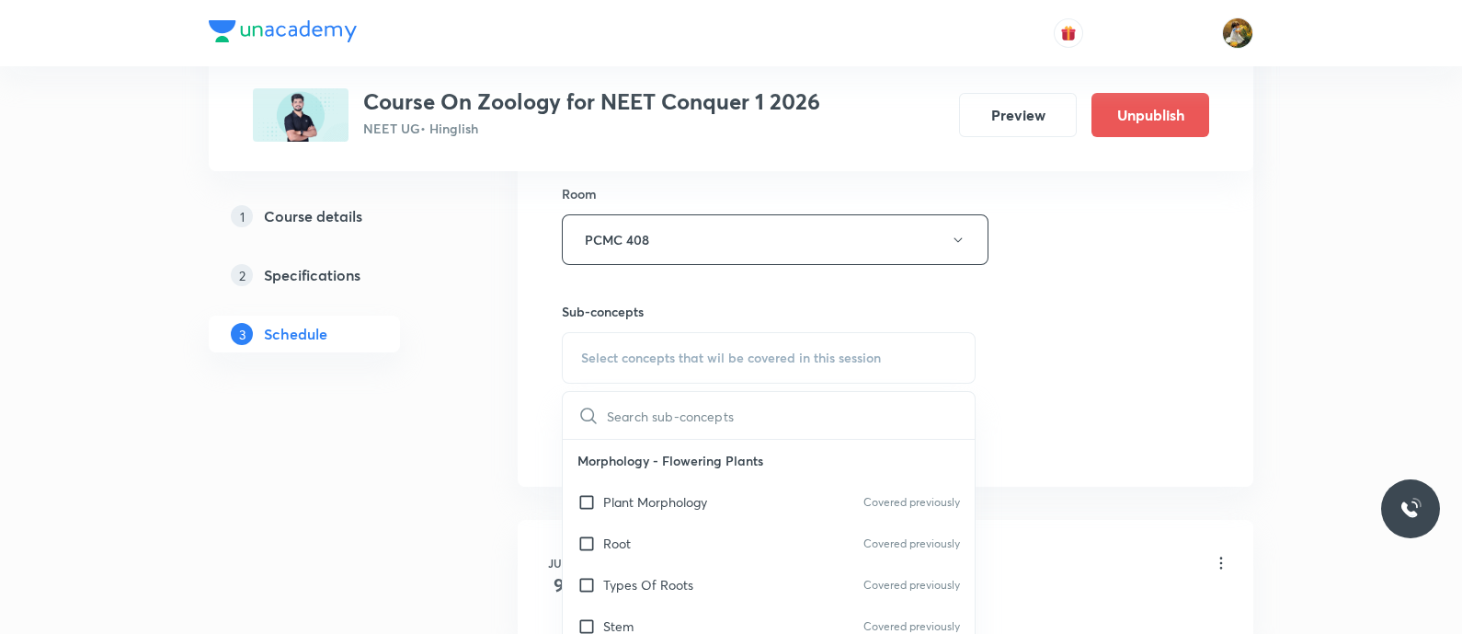
click at [696, 494] on p "Plant Morphology" at bounding box center [655, 501] width 104 height 19
checkbox input "true"
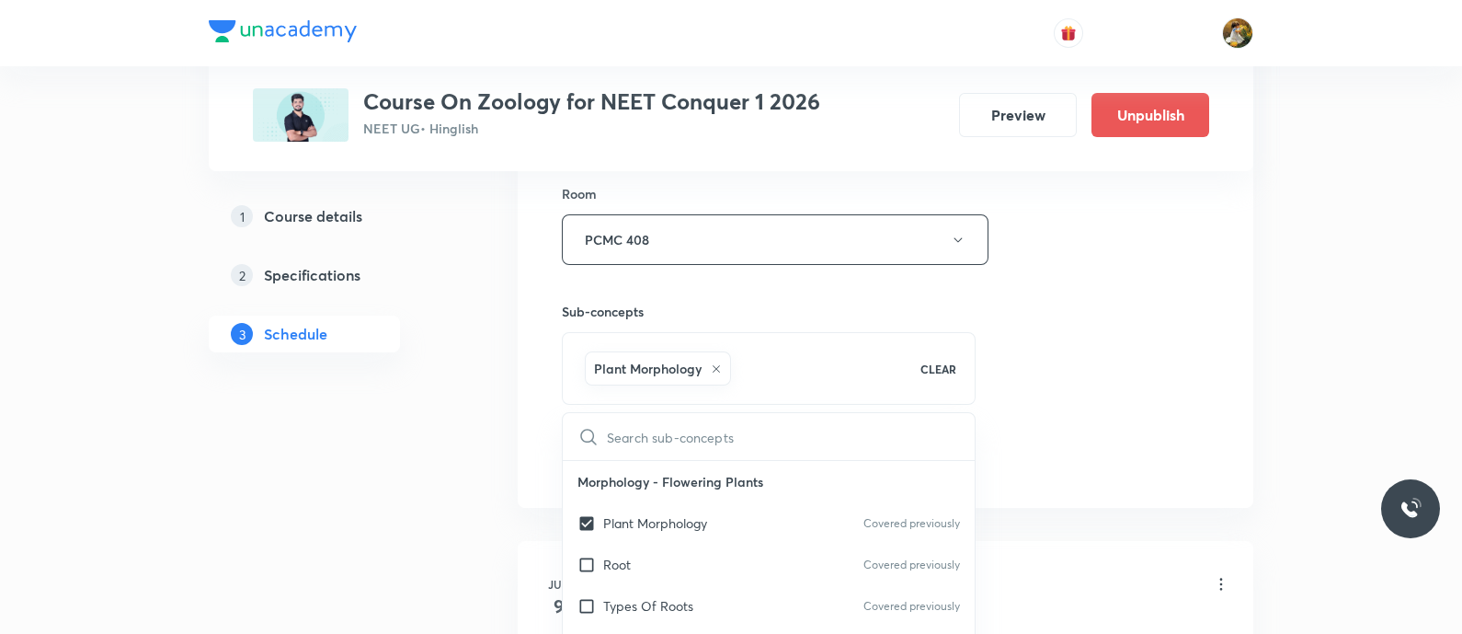
click at [967, 403] on div "Session 50 Live class Session title 26/99 Body fluids & circulation ​ Schedule …" at bounding box center [885, 35] width 647 height 885
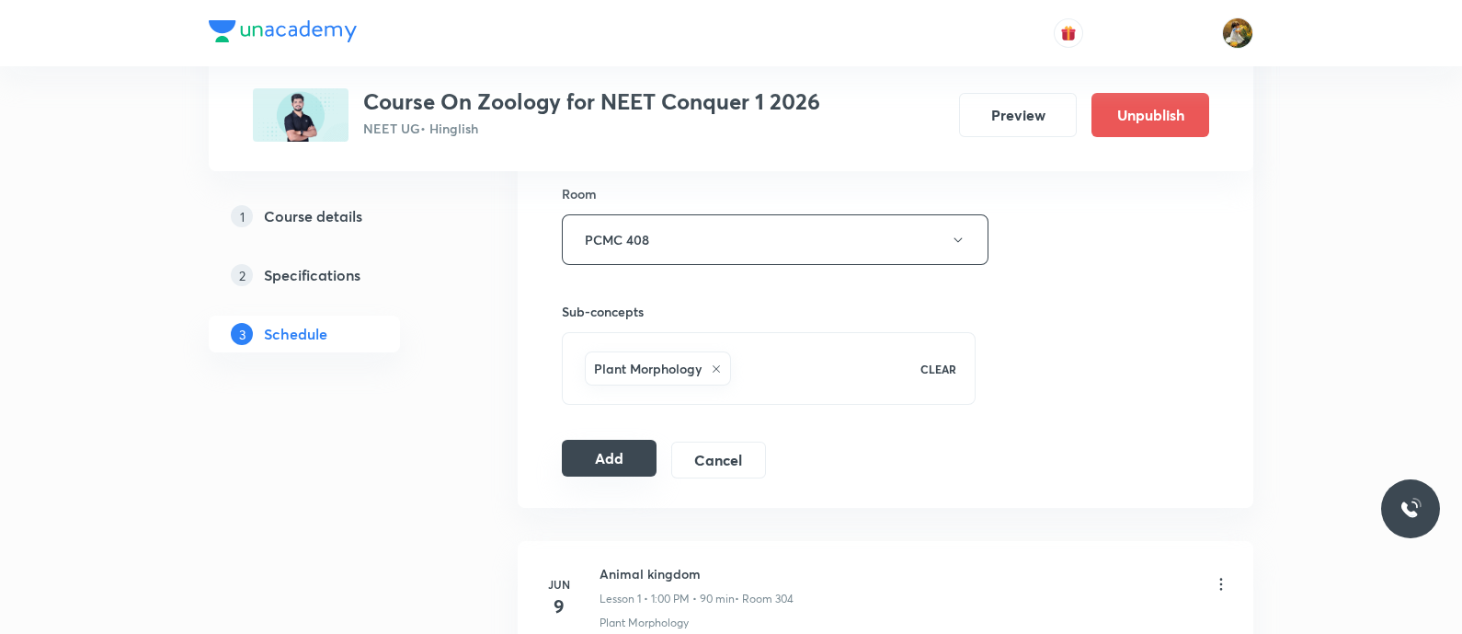
click at [599, 450] on button "Add" at bounding box center [609, 458] width 95 height 37
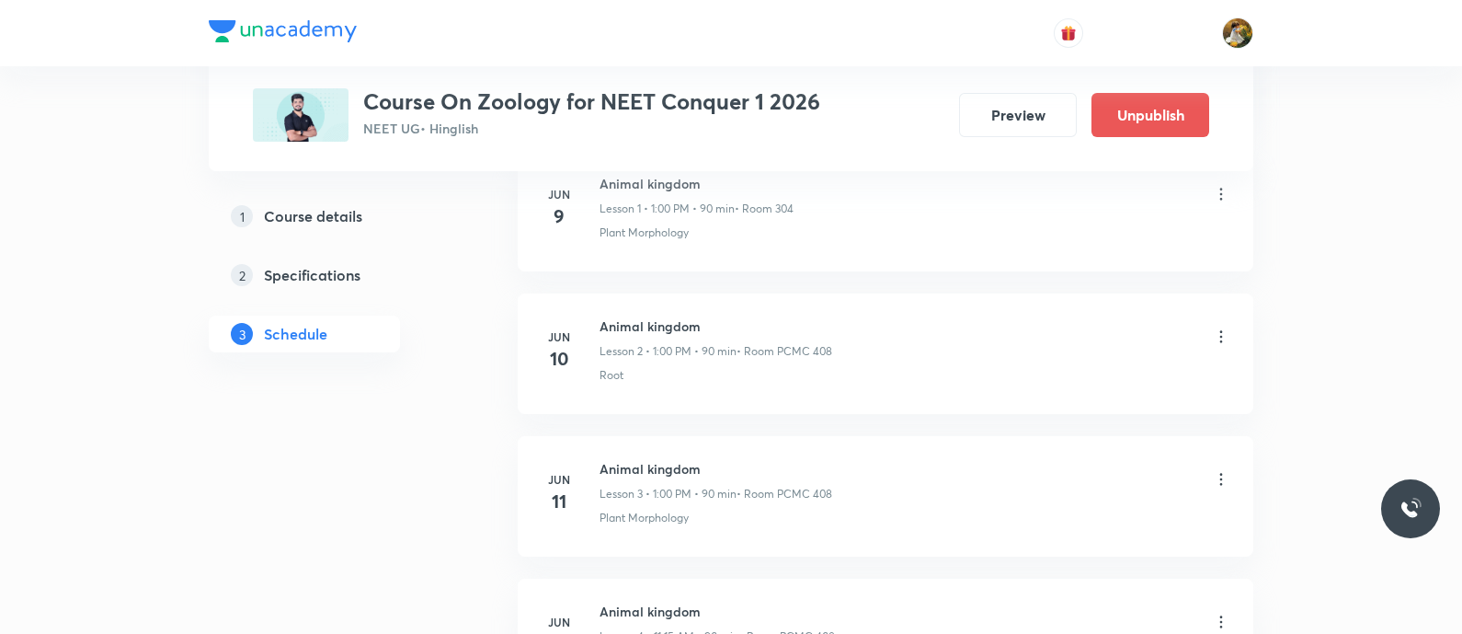
scroll to position [0, 0]
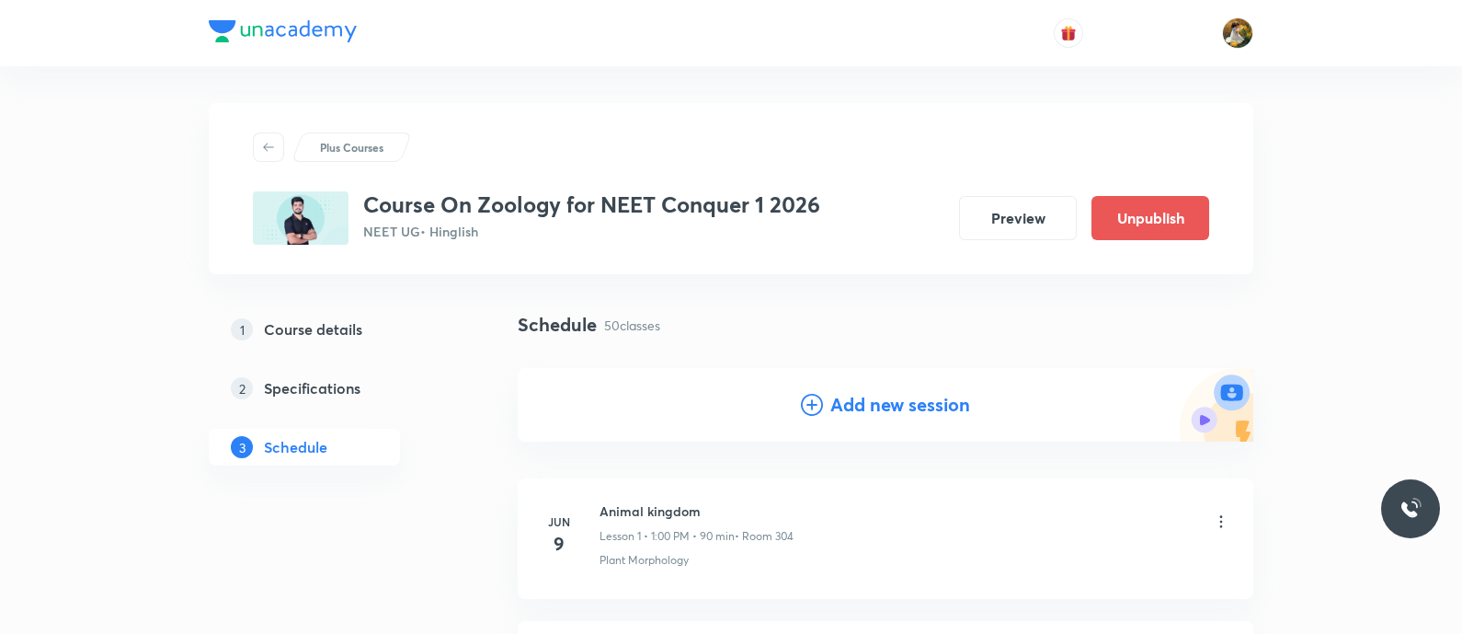
click at [924, 413] on h4 "Add new session" at bounding box center [900, 405] width 140 height 28
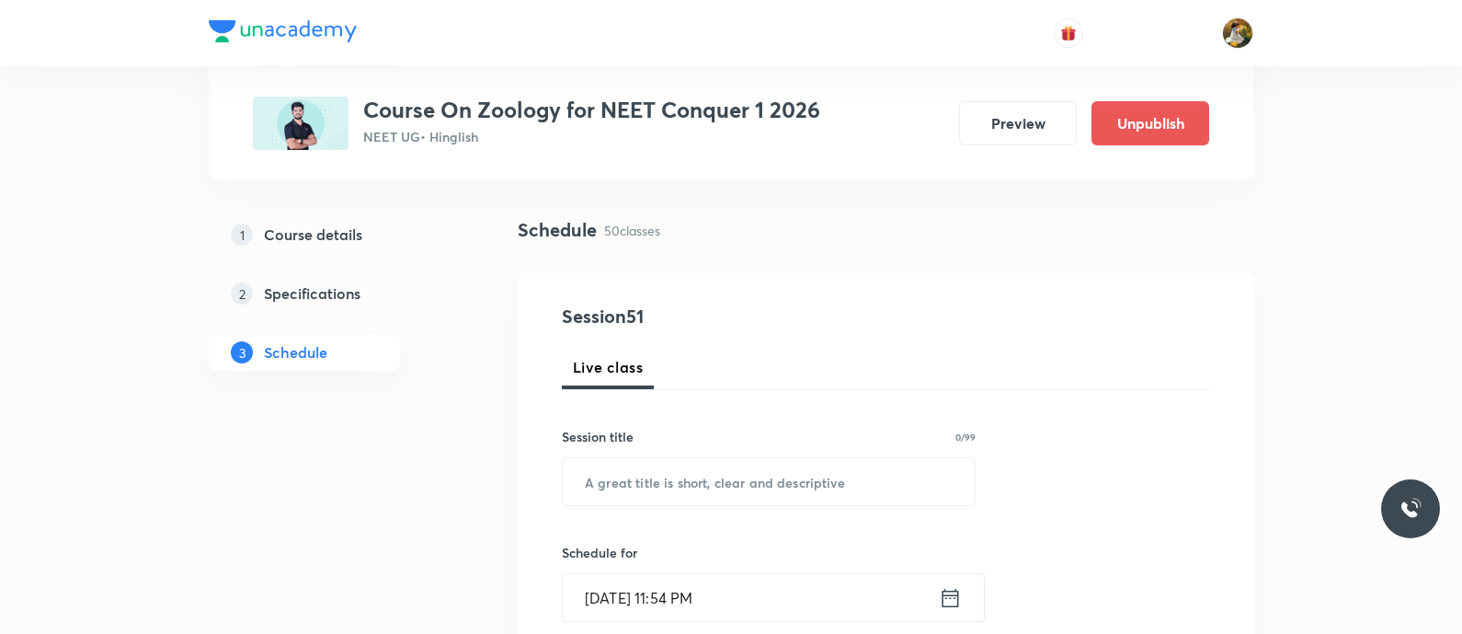
scroll to position [114, 0]
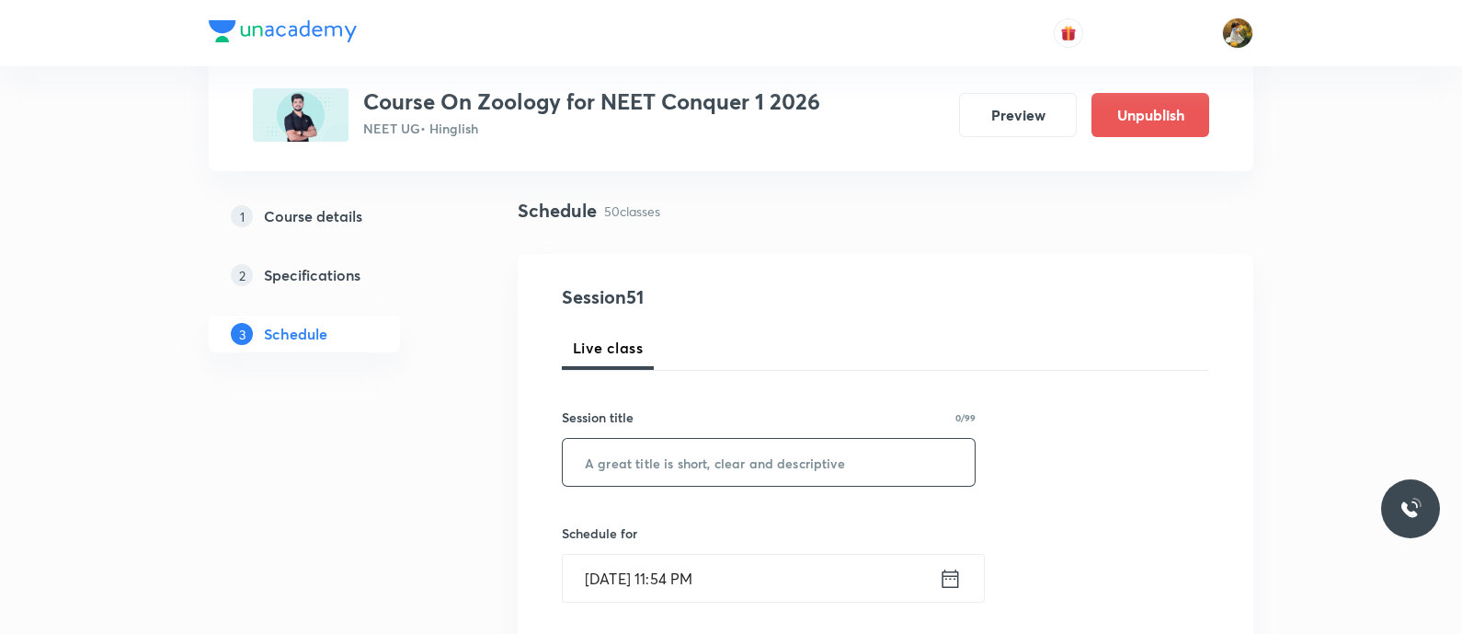
click at [828, 445] on input "text" at bounding box center [769, 462] width 412 height 47
paste input "Body fluids & circulation"
type input "Body fluids & circulation"
click at [832, 573] on input "Aug 31, 2025, 11:54 PM" at bounding box center [751, 578] width 376 height 47
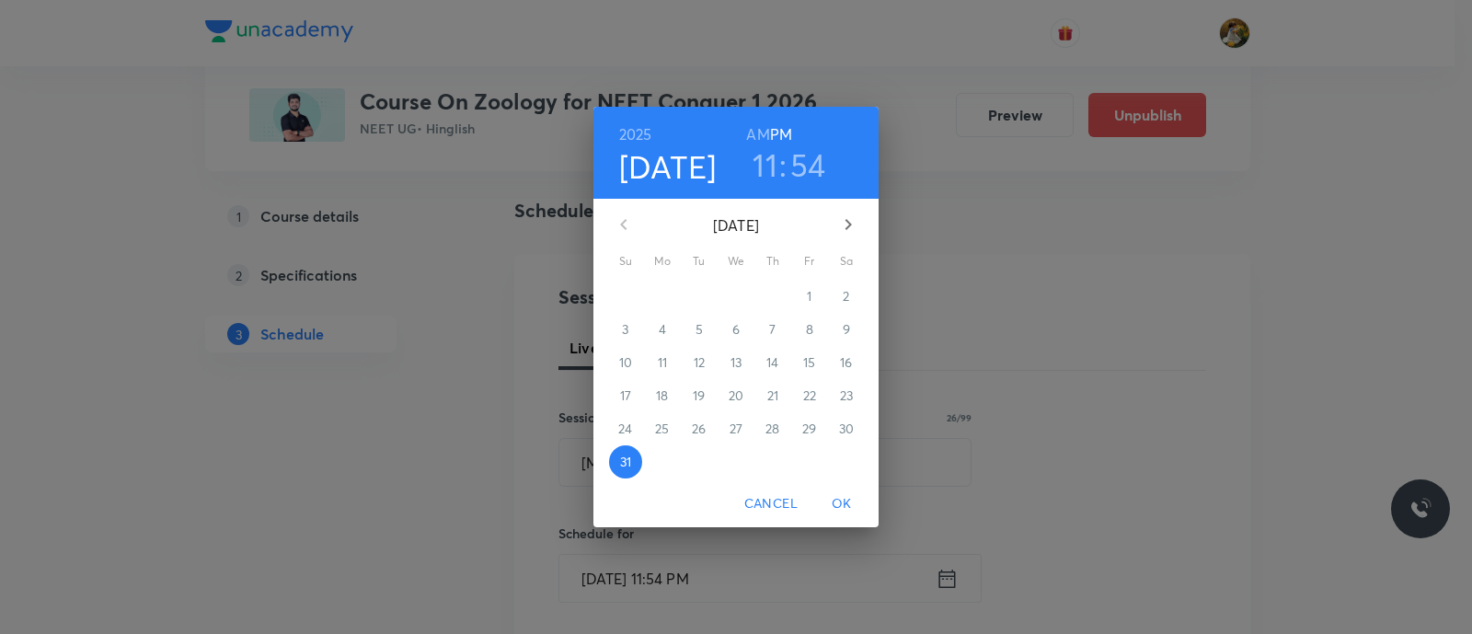
click at [843, 229] on icon "button" at bounding box center [848, 224] width 22 height 22
click at [805, 295] on span "5" at bounding box center [809, 296] width 33 height 18
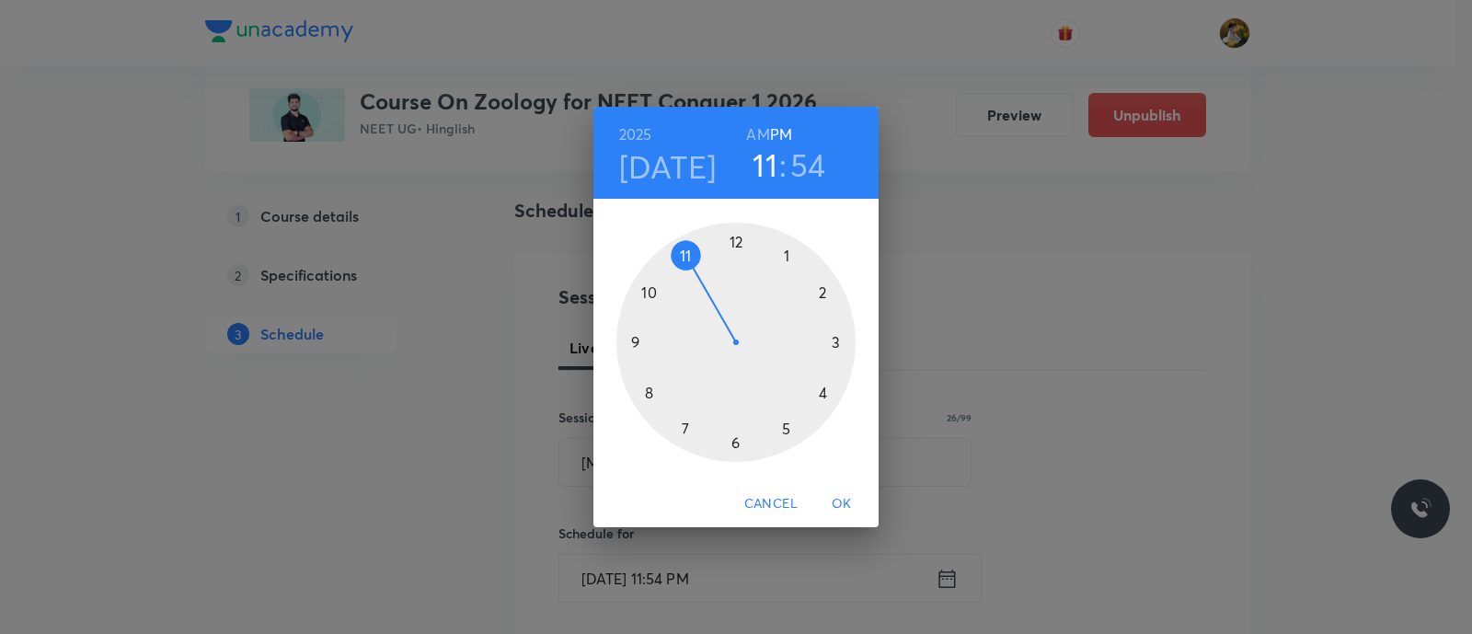
click at [684, 256] on div at bounding box center [735, 342] width 239 height 239
click at [755, 129] on h6 "AM" at bounding box center [757, 134] width 23 height 26
click at [833, 338] on div at bounding box center [735, 342] width 239 height 239
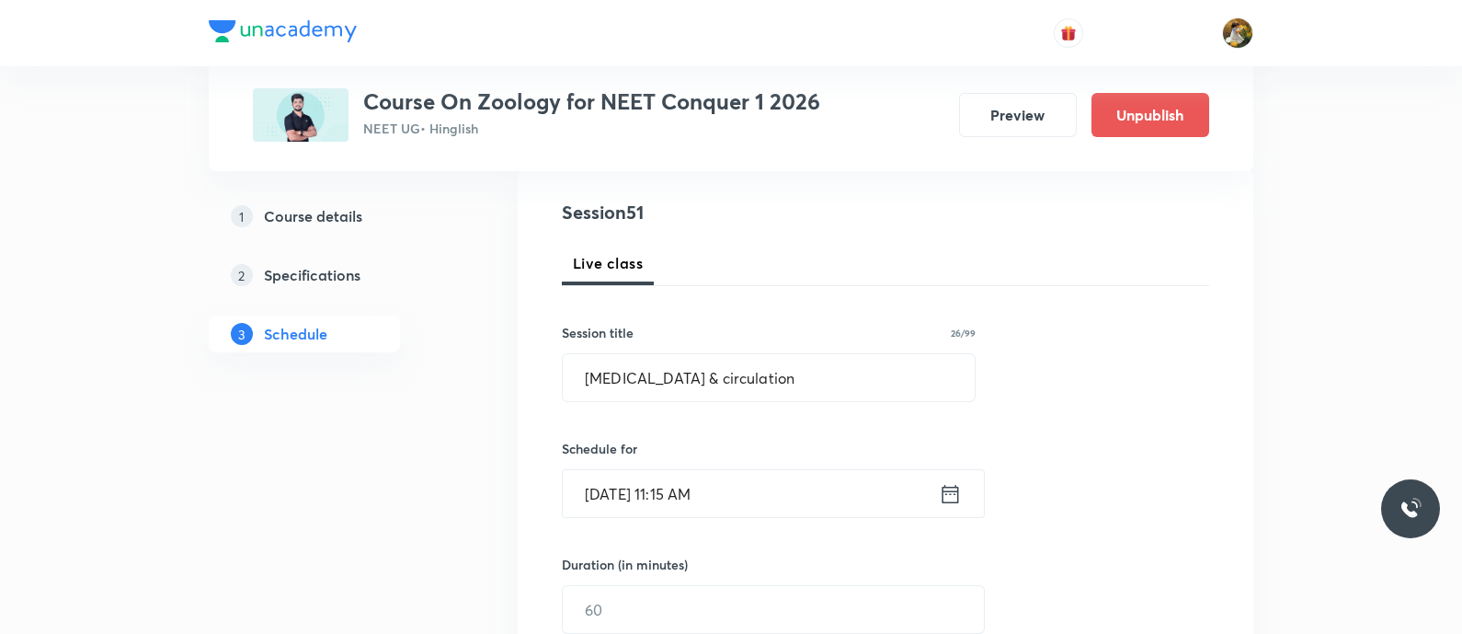
scroll to position [229, 0]
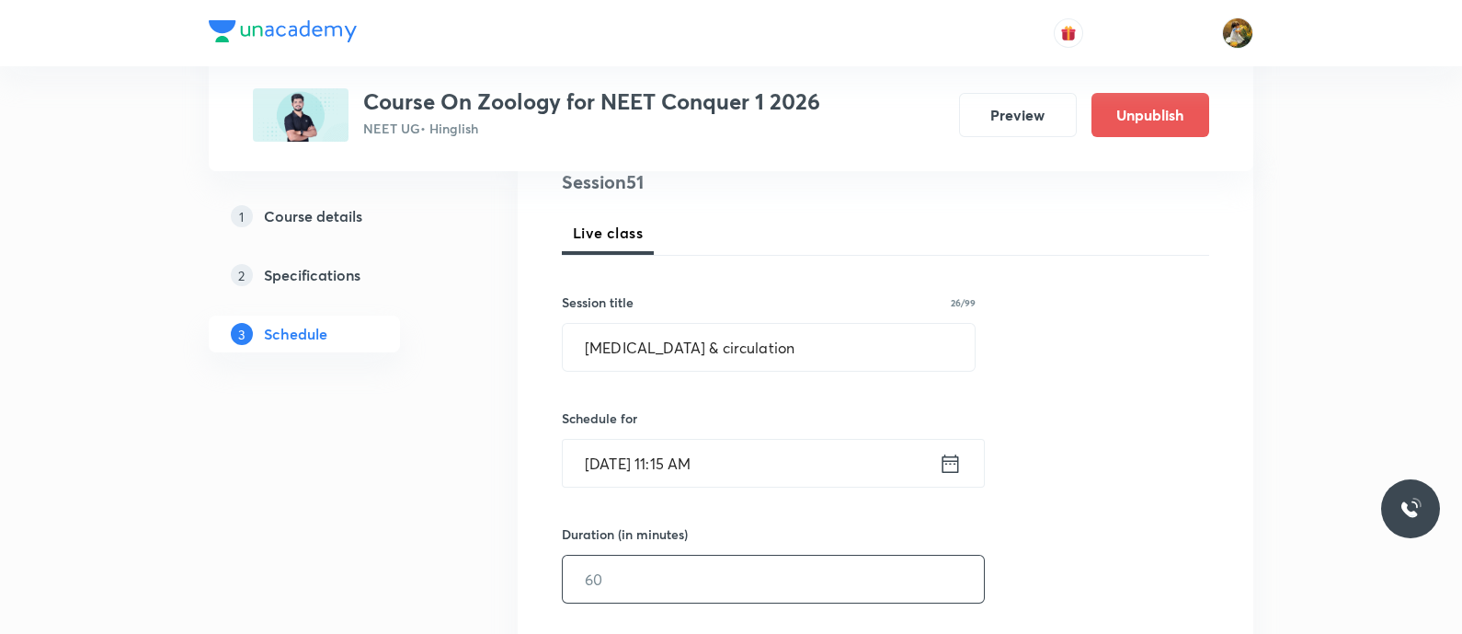
click at [777, 567] on input "text" at bounding box center [773, 579] width 421 height 47
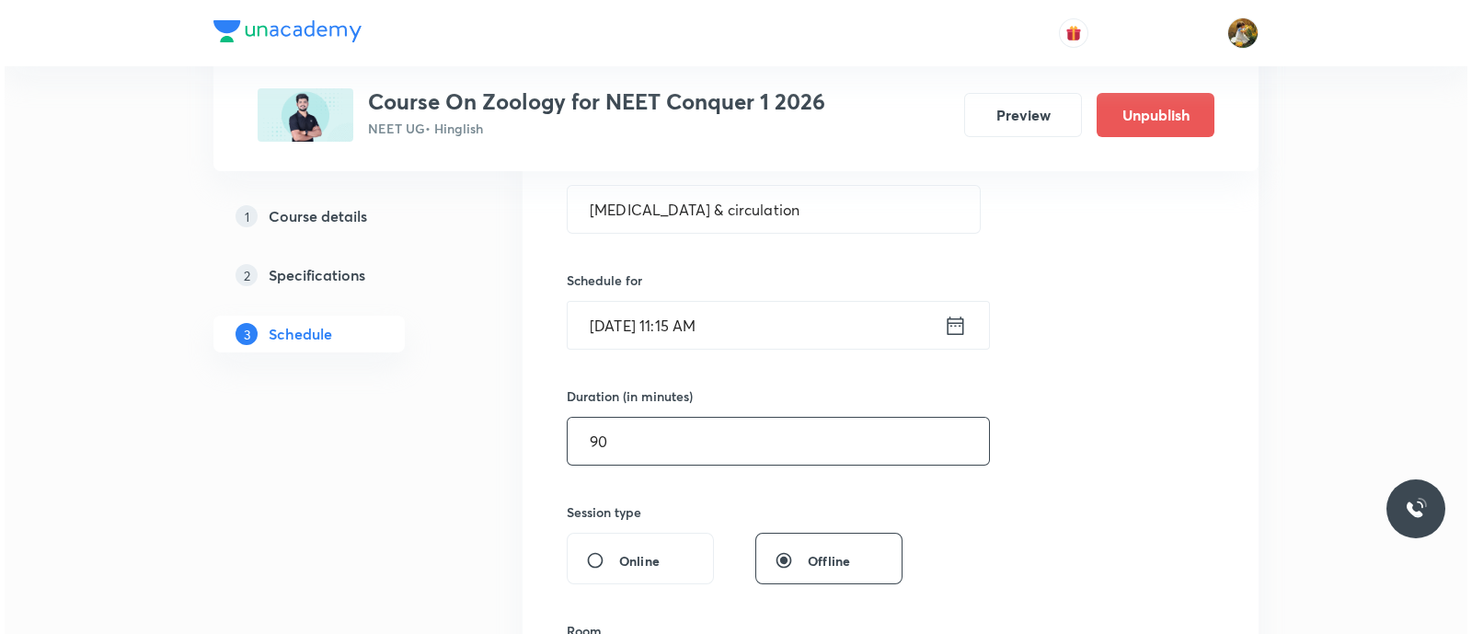
scroll to position [459, 0]
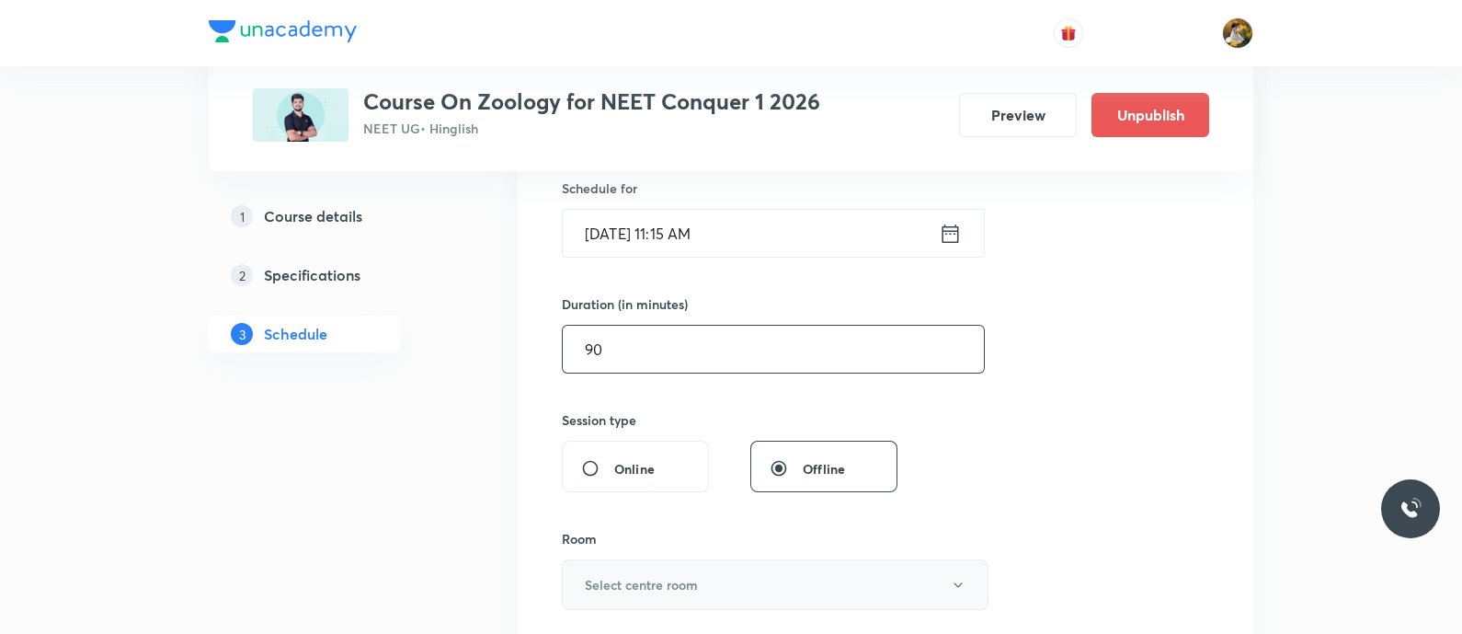
type input "90"
click at [800, 585] on button "Select centre room" at bounding box center [775, 584] width 427 height 51
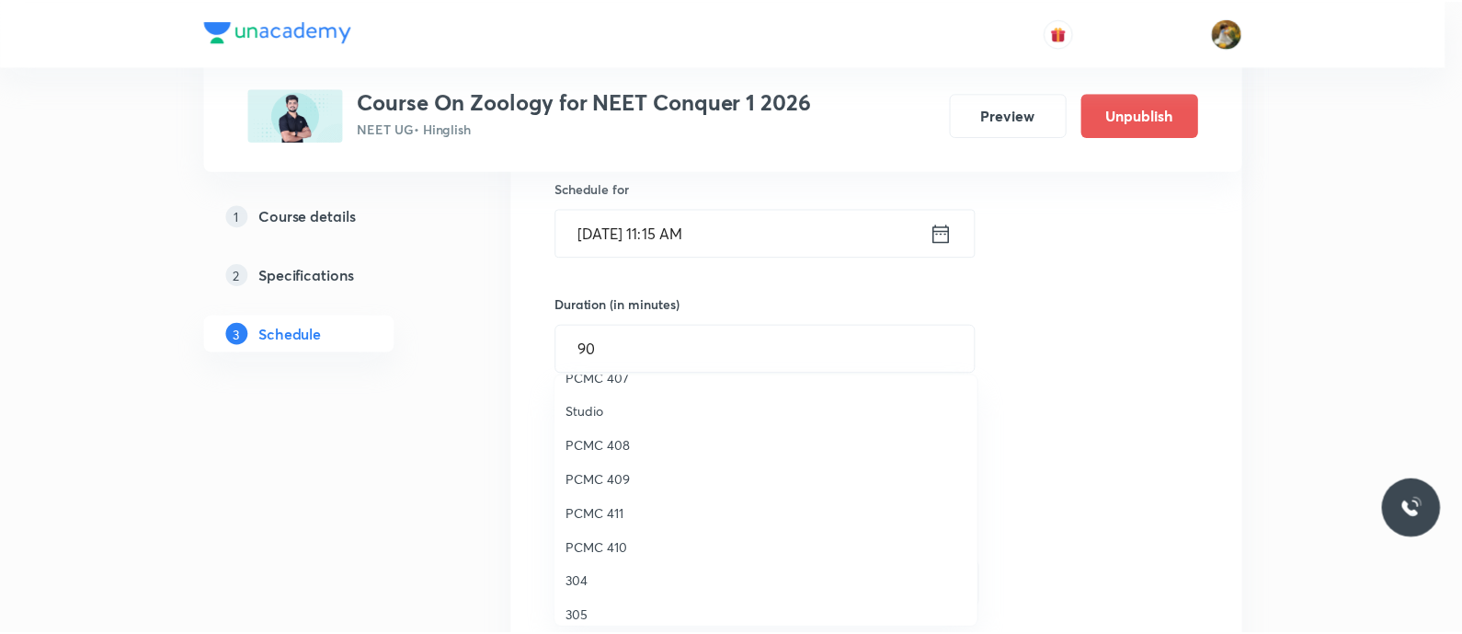
scroll to position [293, 0]
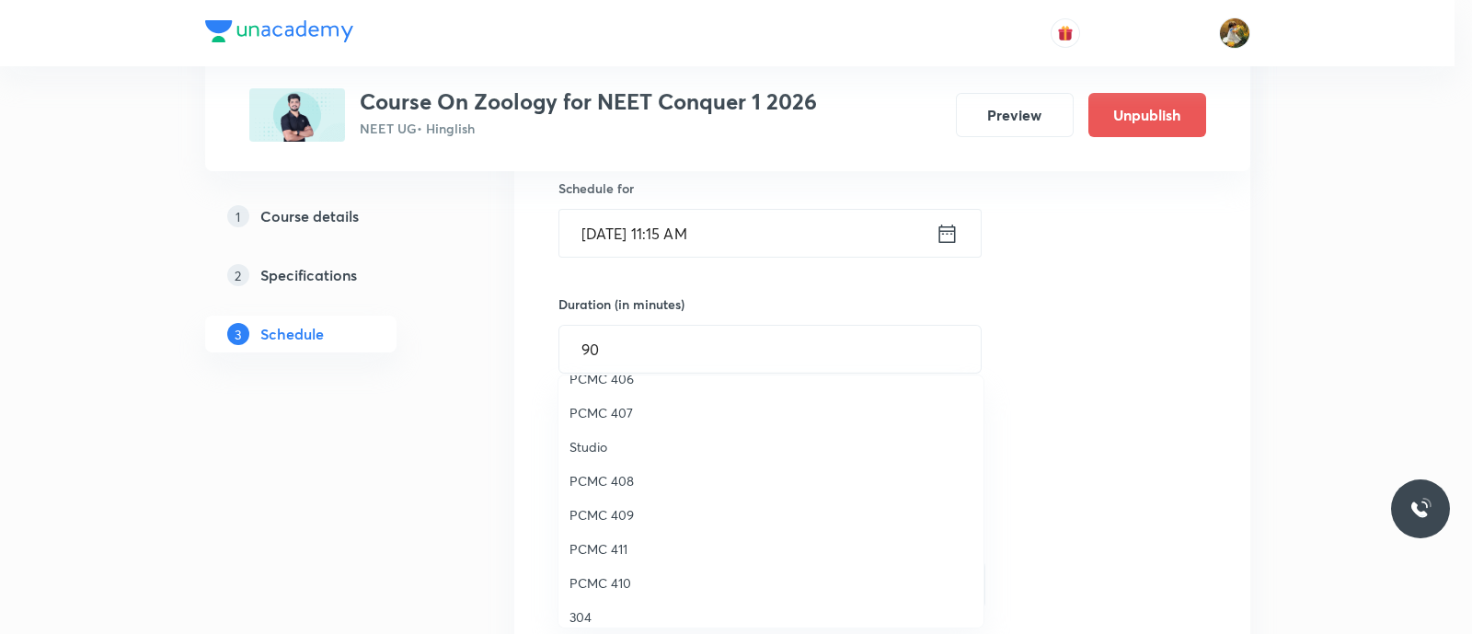
click at [625, 475] on span "PCMC 408" at bounding box center [770, 480] width 403 height 19
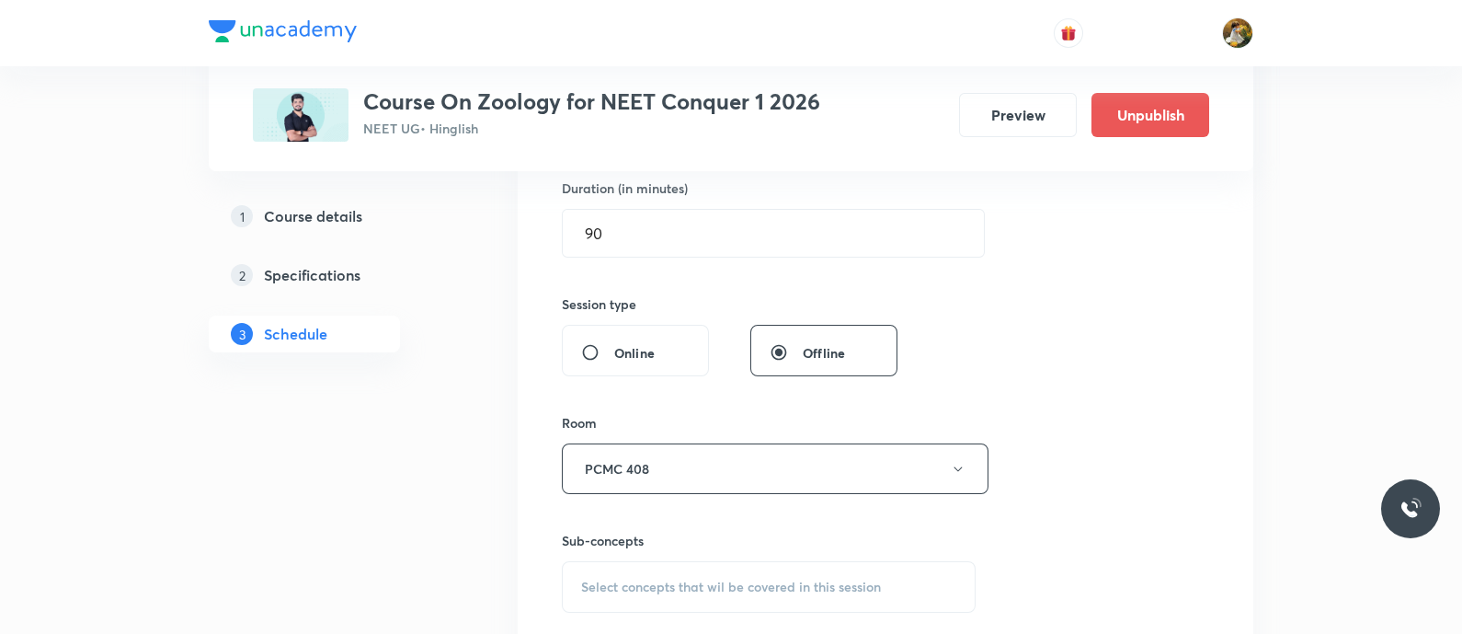
click at [766, 581] on span "Select concepts that wil be covered in this session" at bounding box center [731, 586] width 300 height 15
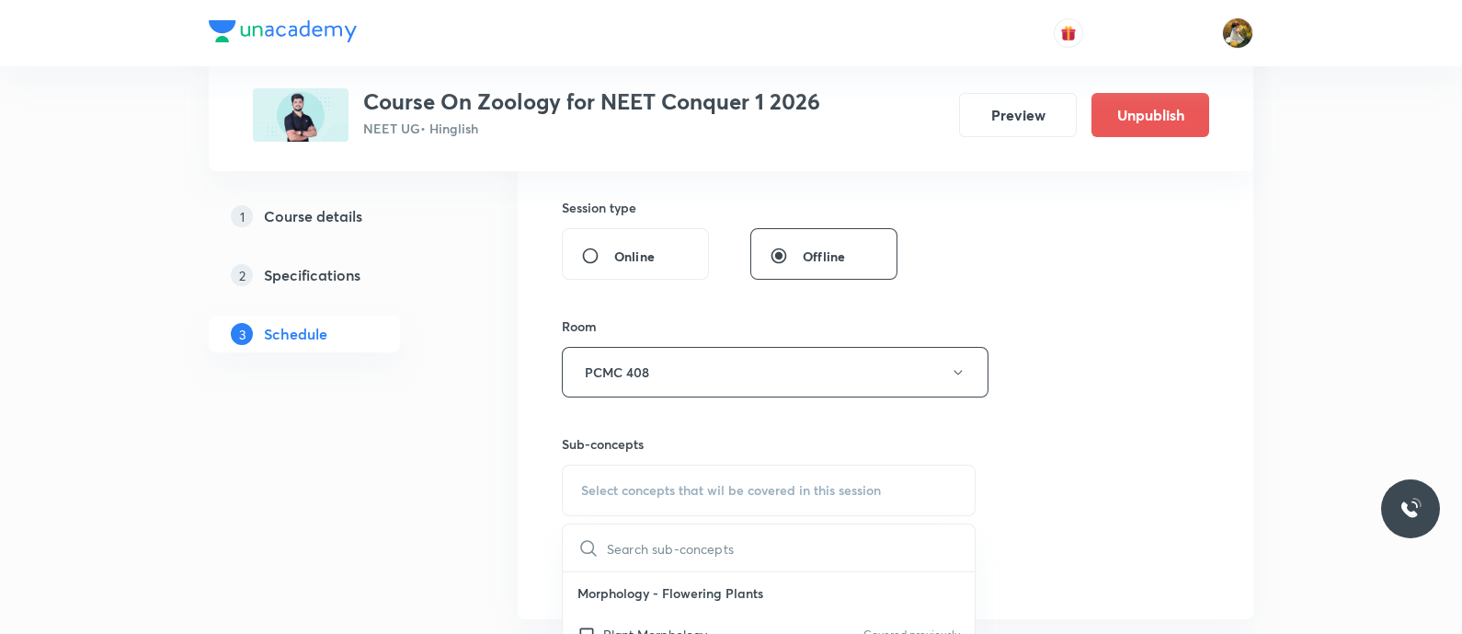
scroll to position [721, 0]
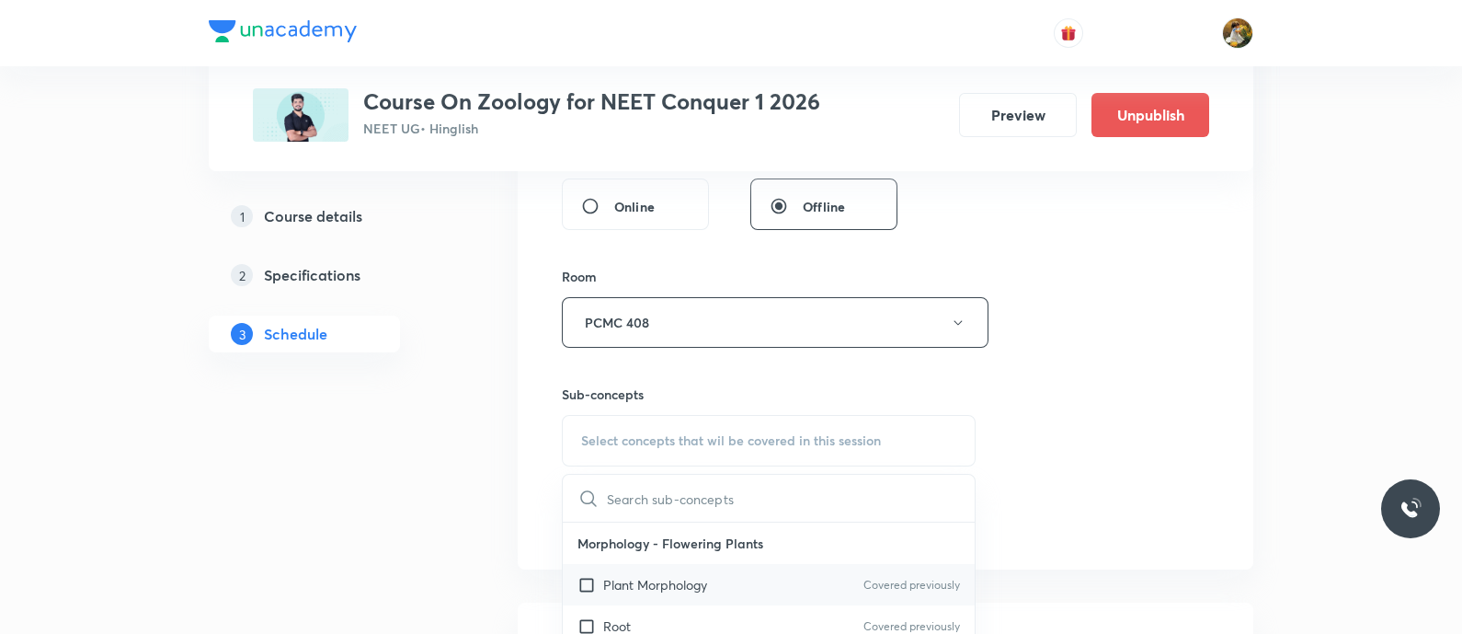
click at [732, 581] on div "Plant Morphology Covered previously" at bounding box center [769, 584] width 412 height 41
checkbox input "true"
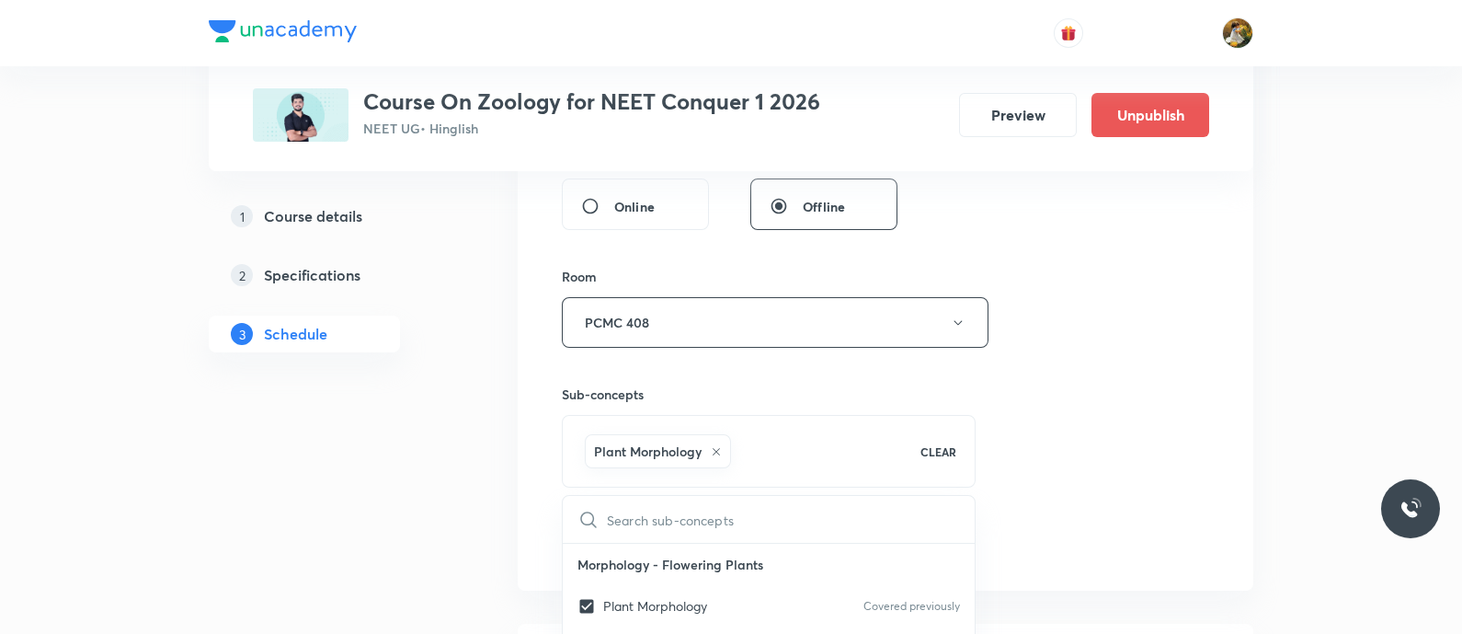
click at [1054, 482] on div "Session 51 Live class Session title 26/99 Body fluids & circulation ​ Schedule …" at bounding box center [885, 118] width 647 height 885
click at [607, 545] on button "Add" at bounding box center [609, 540] width 95 height 37
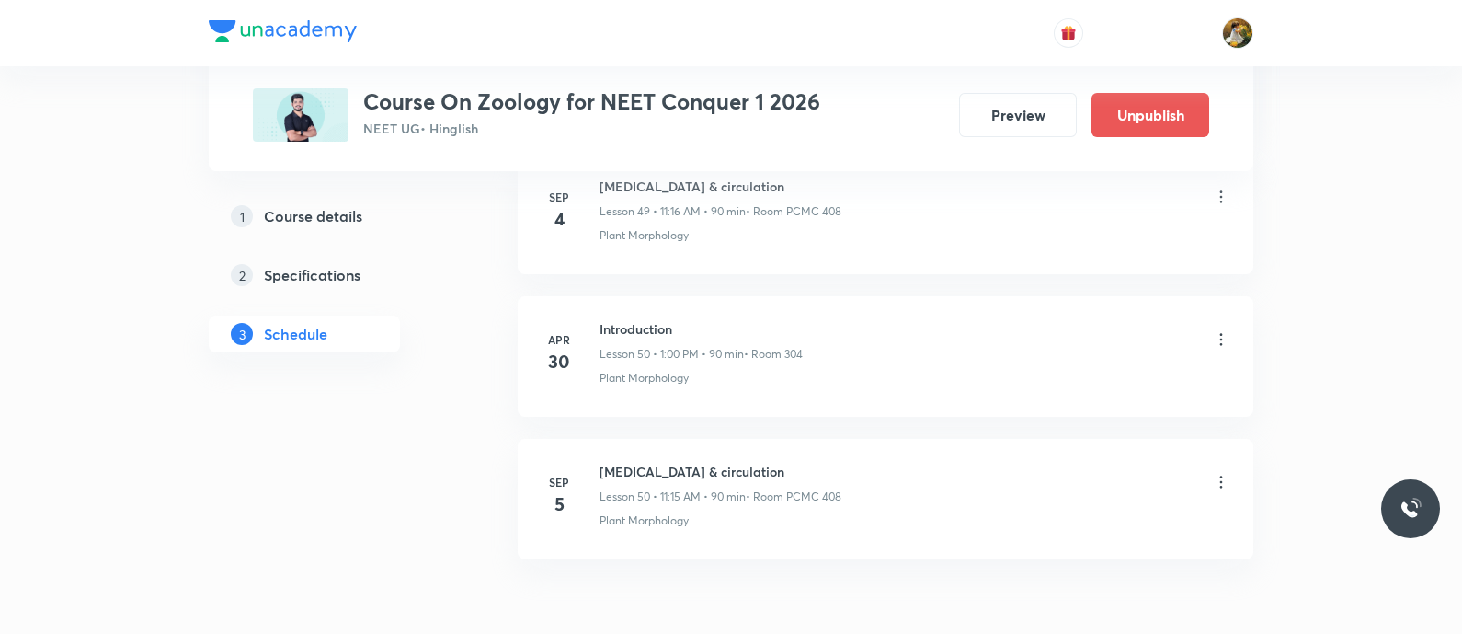
scroll to position [7247, 0]
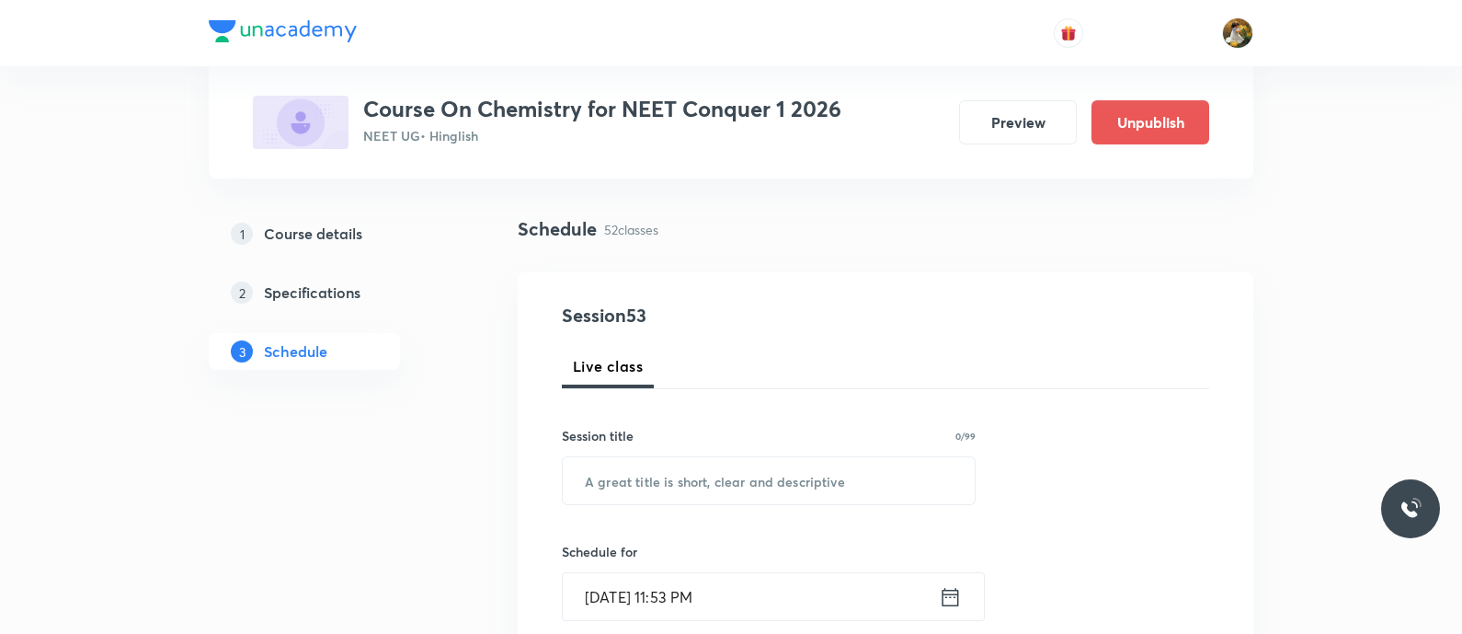
scroll to position [229, 0]
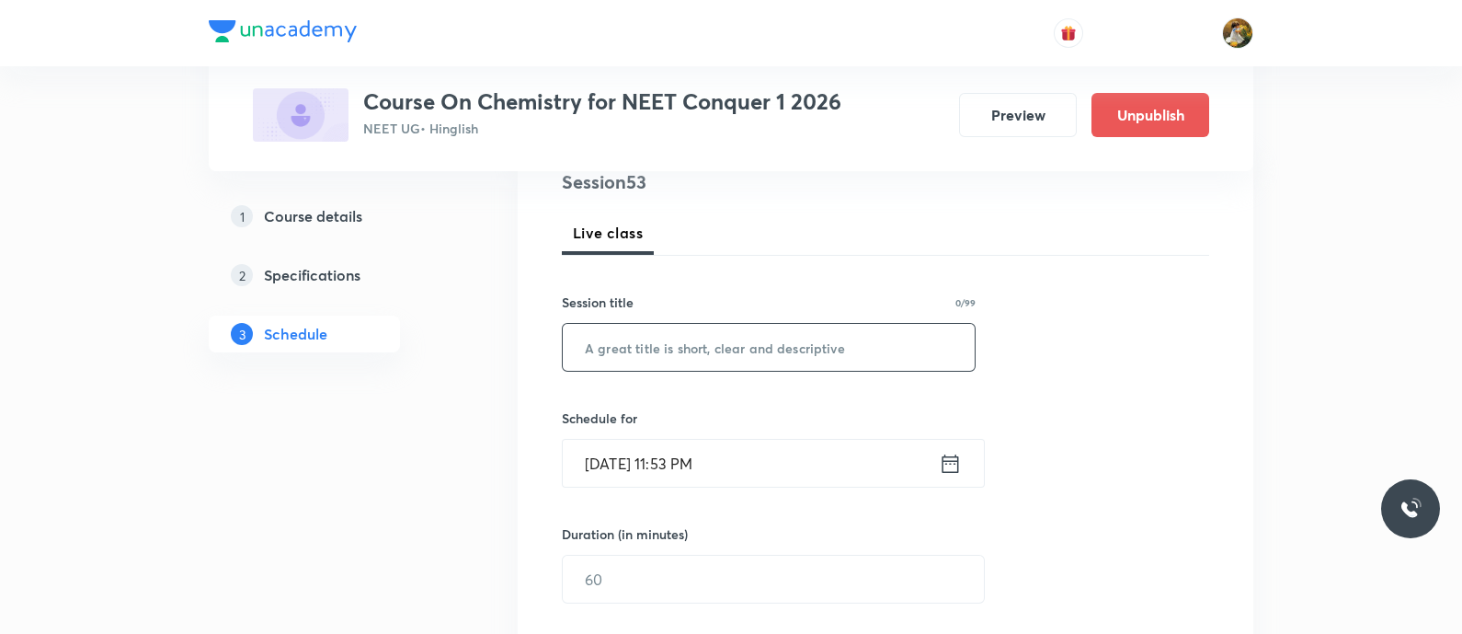
click at [731, 349] on input "text" at bounding box center [769, 347] width 412 height 47
paste input "thermodynamics"
type input "thermodynamics"
click at [830, 475] on input "[DATE] 11:53 PM" at bounding box center [751, 463] width 376 height 47
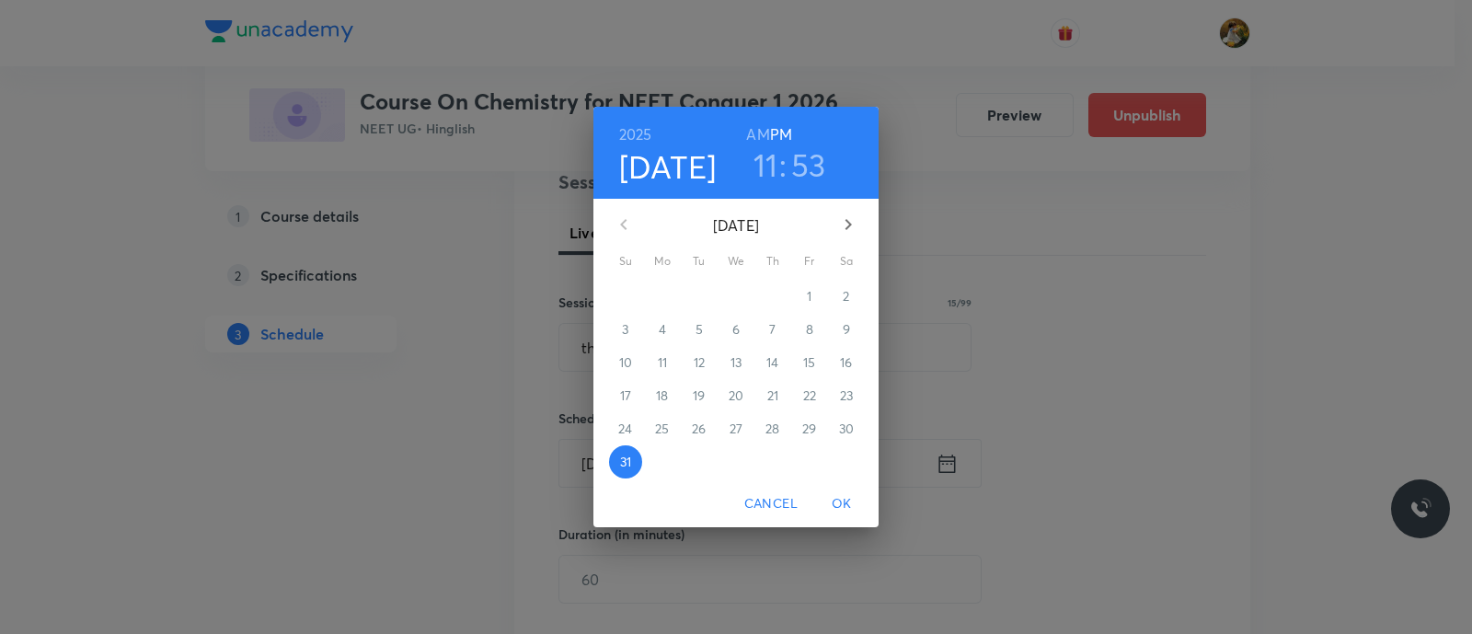
click at [847, 297] on div "2" at bounding box center [846, 296] width 37 height 33
click at [842, 213] on icon "button" at bounding box center [848, 224] width 22 height 22
click at [703, 292] on span "2" at bounding box center [698, 296] width 33 height 18
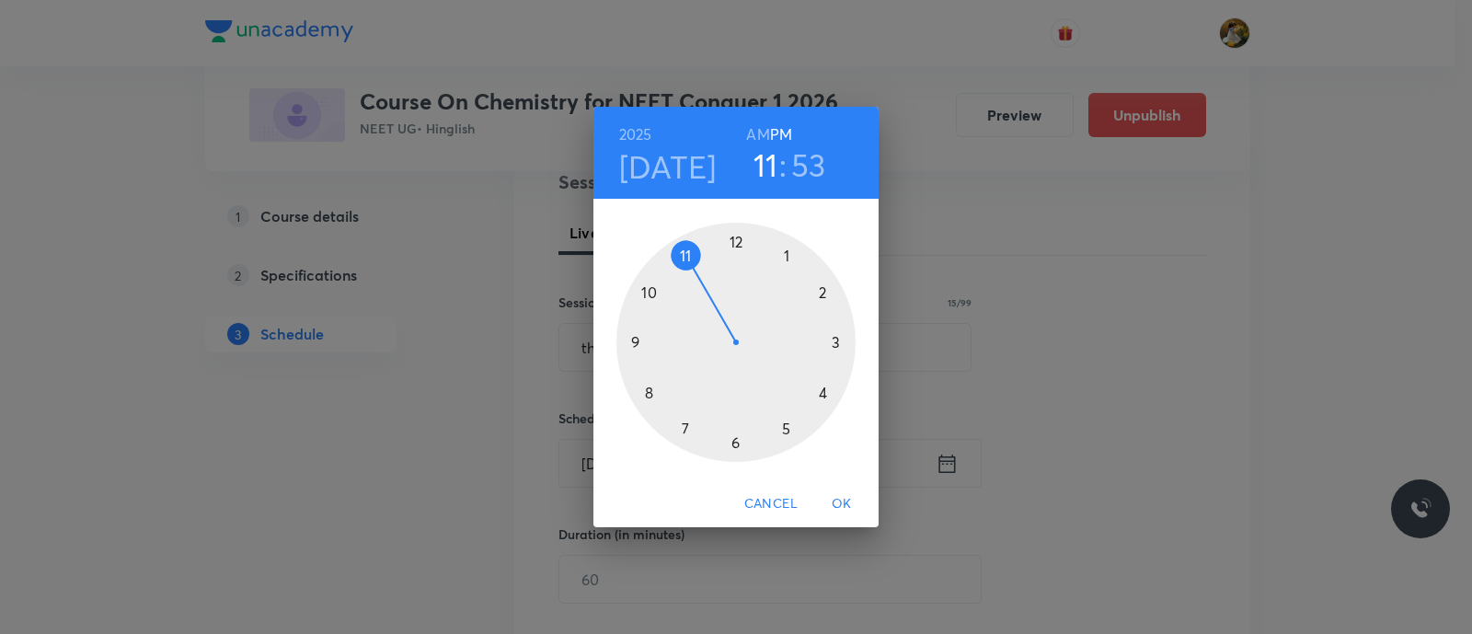
click at [683, 252] on div at bounding box center [735, 342] width 239 height 239
click at [758, 135] on h6 "AM" at bounding box center [757, 134] width 23 height 26
click at [834, 338] on div at bounding box center [735, 342] width 239 height 239
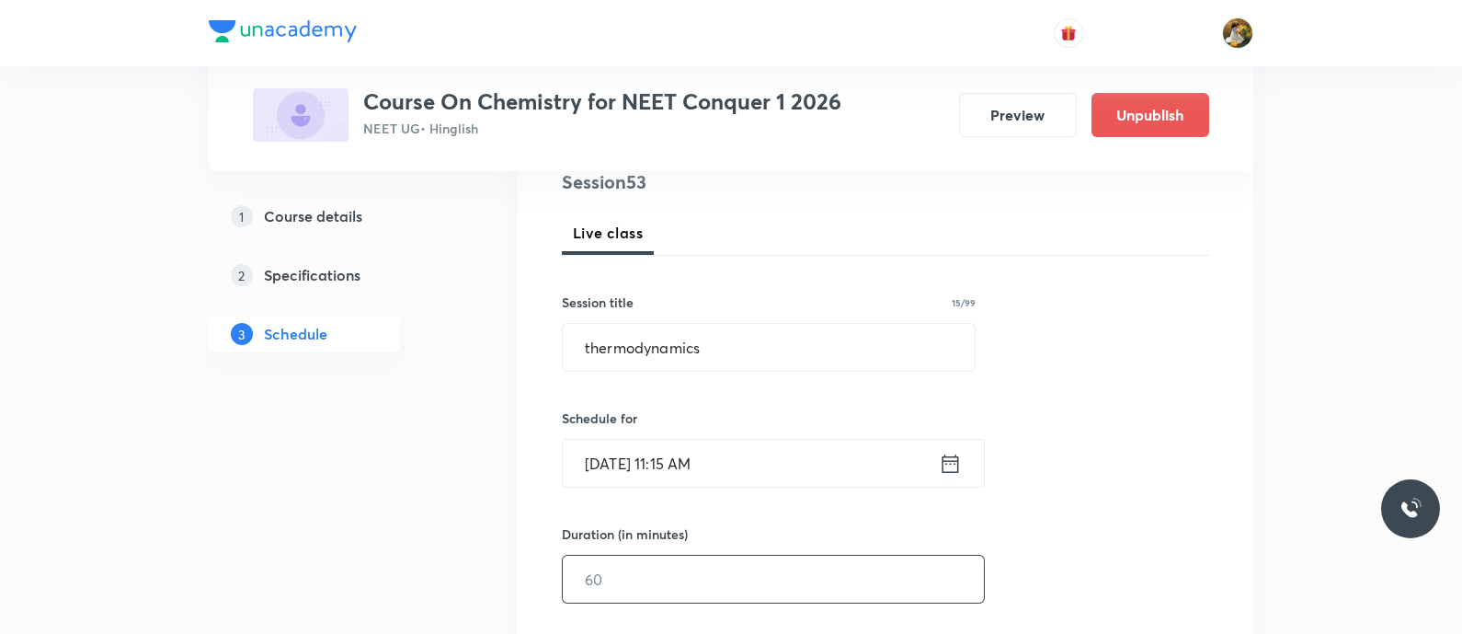
click at [796, 561] on input "text" at bounding box center [773, 579] width 421 height 47
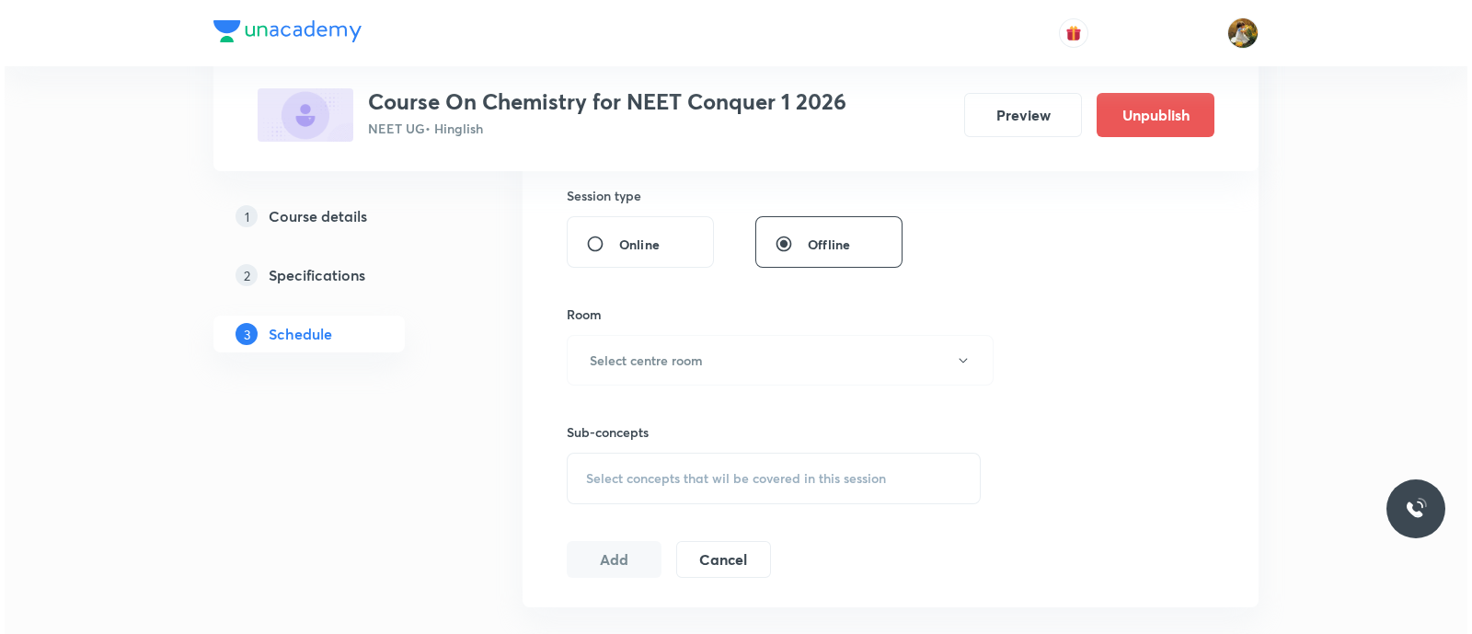
scroll to position [690, 0]
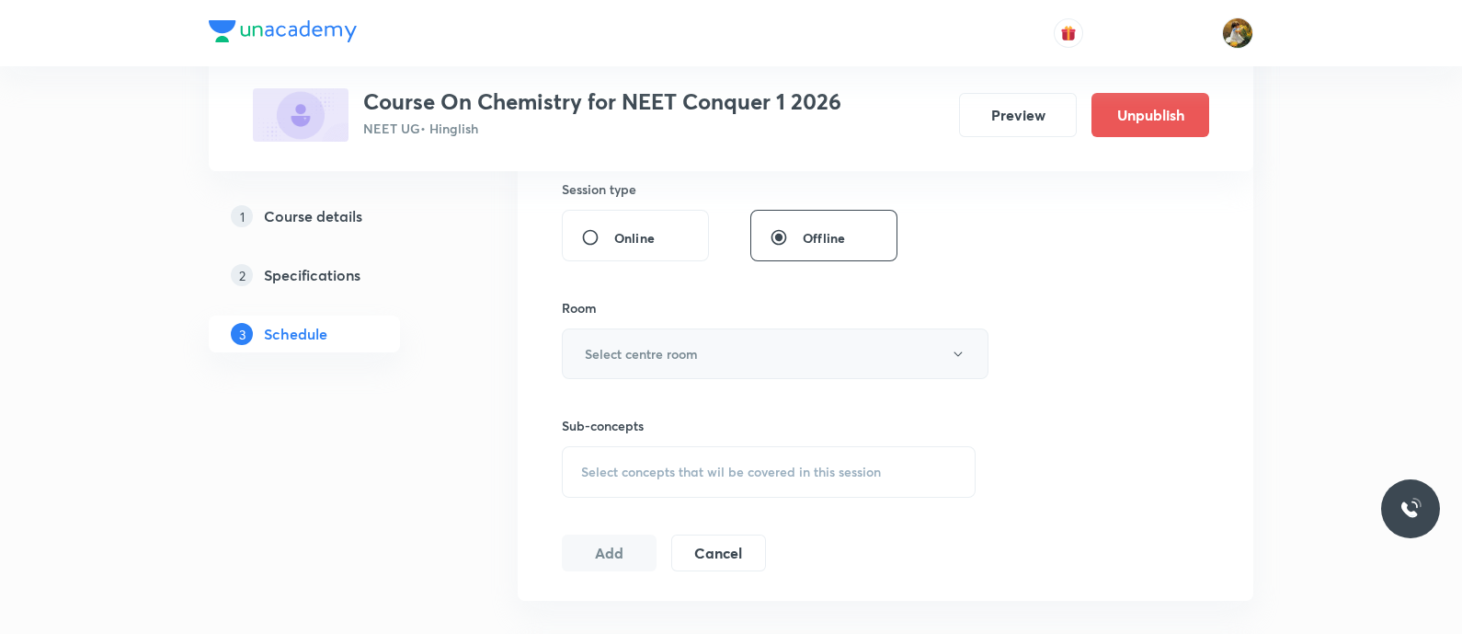
type input "90"
click at [781, 374] on button "Select centre room" at bounding box center [775, 353] width 427 height 51
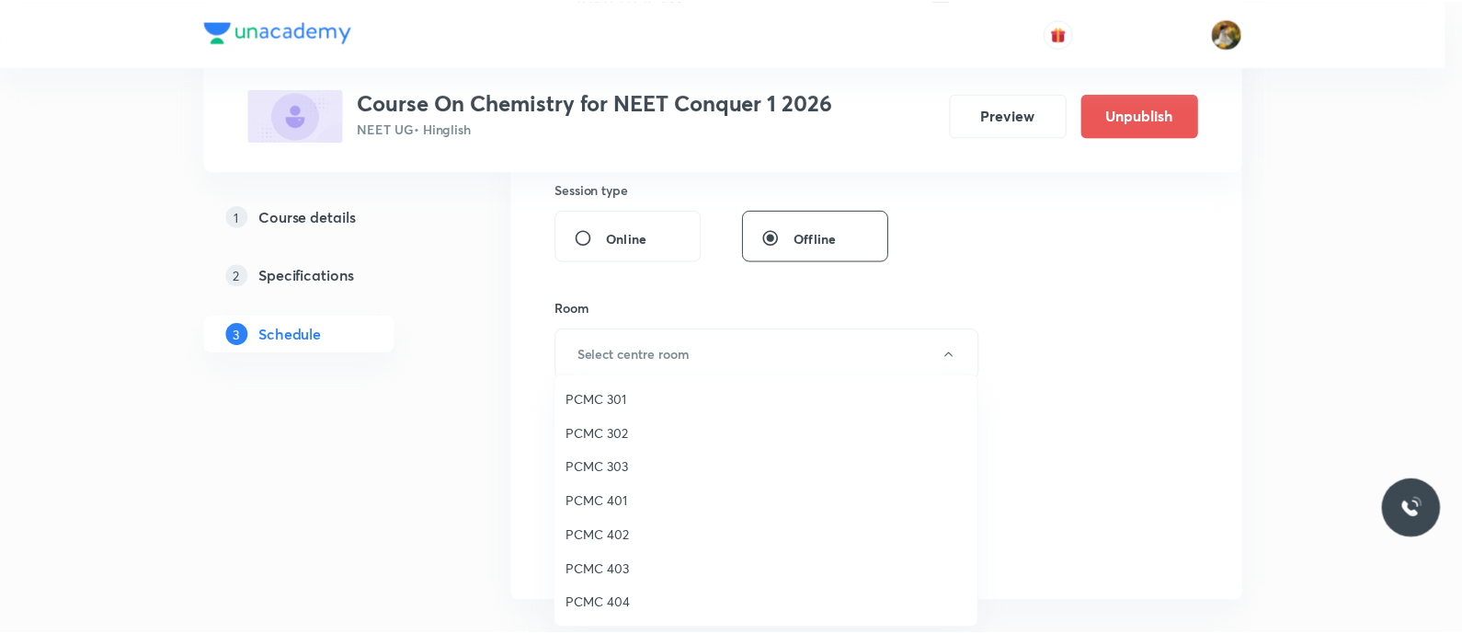
scroll to position [229, 0]
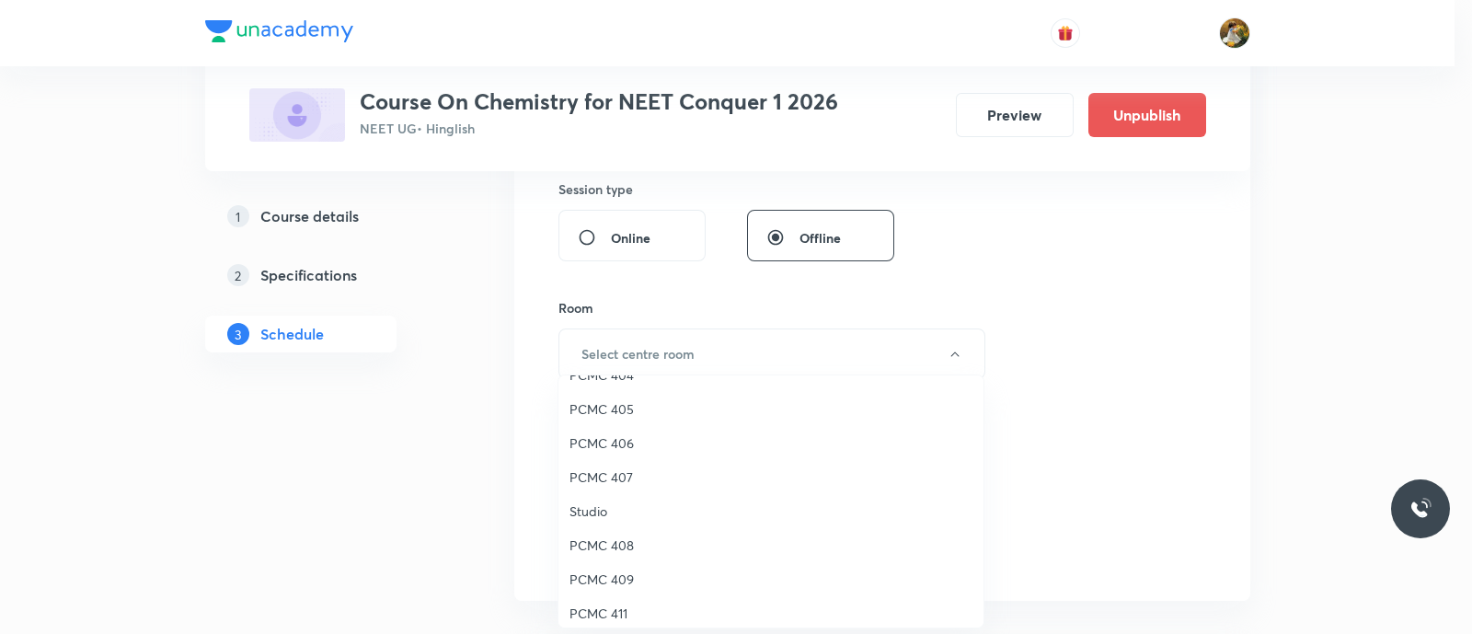
click at [635, 538] on span "PCMC 408" at bounding box center [770, 544] width 403 height 19
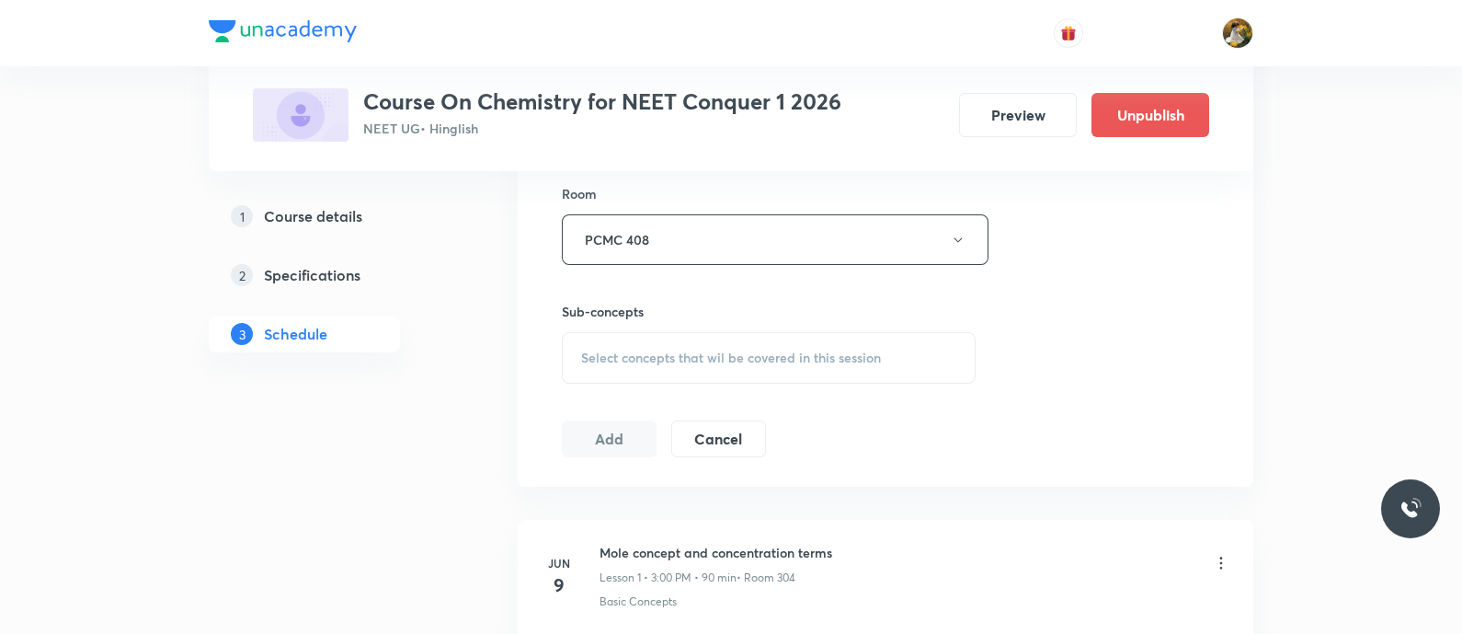
click at [851, 359] on span "Select concepts that wil be covered in this session" at bounding box center [731, 357] width 300 height 15
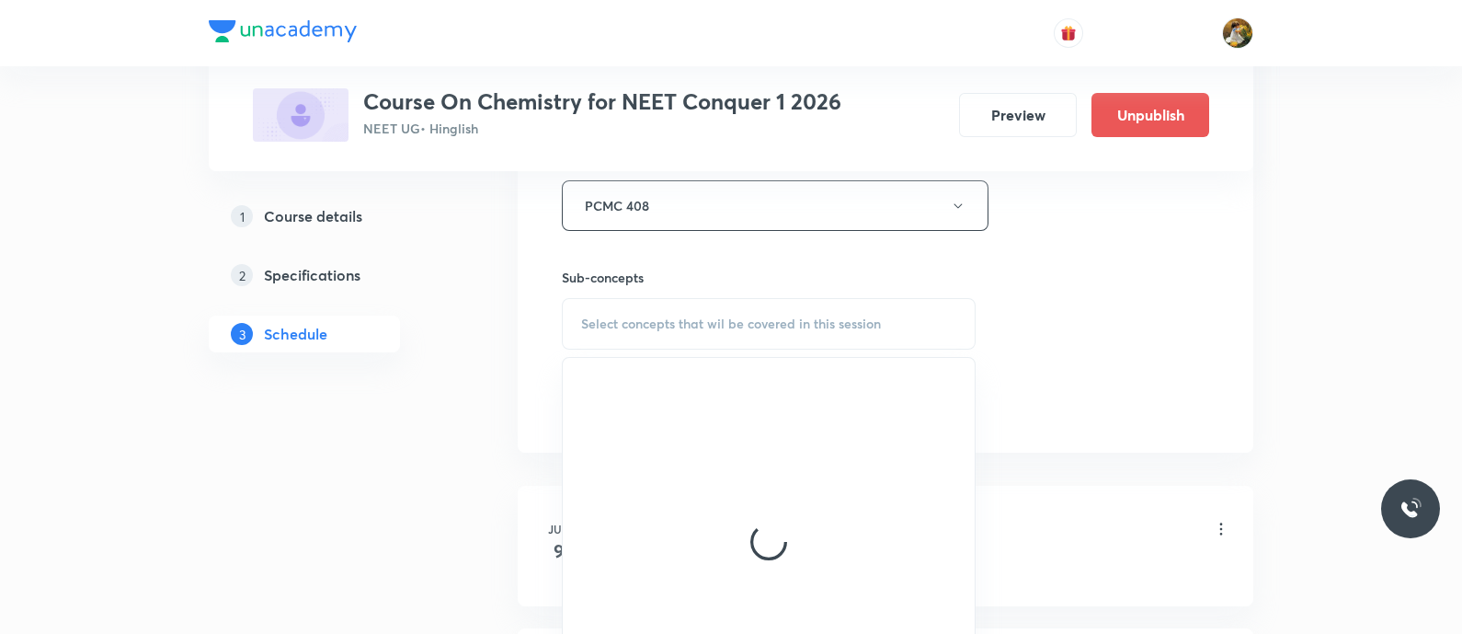
scroll to position [919, 0]
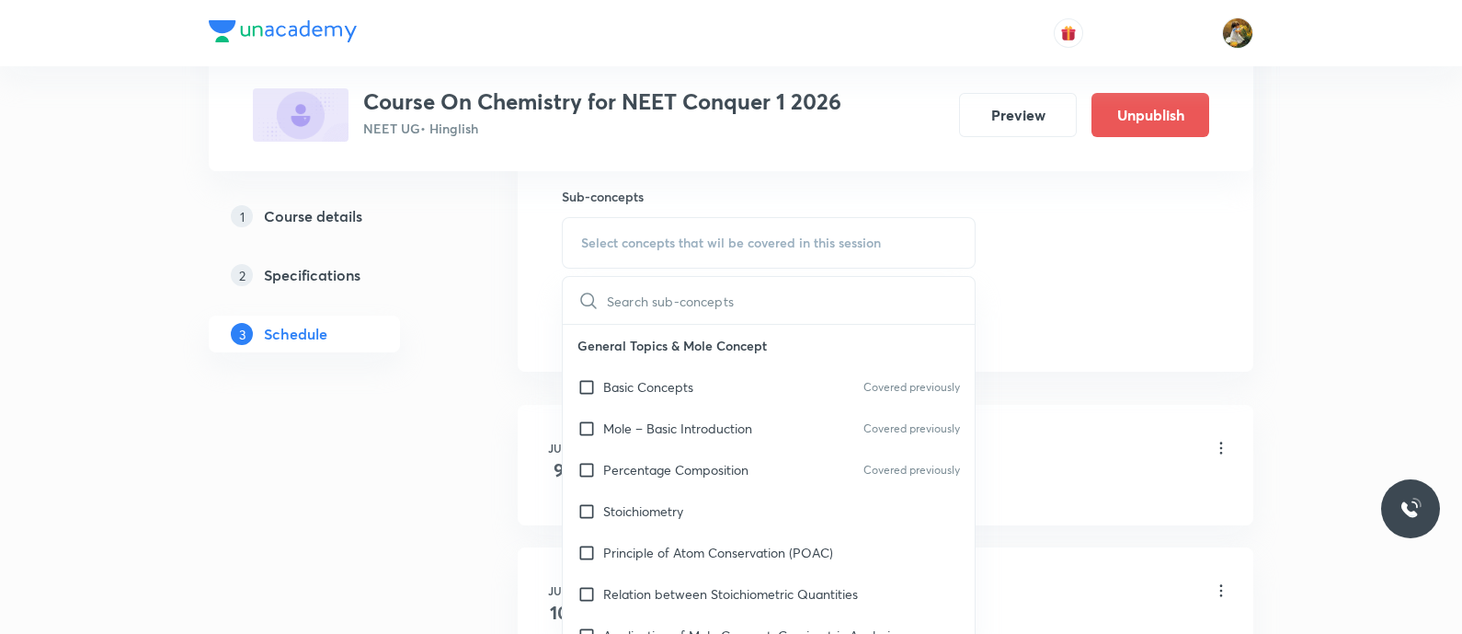
click at [706, 384] on div "Basic Concepts Covered previously" at bounding box center [769, 386] width 412 height 41
checkbox input "true"
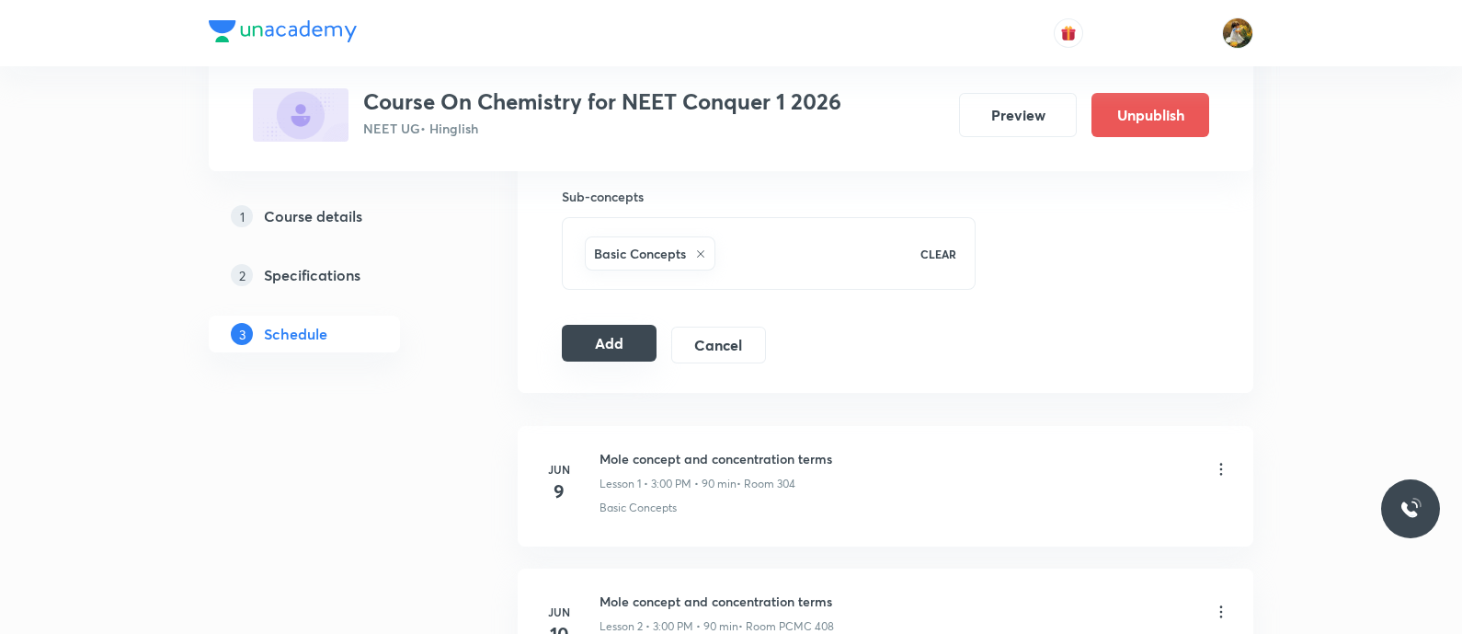
click at [617, 338] on button "Add" at bounding box center [609, 343] width 95 height 37
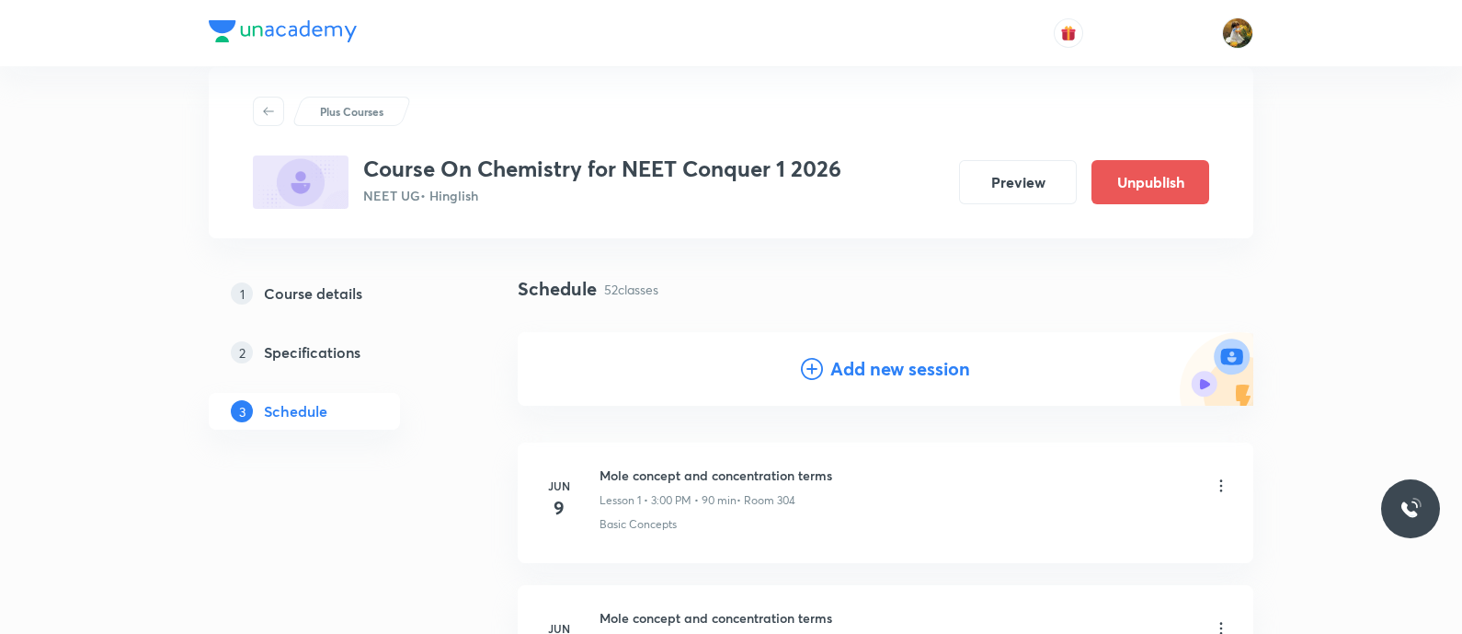
scroll to position [0, 0]
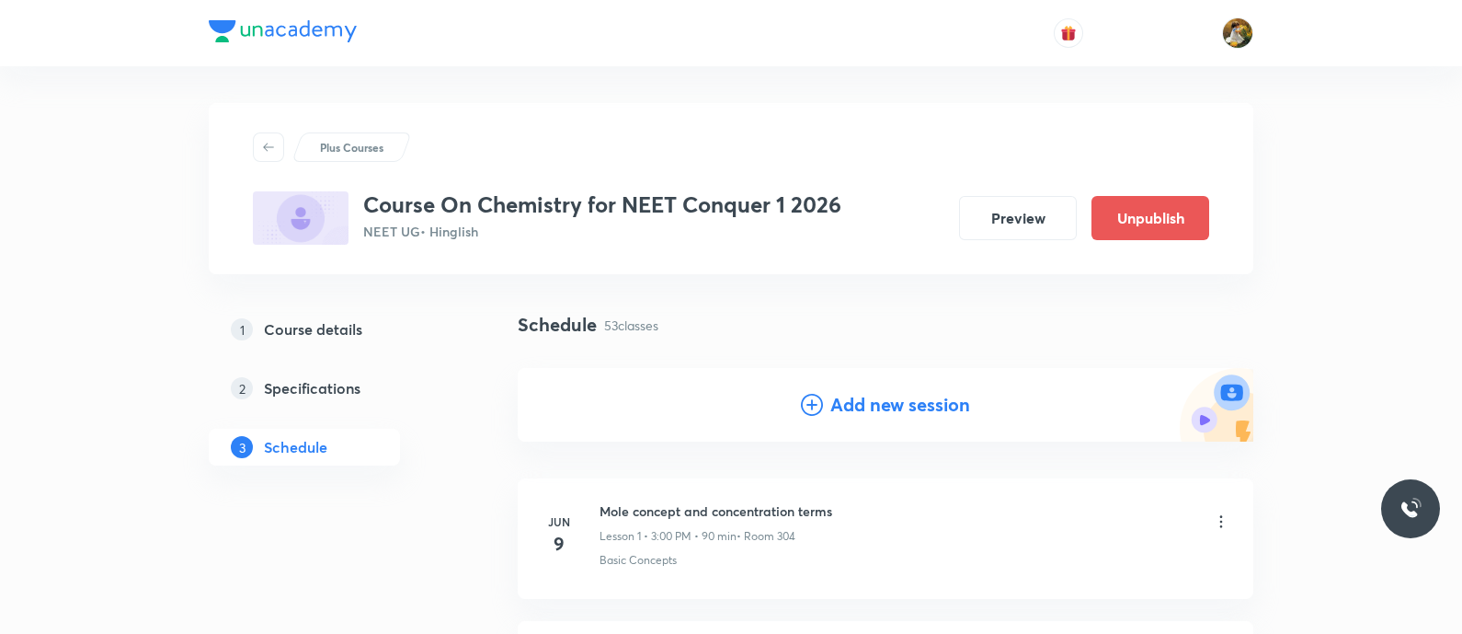
click at [911, 405] on h4 "Add new session" at bounding box center [900, 405] width 140 height 28
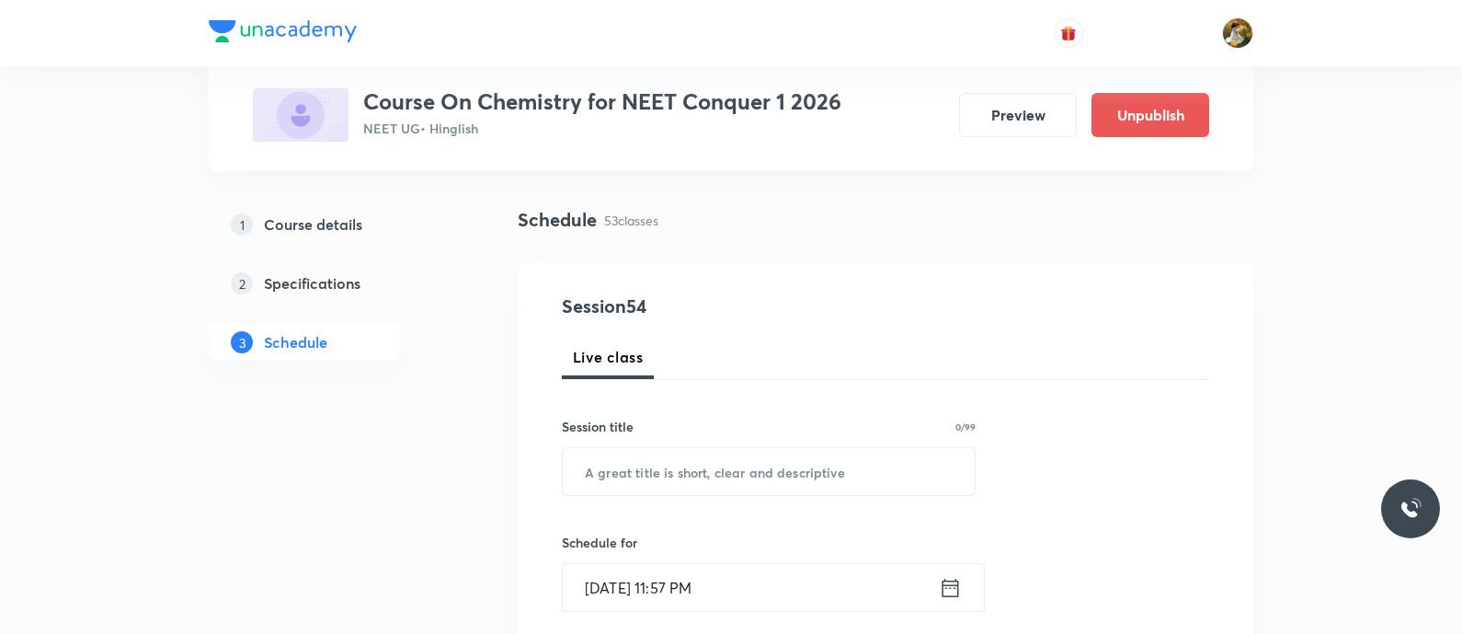
scroll to position [114, 0]
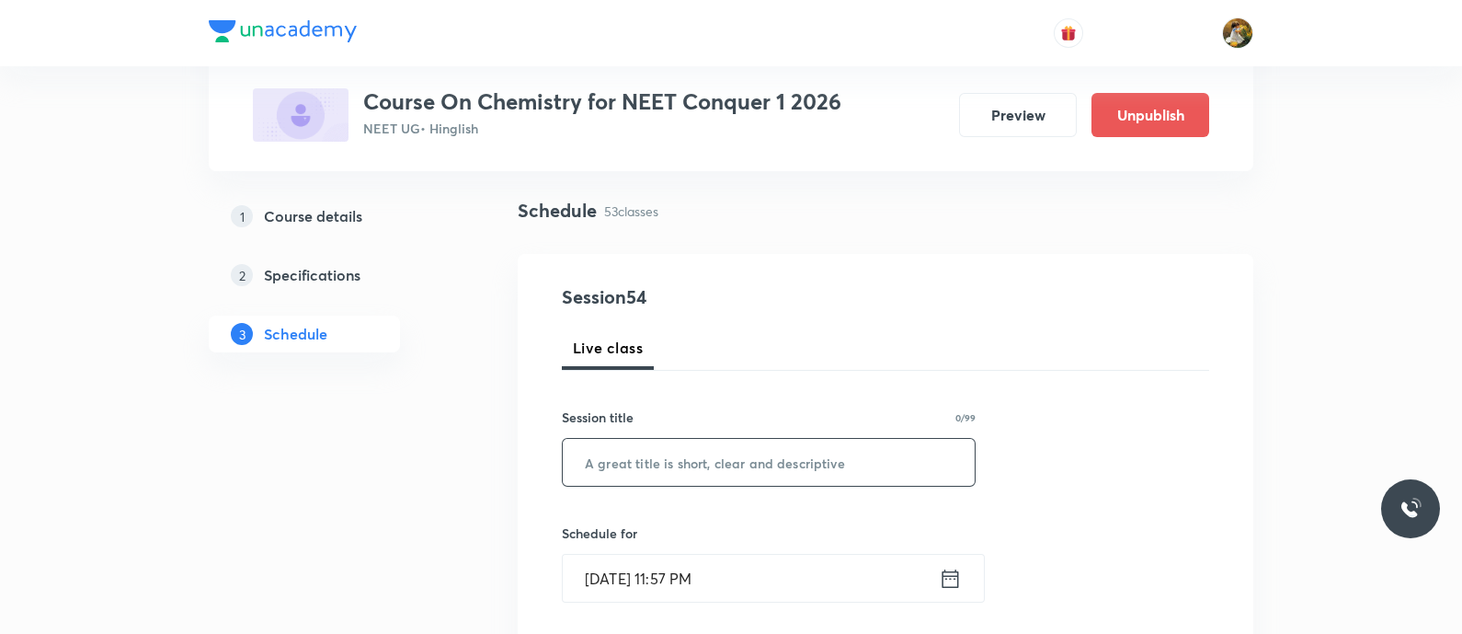
click at [874, 461] on input "text" at bounding box center [769, 462] width 412 height 47
paste input "thermodynamics"
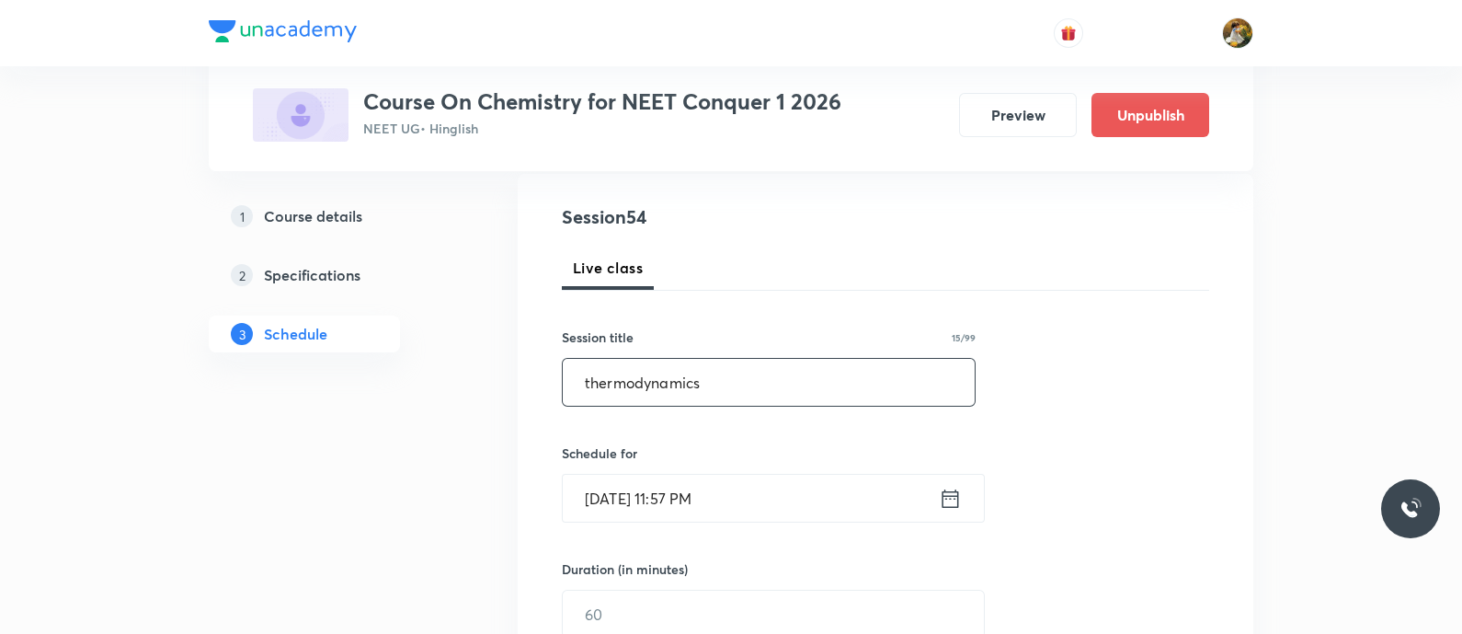
scroll to position [229, 0]
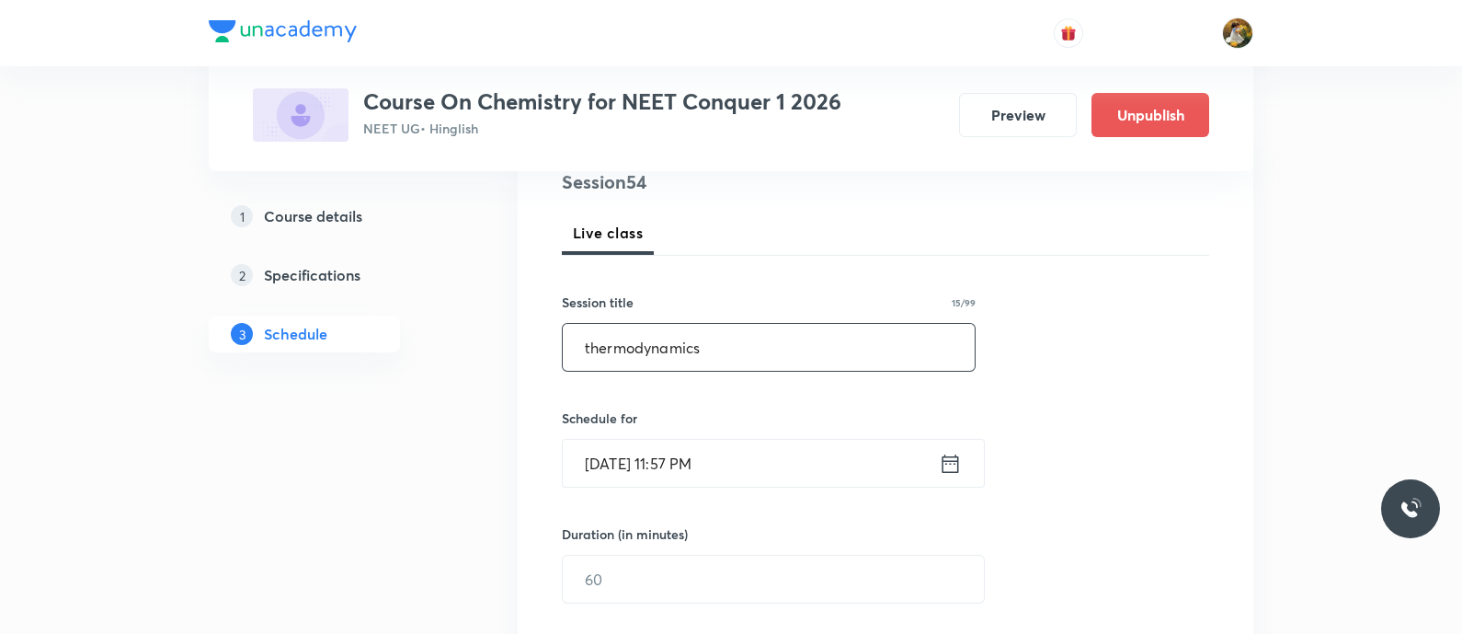
type input "thermodynamics"
click at [832, 469] on input "Aug 31, 2025, 11:57 PM" at bounding box center [751, 463] width 376 height 47
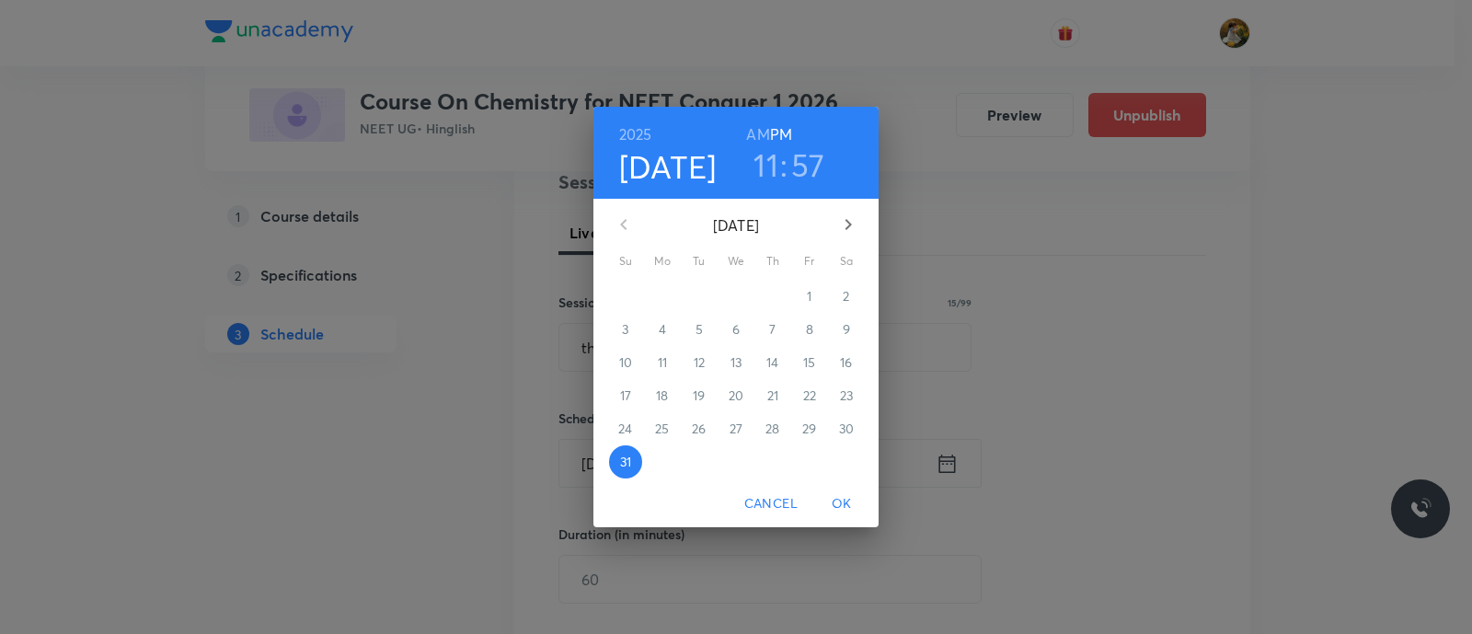
click at [859, 225] on button "button" at bounding box center [848, 224] width 44 height 44
click at [737, 294] on p "3" at bounding box center [735, 296] width 6 height 18
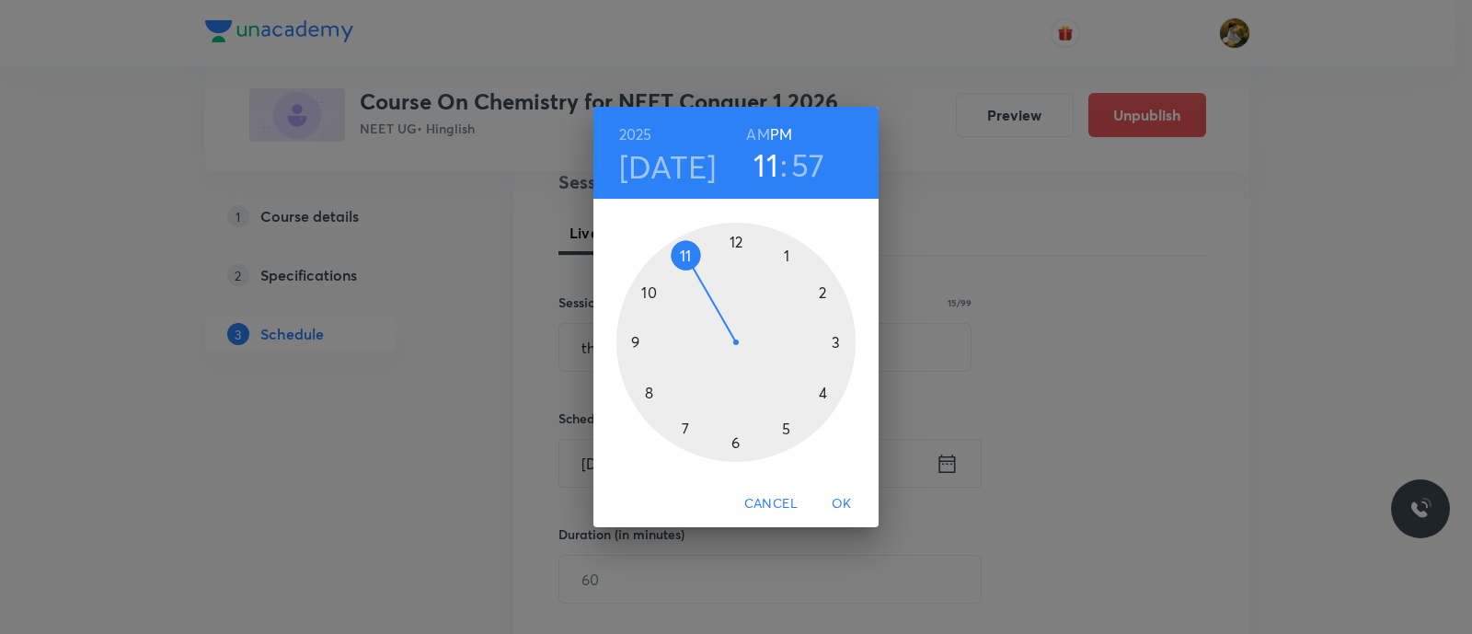
click at [785, 258] on div at bounding box center [735, 342] width 239 height 239
click at [731, 242] on div at bounding box center [735, 342] width 239 height 239
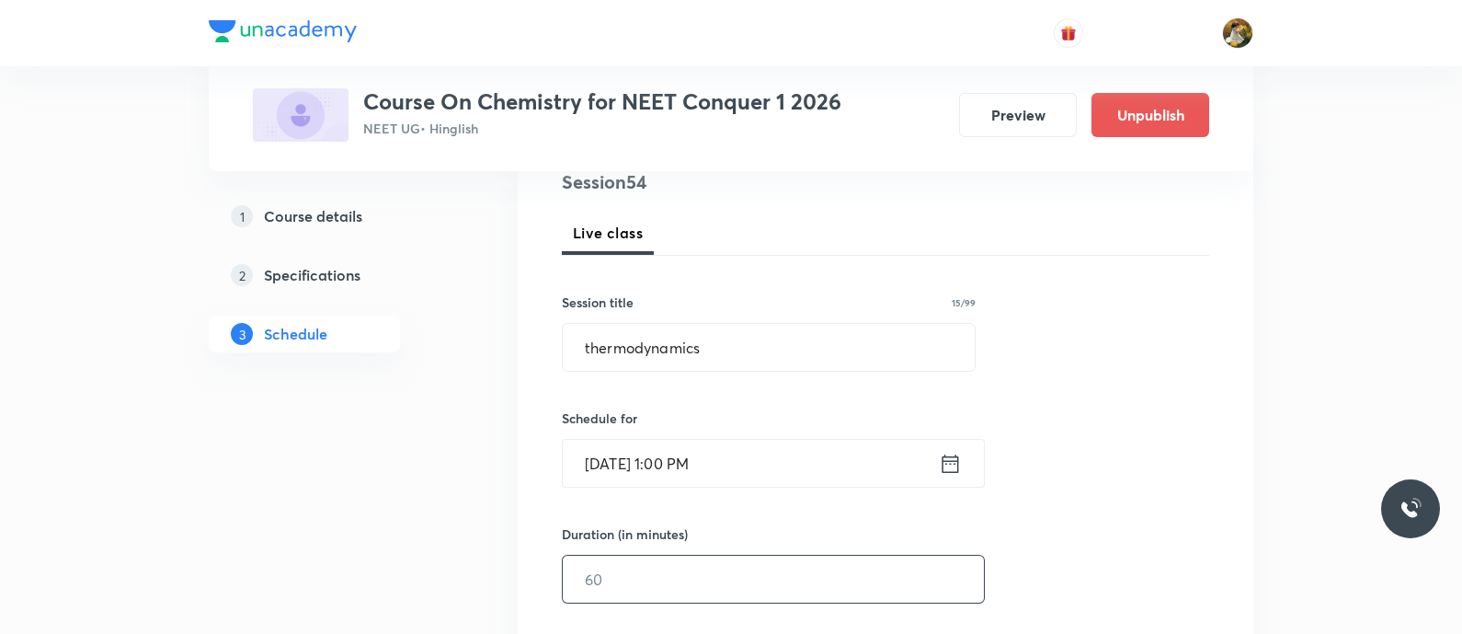
click at [762, 585] on input "text" at bounding box center [773, 579] width 421 height 47
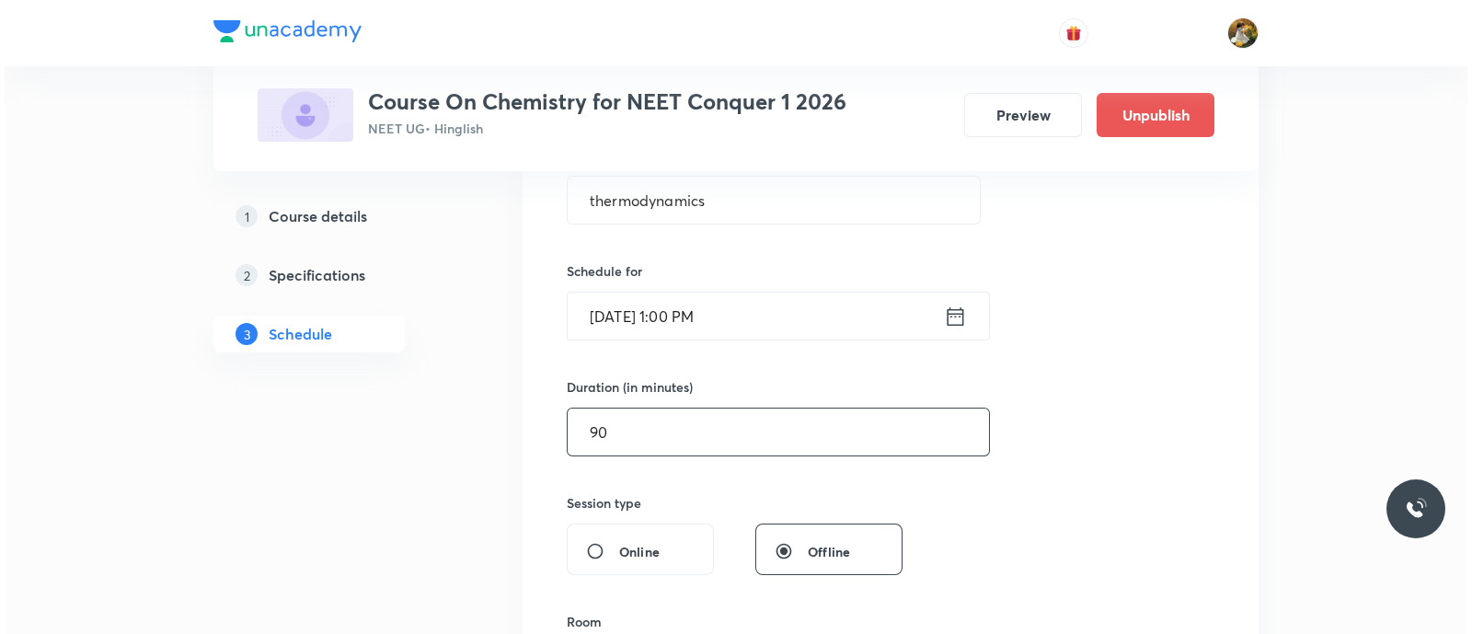
scroll to position [459, 0]
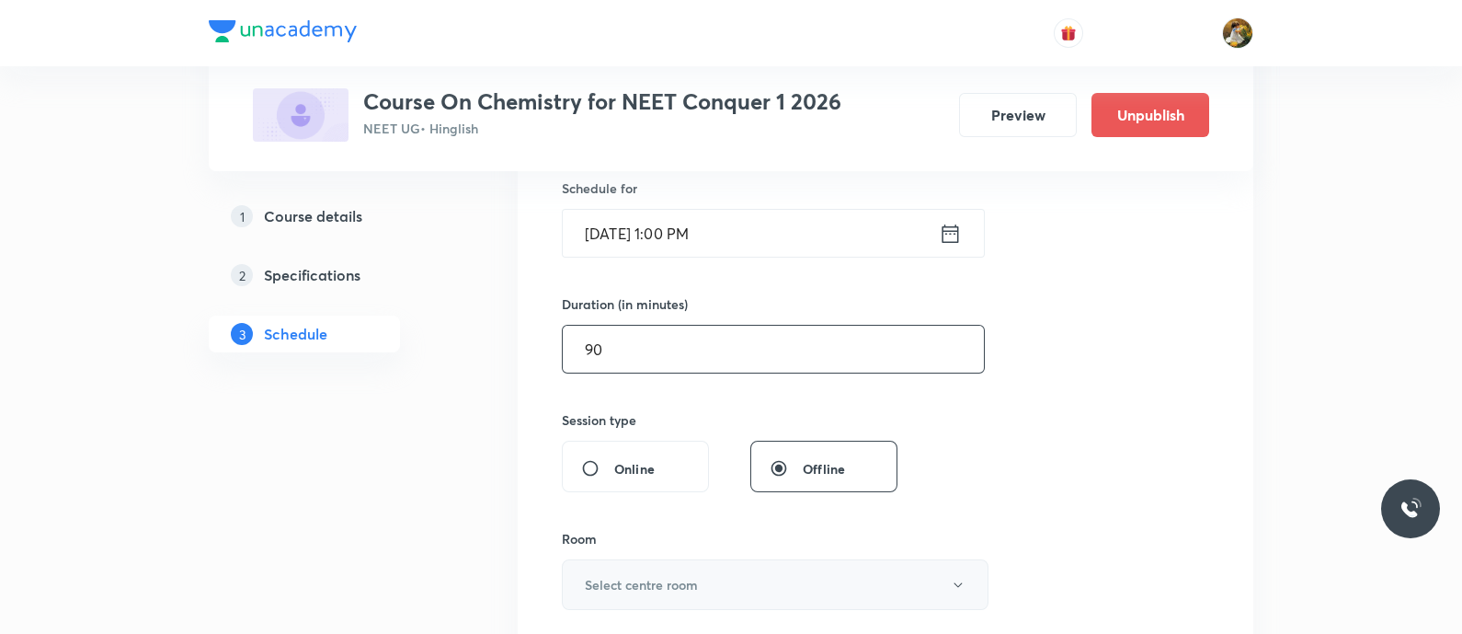
type input "90"
click at [725, 585] on button "Select centre room" at bounding box center [775, 584] width 427 height 51
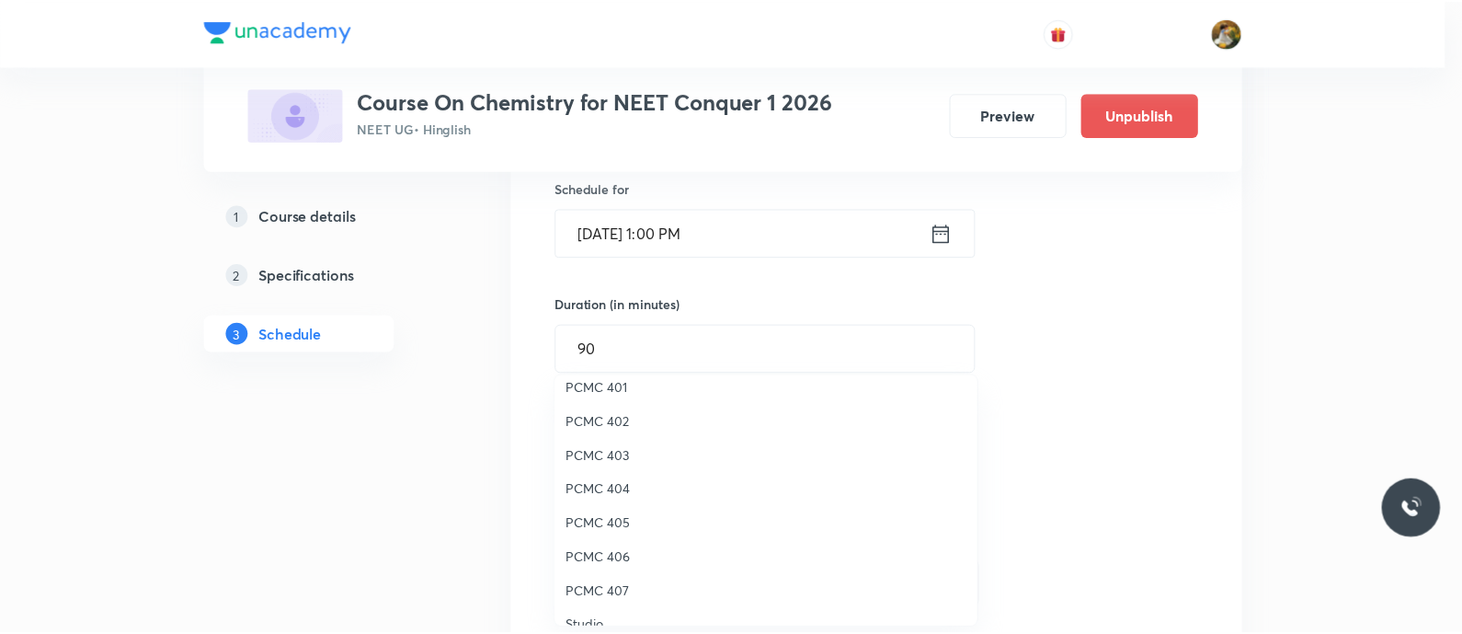
scroll to position [229, 0]
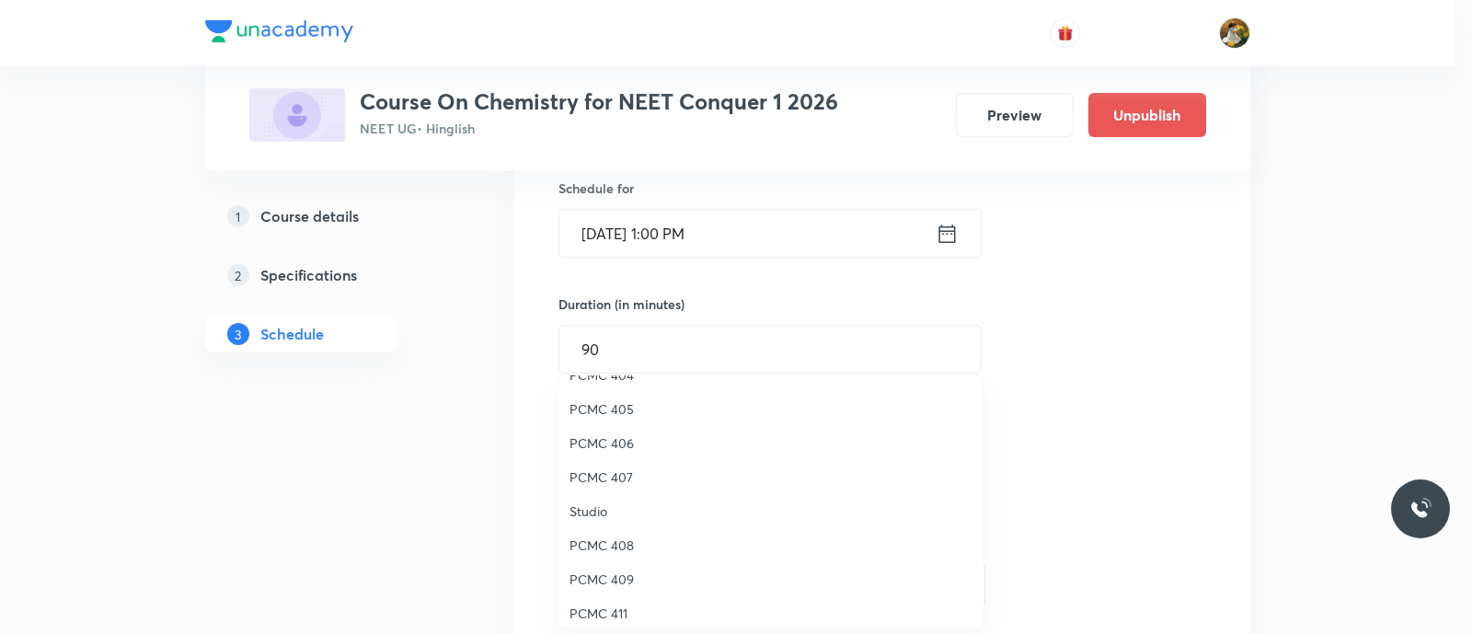
click at [614, 535] on span "PCMC 408" at bounding box center [770, 544] width 403 height 19
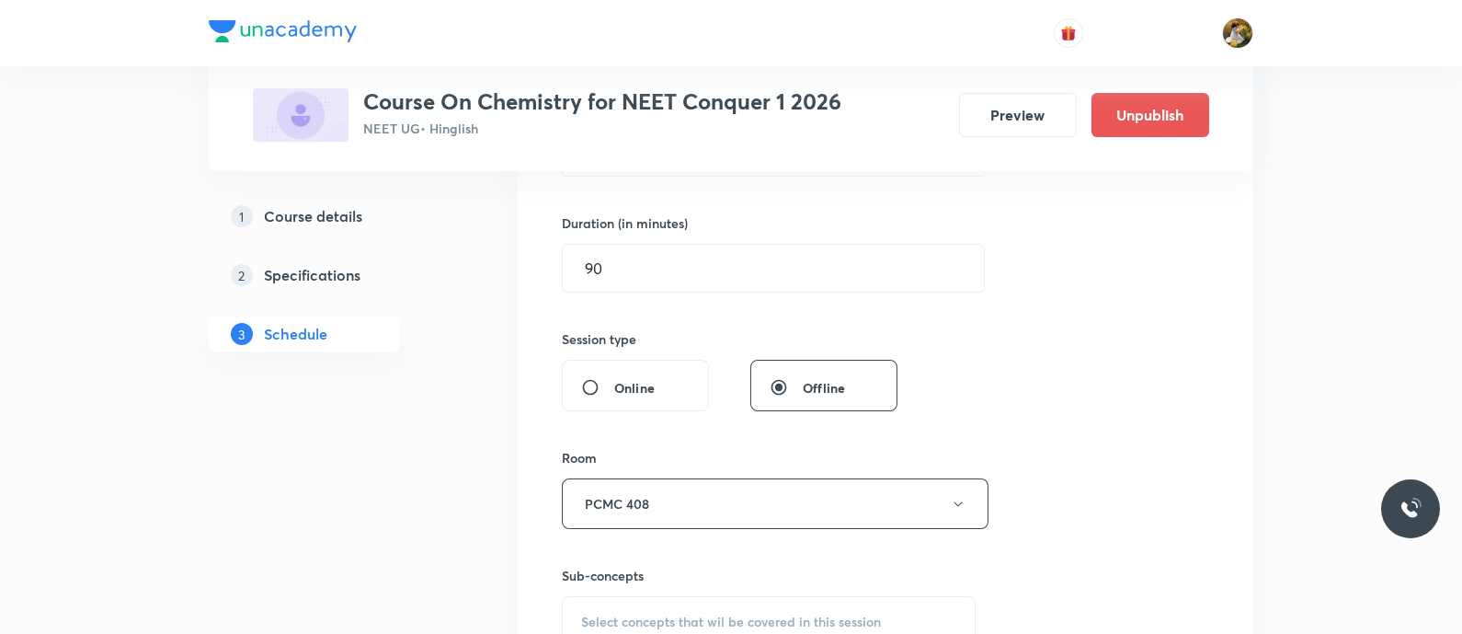
scroll to position [575, 0]
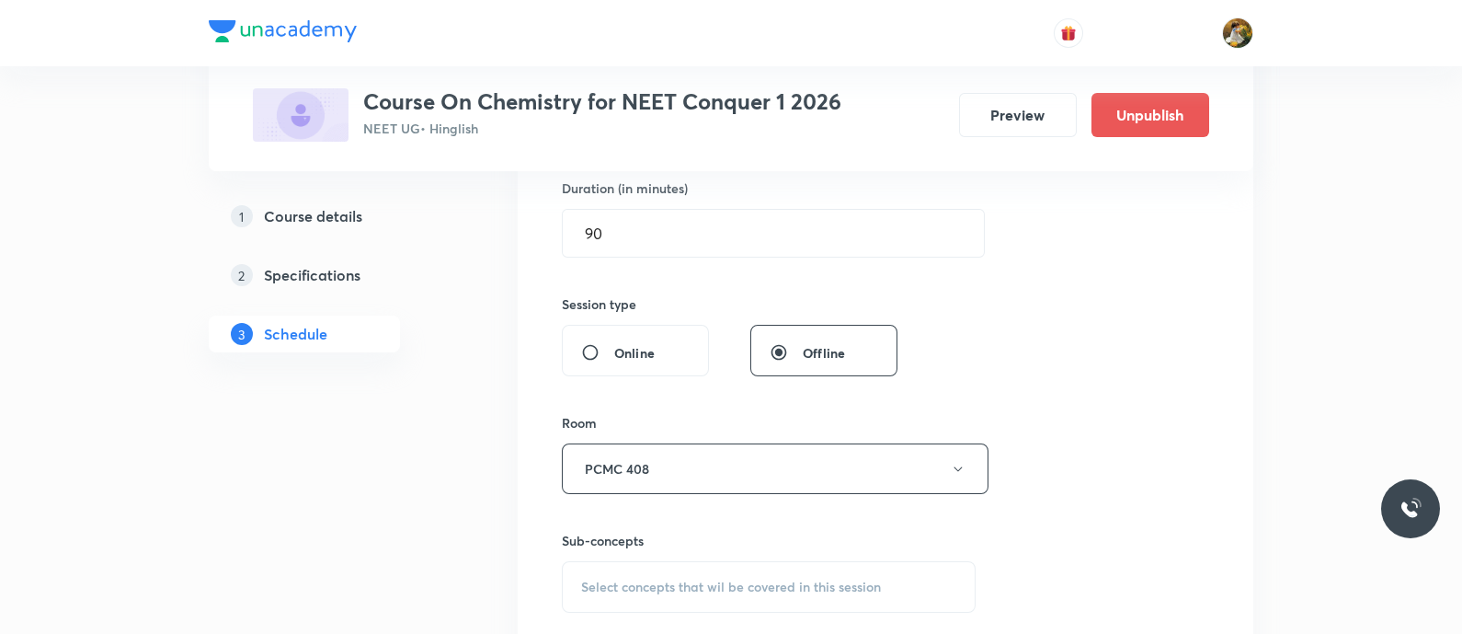
click at [732, 586] on span "Select concepts that wil be covered in this session" at bounding box center [731, 586] width 300 height 15
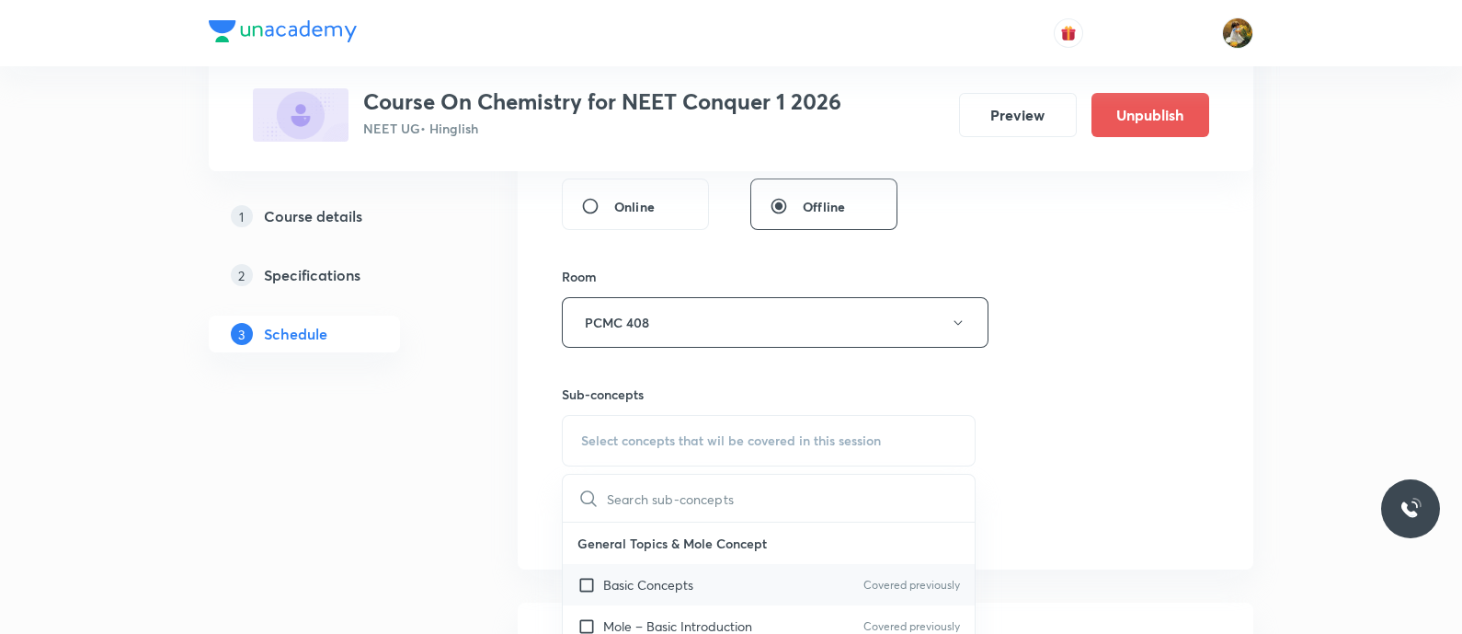
click at [773, 590] on div "Basic Concepts Covered previously" at bounding box center [769, 584] width 412 height 41
checkbox input "true"
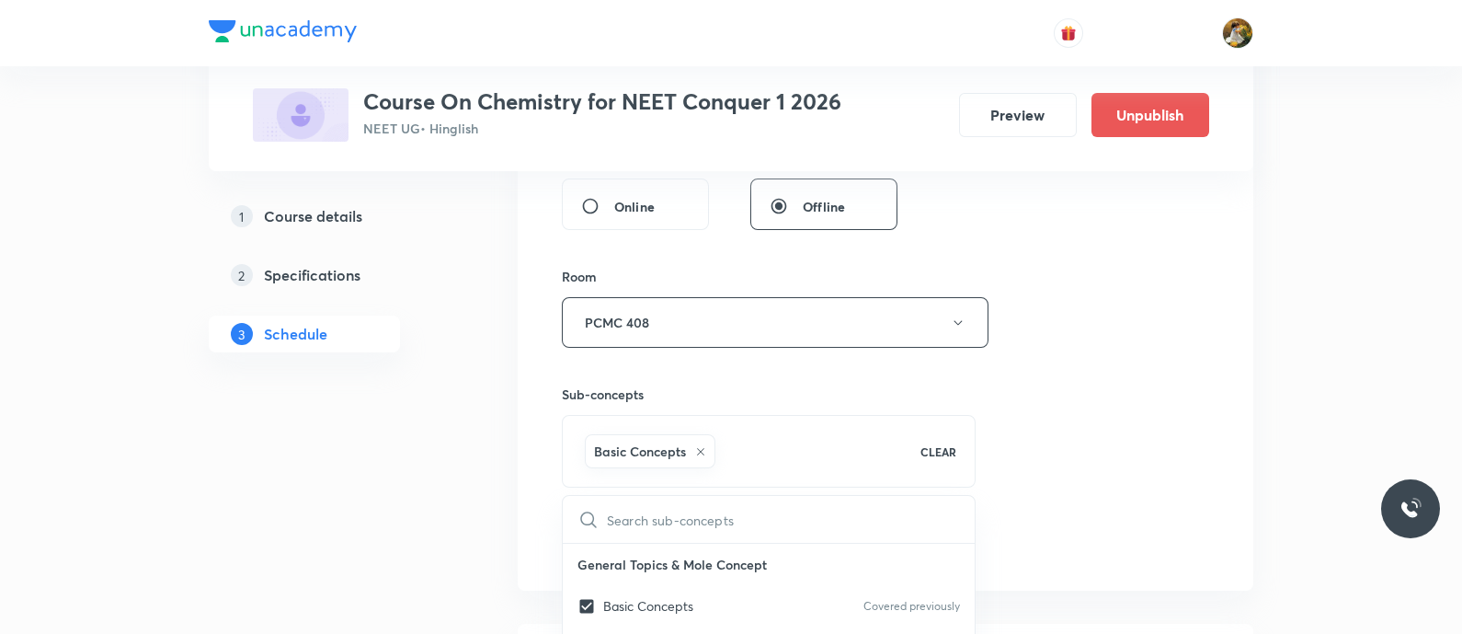
click at [1081, 426] on div "Session 54 Live class Session title 15/99 thermodynamics ​ Schedule for Sep 3, …" at bounding box center [885, 118] width 647 height 885
click at [626, 522] on button "Add" at bounding box center [609, 540] width 95 height 37
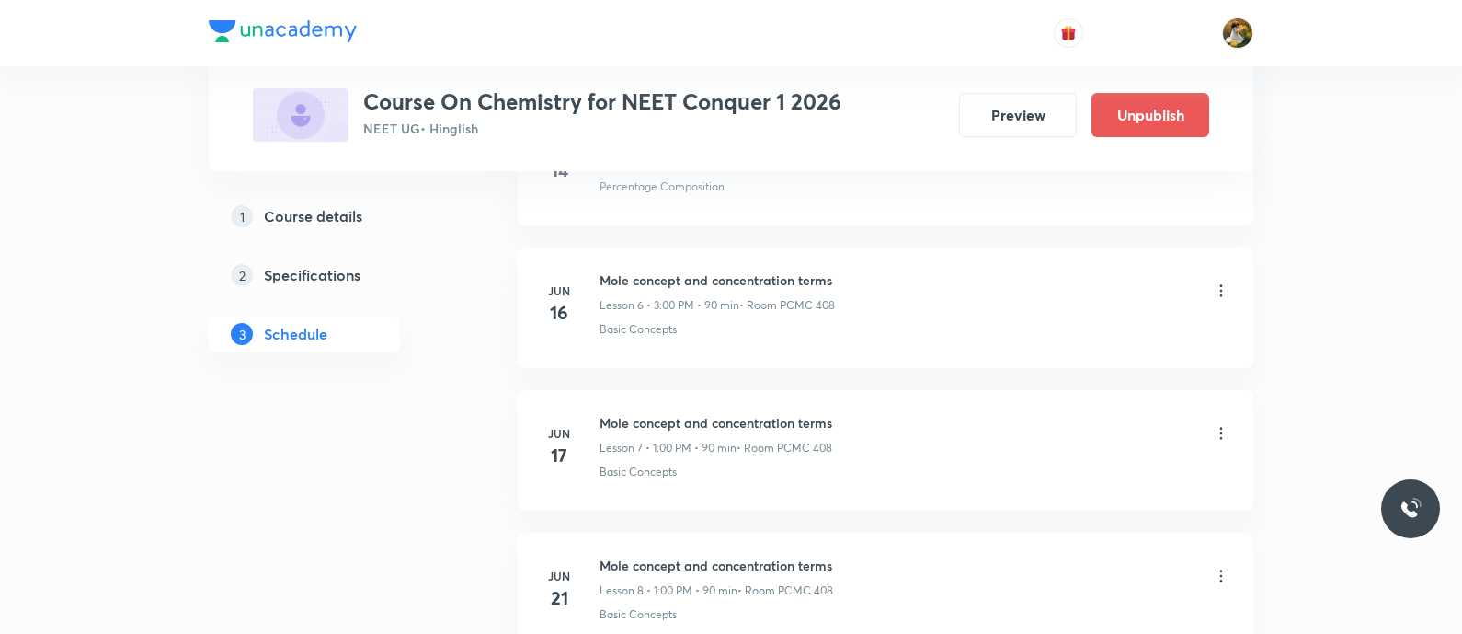
scroll to position [0, 0]
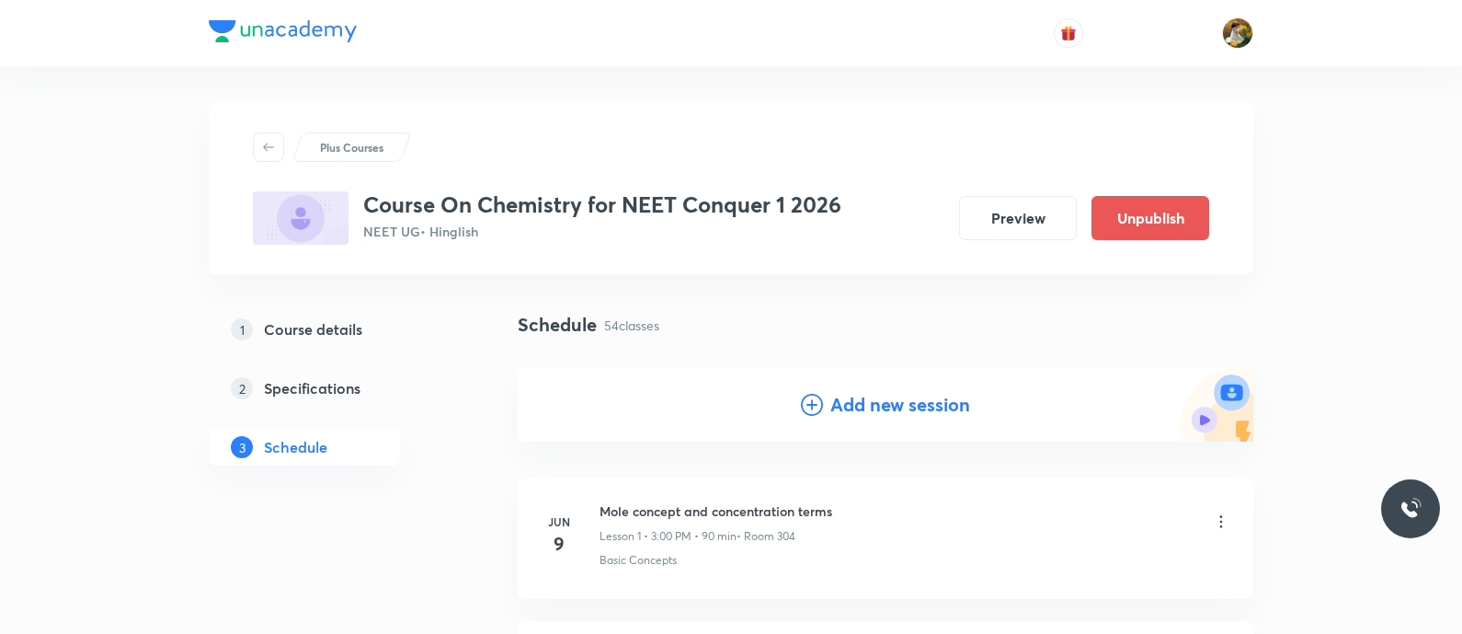
click at [900, 407] on h4 "Add new session" at bounding box center [900, 405] width 140 height 28
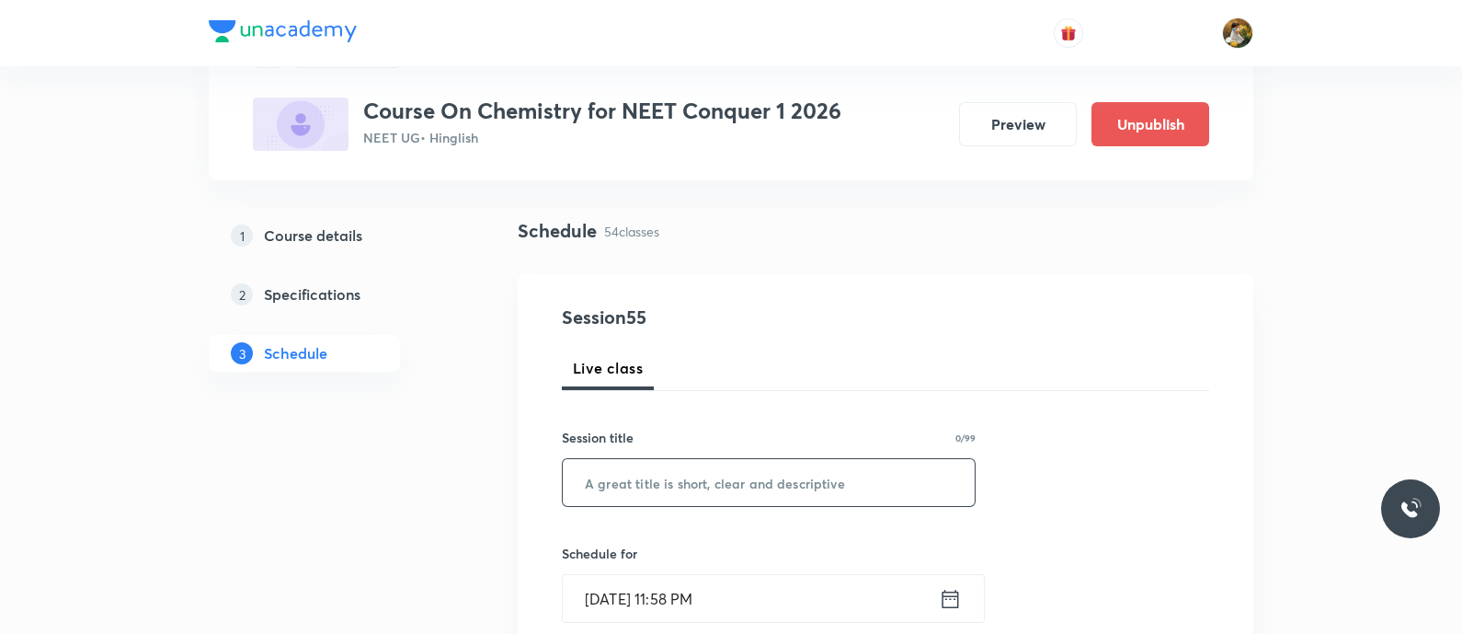
scroll to position [114, 0]
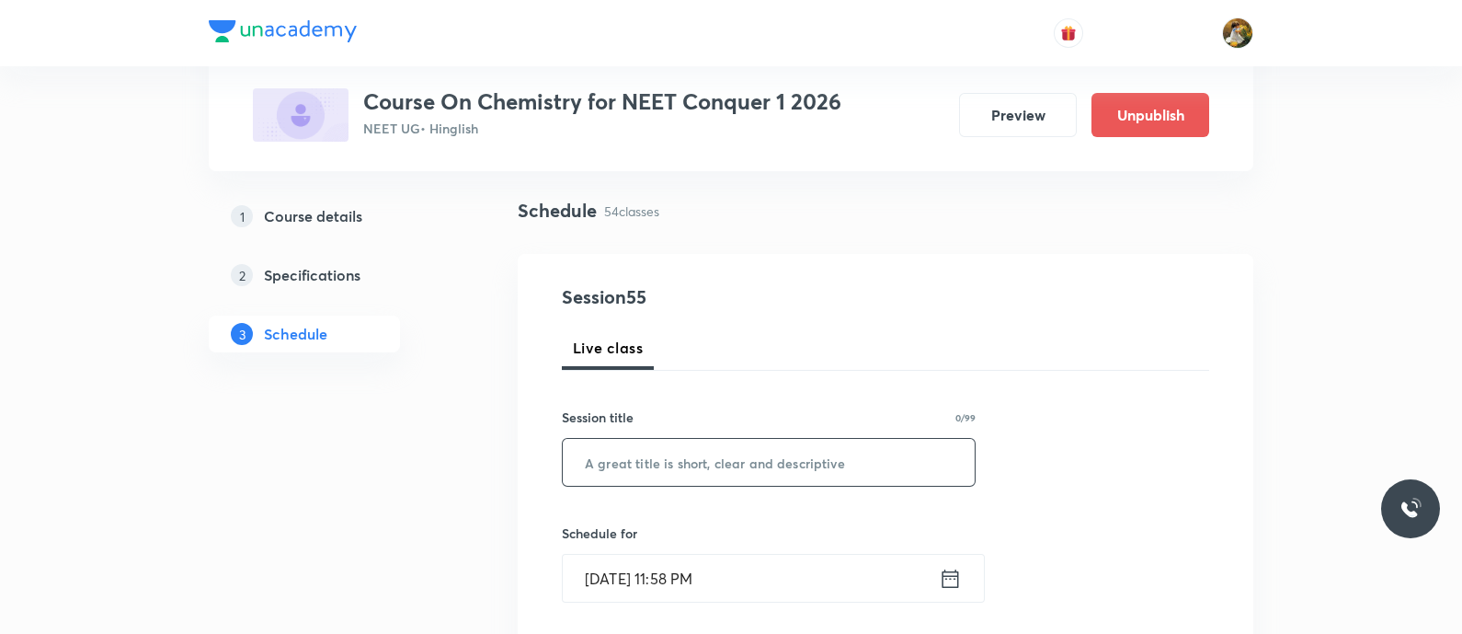
click at [796, 467] on input "text" at bounding box center [769, 462] width 412 height 47
paste input "thermodynamics"
type input "thermodynamics"
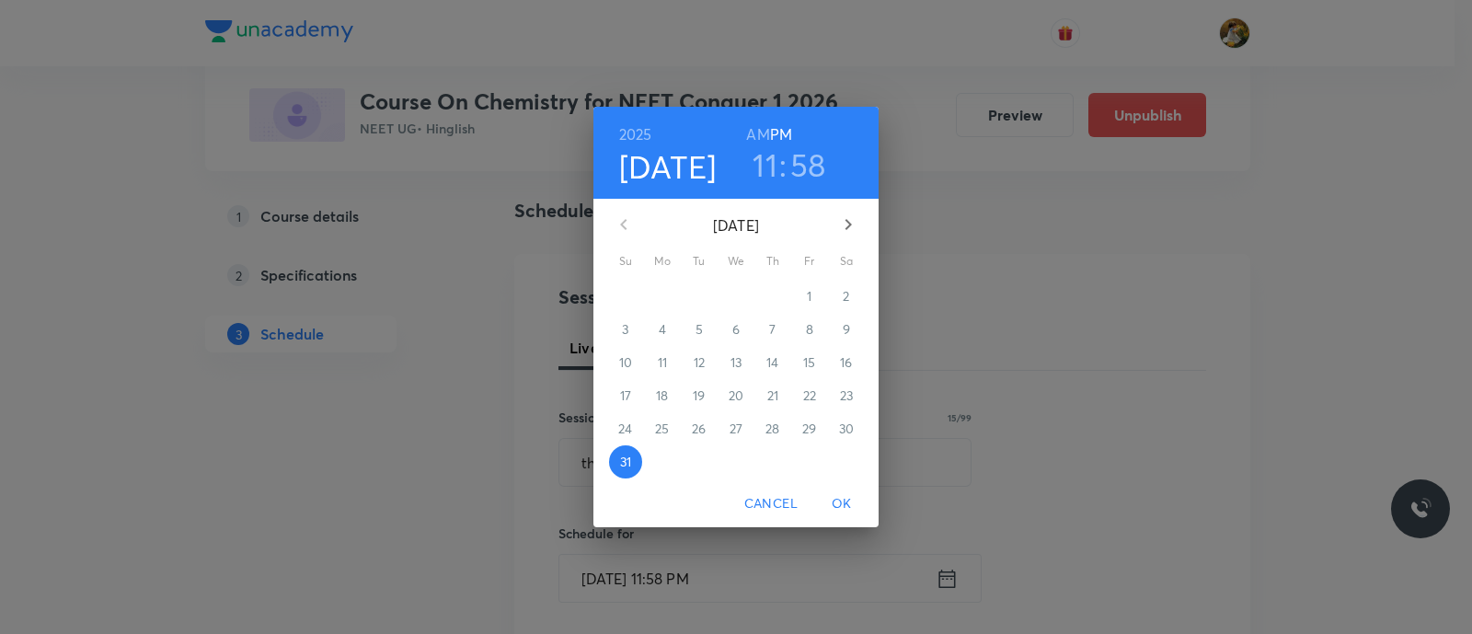
click at [846, 219] on icon "button" at bounding box center [848, 224] width 22 height 22
click at [816, 289] on span "5" at bounding box center [809, 296] width 33 height 18
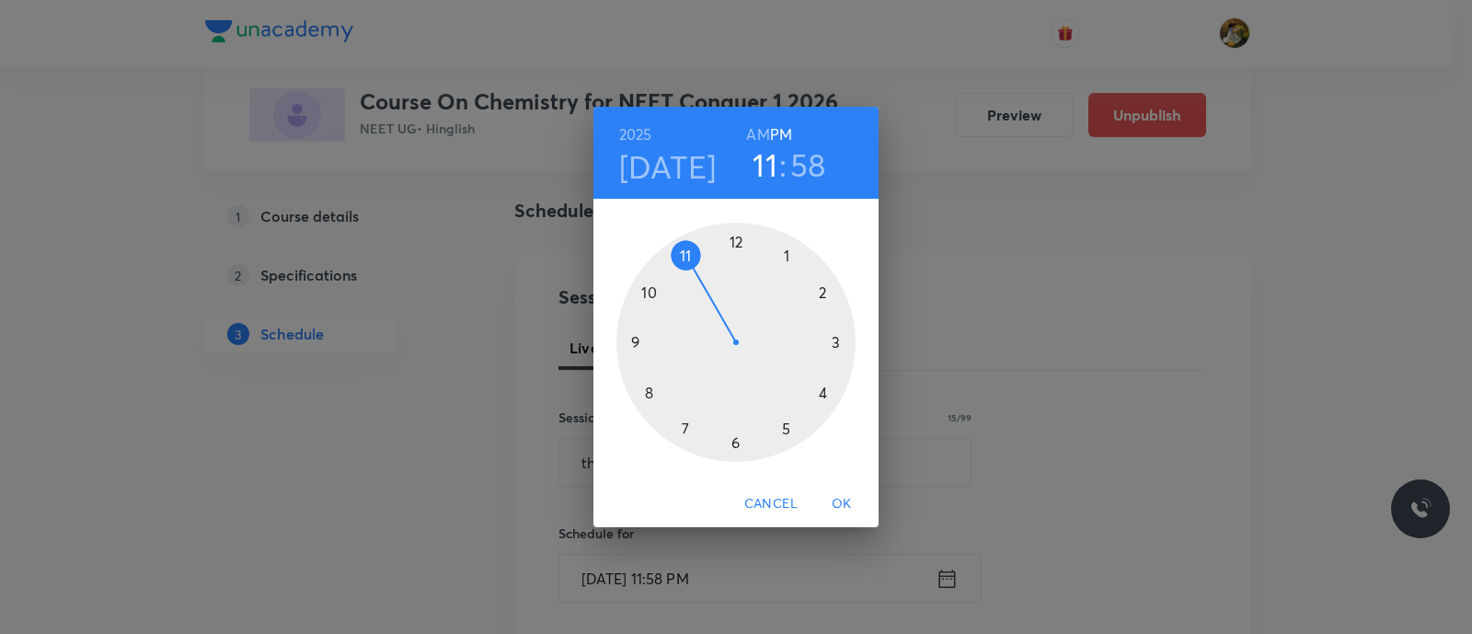
click at [783, 257] on div at bounding box center [735, 342] width 239 height 239
click at [736, 235] on div at bounding box center [735, 342] width 239 height 239
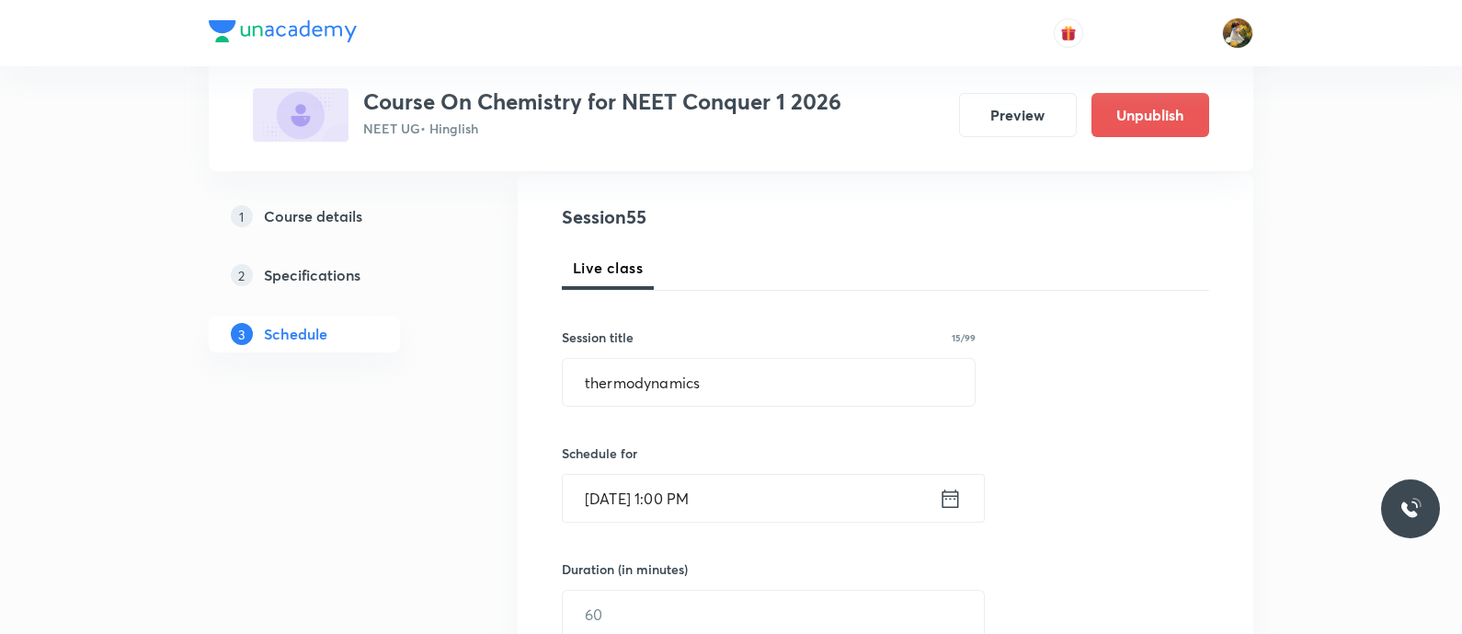
scroll to position [229, 0]
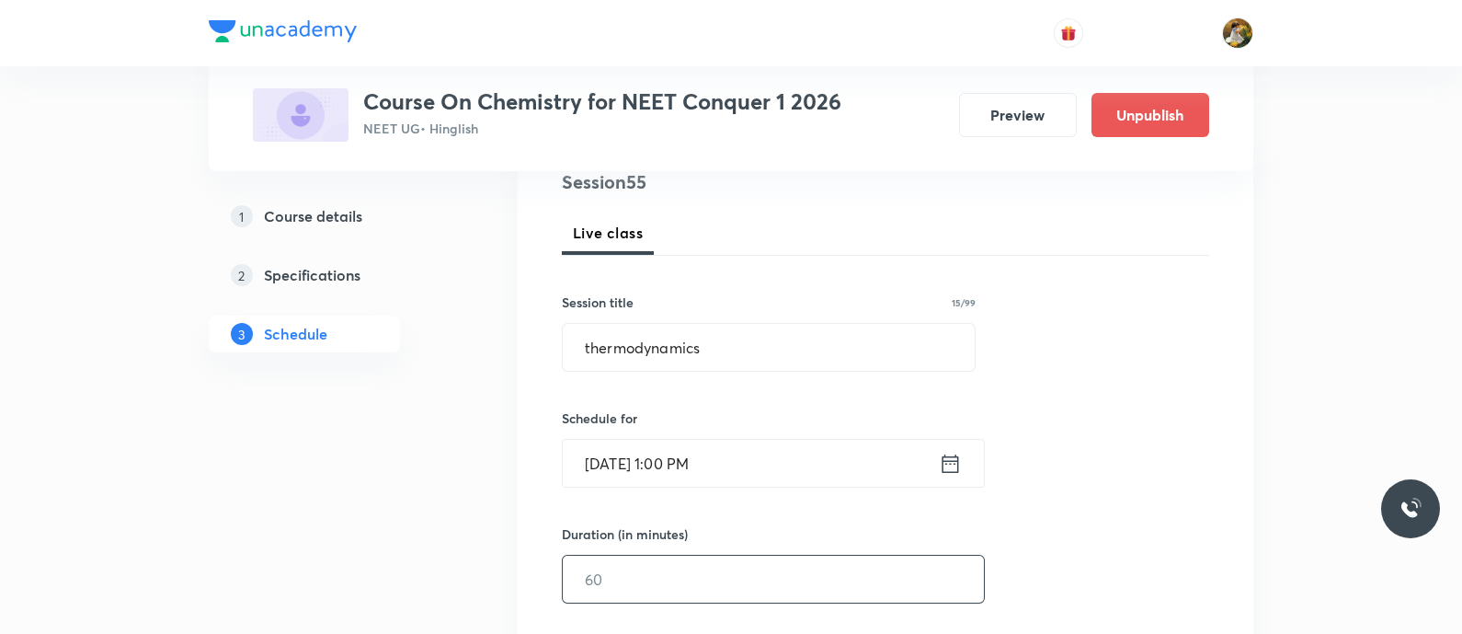
click at [751, 581] on input "text" at bounding box center [773, 579] width 421 height 47
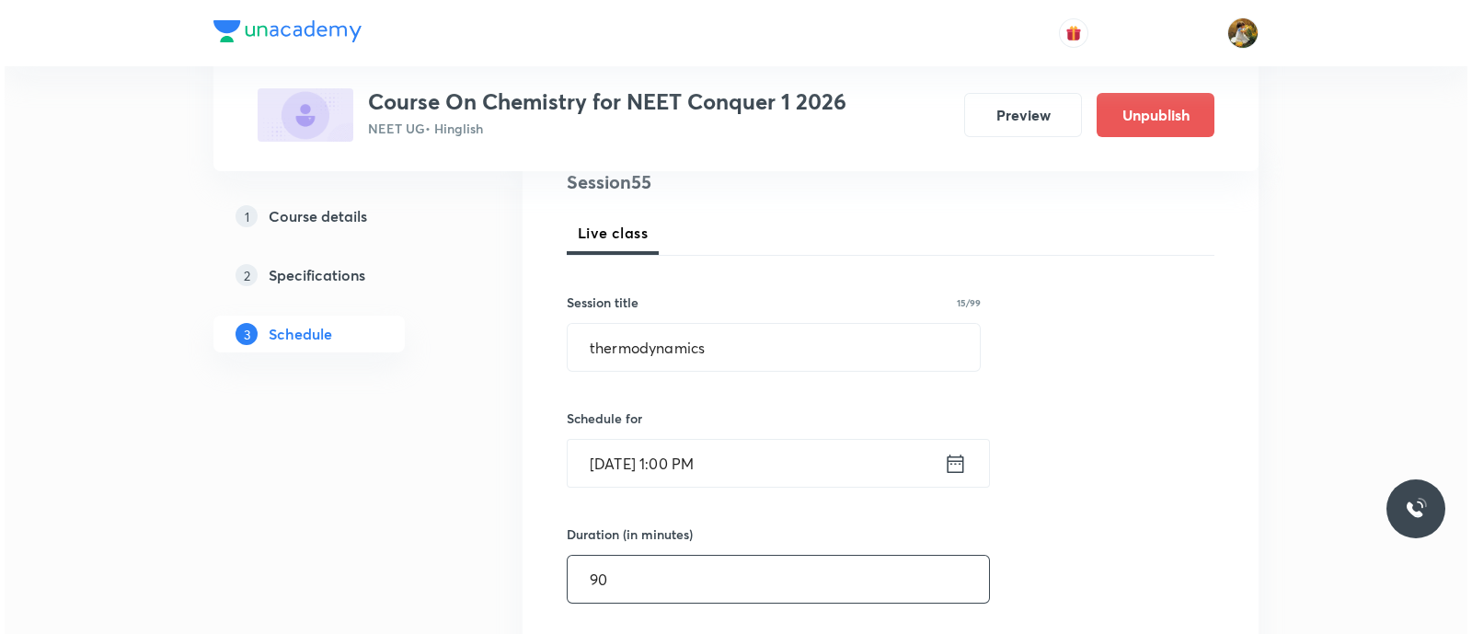
scroll to position [459, 0]
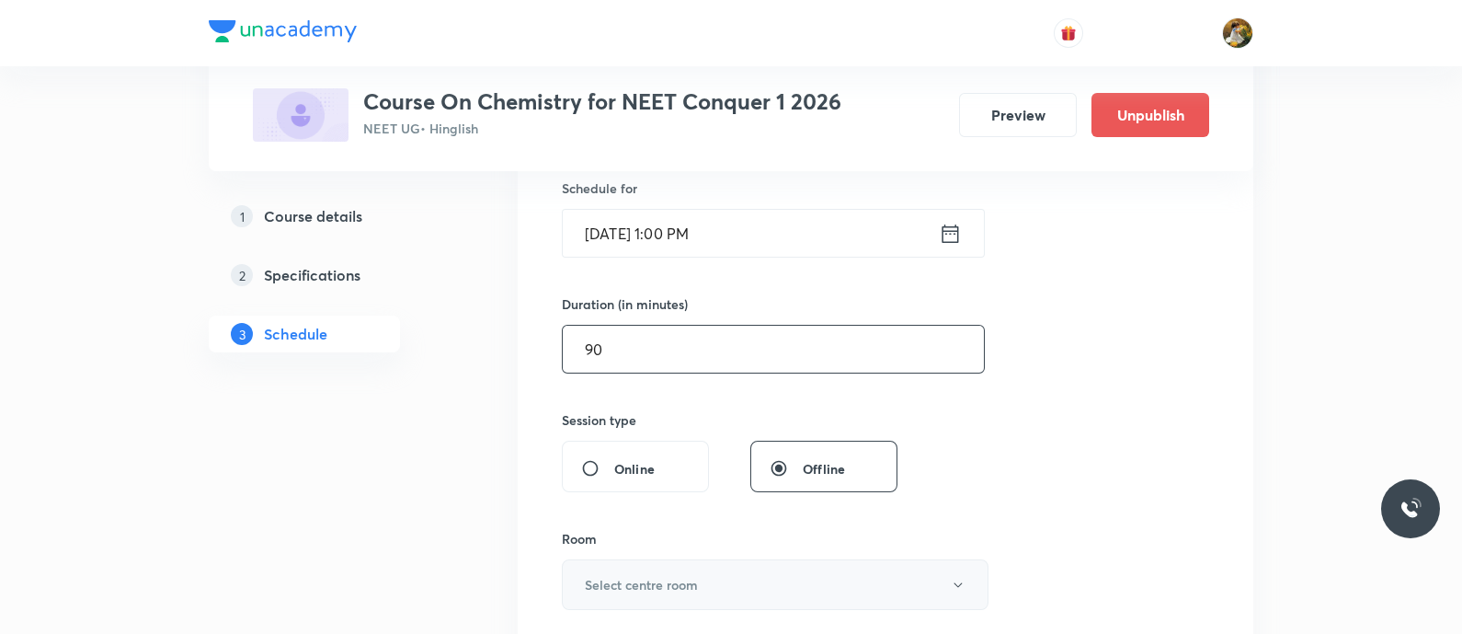
type input "90"
click at [734, 569] on button "Select centre room" at bounding box center [775, 584] width 427 height 51
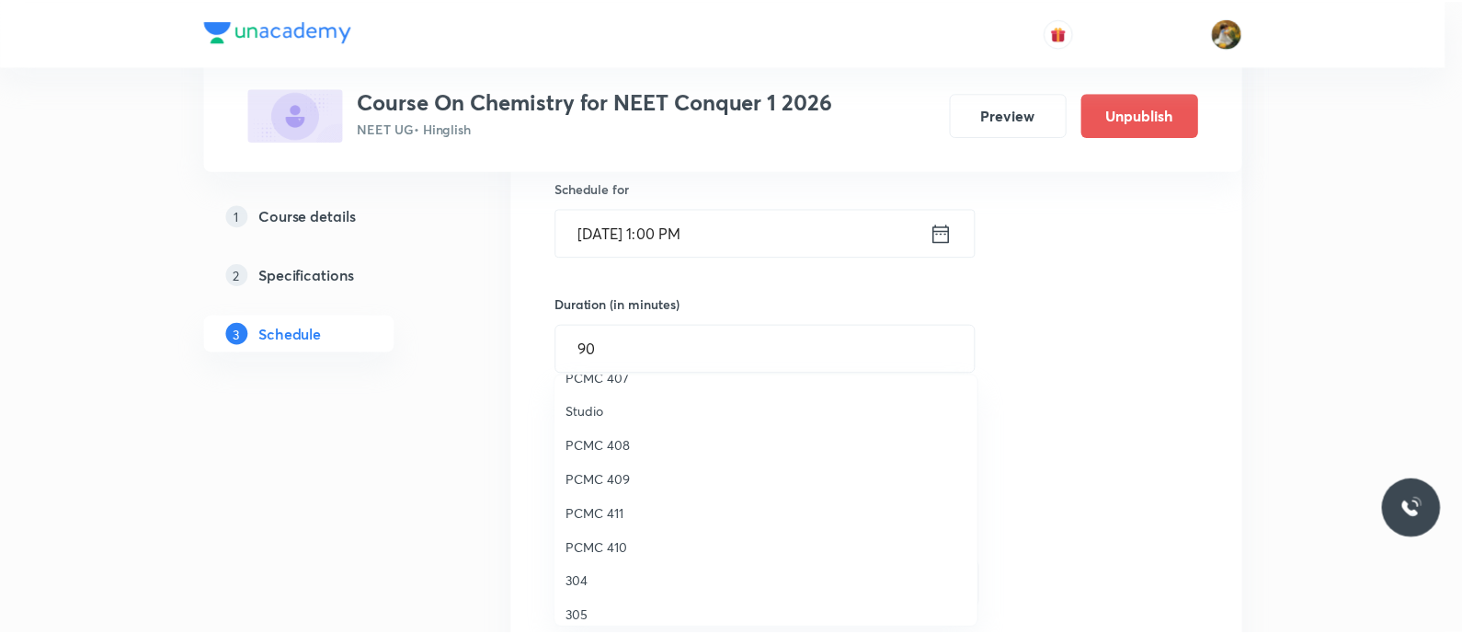
scroll to position [293, 0]
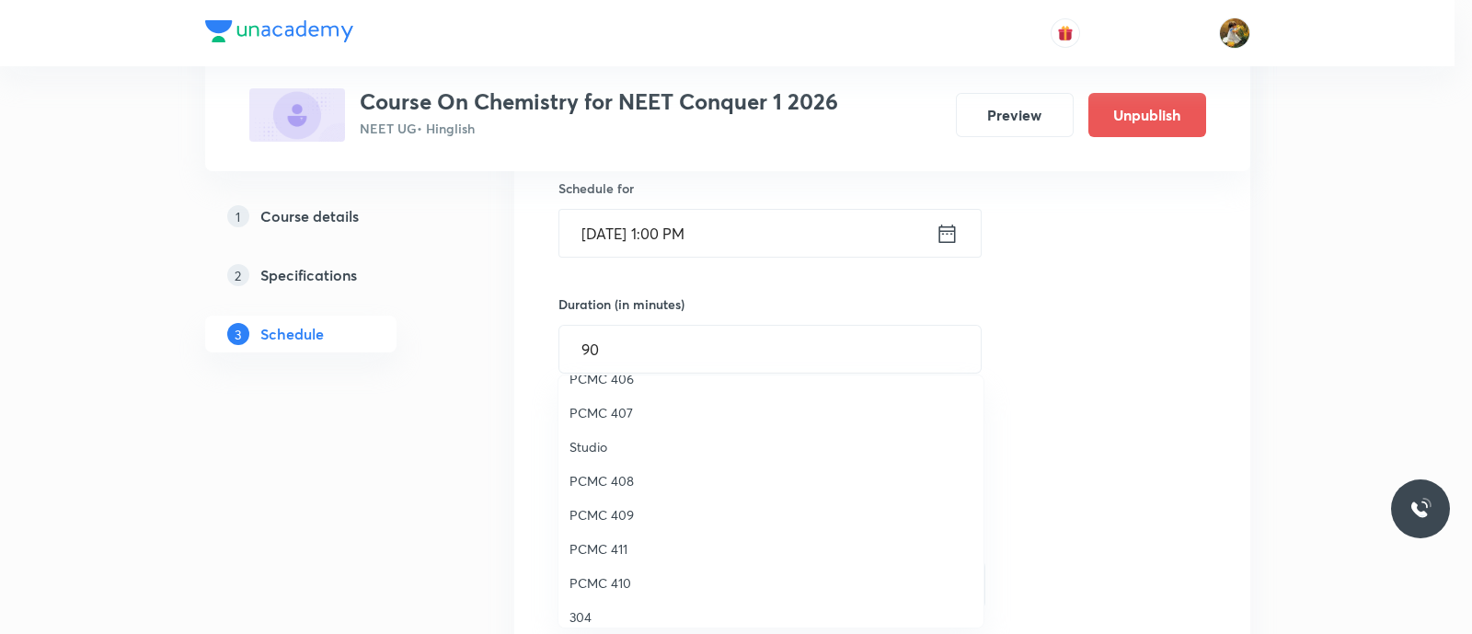
click at [621, 477] on span "PCMC 408" at bounding box center [770, 480] width 403 height 19
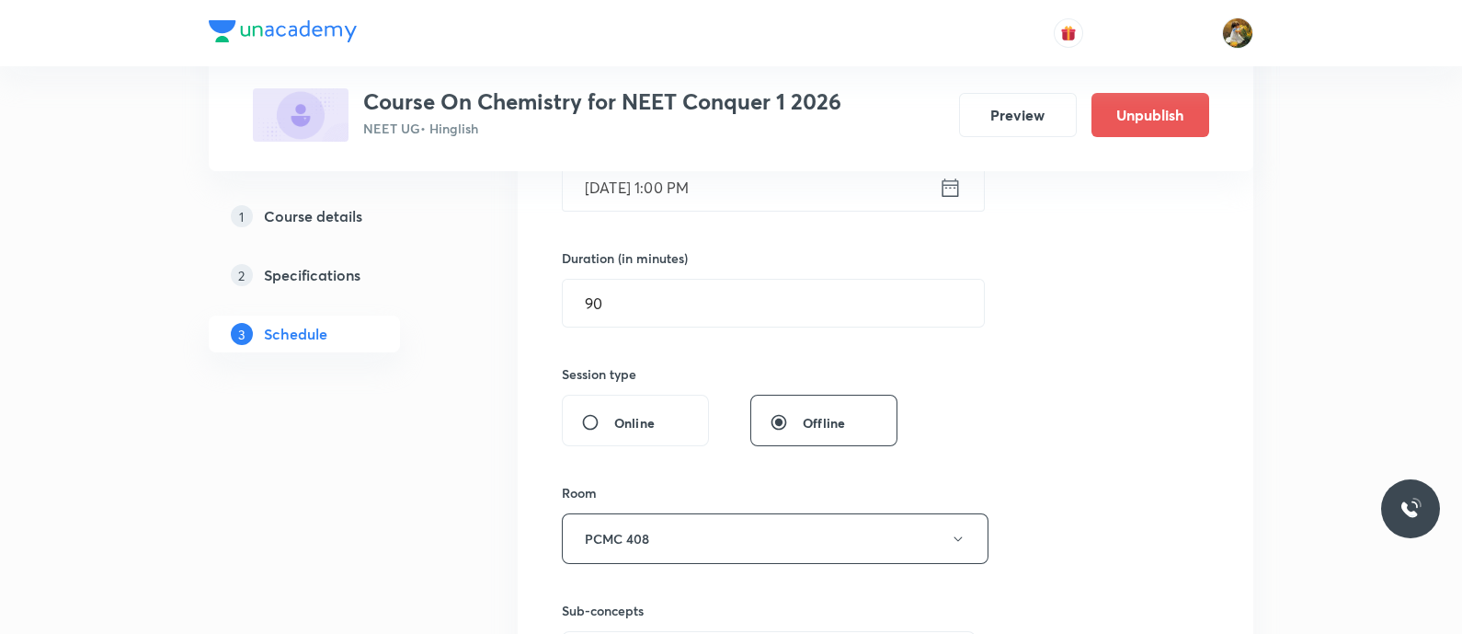
scroll to position [575, 0]
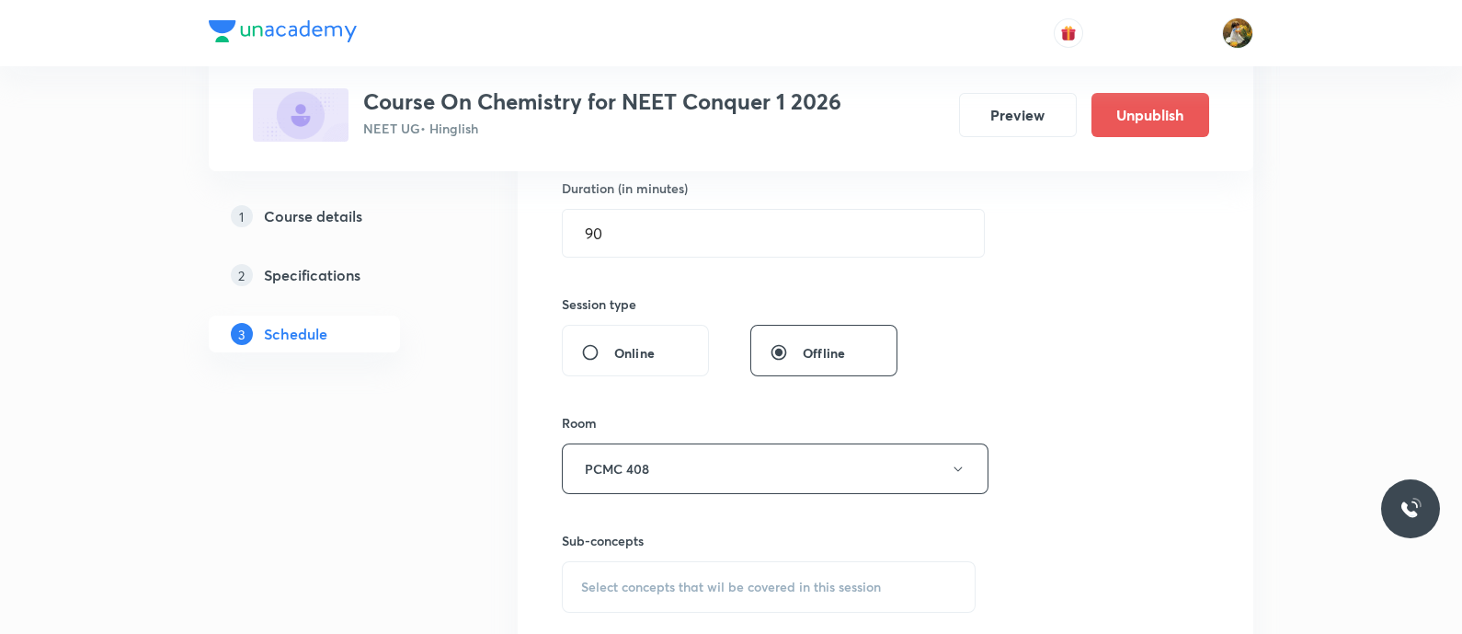
click at [761, 583] on span "Select concepts that wil be covered in this session" at bounding box center [731, 586] width 300 height 15
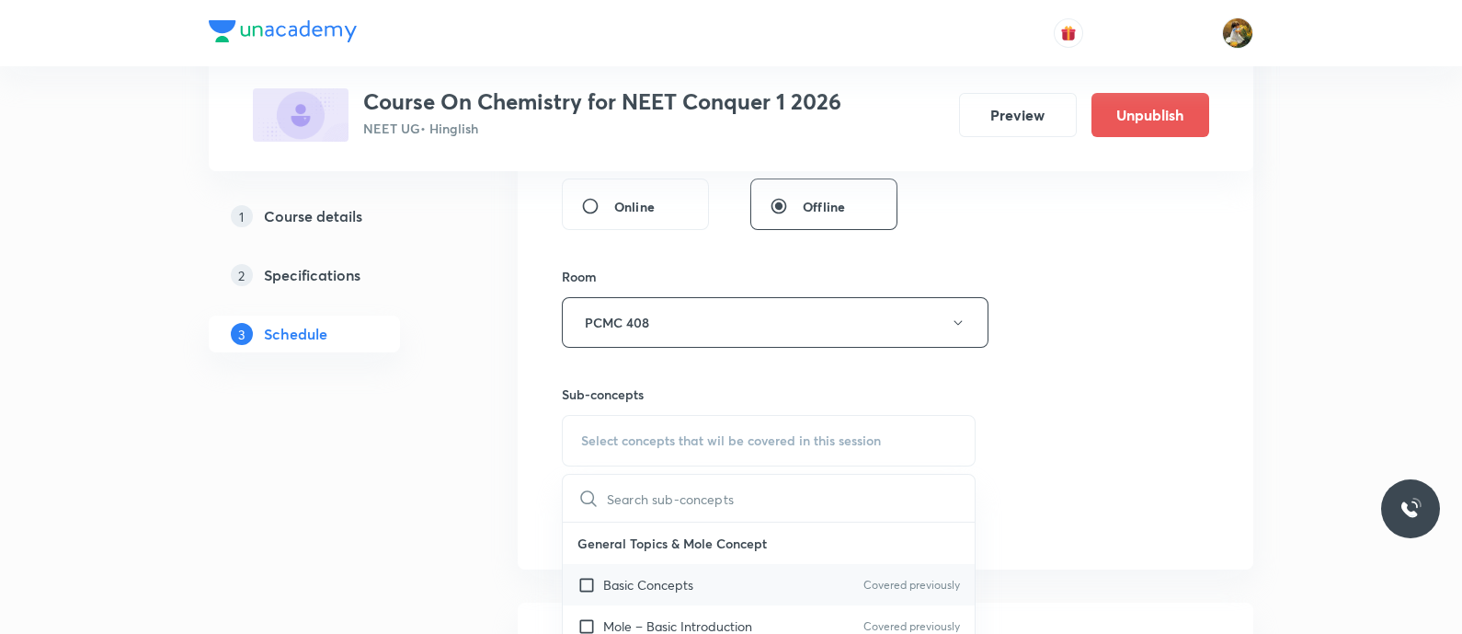
click at [758, 577] on div "Basic Concepts Covered previously" at bounding box center [769, 584] width 412 height 41
checkbox input "true"
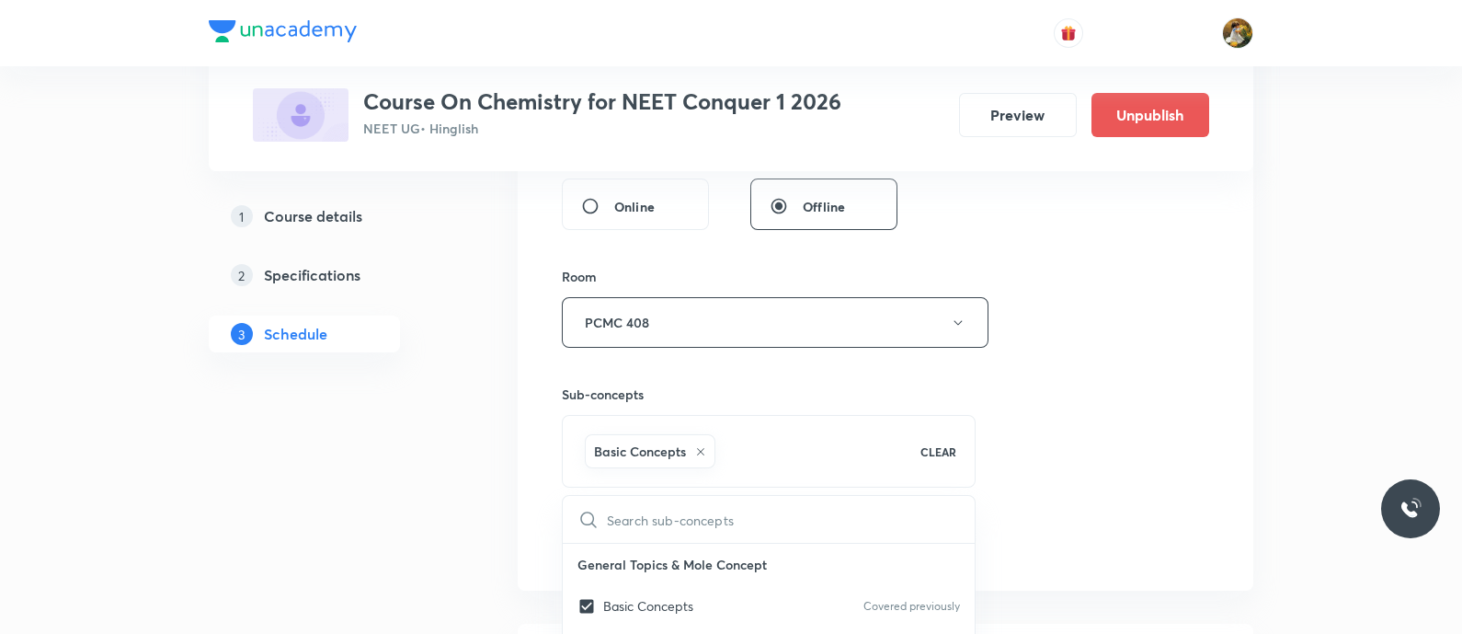
click at [1105, 443] on div "Session 55 Live class Session title 15/99 thermodynamics ​ Schedule for Sep 5, …" at bounding box center [885, 118] width 647 height 885
click at [602, 533] on button "Add" at bounding box center [609, 540] width 95 height 37
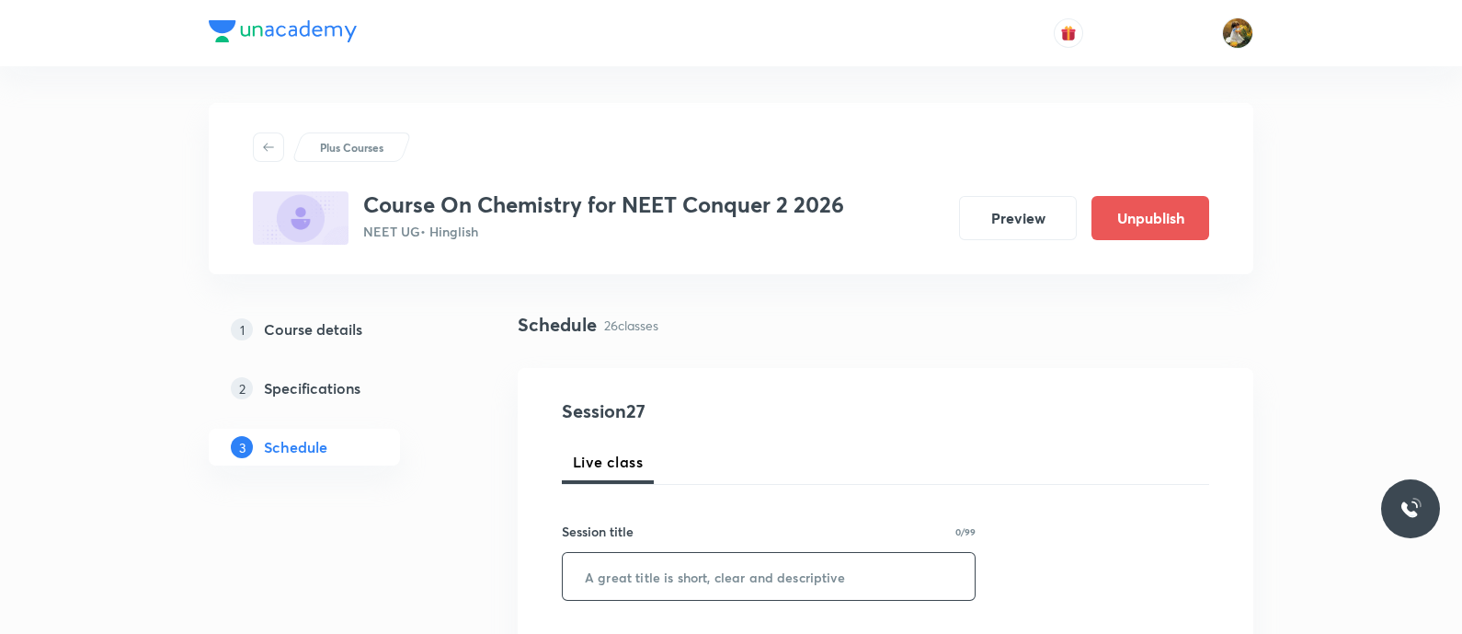
click at [712, 583] on input "text" at bounding box center [769, 576] width 412 height 47
paste input "Chemical bonding"
type input "Chemical bonding"
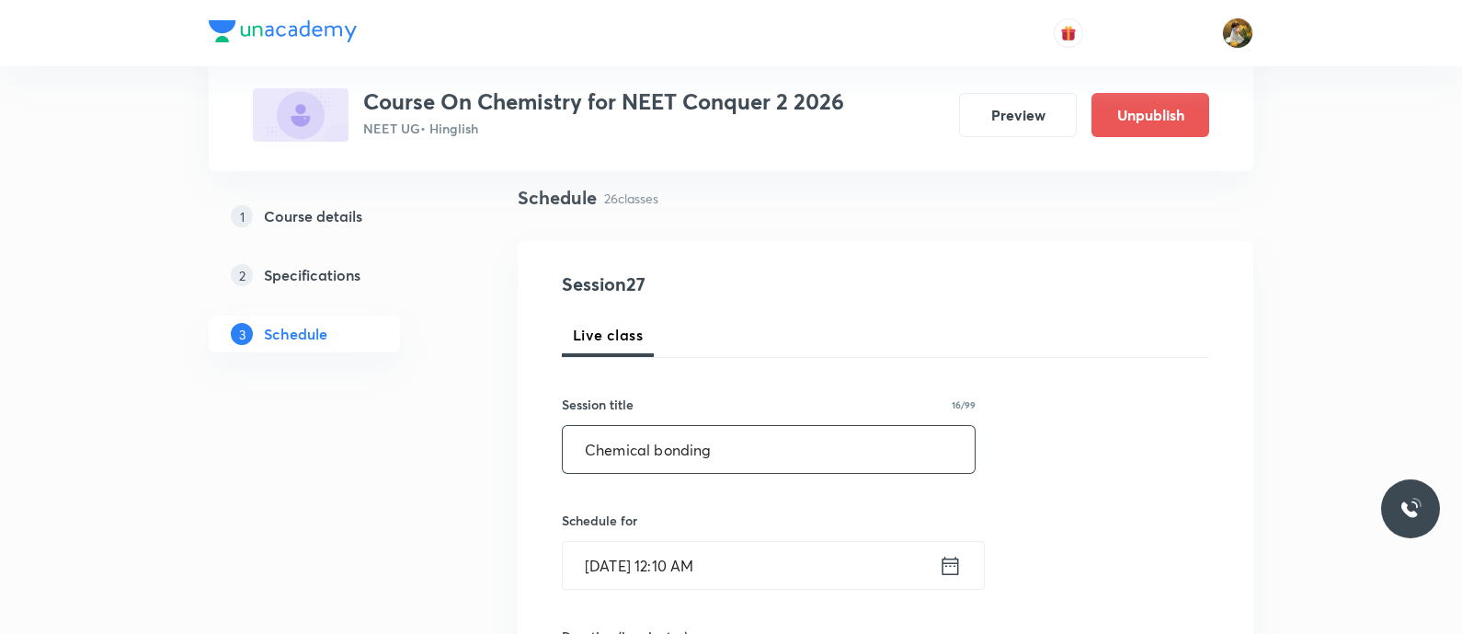
scroll to position [114, 0]
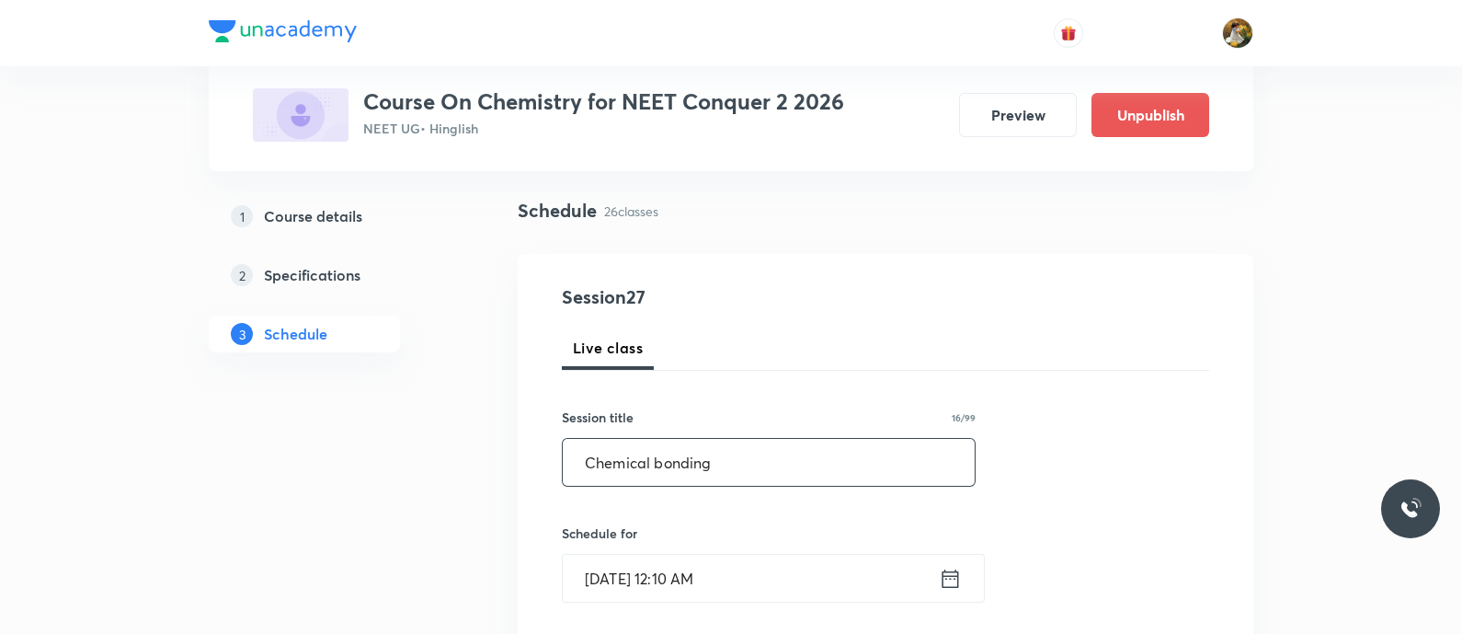
click at [741, 562] on input "[DATE] 12:10 AM" at bounding box center [751, 578] width 376 height 47
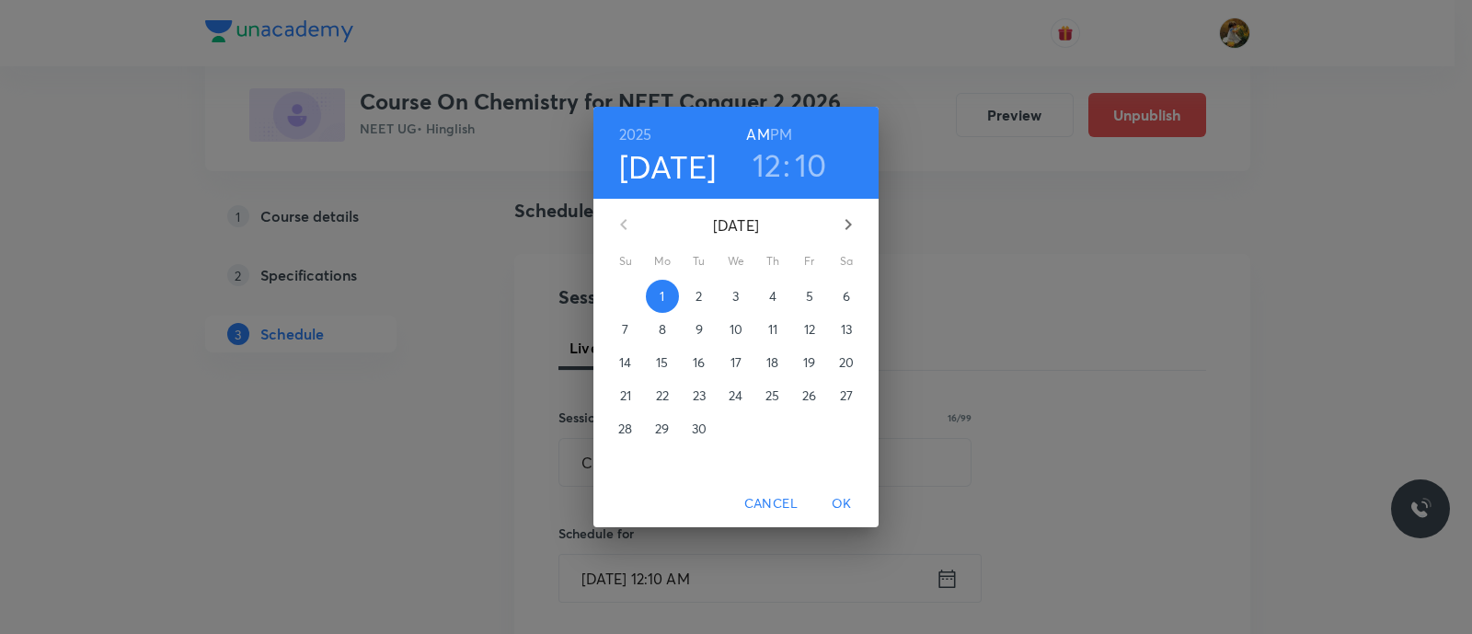
click at [846, 226] on icon "button" at bounding box center [848, 224] width 22 height 22
click at [766, 295] on span "2" at bounding box center [772, 296] width 33 height 18
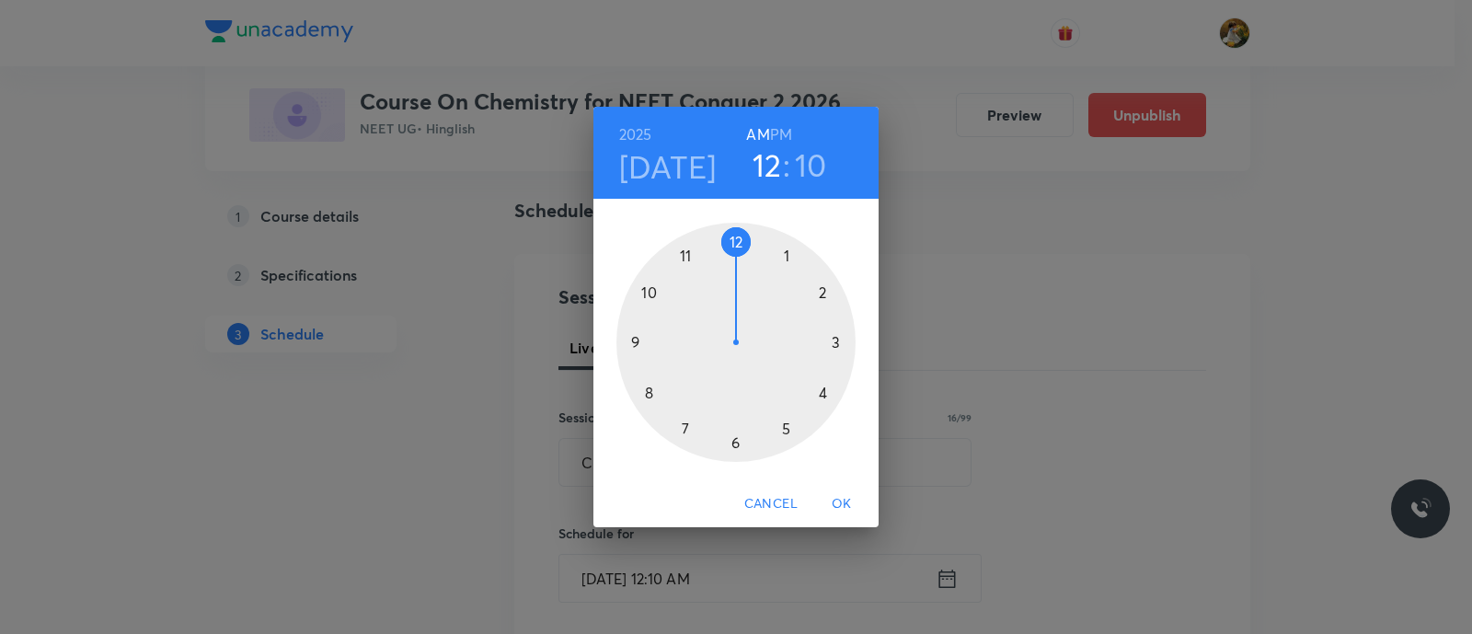
click at [787, 254] on div at bounding box center [735, 342] width 239 height 239
click at [782, 132] on h6 "PM" at bounding box center [781, 134] width 22 height 26
click at [731, 243] on div at bounding box center [735, 342] width 239 height 239
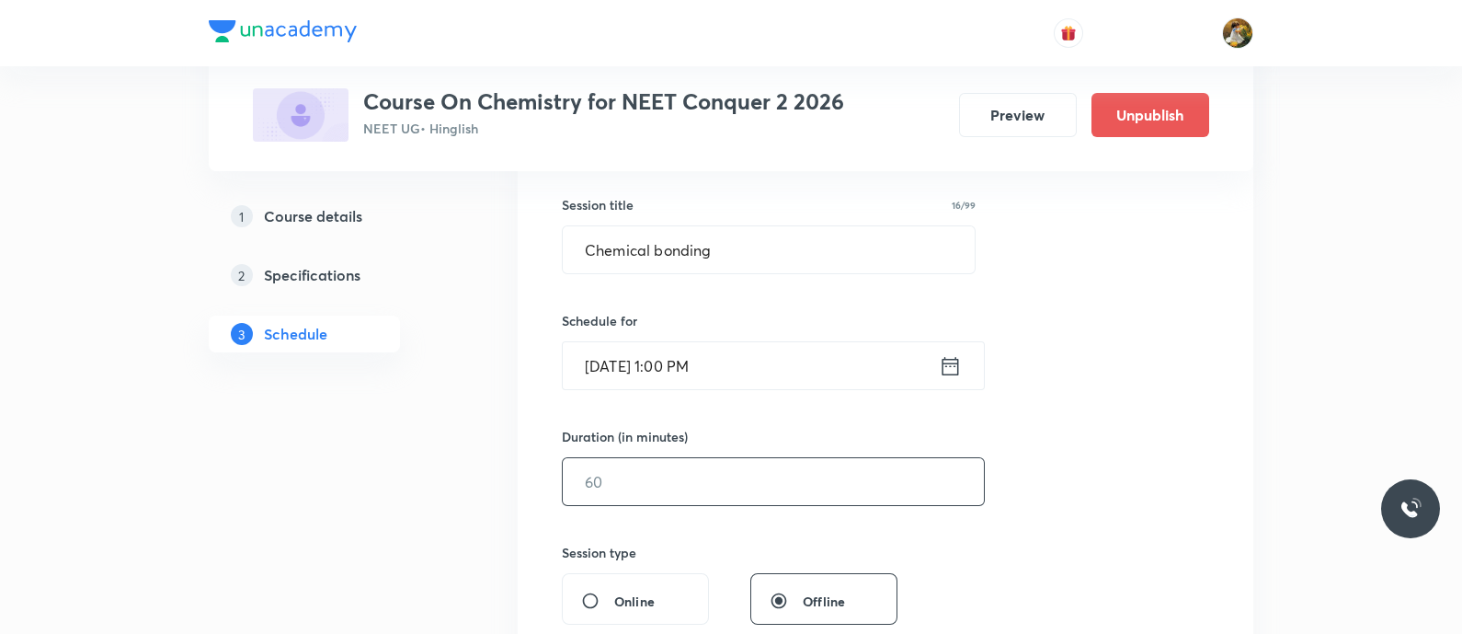
scroll to position [345, 0]
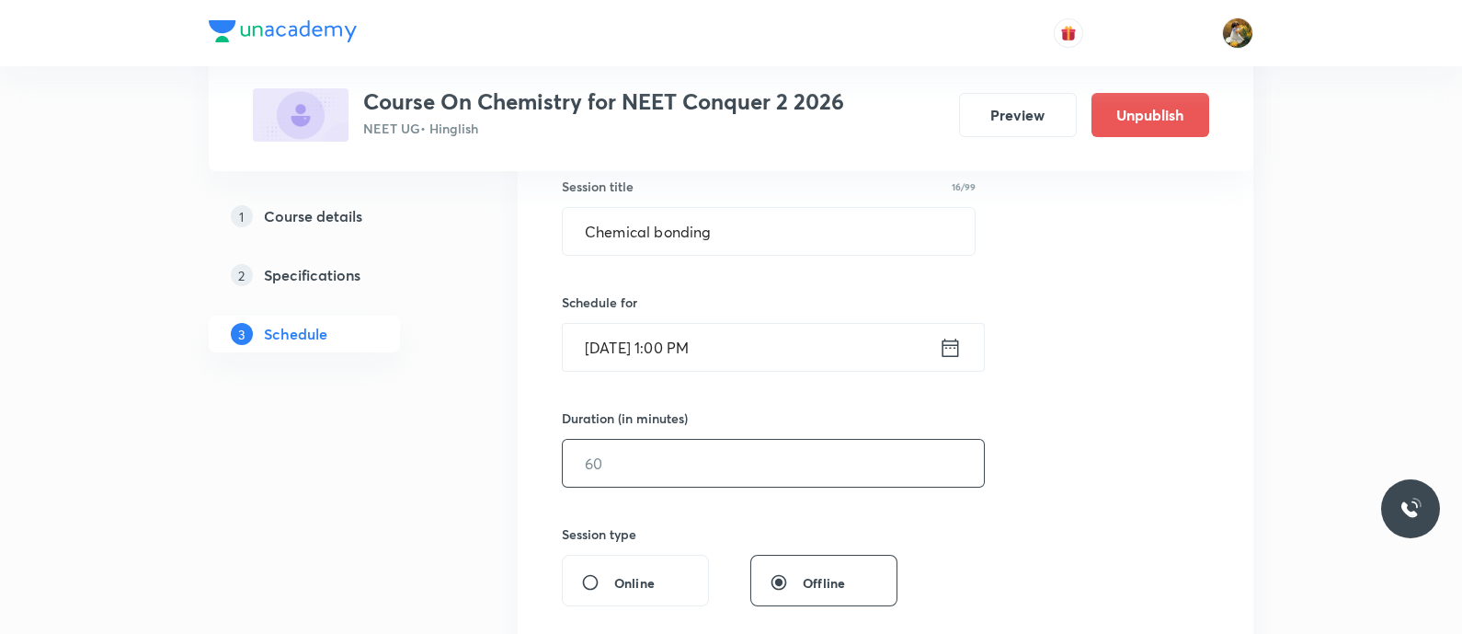
click at [770, 480] on input "text" at bounding box center [773, 463] width 421 height 47
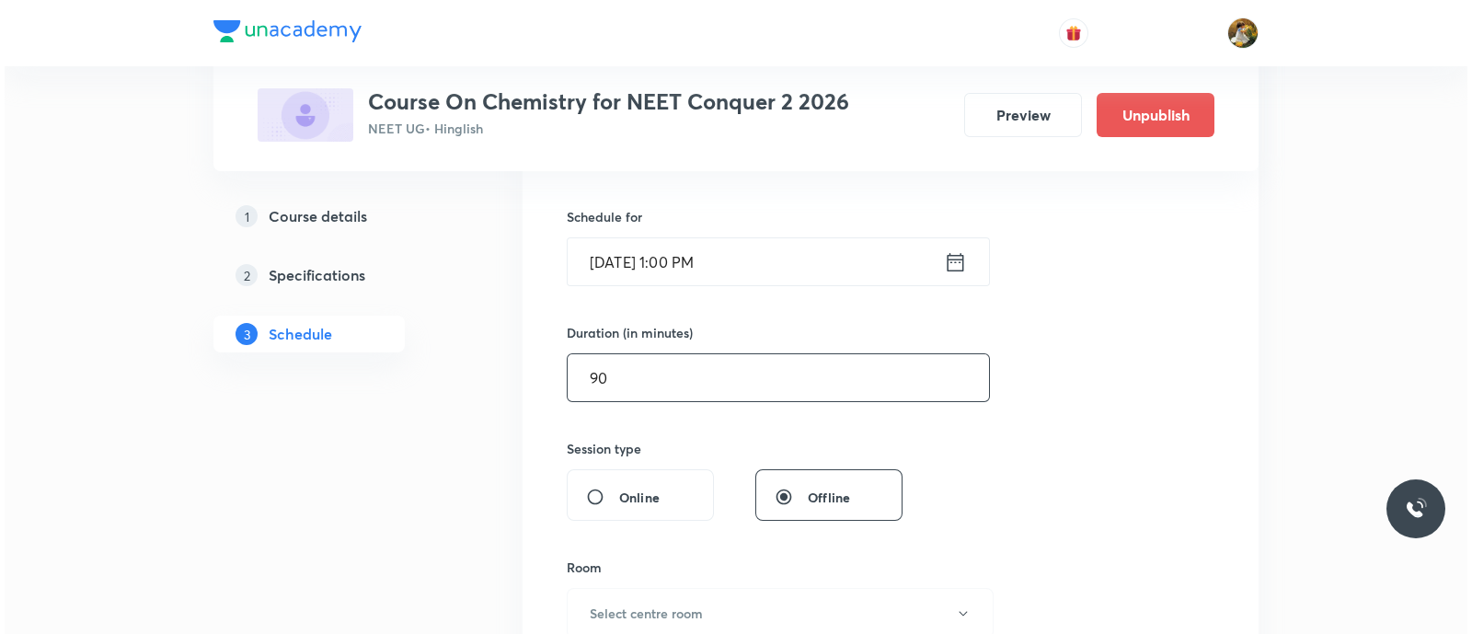
scroll to position [459, 0]
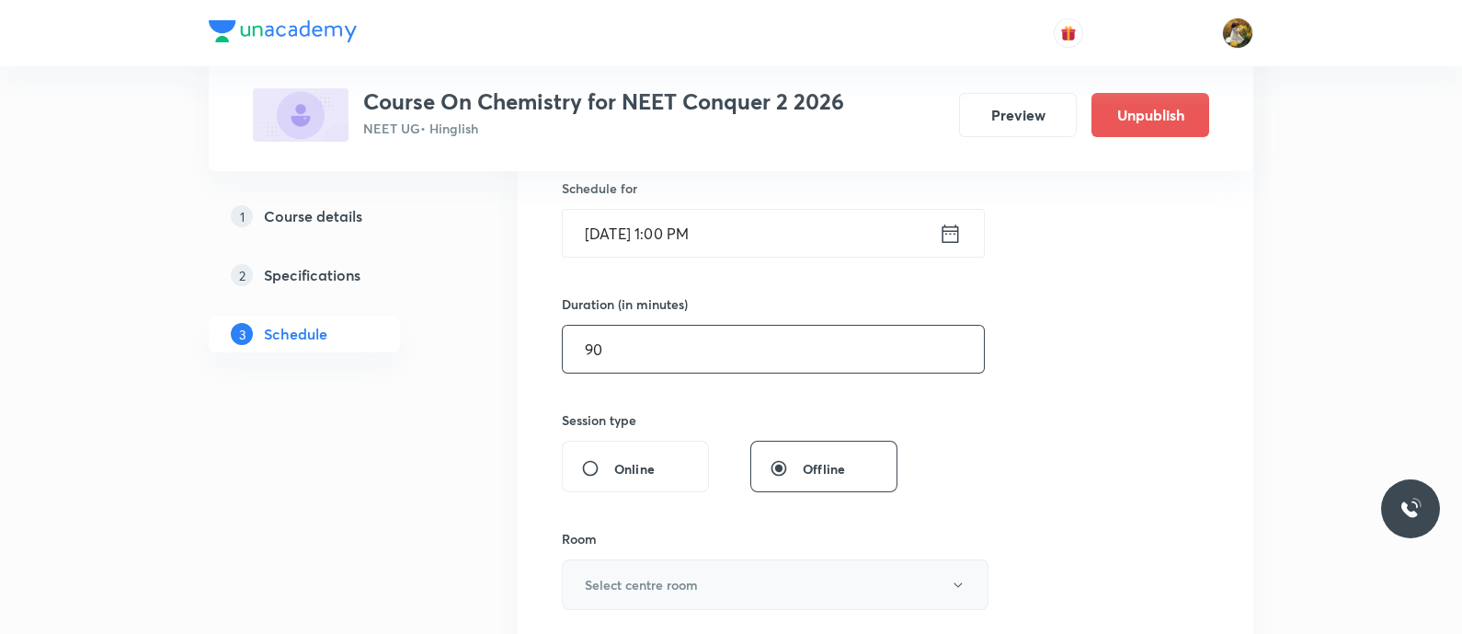
type input "90"
click at [748, 569] on button "Select centre room" at bounding box center [775, 584] width 427 height 51
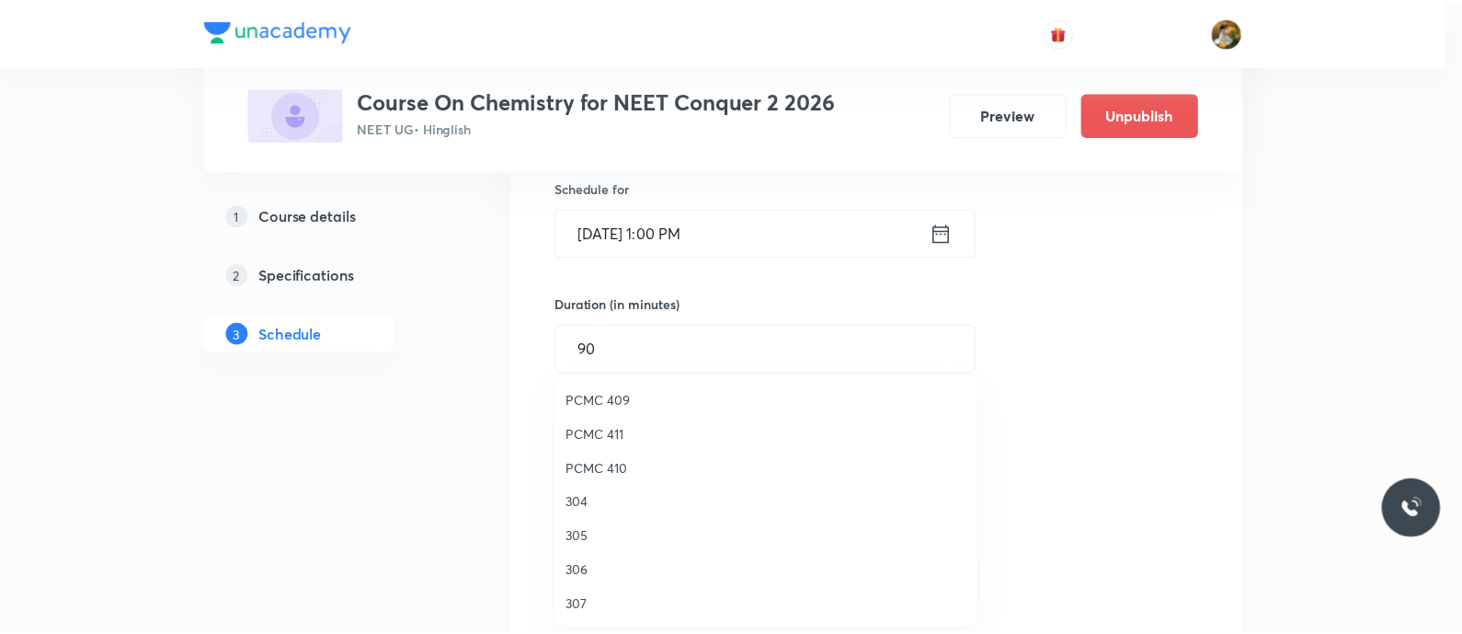
scroll to position [408, 0]
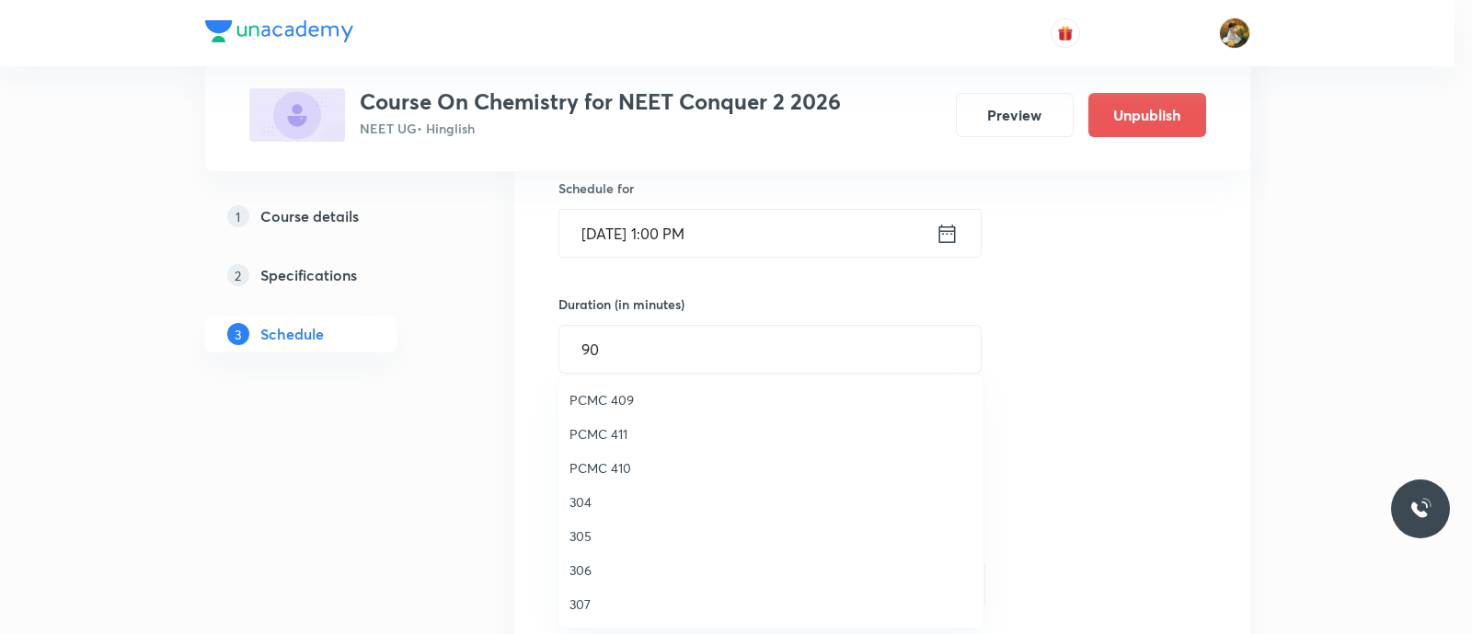
drag, startPoint x: 583, startPoint y: 568, endPoint x: 727, endPoint y: 532, distance: 149.0
click at [582, 569] on span "306" at bounding box center [770, 569] width 403 height 19
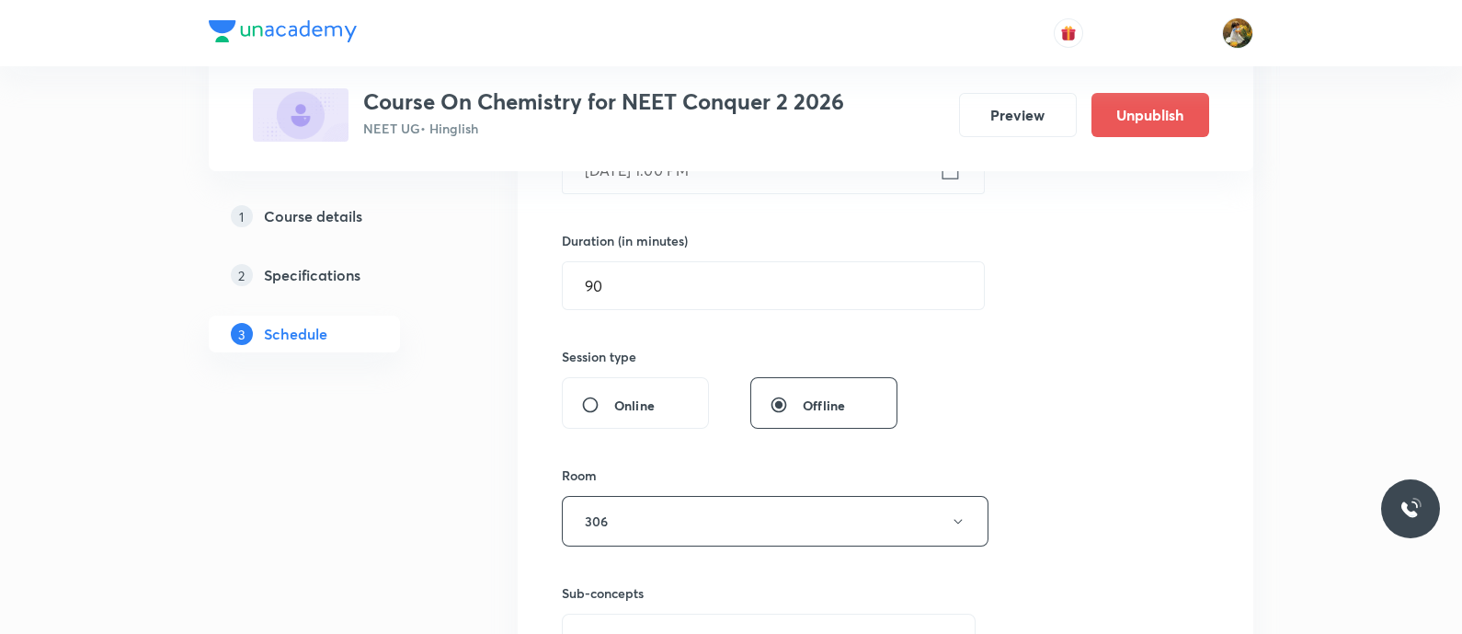
scroll to position [575, 0]
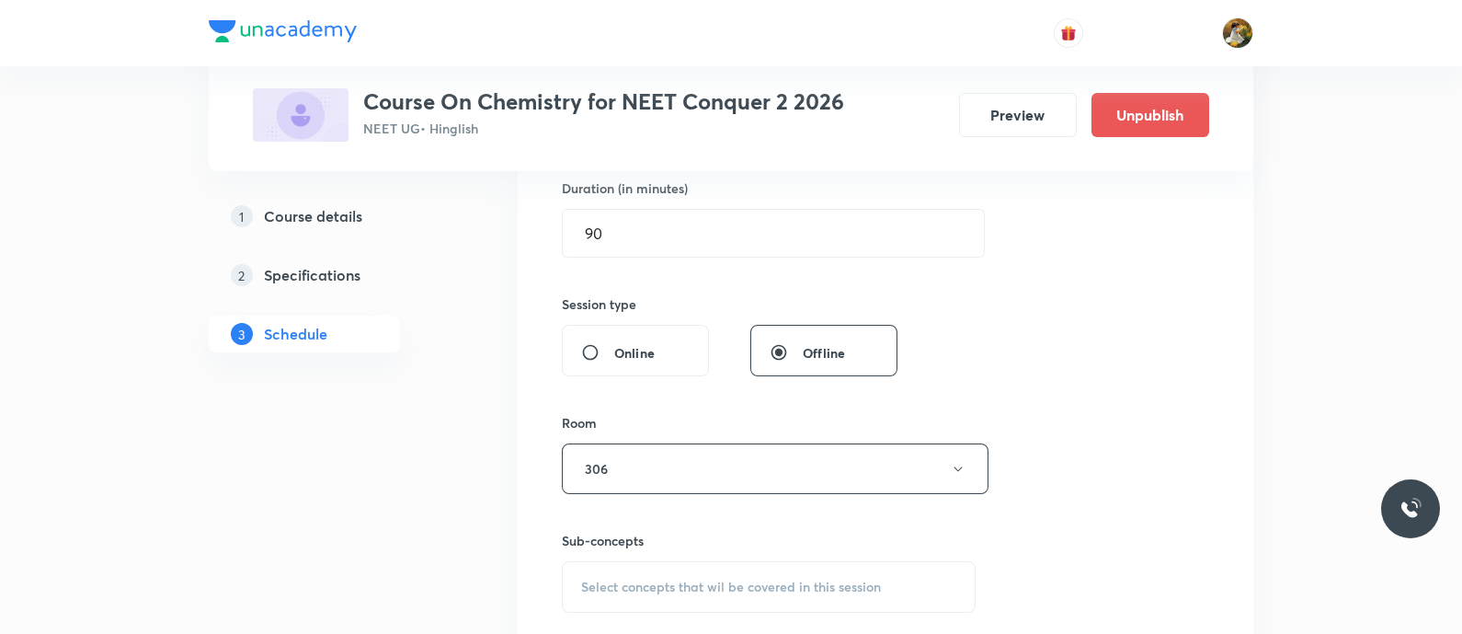
click at [785, 575] on div "Select concepts that wil be covered in this session" at bounding box center [769, 587] width 414 height 52
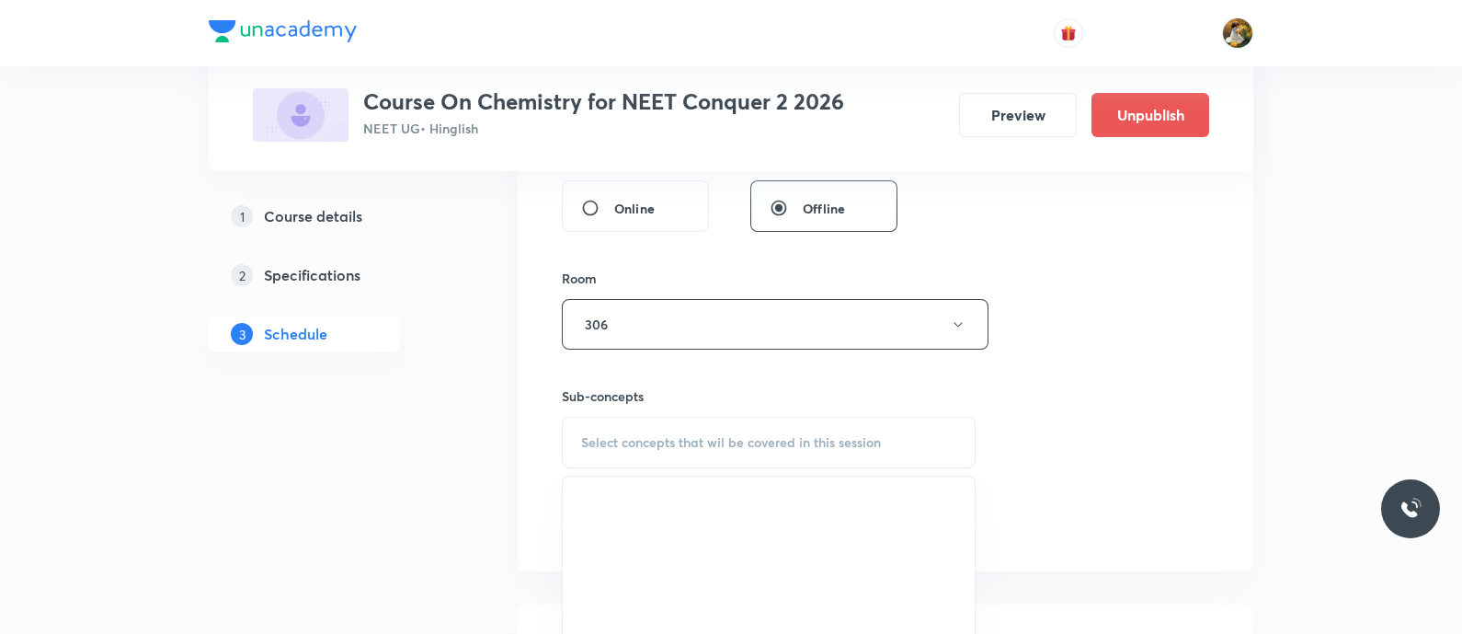
scroll to position [919, 0]
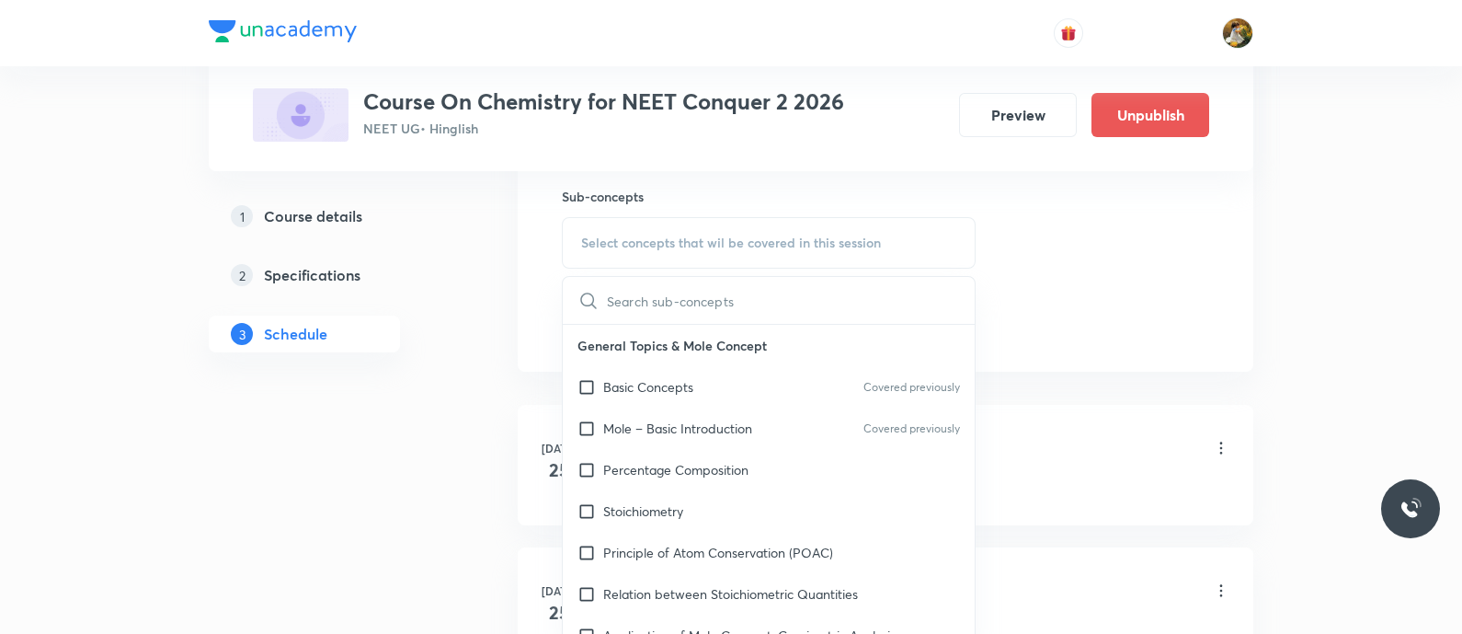
click at [768, 461] on div "Percentage Composition" at bounding box center [769, 469] width 412 height 41
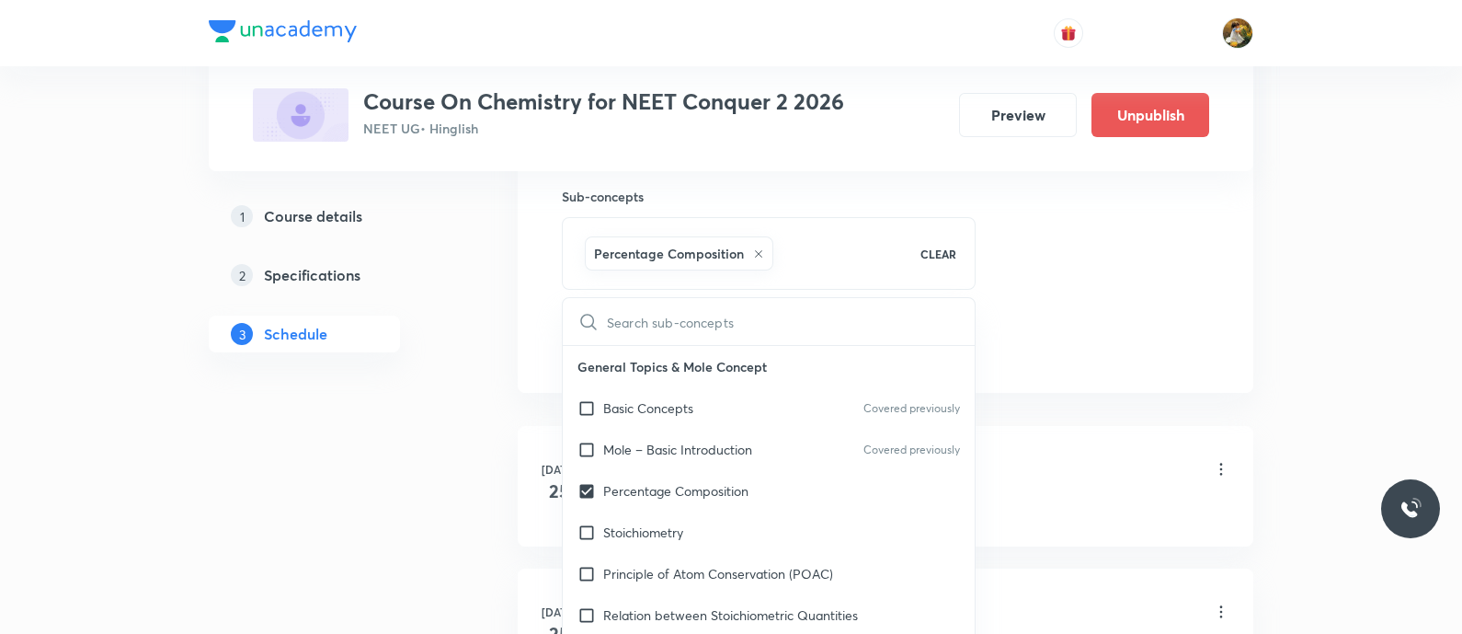
checkbox input "true"
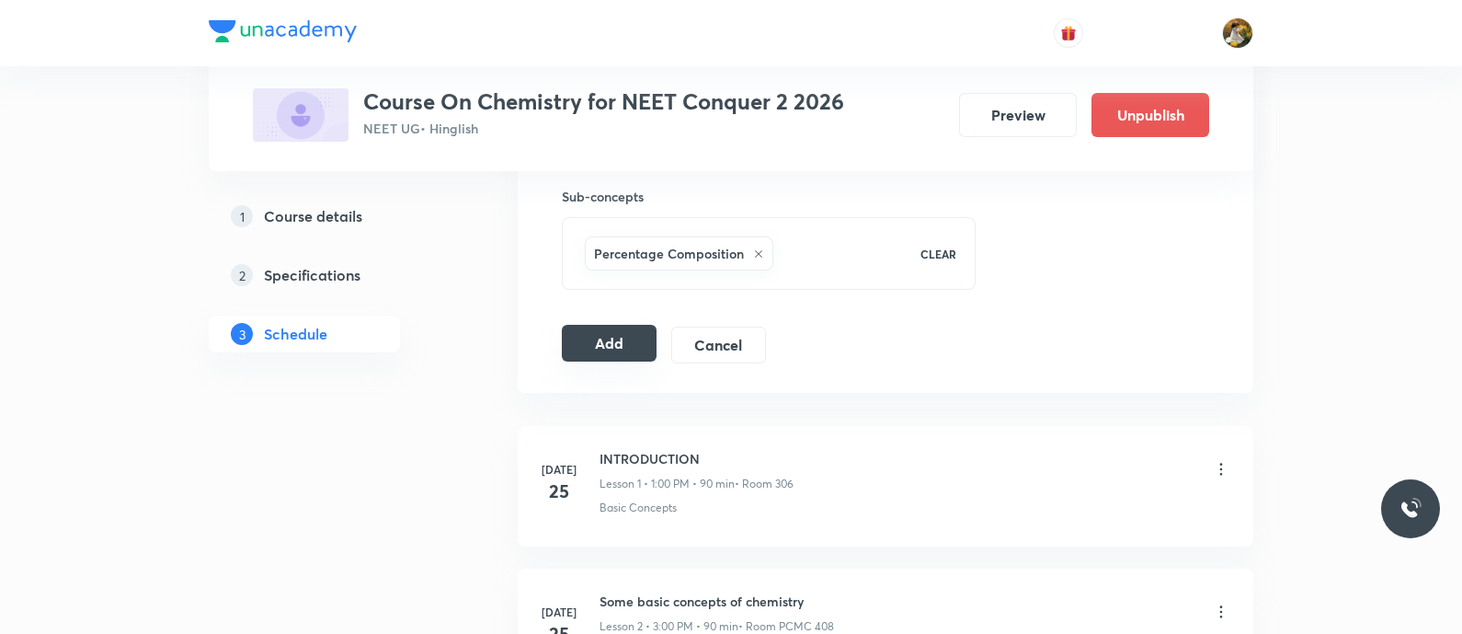
click at [621, 344] on button "Add" at bounding box center [609, 343] width 95 height 37
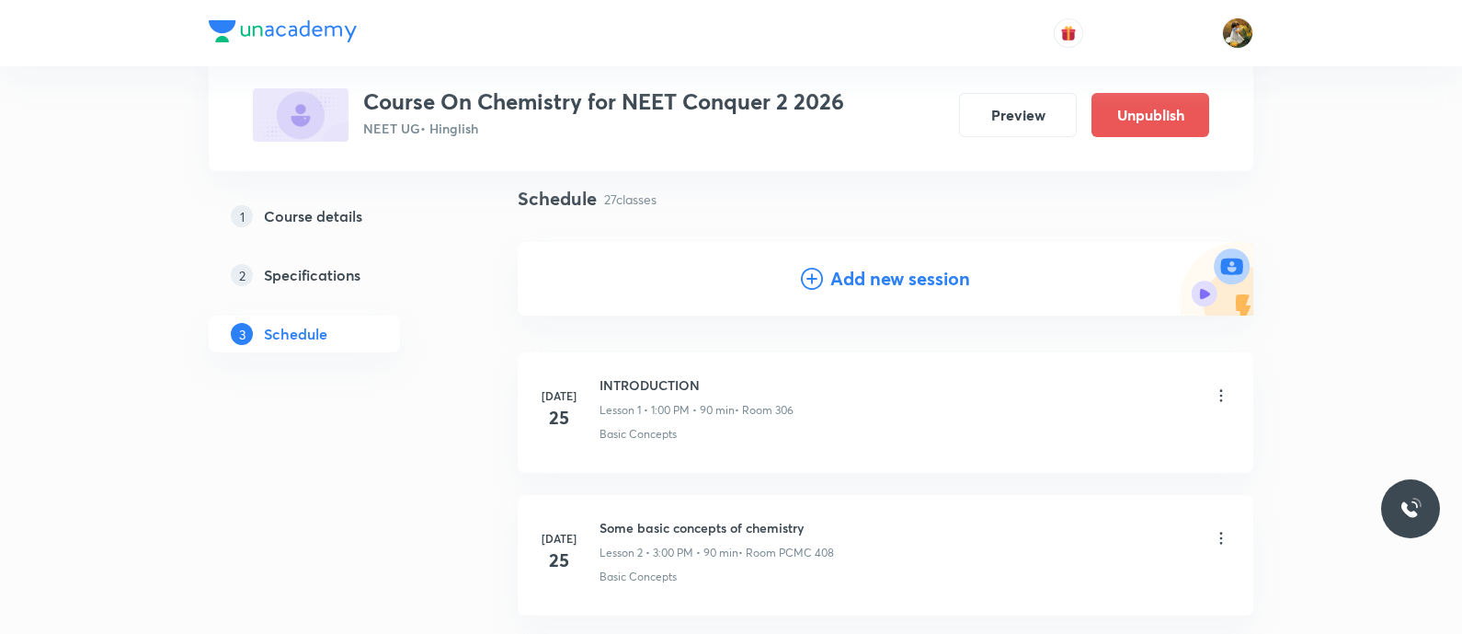
scroll to position [0, 0]
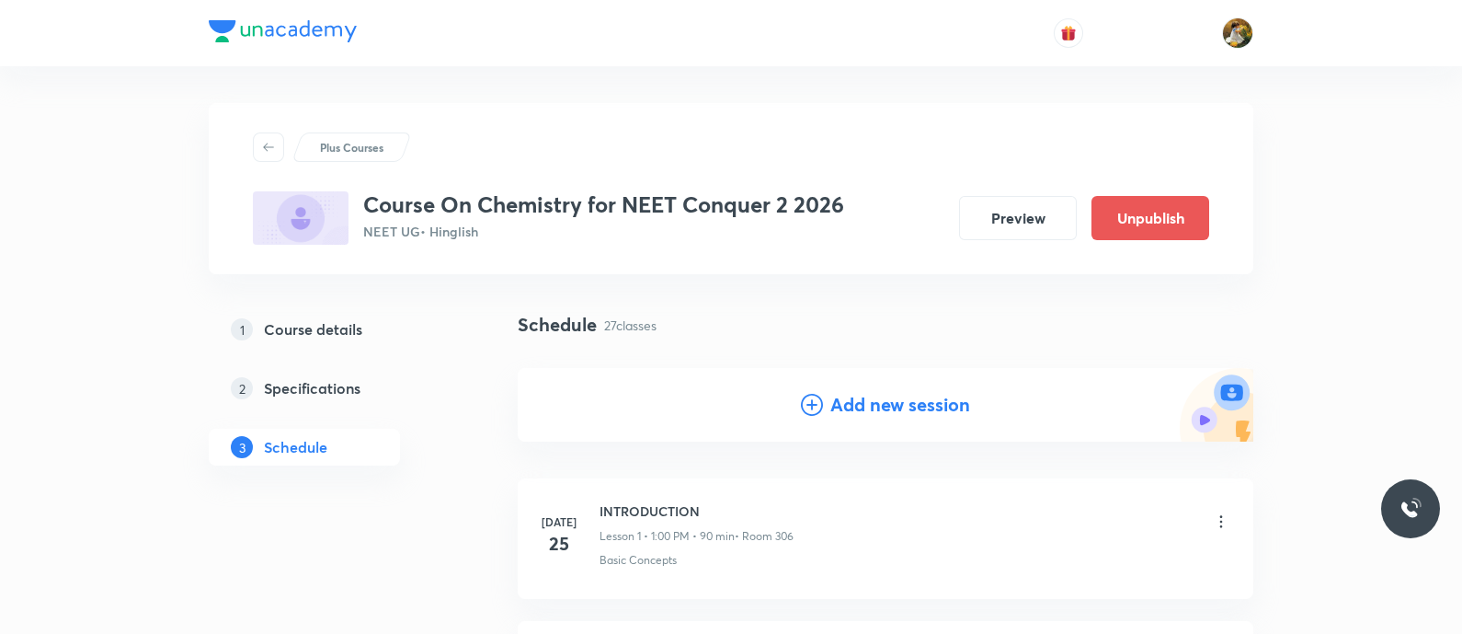
click at [861, 402] on h4 "Add new session" at bounding box center [900, 405] width 140 height 28
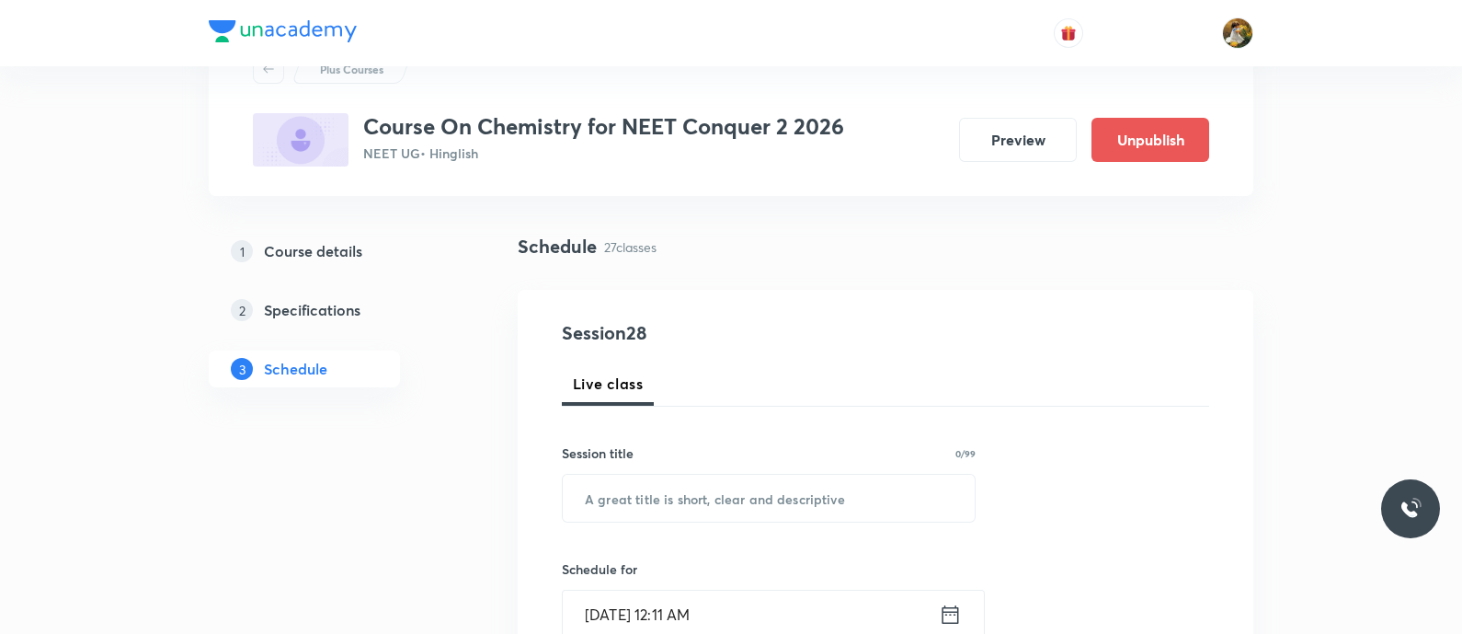
scroll to position [114, 0]
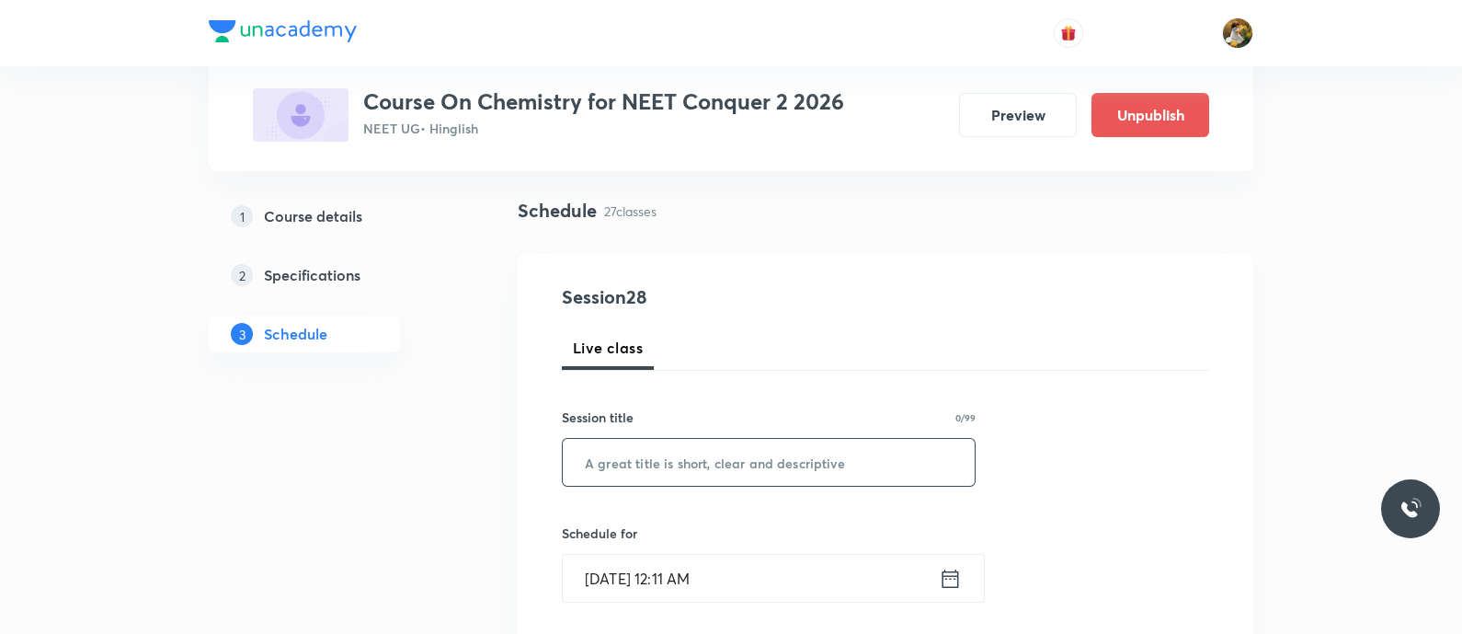
click at [794, 465] on input "text" at bounding box center [769, 462] width 412 height 47
paste input "Chemical bonding"
type input "Chemical bonding"
click at [810, 575] on input "Sep 1, 2025, 12:11 AM" at bounding box center [751, 578] width 376 height 47
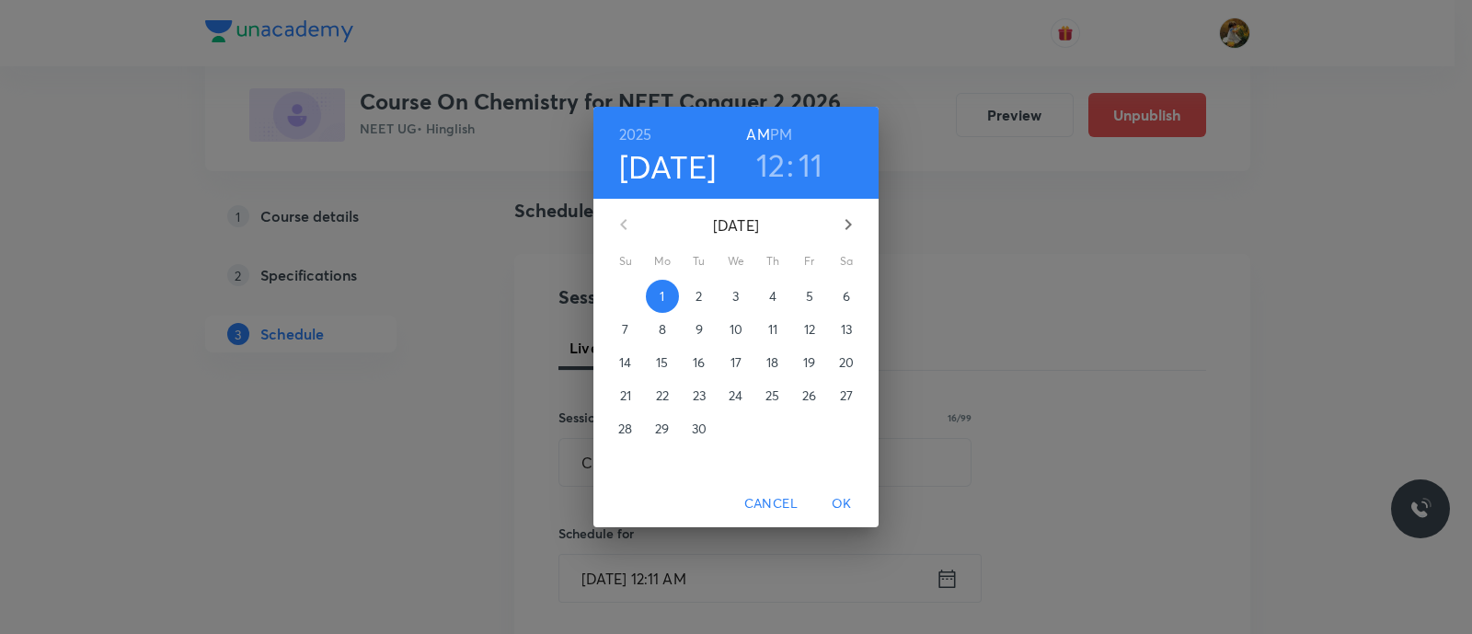
click at [739, 292] on p "3" at bounding box center [735, 296] width 6 height 18
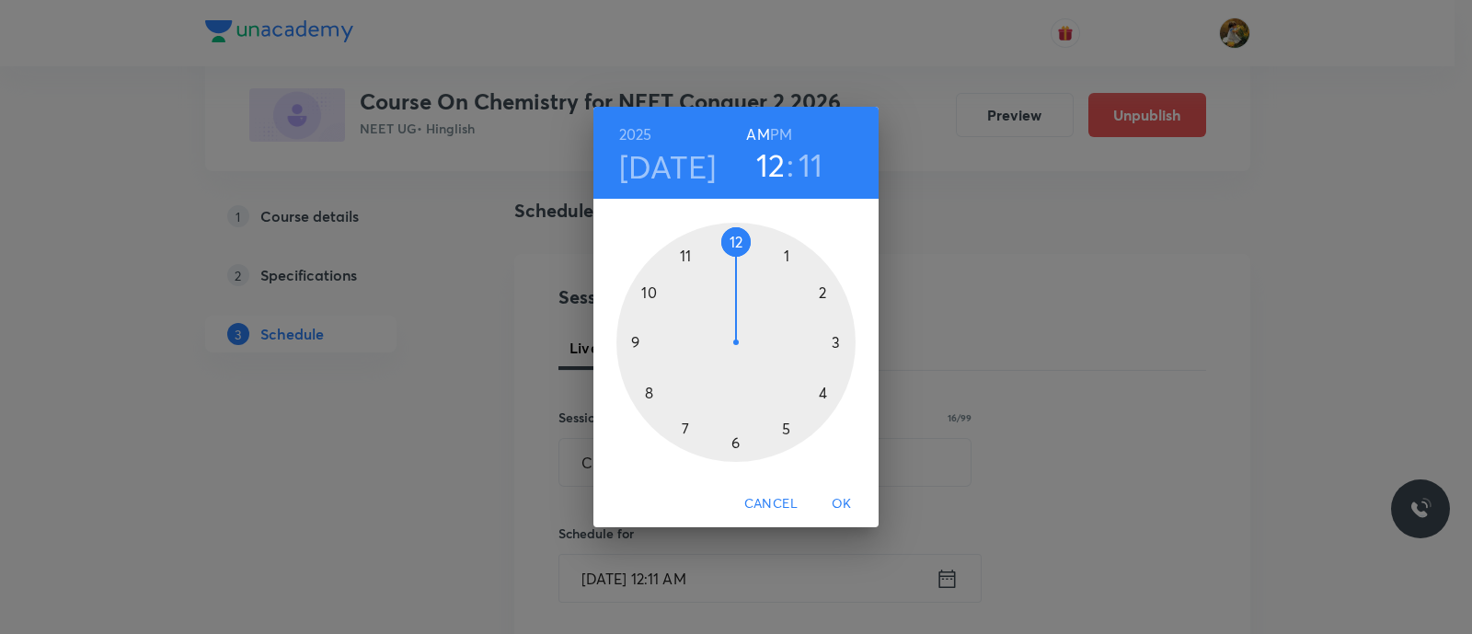
click at [786, 254] on div at bounding box center [735, 342] width 239 height 239
click at [775, 133] on h6 "PM" at bounding box center [781, 134] width 22 height 26
click at [739, 238] on div at bounding box center [735, 342] width 239 height 239
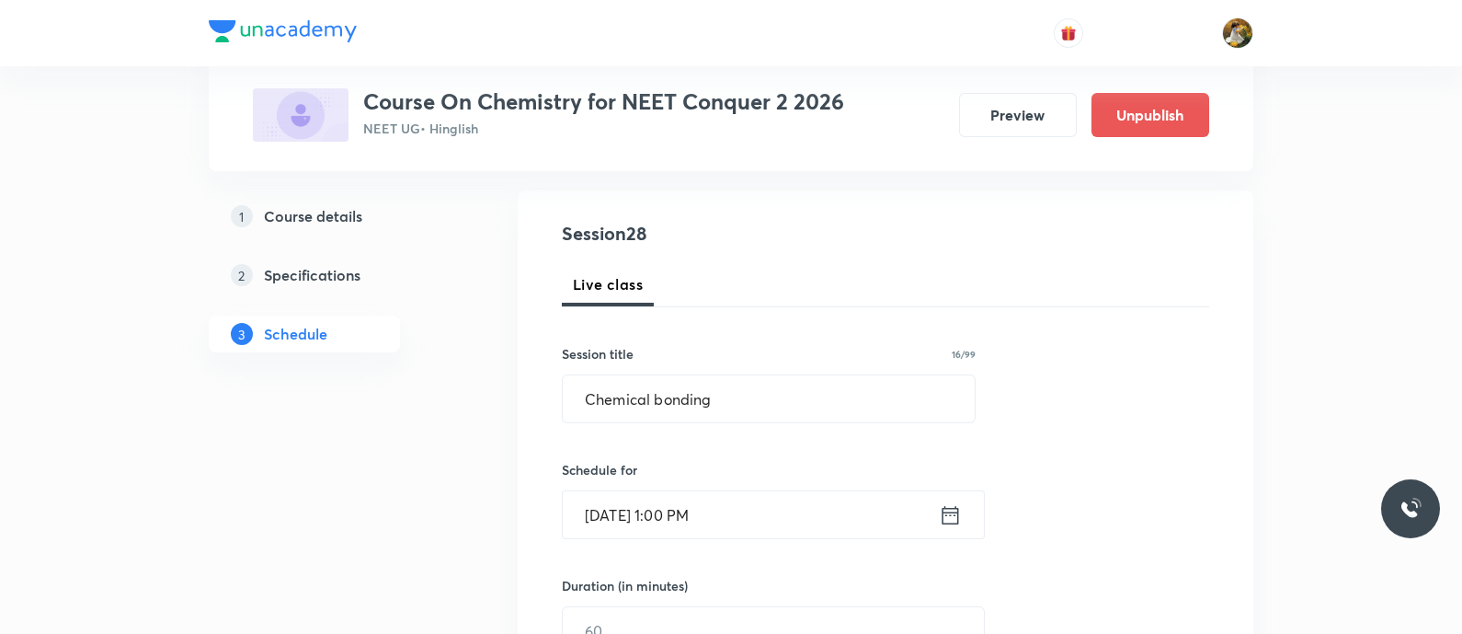
scroll to position [229, 0]
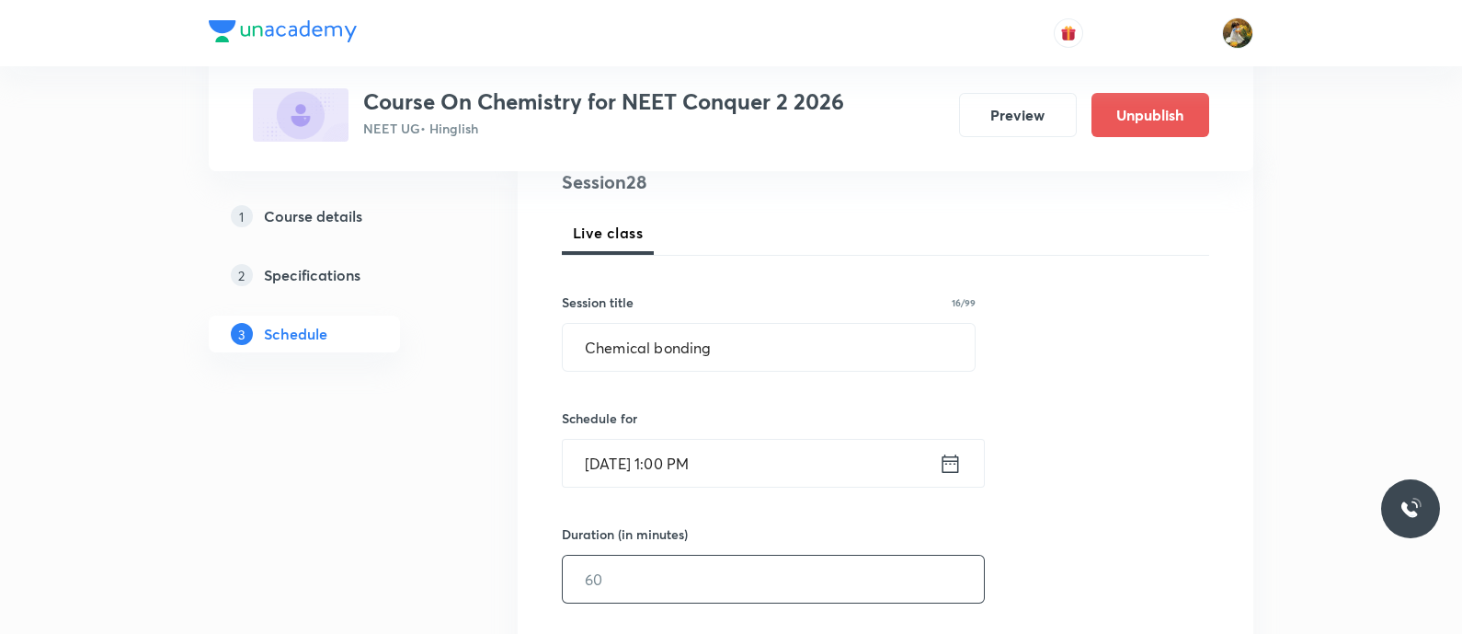
click at [767, 560] on input "text" at bounding box center [773, 579] width 421 height 47
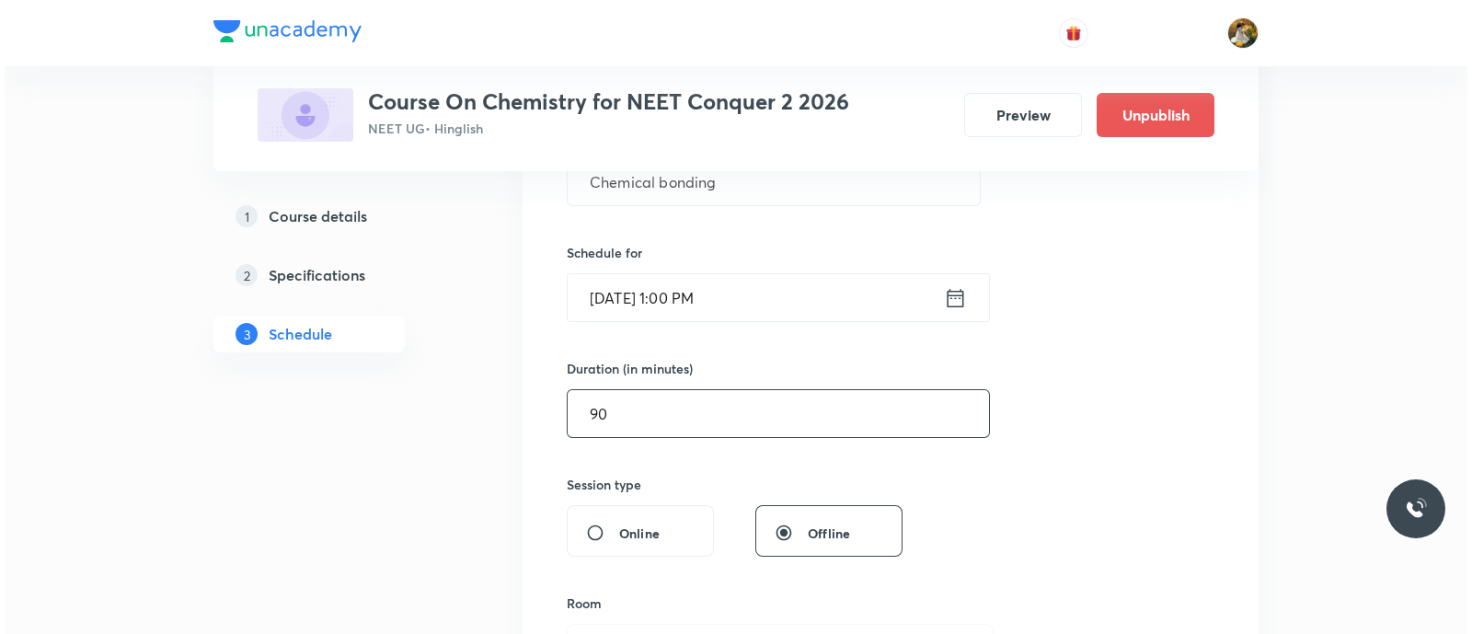
scroll to position [575, 0]
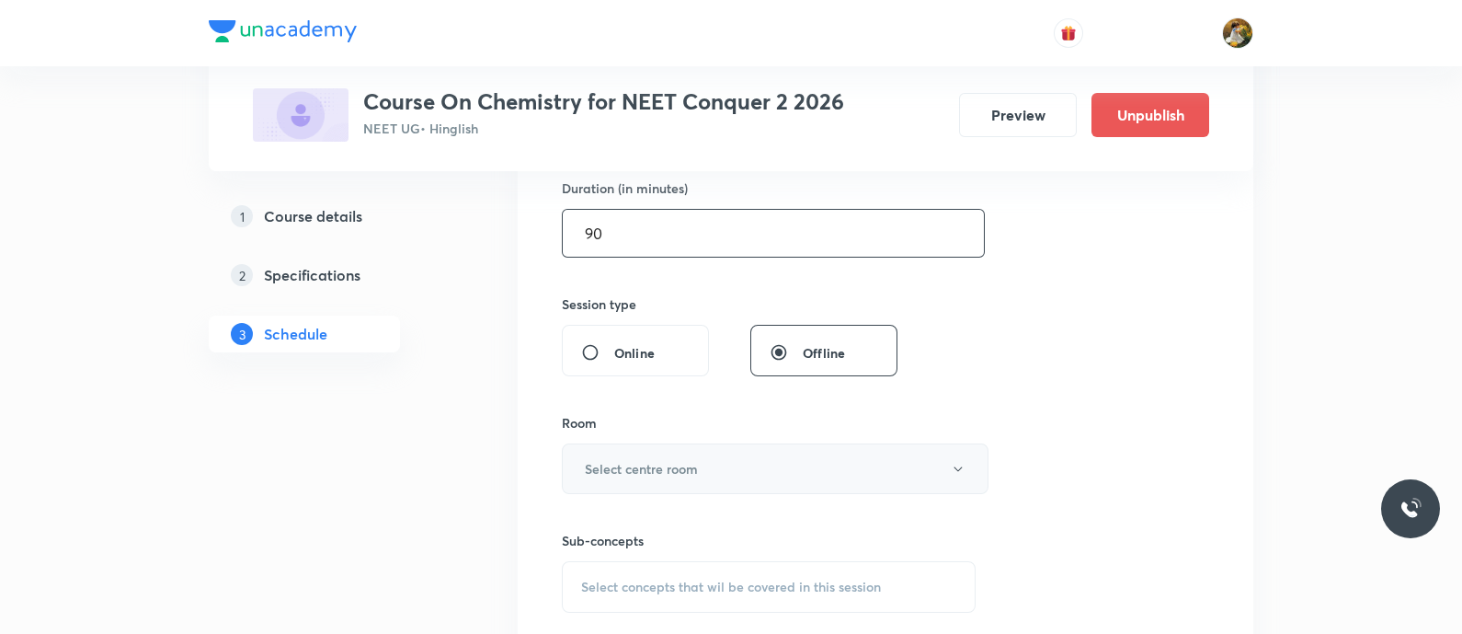
type input "90"
click at [750, 475] on button "Select centre room" at bounding box center [775, 468] width 427 height 51
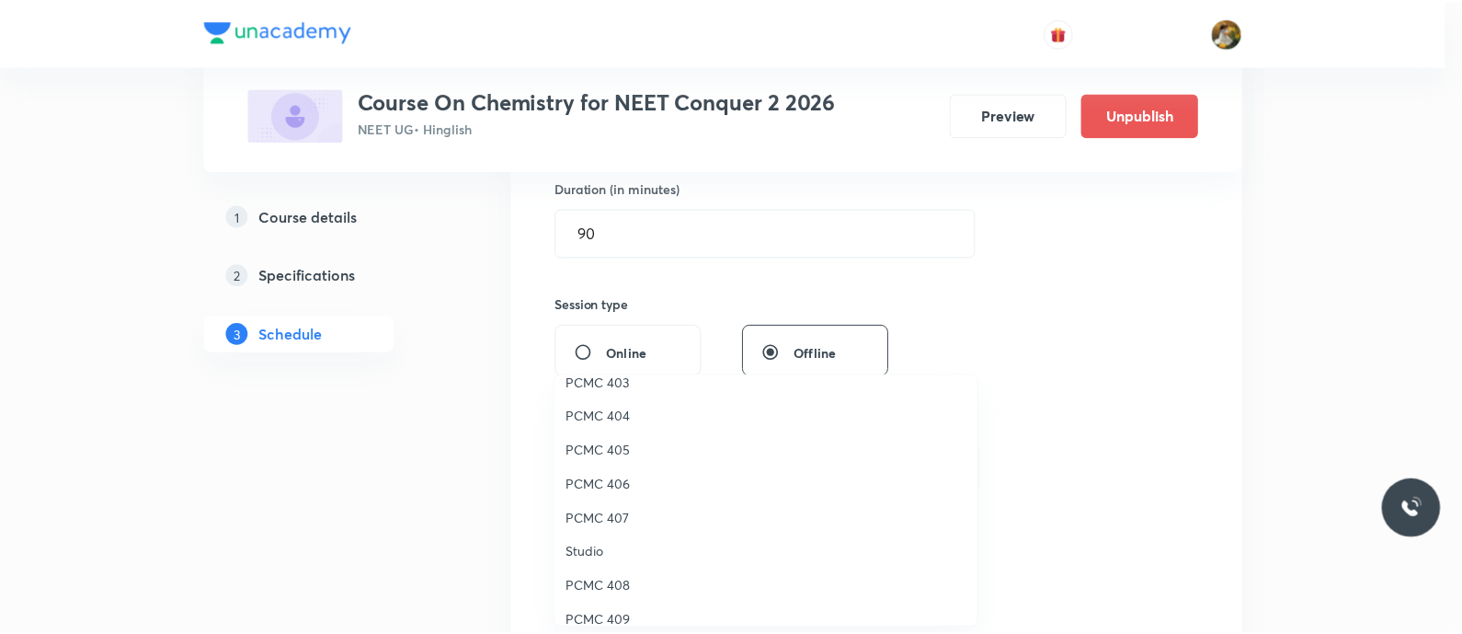
scroll to position [408, 0]
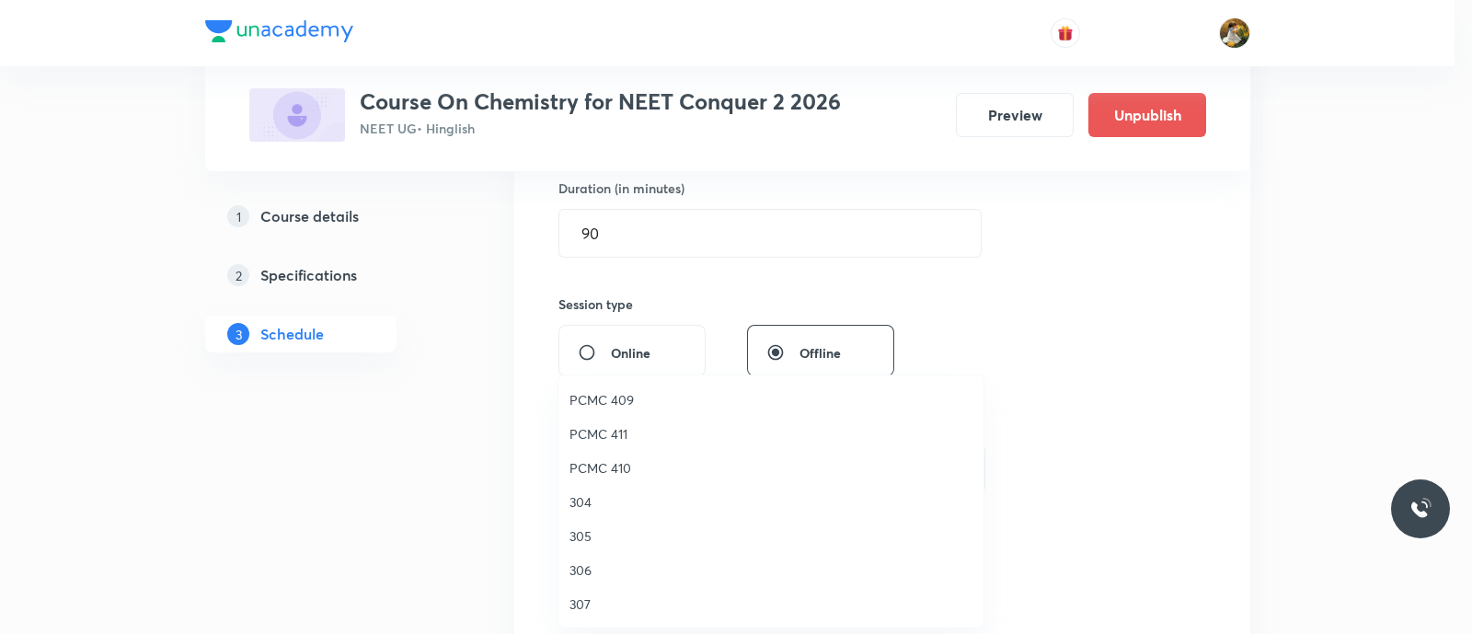
click at [578, 567] on span "306" at bounding box center [770, 569] width 403 height 19
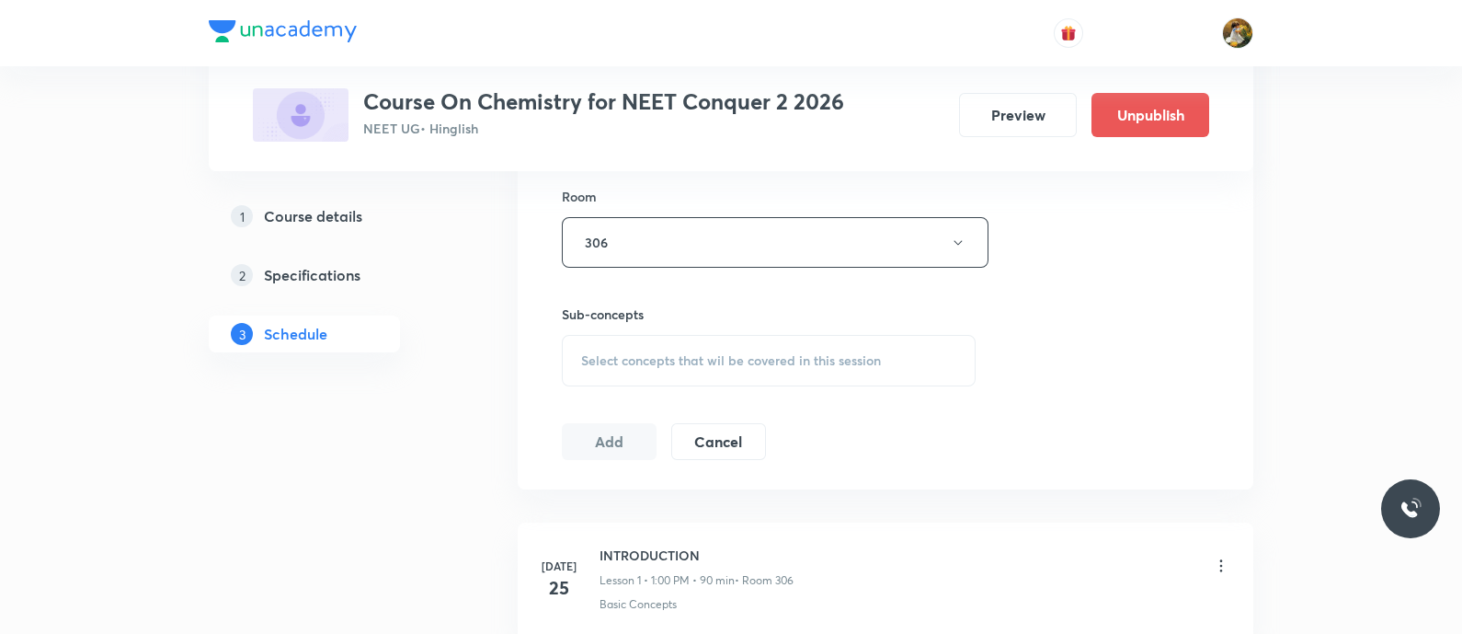
scroll to position [804, 0]
click at [814, 370] on div "Select concepts that wil be covered in this session" at bounding box center [769, 358] width 414 height 52
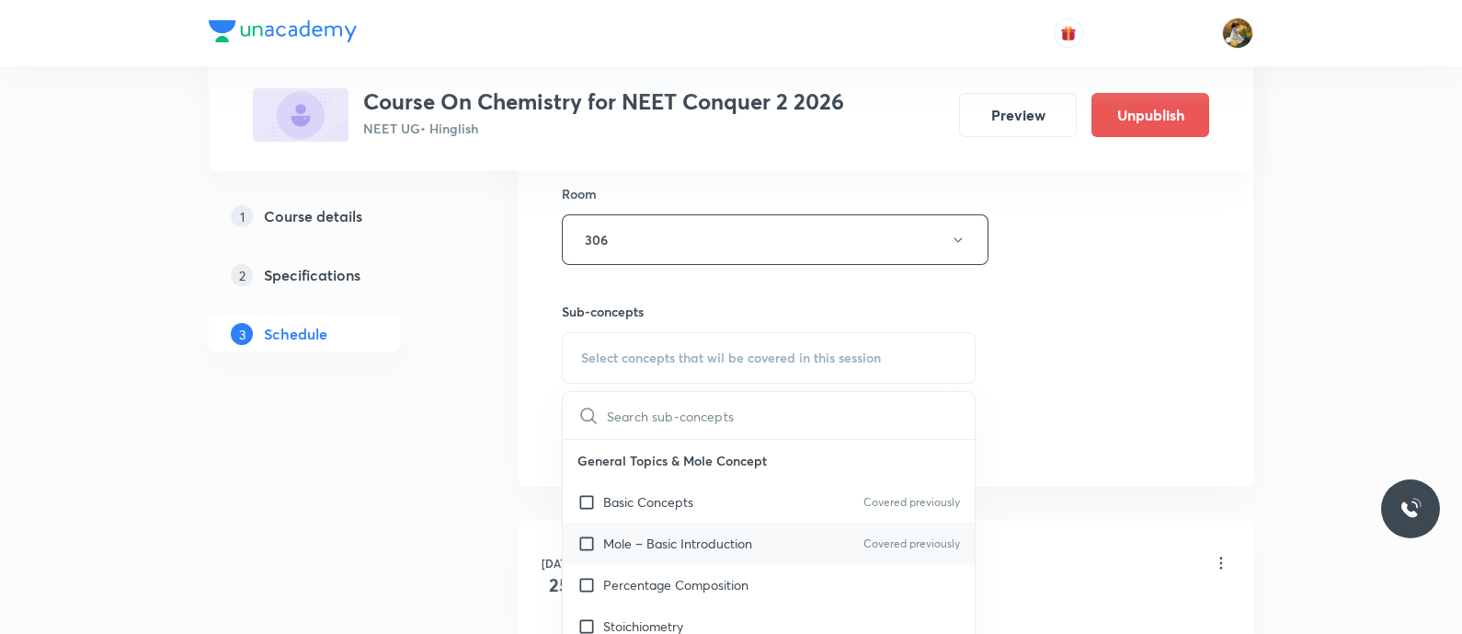
click at [773, 536] on div "Mole – Basic Introduction Covered previously" at bounding box center [769, 542] width 412 height 41
checkbox input "true"
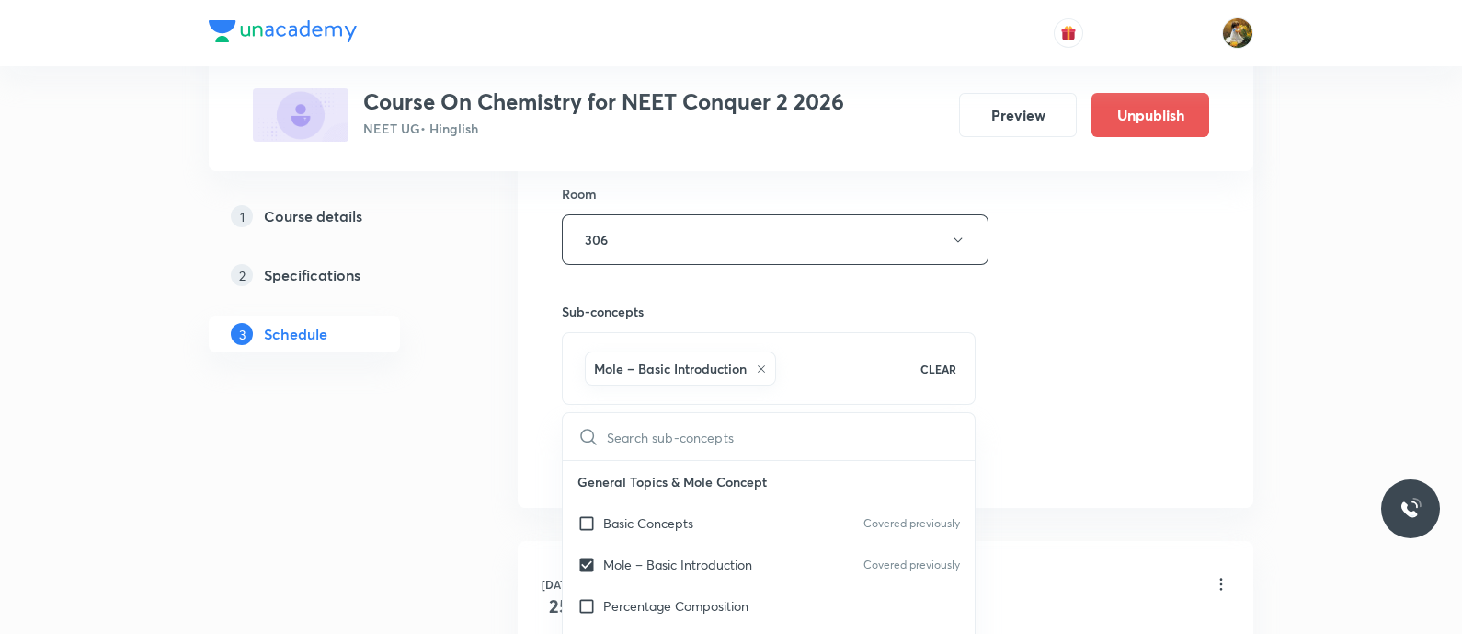
click at [1074, 361] on div "Session 28 Live class Session title 16/99 Chemical bonding ​ Schedule for Sep 3…" at bounding box center [885, 35] width 647 height 885
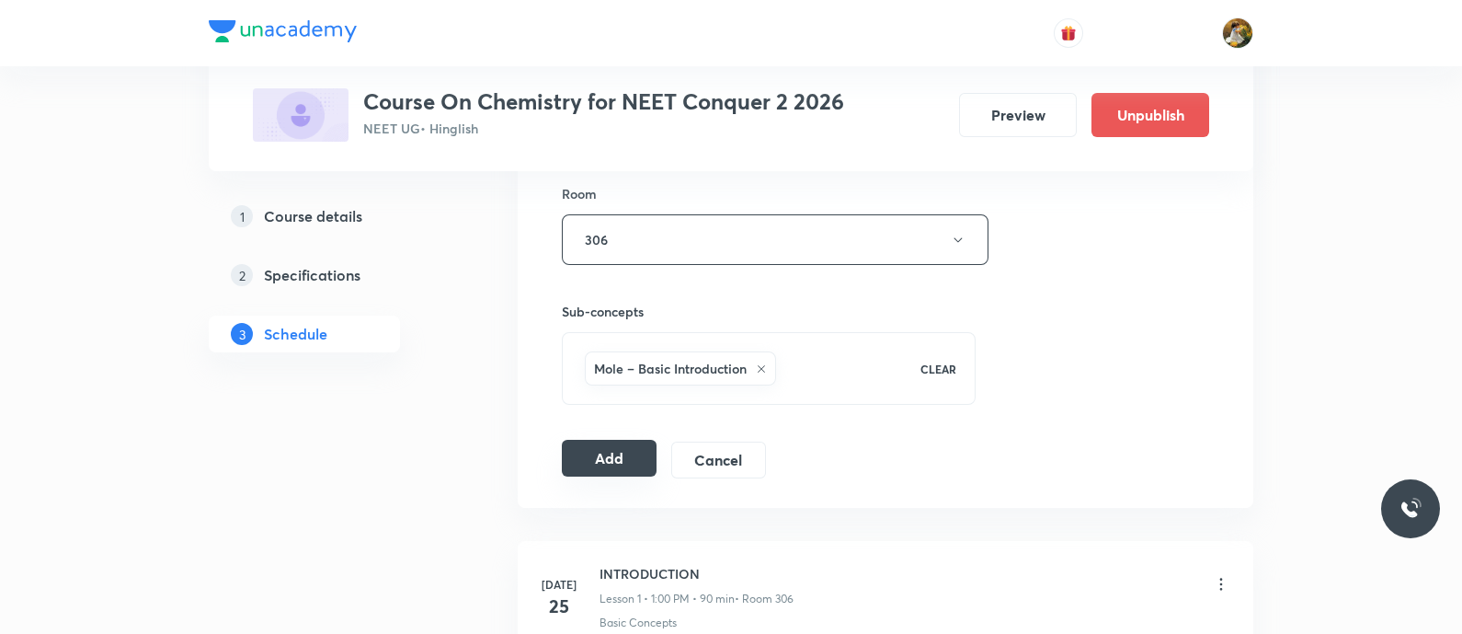
click at [604, 452] on button "Add" at bounding box center [609, 458] width 95 height 37
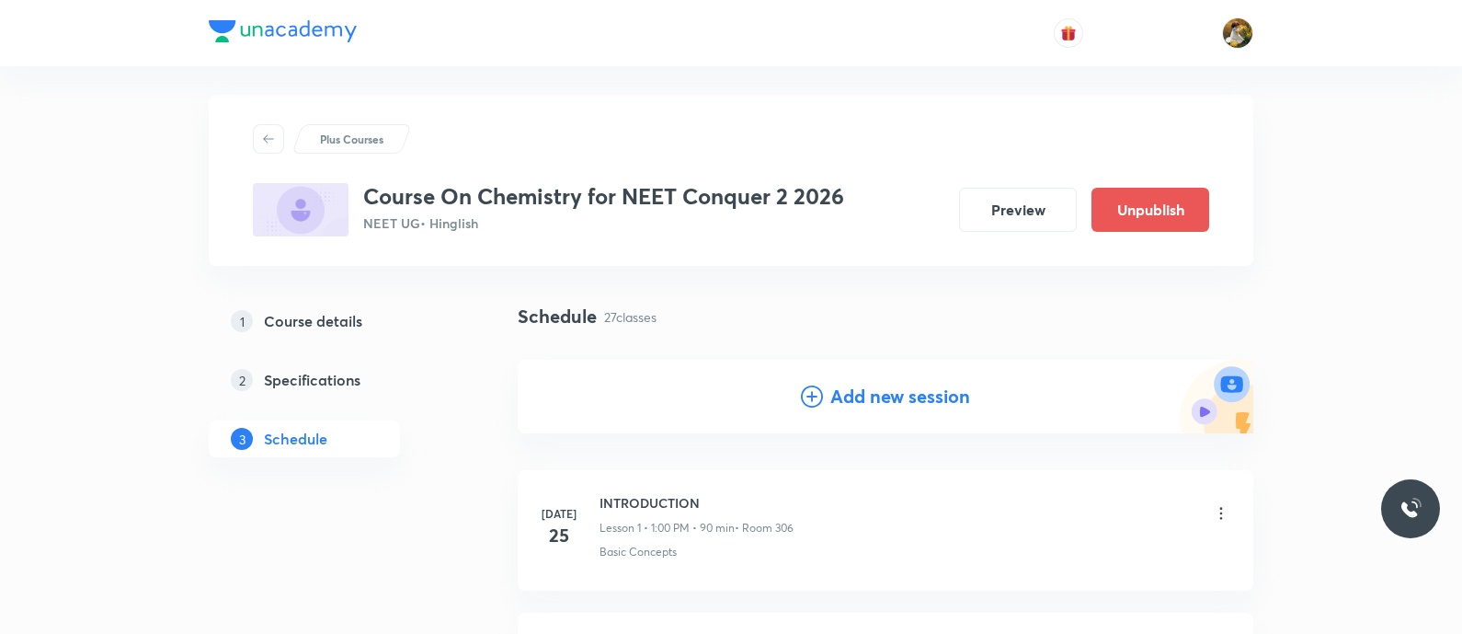
scroll to position [0, 0]
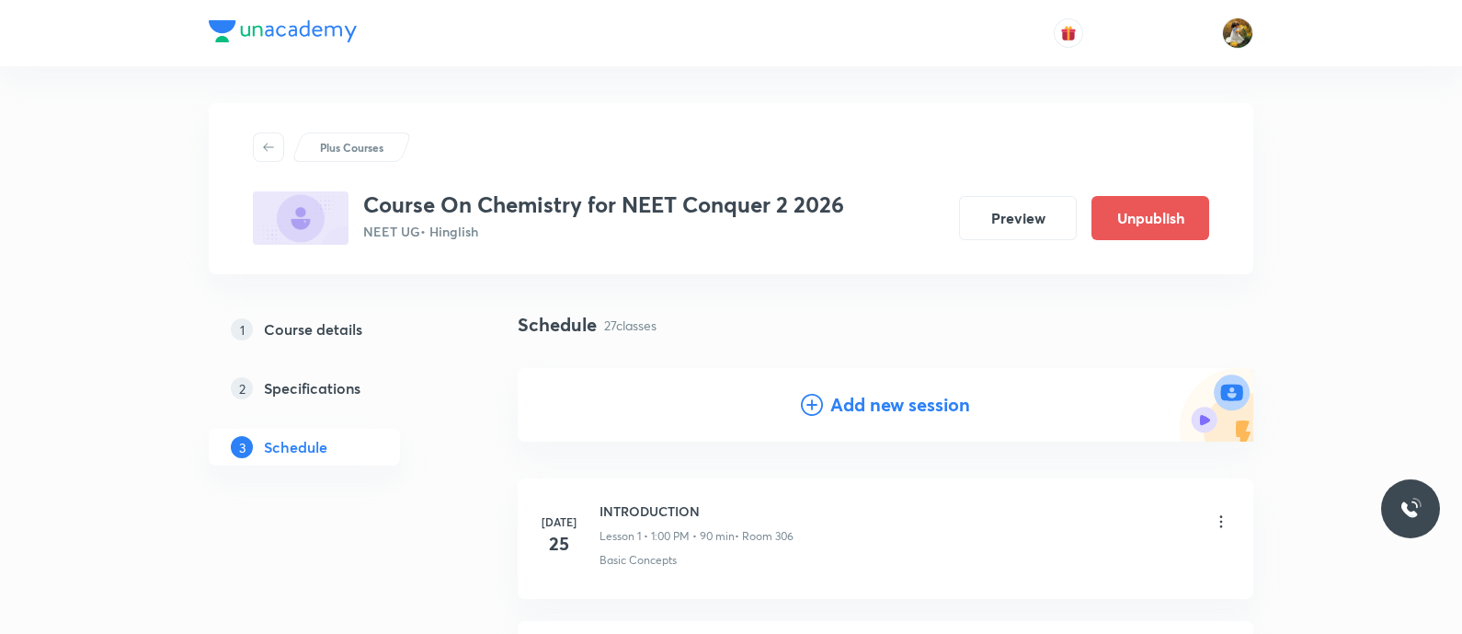
click at [934, 405] on h4 "Add new session" at bounding box center [900, 405] width 140 height 28
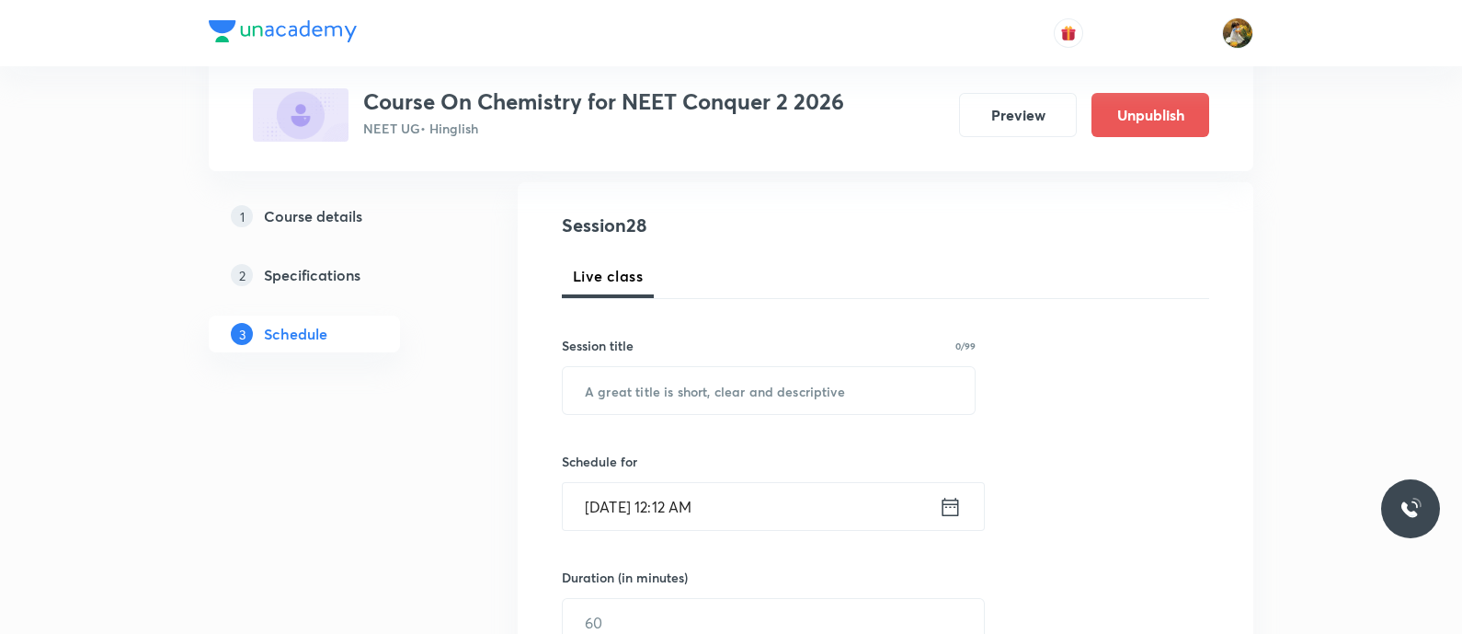
scroll to position [229, 0]
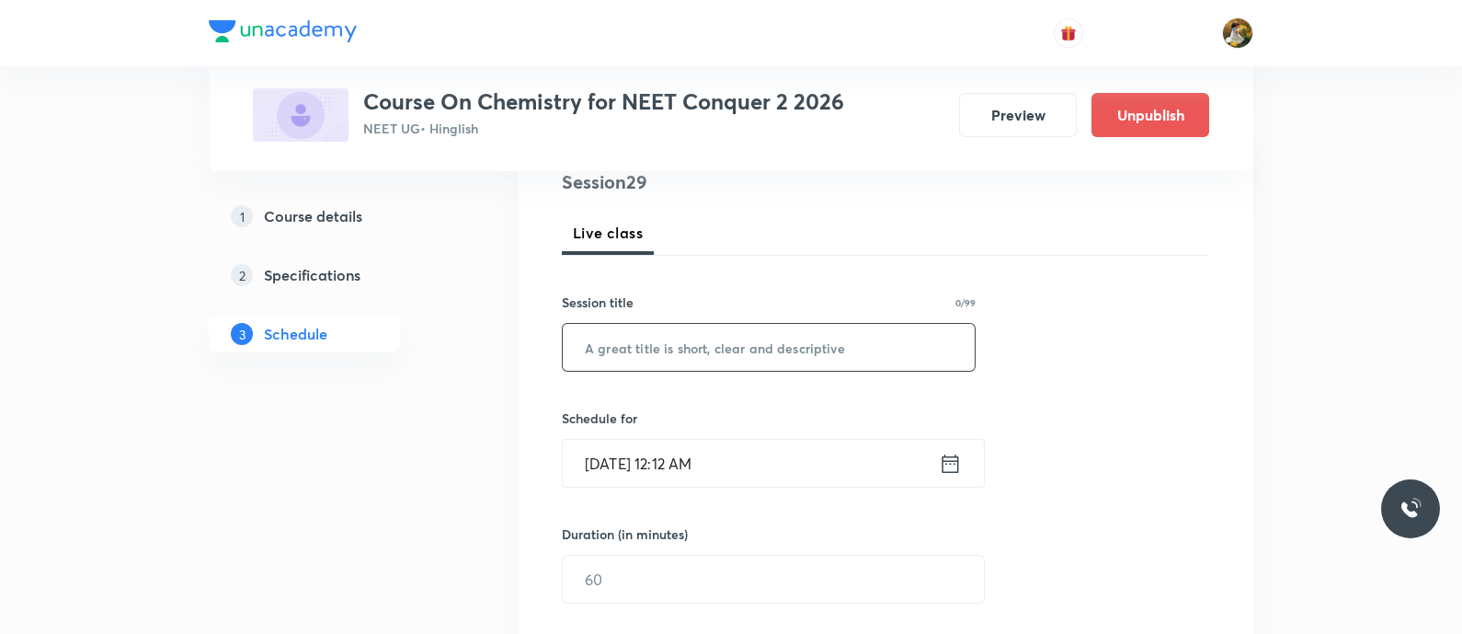
click at [771, 357] on input "text" at bounding box center [769, 347] width 412 height 47
paste input "Chemical bonding"
type input "Chemical bonding"
click at [739, 472] on input "Sep 1, 2025, 12:12 AM" at bounding box center [751, 463] width 376 height 47
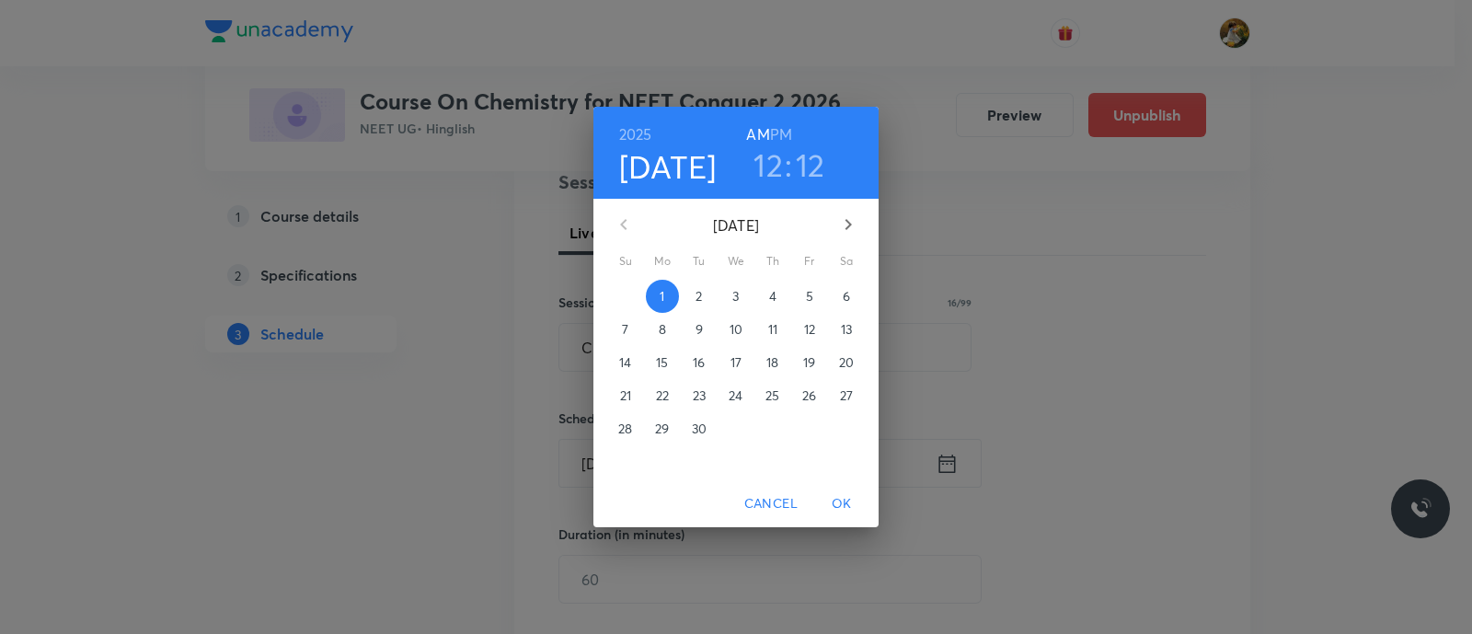
click at [778, 292] on span "4" at bounding box center [772, 296] width 33 height 18
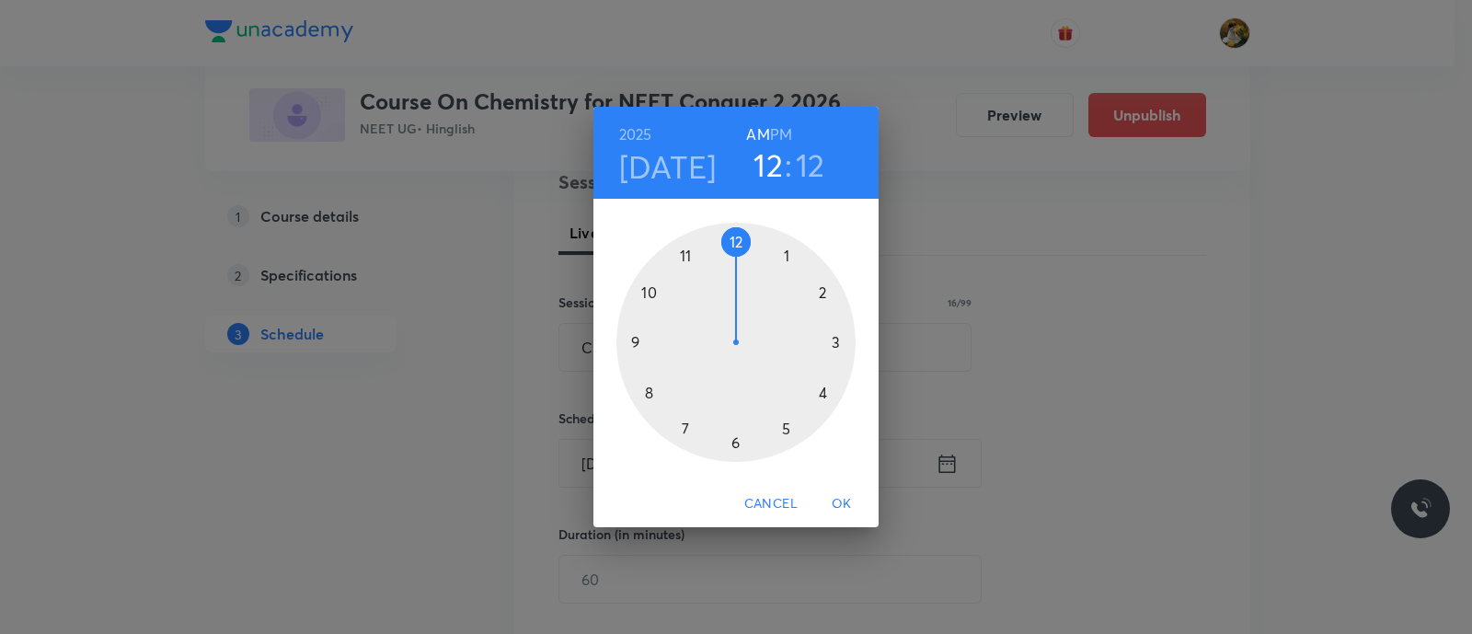
click at [681, 251] on div at bounding box center [735, 342] width 239 height 239
drag, startPoint x: 840, startPoint y: 342, endPoint x: 899, endPoint y: 373, distance: 66.7
click at [838, 340] on div at bounding box center [735, 342] width 239 height 239
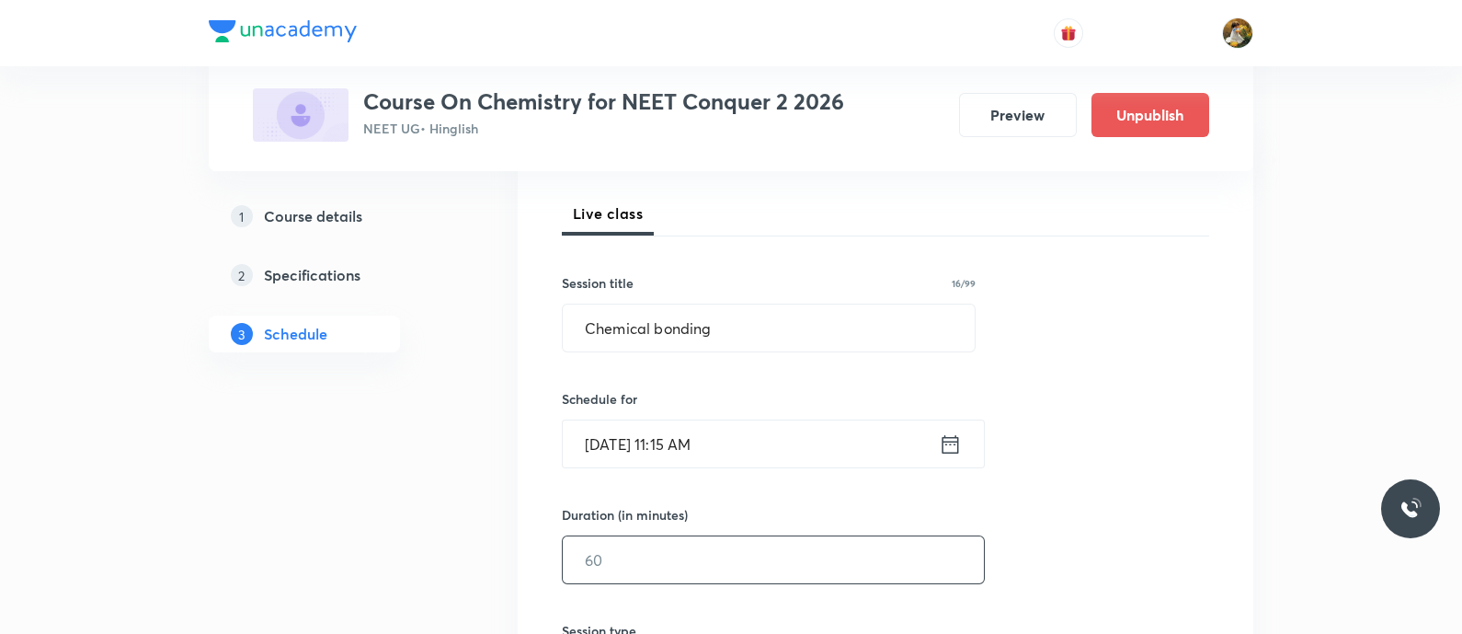
scroll to position [345, 0]
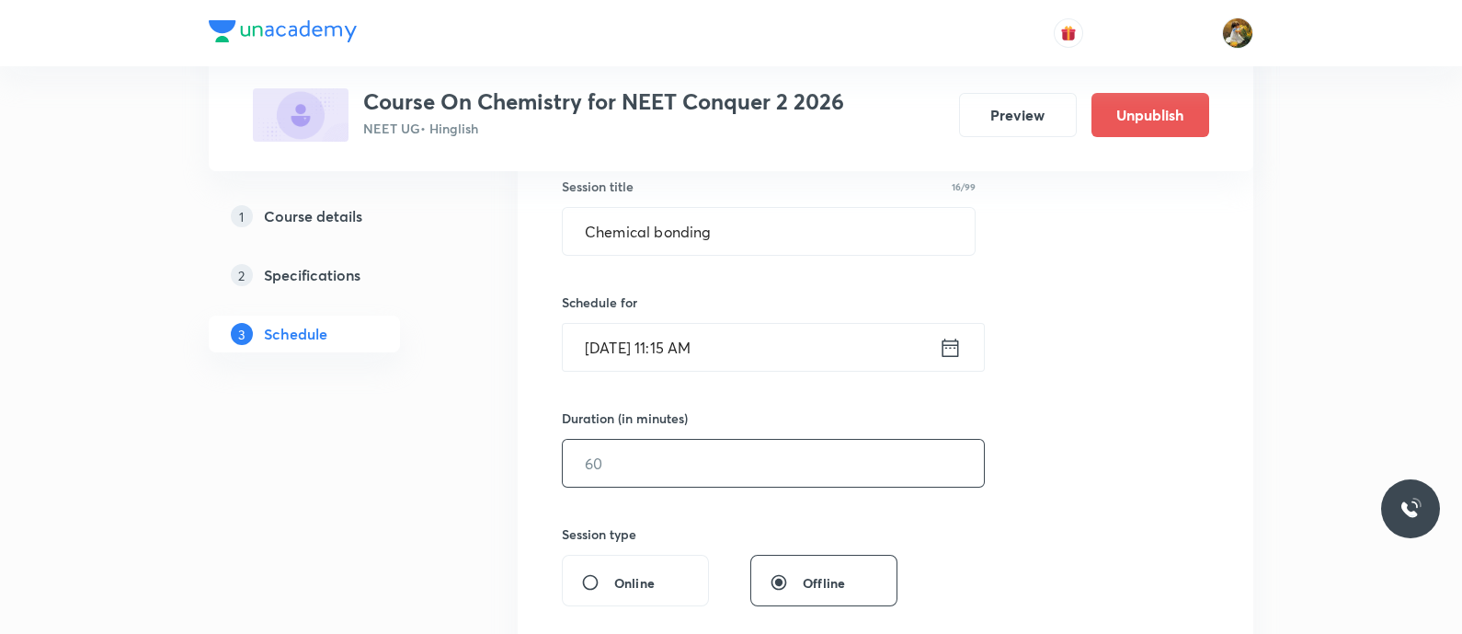
click at [805, 470] on input "text" at bounding box center [773, 463] width 421 height 47
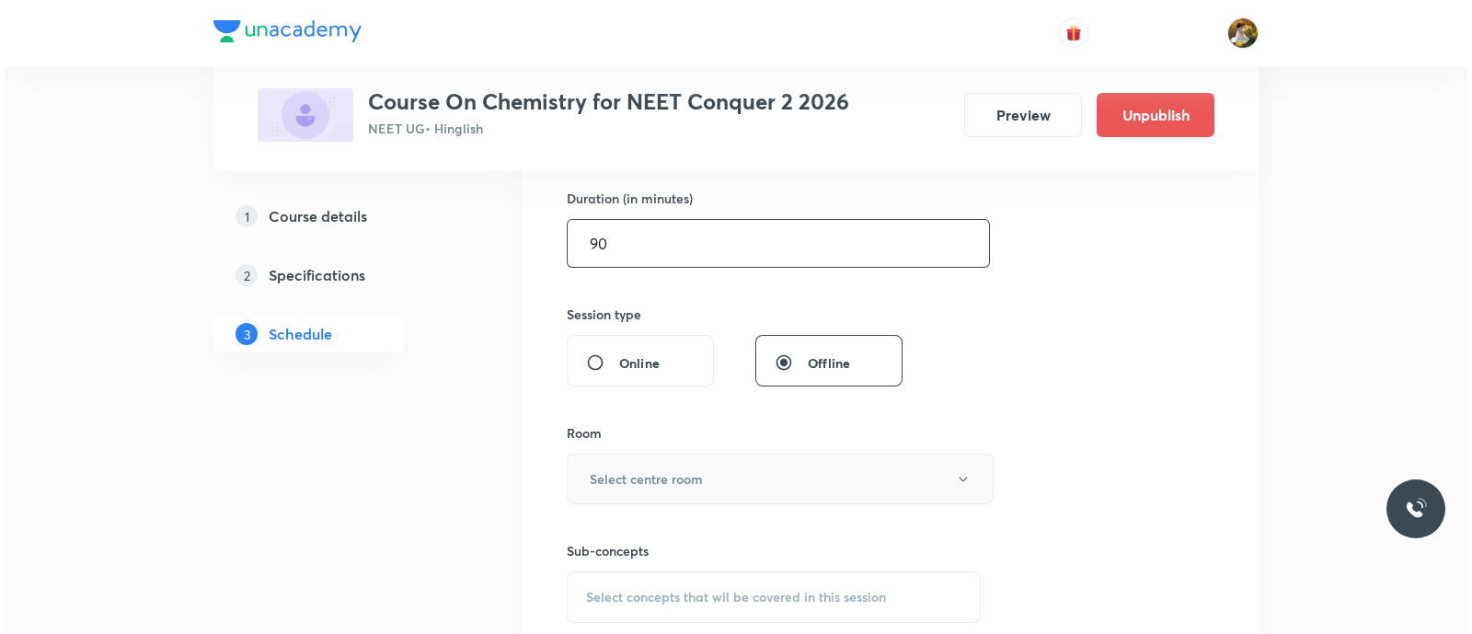
scroll to position [575, 0]
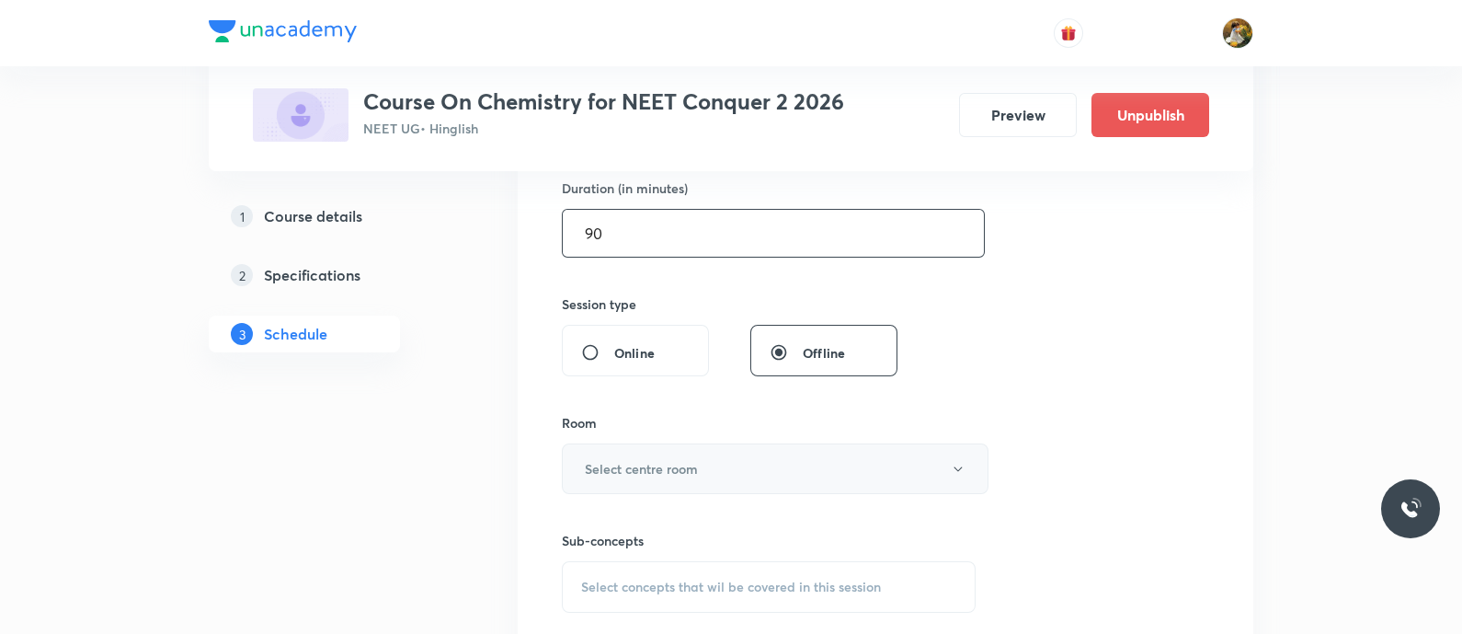
type input "90"
click at [765, 473] on button "Select centre room" at bounding box center [775, 468] width 427 height 51
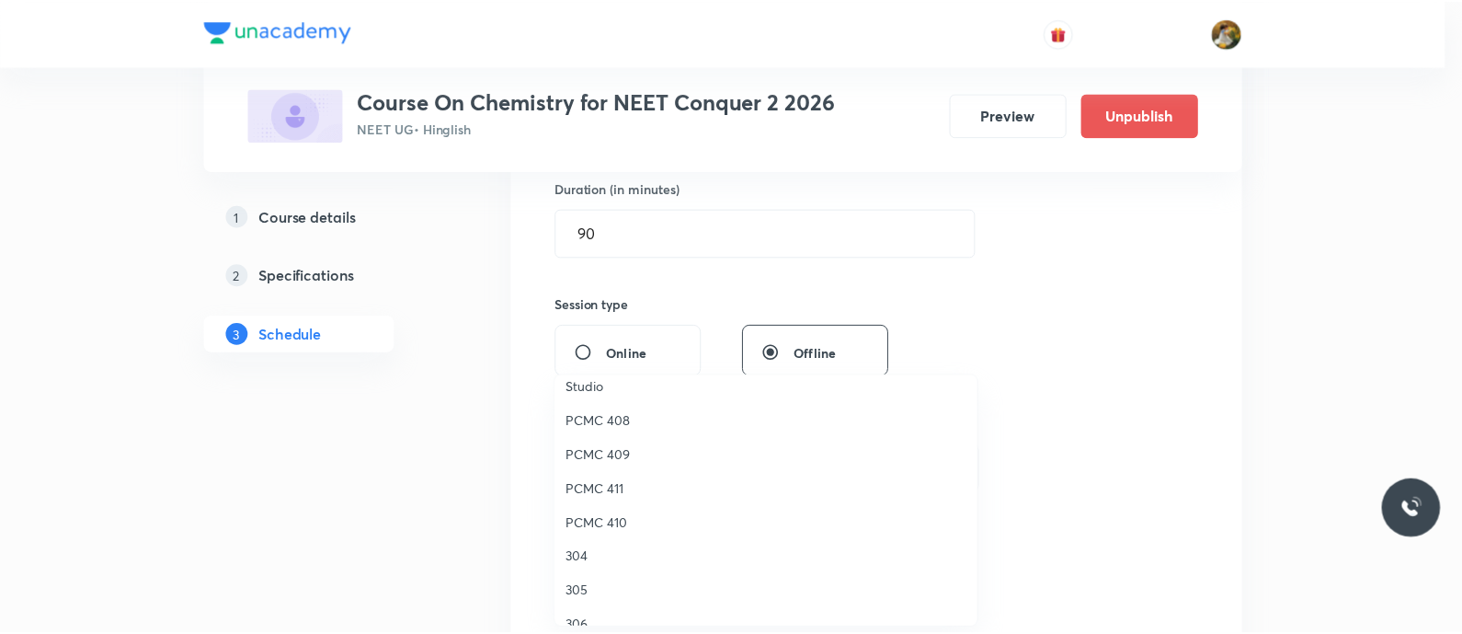
scroll to position [408, 0]
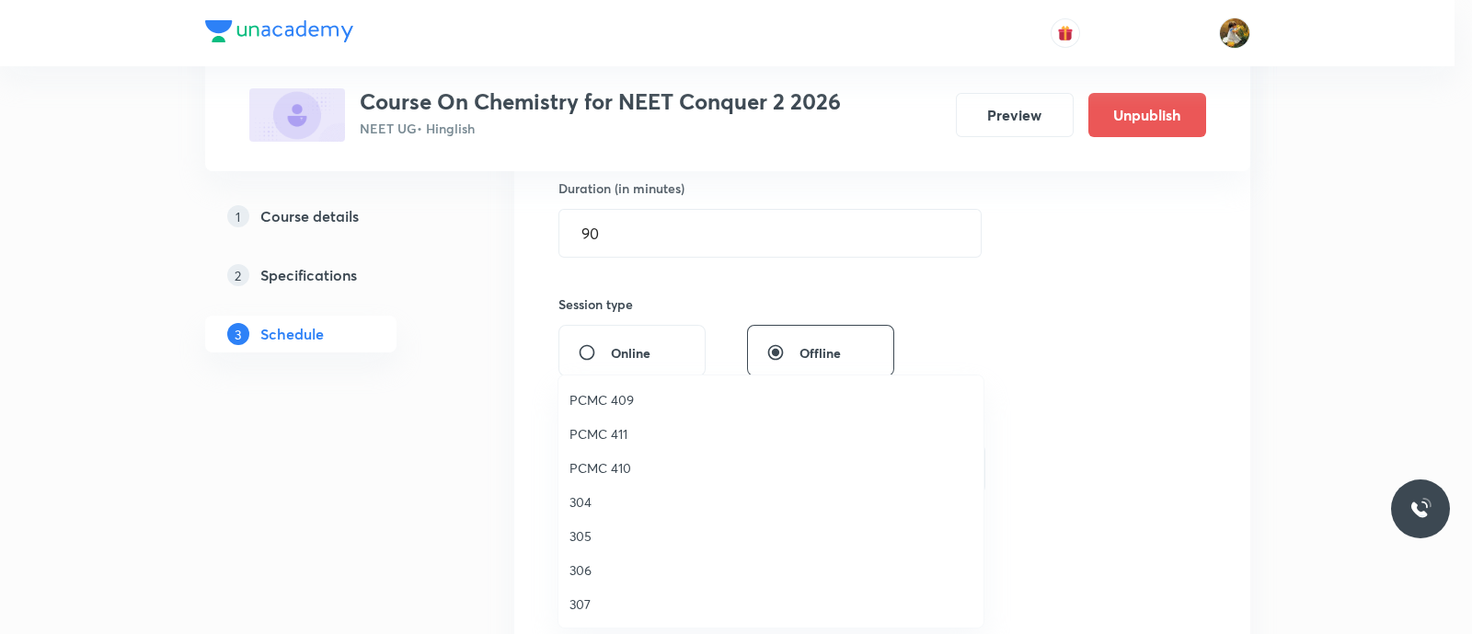
click at [580, 563] on span "306" at bounding box center [770, 569] width 403 height 19
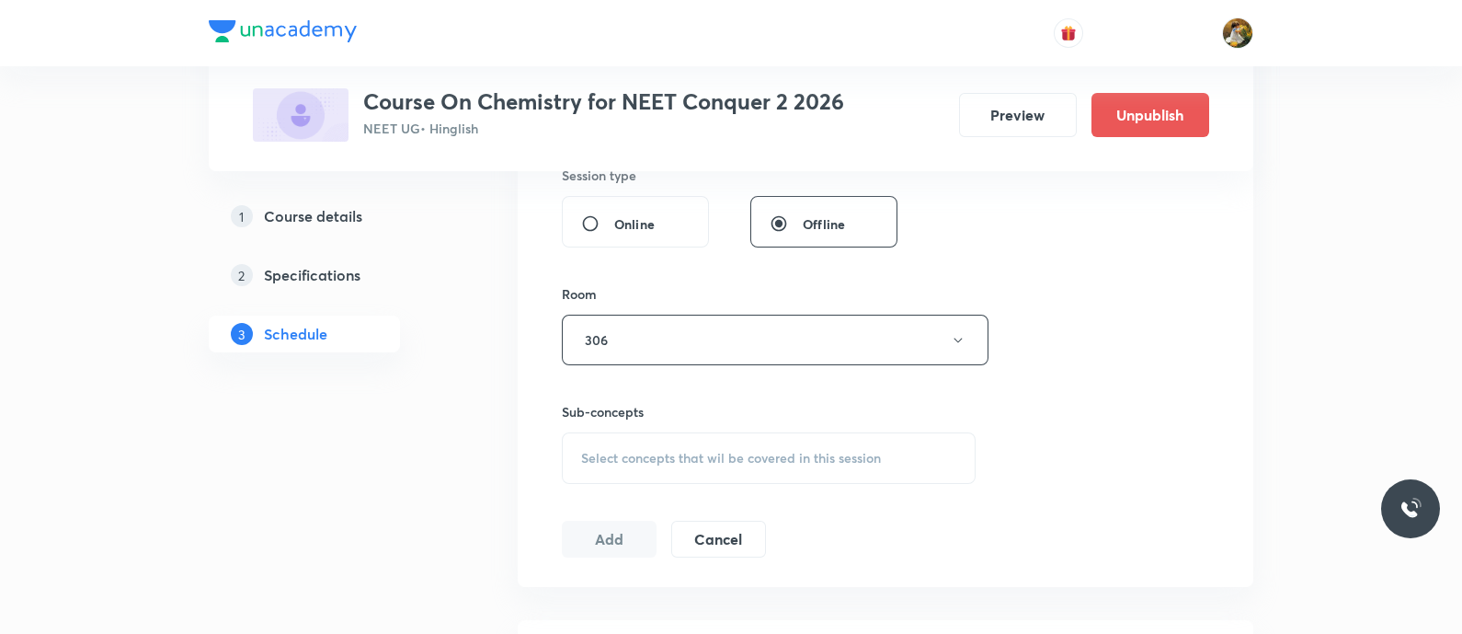
scroll to position [804, 0]
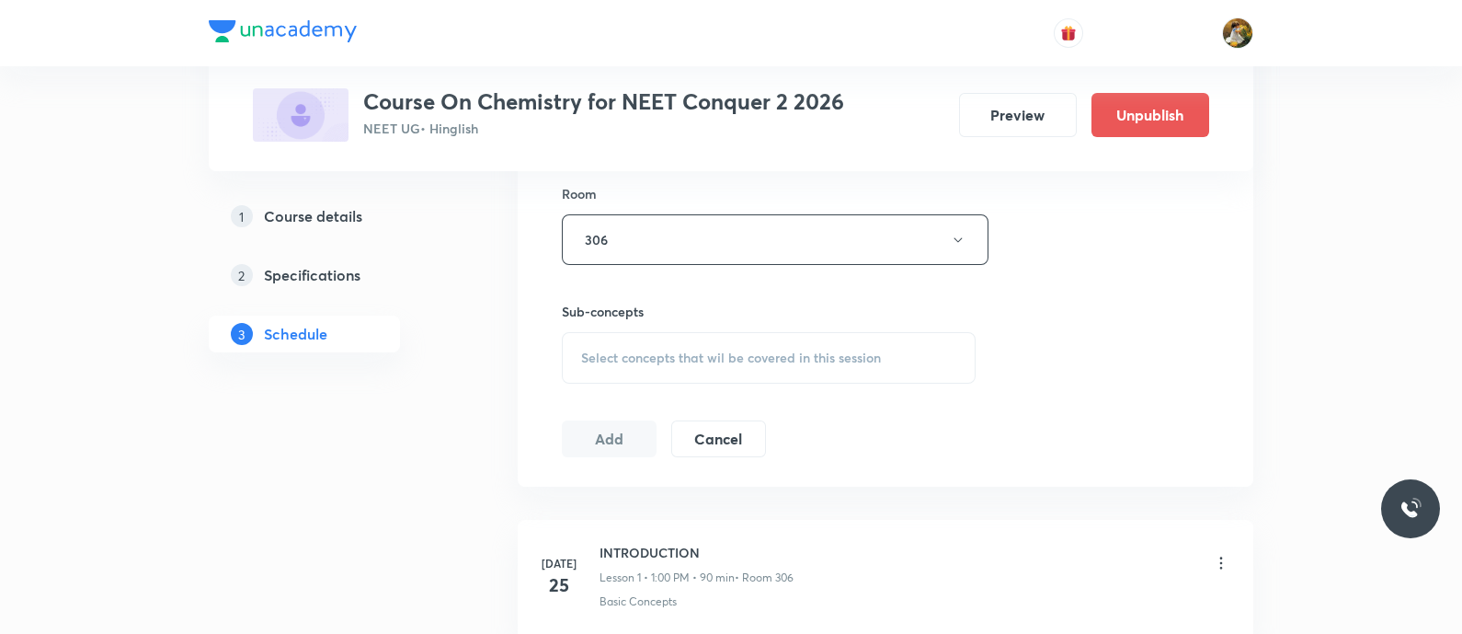
click at [778, 365] on div "Select concepts that wil be covered in this session" at bounding box center [769, 358] width 414 height 52
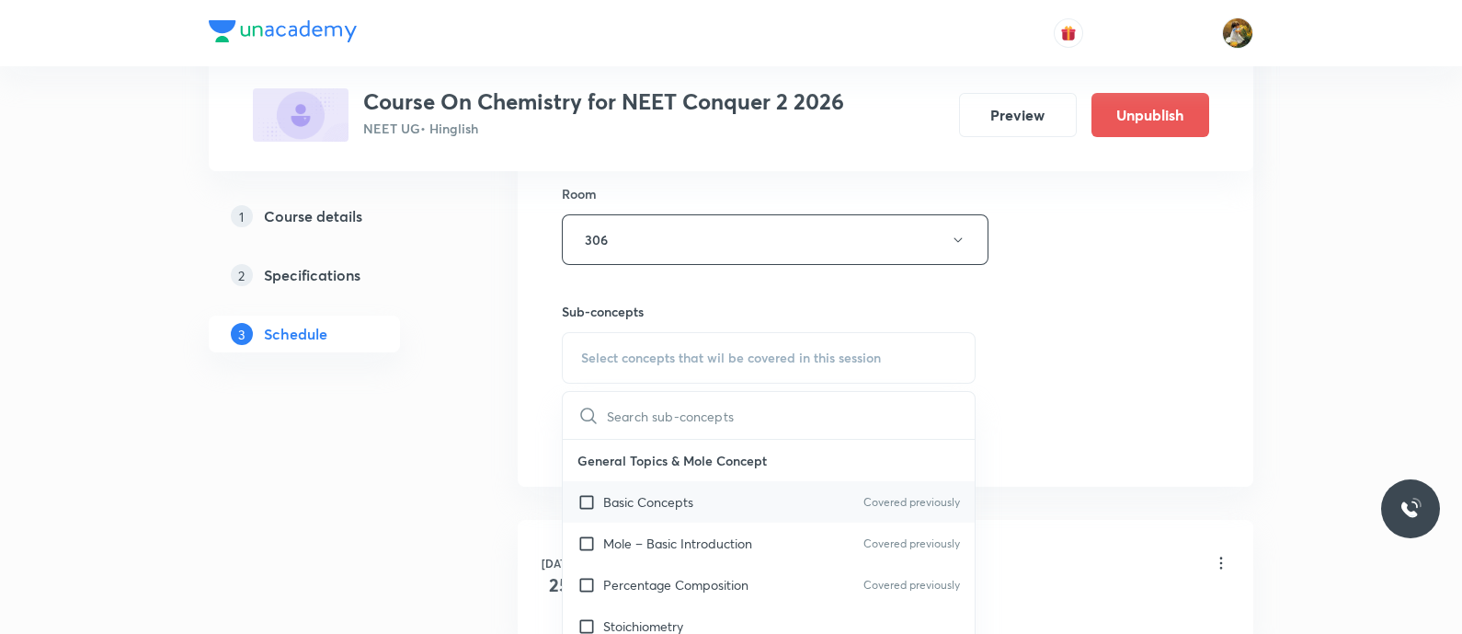
scroll to position [919, 0]
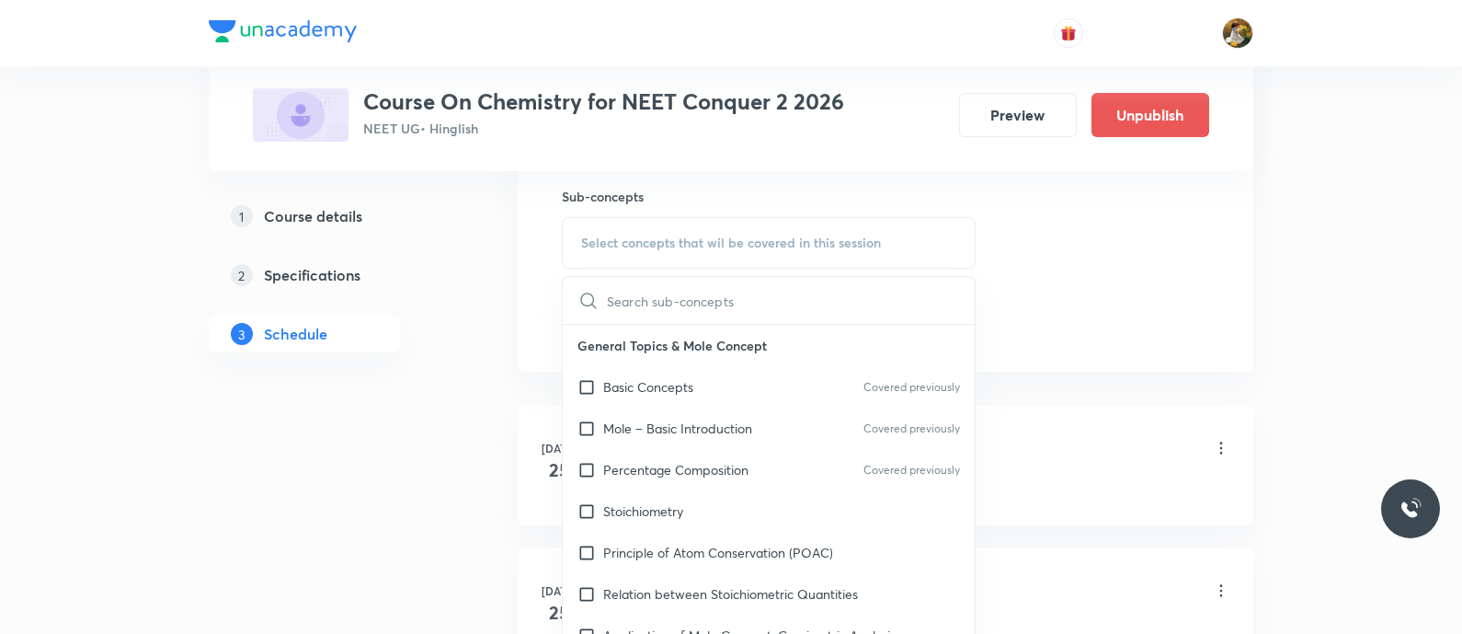
drag, startPoint x: 819, startPoint y: 391, endPoint x: 1122, endPoint y: 302, distance: 316.3
click at [818, 392] on div "Basic Concepts Covered previously" at bounding box center [769, 386] width 412 height 41
checkbox input "true"
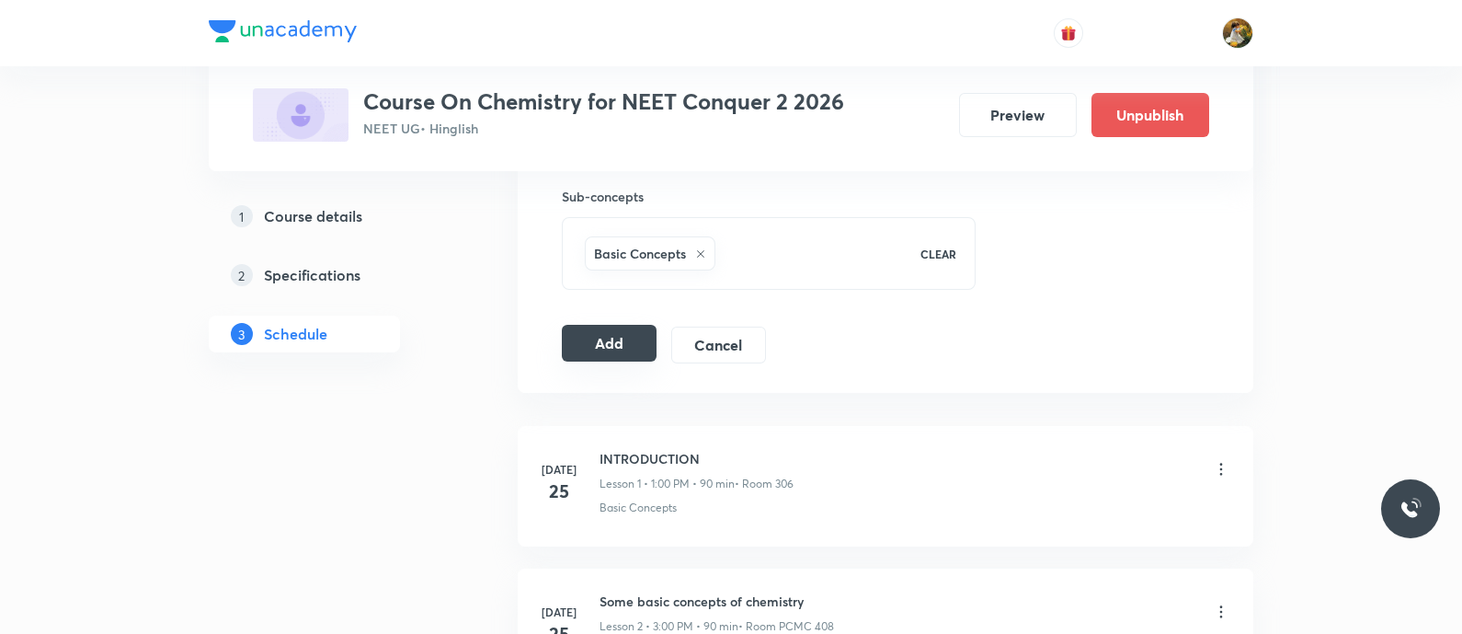
click at [630, 338] on button "Add" at bounding box center [609, 343] width 95 height 37
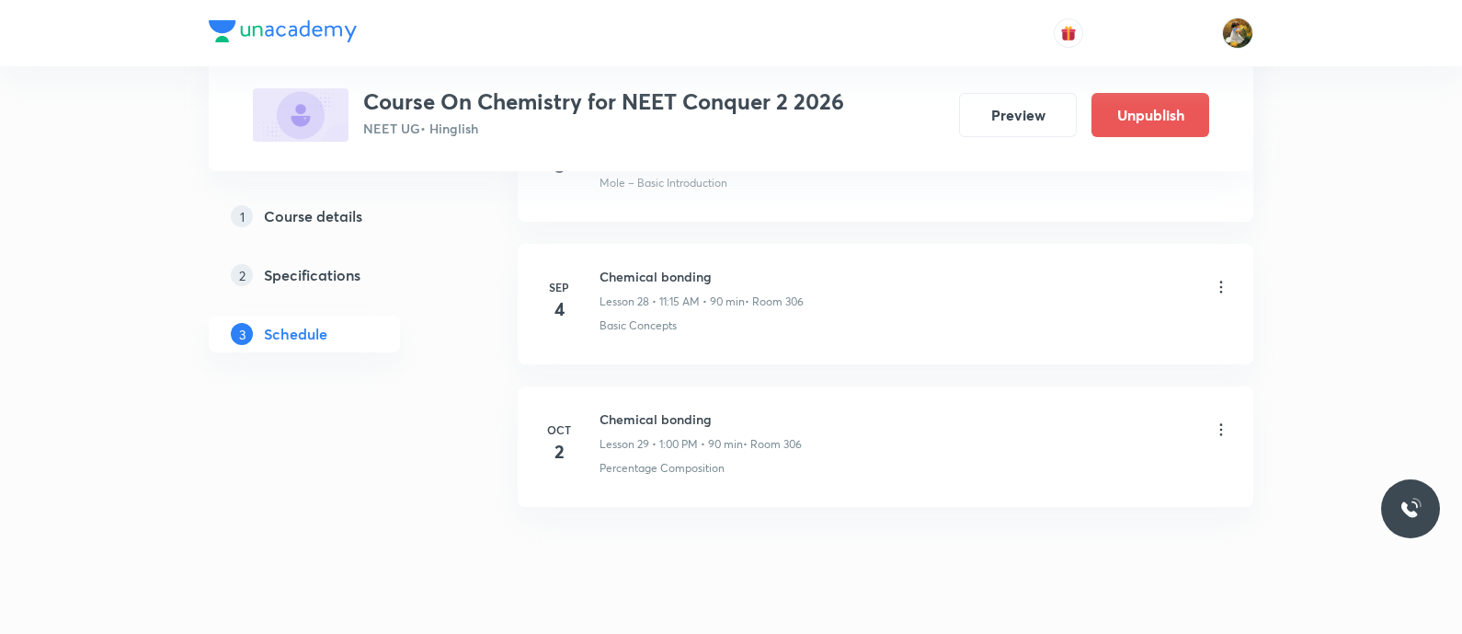
scroll to position [4119, 0]
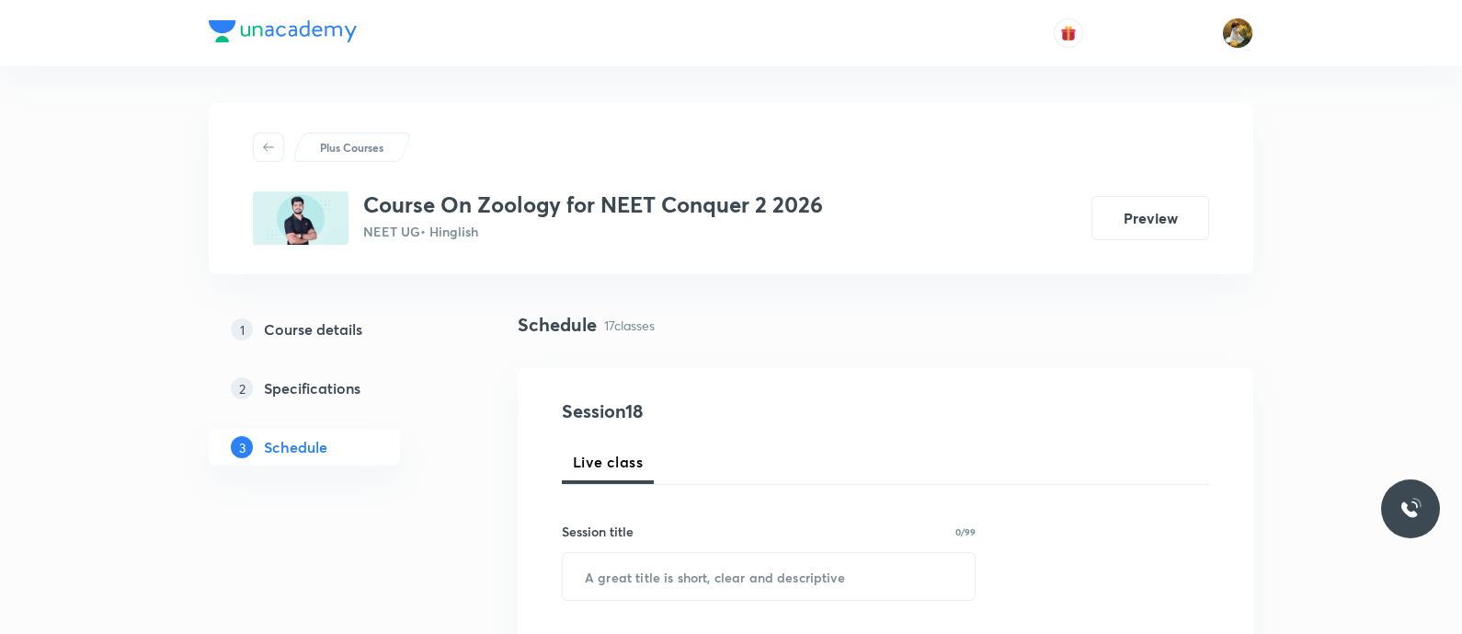
click at [310, 230] on img at bounding box center [301, 217] width 96 height 53
click at [703, 578] on input "text" at bounding box center [769, 576] width 412 height 47
paste input "Biomolecules"
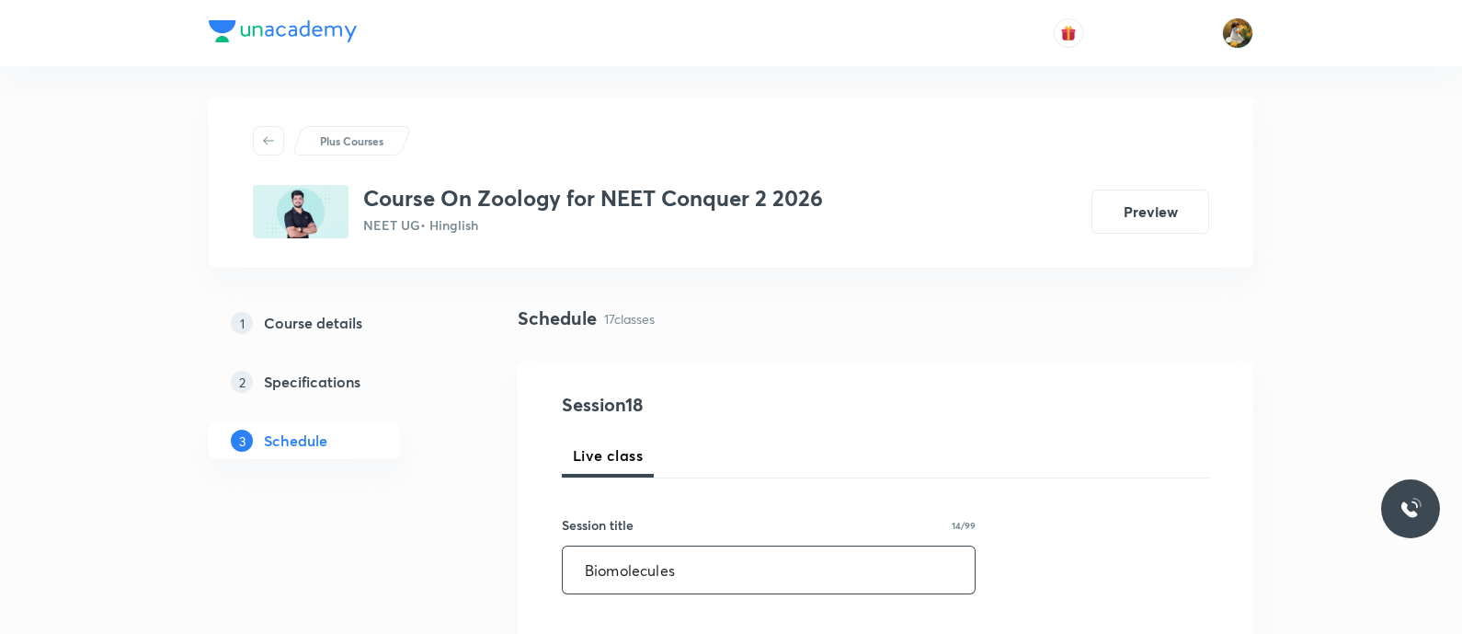
scroll to position [229, 0]
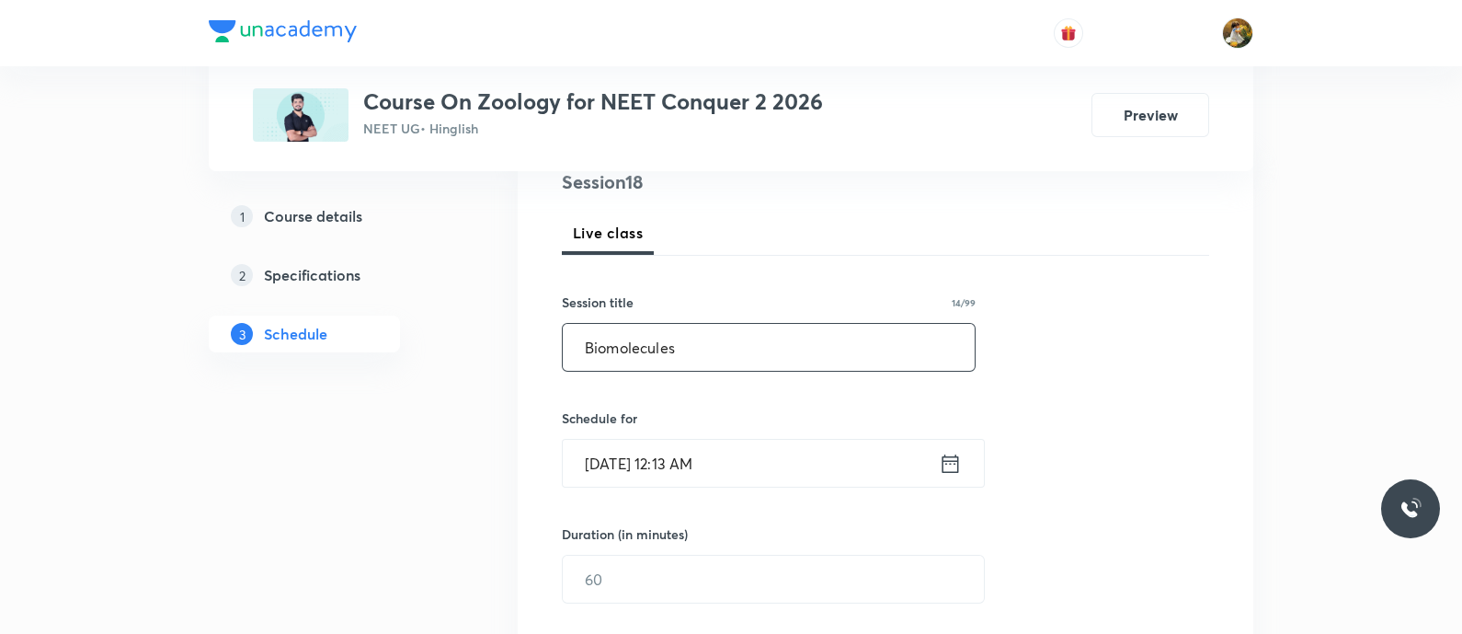
type input "Biomolecules"
click at [839, 464] on input "Sep 1, 2025, 12:13 AM" at bounding box center [751, 463] width 376 height 47
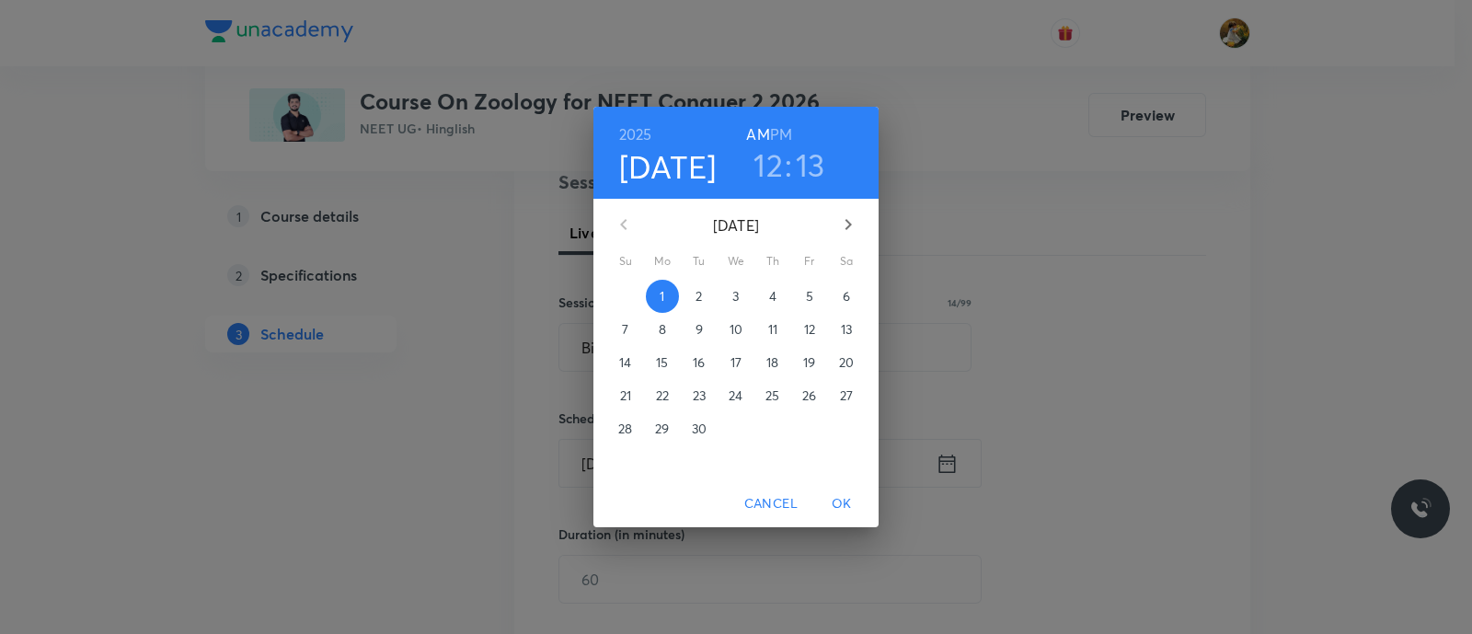
click at [853, 228] on icon "button" at bounding box center [848, 224] width 22 height 22
click at [844, 301] on p "4" at bounding box center [845, 296] width 7 height 18
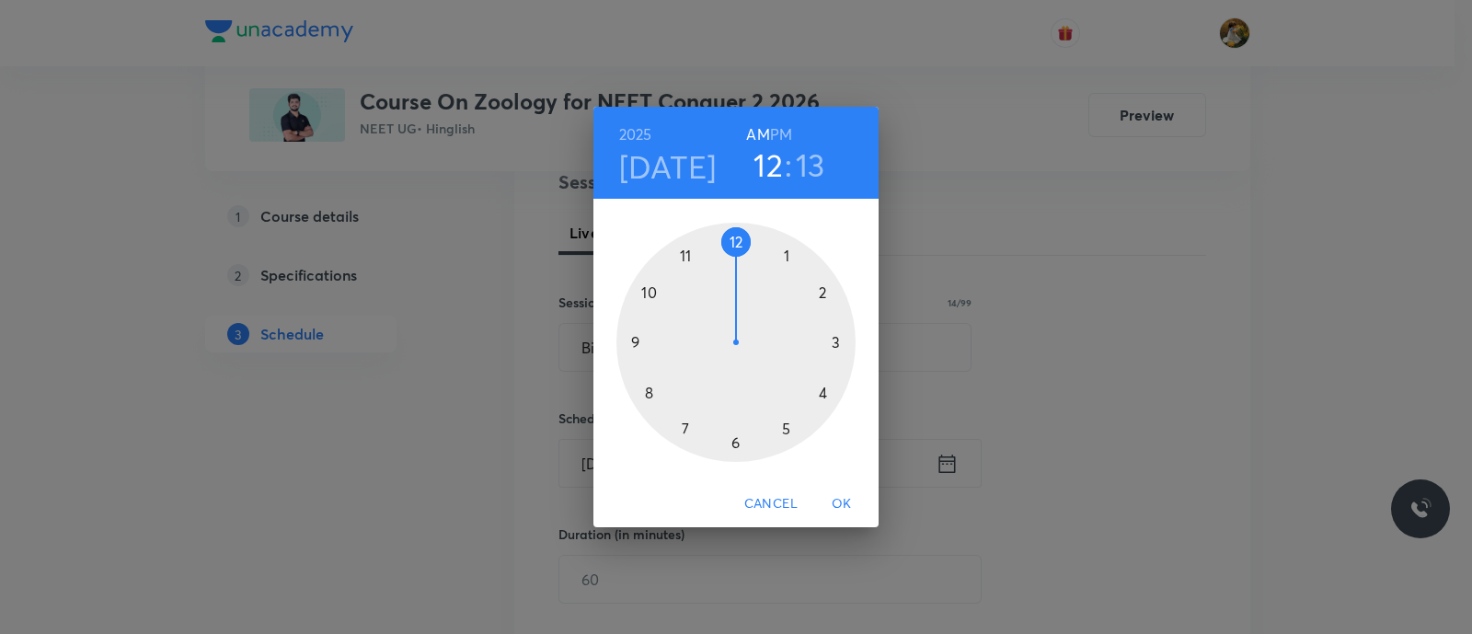
click at [785, 258] on div at bounding box center [735, 342] width 239 height 239
click at [785, 140] on h6 "PM" at bounding box center [781, 134] width 22 height 26
click at [732, 241] on div at bounding box center [735, 342] width 239 height 239
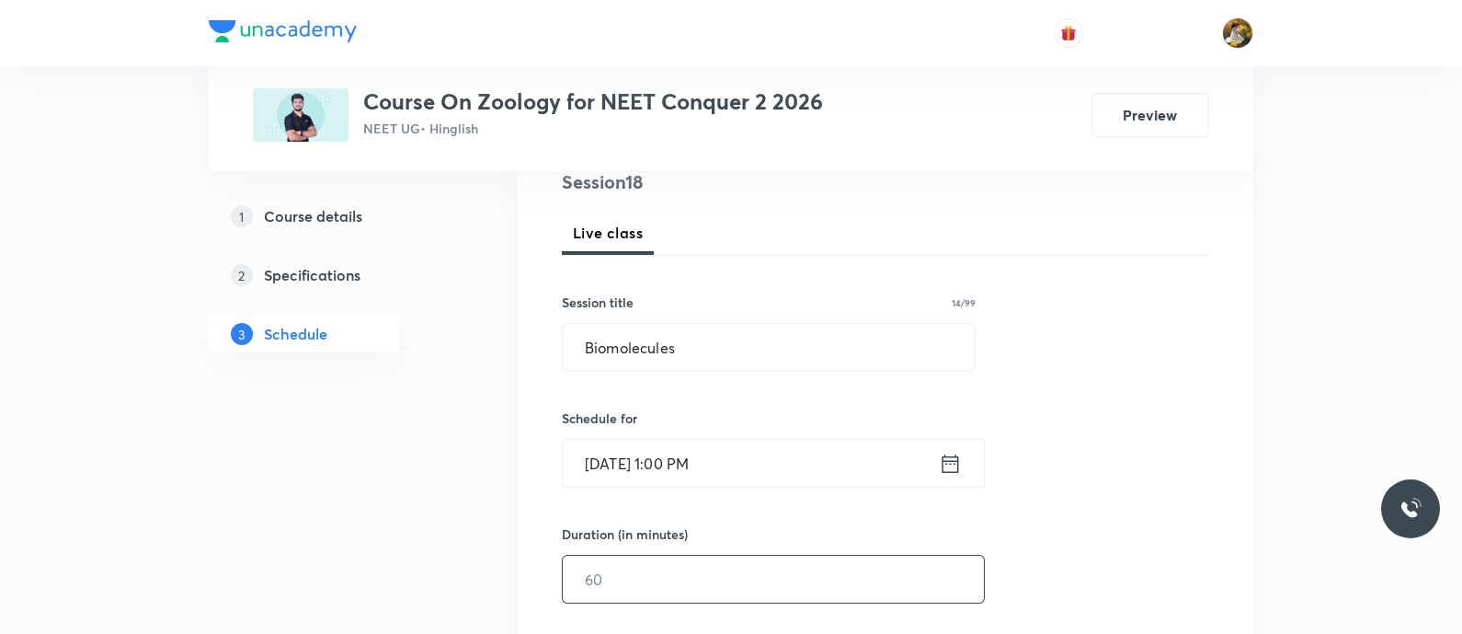
click at [748, 578] on input "text" at bounding box center [773, 579] width 421 height 47
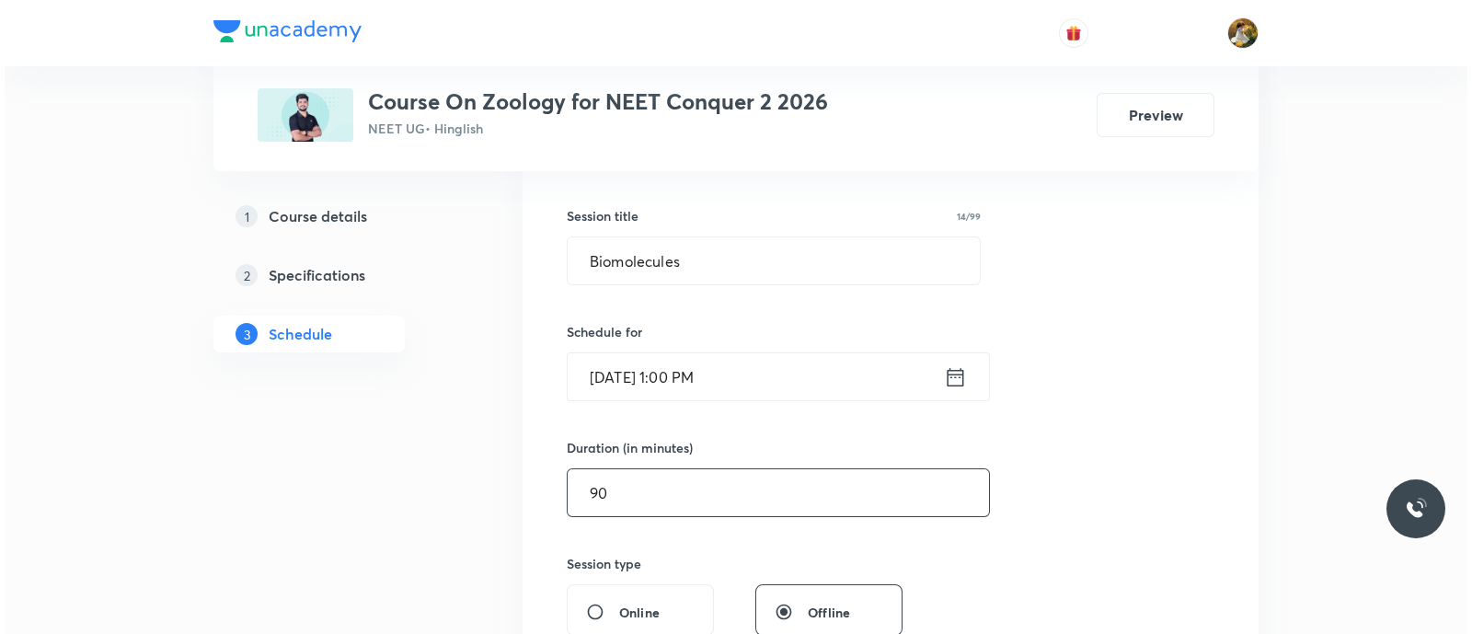
scroll to position [459, 0]
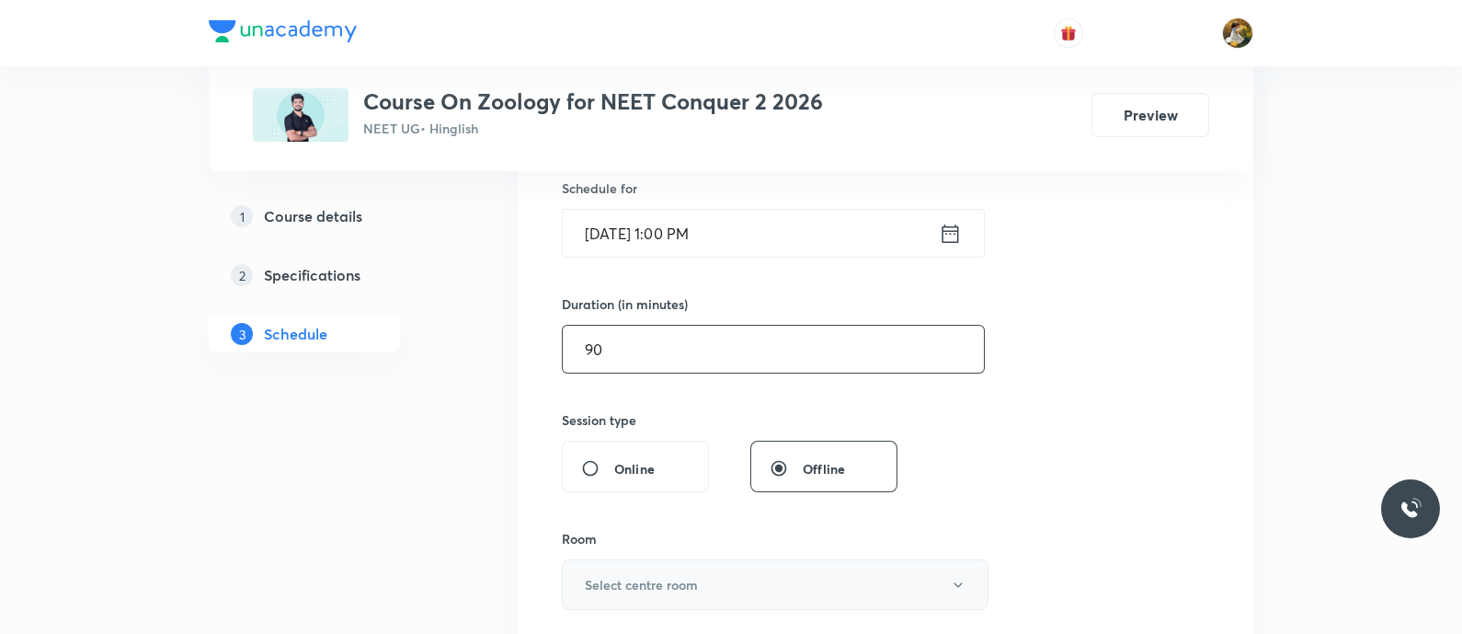
type input "90"
click at [743, 578] on button "Select centre room" at bounding box center [775, 584] width 427 height 51
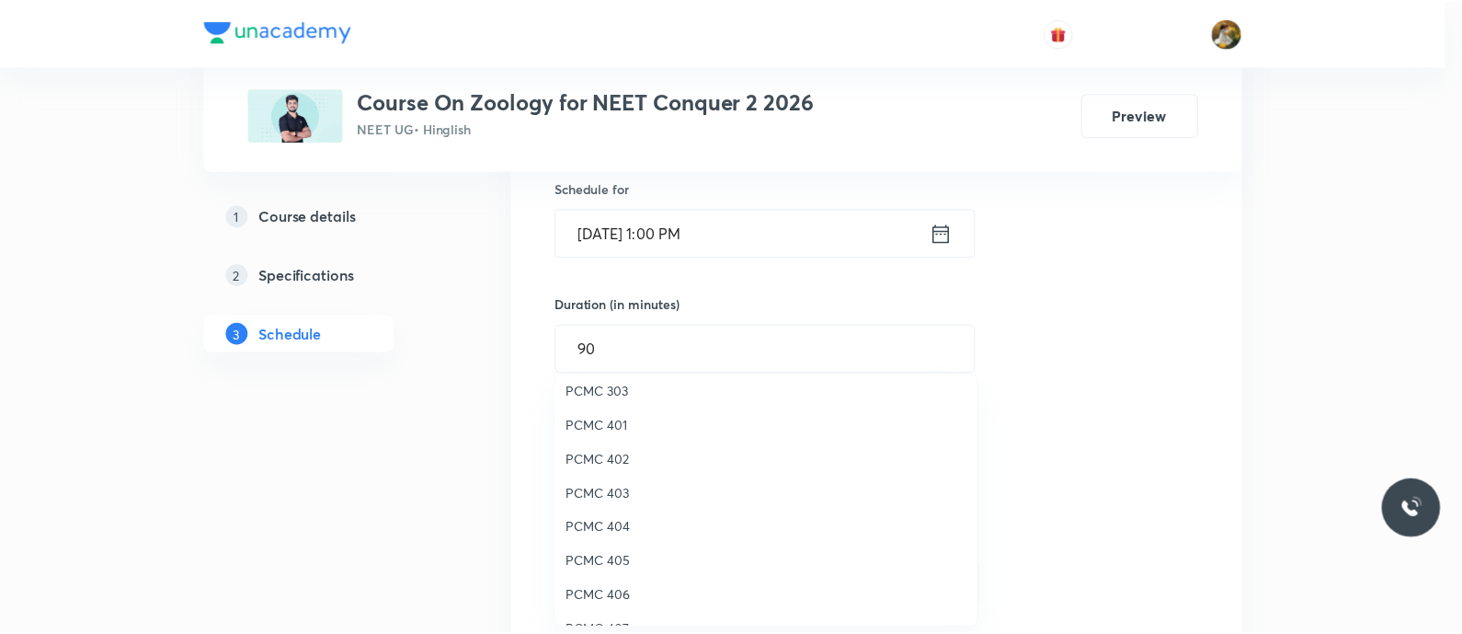
scroll to position [408, 0]
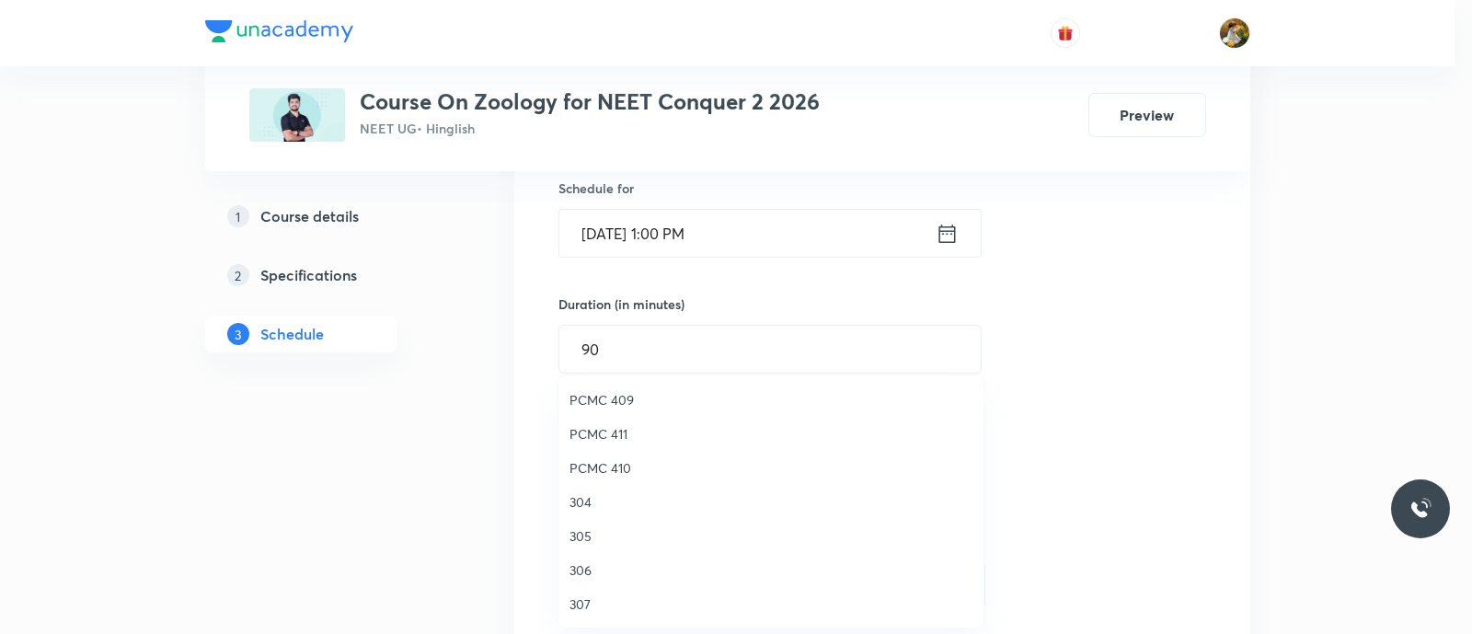
click at [603, 569] on span "306" at bounding box center [770, 569] width 403 height 19
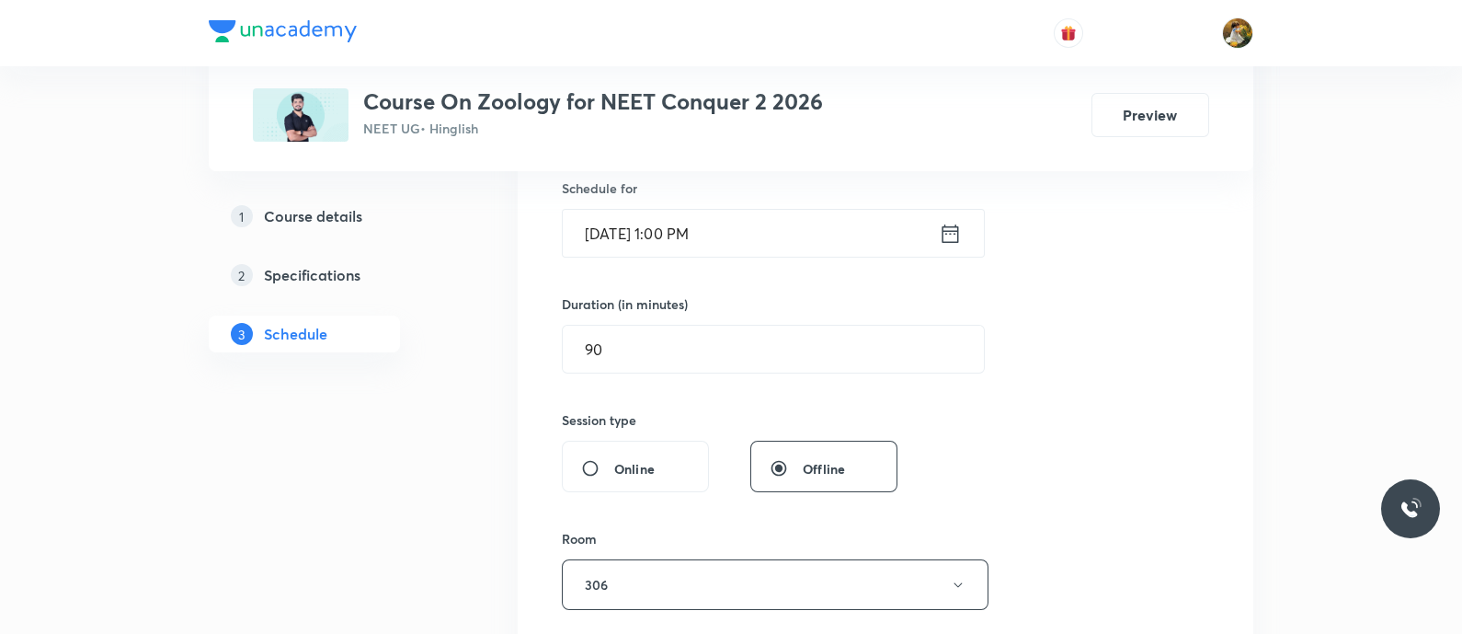
scroll to position [575, 0]
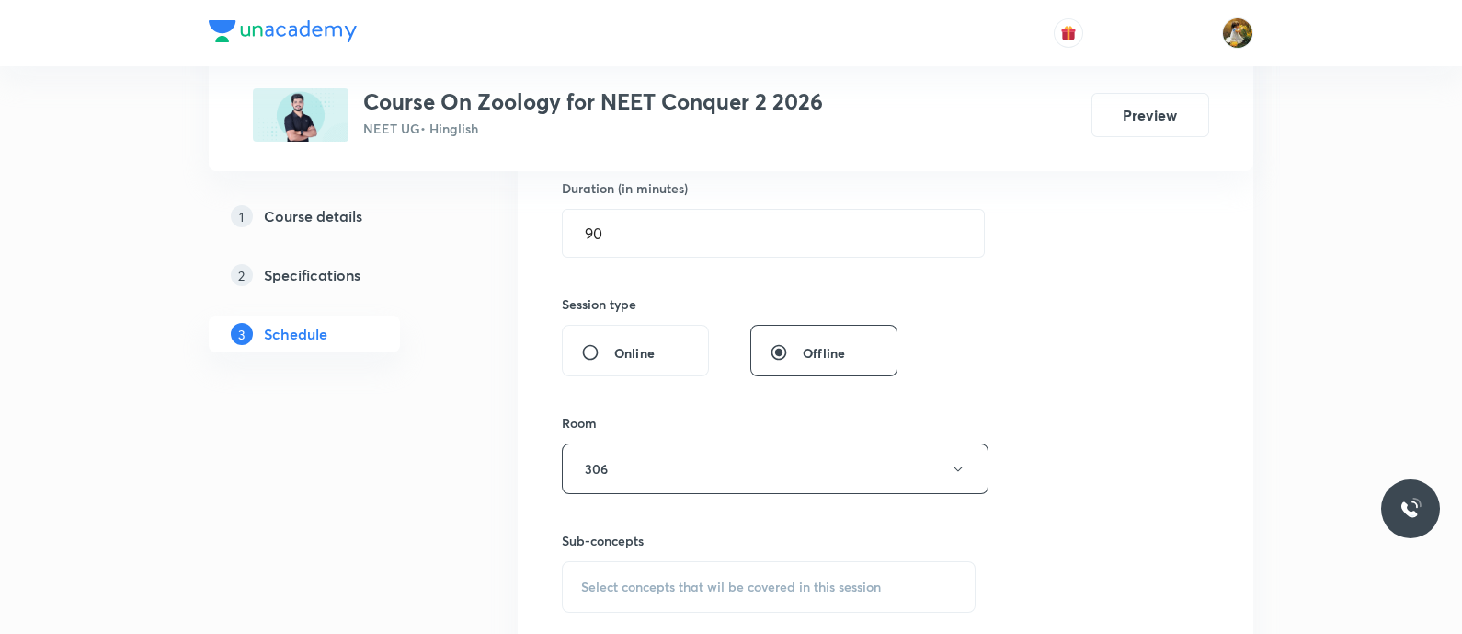
click at [759, 576] on div "Select concepts that wil be covered in this session" at bounding box center [769, 587] width 414 height 52
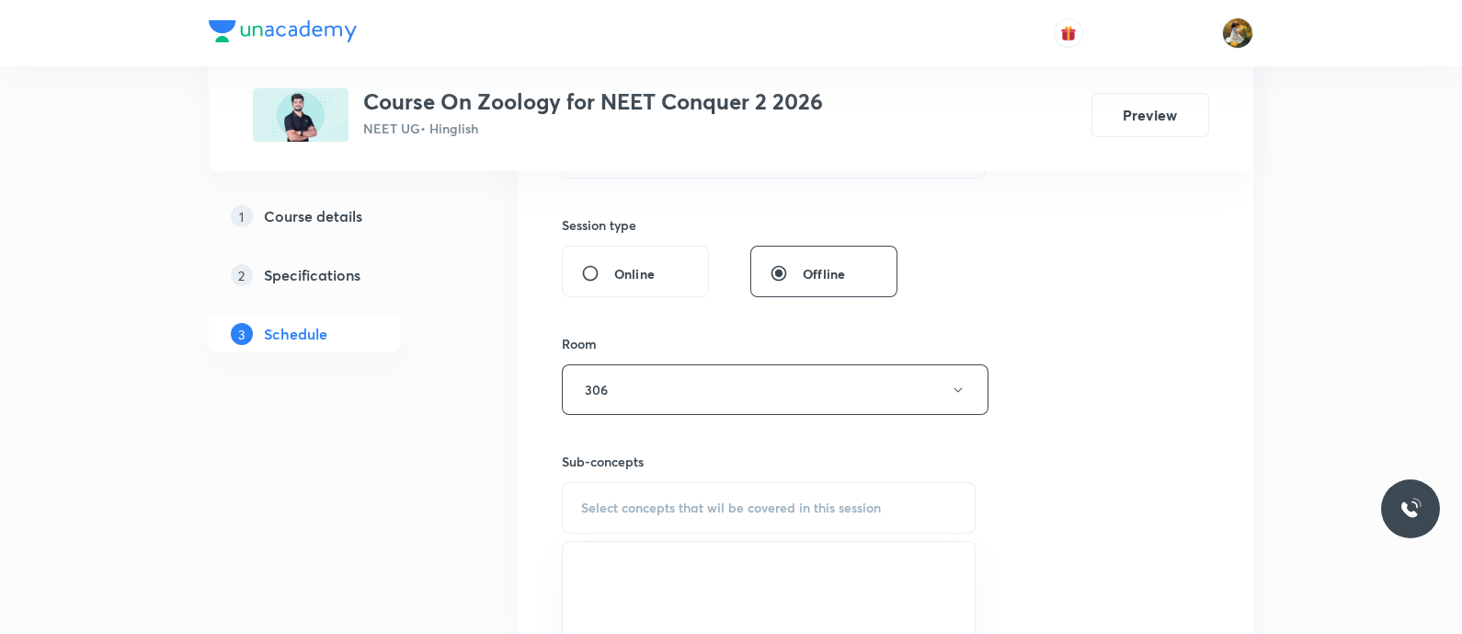
scroll to position [690, 0]
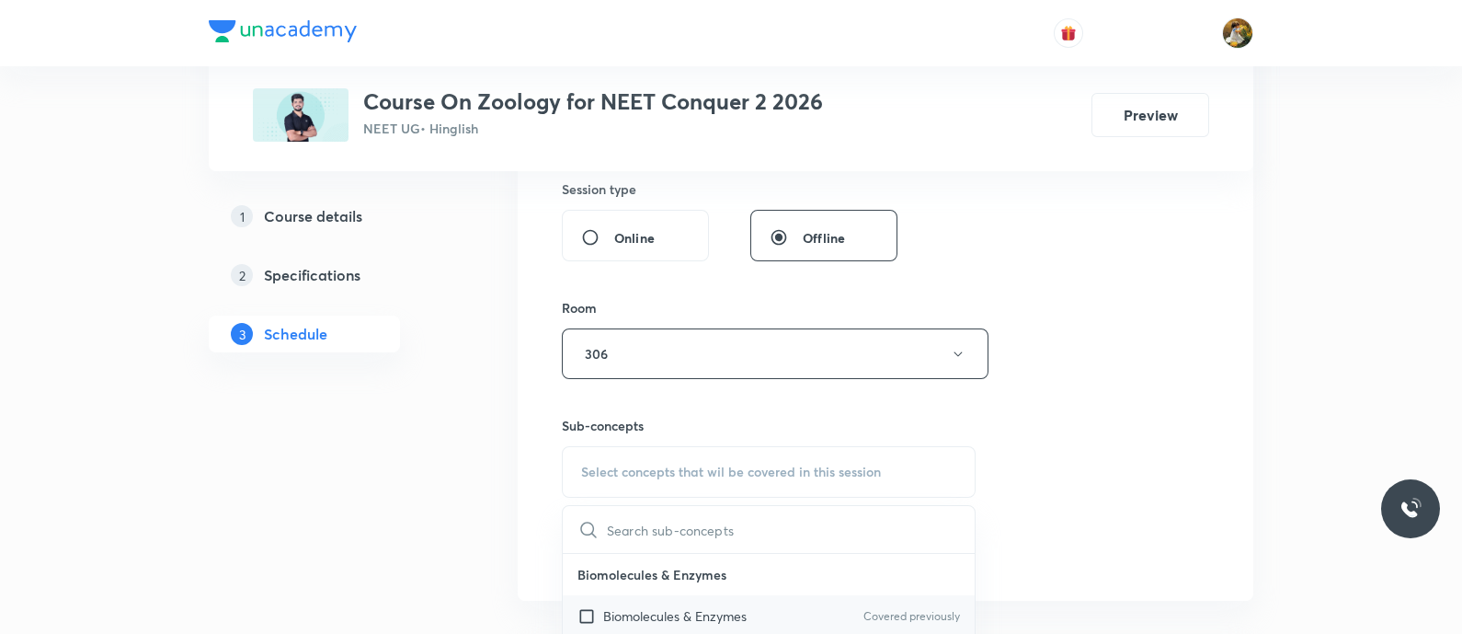
click at [762, 613] on div "Biomolecules & Enzymes Covered previously" at bounding box center [769, 615] width 412 height 41
checkbox input "true"
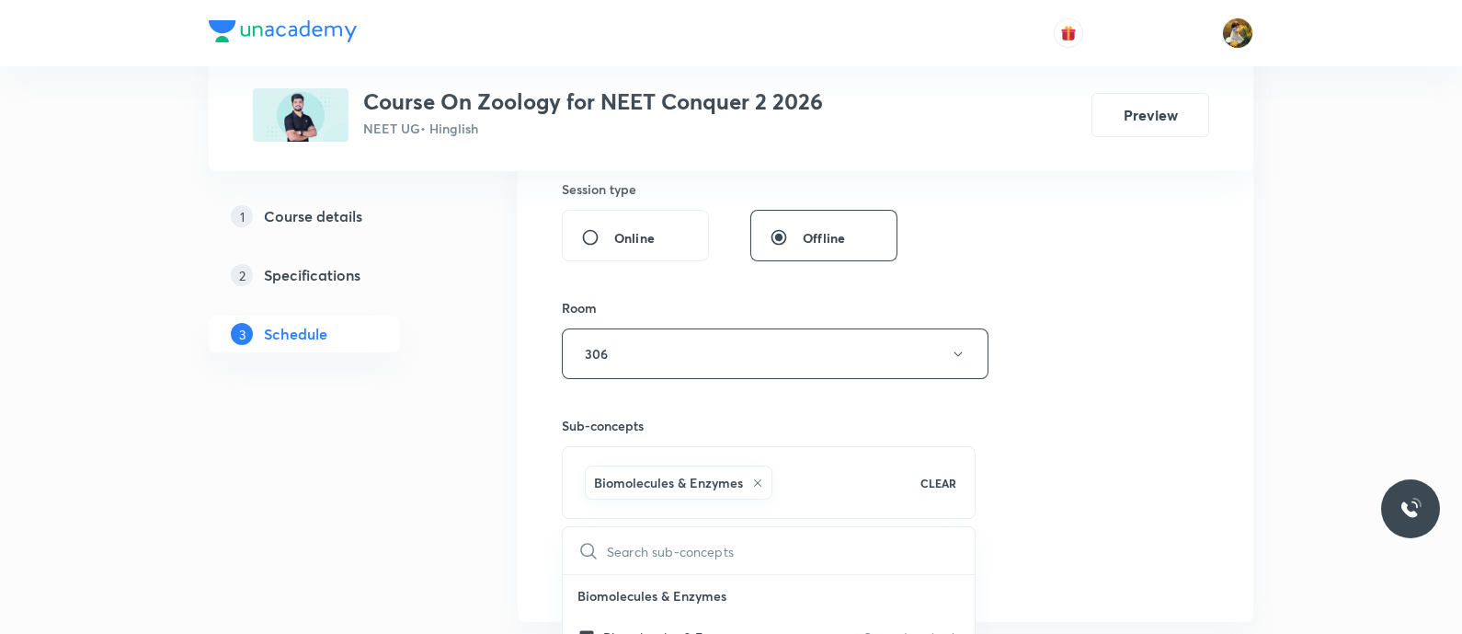
click at [1129, 408] on div "Session 18 Live class Session title 14/99 Biomolecules ​ Schedule for Oct 4, 20…" at bounding box center [885, 150] width 647 height 885
click at [596, 561] on button "Add" at bounding box center [609, 572] width 95 height 37
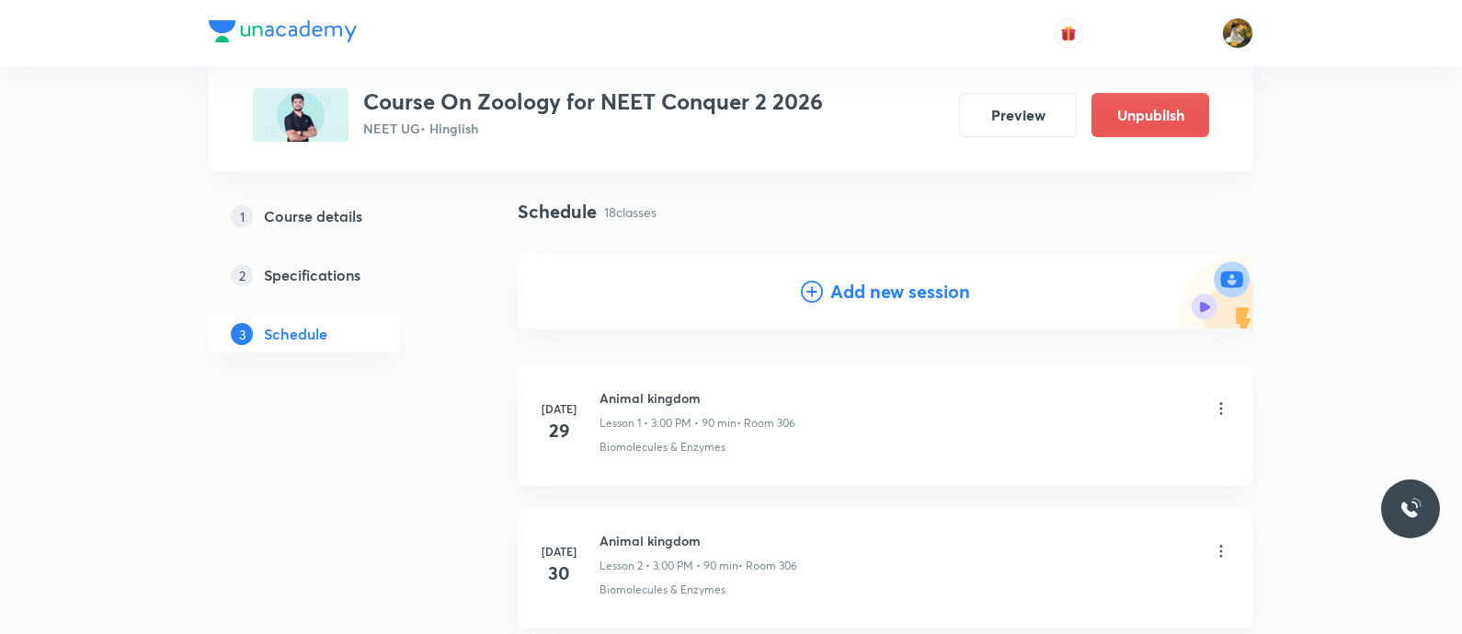
scroll to position [0, 0]
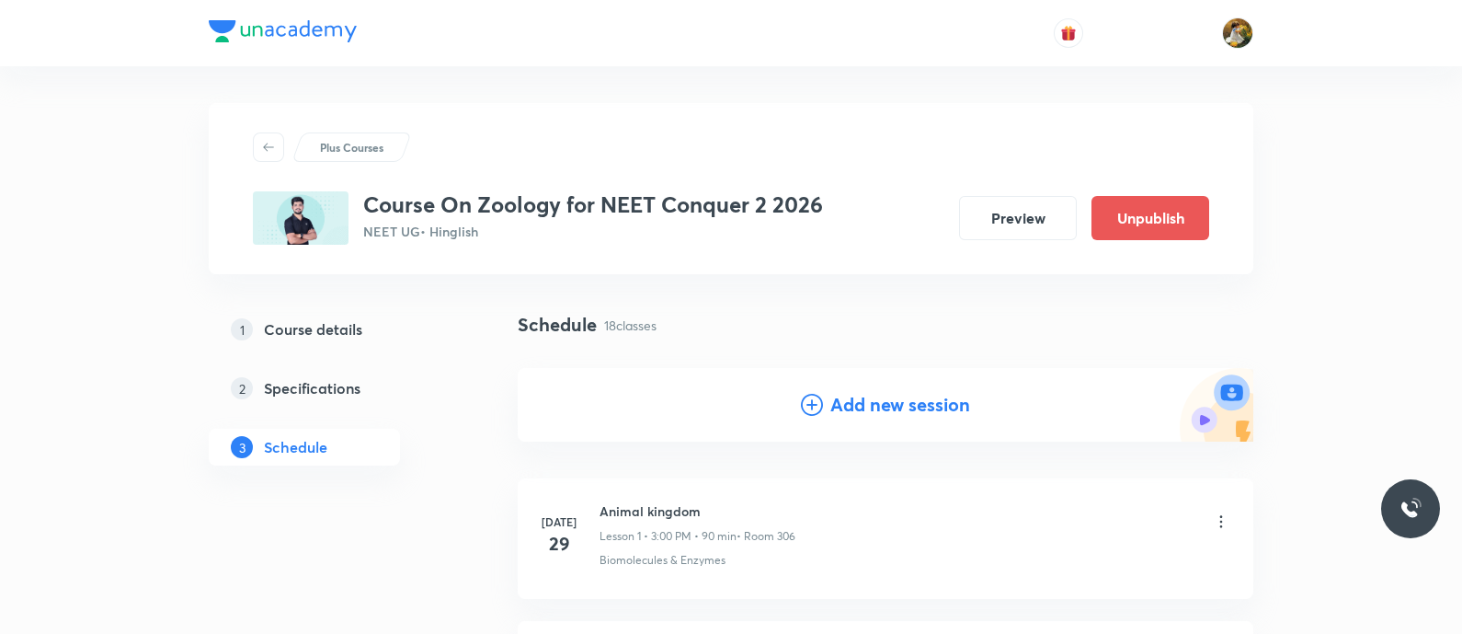
click at [924, 403] on h4 "Add new session" at bounding box center [900, 405] width 140 height 28
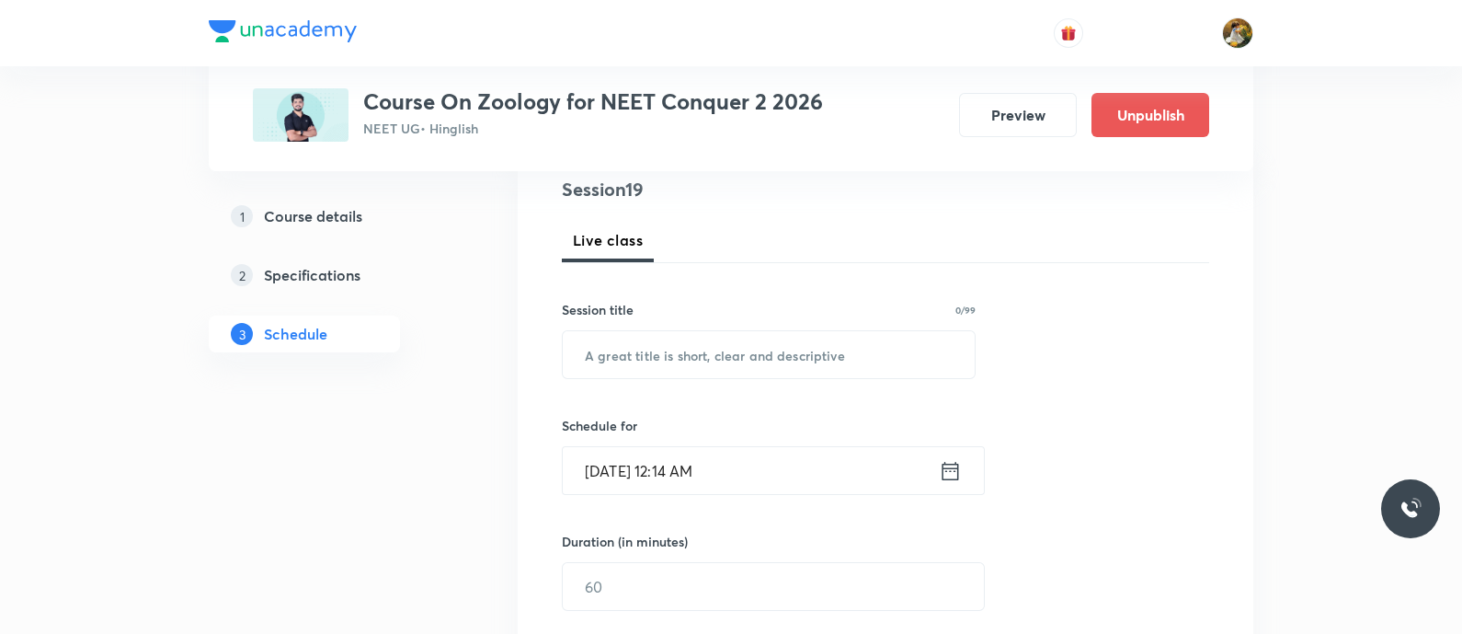
scroll to position [229, 0]
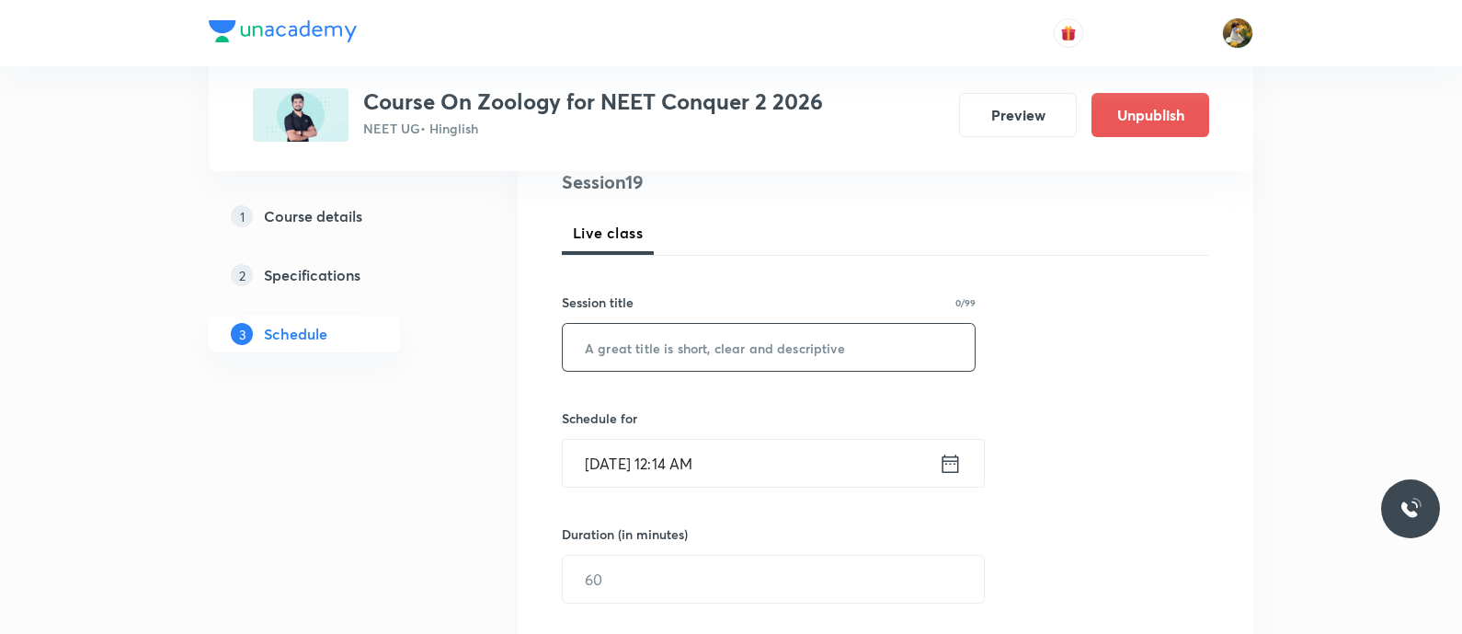
click at [819, 349] on input "text" at bounding box center [769, 347] width 412 height 47
paste input "Biomolecules"
type input "Biomolecules"
click at [828, 448] on input "Sep 1, 2025, 12:14 AM" at bounding box center [751, 463] width 376 height 47
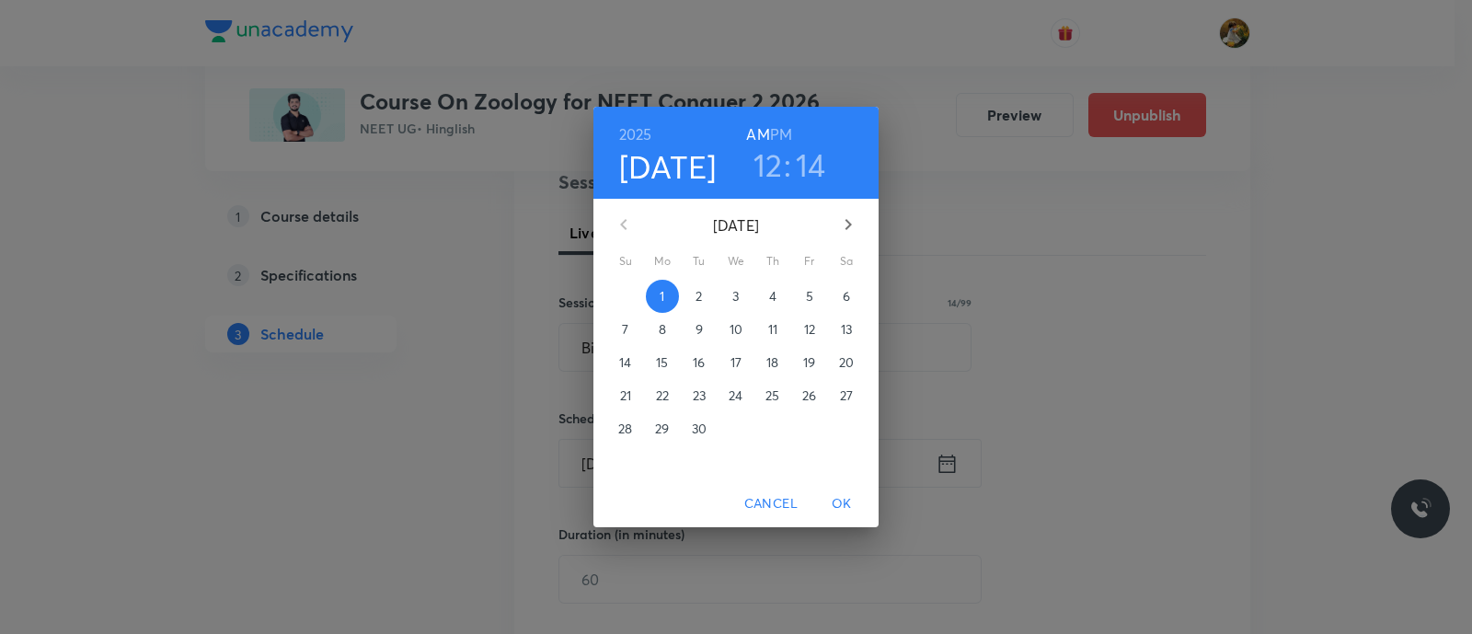
click at [854, 223] on icon "button" at bounding box center [848, 224] width 22 height 22
click at [618, 328] on span "5" at bounding box center [625, 329] width 33 height 18
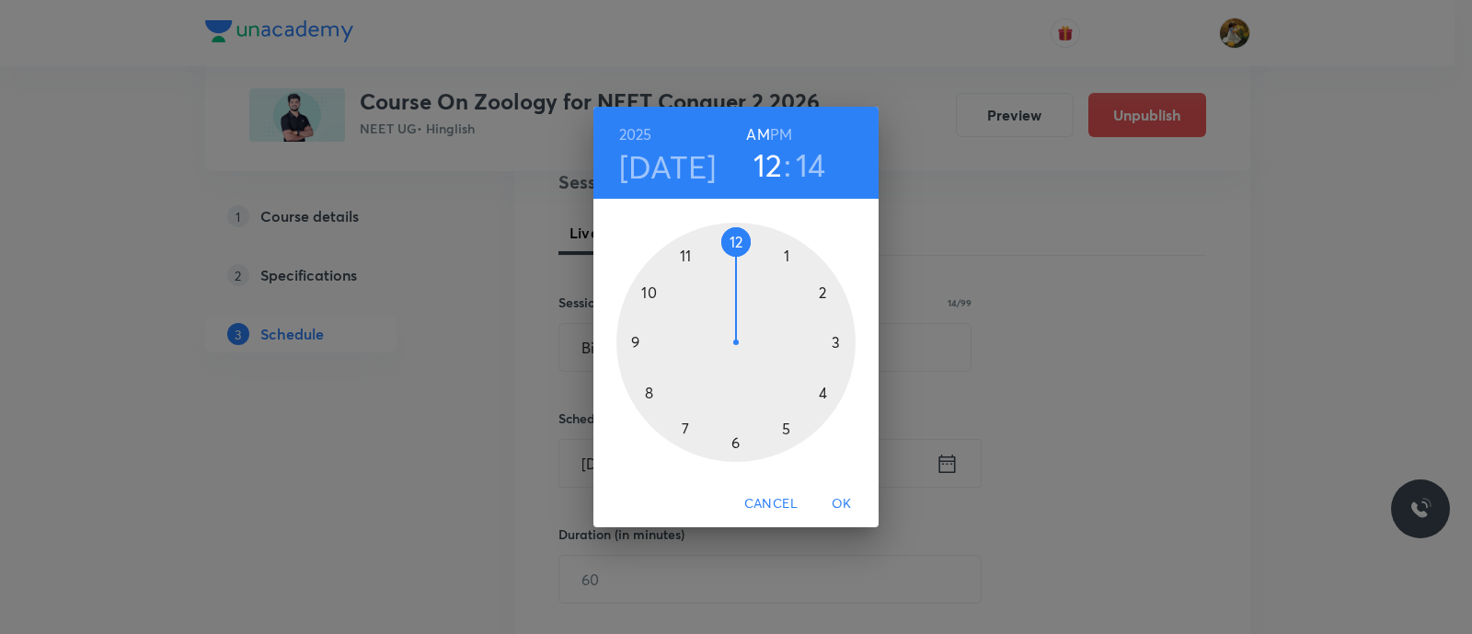
click at [836, 338] on div at bounding box center [735, 342] width 239 height 239
click at [786, 130] on h6 "PM" at bounding box center [781, 134] width 22 height 26
click at [731, 242] on div at bounding box center [735, 342] width 239 height 239
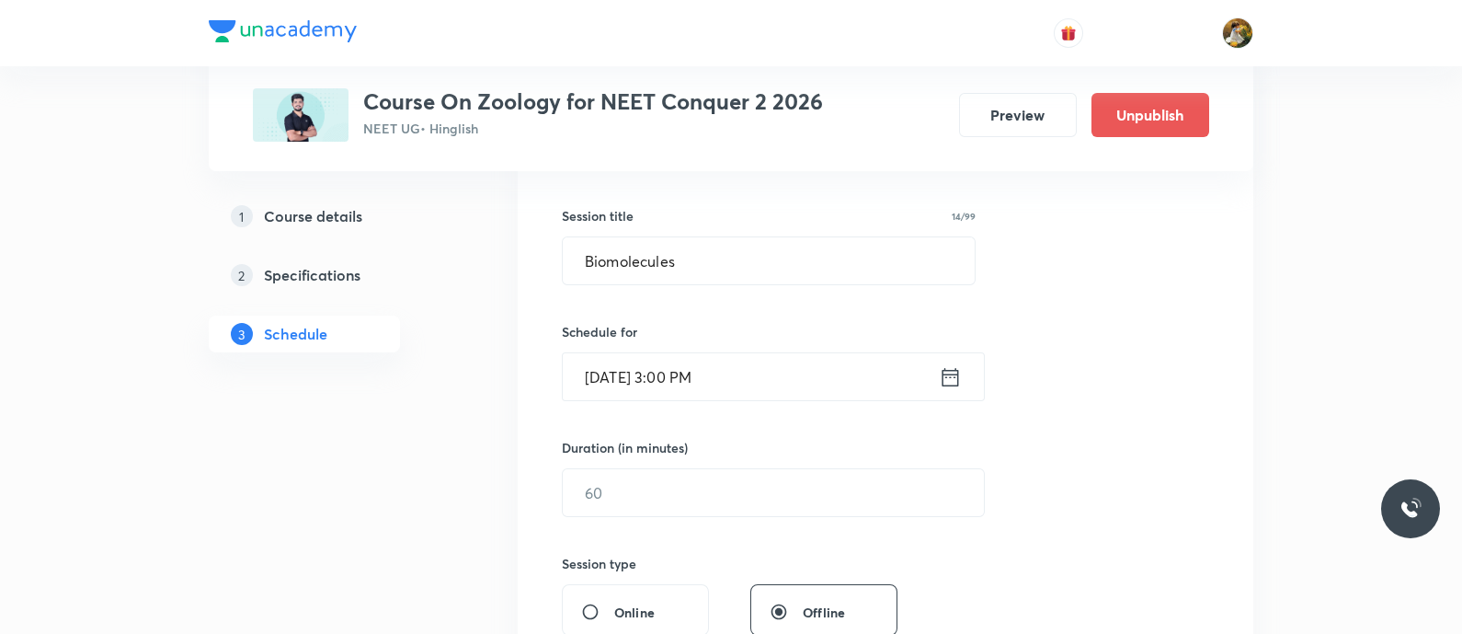
scroll to position [345, 0]
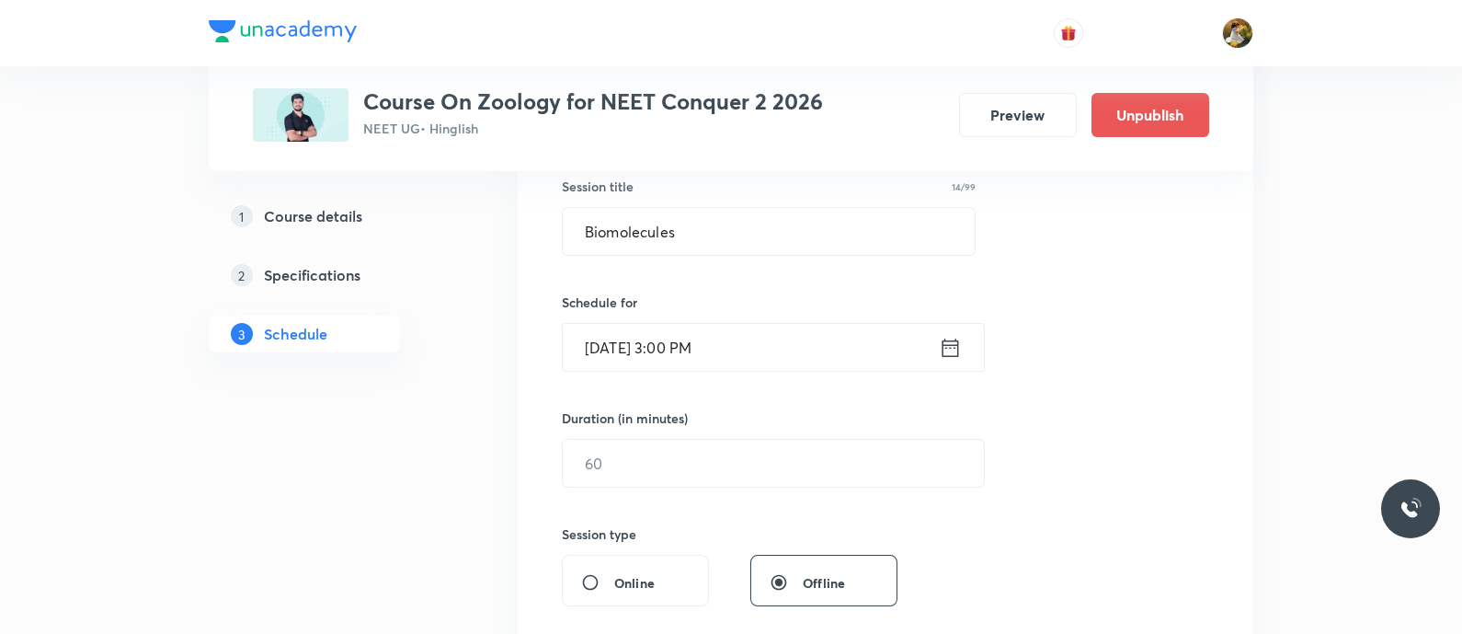
click at [758, 489] on div "Session 19 Live class Session title 14/99 Biomolecules ​ Schedule for Oct 5, 20…" at bounding box center [885, 484] width 647 height 864
click at [757, 452] on input "text" at bounding box center [773, 463] width 421 height 47
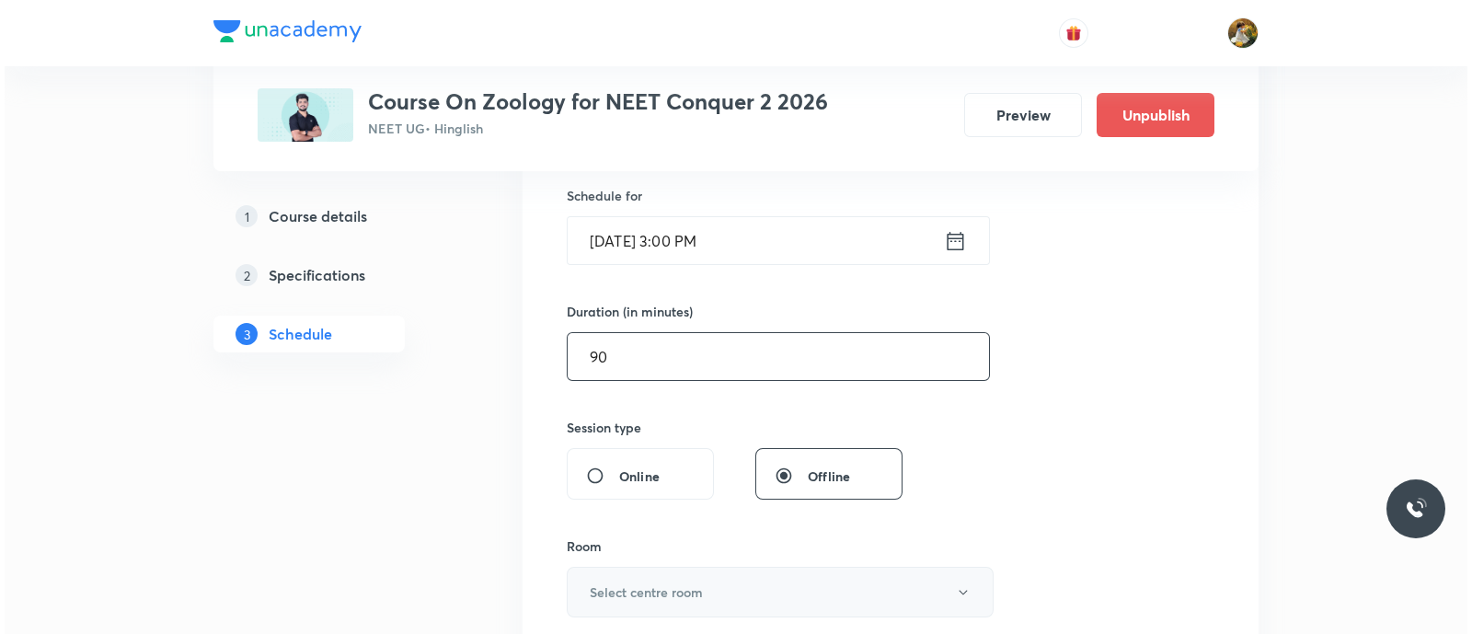
scroll to position [575, 0]
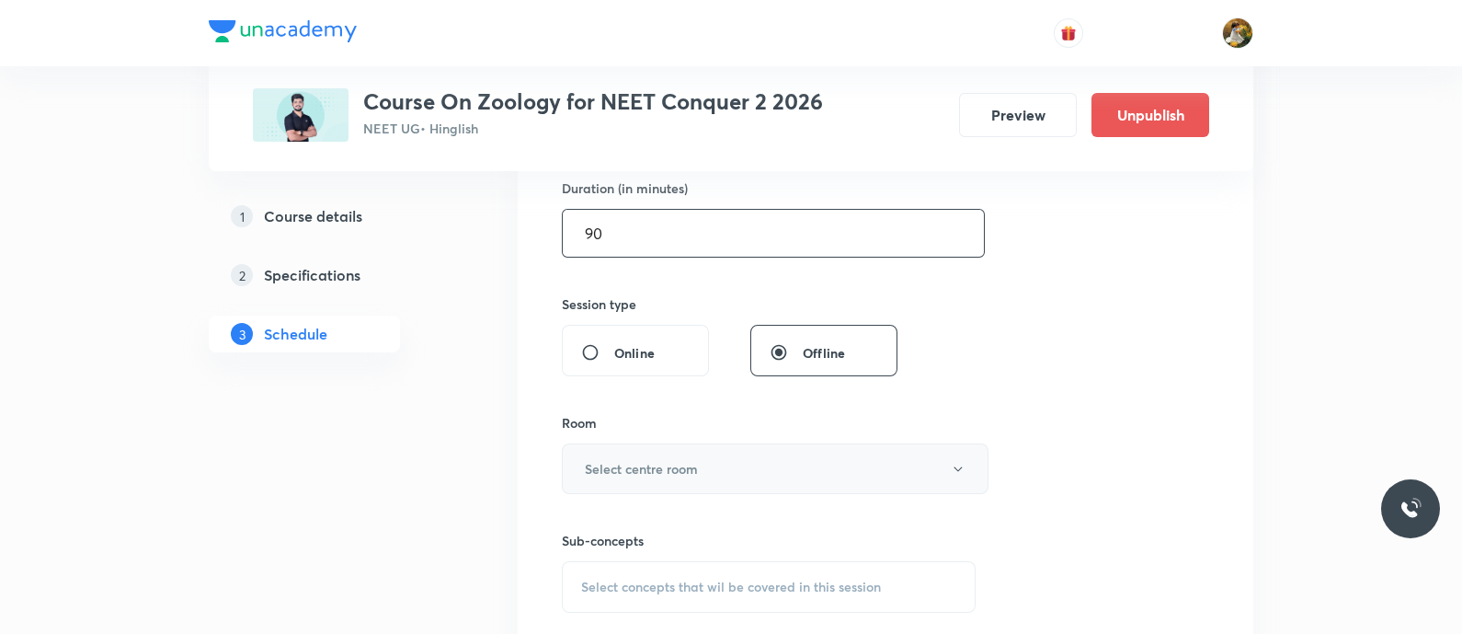
type input "90"
click at [742, 472] on button "Select centre room" at bounding box center [775, 468] width 427 height 51
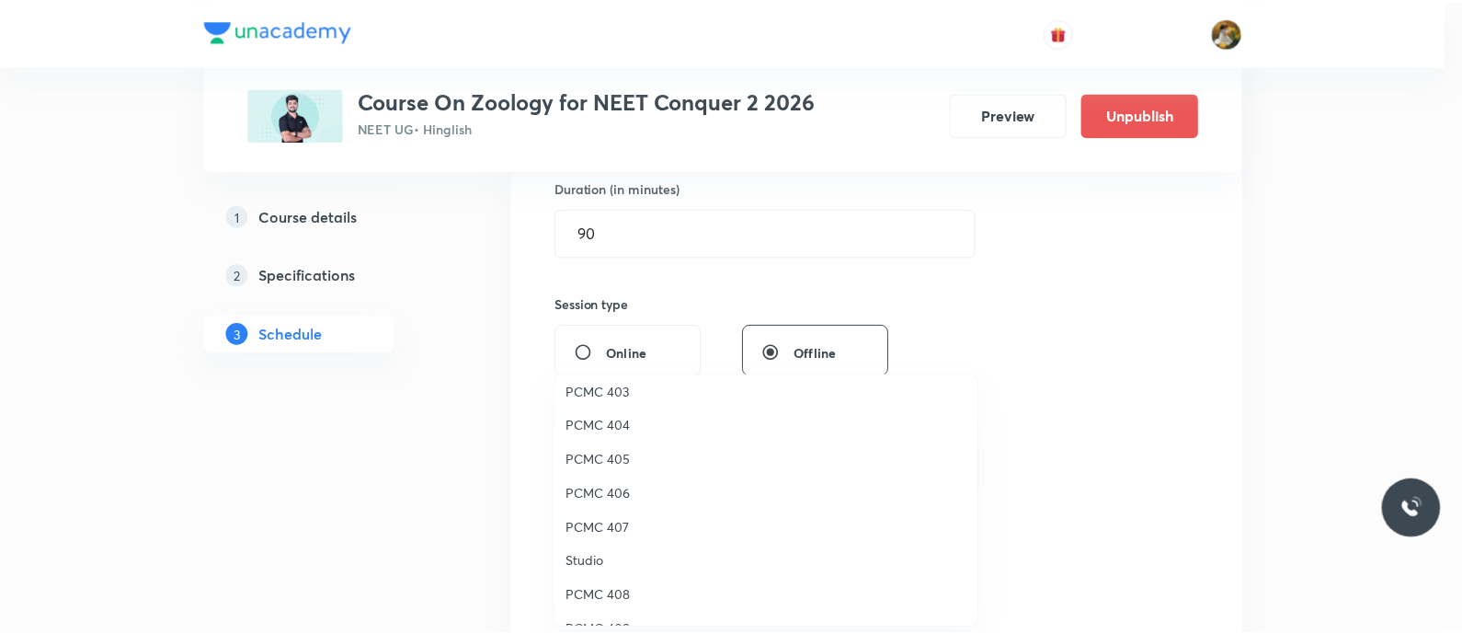
scroll to position [408, 0]
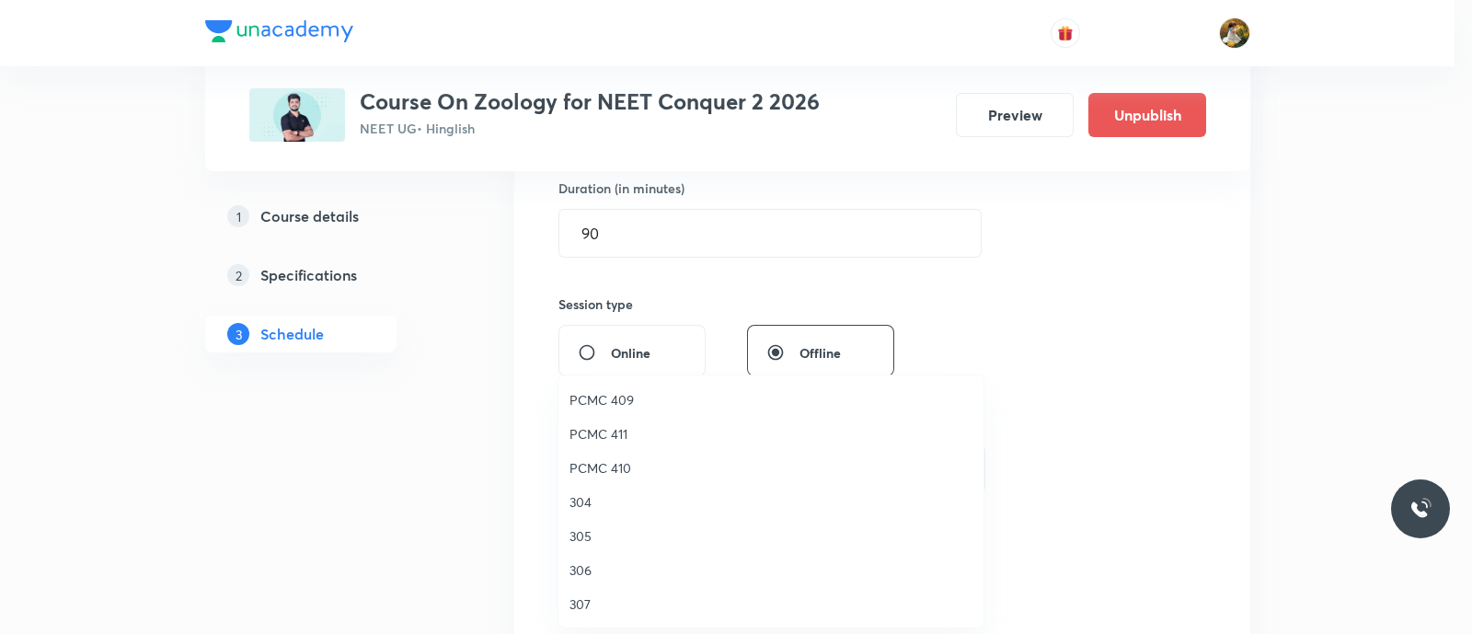
click at [588, 562] on span "306" at bounding box center [770, 569] width 403 height 19
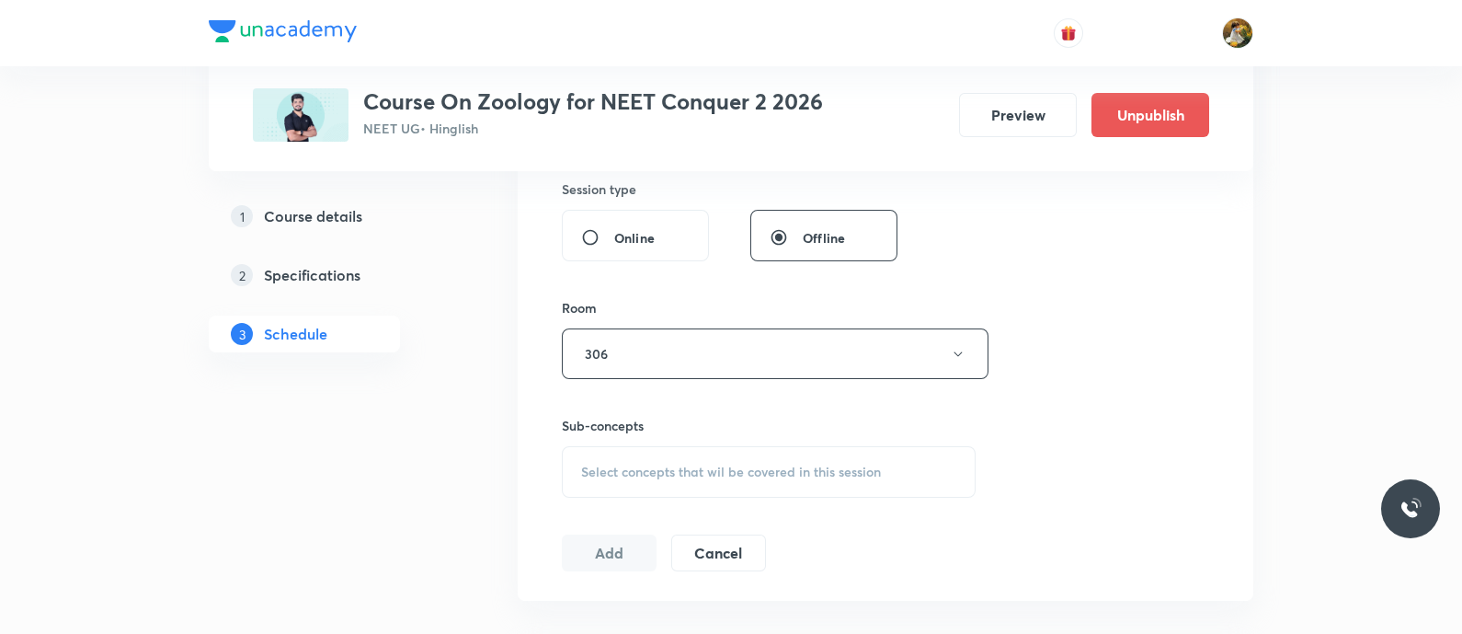
click at [820, 492] on div "Select concepts that wil be covered in this session" at bounding box center [769, 472] width 414 height 52
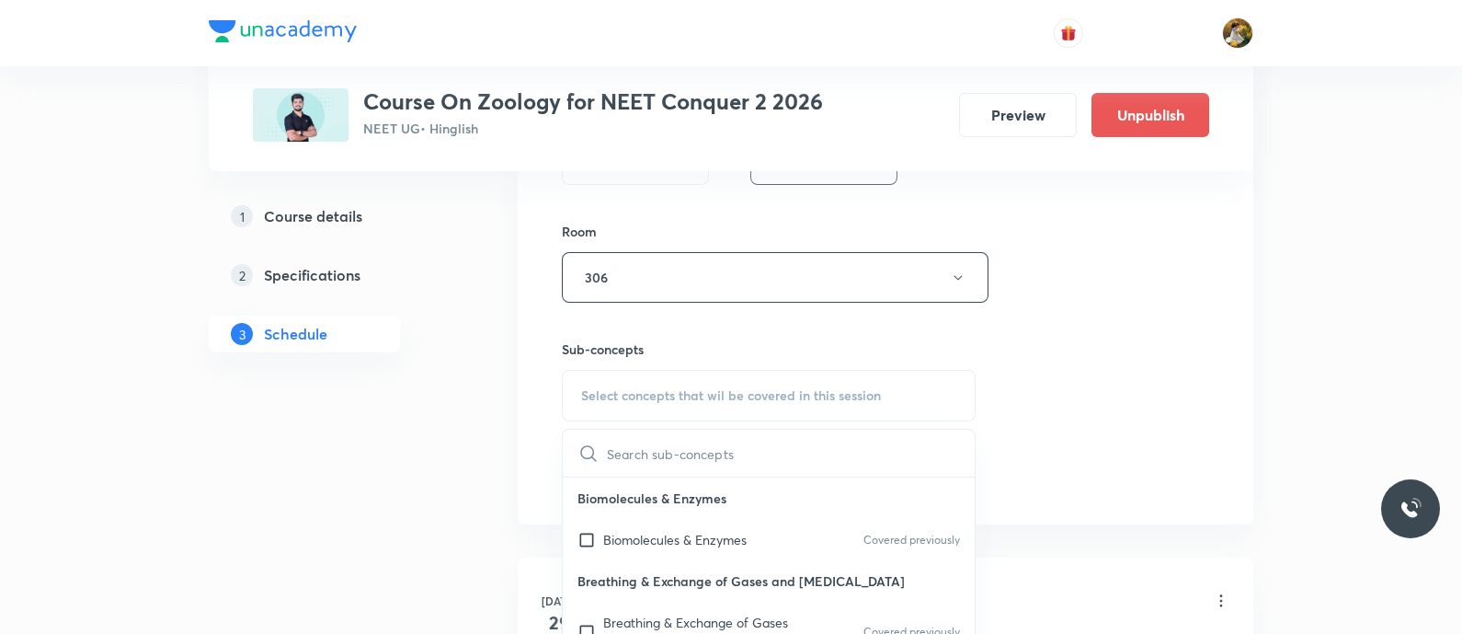
scroll to position [919, 0]
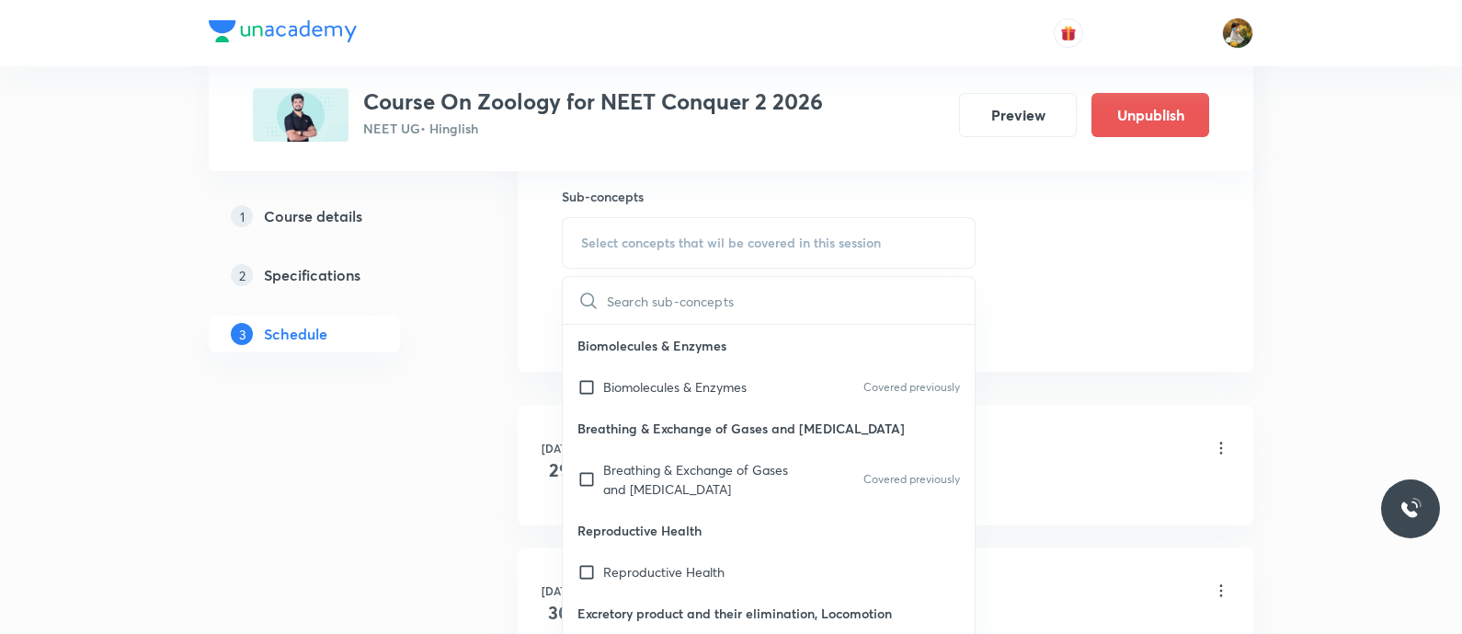
click at [764, 531] on p "Reproductive Health" at bounding box center [769, 530] width 412 height 41
click at [744, 568] on div "Reproductive Health" at bounding box center [769, 571] width 412 height 41
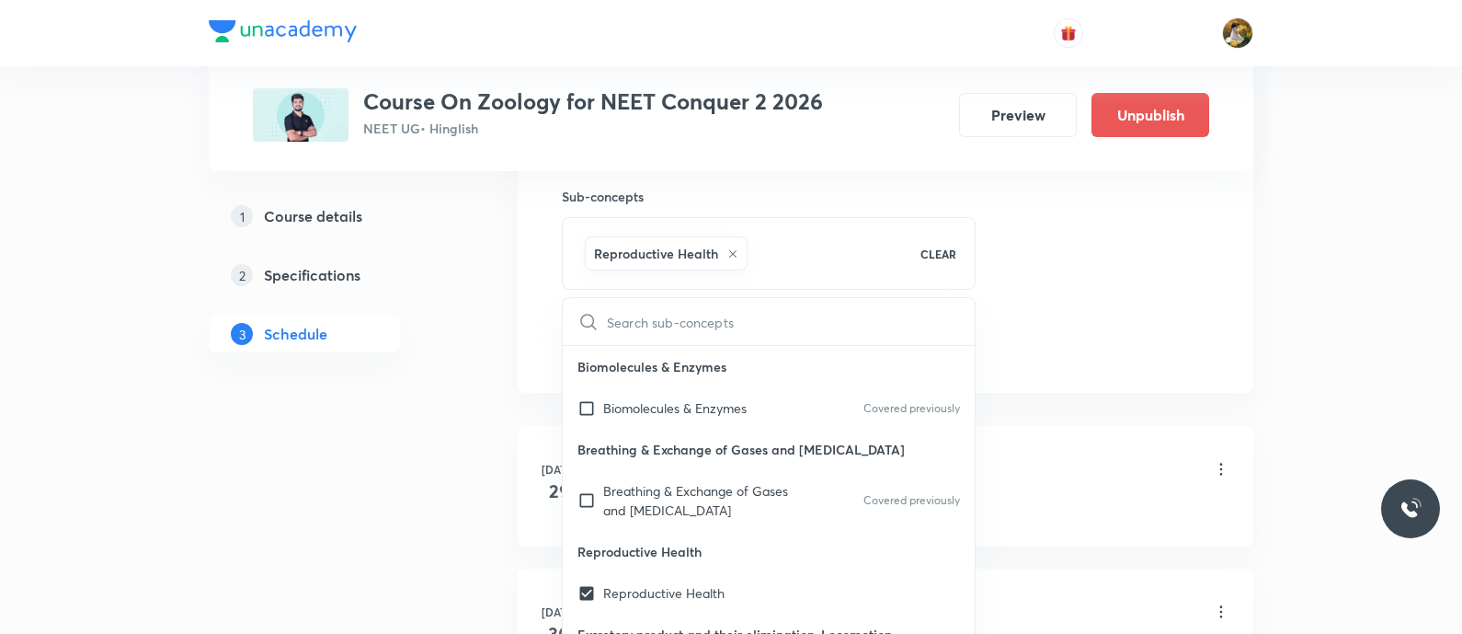
checkbox input "true"
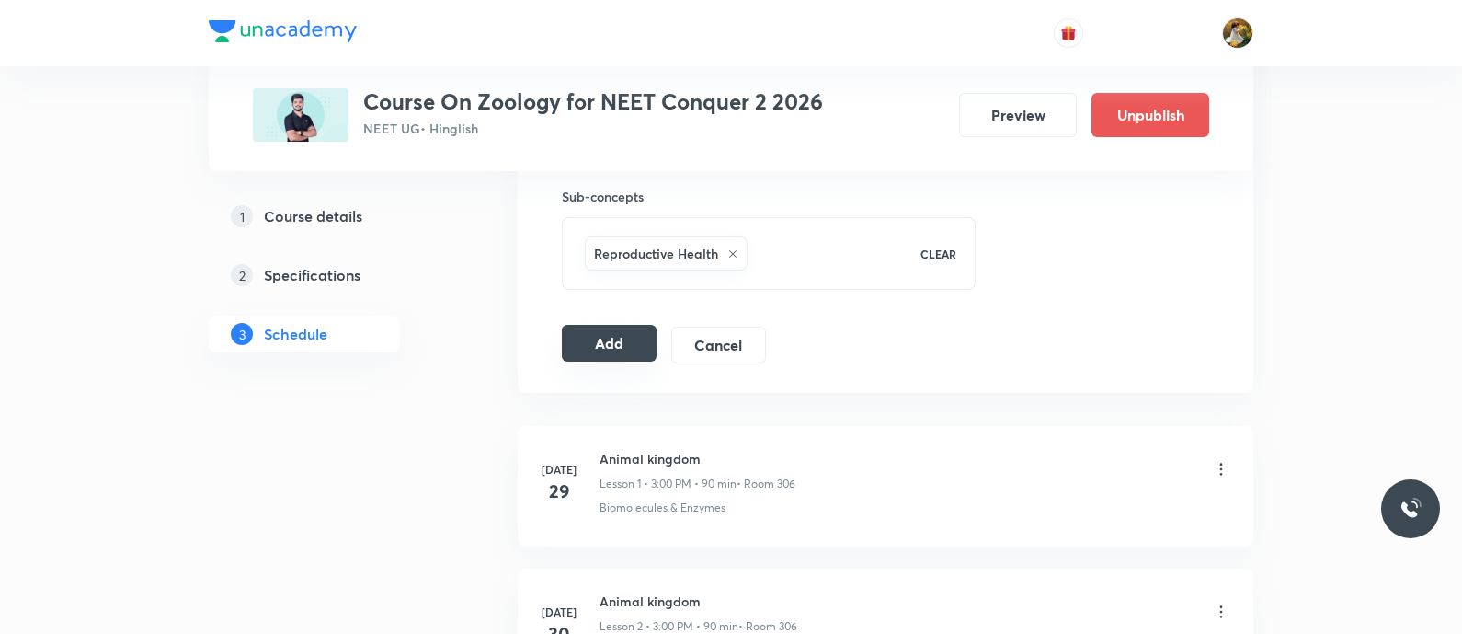
click at [635, 340] on button "Add" at bounding box center [609, 343] width 95 height 37
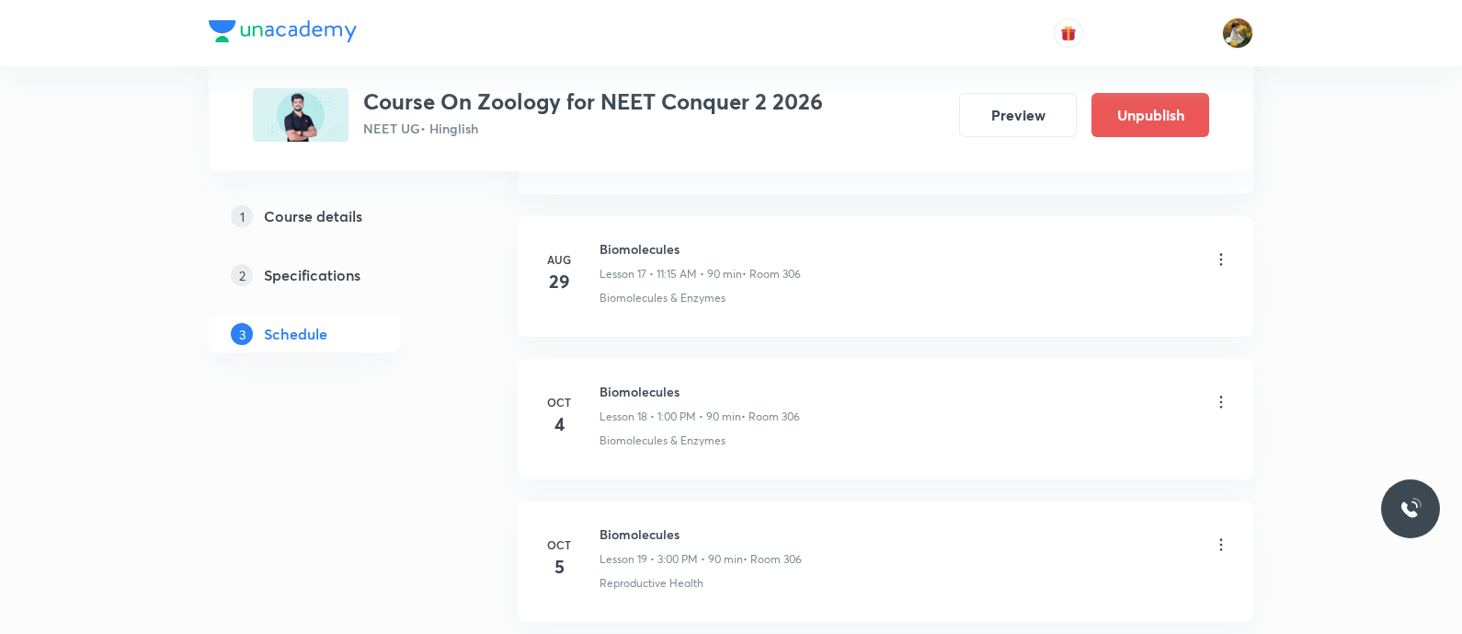
scroll to position [2467, 0]
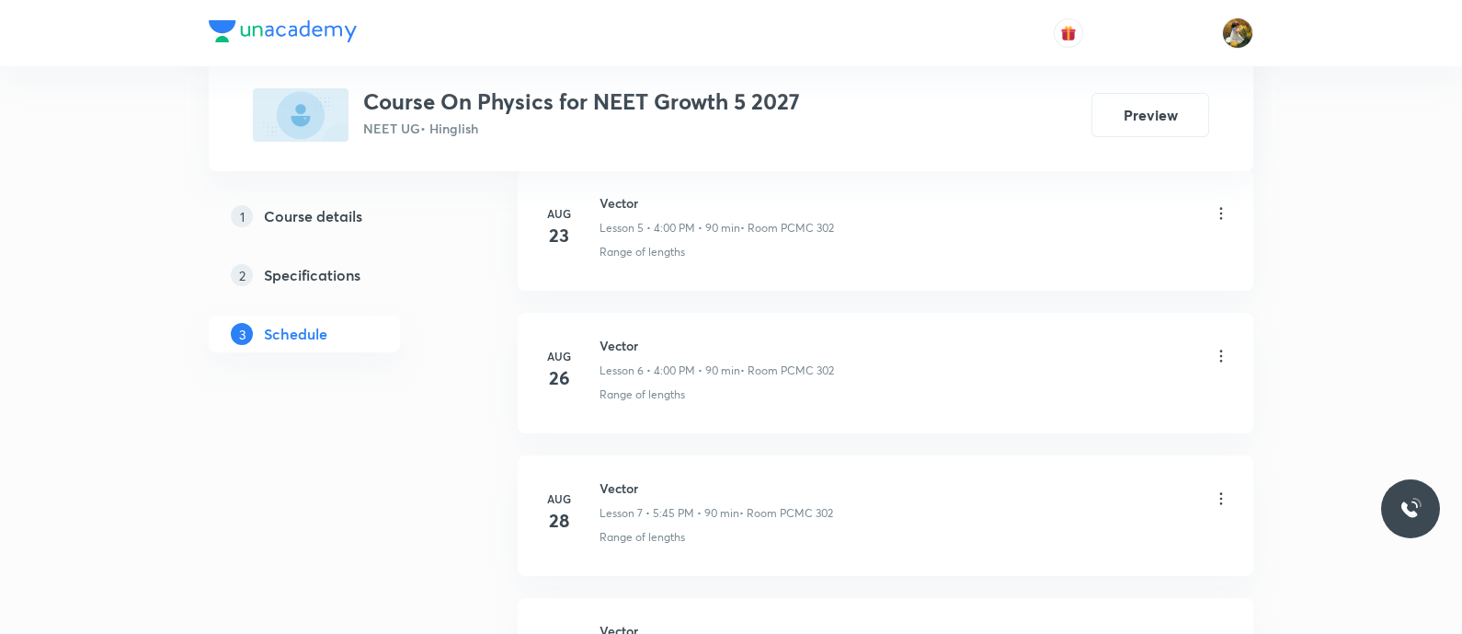
scroll to position [1976, 0]
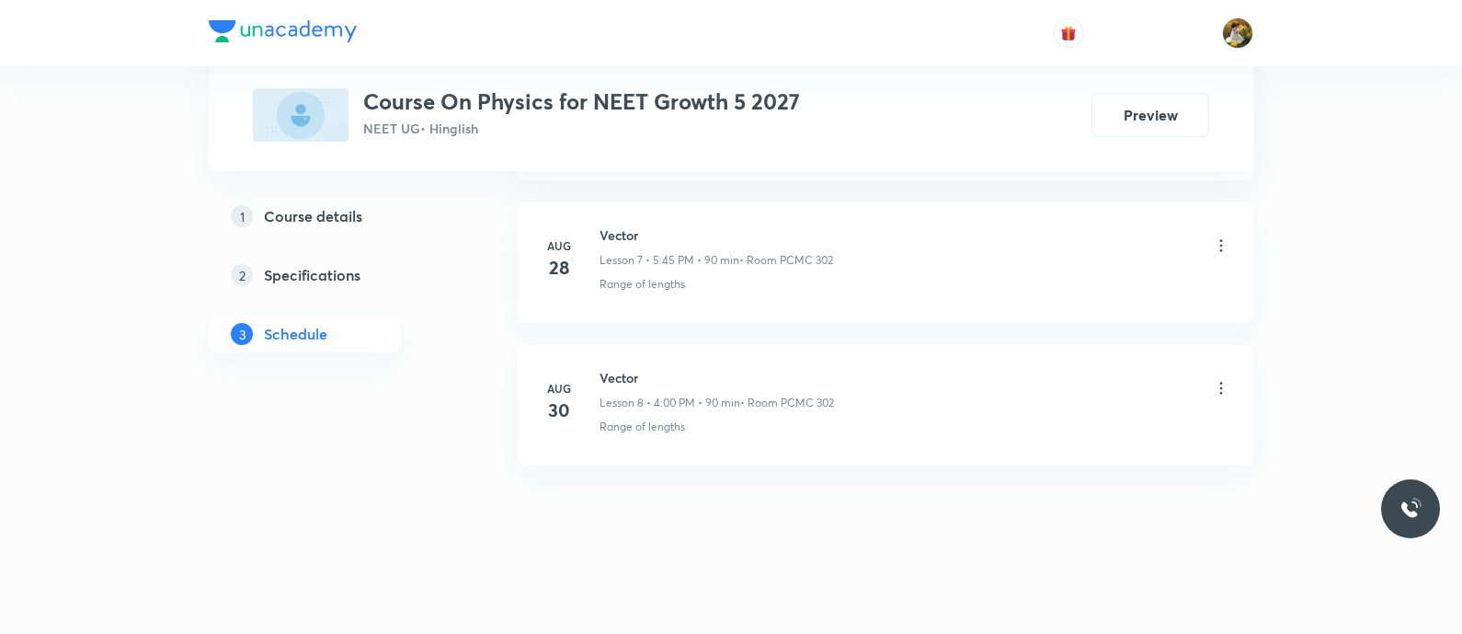
click at [623, 361] on li "[DATE] Vector Lesson 8 • 4:00 PM • 90 min • Room PCMC 302 Range of lengths" at bounding box center [886, 405] width 736 height 120
copy h6 "Vector"
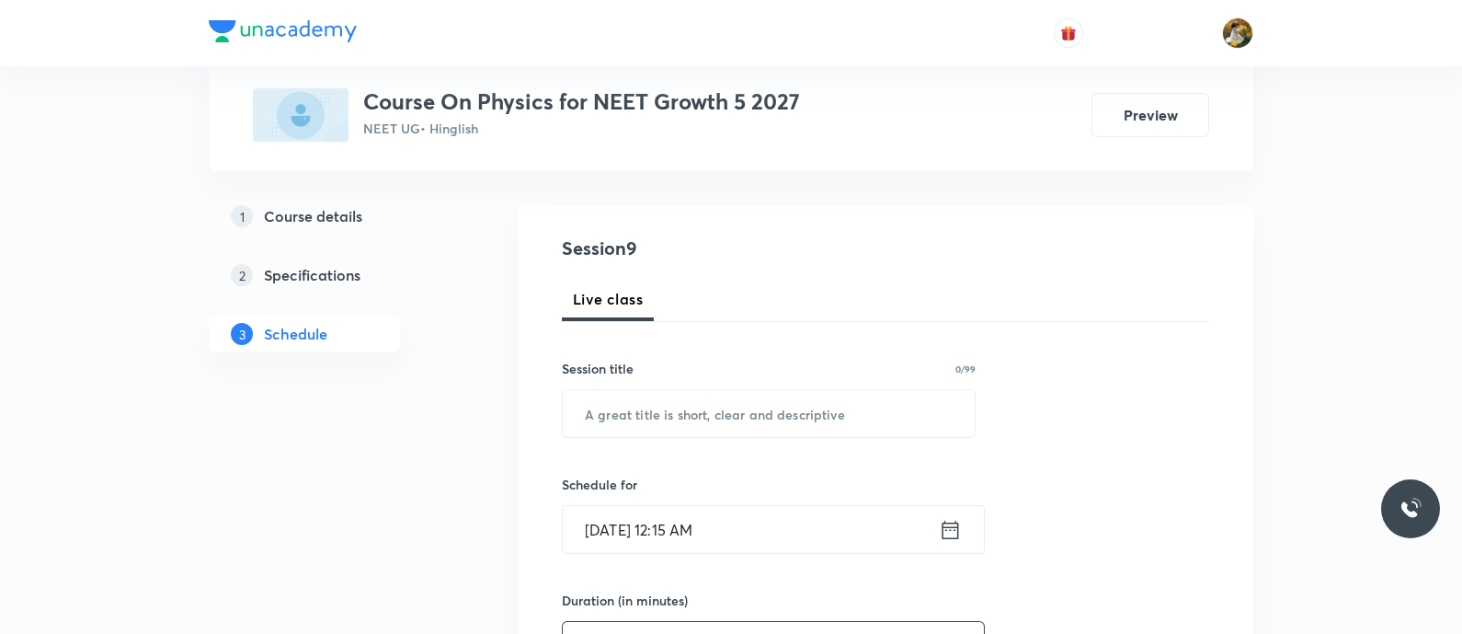
scroll to position [345, 0]
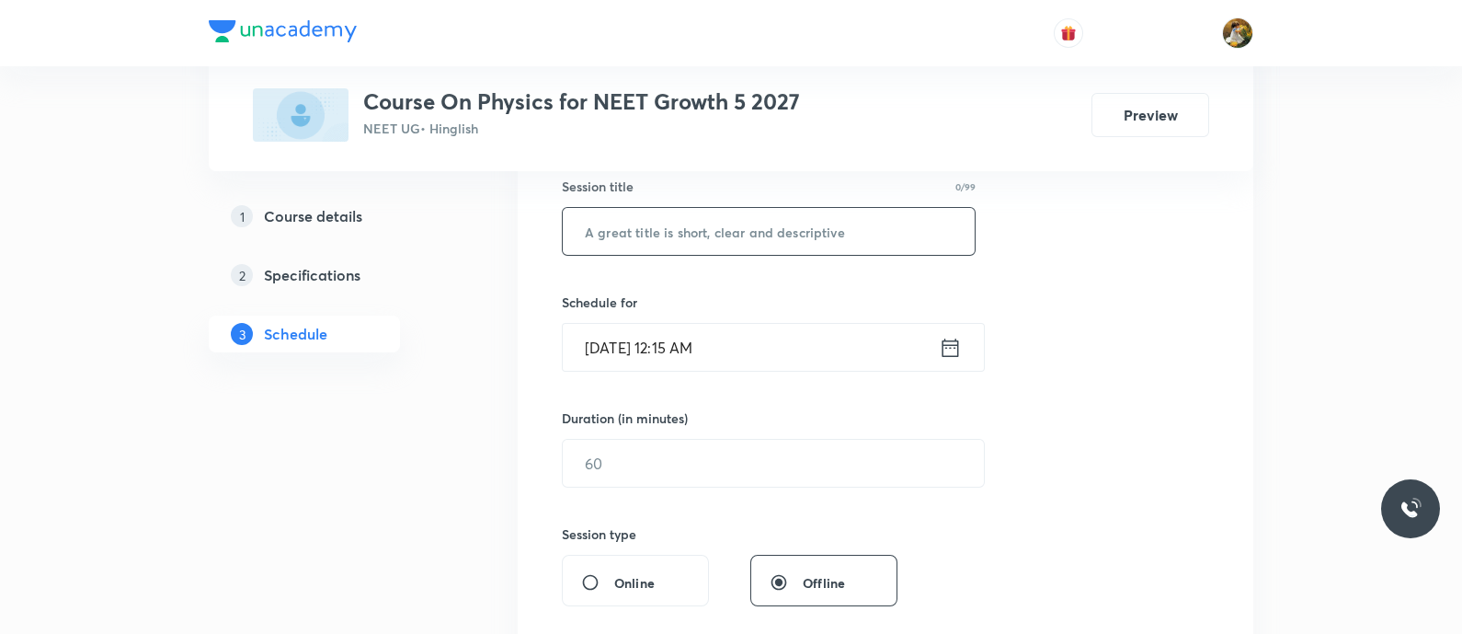
click at [701, 230] on input "text" at bounding box center [769, 231] width 412 height 47
paste input "Vector"
type input "Vector"
click at [685, 351] on input "[DATE] 12:15 AM" at bounding box center [751, 347] width 376 height 47
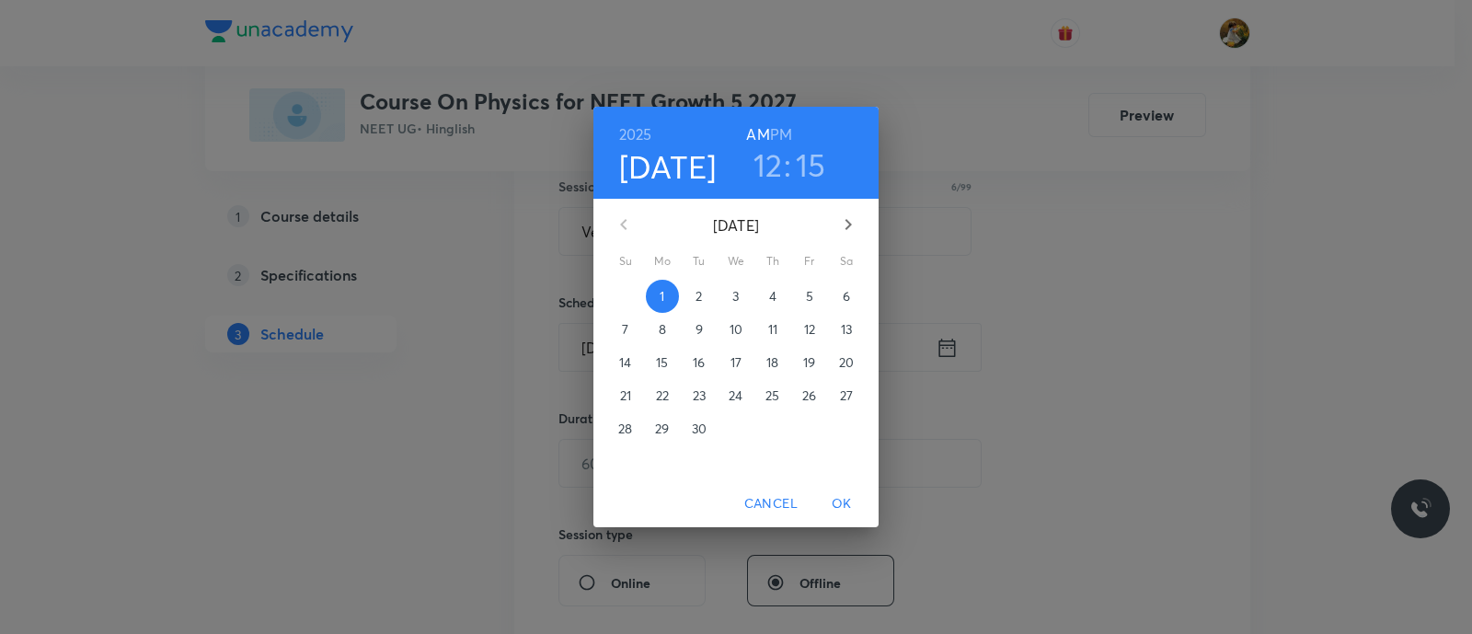
click at [805, 301] on span "5" at bounding box center [809, 296] width 33 height 18
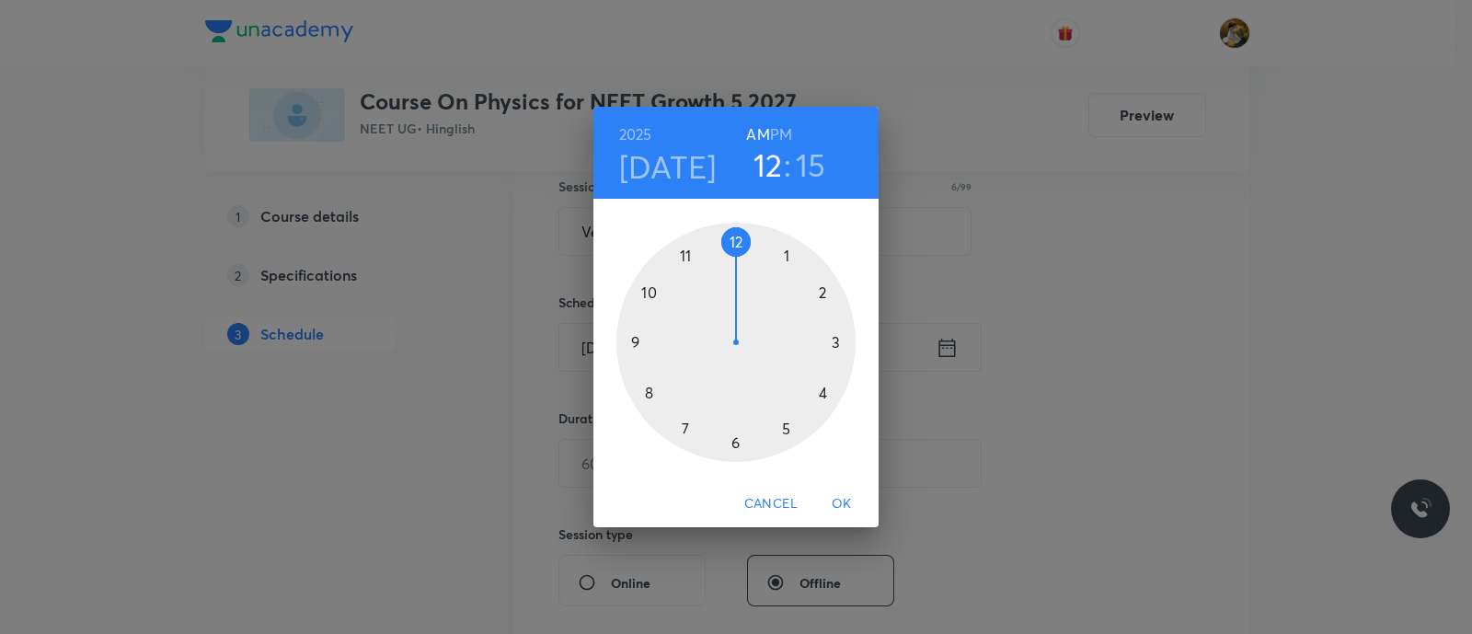
click at [819, 389] on div at bounding box center [735, 342] width 239 height 239
click at [782, 123] on h6 "PM" at bounding box center [781, 134] width 22 height 26
click at [736, 232] on div at bounding box center [735, 342] width 239 height 239
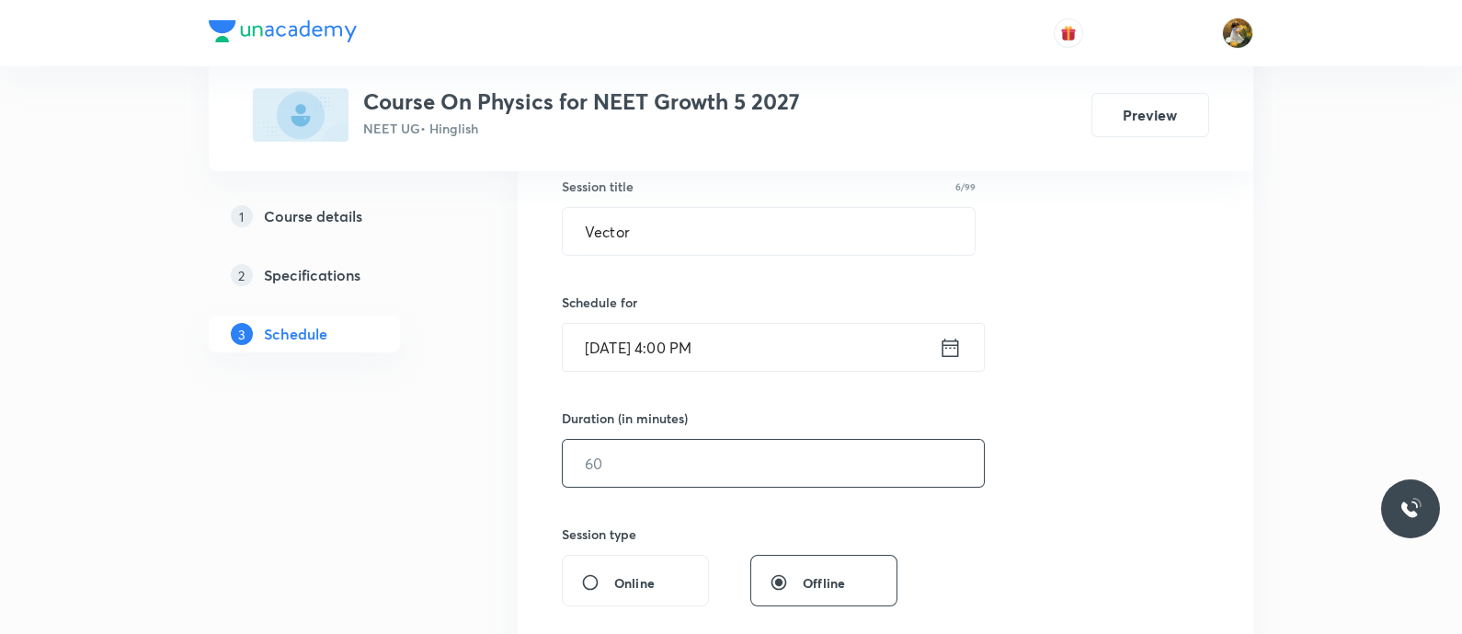
click at [774, 451] on input "text" at bounding box center [773, 463] width 421 height 47
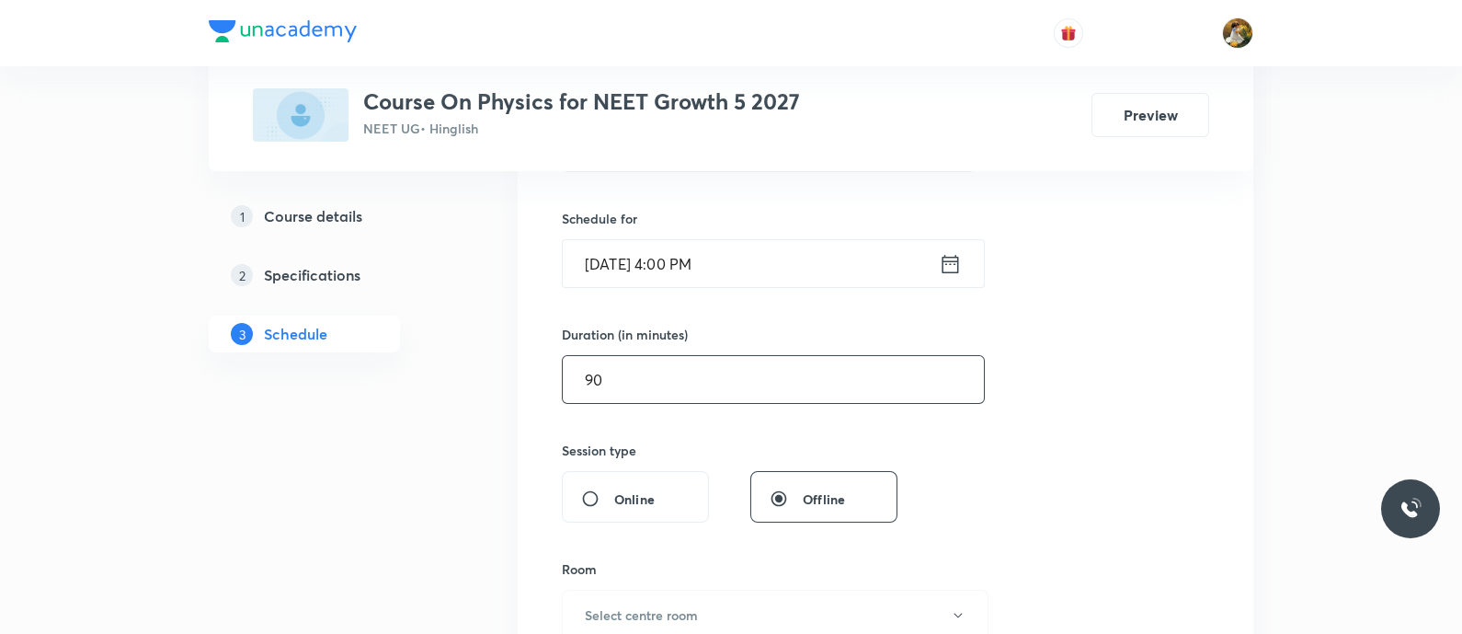
scroll to position [575, 0]
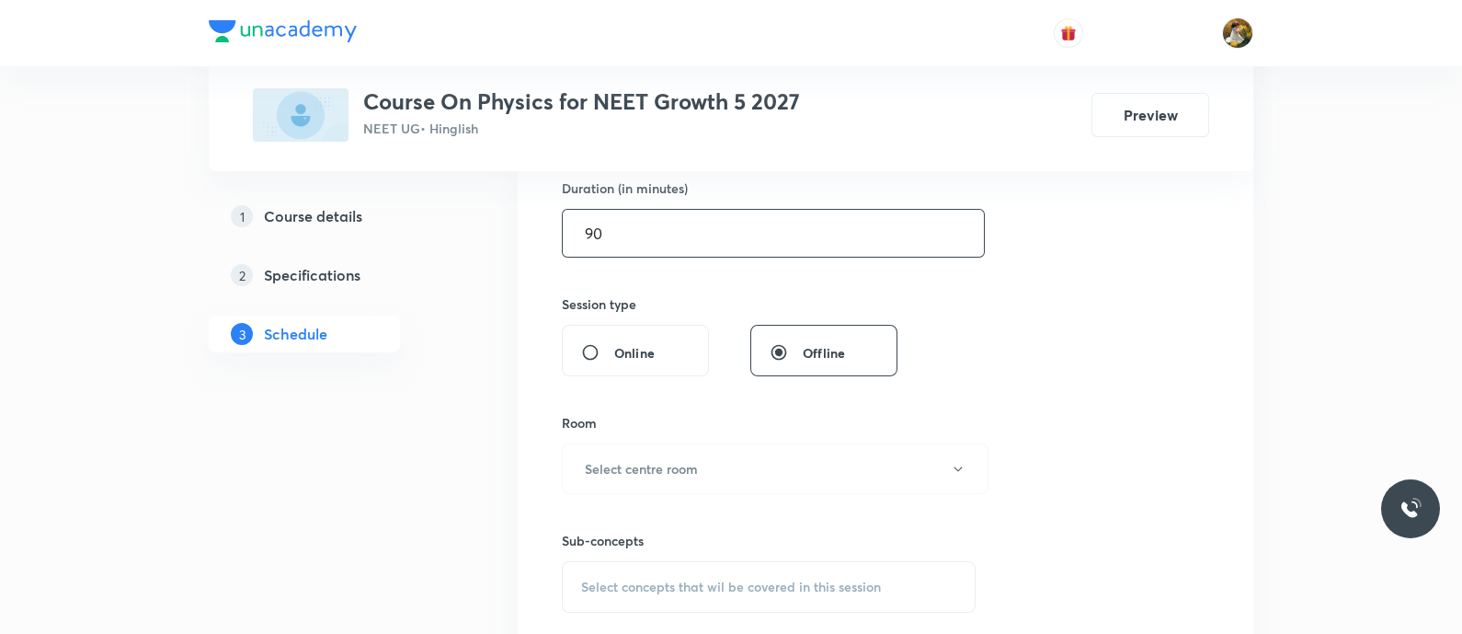
type input "90"
click at [756, 453] on button "Select centre room" at bounding box center [775, 468] width 427 height 51
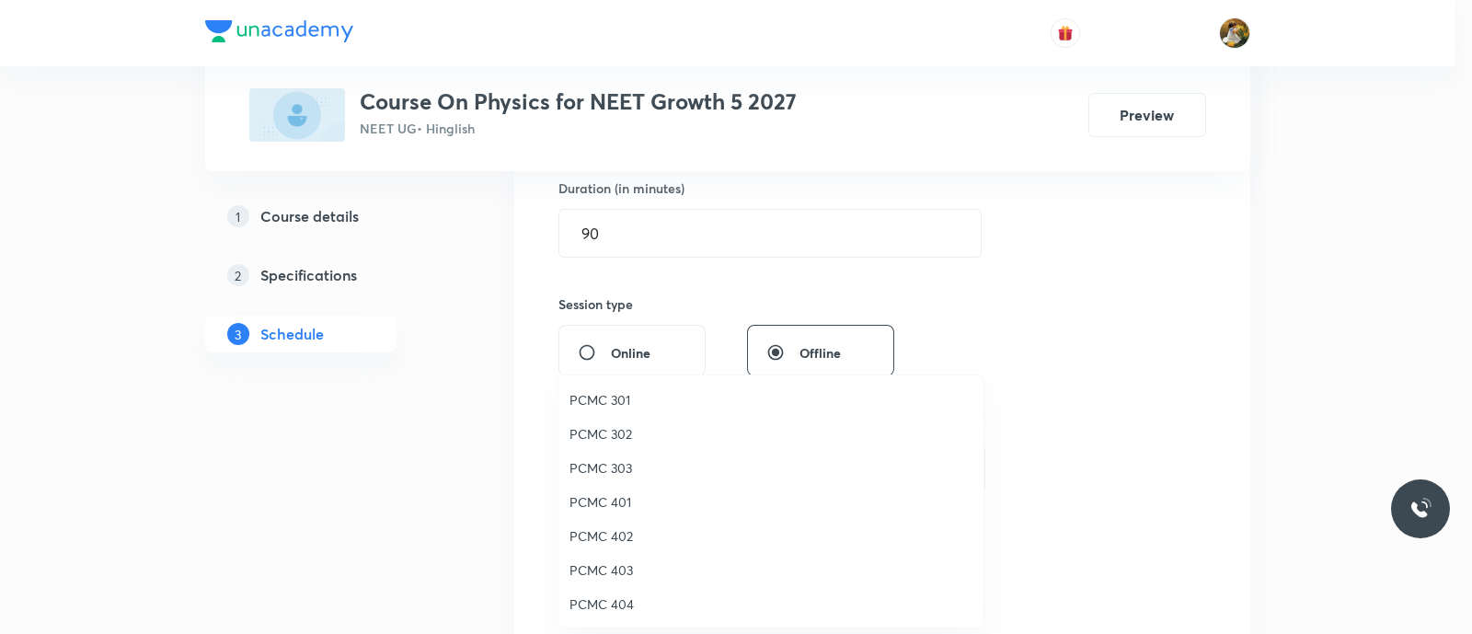
click at [601, 432] on span "PCMC 302" at bounding box center [770, 433] width 403 height 19
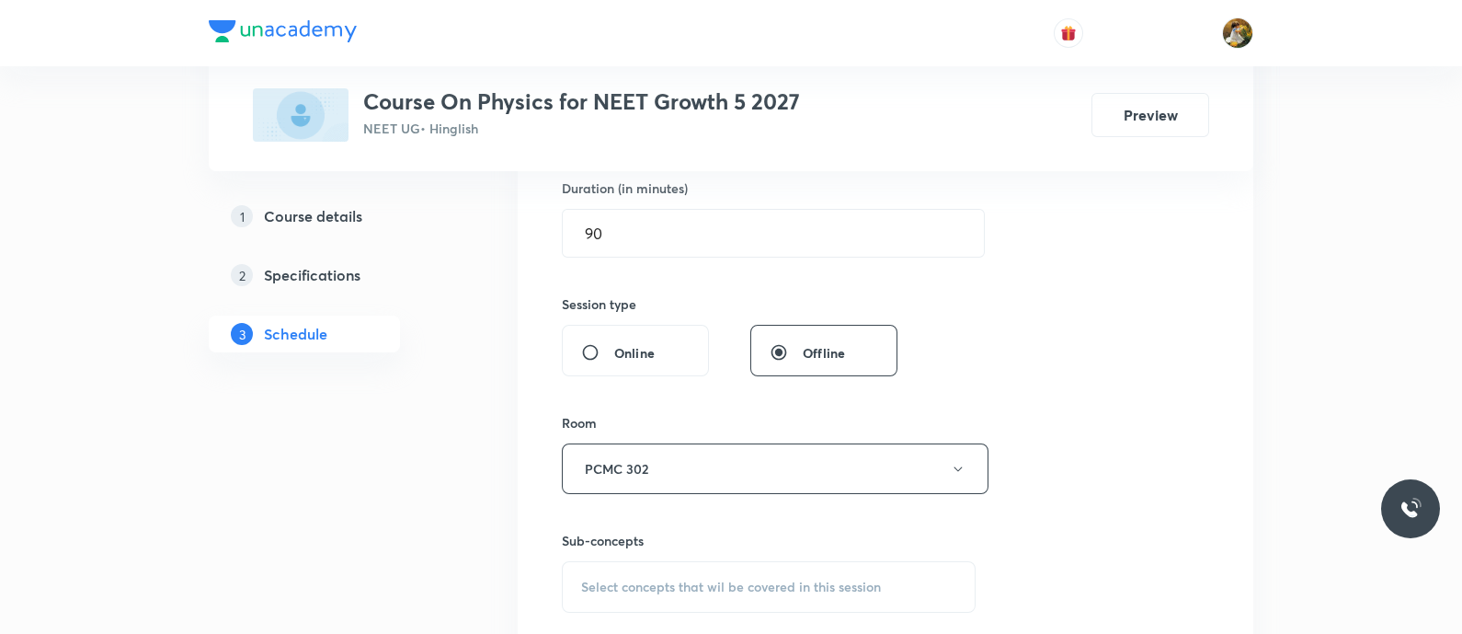
click at [720, 590] on span "Select concepts that wil be covered in this session" at bounding box center [731, 586] width 300 height 15
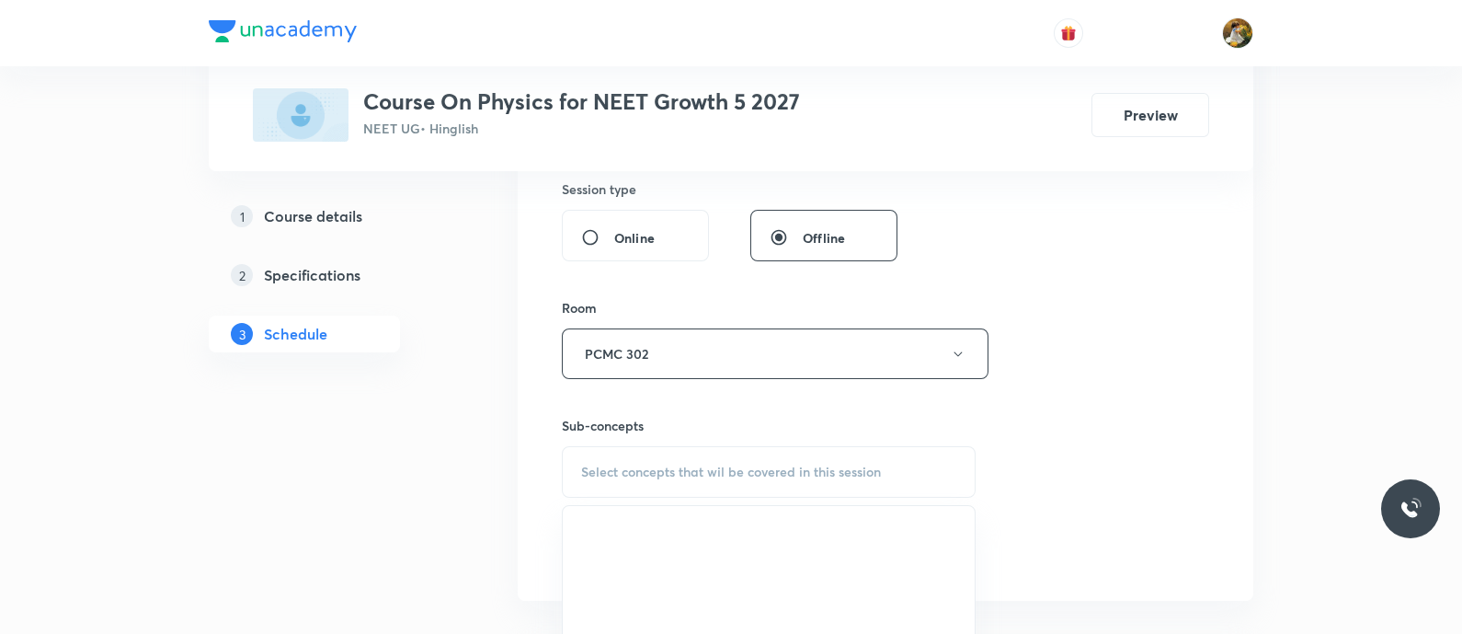
scroll to position [919, 0]
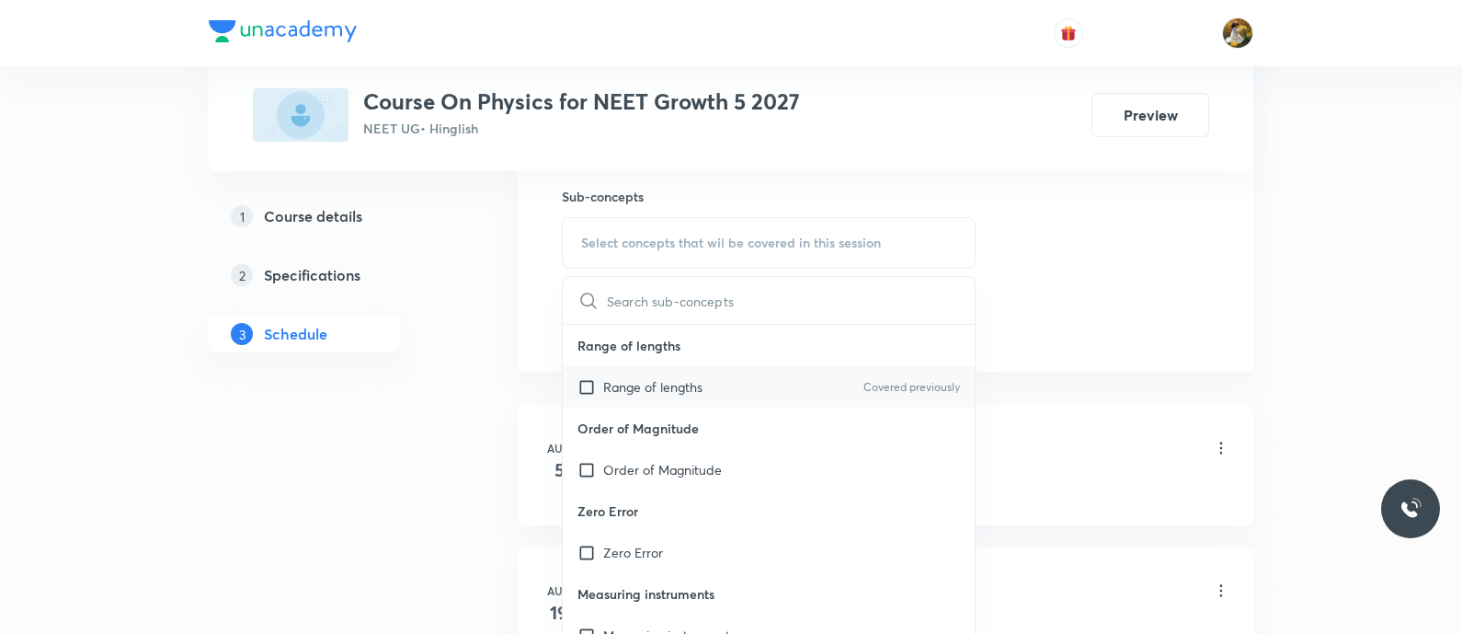
click at [752, 382] on div "Range of lengths Covered previously" at bounding box center [769, 386] width 412 height 41
checkbox input "true"
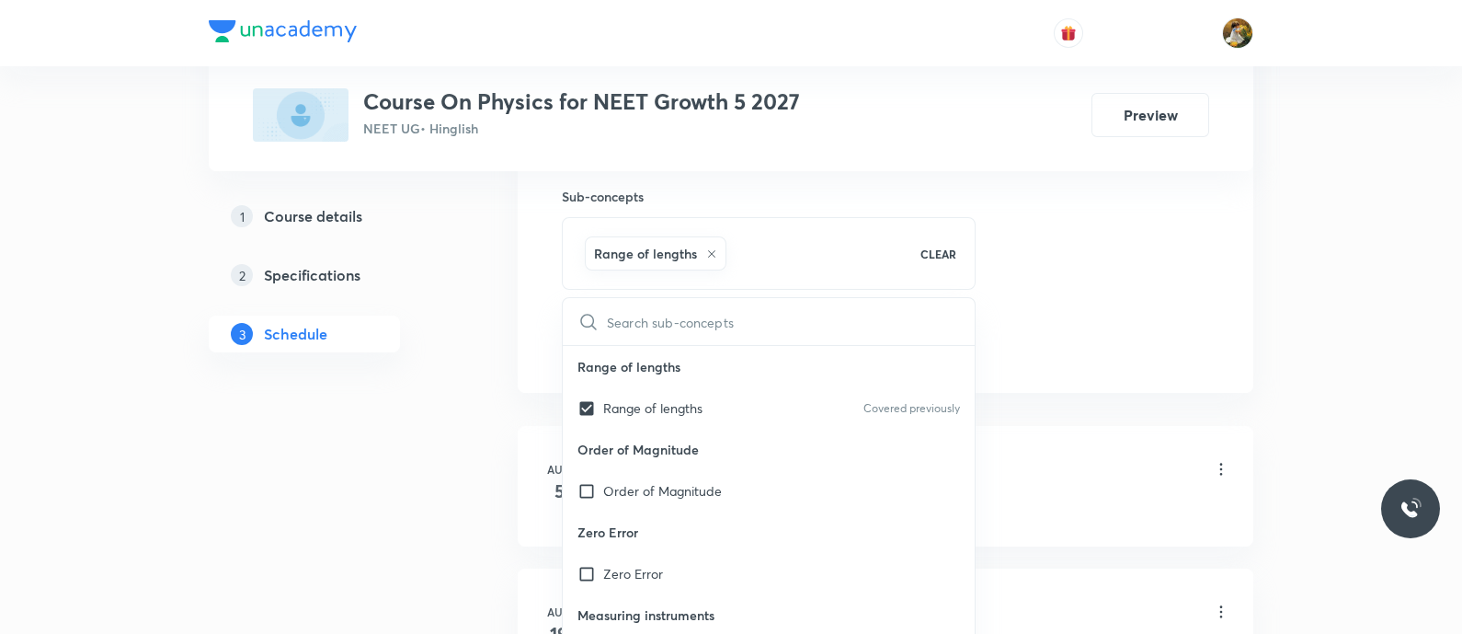
drag, startPoint x: 1121, startPoint y: 261, endPoint x: 932, endPoint y: 344, distance: 206.8
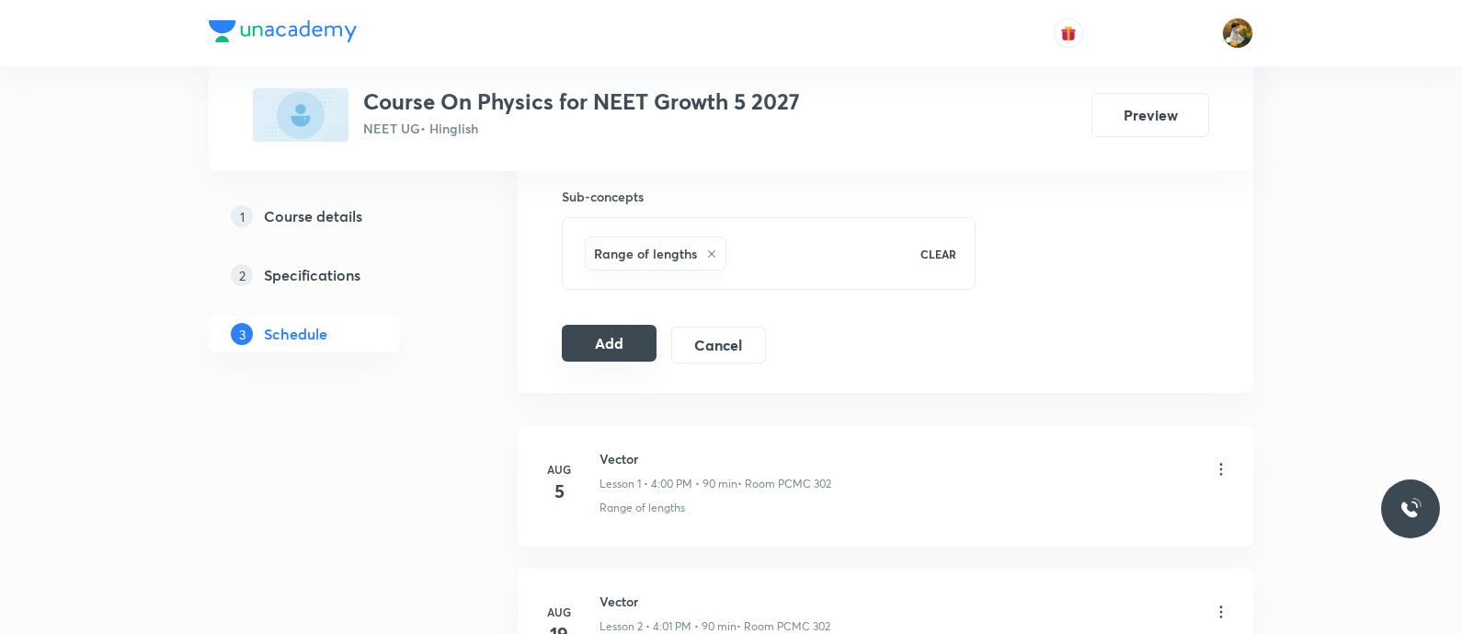
click at [612, 332] on button "Add" at bounding box center [609, 343] width 95 height 37
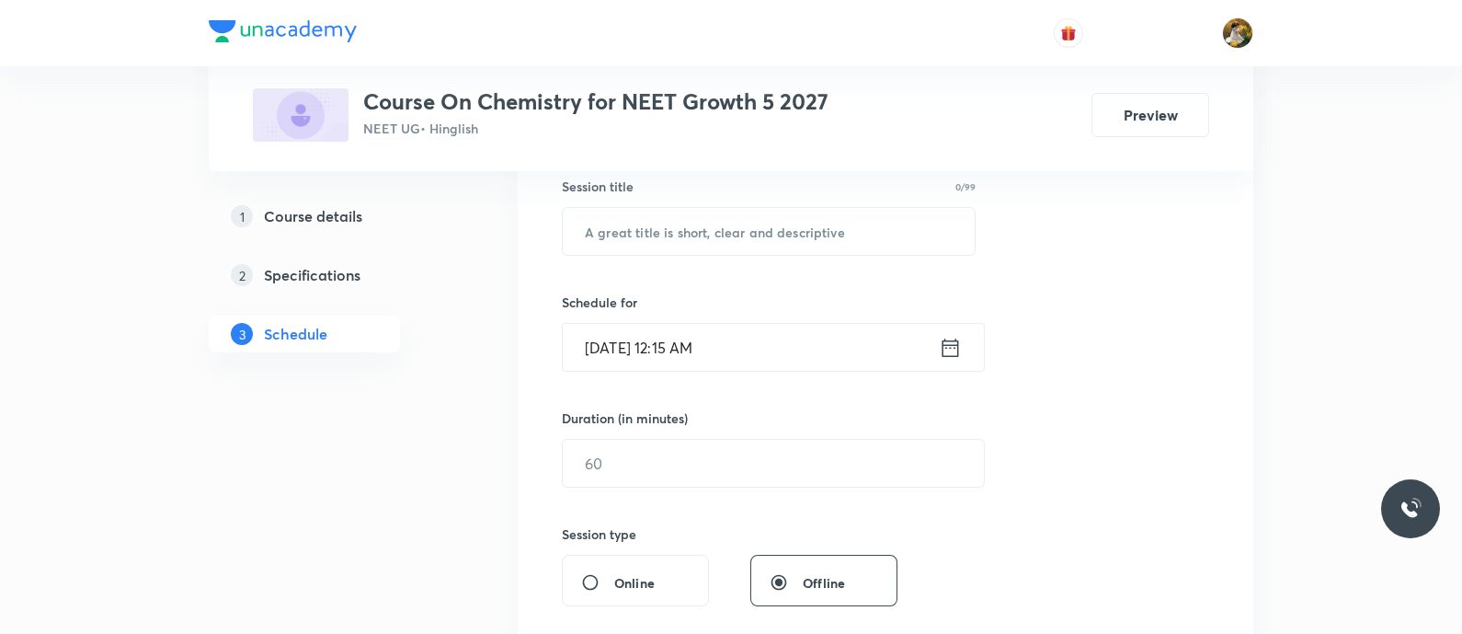
scroll to position [229, 0]
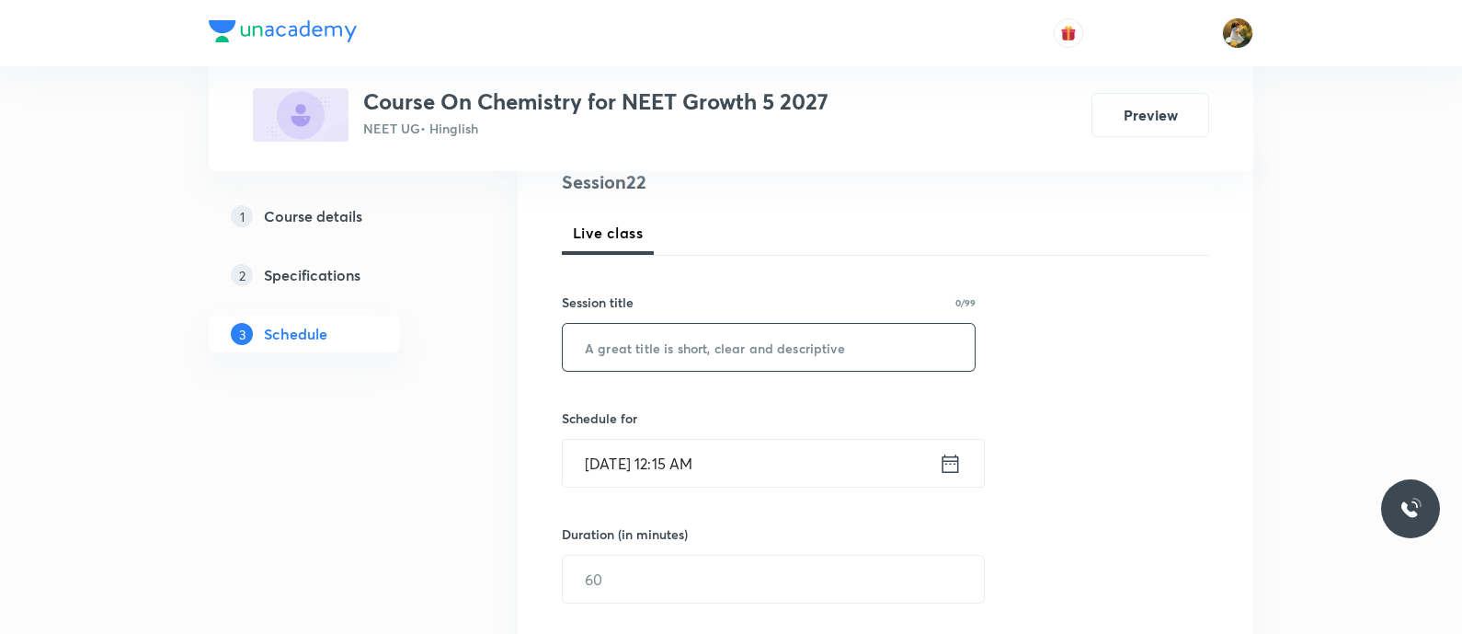
click at [763, 342] on input "text" at bounding box center [769, 347] width 412 height 47
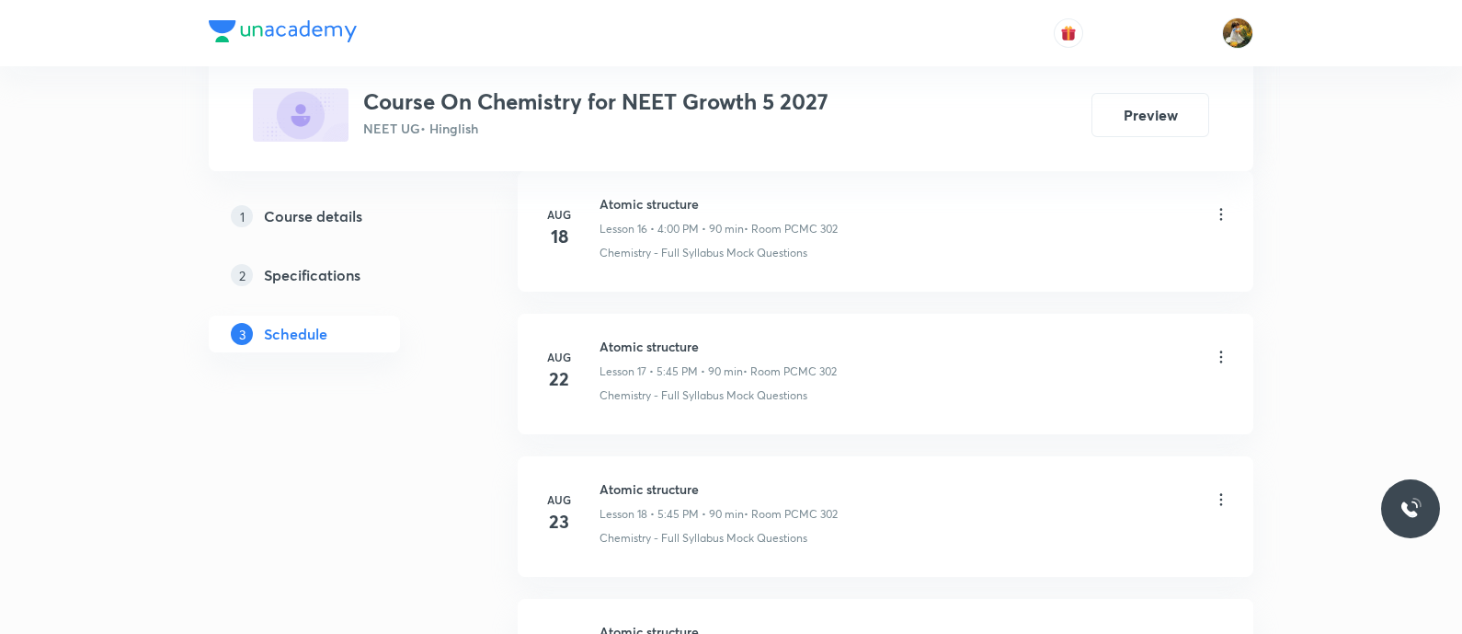
scroll to position [3825, 0]
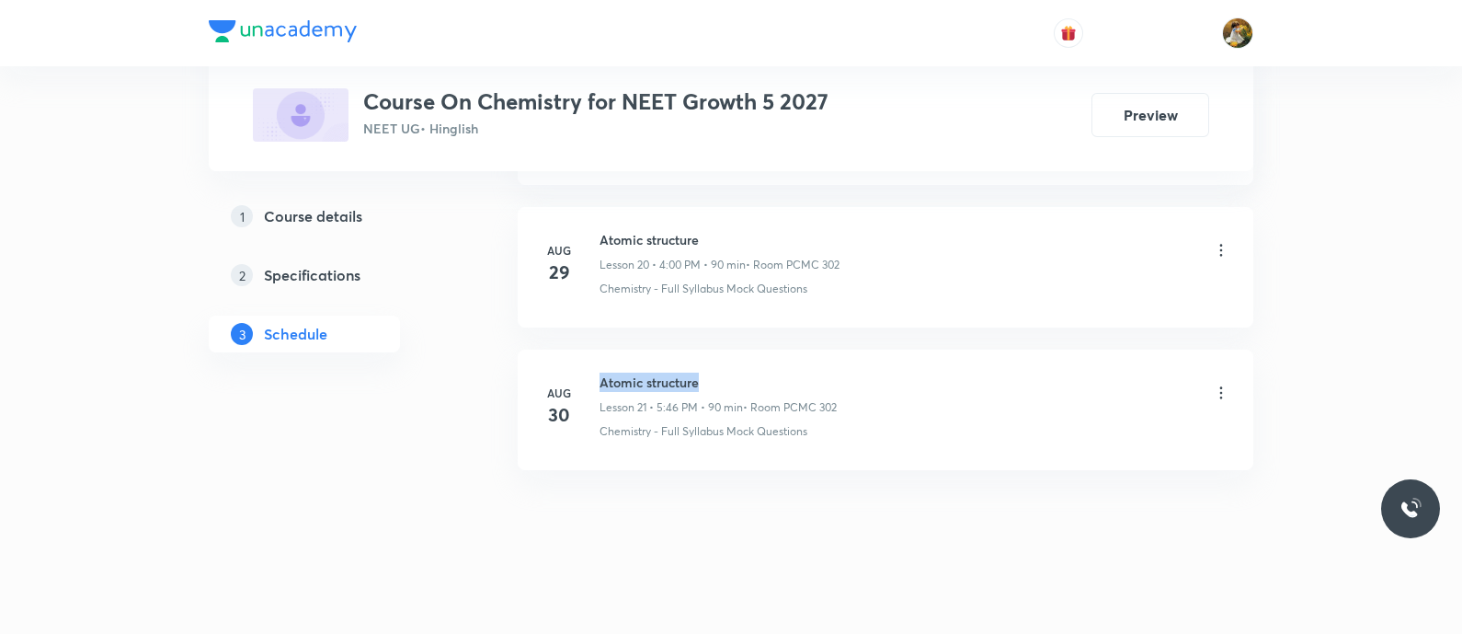
drag, startPoint x: 601, startPoint y: 372, endPoint x: 727, endPoint y: 369, distance: 126.0
click at [727, 372] on h6 "Atomic structure" at bounding box center [718, 381] width 237 height 19
copy h6 "Atomic structure"
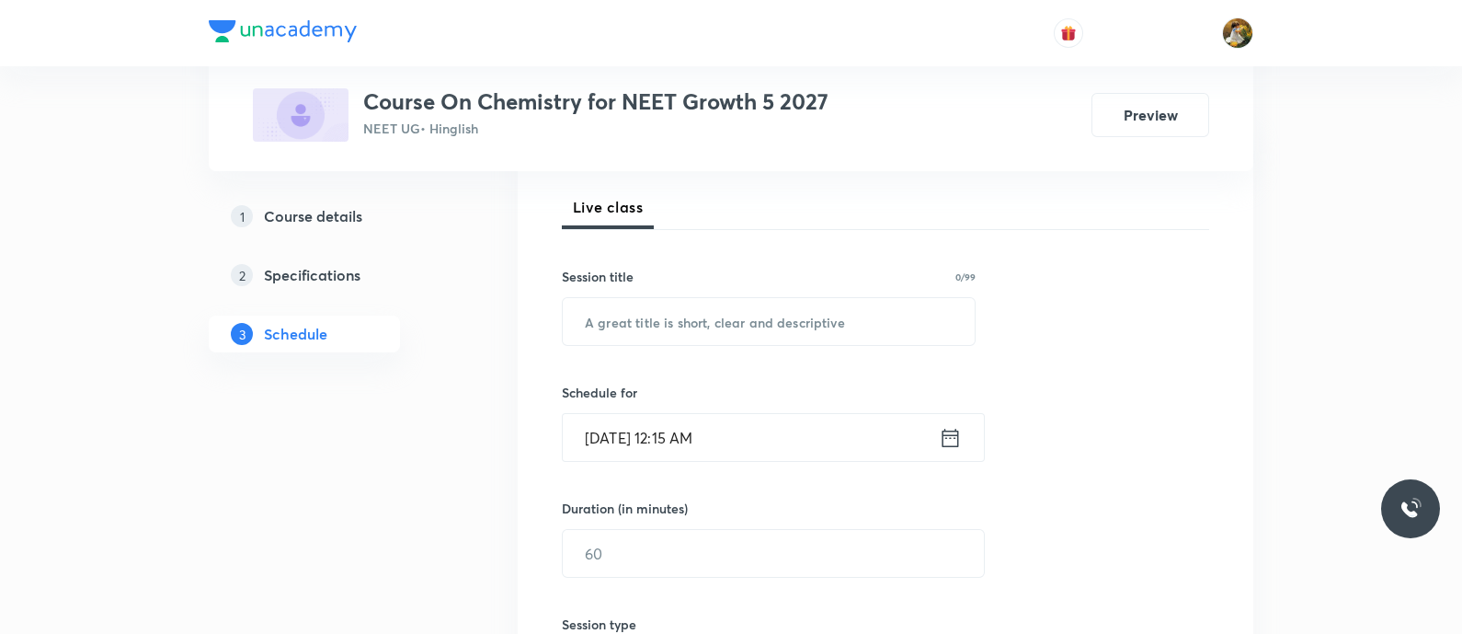
scroll to position [0, 0]
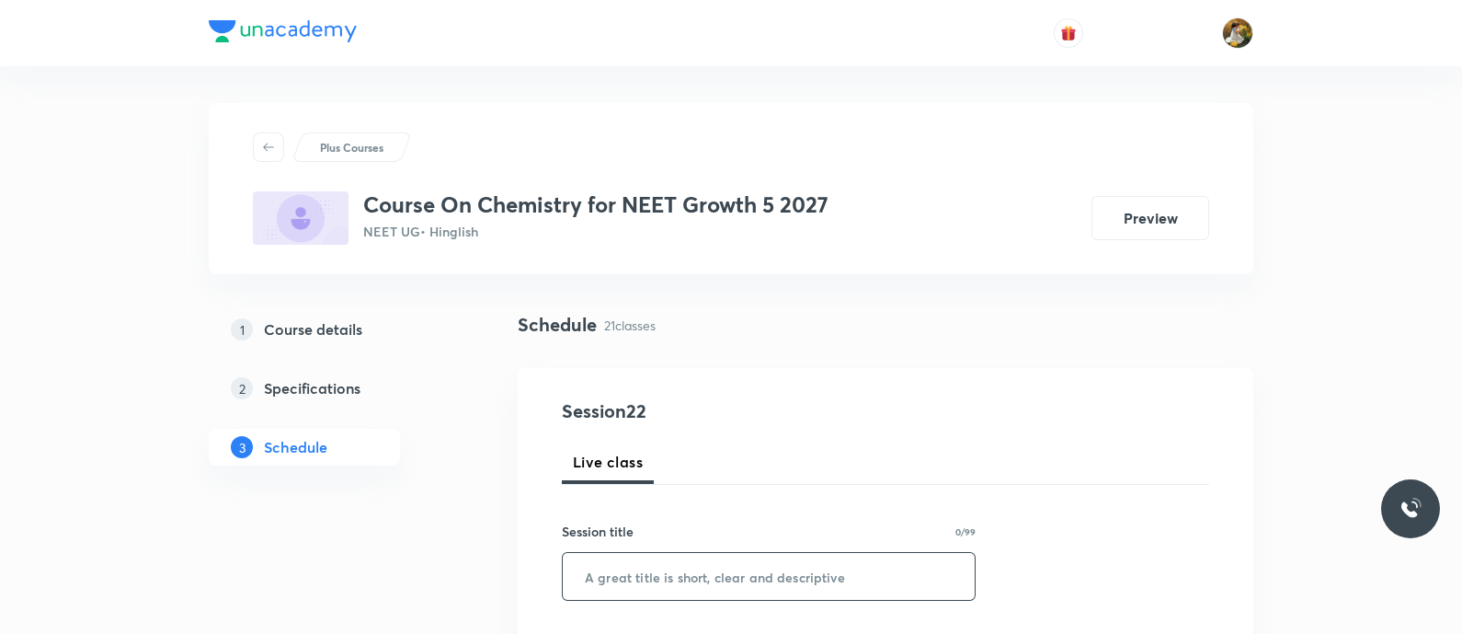
click at [697, 567] on input "text" at bounding box center [769, 576] width 412 height 47
paste input "Atomic structure"
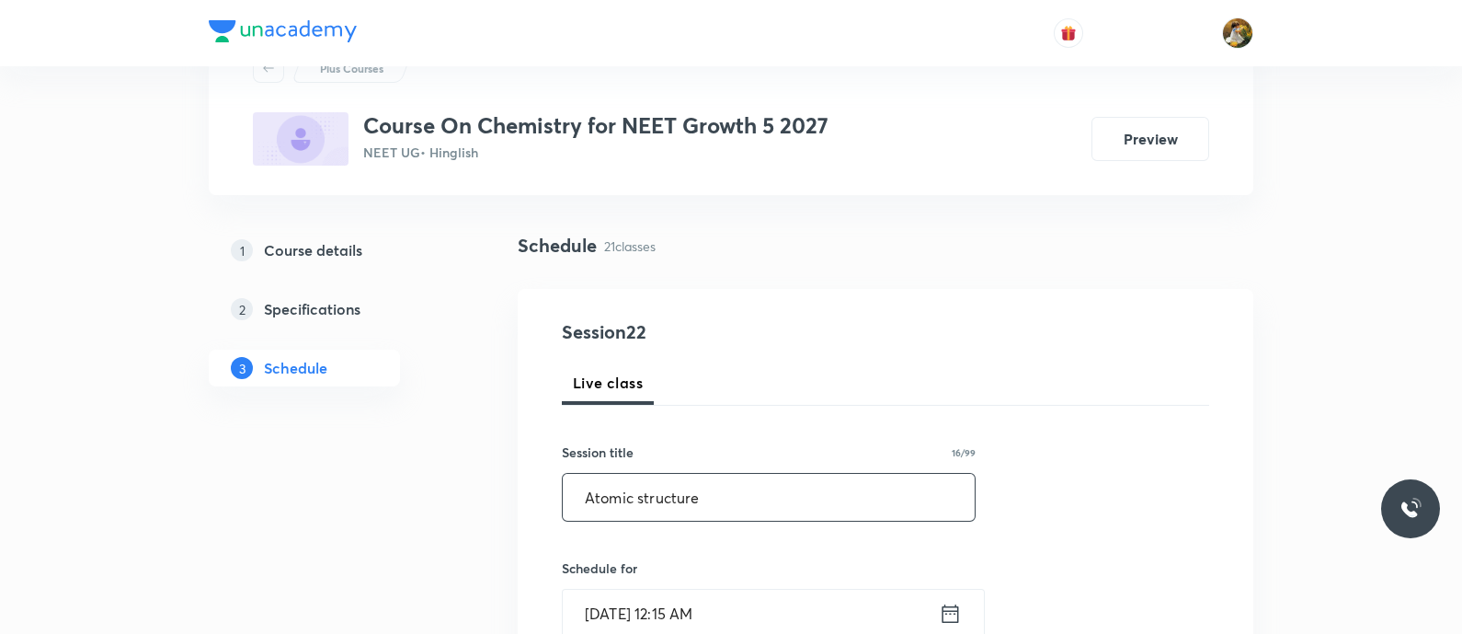
scroll to position [114, 0]
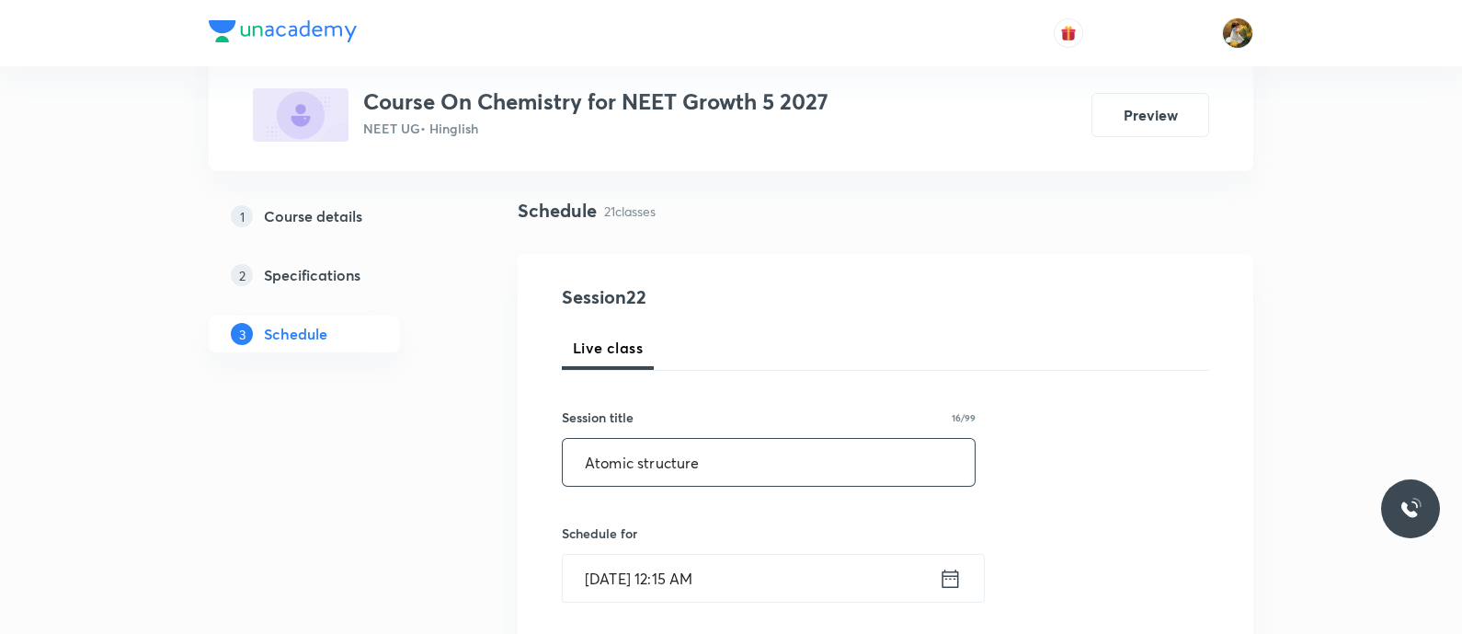
type input "Atomic structure"
click at [741, 579] on input "[DATE] 12:15 AM" at bounding box center [751, 578] width 376 height 47
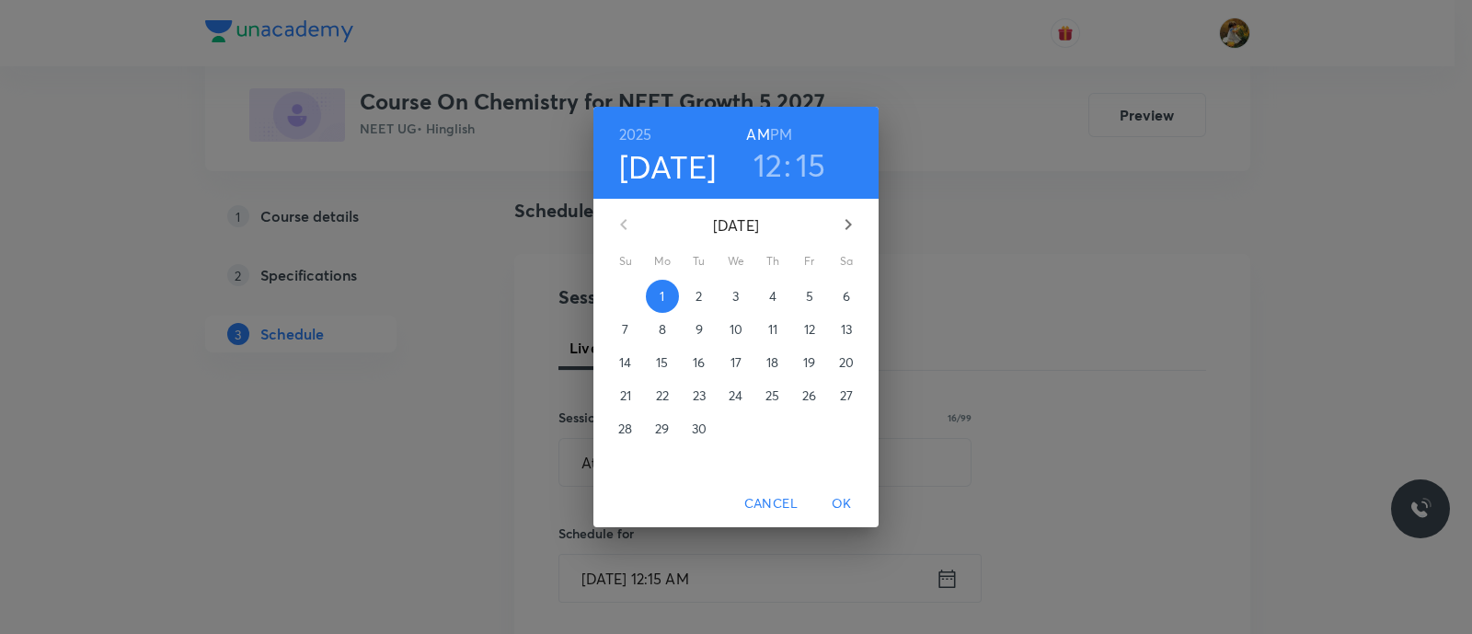
click at [803, 299] on span "5" at bounding box center [809, 296] width 33 height 18
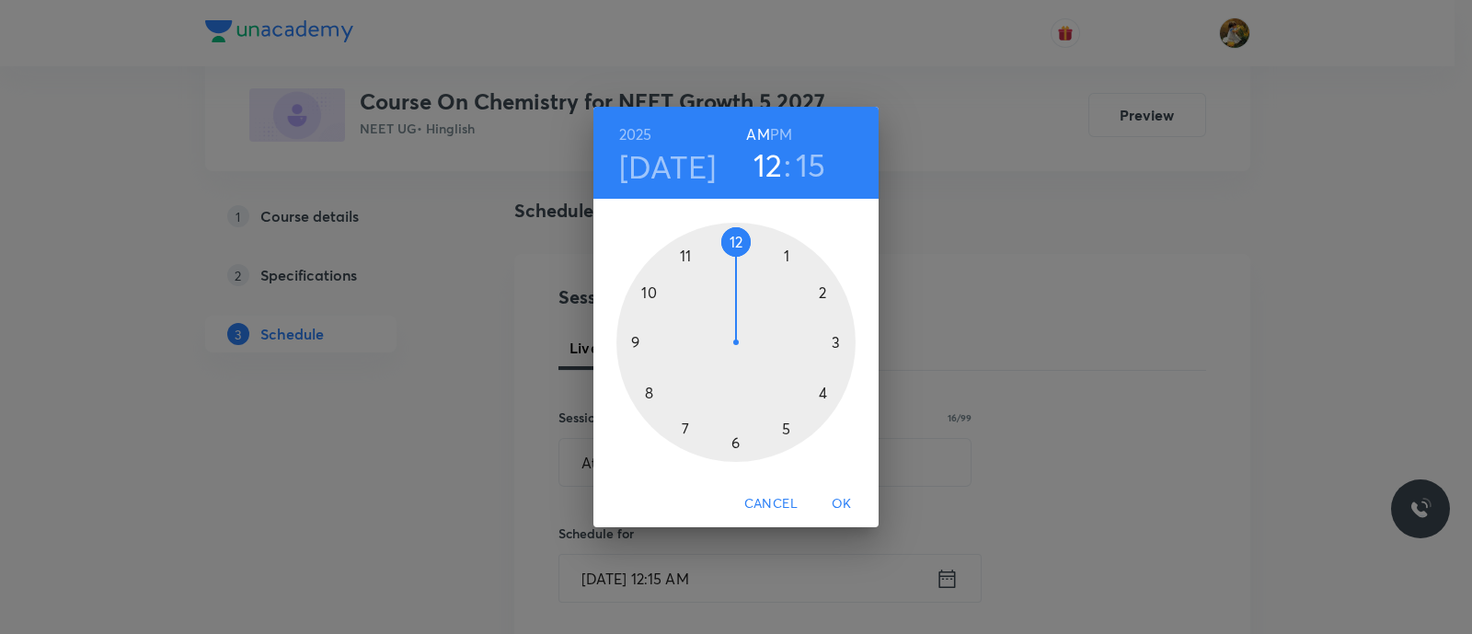
click at [791, 427] on div at bounding box center [735, 342] width 239 height 239
click at [637, 338] on div at bounding box center [735, 342] width 239 height 239
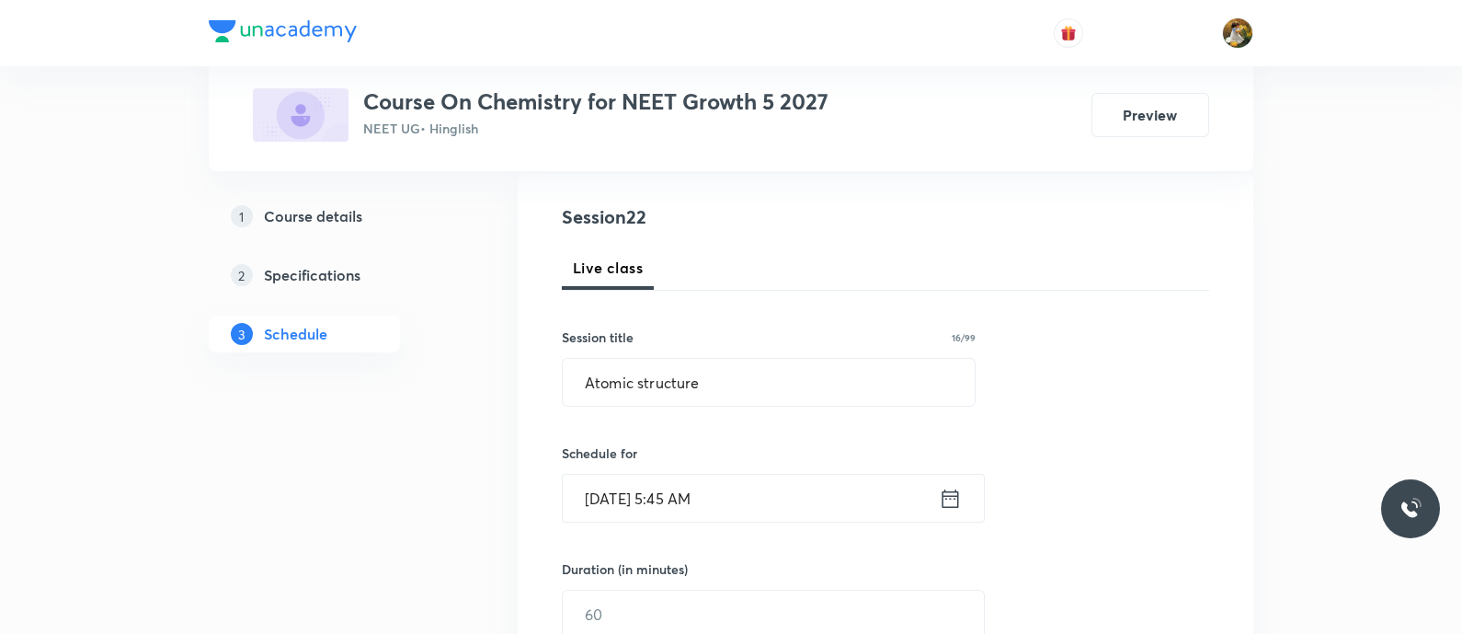
scroll to position [229, 0]
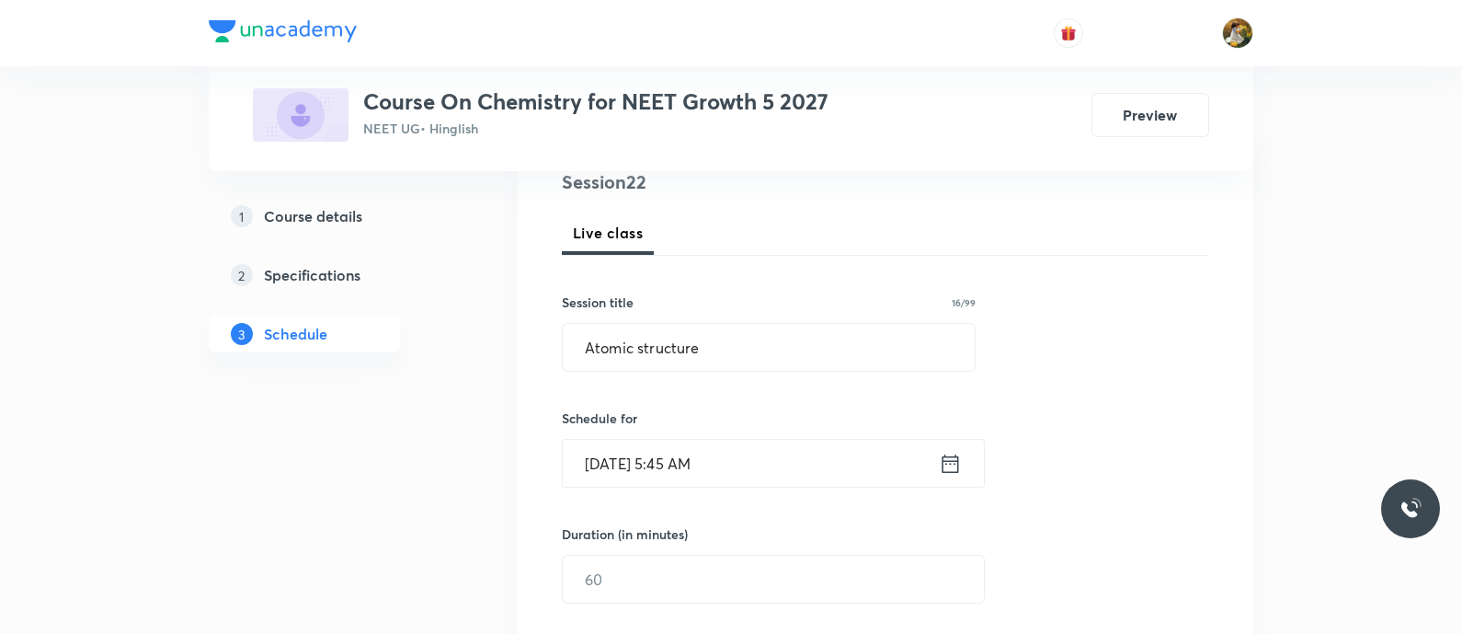
click at [769, 448] on input "[DATE] 5:45 AM" at bounding box center [751, 463] width 376 height 47
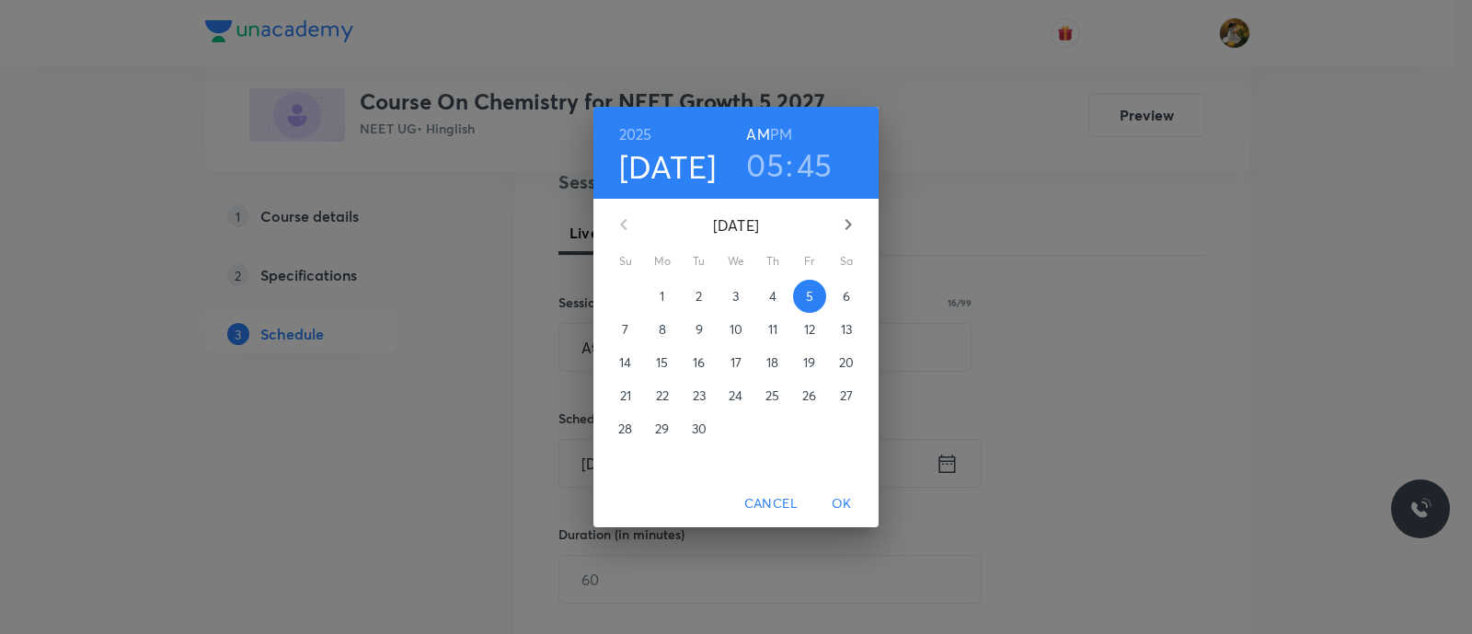
click at [791, 129] on h6 "PM" at bounding box center [781, 134] width 22 height 26
click at [851, 506] on span "OK" at bounding box center [841, 503] width 44 height 23
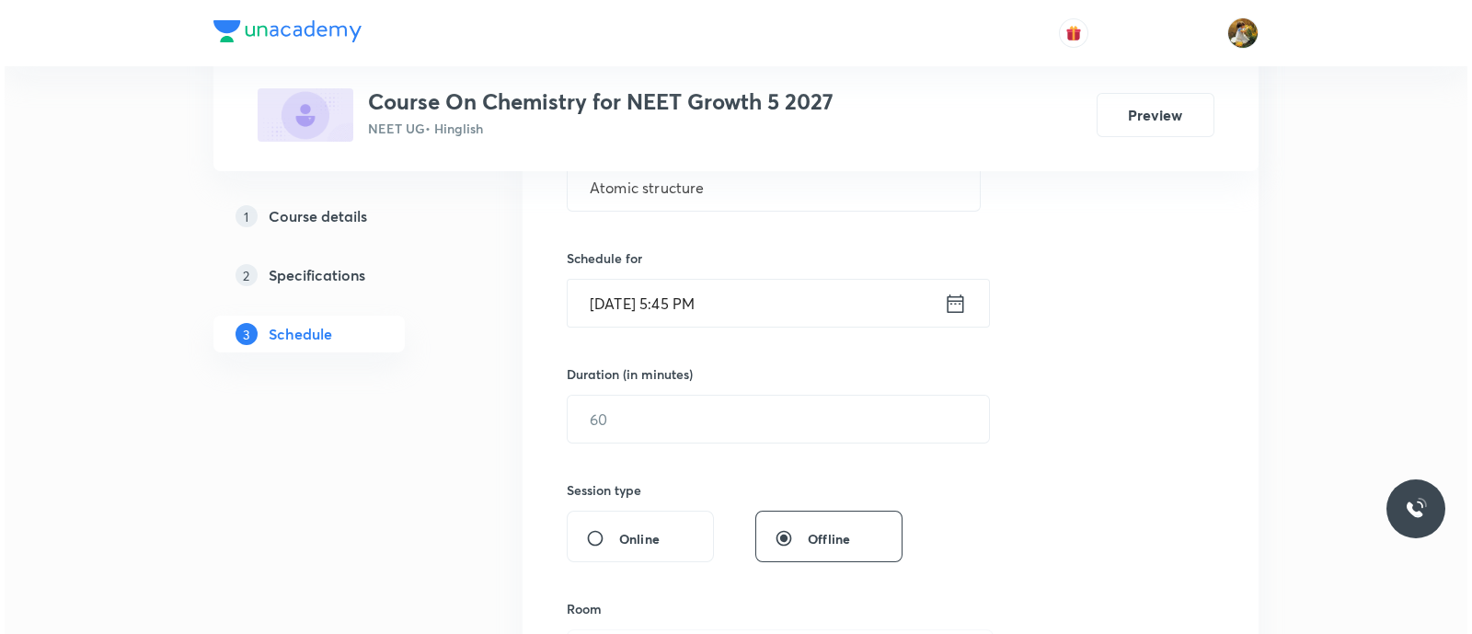
scroll to position [459, 0]
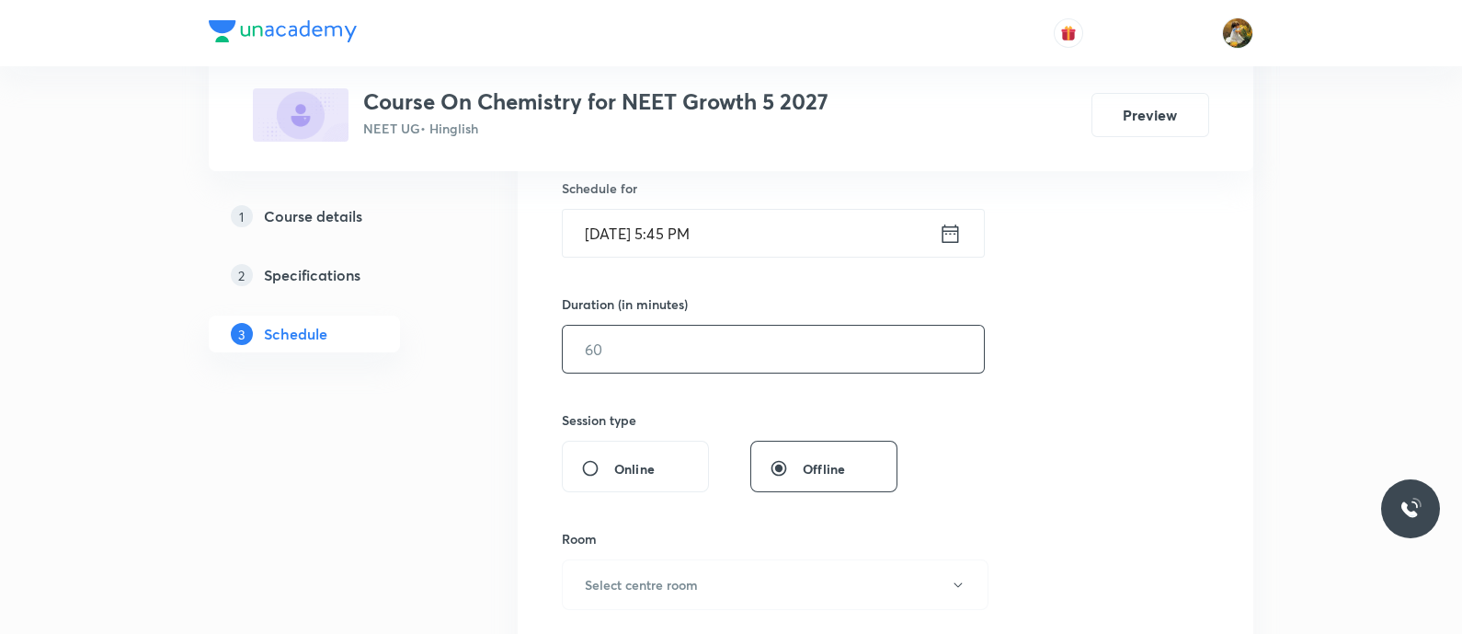
click at [739, 344] on input "text" at bounding box center [773, 349] width 421 height 47
type input "90"
click at [730, 590] on button "Select centre room" at bounding box center [775, 584] width 427 height 51
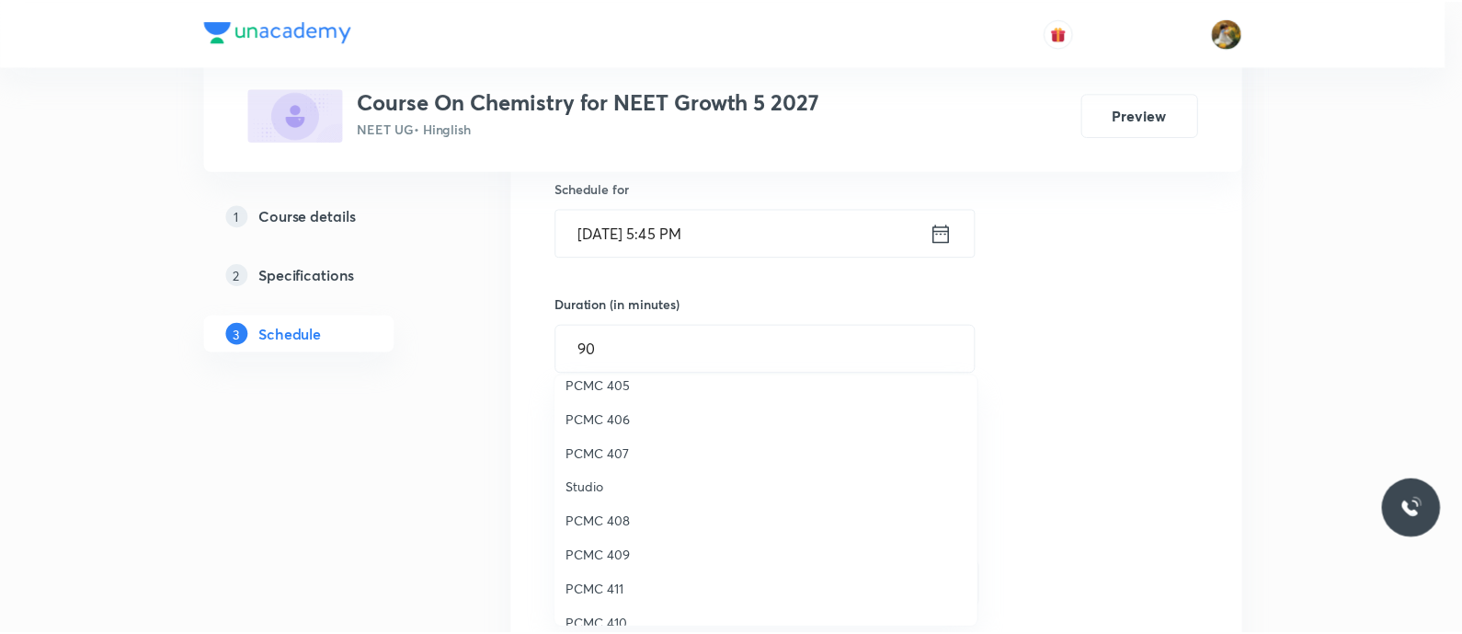
scroll to position [0, 0]
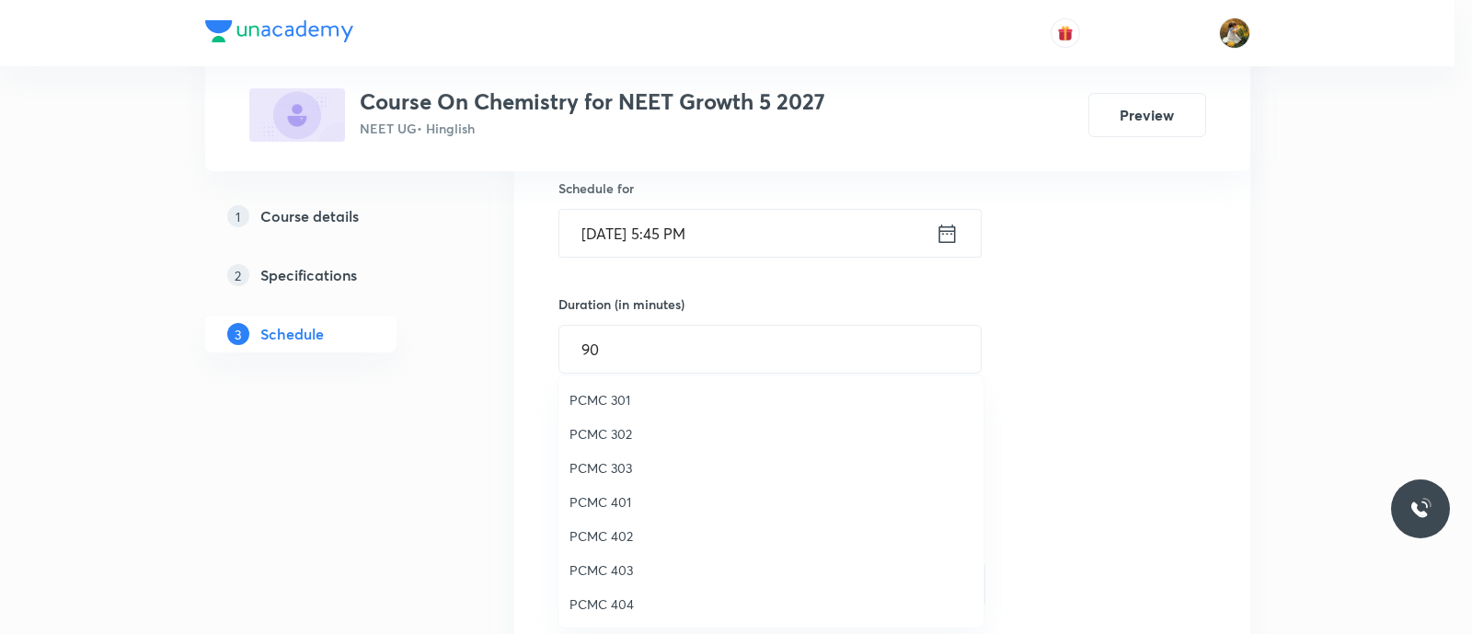
click at [621, 434] on span "PCMC 302" at bounding box center [770, 433] width 403 height 19
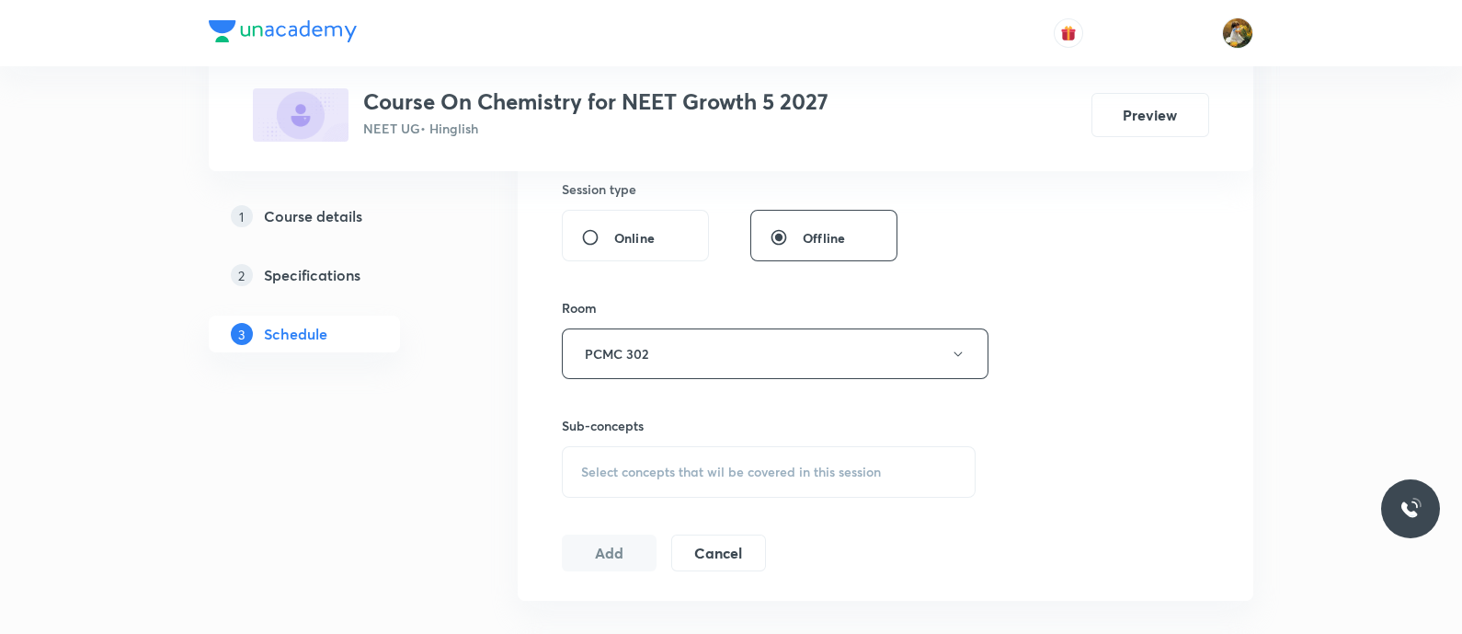
click at [749, 471] on span "Select concepts that wil be covered in this session" at bounding box center [731, 471] width 300 height 15
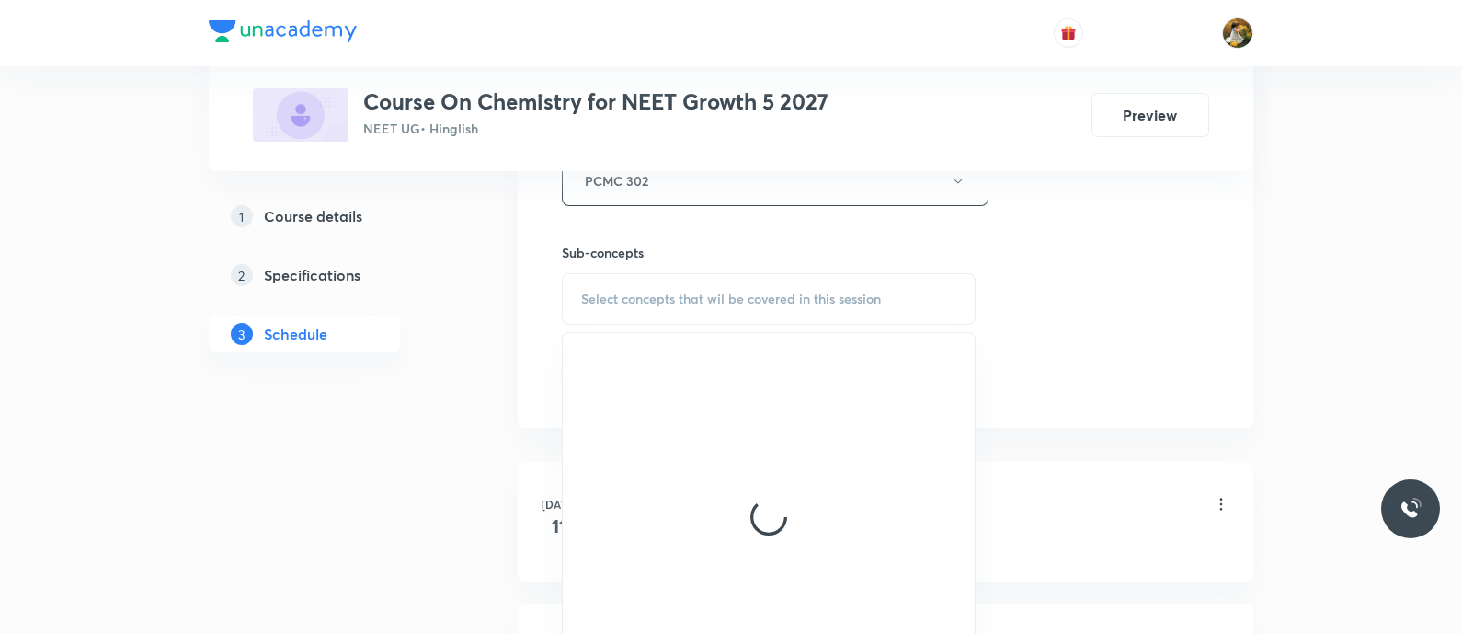
scroll to position [919, 0]
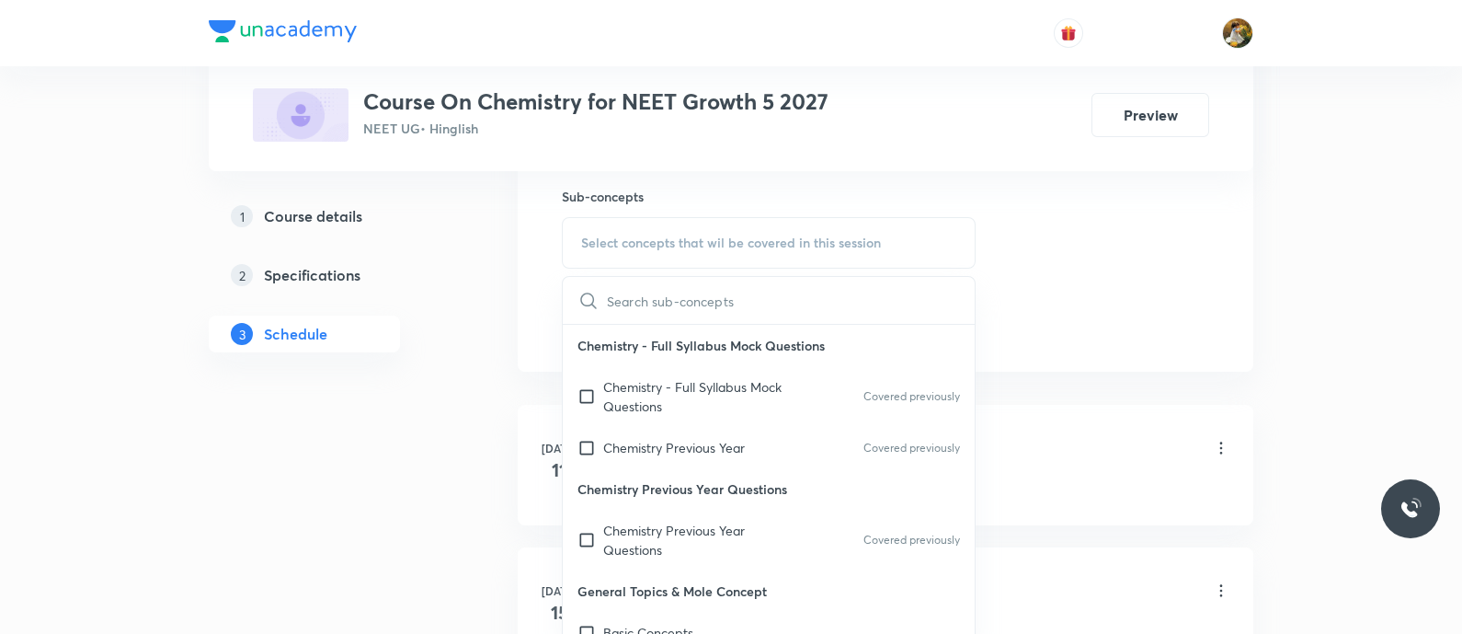
click at [675, 377] on p "Chemistry - Full Syllabus Mock Questions" at bounding box center [696, 396] width 186 height 39
checkbox input "true"
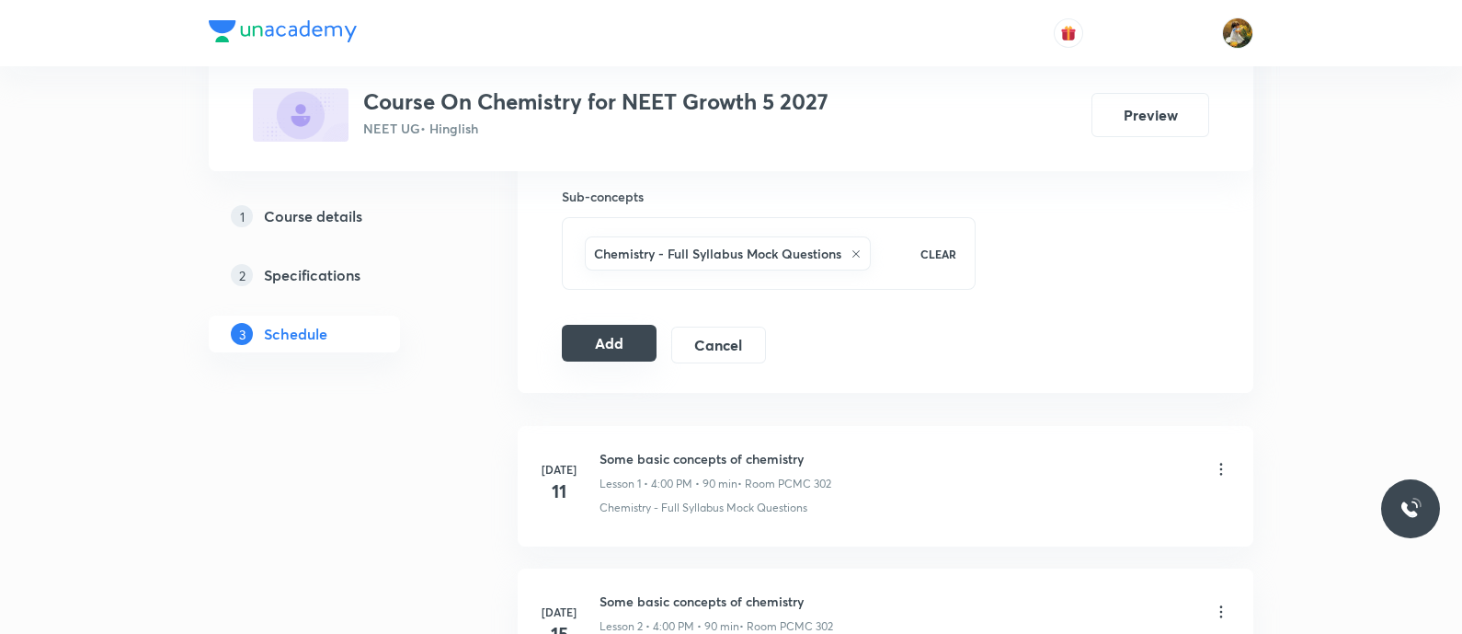
click at [580, 343] on button "Add" at bounding box center [609, 343] width 95 height 37
